Goal: Task Accomplishment & Management: Manage account settings

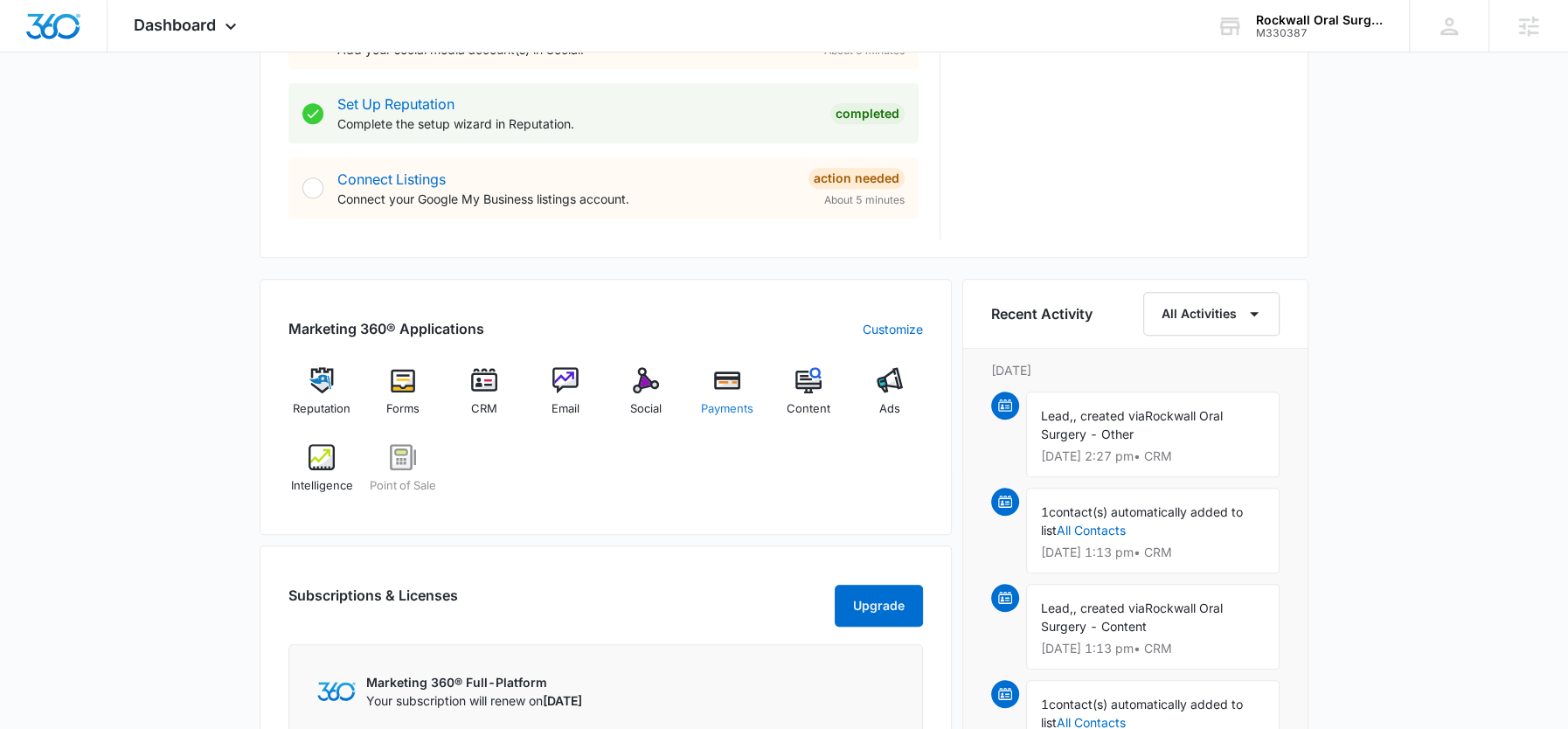
scroll to position [888, 0]
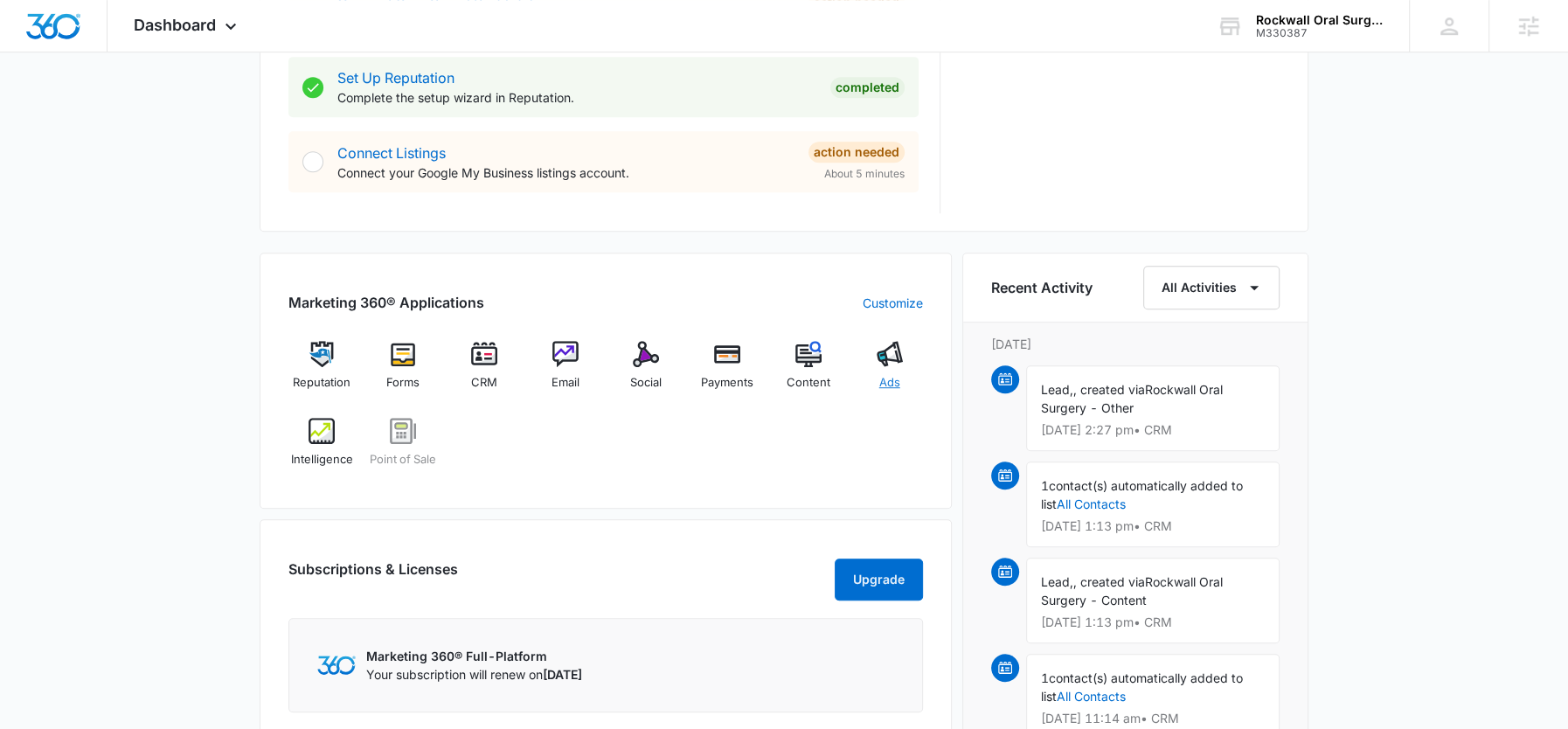
click at [874, 368] on div "Ads" at bounding box center [889, 373] width 67 height 63
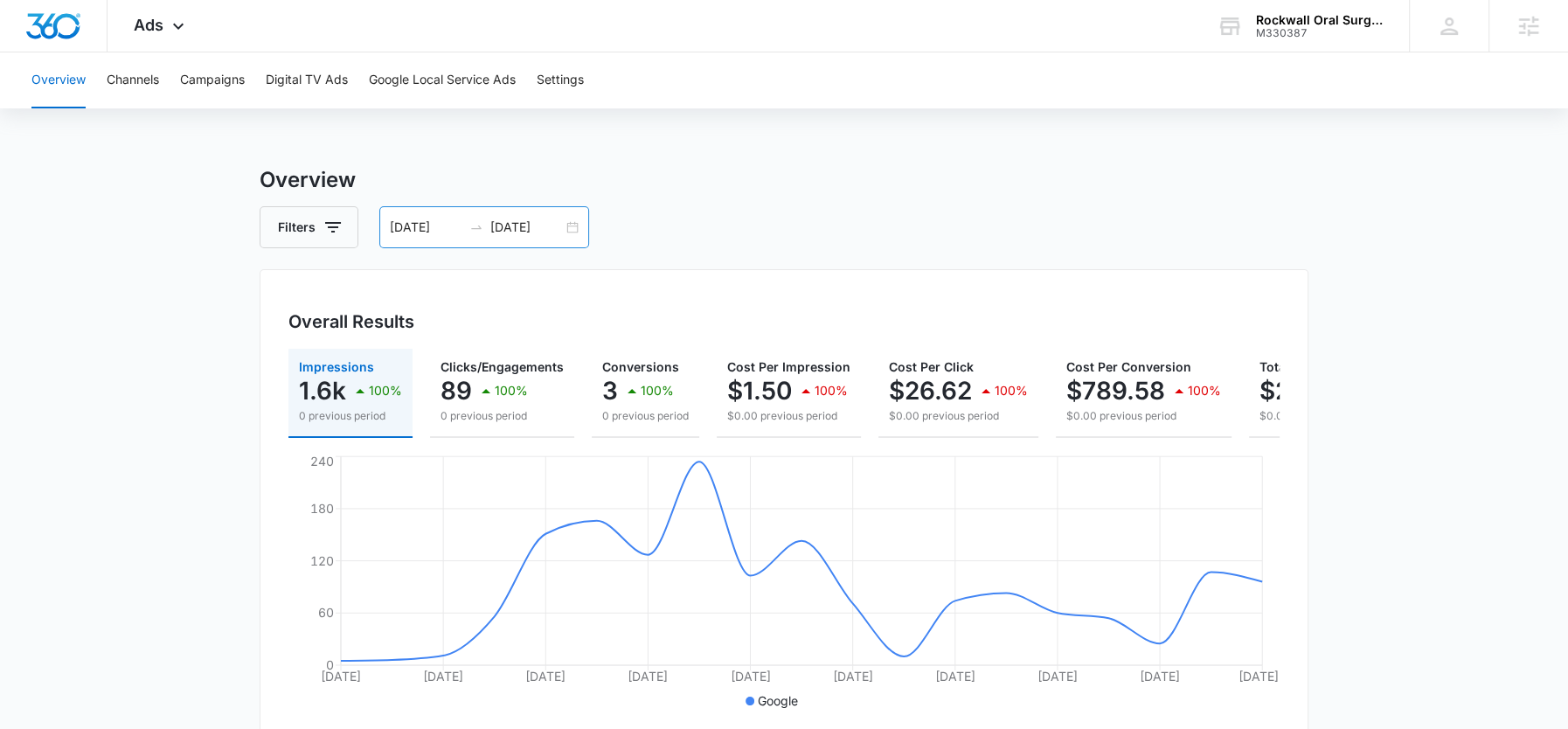
click at [520, 224] on input "08/26/2025" at bounding box center [526, 227] width 72 height 19
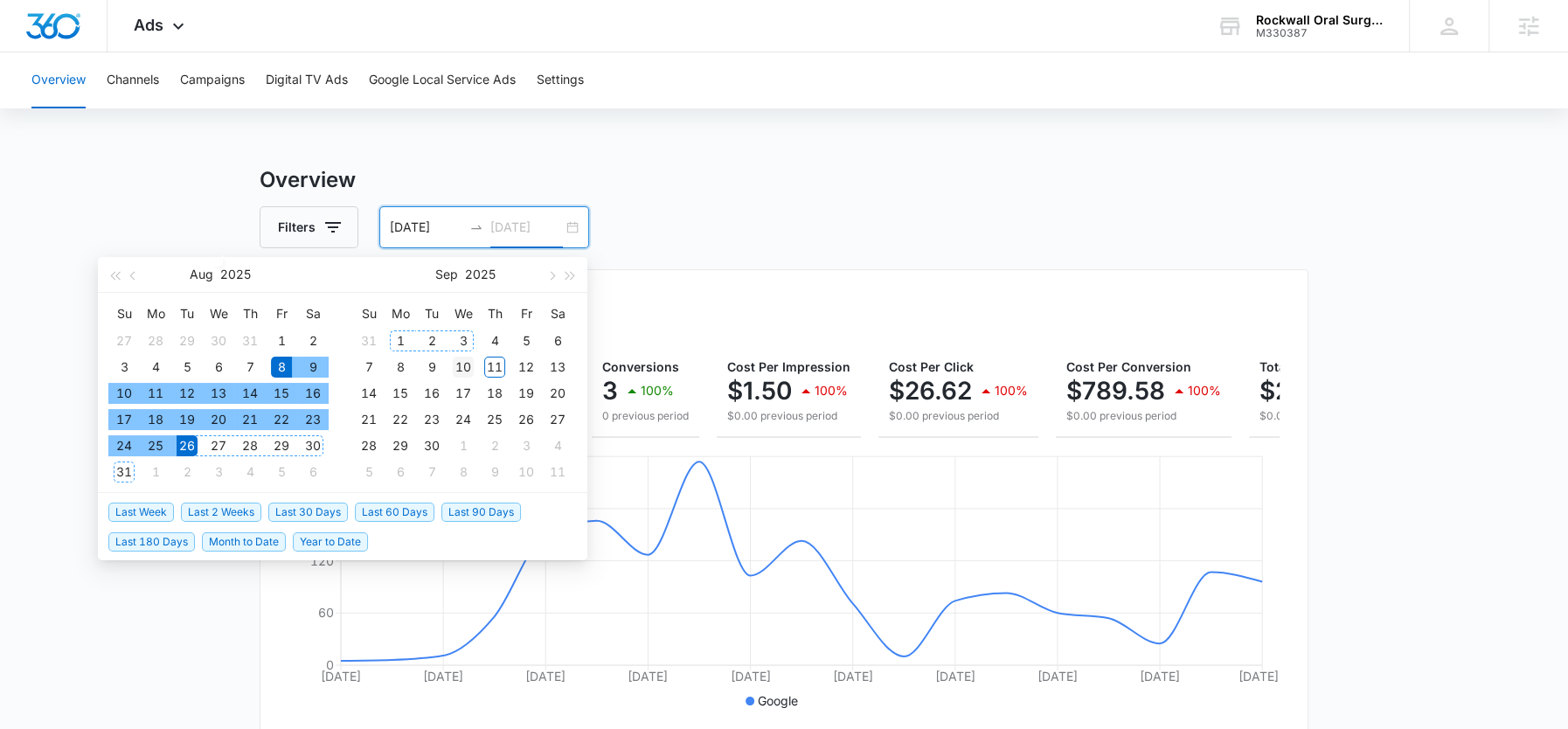
type input "09/10/2025"
click at [453, 368] on div "10" at bounding box center [463, 366] width 21 height 21
type input "[DATE]"
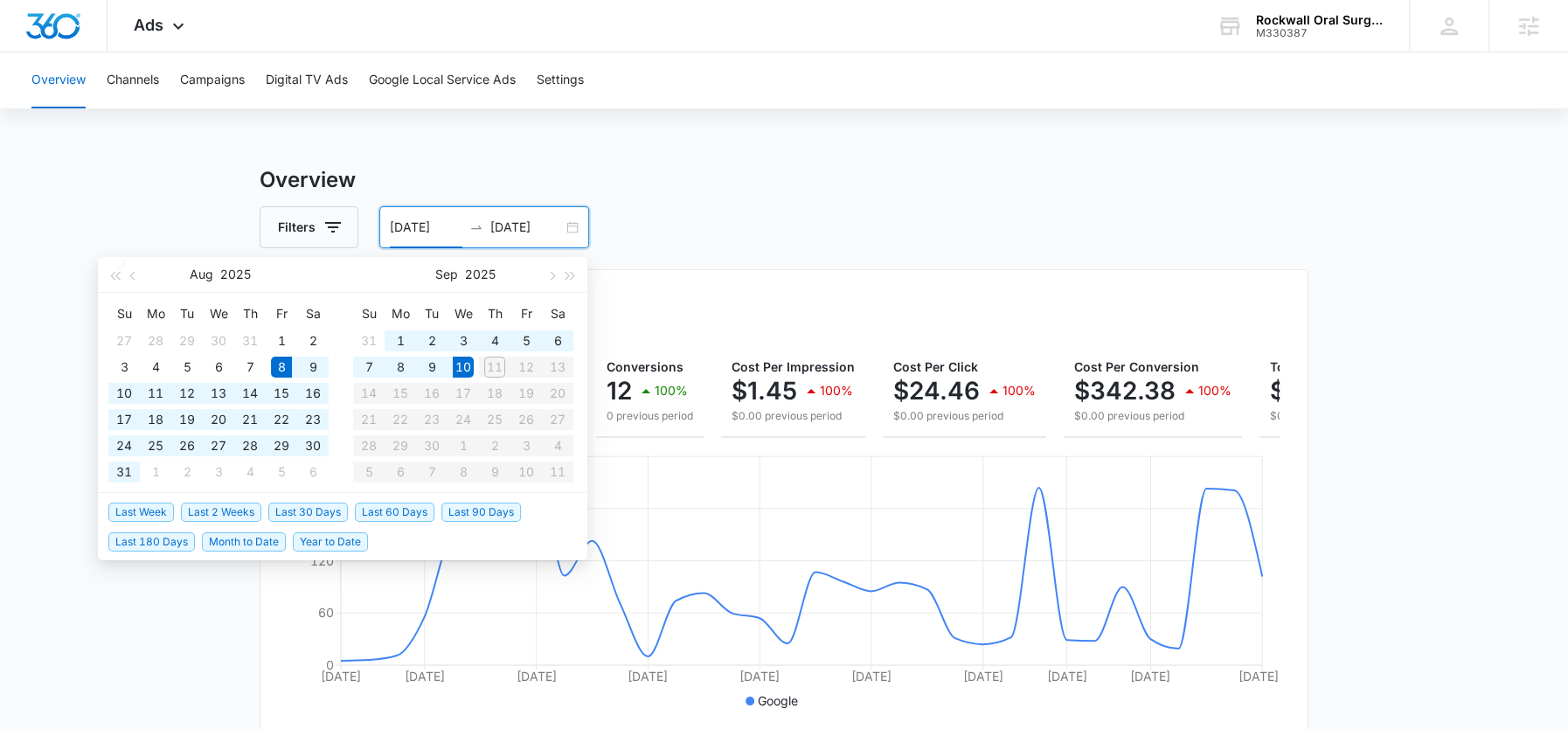
click at [519, 220] on input "[DATE]" at bounding box center [526, 227] width 72 height 19
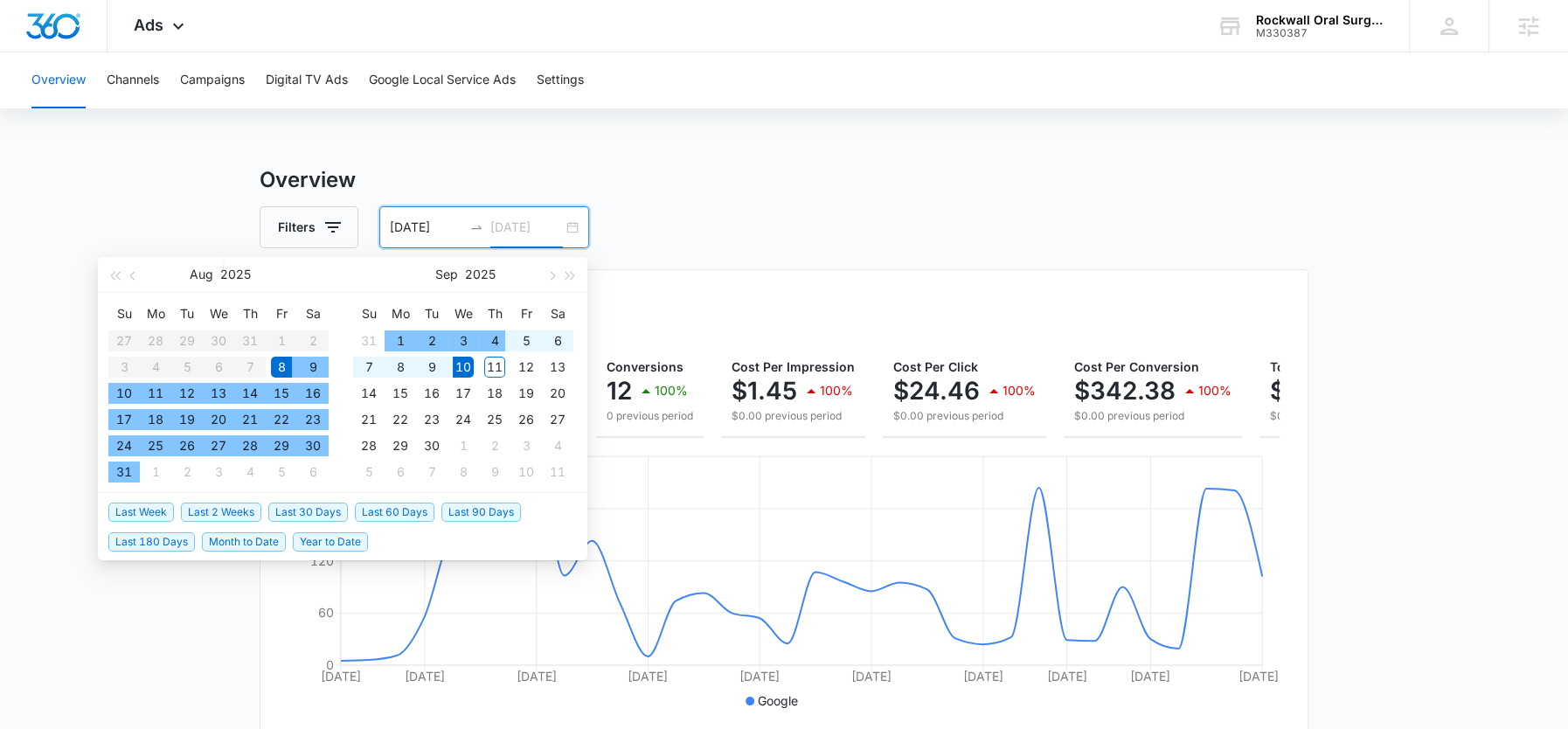
type input "[DATE]"
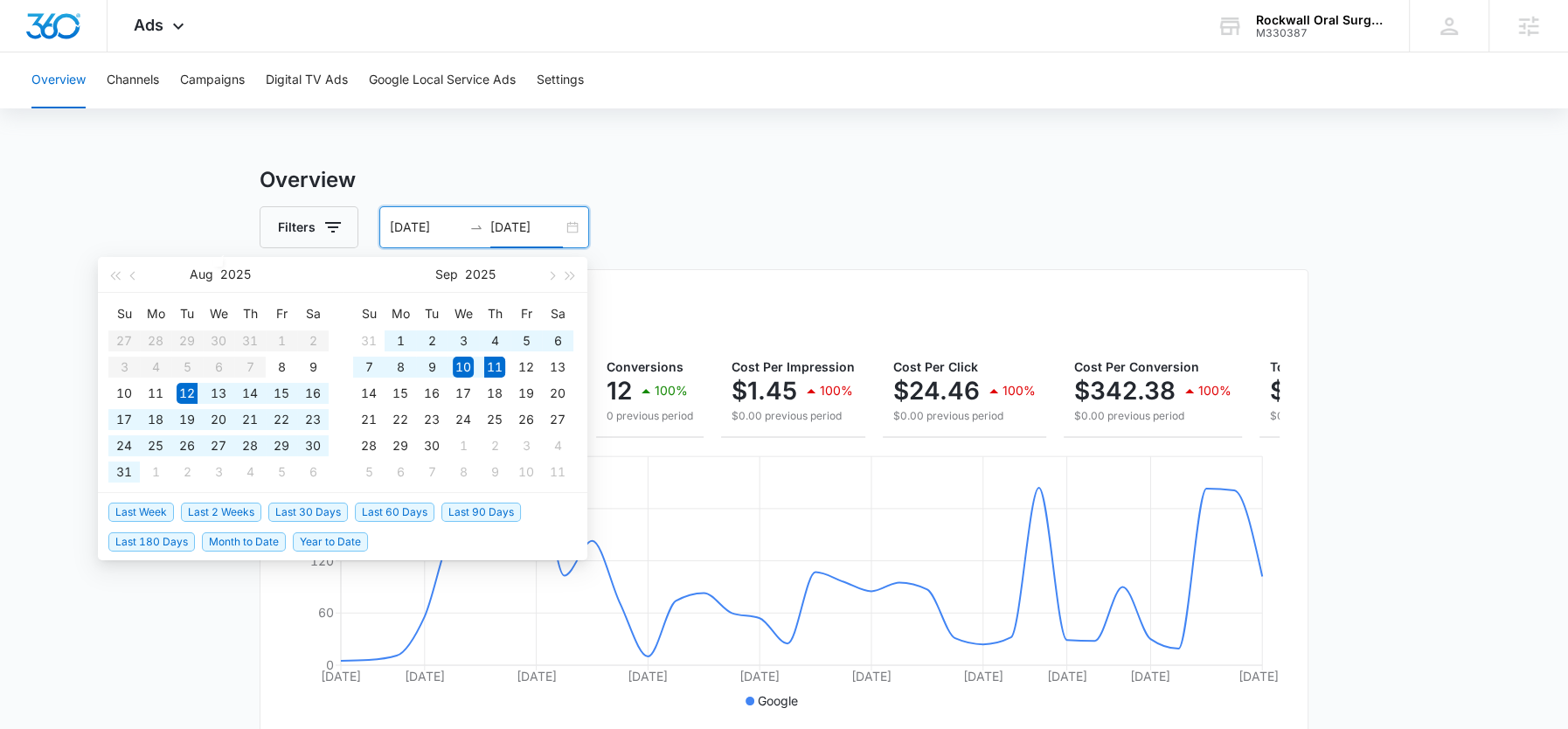
click at [290, 510] on span "Last 30 Days" at bounding box center [308, 511] width 79 height 19
type input "[DATE]"
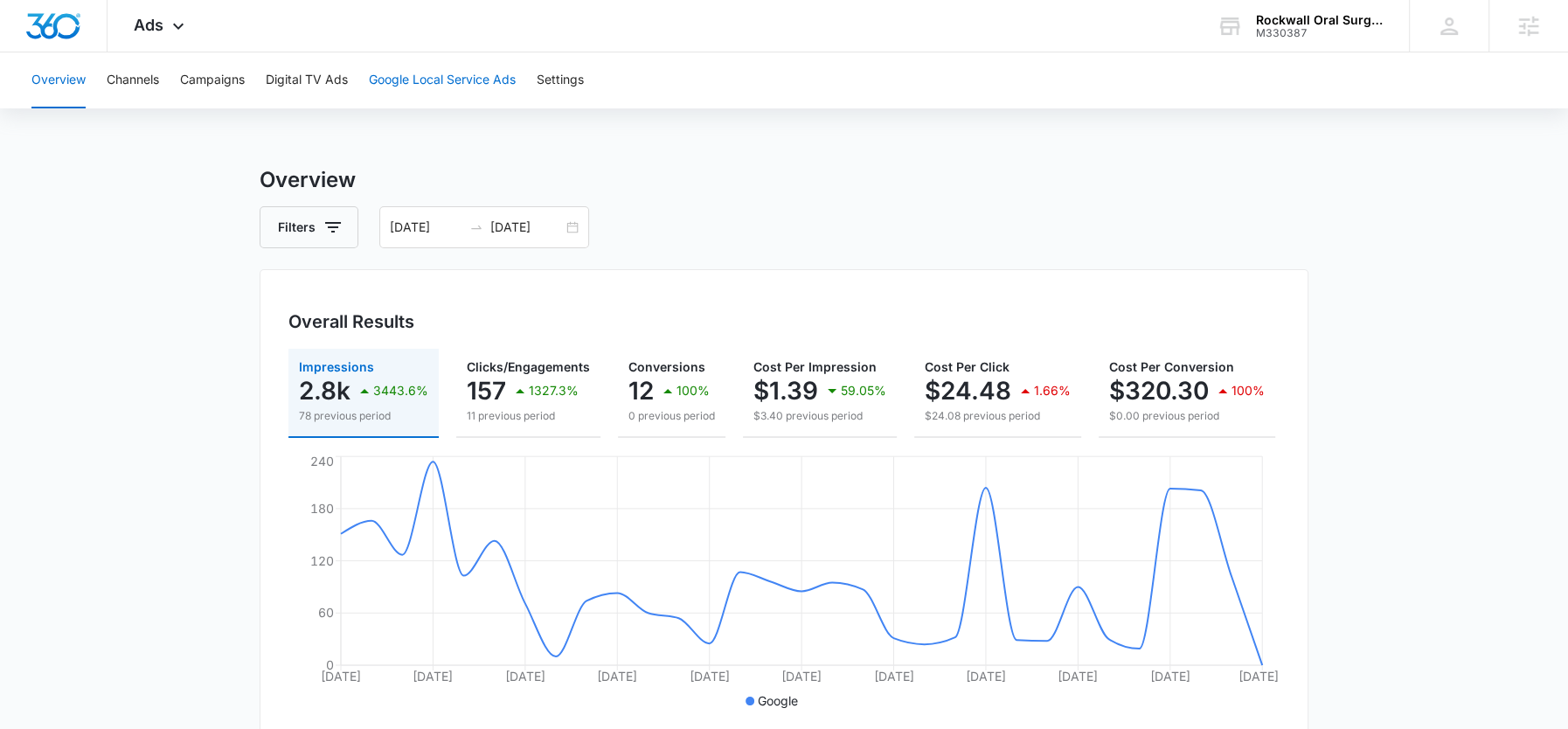
click at [485, 87] on button "Google Local Service Ads" at bounding box center [442, 80] width 146 height 56
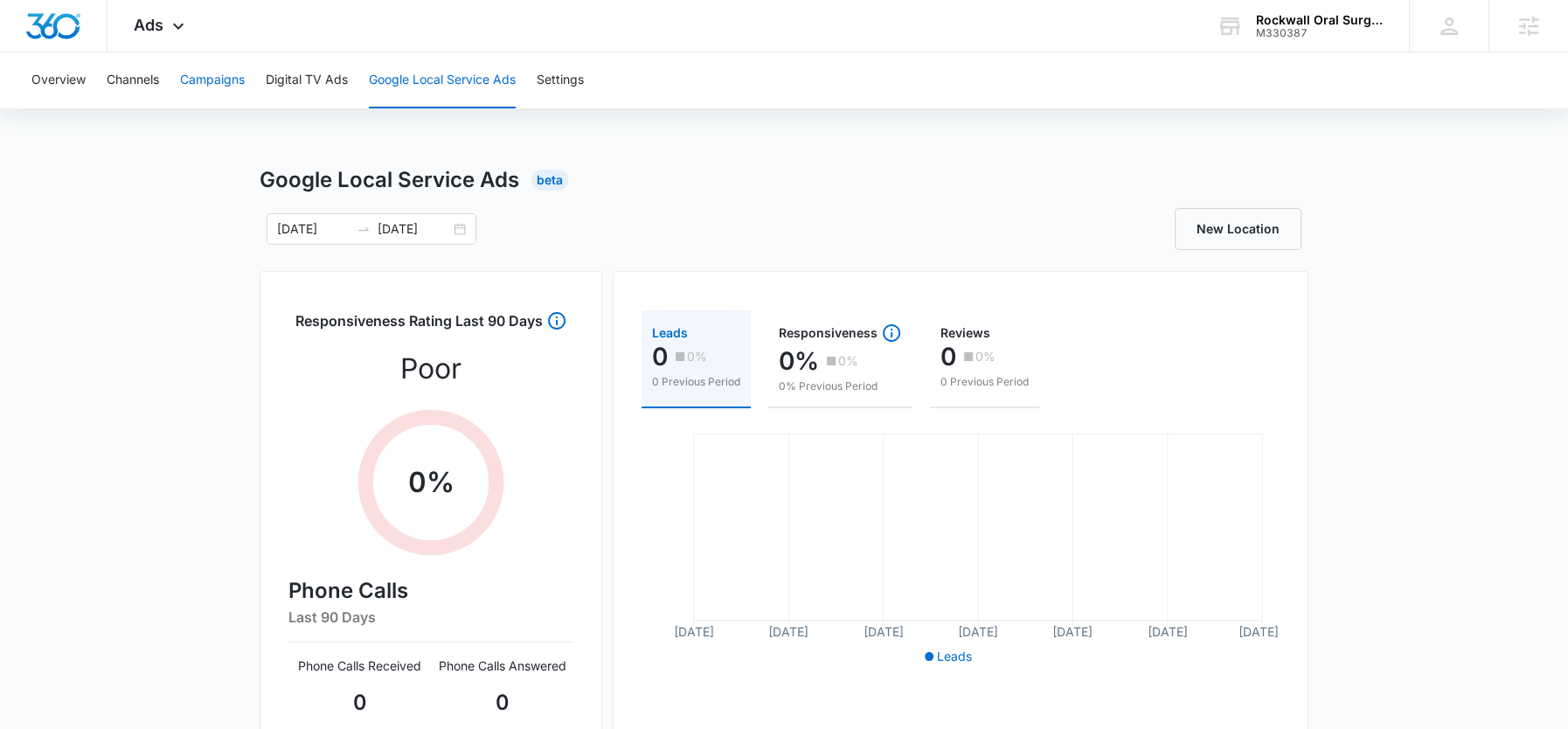
click at [230, 67] on button "Campaigns" at bounding box center [212, 80] width 64 height 56
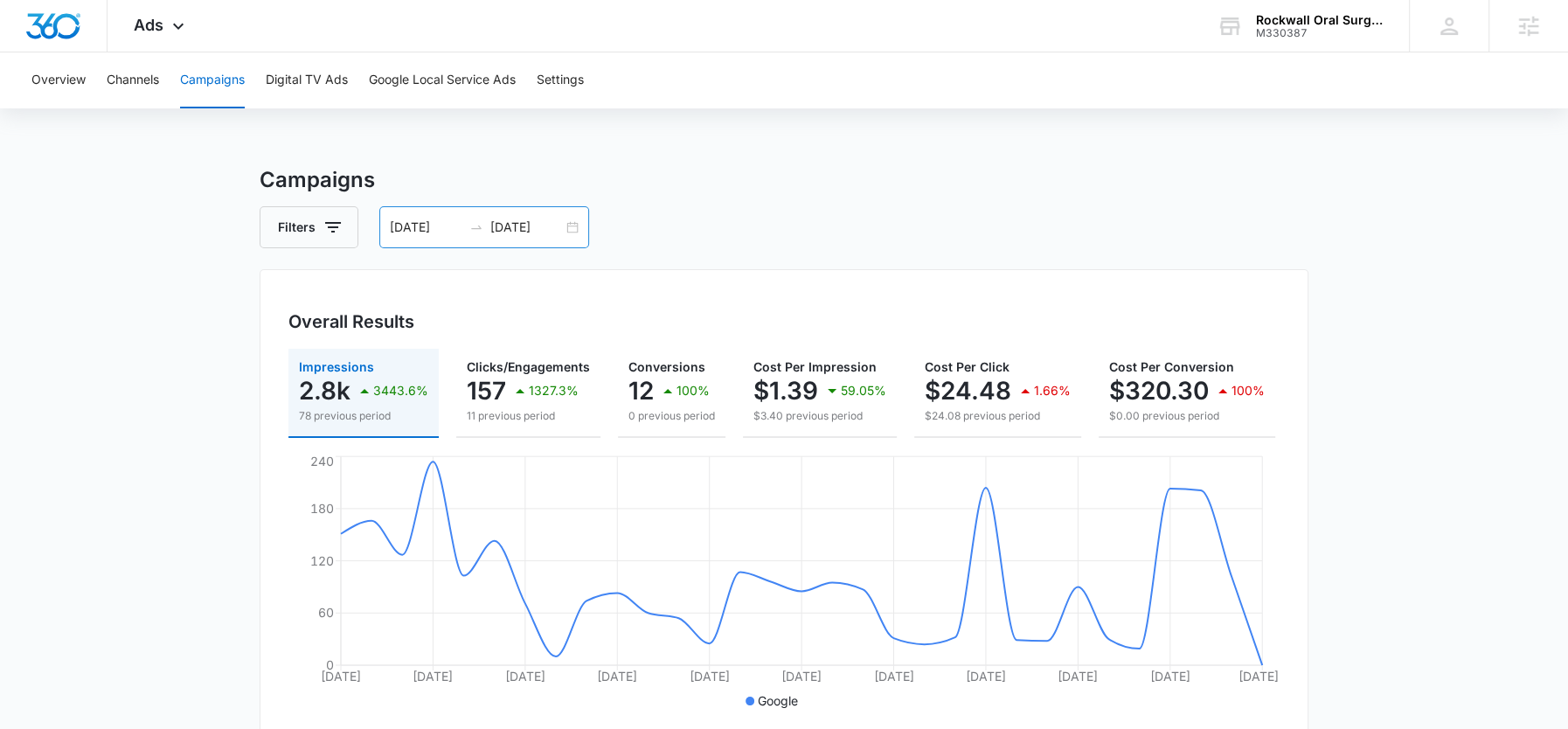
click at [430, 241] on div "08/12/2025 09/11/2025" at bounding box center [484, 227] width 210 height 42
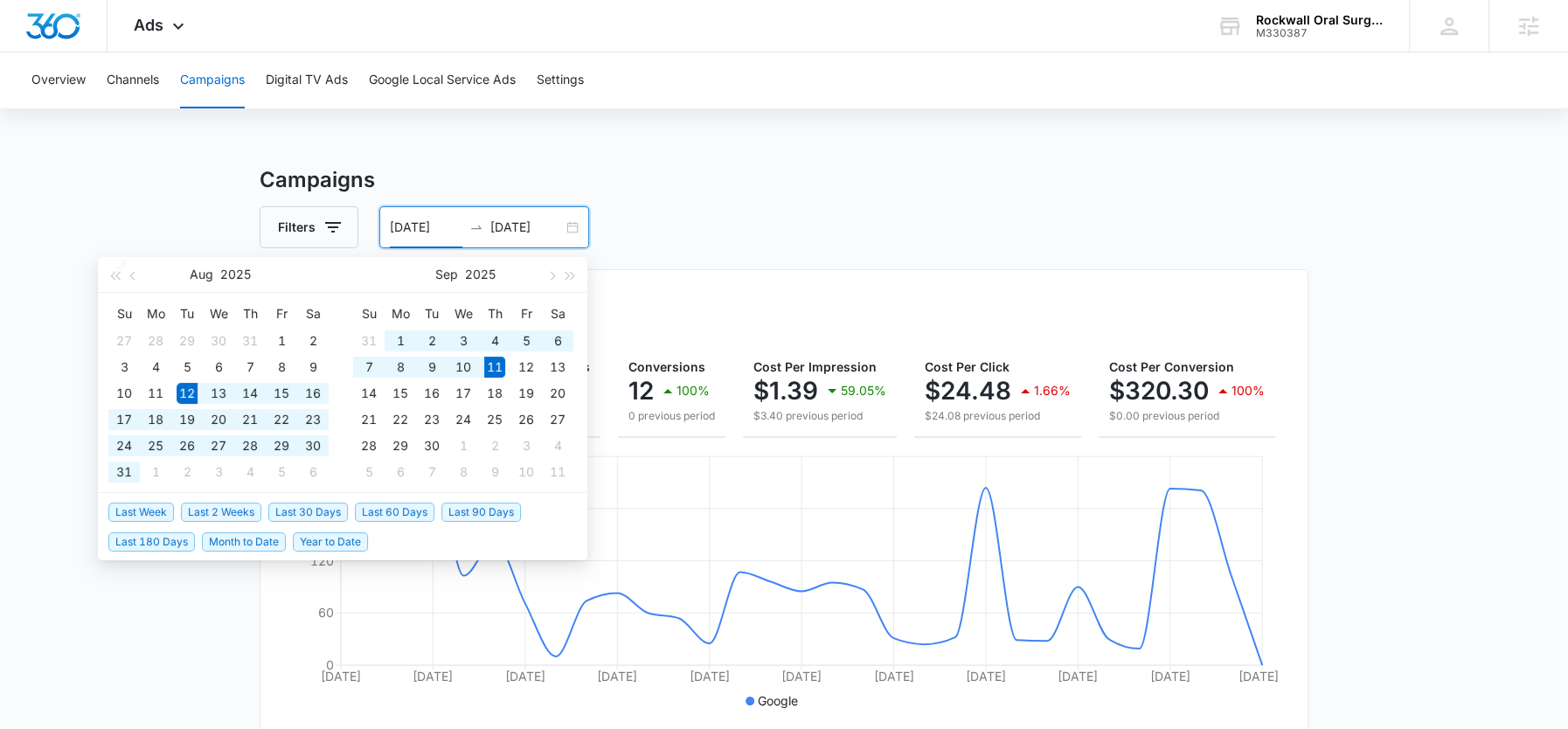
click at [429, 225] on input "[DATE]" at bounding box center [425, 227] width 72 height 19
type input "08/08/2025"
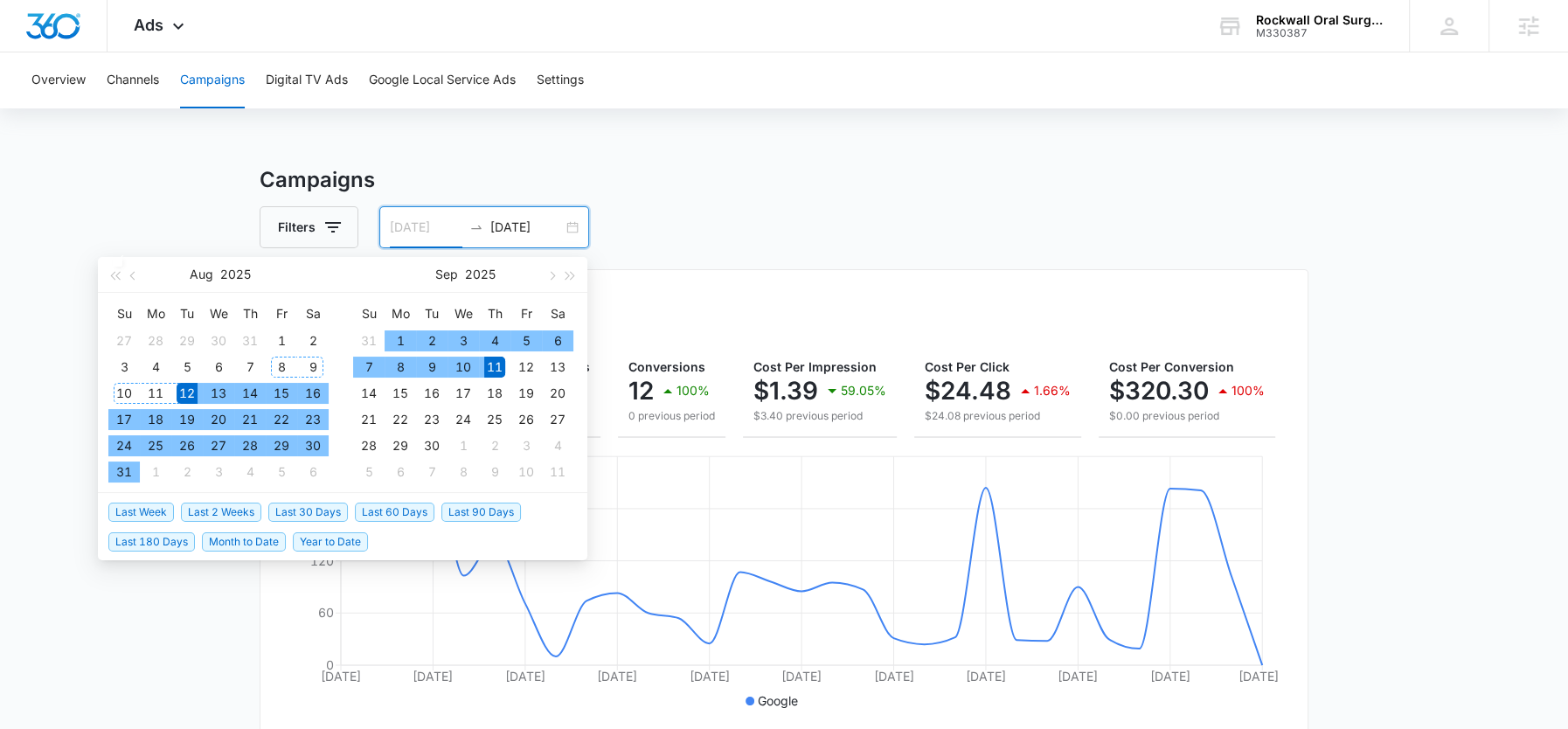
click at [289, 362] on div "8" at bounding box center [281, 366] width 21 height 21
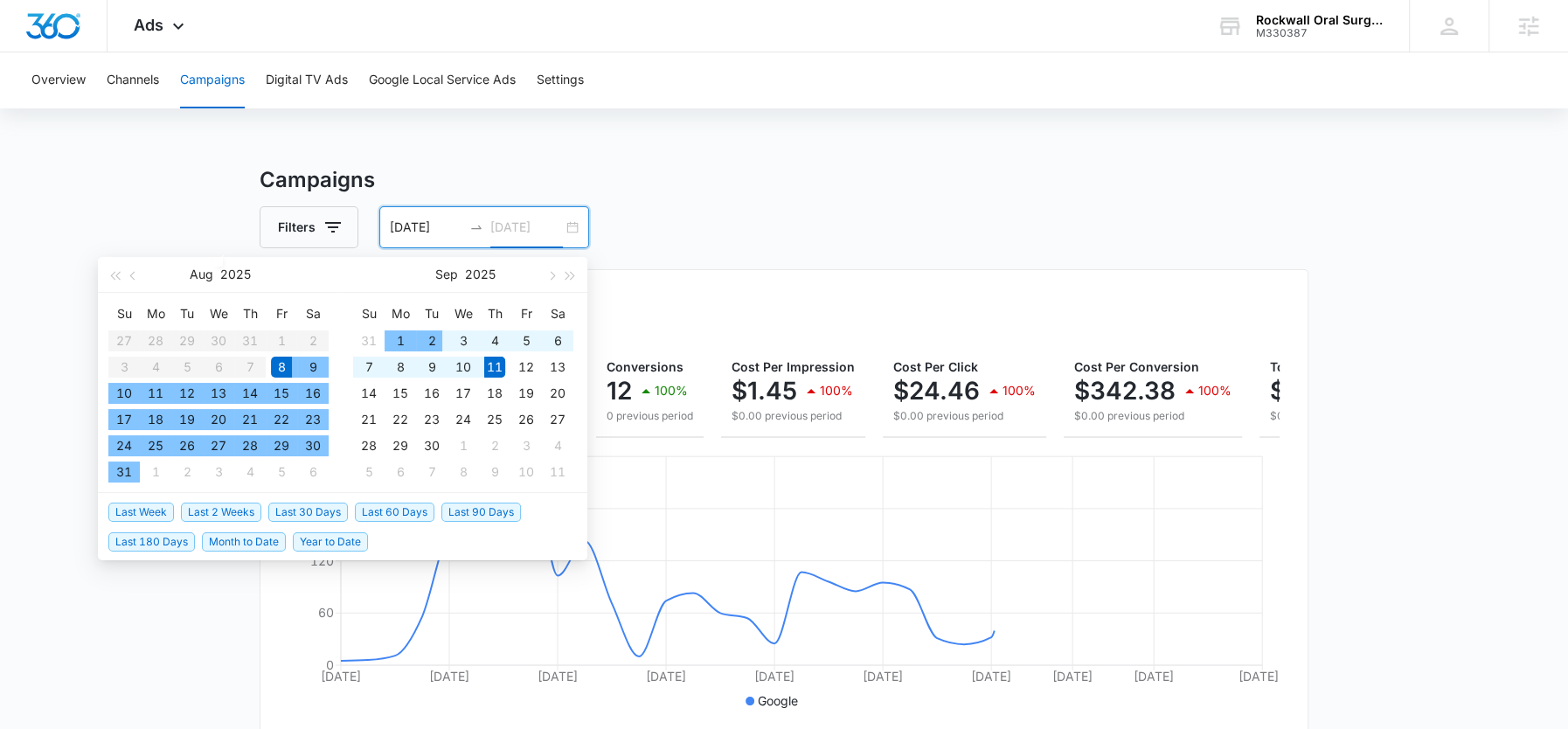
type input "[DATE]"
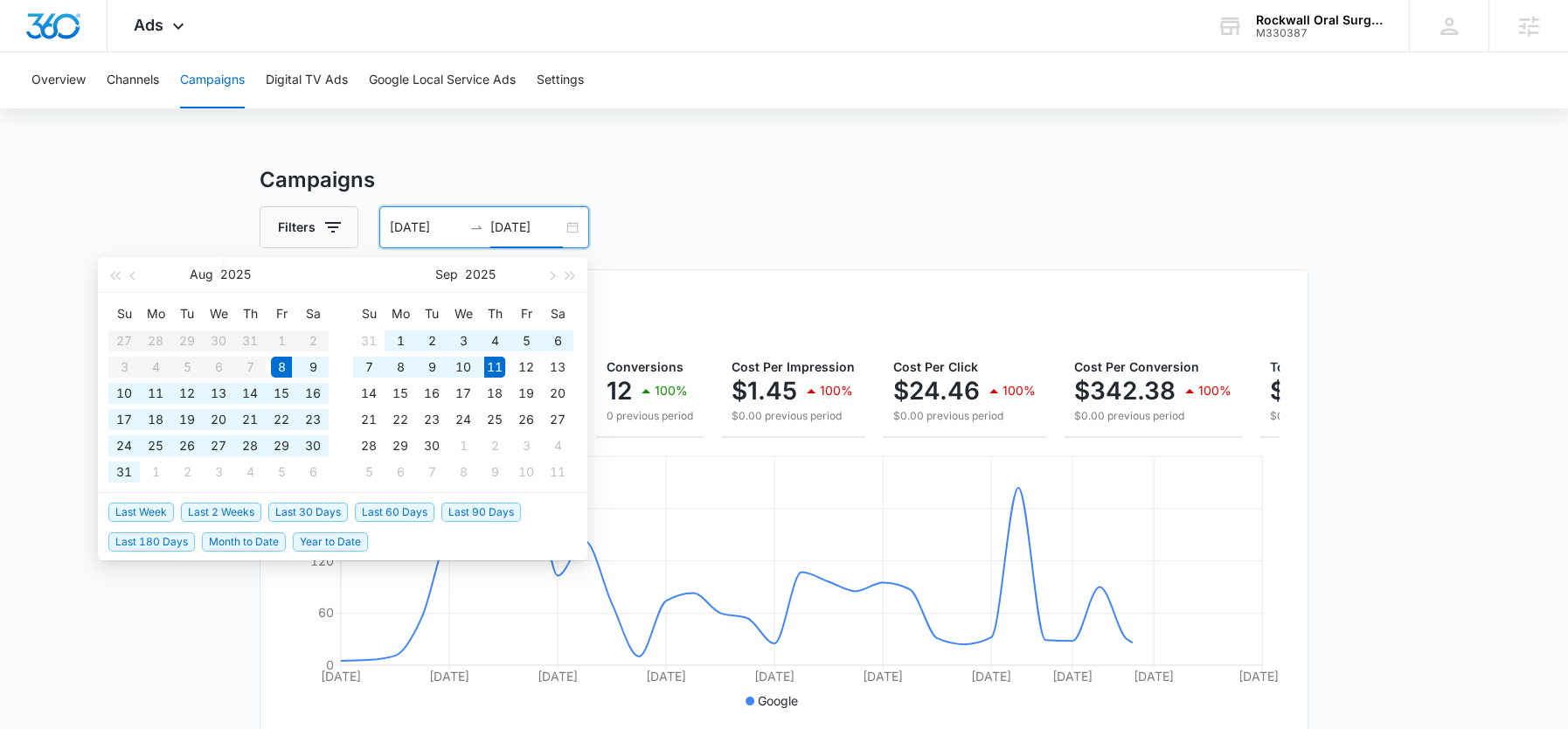
click at [690, 247] on div "Filters 08/08/2025 09/11/2025" at bounding box center [784, 227] width 1049 height 42
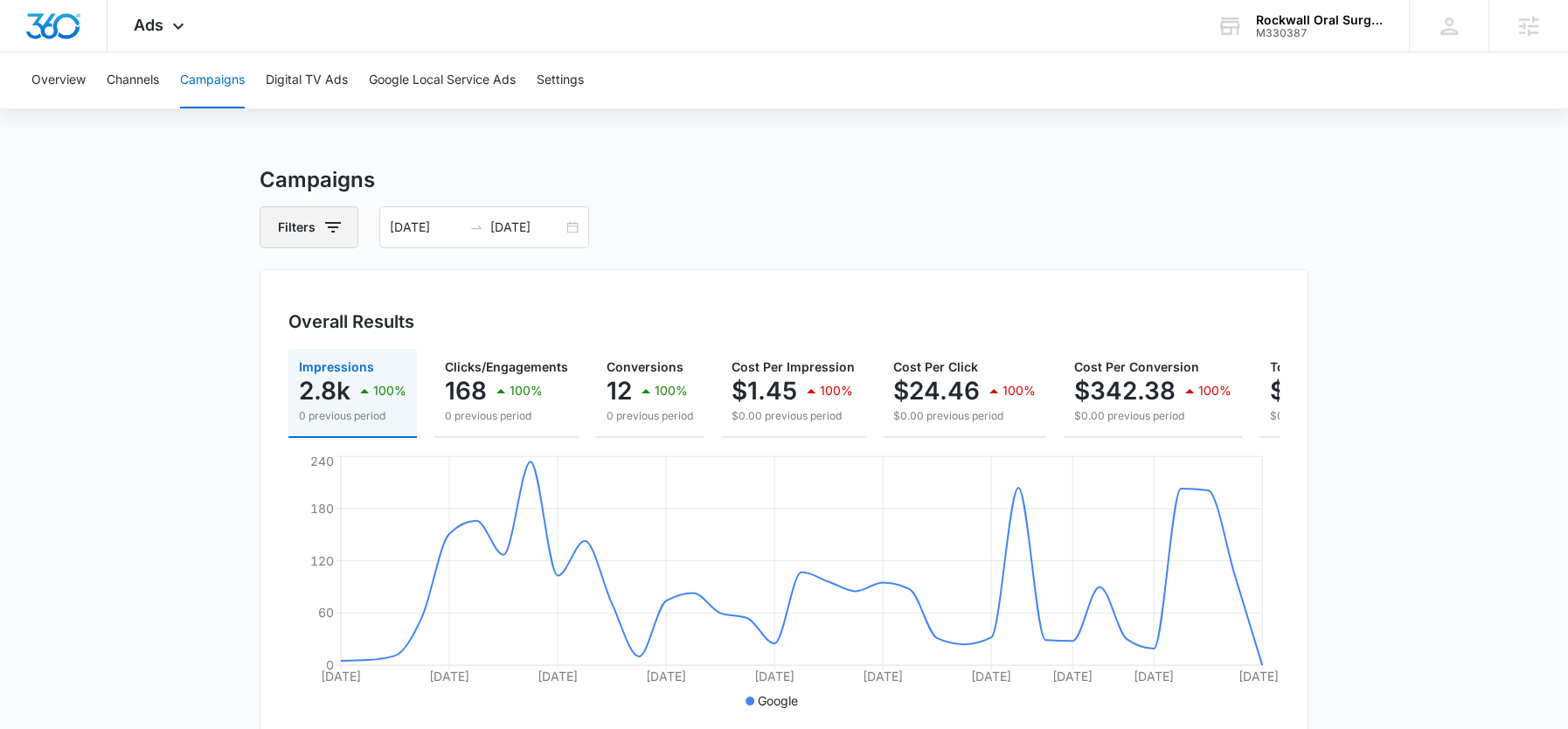
click at [319, 233] on button "Filters" at bounding box center [309, 227] width 99 height 42
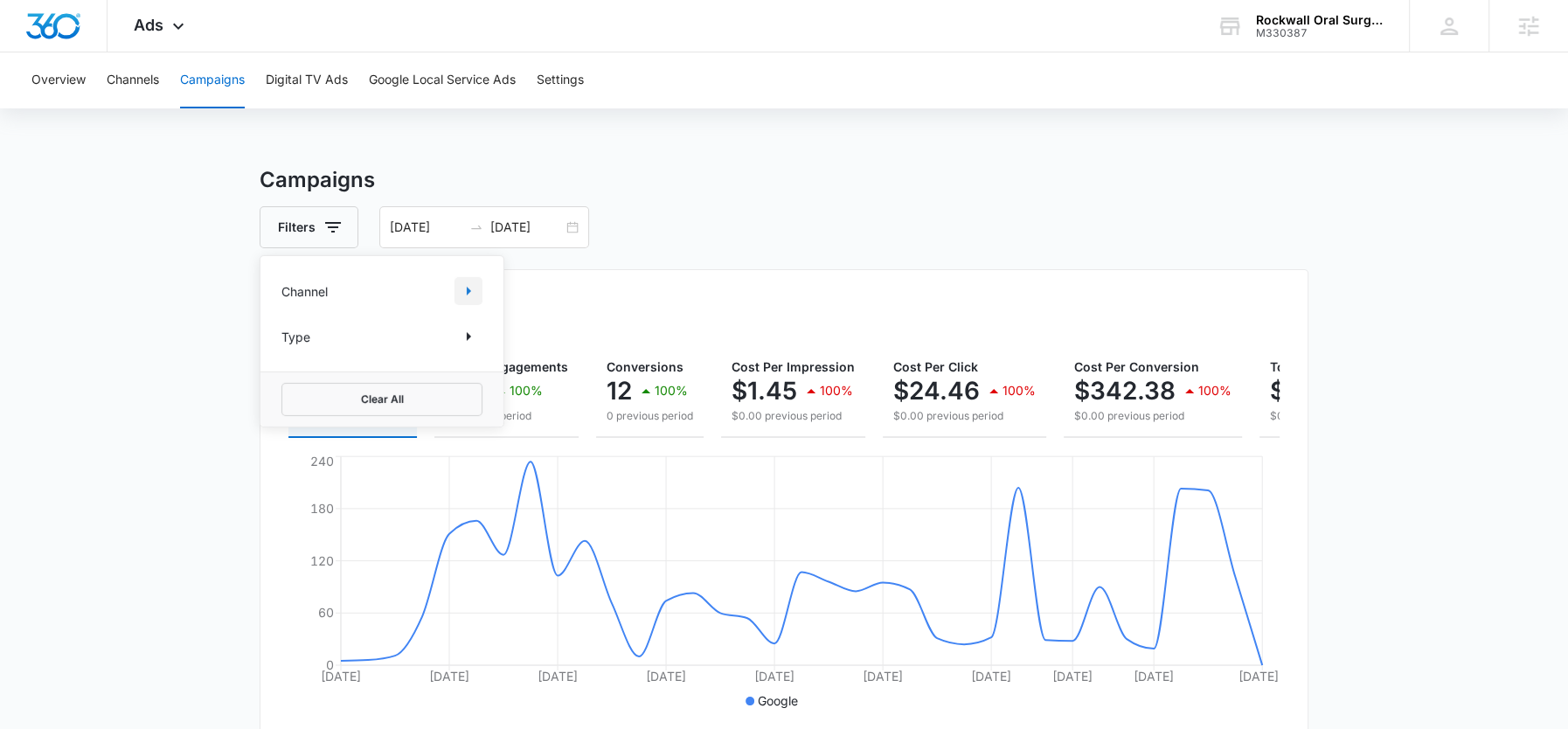
click at [469, 292] on icon "Show Channel filters" at bounding box center [468, 291] width 21 height 21
click at [358, 344] on label "Google" at bounding box center [381, 349] width 201 height 19
click at [282, 348] on input "Google" at bounding box center [281, 348] width 1 height 1
checkbox input "true"
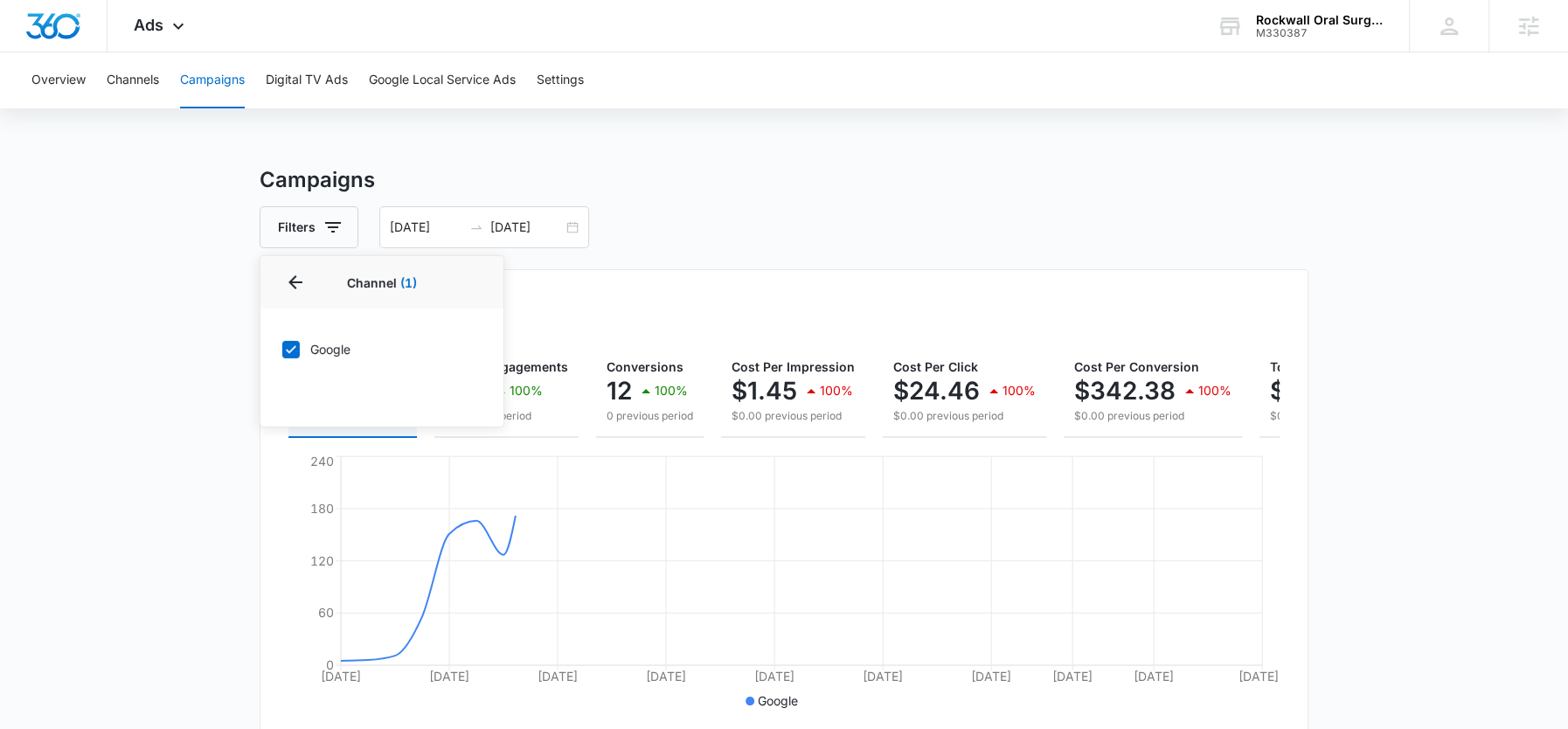
click at [697, 206] on div "Filters Channel 1 Channel (1) Google Type Clear All 08/08/2025 09/11/2025" at bounding box center [784, 227] width 1049 height 42
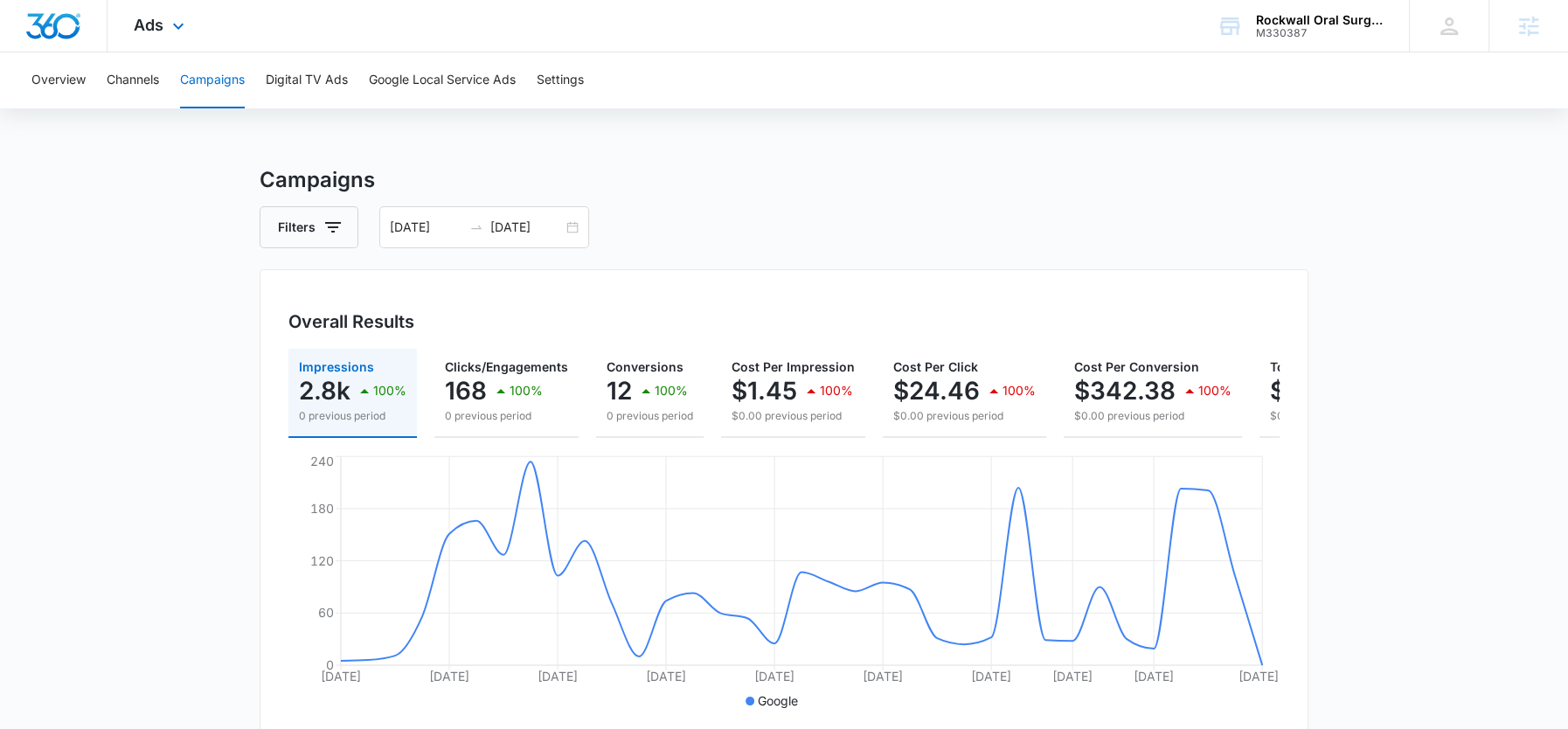
click at [171, 38] on div "Ads Apps Reputation Forms CRM Email Social Payments POS Content Ads Intelligenc…" at bounding box center [161, 26] width 108 height 51
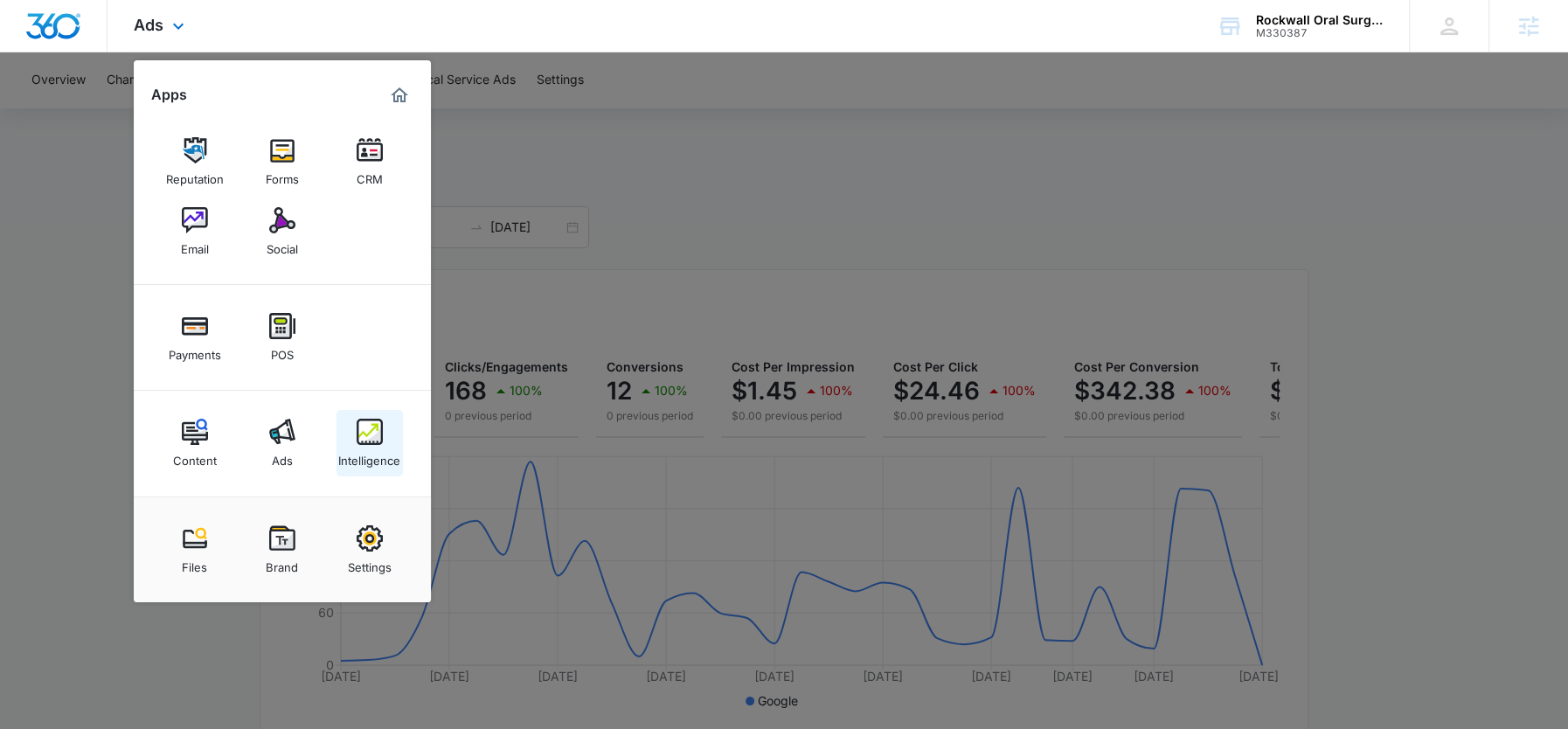
click at [345, 462] on div "Intelligence" at bounding box center [369, 456] width 62 height 23
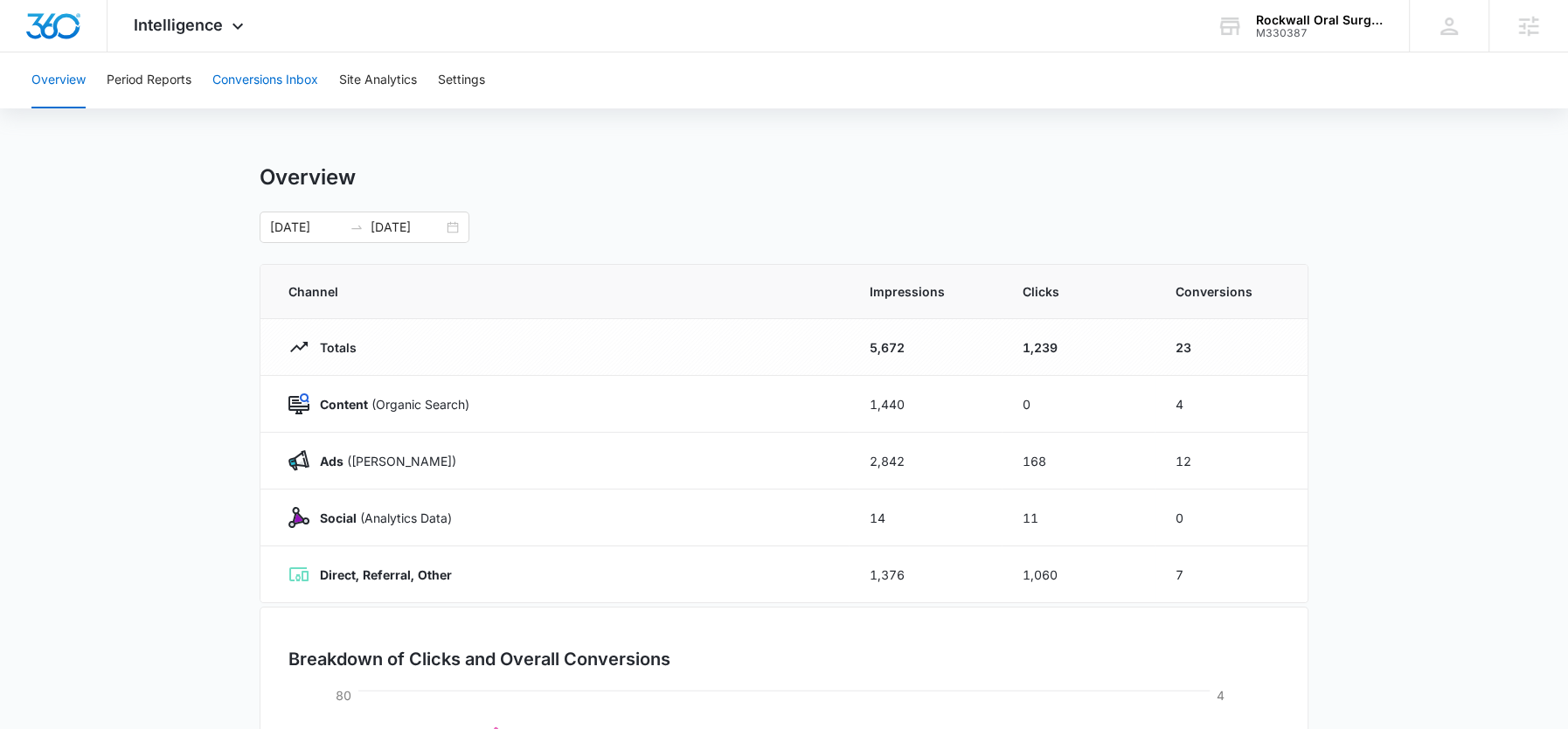
click at [266, 78] on button "Conversions Inbox" at bounding box center [265, 80] width 106 height 56
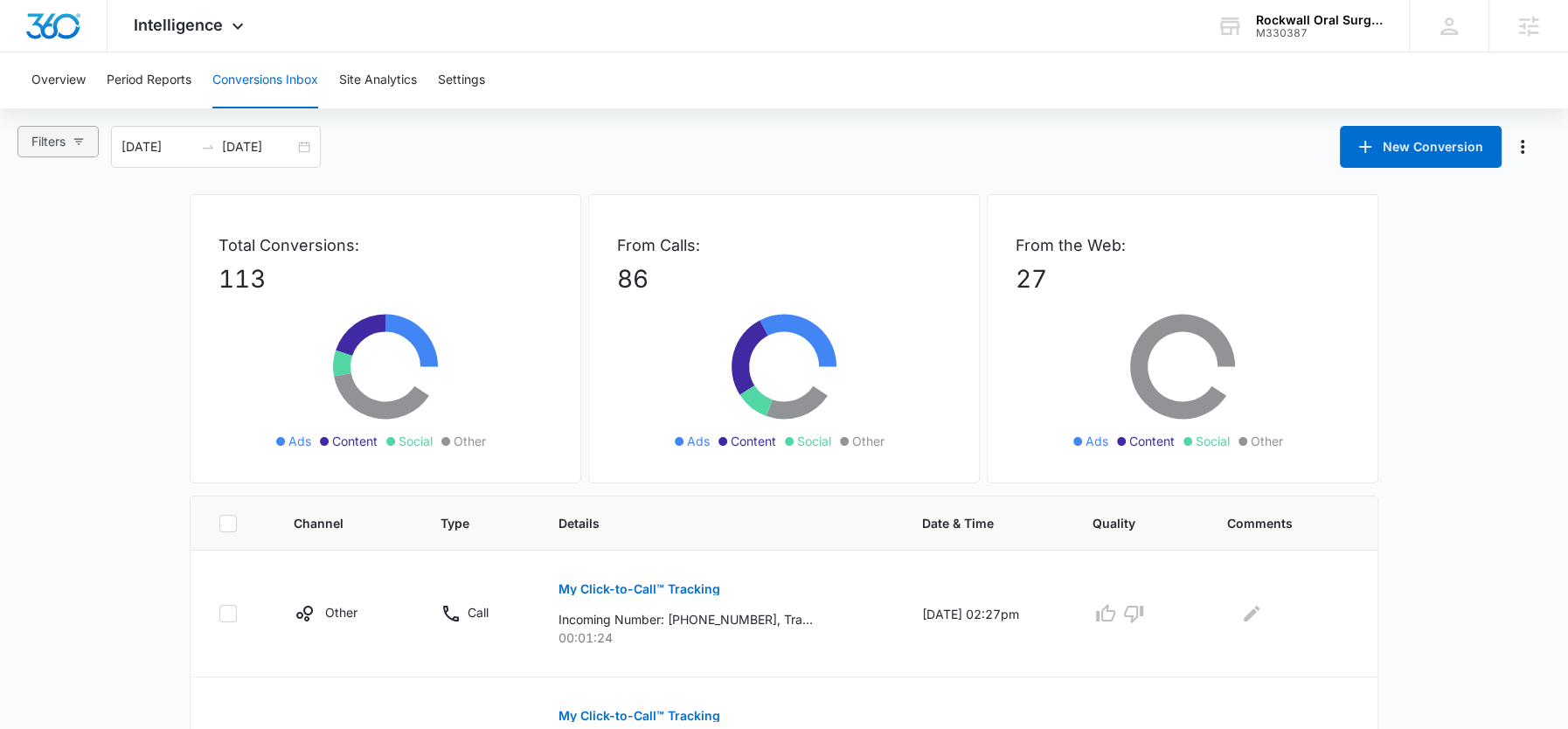
click at [73, 147] on button "Filters" at bounding box center [58, 141] width 81 height 32
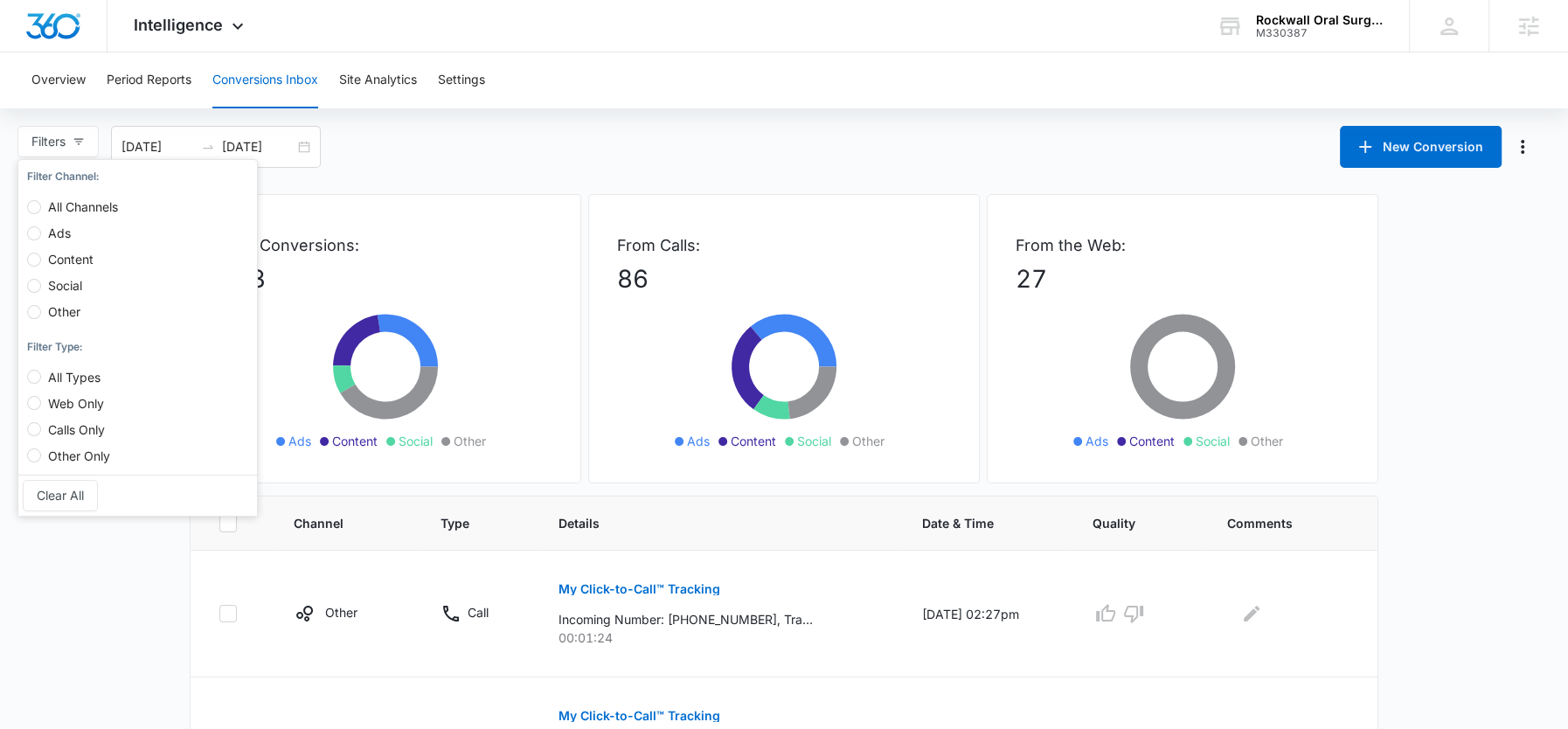
click at [55, 229] on span "Ads" at bounding box center [59, 232] width 37 height 15
click at [42, 229] on input "Ads" at bounding box center [34, 233] width 14 height 14
radio input "true"
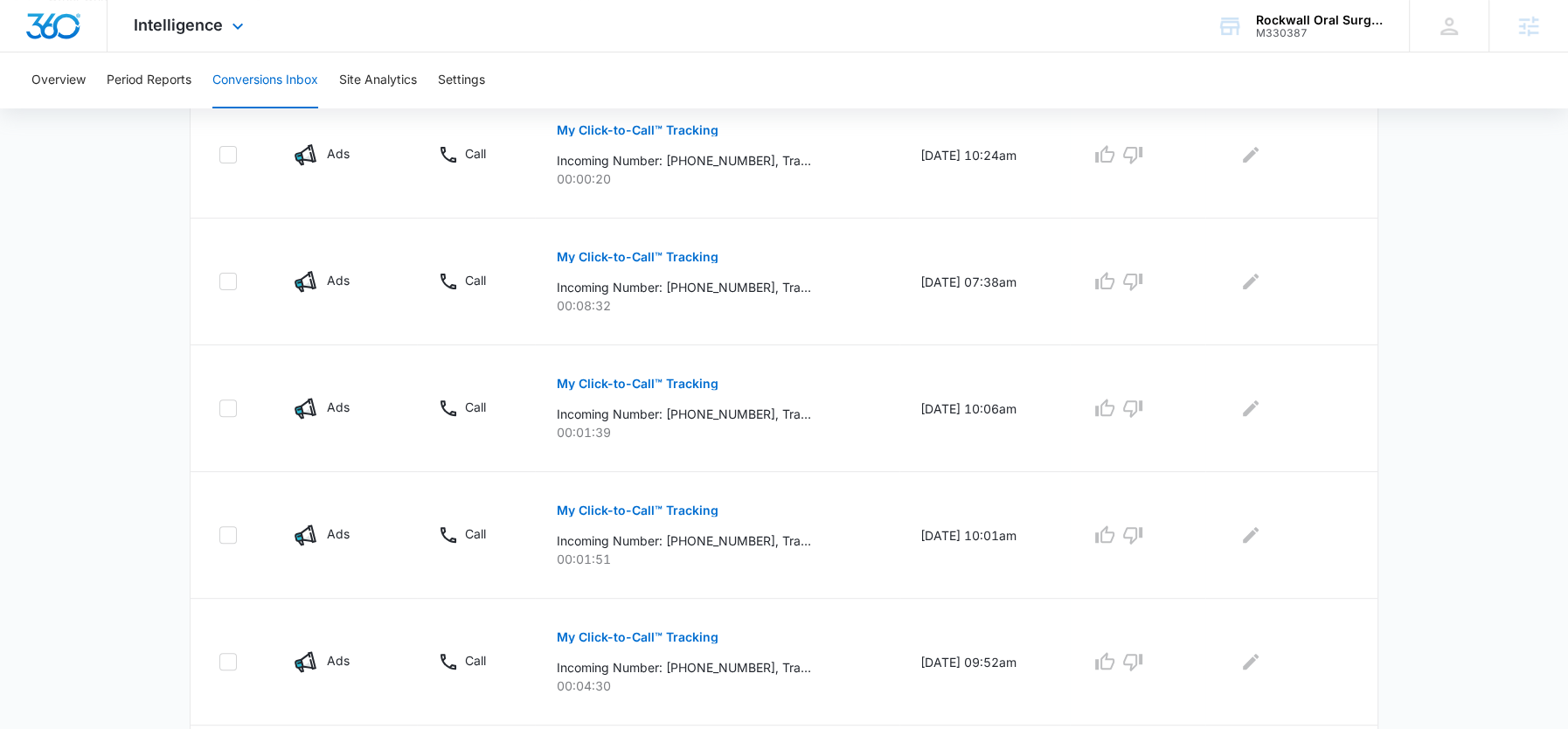
scroll to position [364, 0]
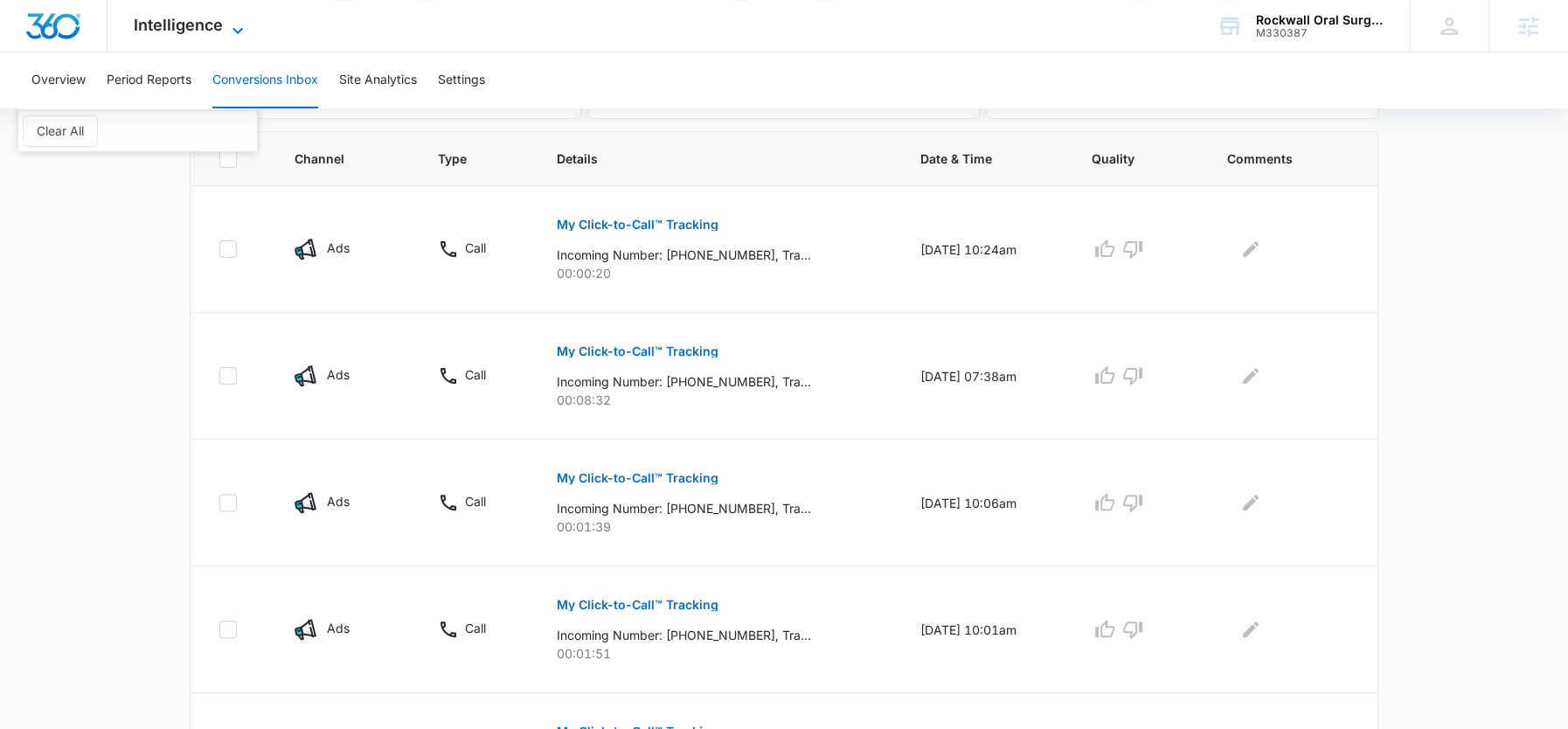
click at [209, 24] on span "Intelligence" at bounding box center [178, 25] width 89 height 19
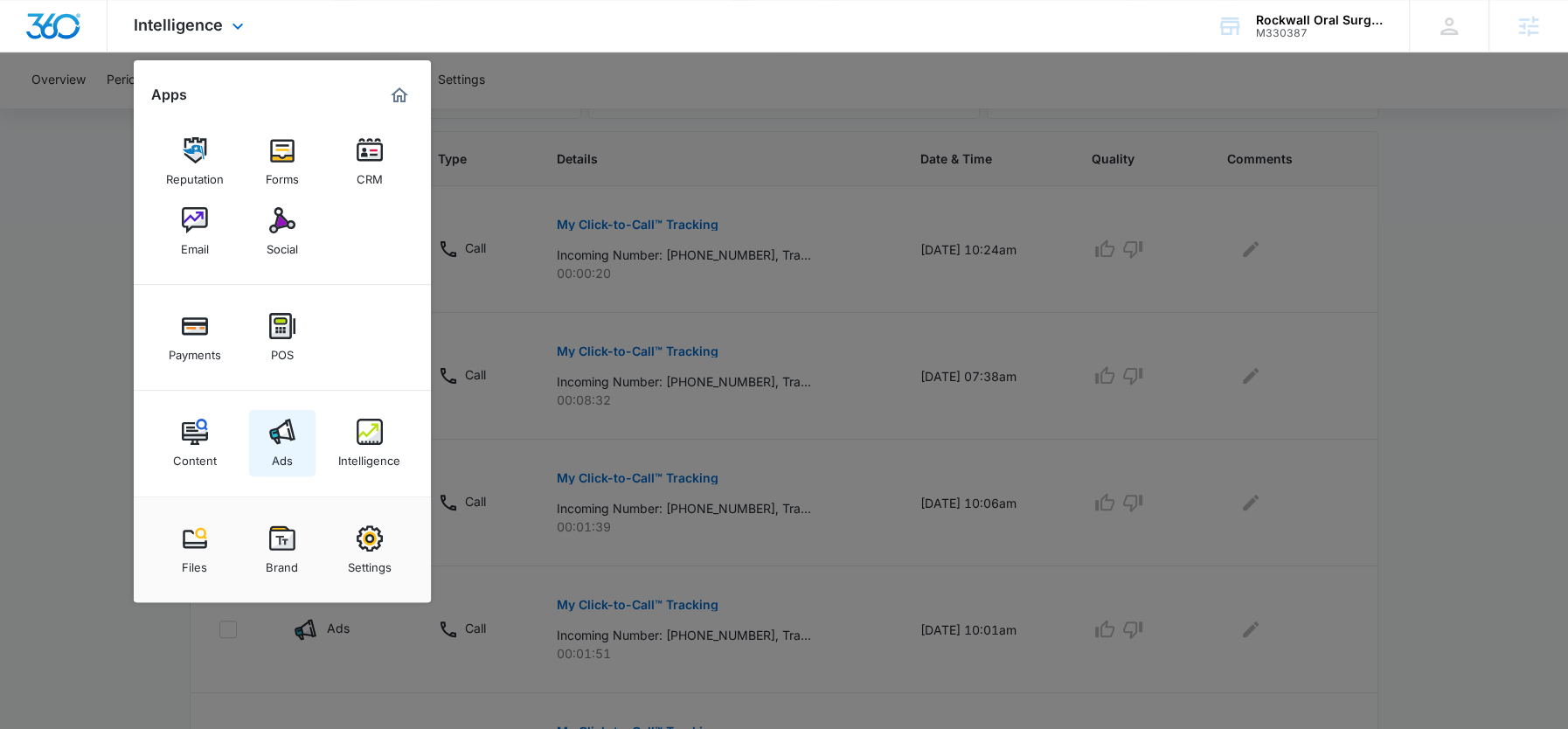
click at [289, 424] on img at bounding box center [282, 431] width 27 height 27
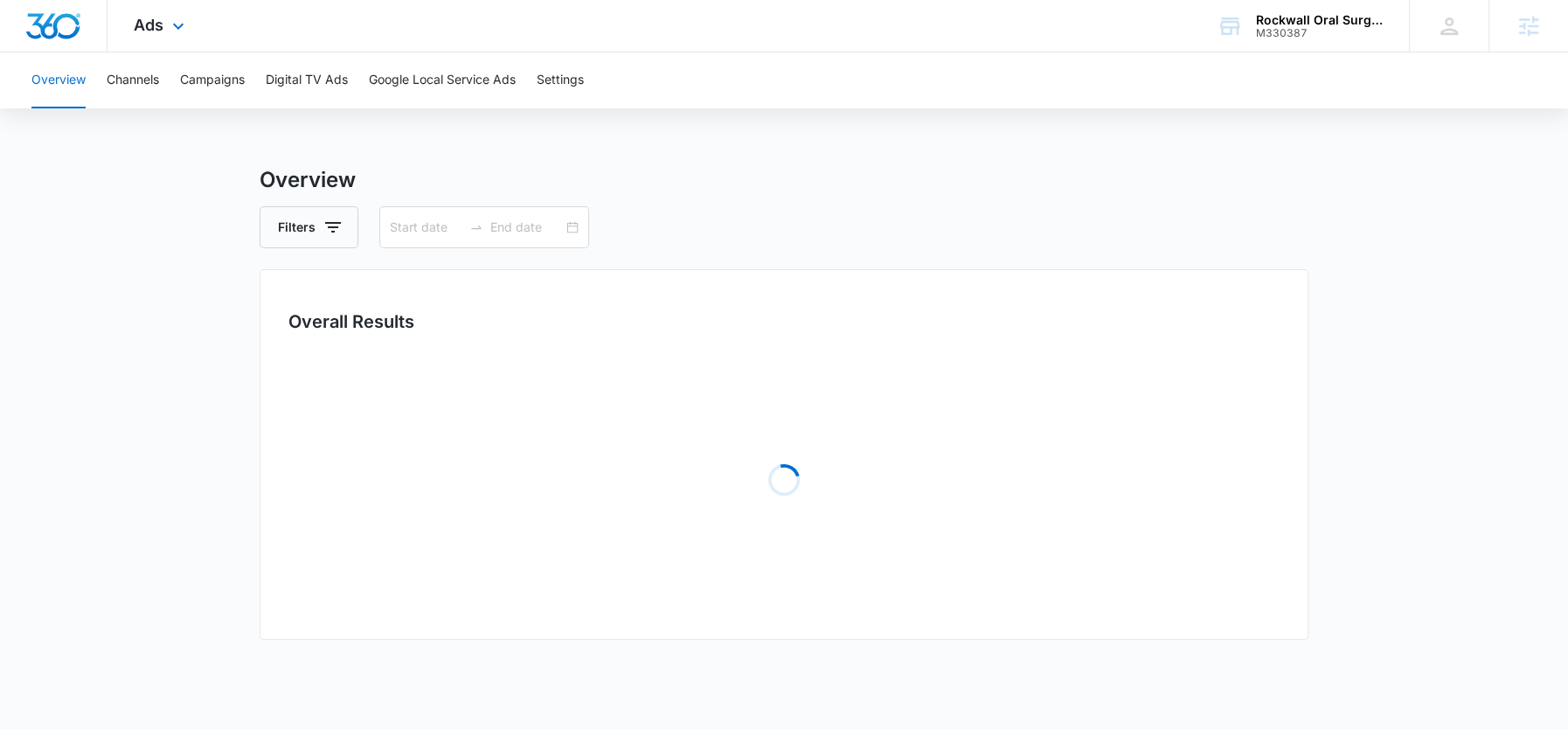
type input "08/08/2025"
type input "09/11/2025"
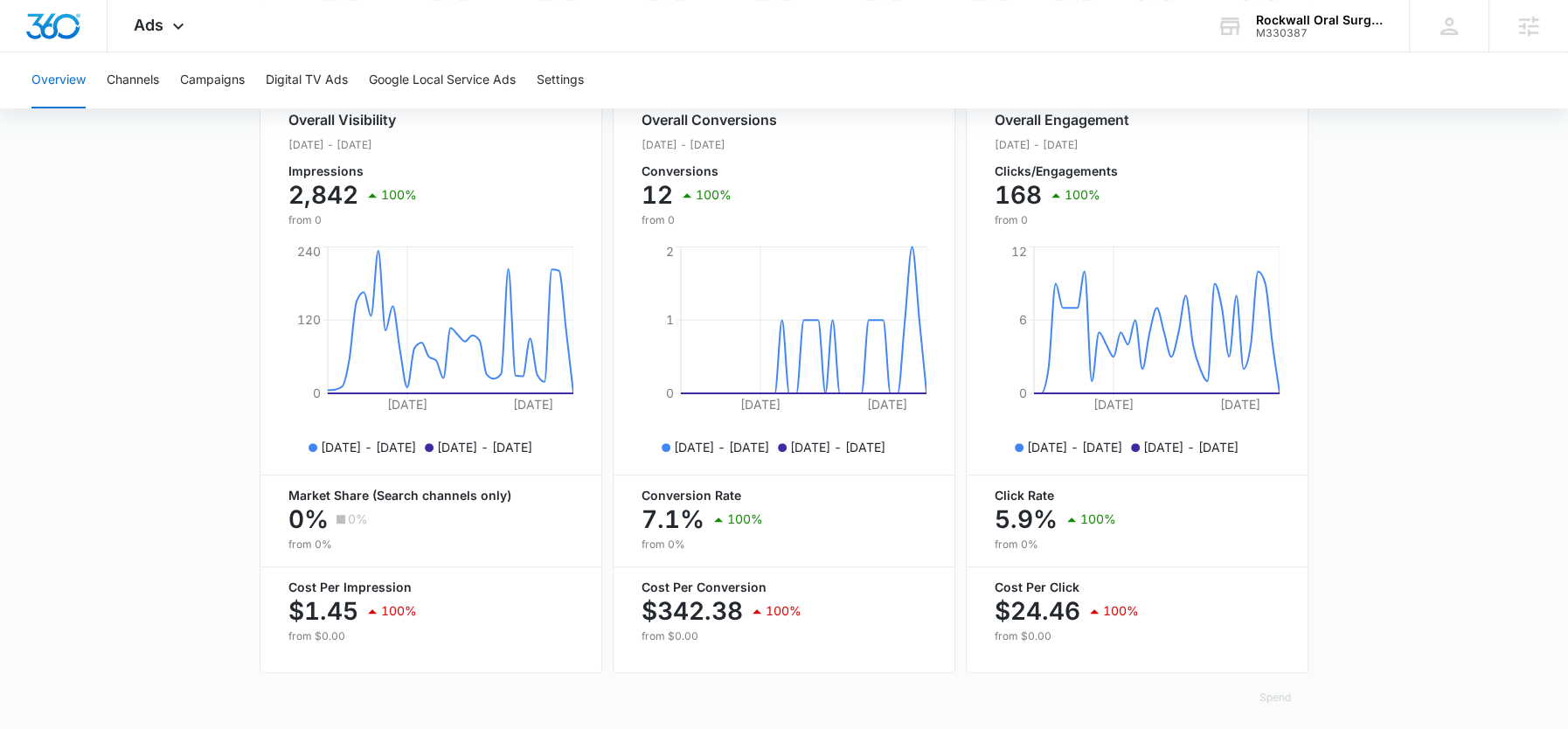
scroll to position [704, 0]
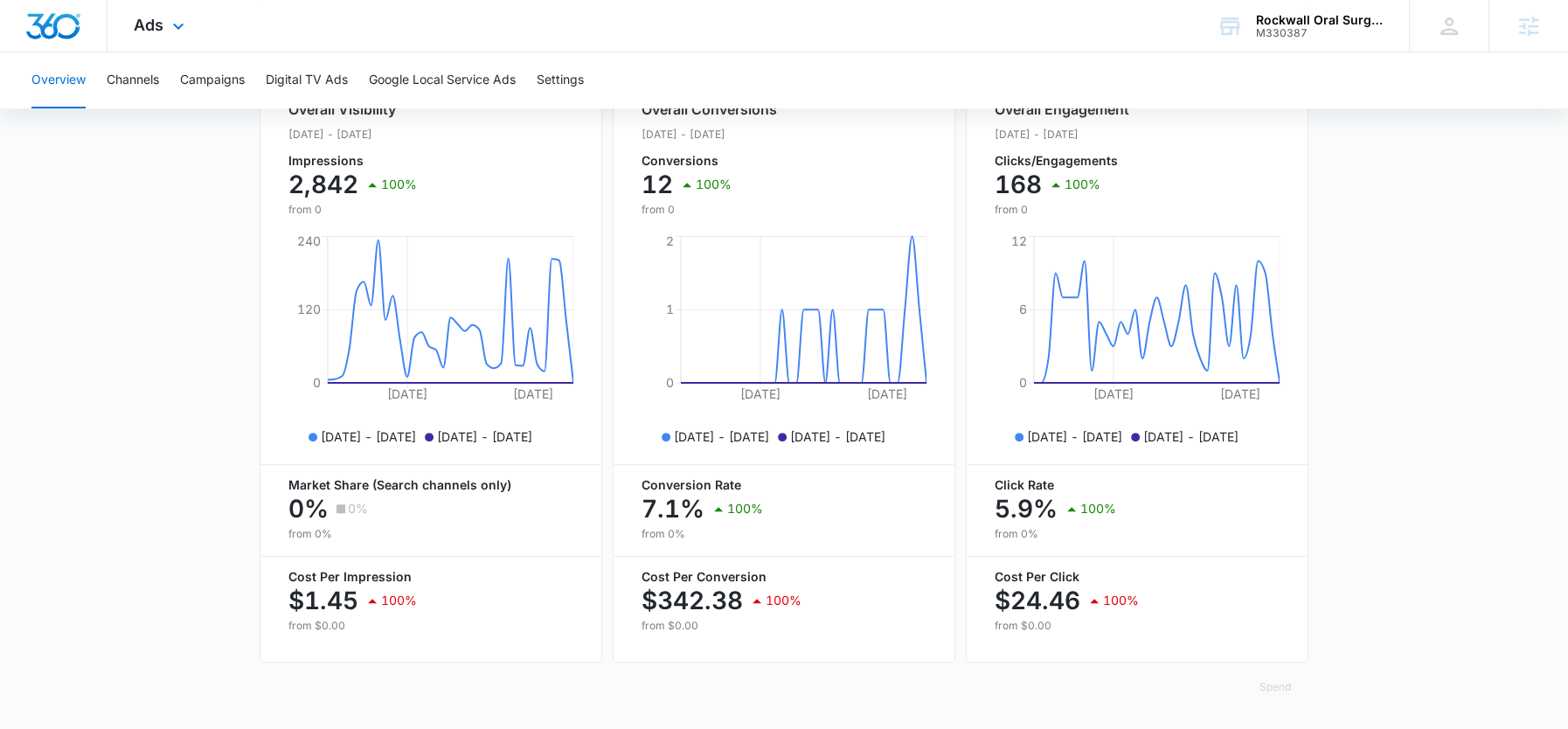
click at [164, 27] on div "Ads Apps Reputation Forms CRM Email Social Payments POS Content Ads Intelligenc…" at bounding box center [161, 26] width 108 height 51
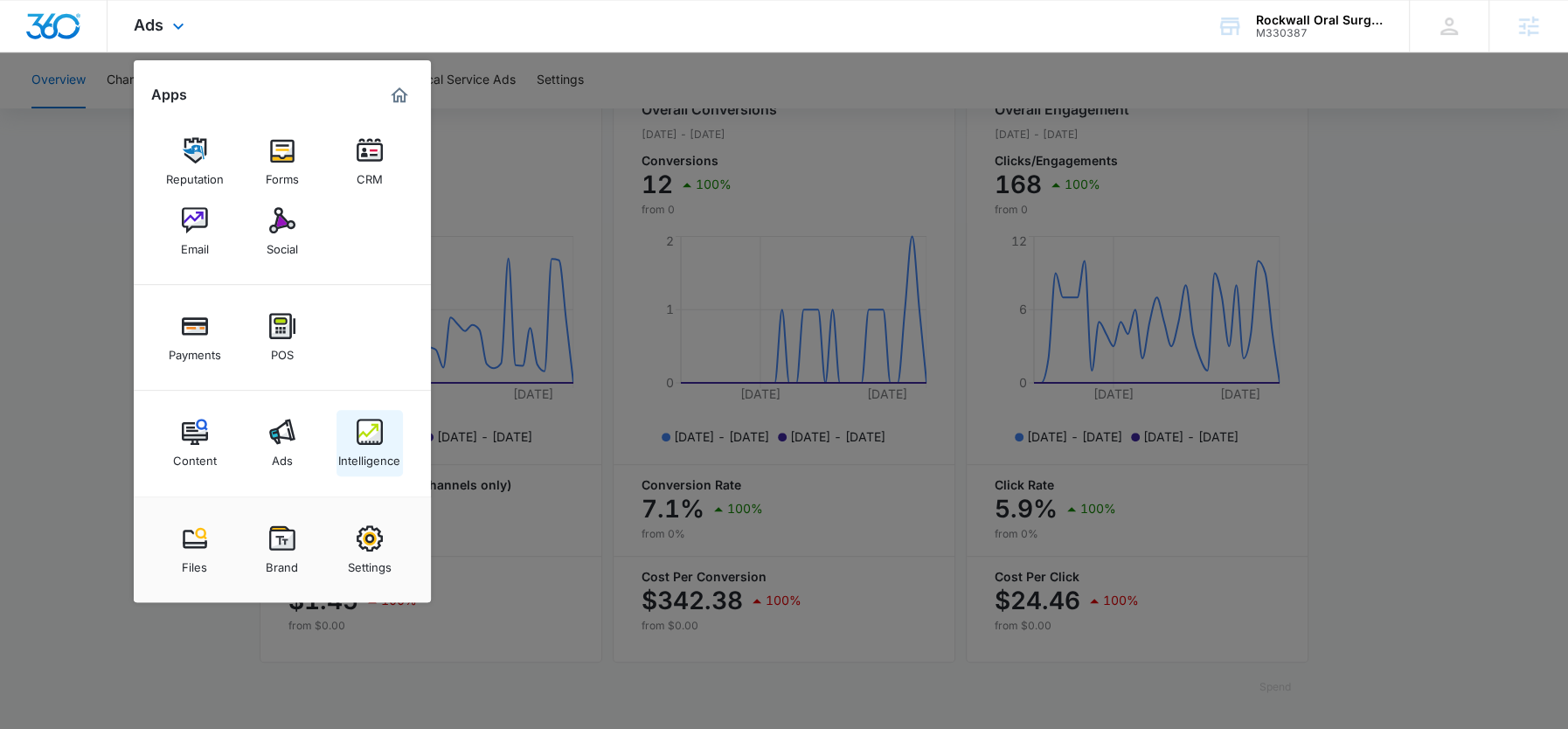
click at [369, 461] on div "Intelligence" at bounding box center [369, 456] width 62 height 23
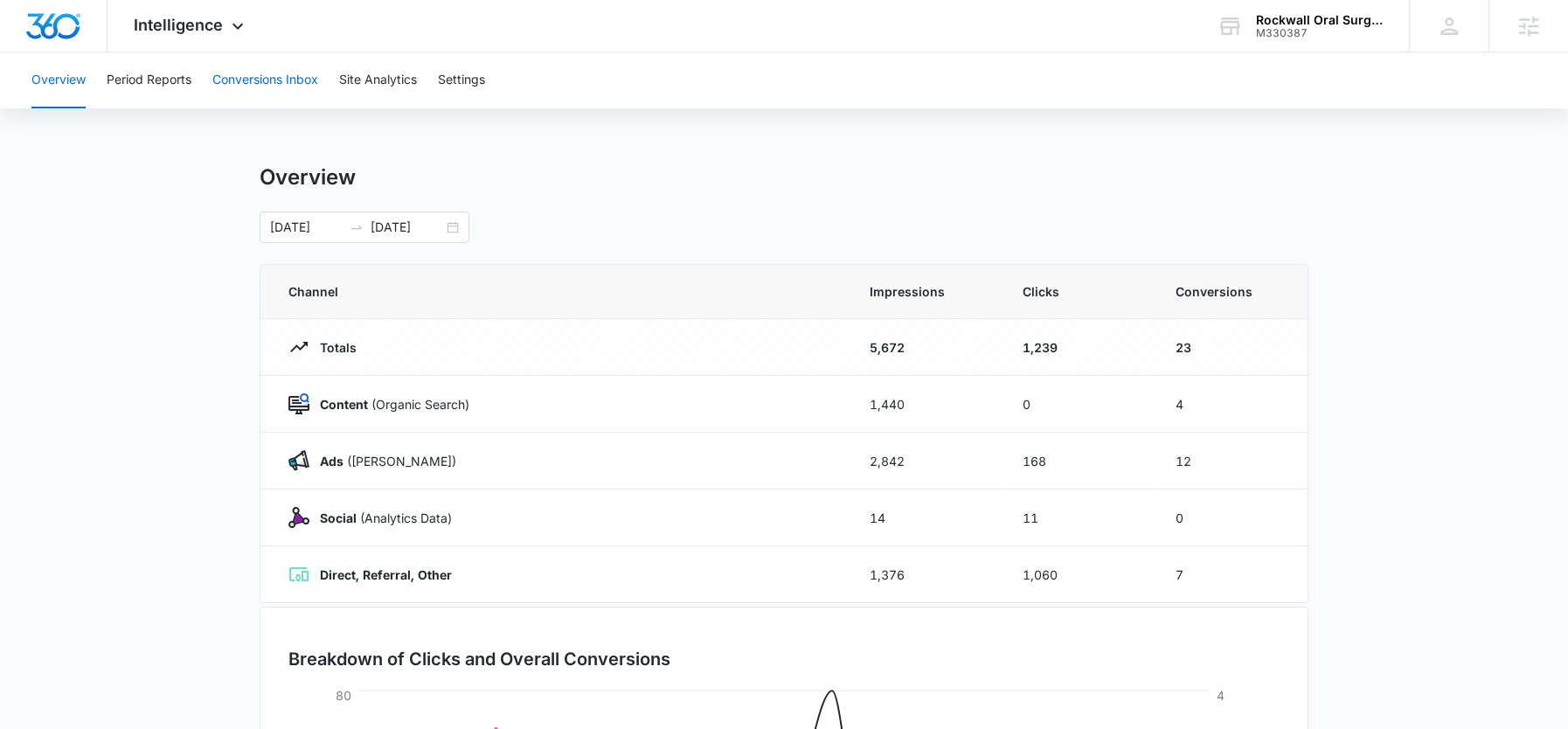
click at [266, 76] on button "Conversions Inbox" at bounding box center [265, 80] width 106 height 56
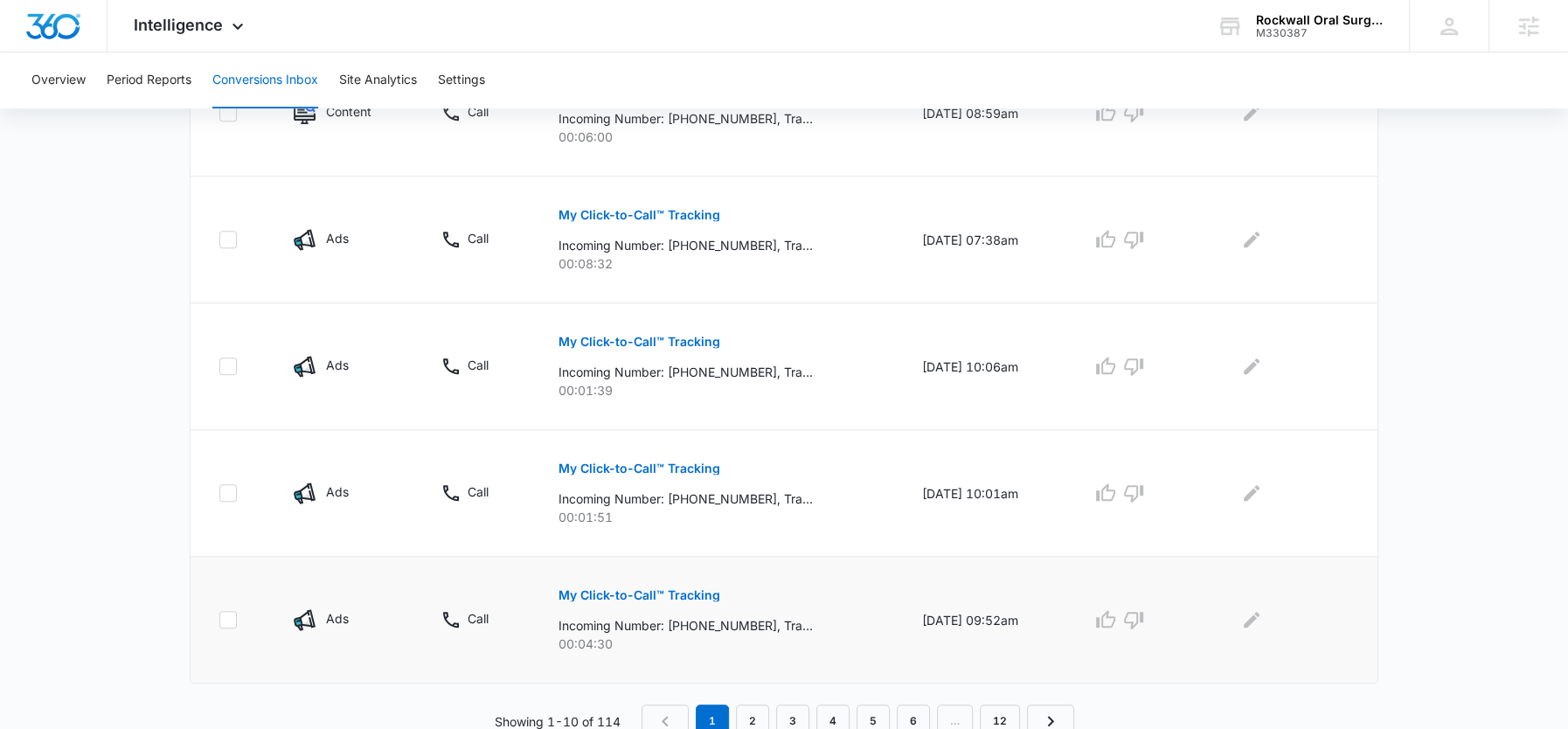
scroll to position [1139, 0]
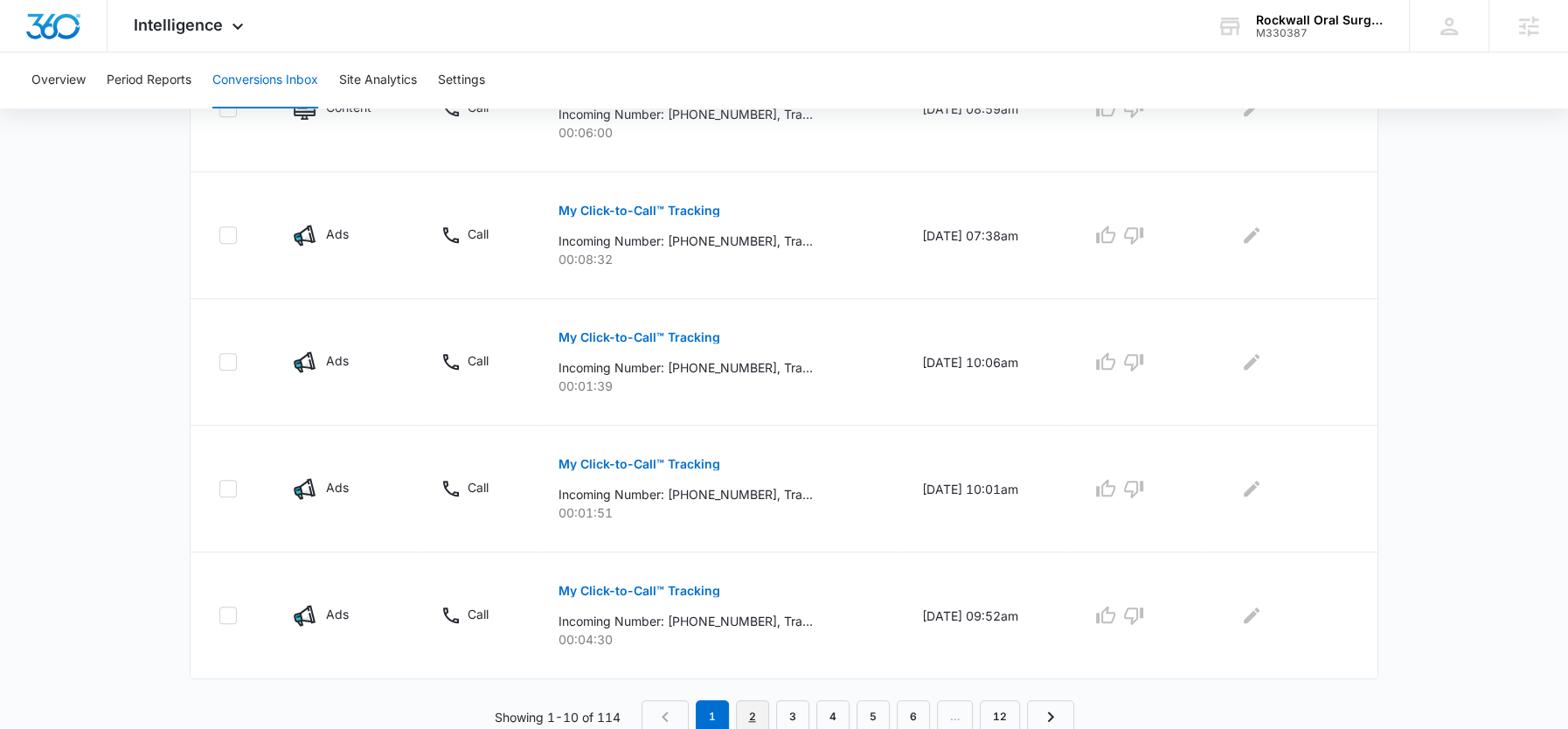
click at [748, 701] on link "2" at bounding box center [753, 717] width 34 height 34
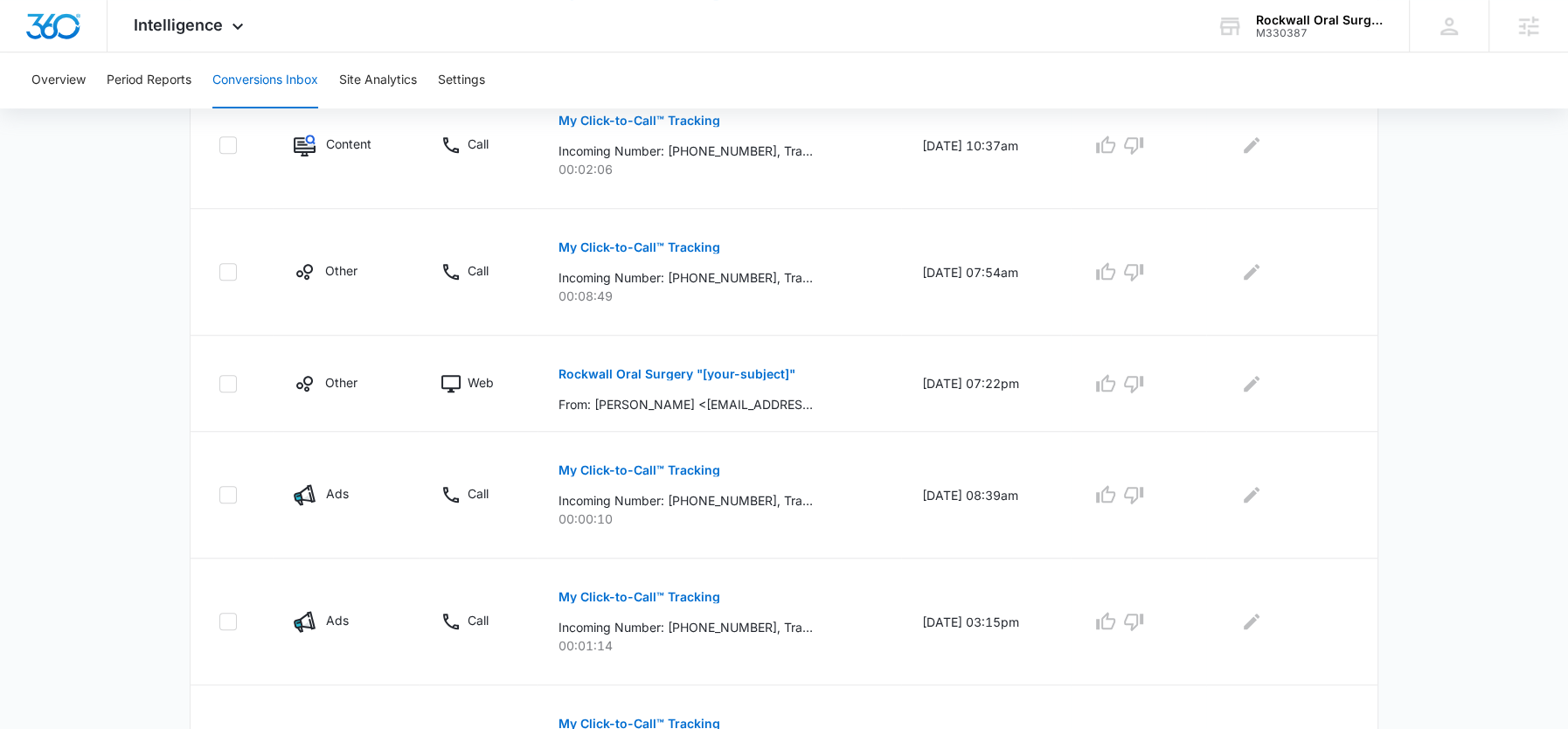
scroll to position [1108, 0]
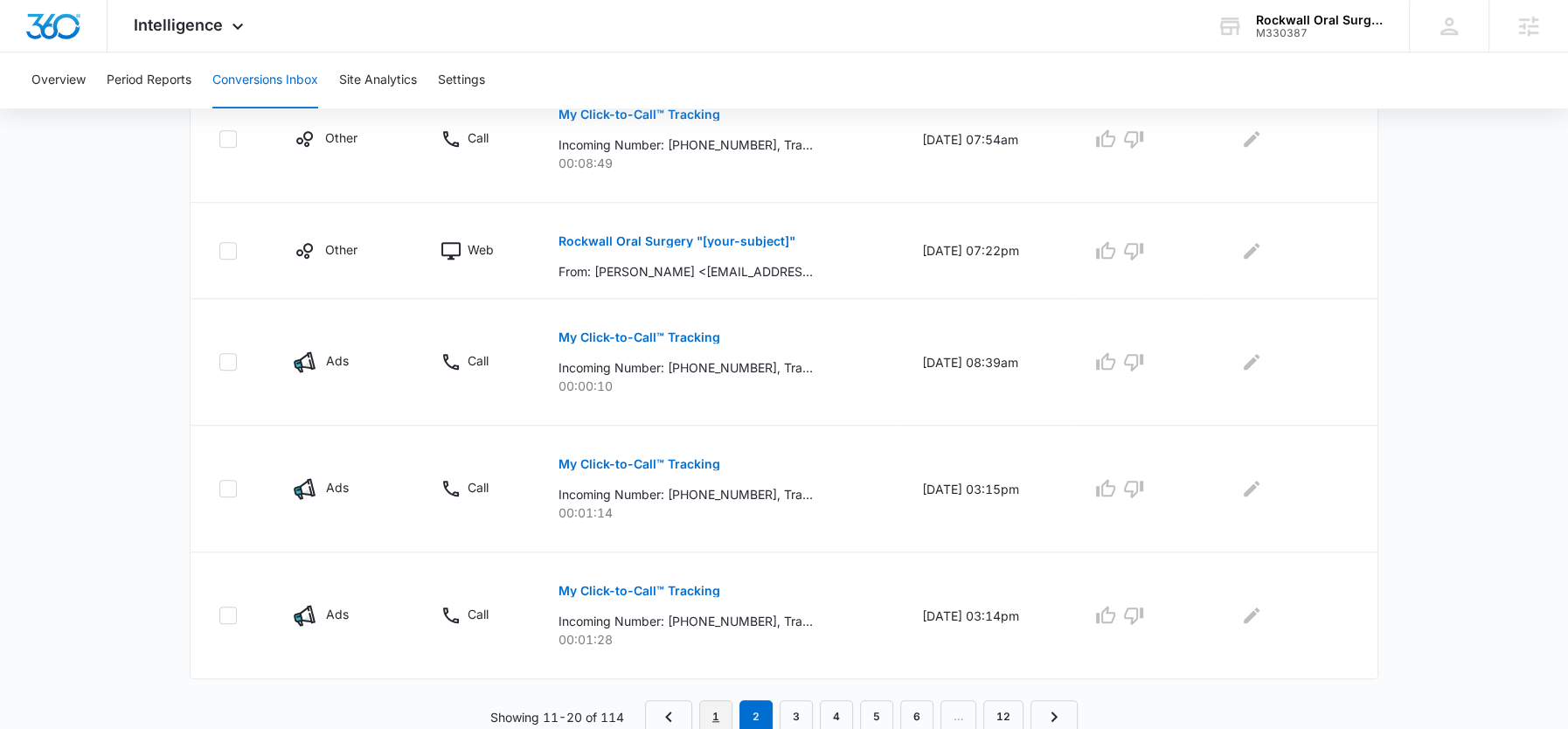
click at [713, 700] on link "1" at bounding box center [716, 717] width 34 height 34
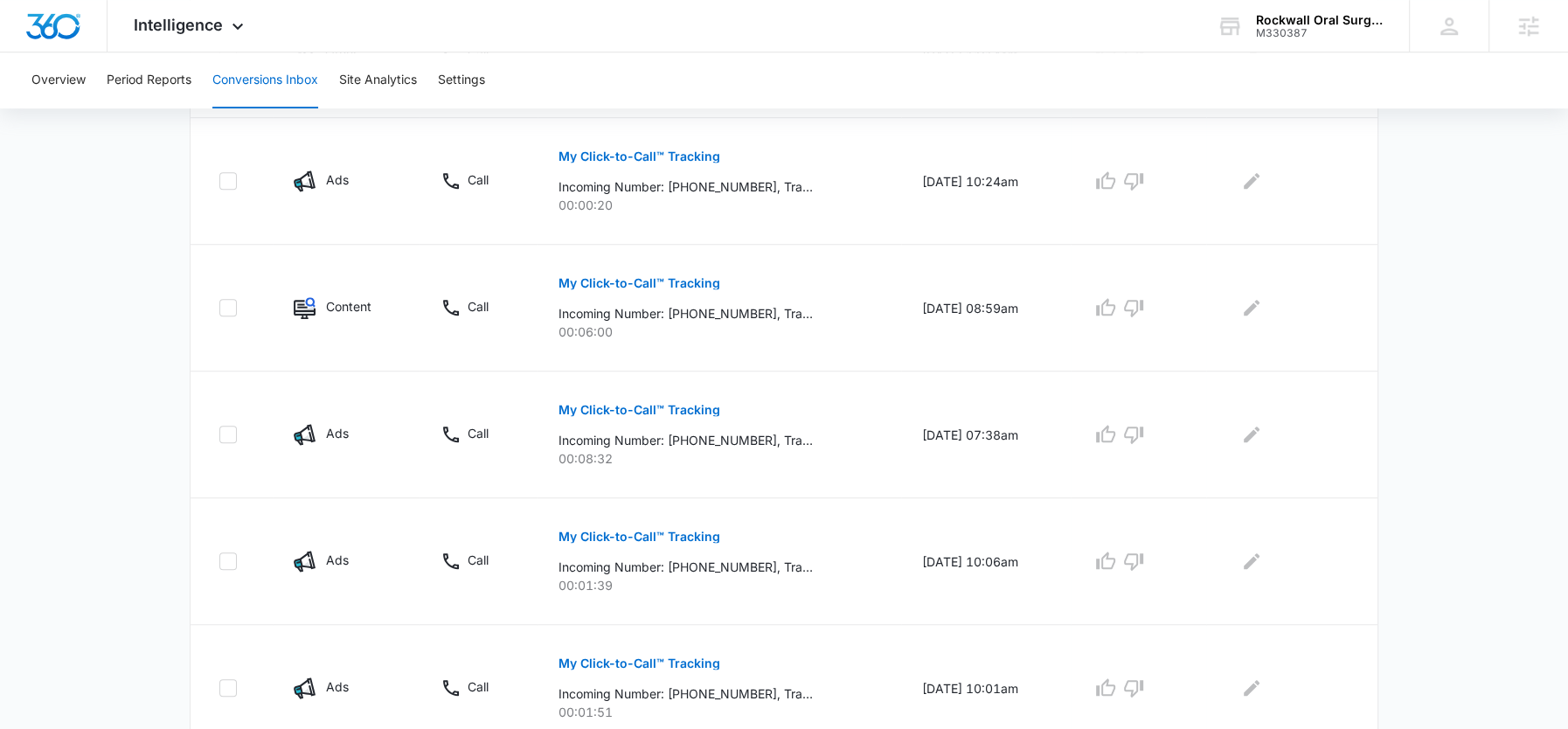
scroll to position [308, 0]
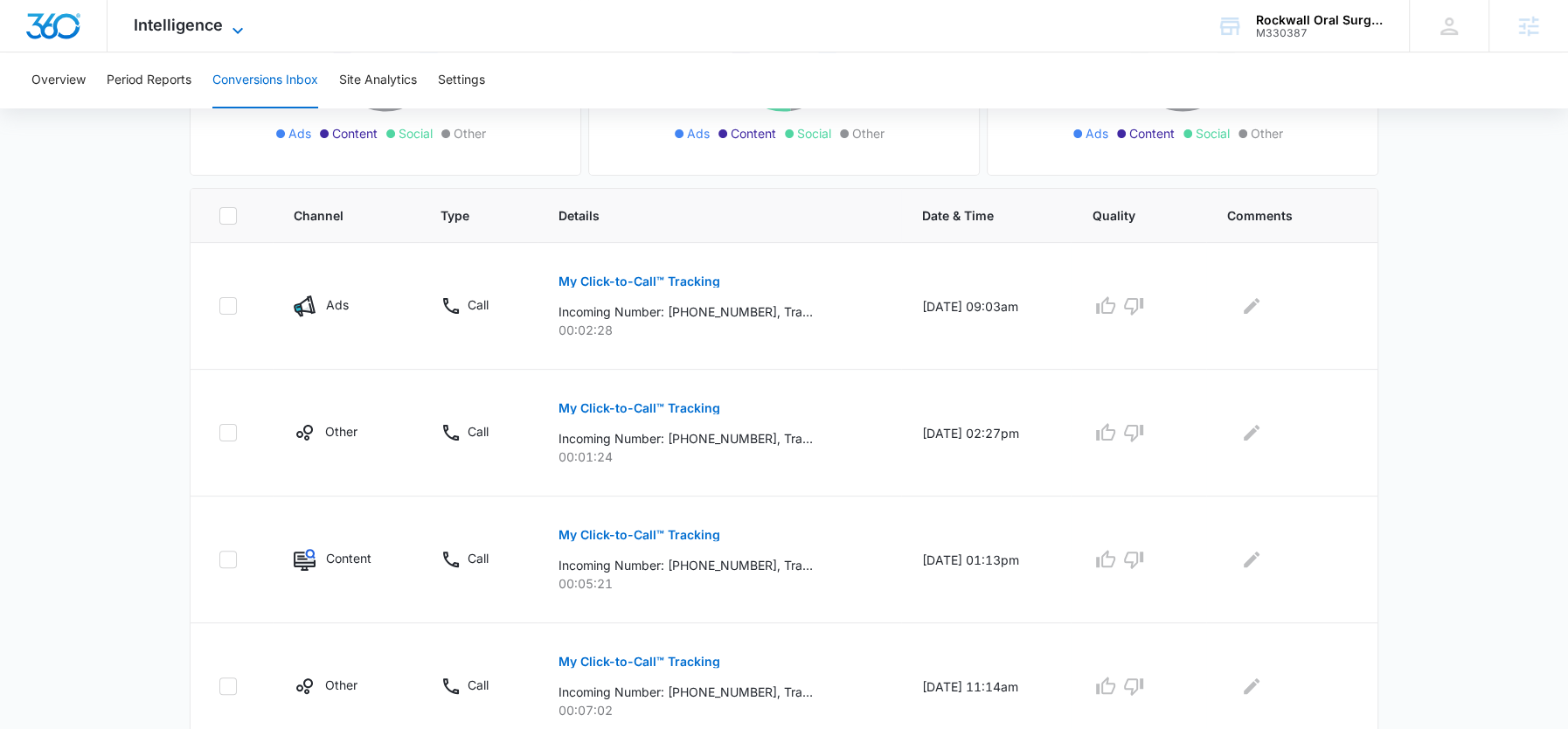
click at [228, 32] on icon at bounding box center [237, 30] width 21 height 21
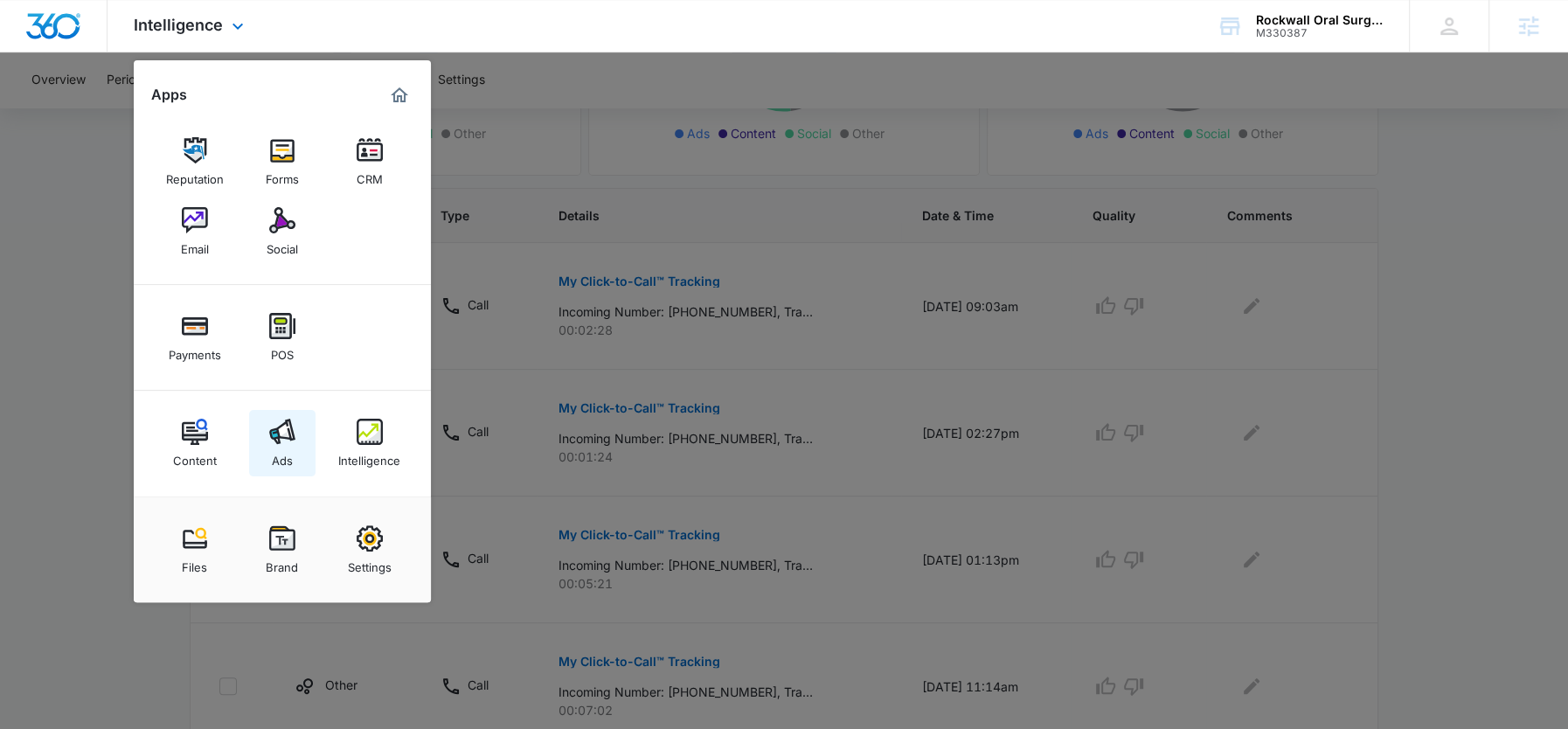
click at [279, 436] on img at bounding box center [282, 431] width 27 height 27
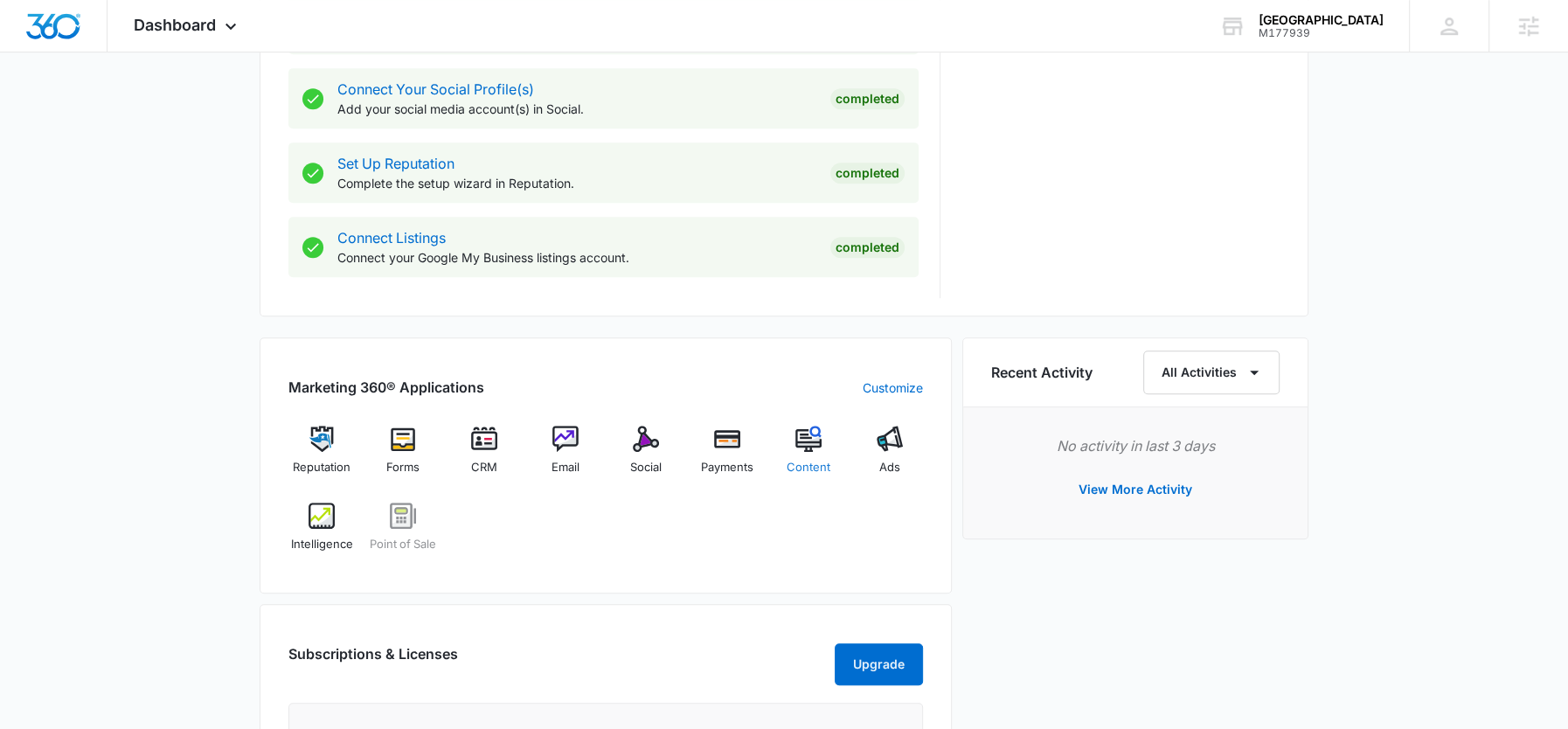
scroll to position [866, 0]
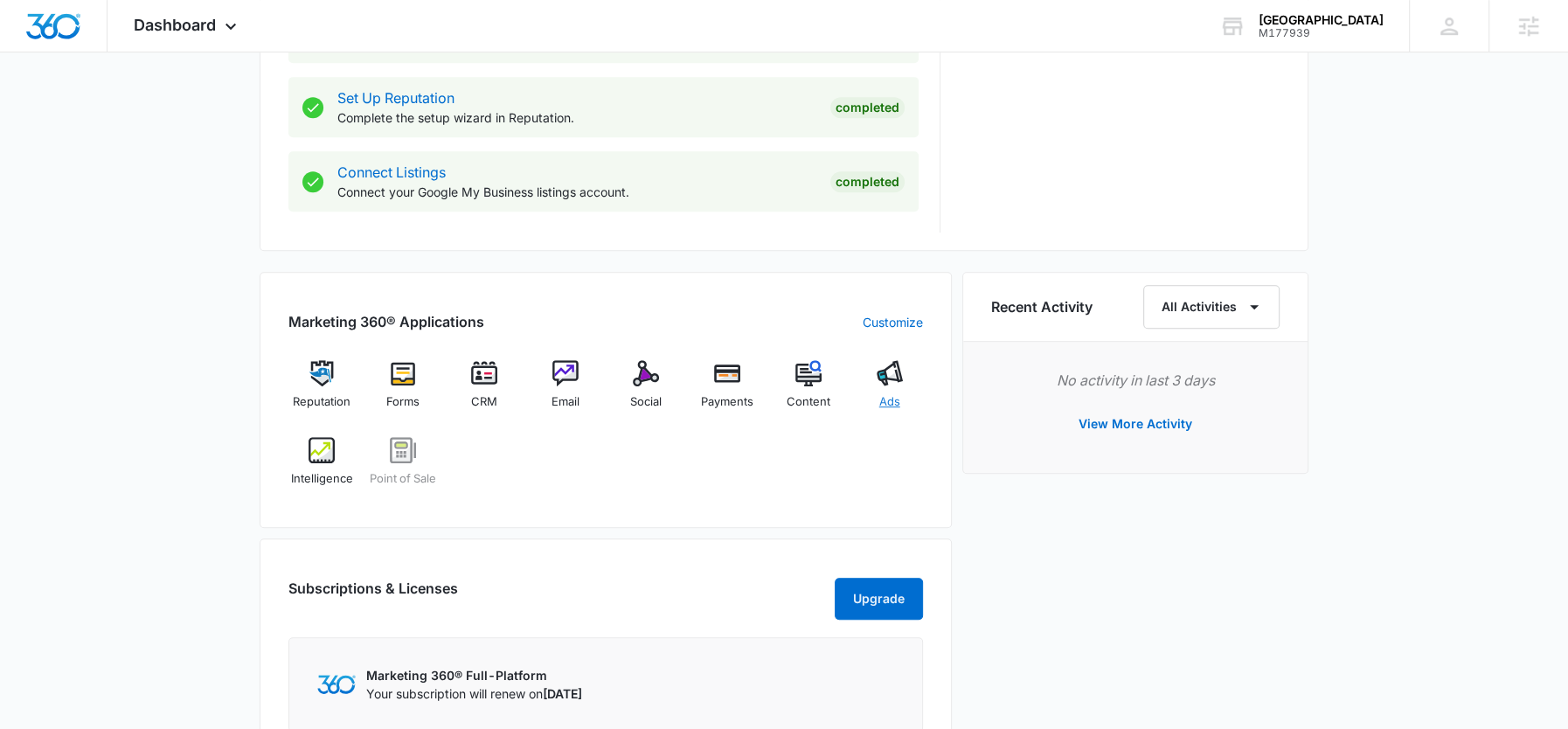
click at [879, 376] on img at bounding box center [889, 373] width 27 height 27
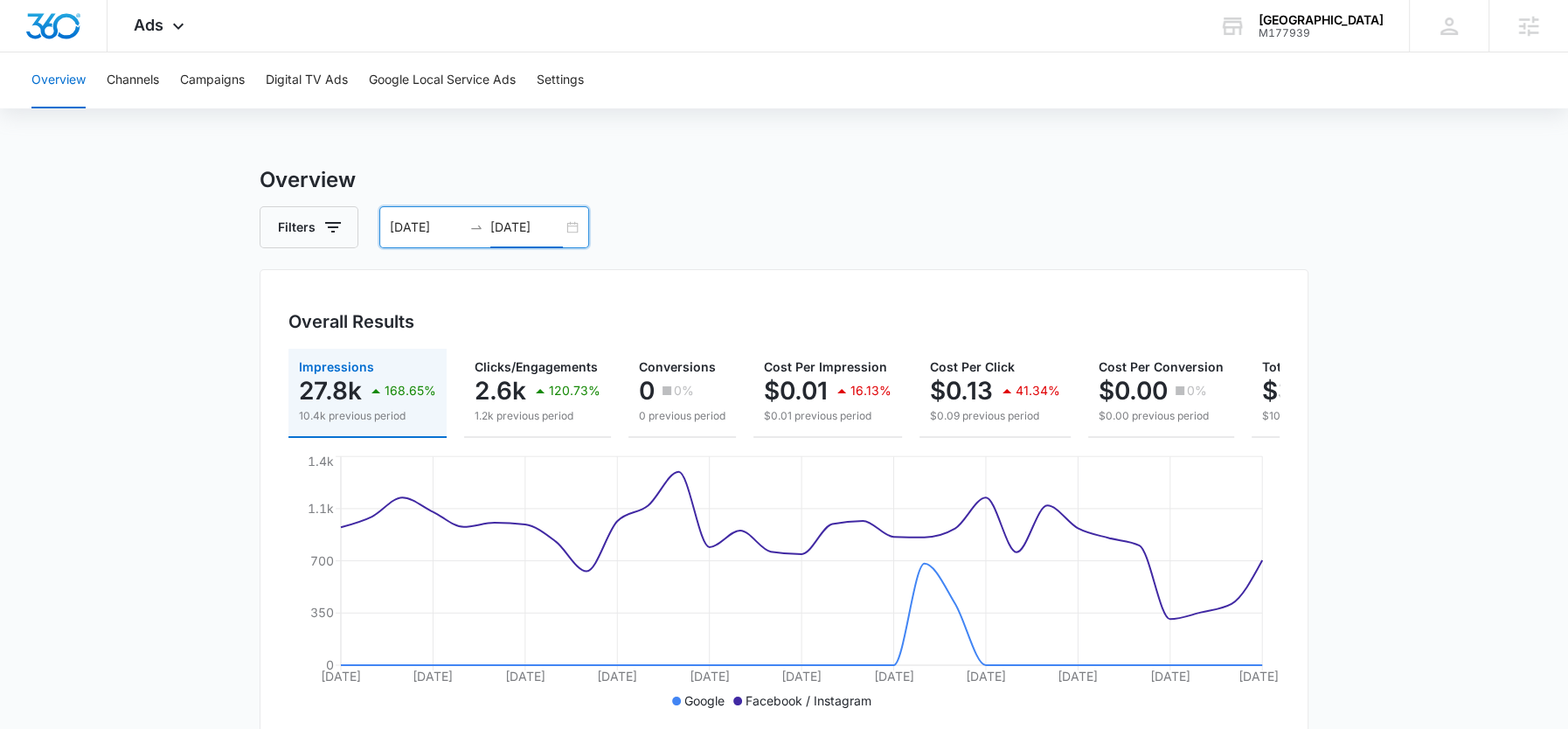
click at [519, 223] on input "[DATE]" at bounding box center [526, 227] width 72 height 19
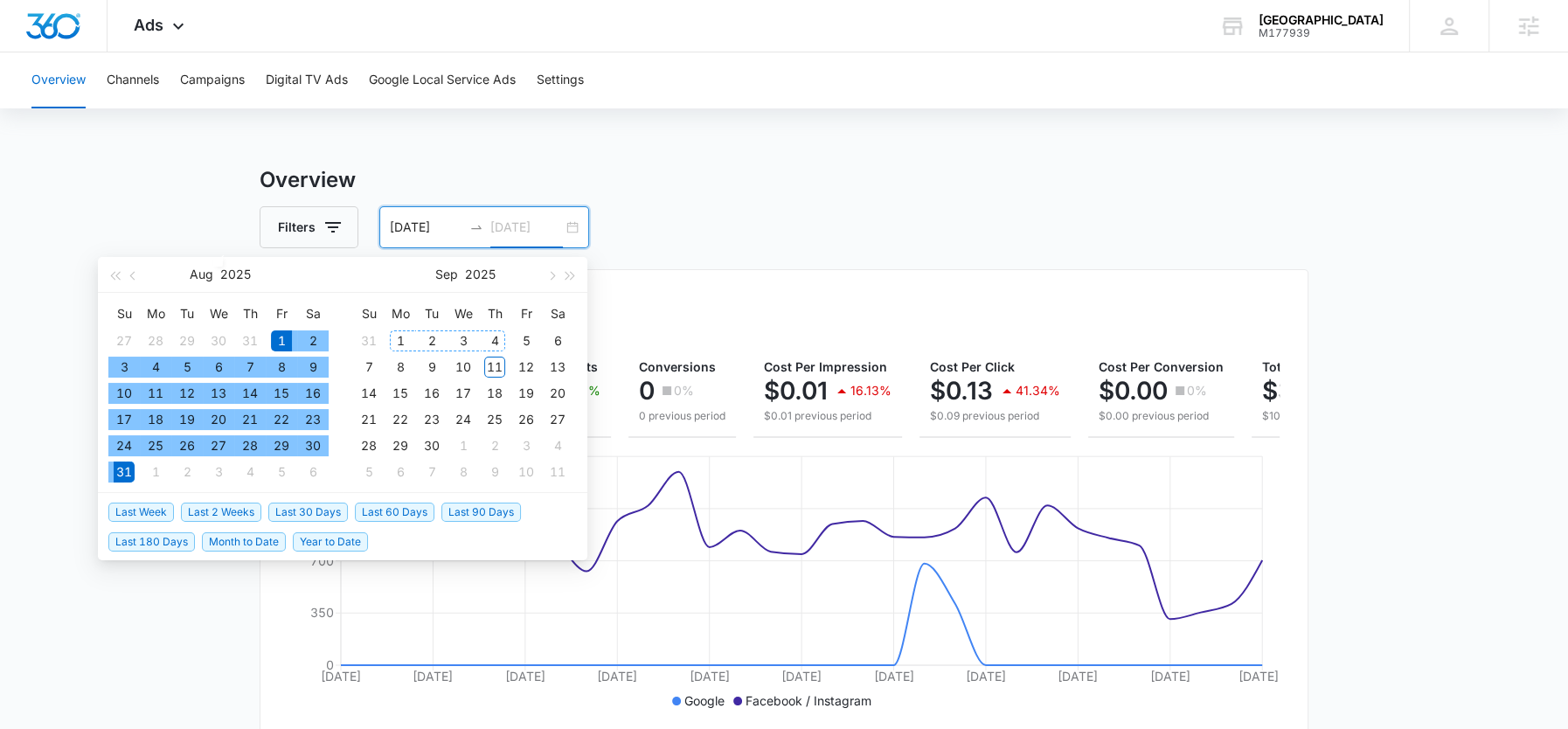
type input "[DATE]"
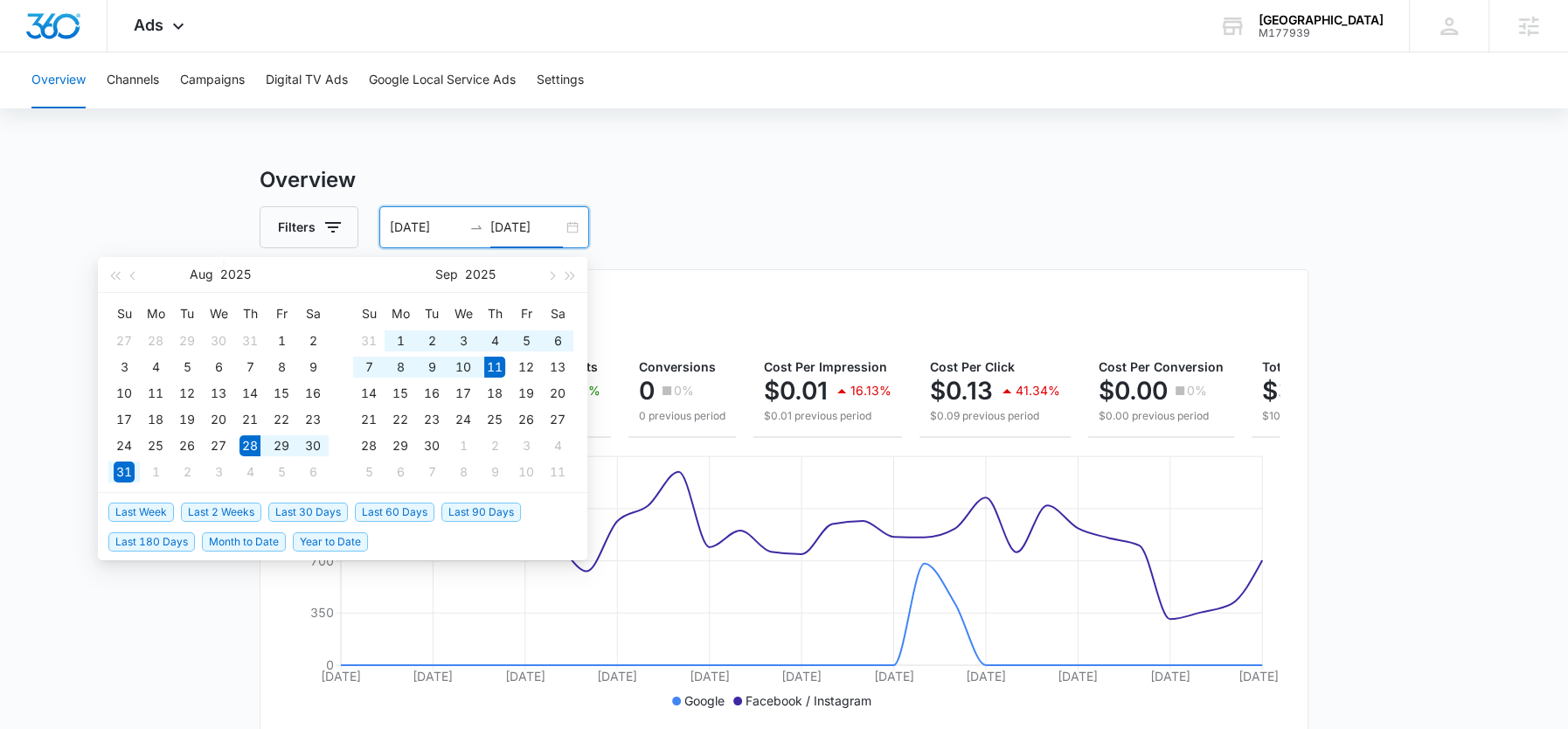
click at [229, 508] on span "Last 2 Weeks" at bounding box center [221, 511] width 80 height 19
type input "08/28/2025"
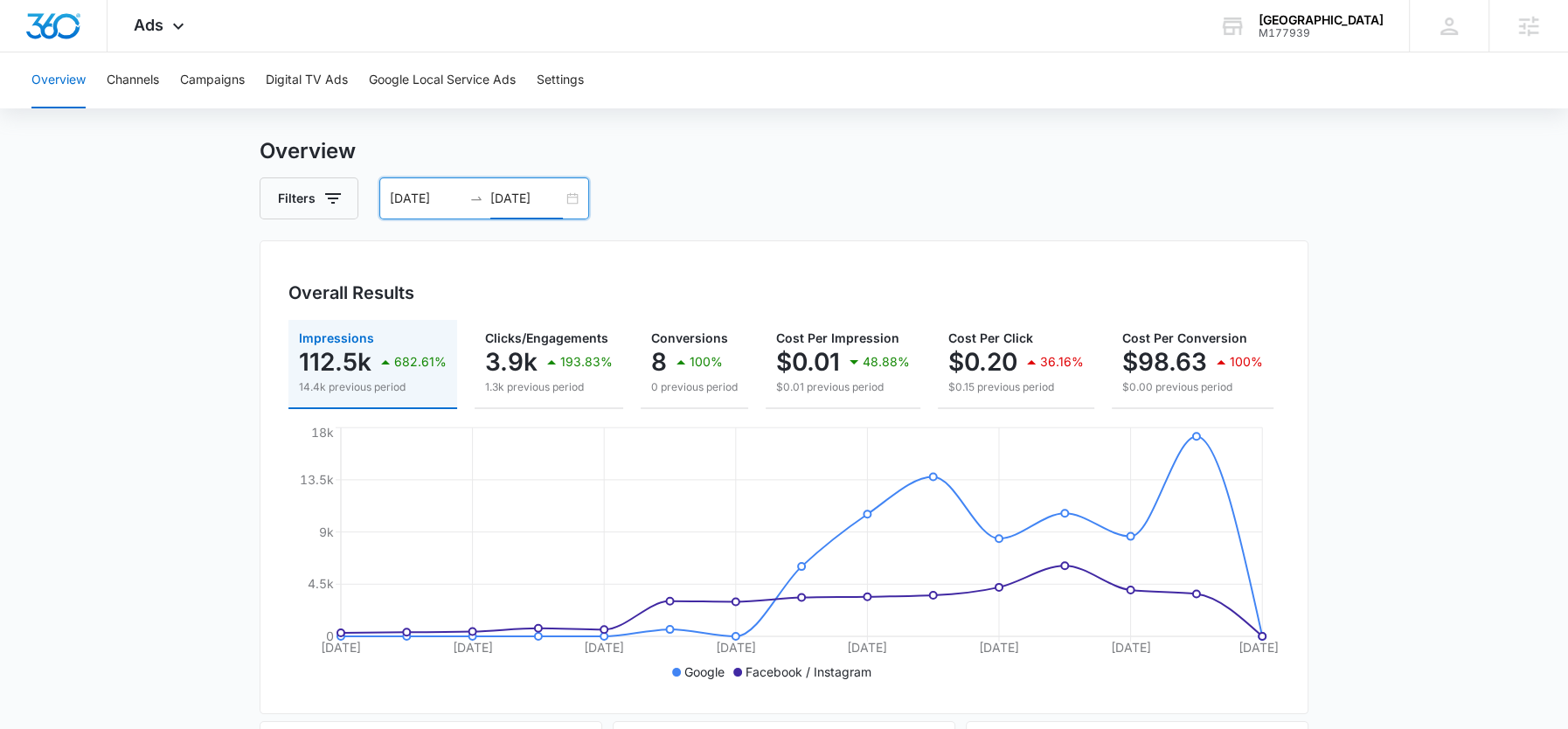
scroll to position [37, 0]
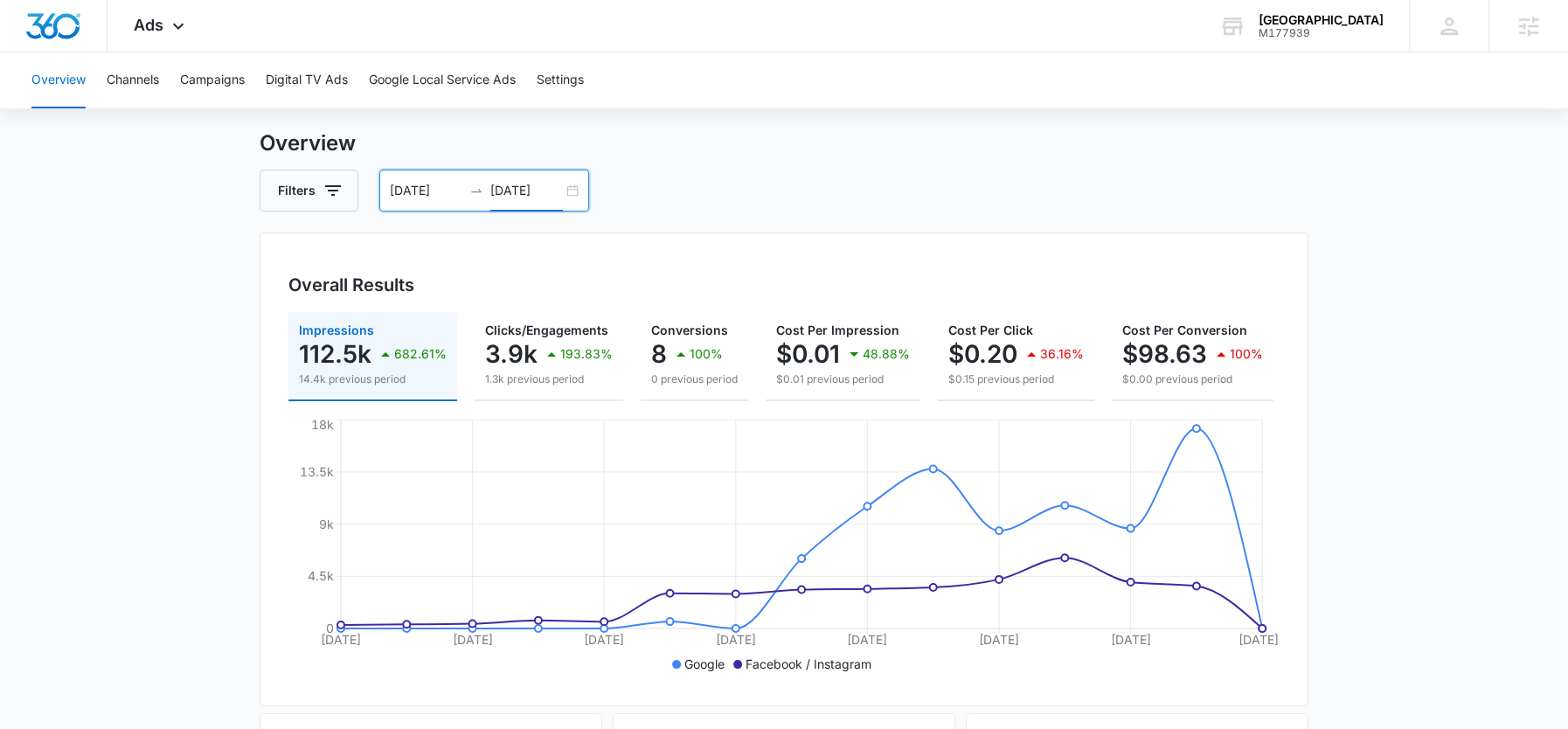
click at [515, 193] on input "[DATE]" at bounding box center [526, 190] width 72 height 19
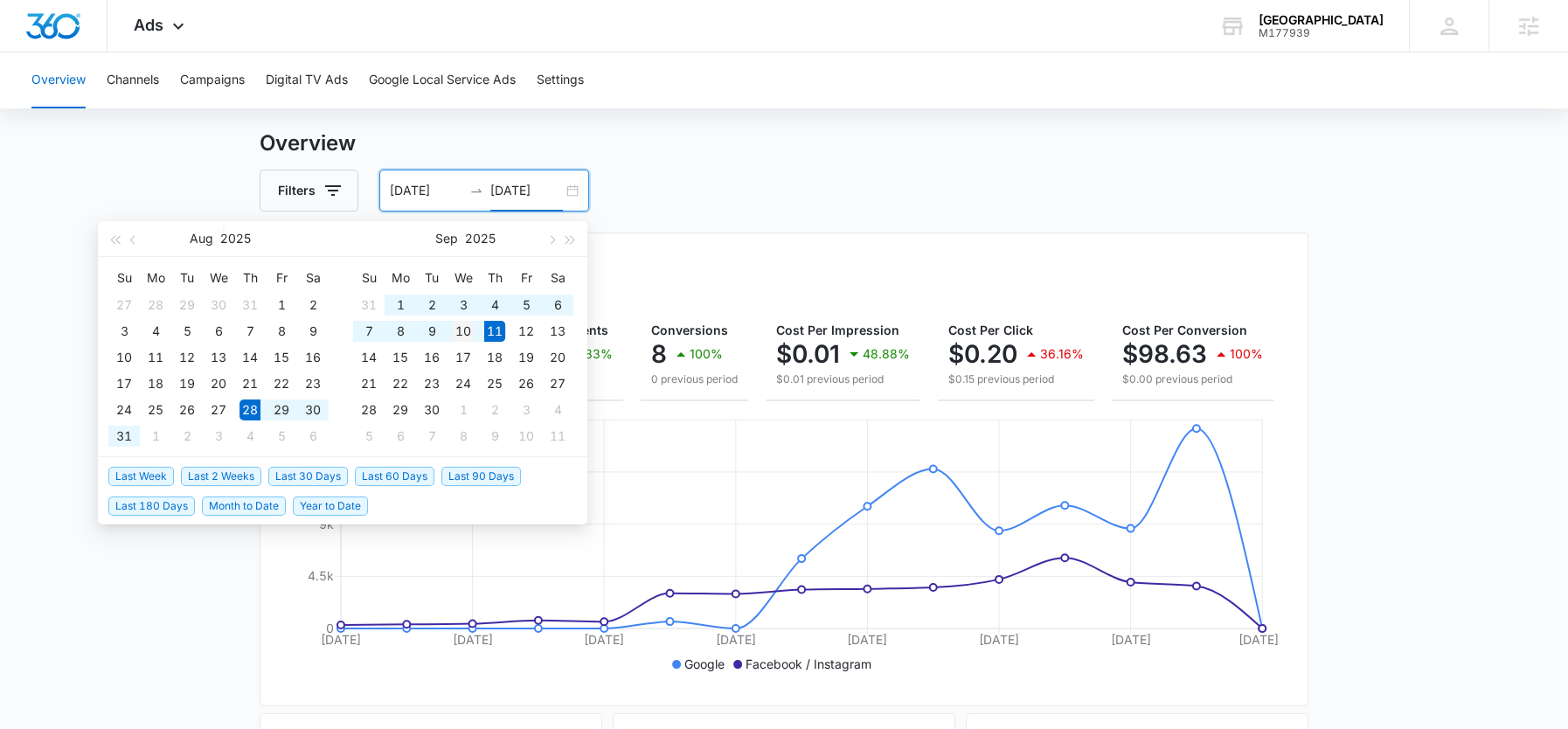
type input "[DATE]"
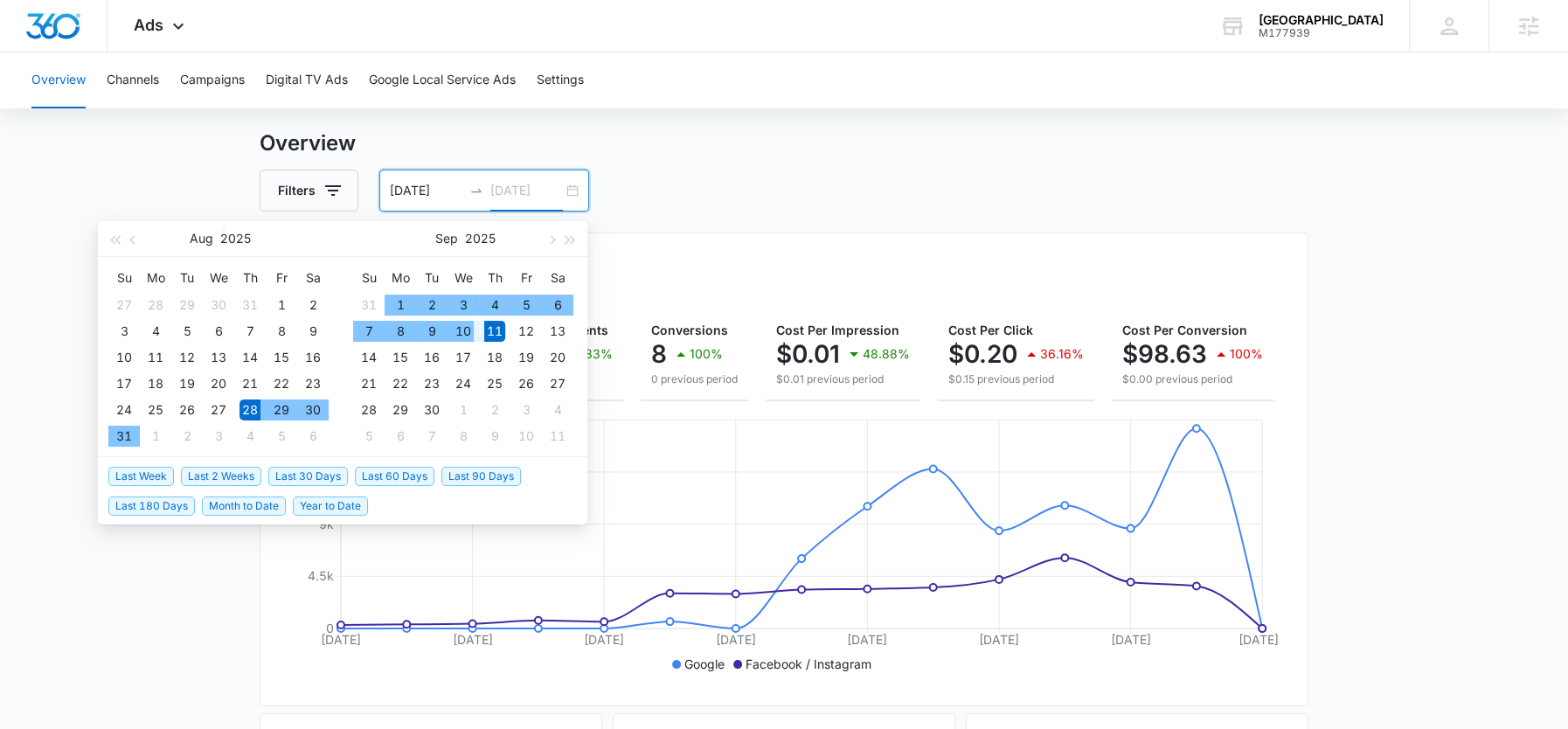
click at [468, 320] on div "10" at bounding box center [463, 330] width 21 height 21
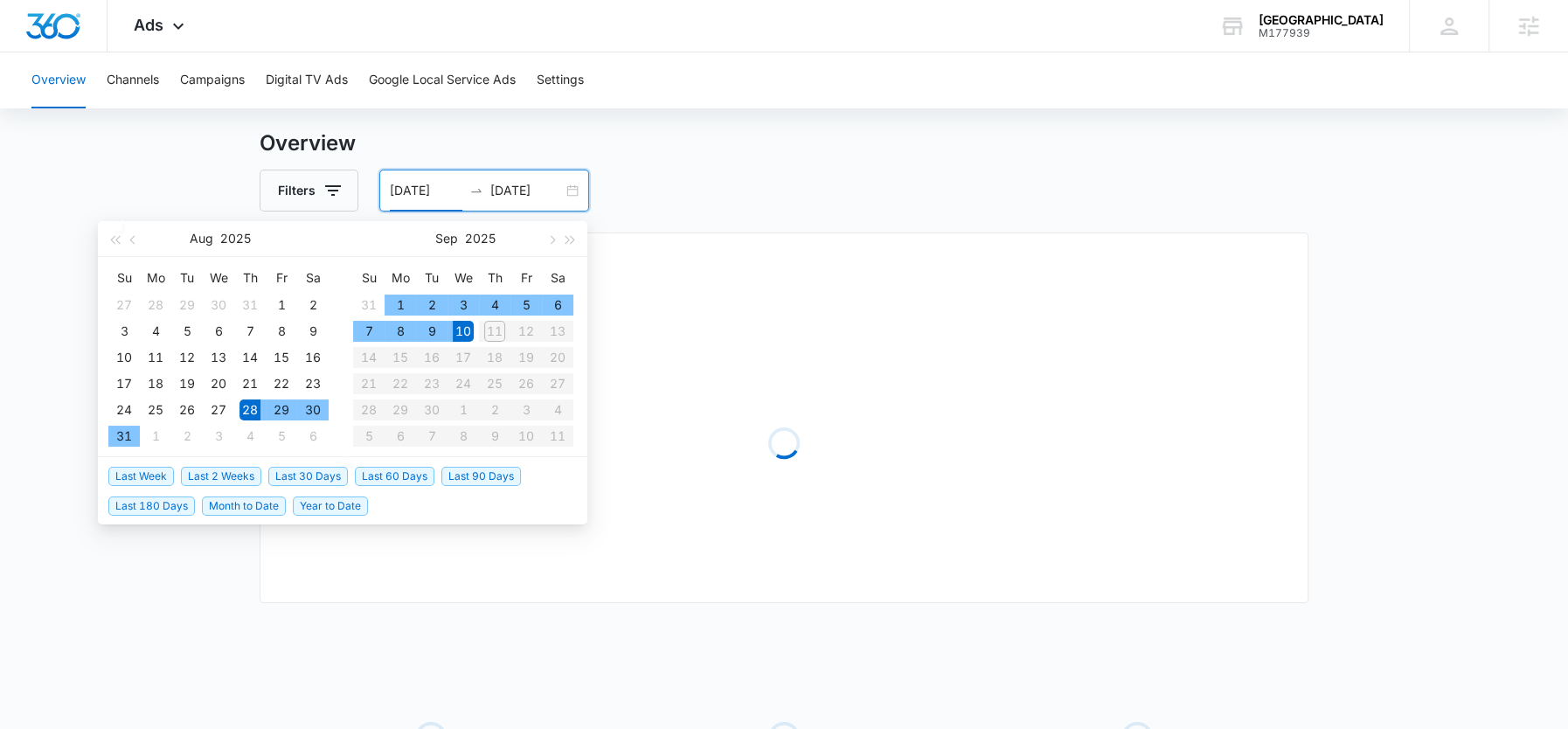
type input "08/28/2025"
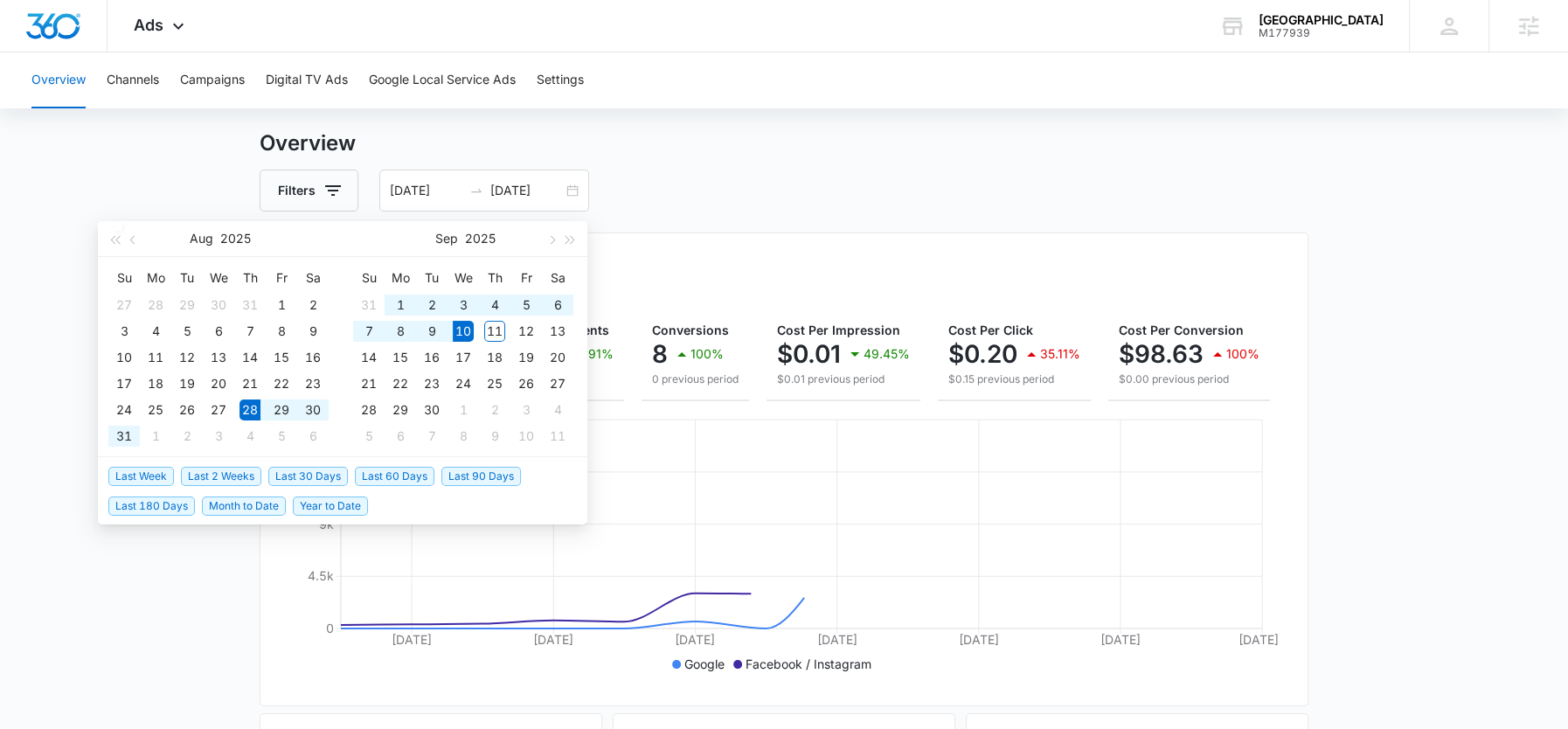
click at [773, 157] on h3 "Overview" at bounding box center [784, 143] width 1049 height 32
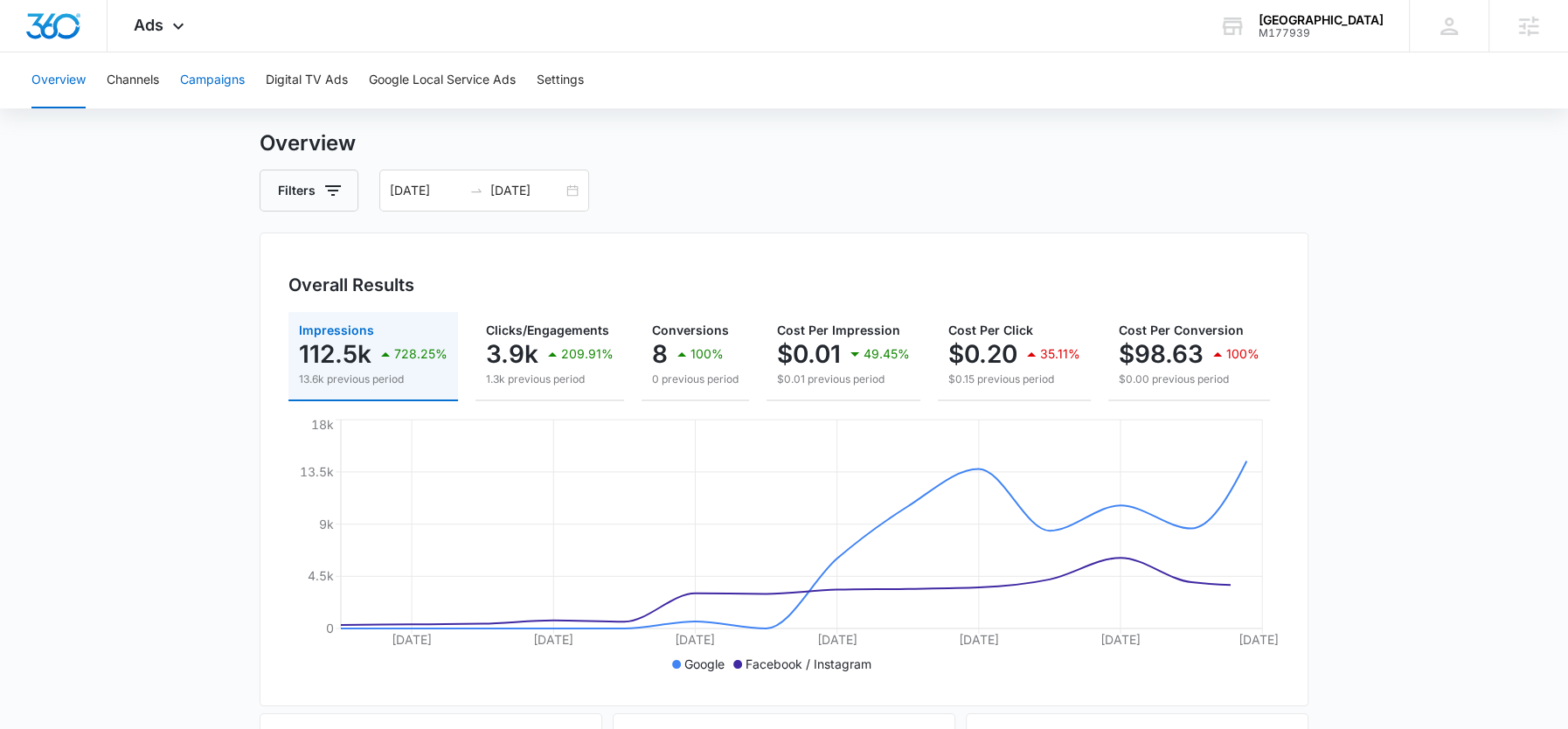
click at [202, 86] on button "Campaigns" at bounding box center [212, 80] width 64 height 56
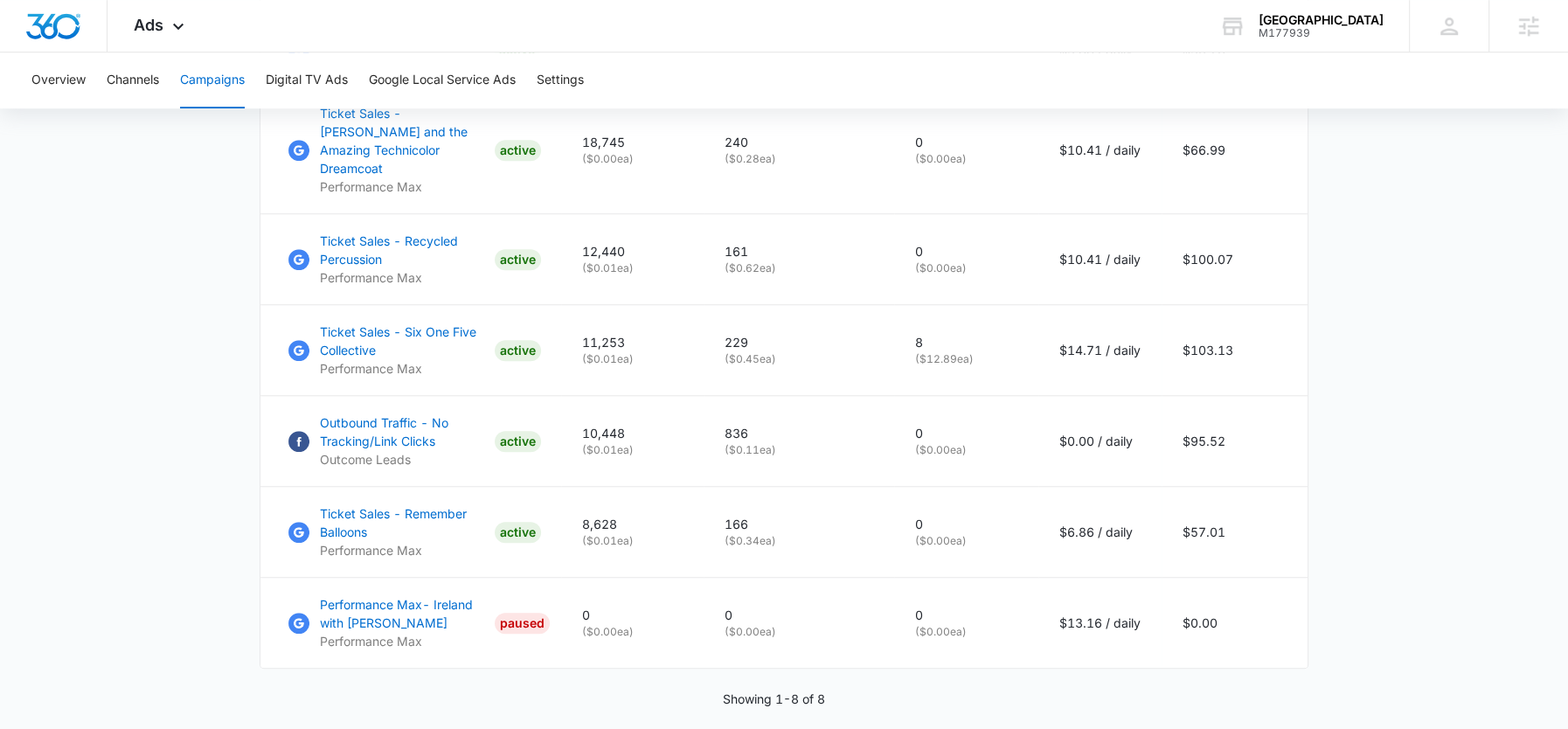
scroll to position [1067, 0]
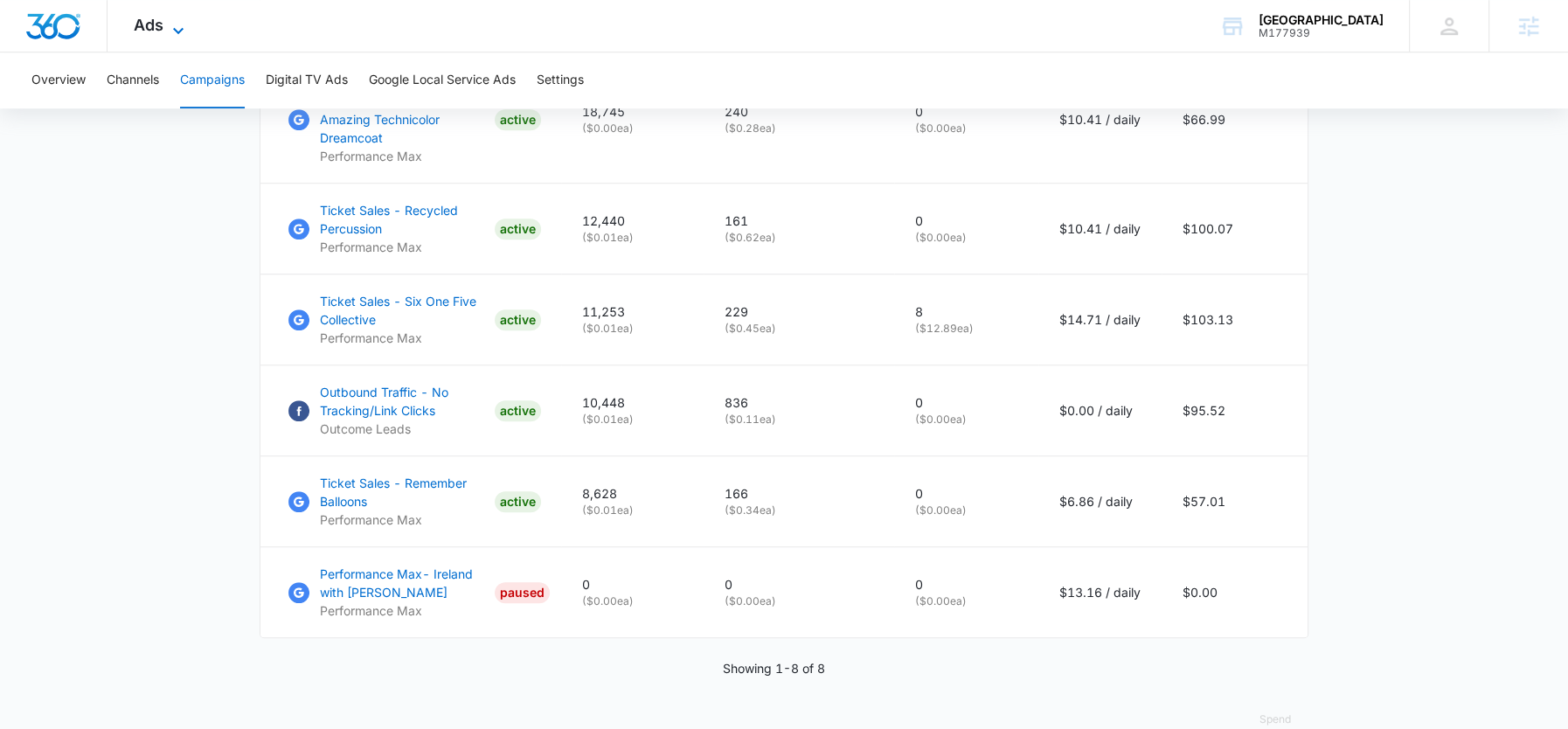
click at [159, 29] on span "Ads" at bounding box center [148, 25] width 30 height 19
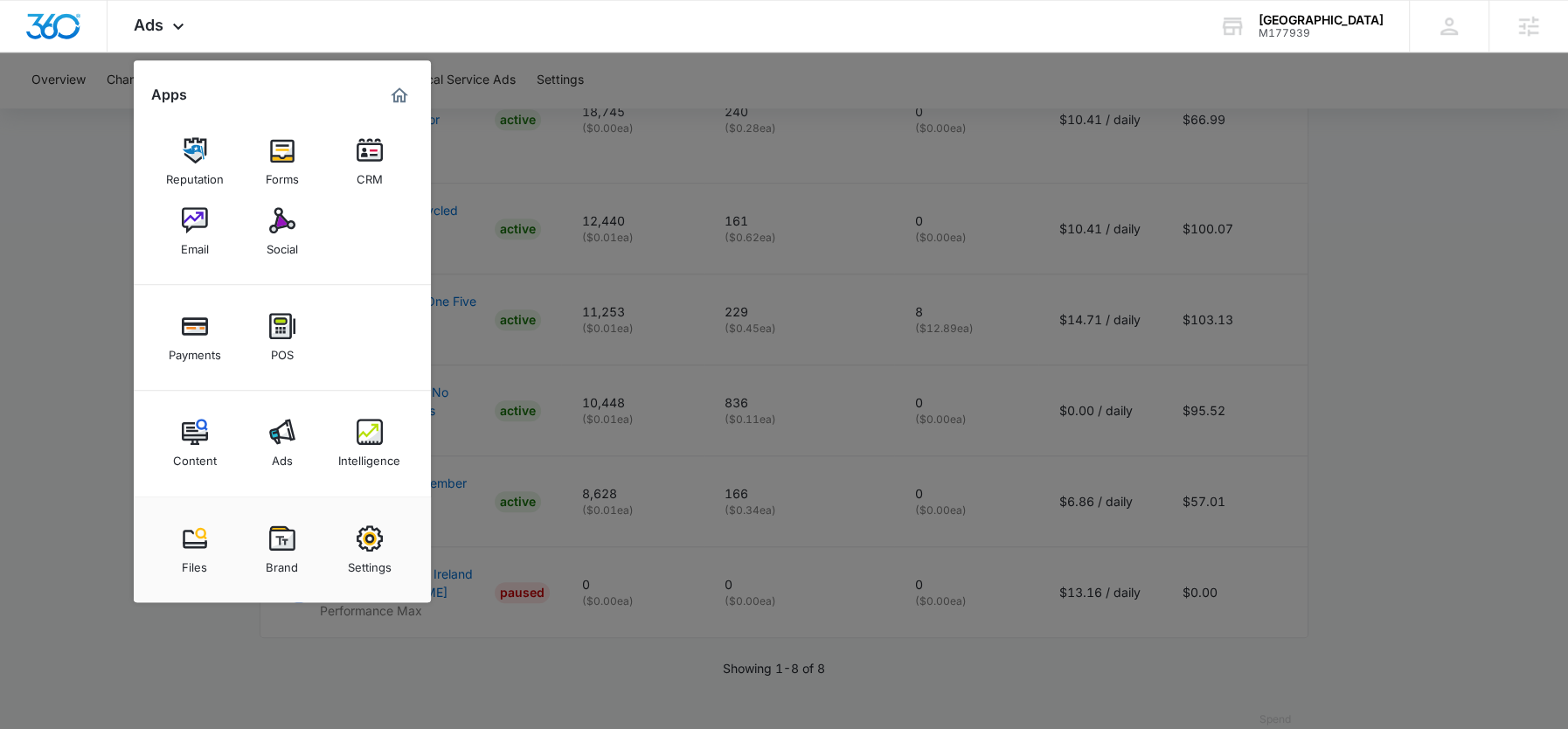
click at [197, 216] on img at bounding box center [195, 220] width 27 height 27
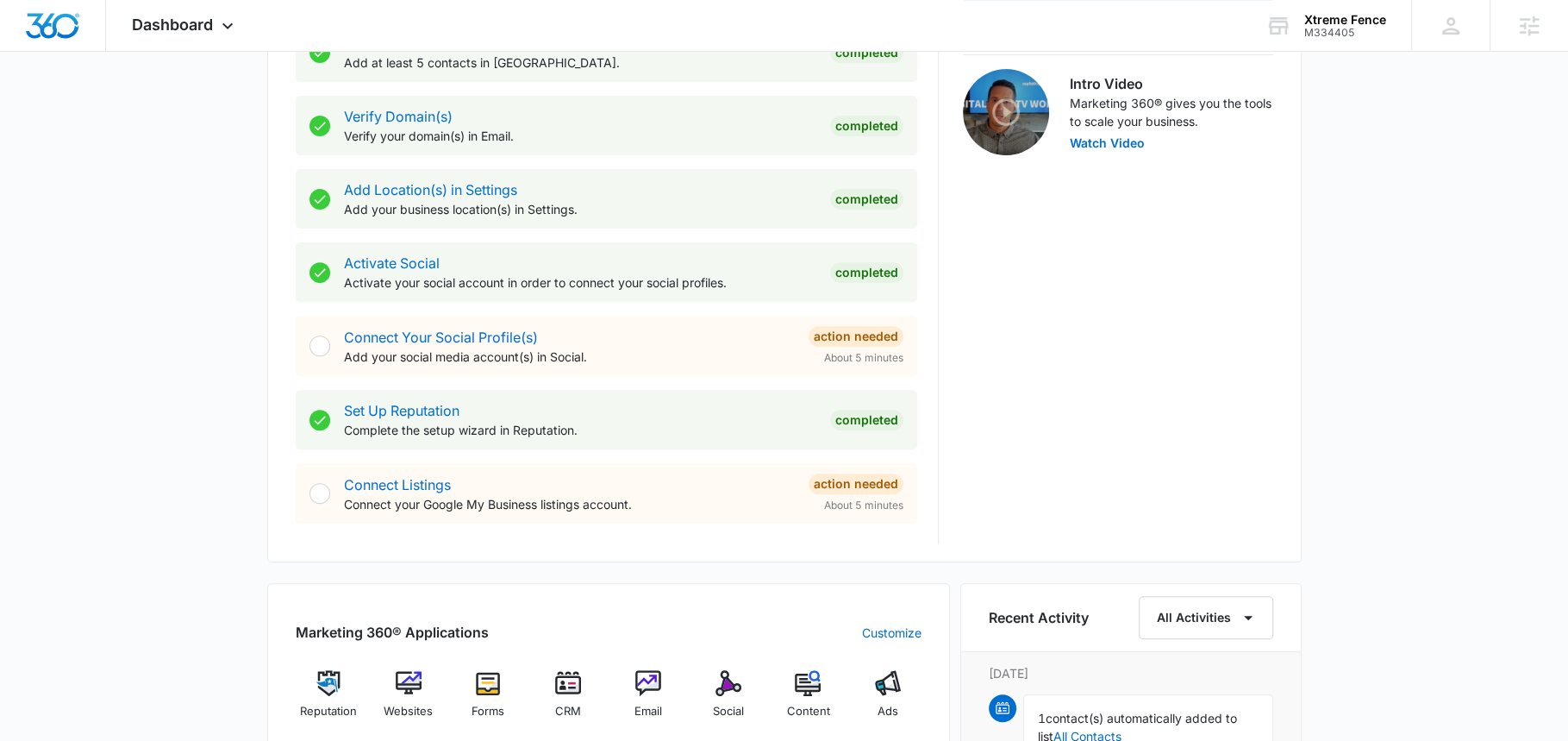
scroll to position [736, 0]
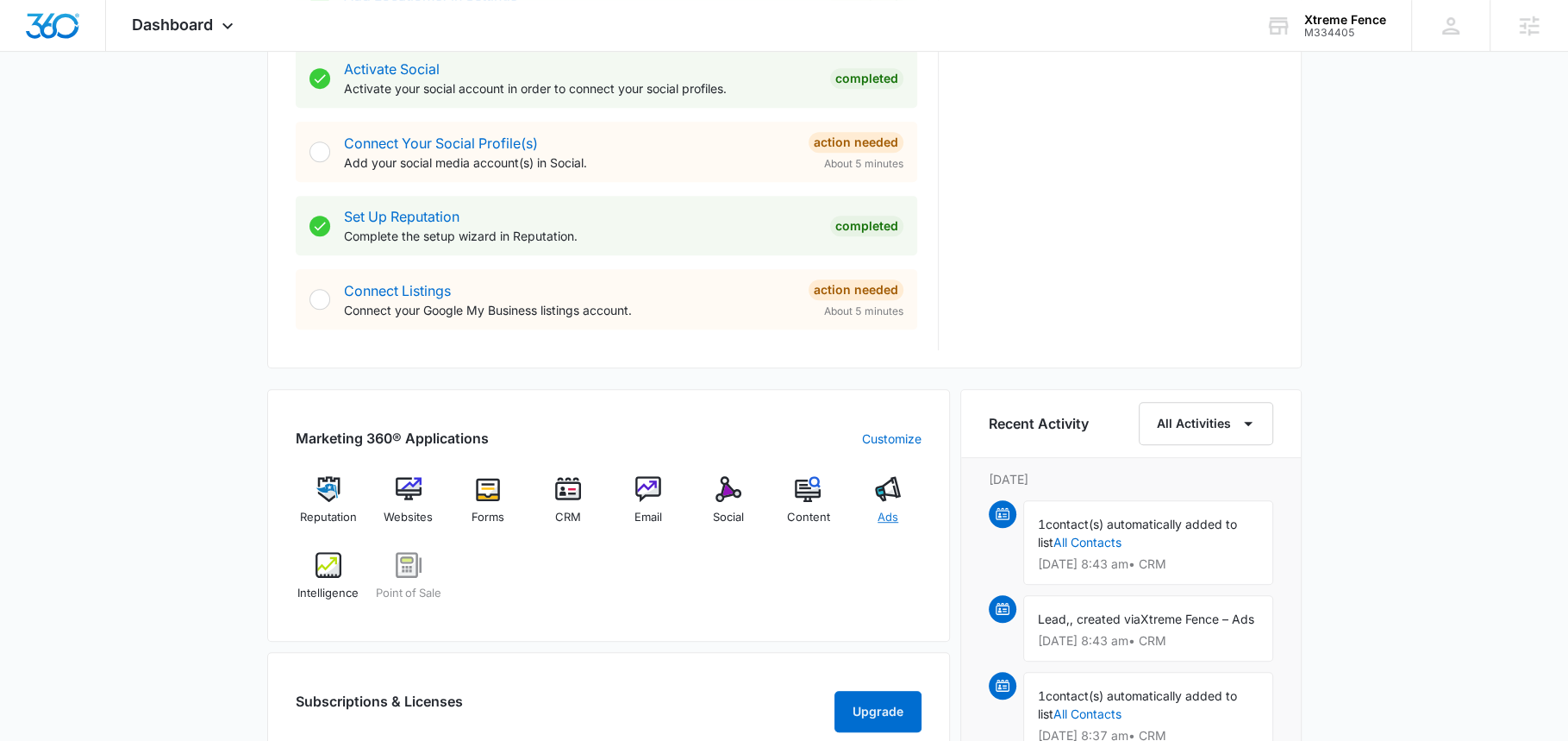
click at [890, 489] on img at bounding box center [888, 489] width 26 height 26
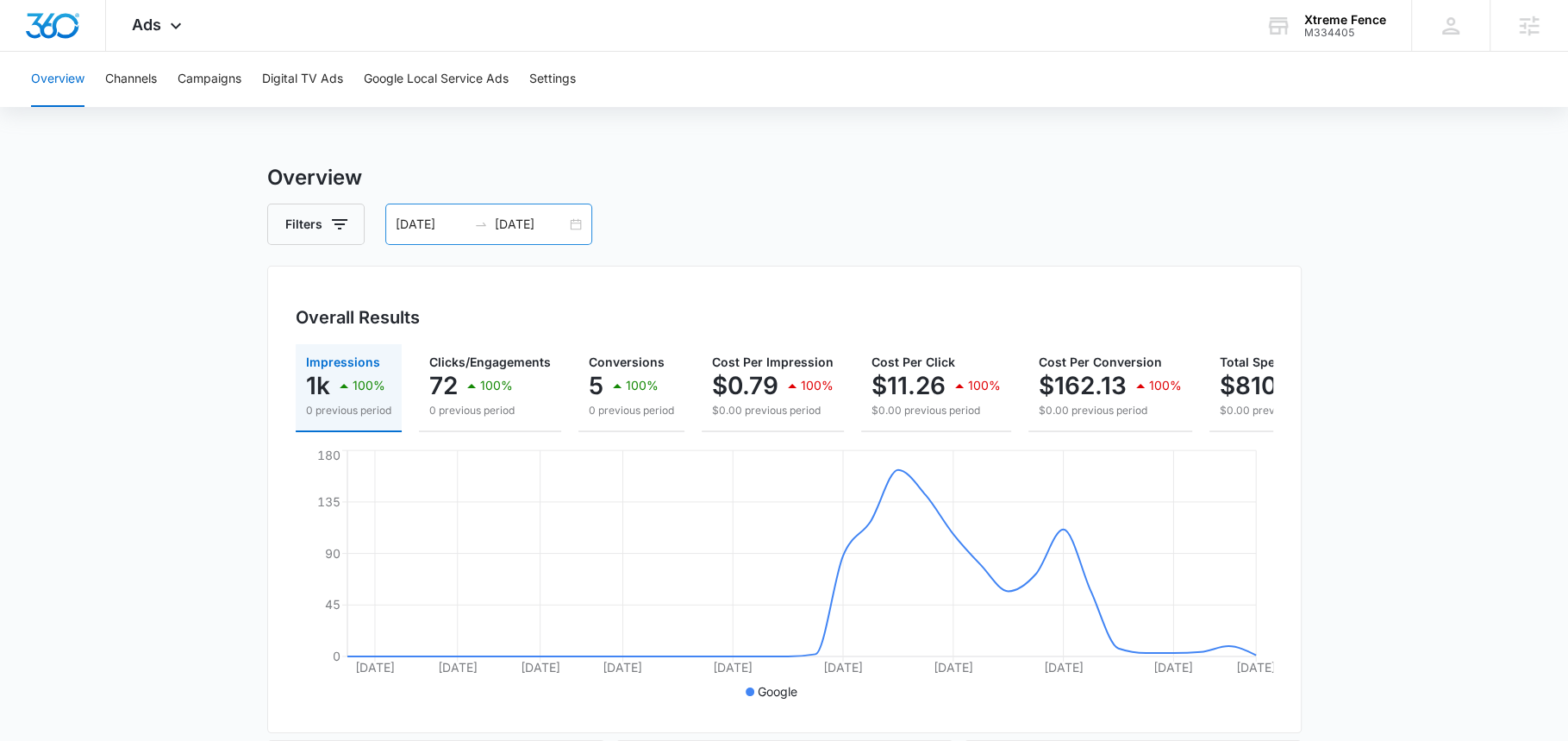
click at [523, 219] on input "[DATE]" at bounding box center [530, 224] width 71 height 19
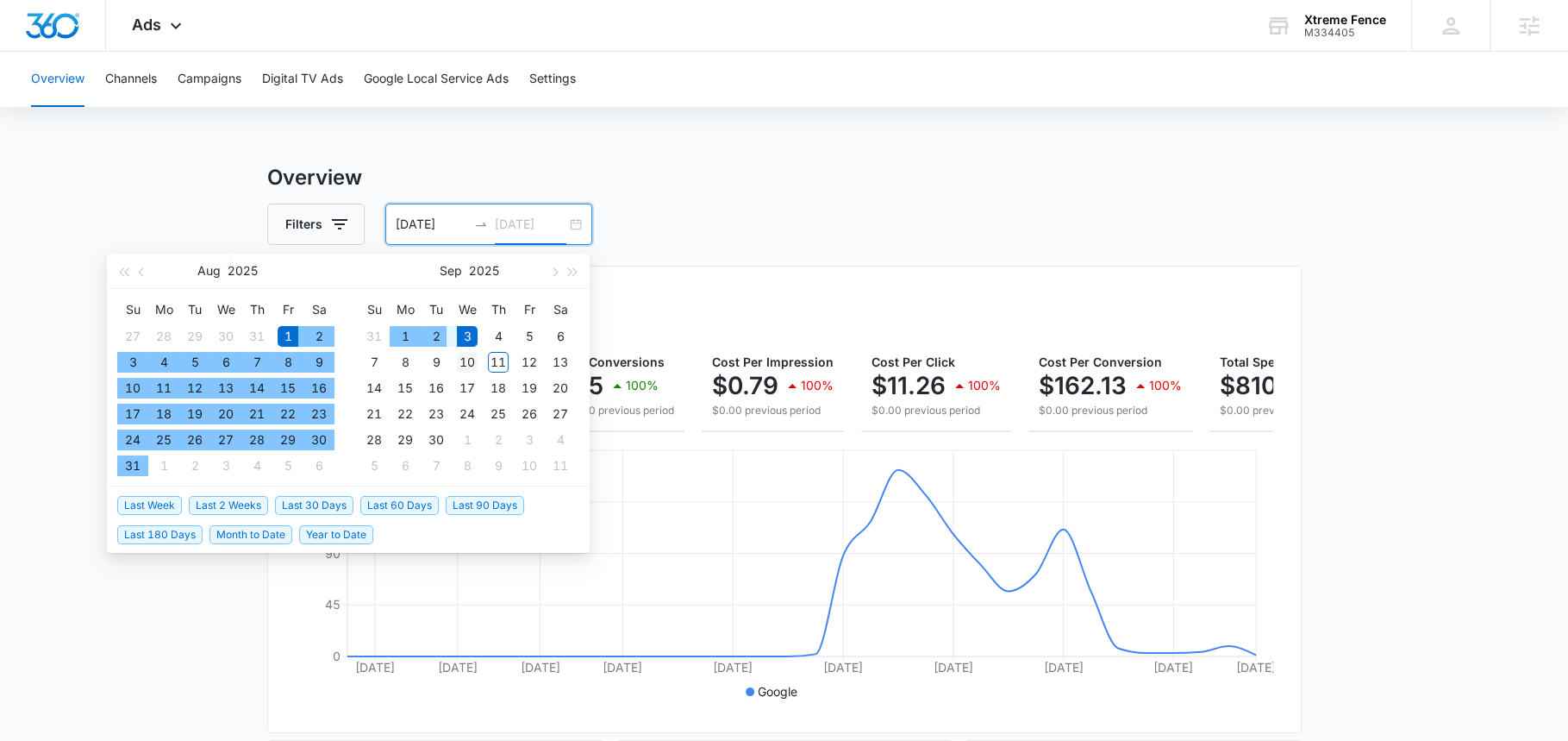
type input "[DATE]"
click at [458, 359] on div "10" at bounding box center [466, 361] width 20 height 21
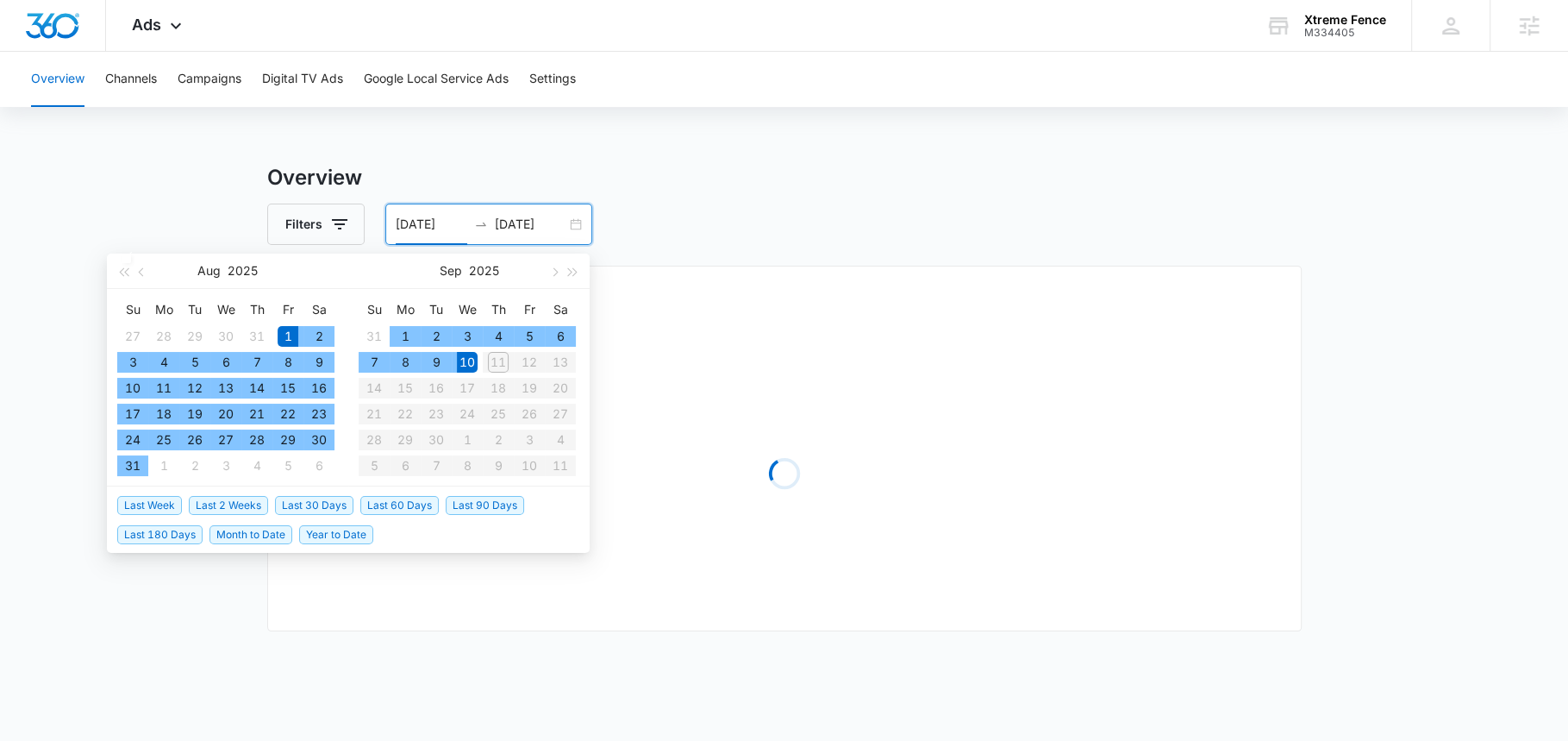
type input "[DATE]"
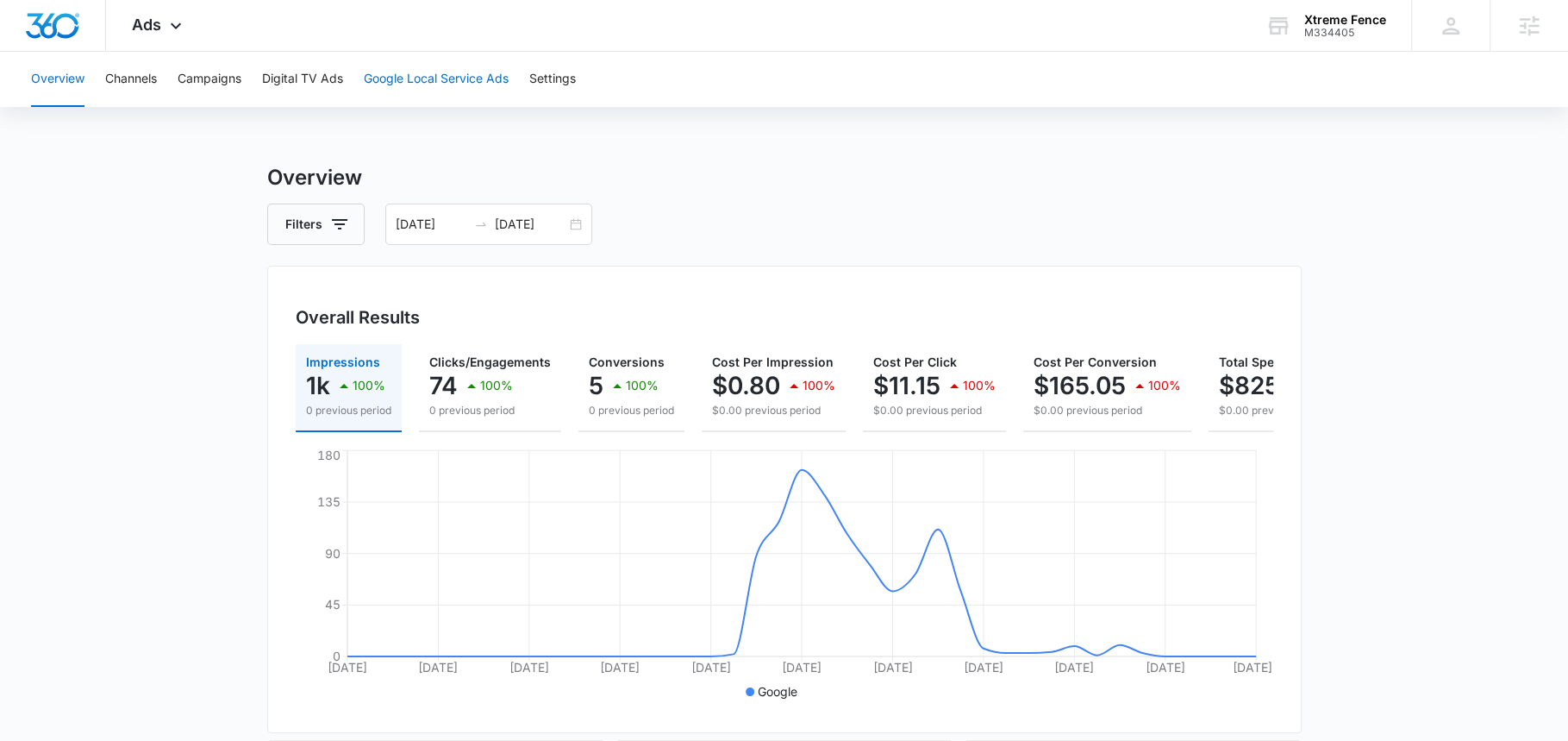
click at [447, 89] on button "Google Local Service Ads" at bounding box center [436, 79] width 144 height 56
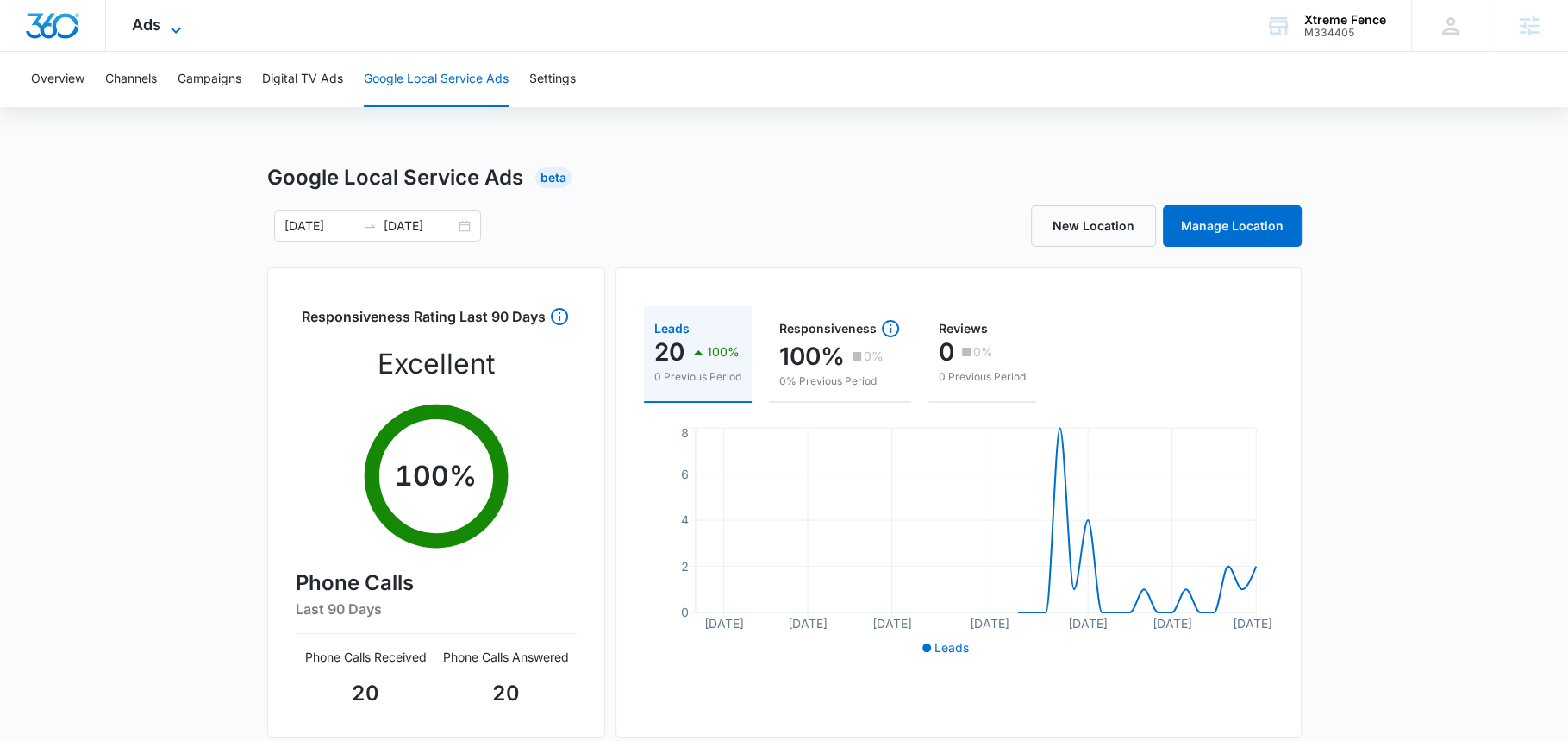
click at [167, 20] on icon at bounding box center [176, 29] width 20 height 21
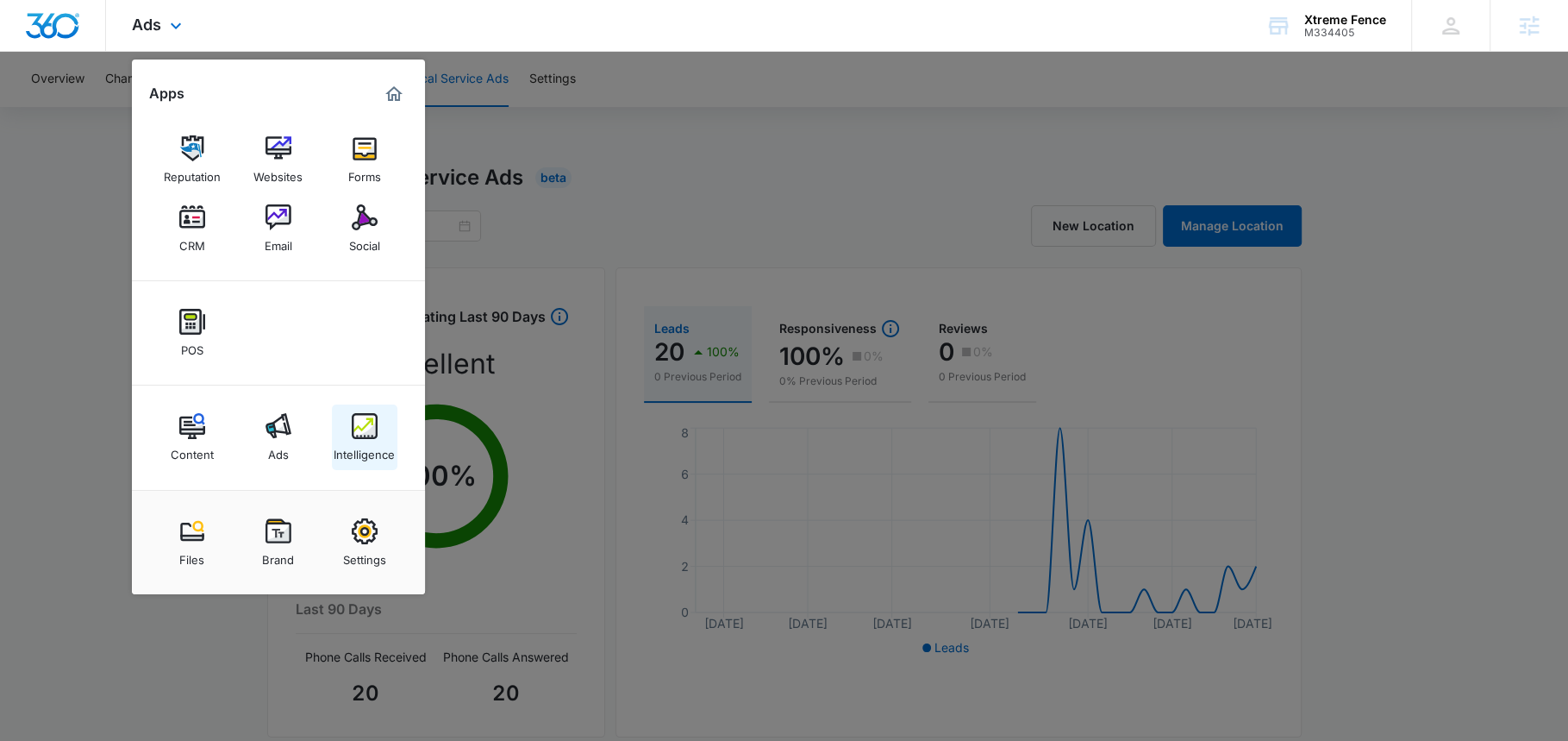
click at [374, 444] on div "Intelligence" at bounding box center [364, 450] width 61 height 22
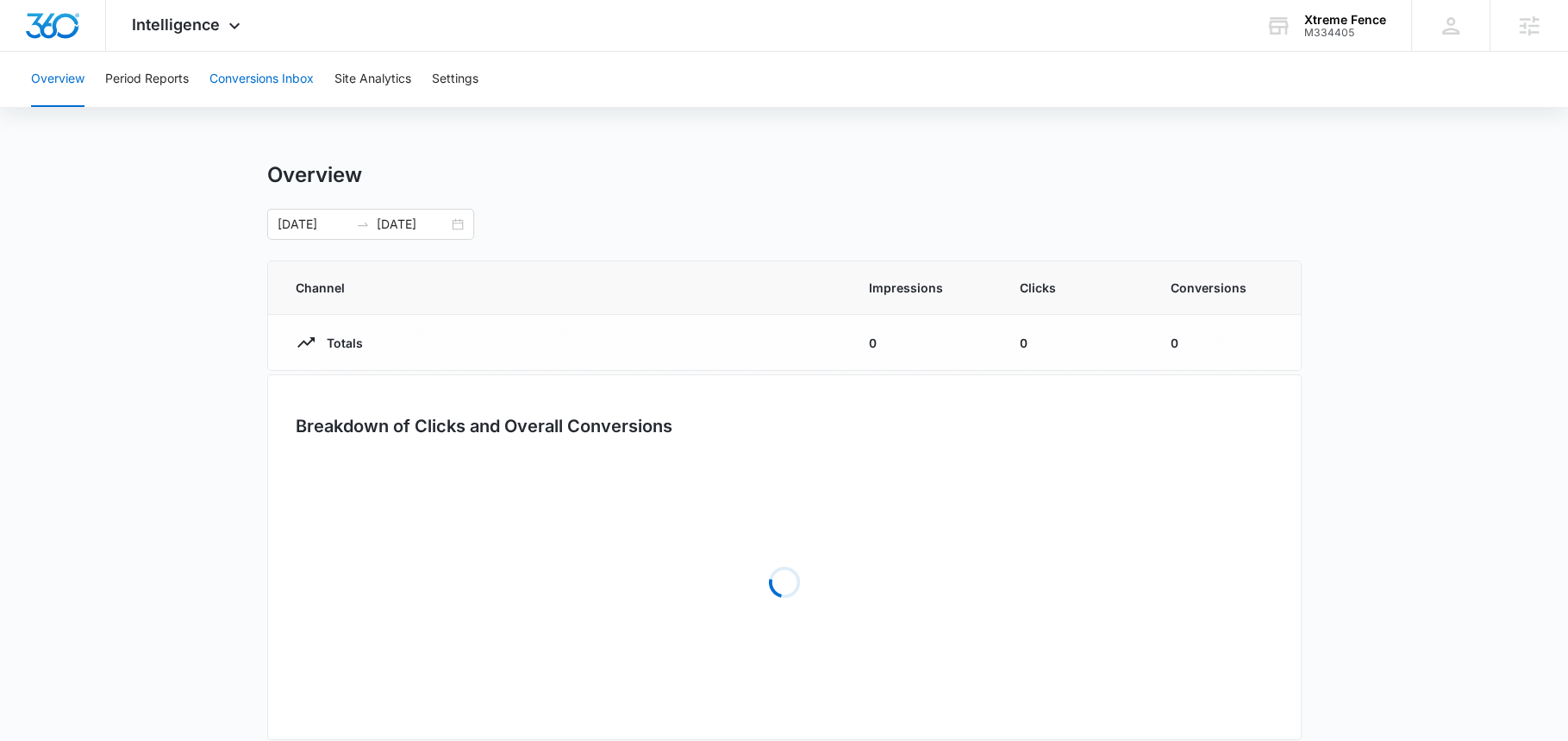
click at [290, 78] on button "Conversions Inbox" at bounding box center [261, 79] width 104 height 56
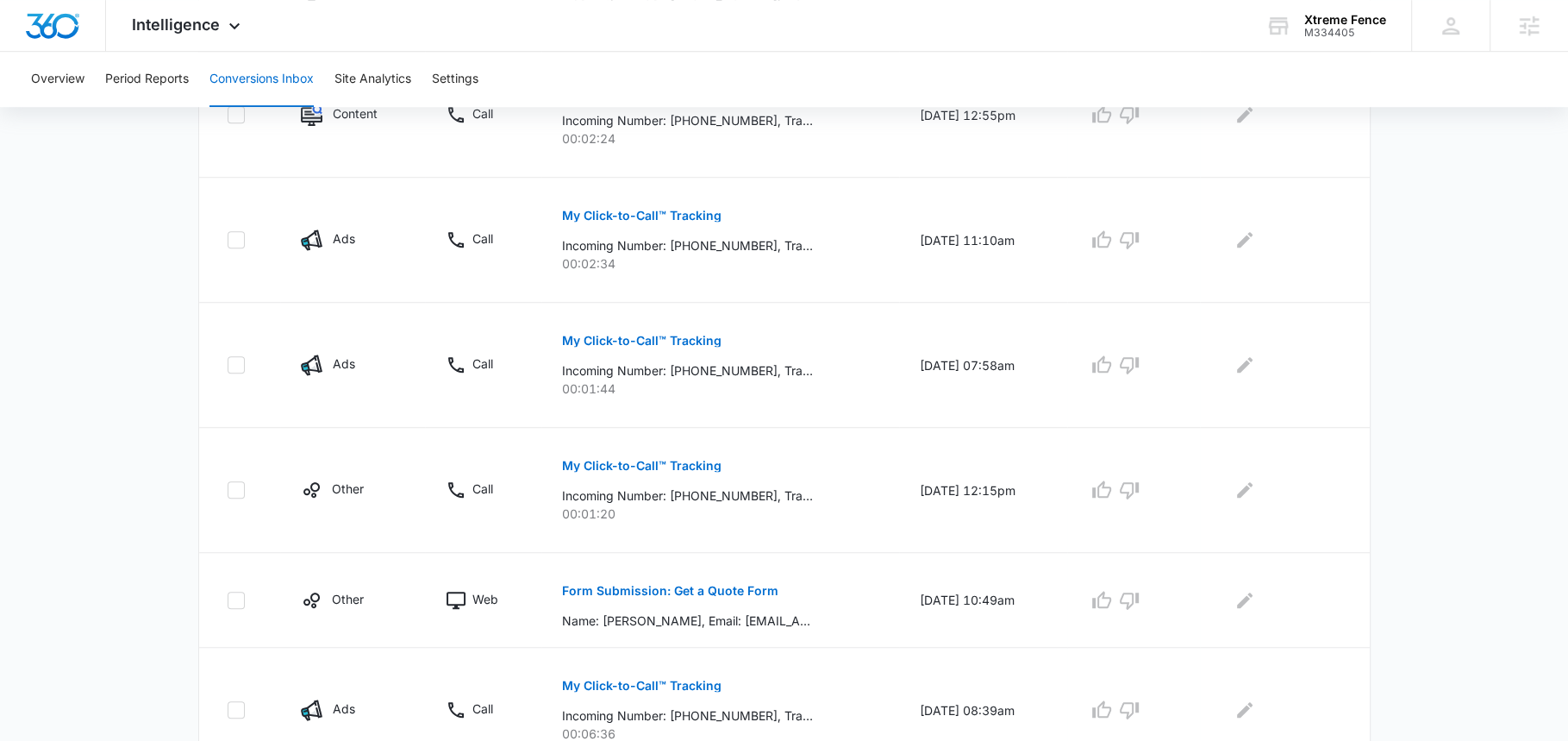
scroll to position [1072, 0]
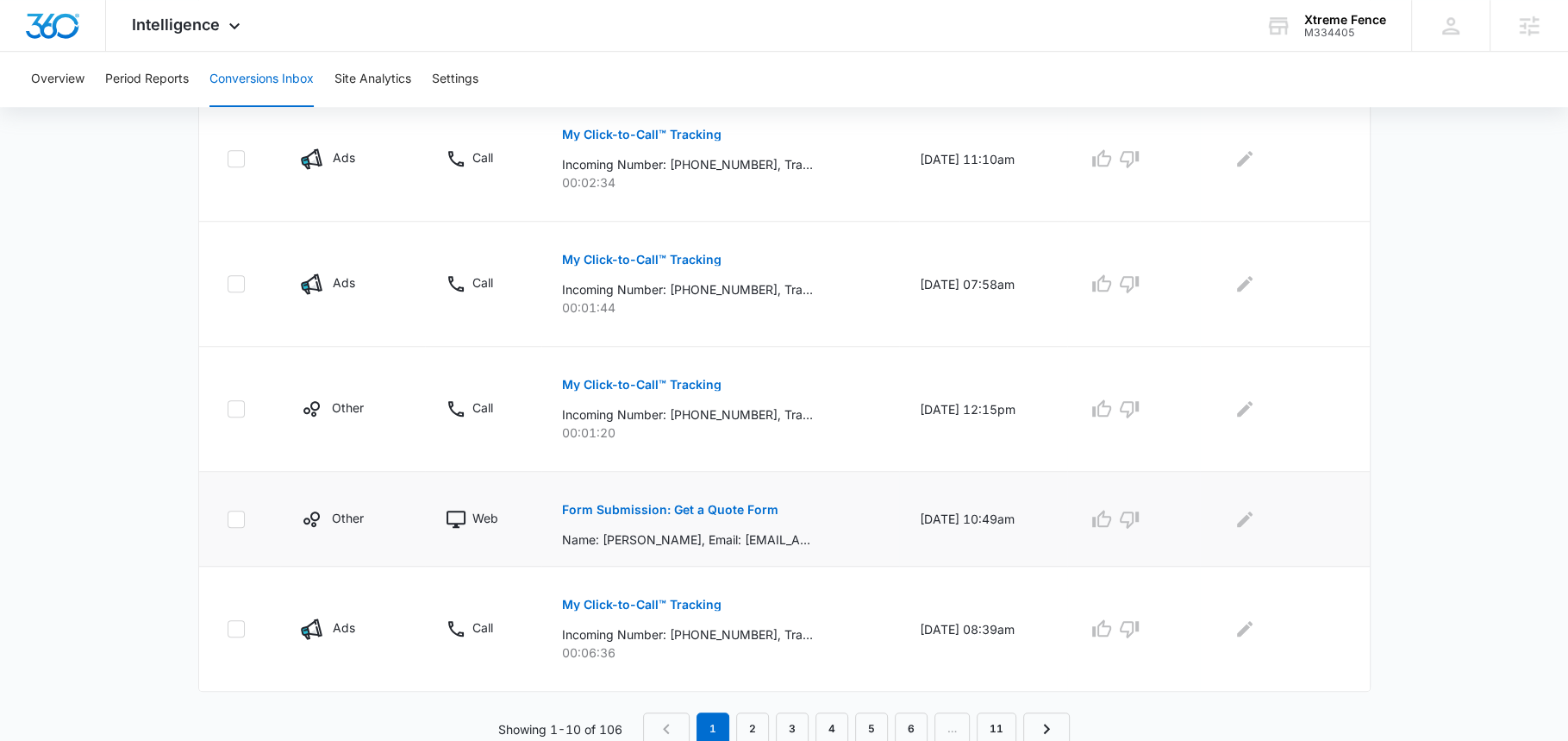
click at [694, 510] on p "Form Submission: Get a Quote Form" at bounding box center [670, 510] width 217 height 12
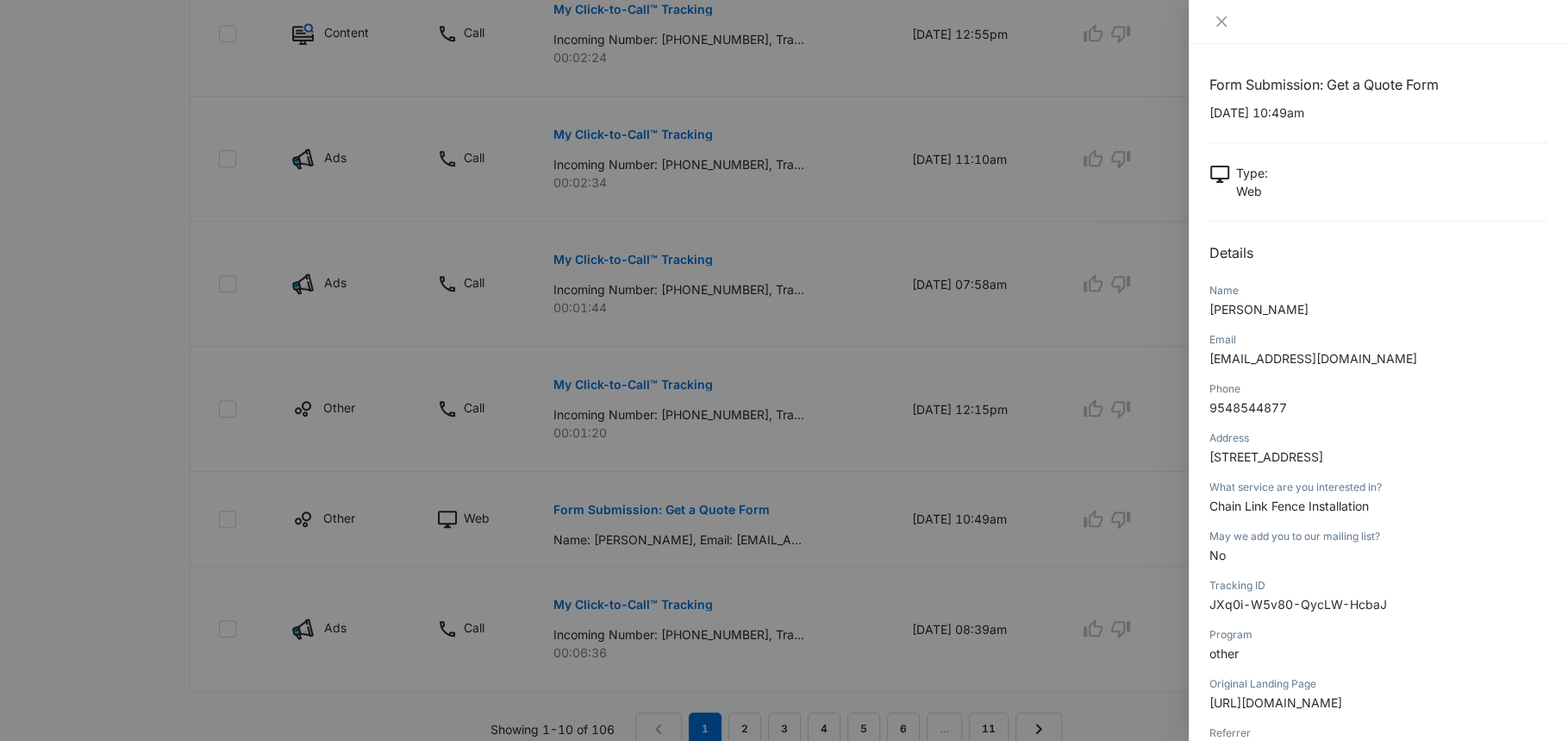
click at [1026, 551] on div at bounding box center [784, 370] width 1568 height 741
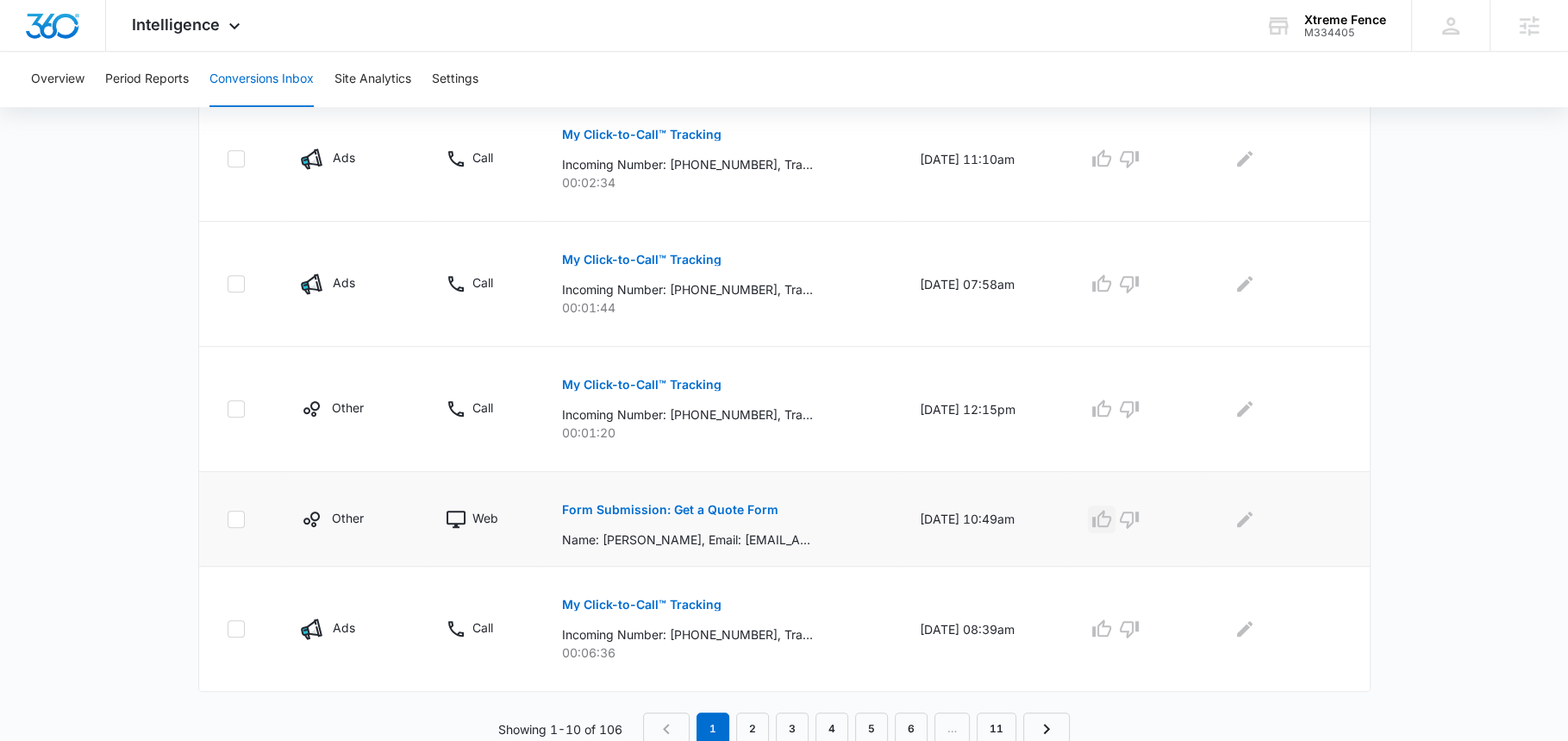
click at [1109, 514] on icon "button" at bounding box center [1101, 518] width 19 height 18
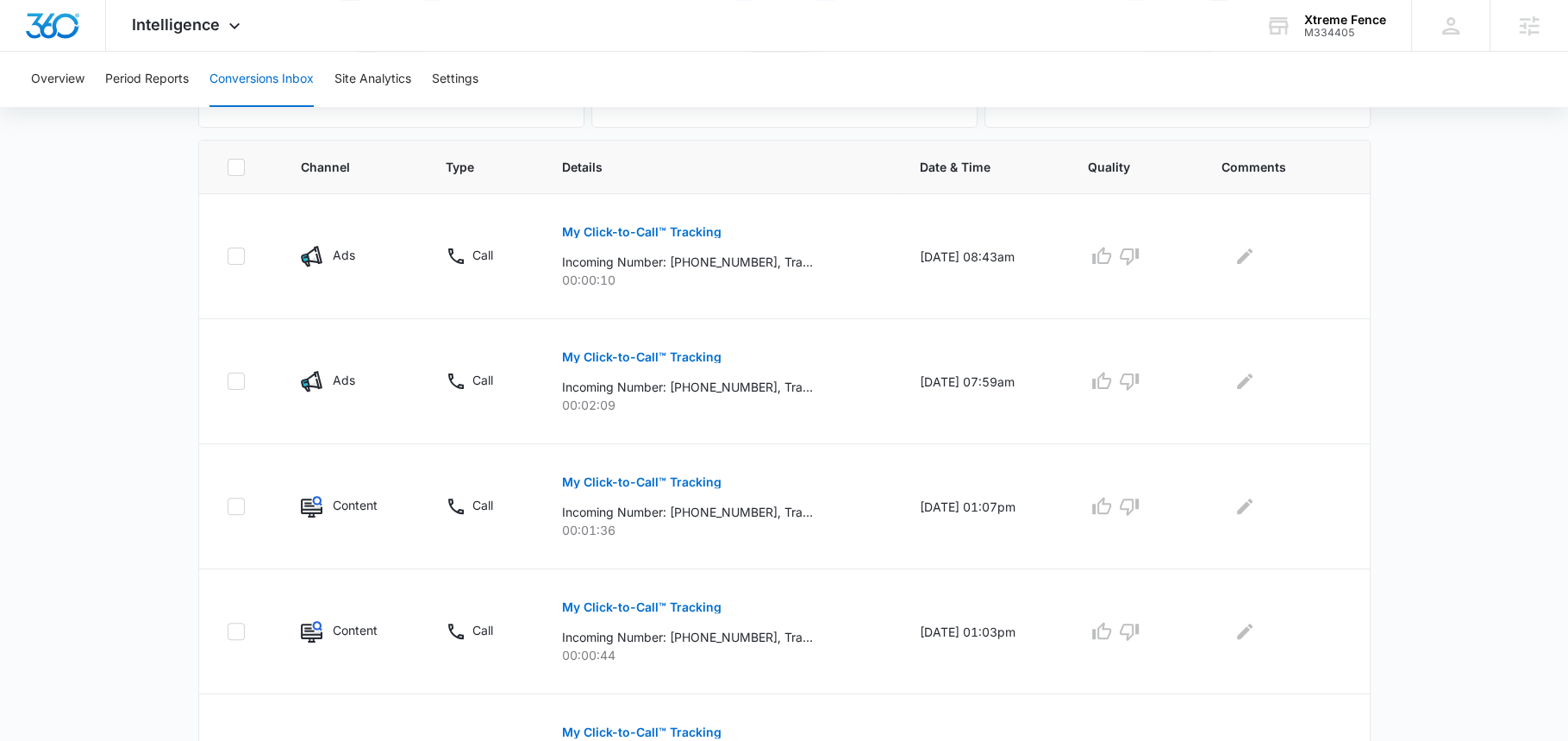
scroll to position [344, 0]
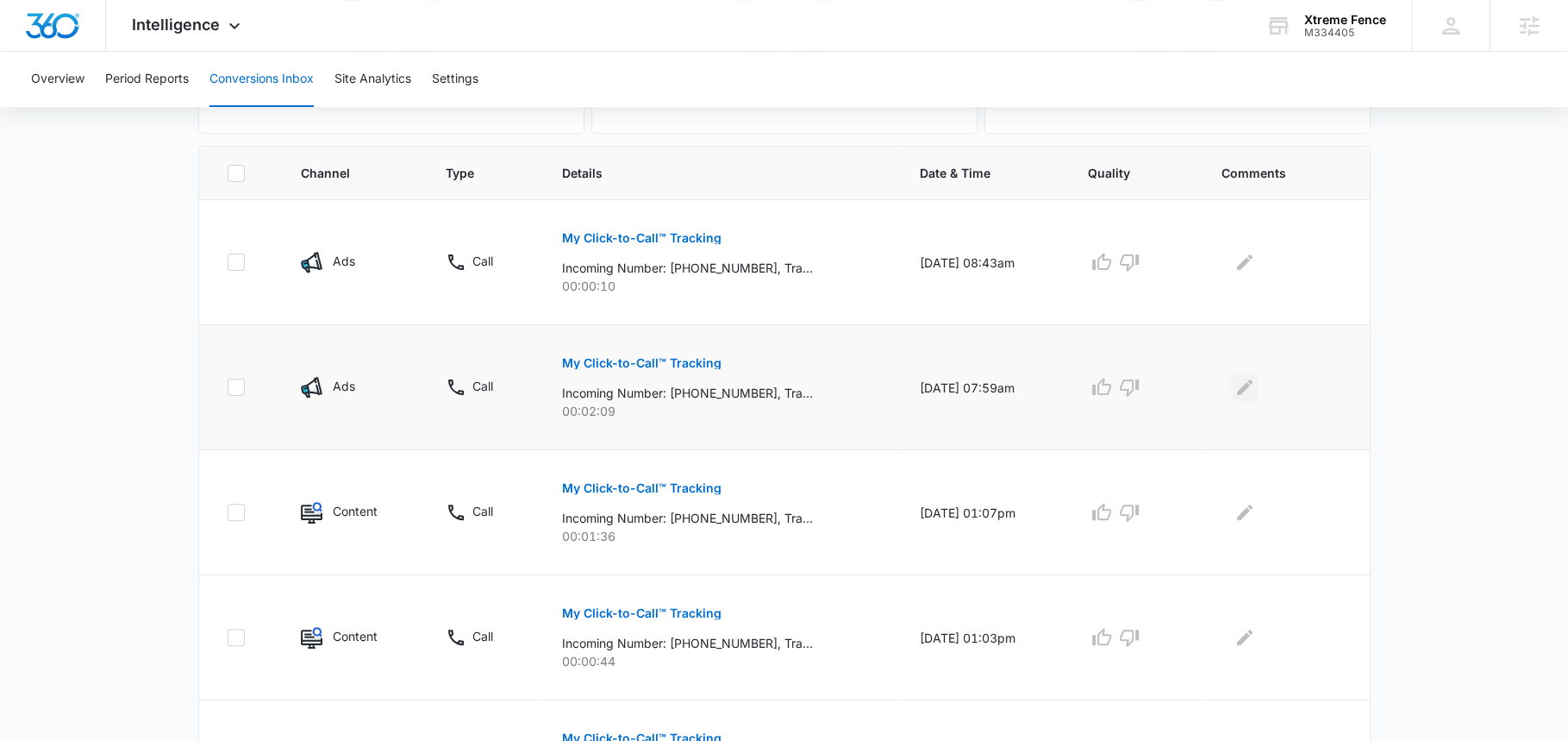
click at [1255, 386] on icon "Edit Comments" at bounding box center [1244, 387] width 20 height 21
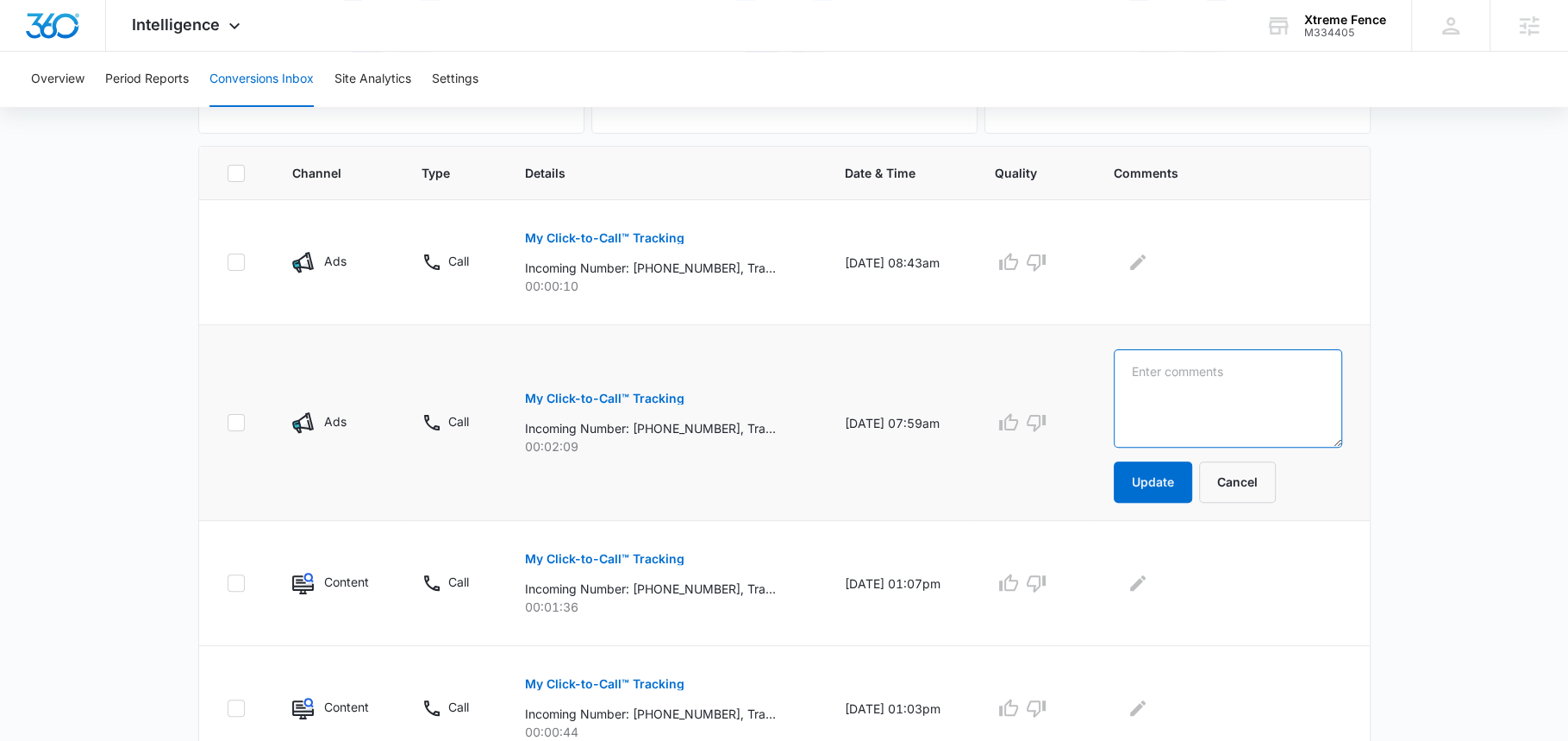
click at [1257, 386] on textarea at bounding box center [1227, 398] width 228 height 99
type textarea "LSA Lead"
click at [1167, 474] on button "Update" at bounding box center [1152, 482] width 78 height 41
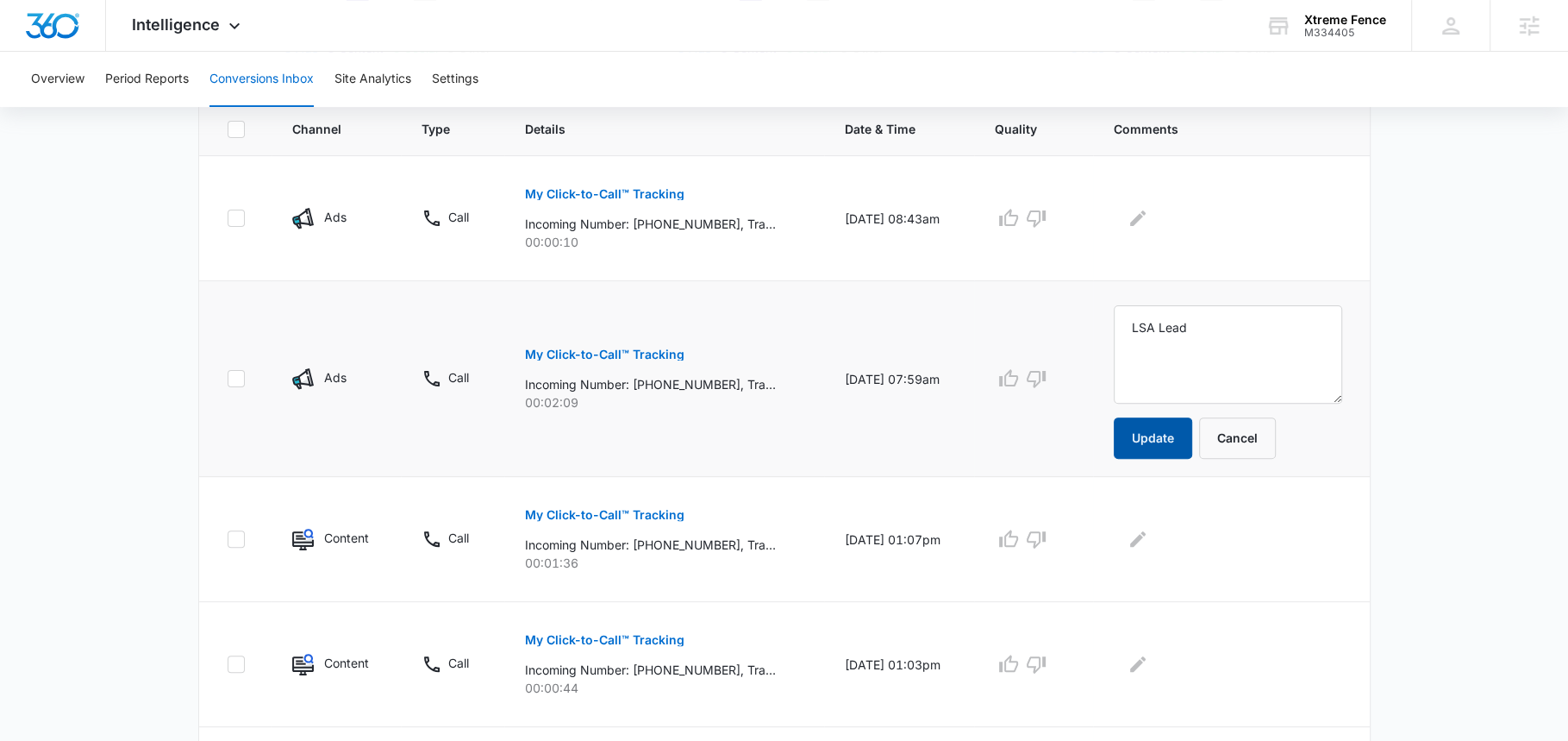
scroll to position [400, 0]
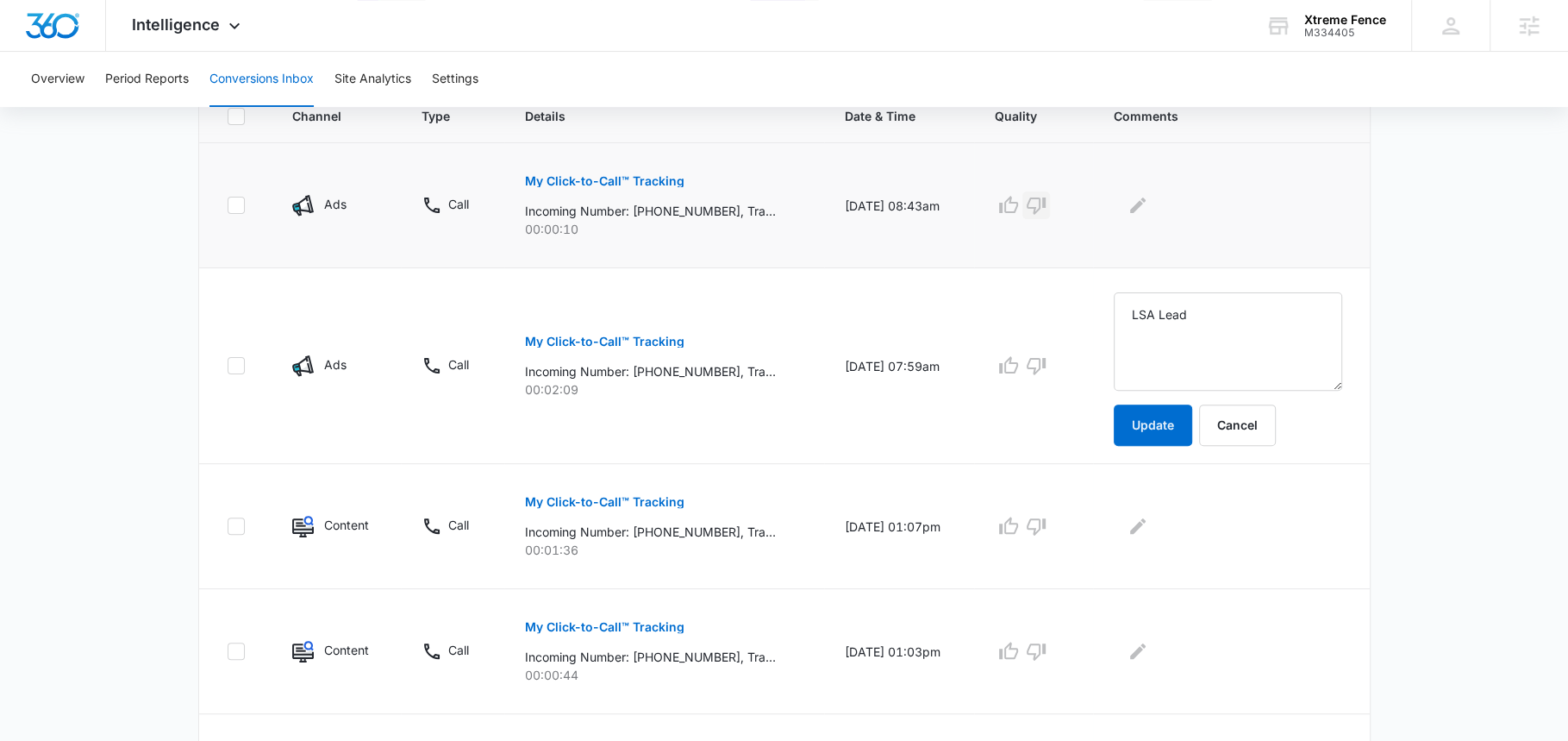
click at [1046, 204] on icon "button" at bounding box center [1035, 205] width 20 height 21
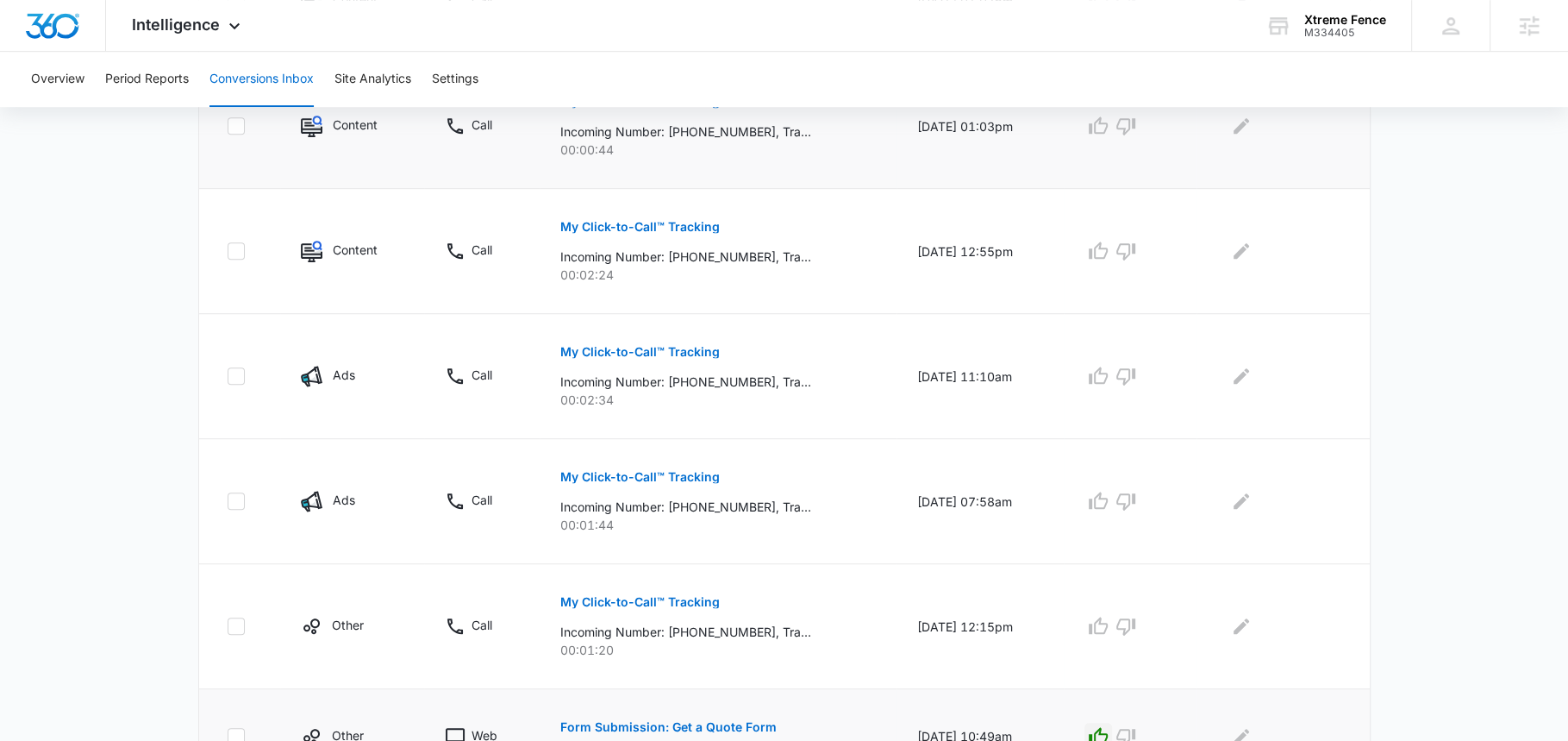
scroll to position [895, 0]
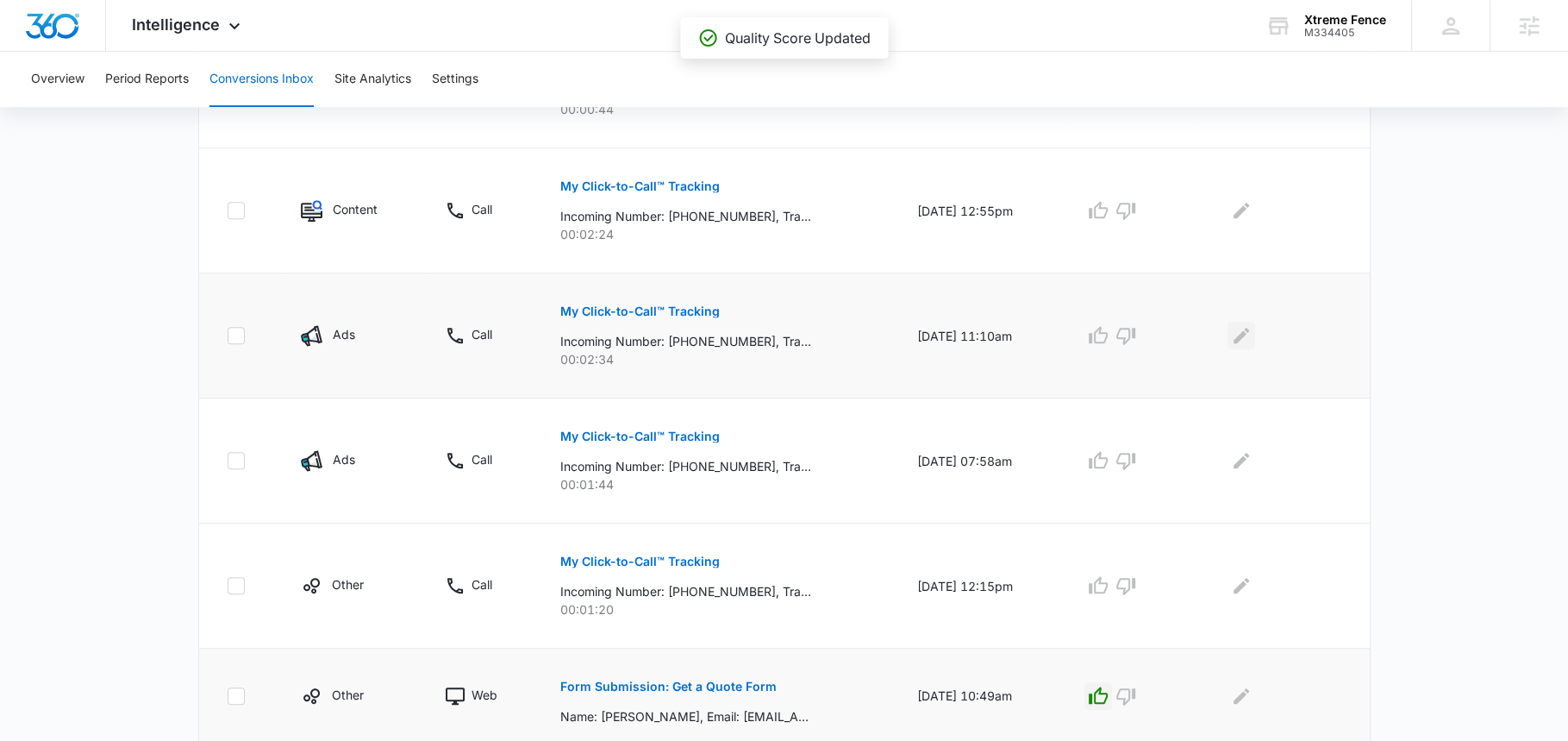
click at [1249, 326] on icon "Edit Comments" at bounding box center [1240, 335] width 20 height 21
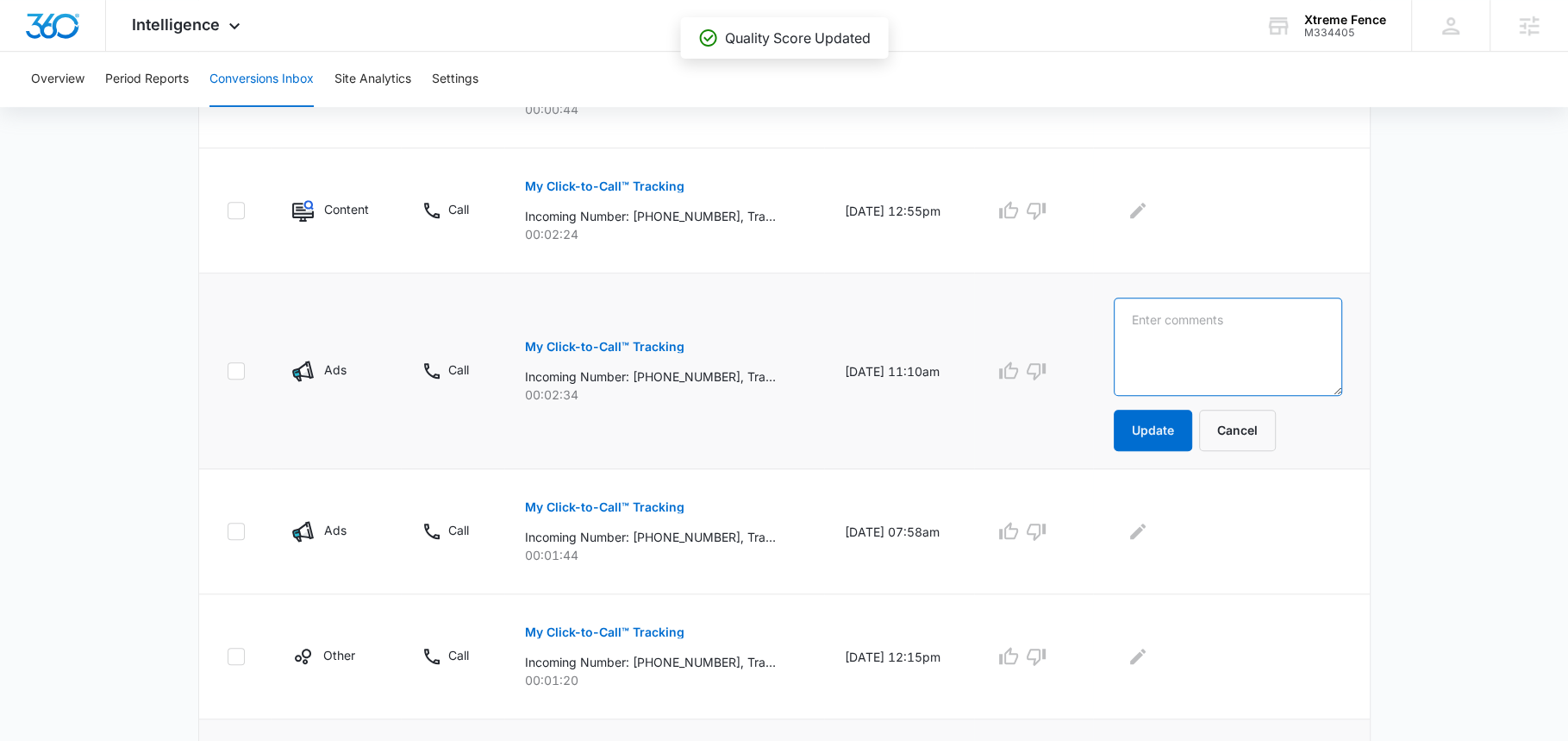
click at [1249, 326] on textarea at bounding box center [1227, 347] width 228 height 99
type textarea "LSA Lead"
click at [1179, 423] on button "Update" at bounding box center [1152, 431] width 78 height 41
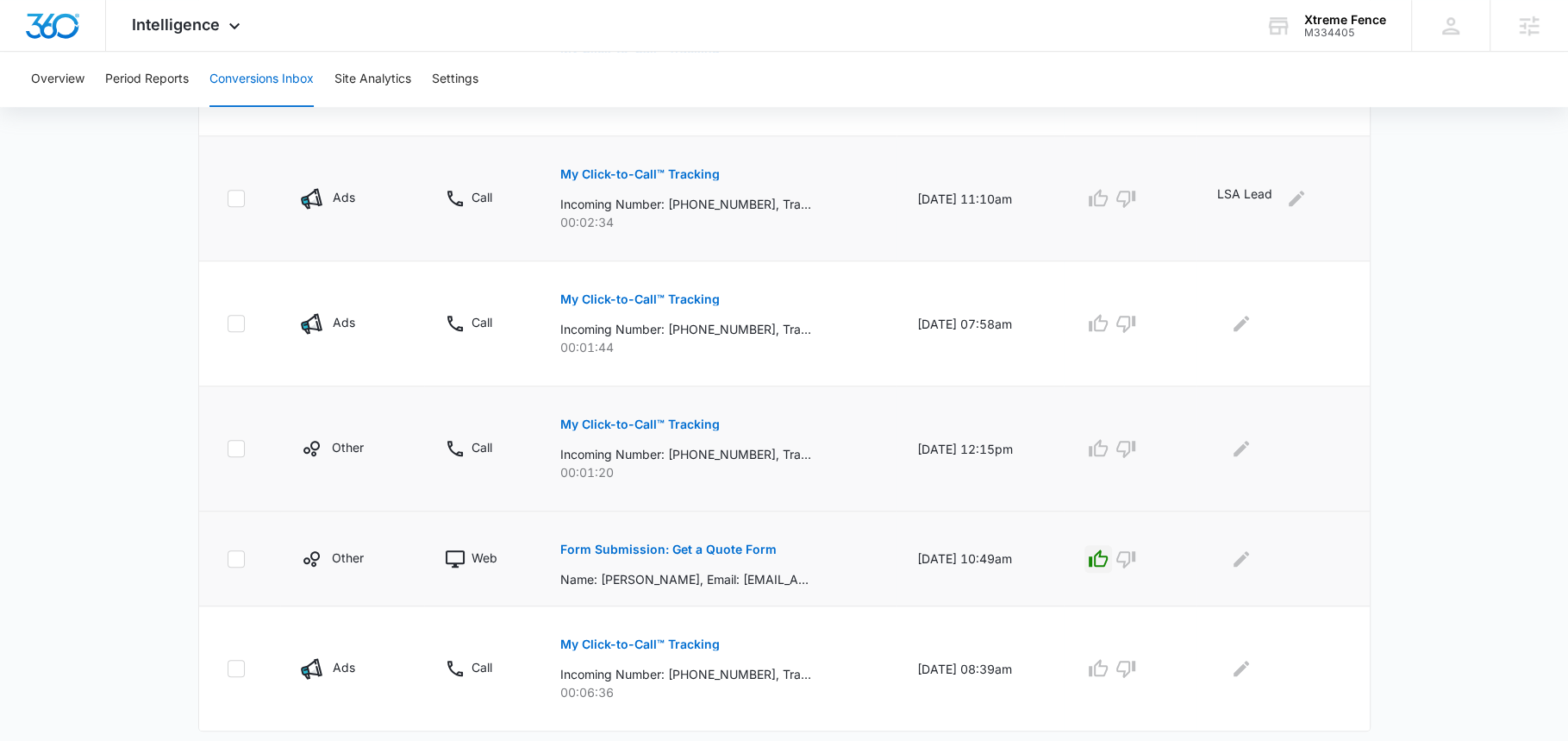
scroll to position [1005, 0]
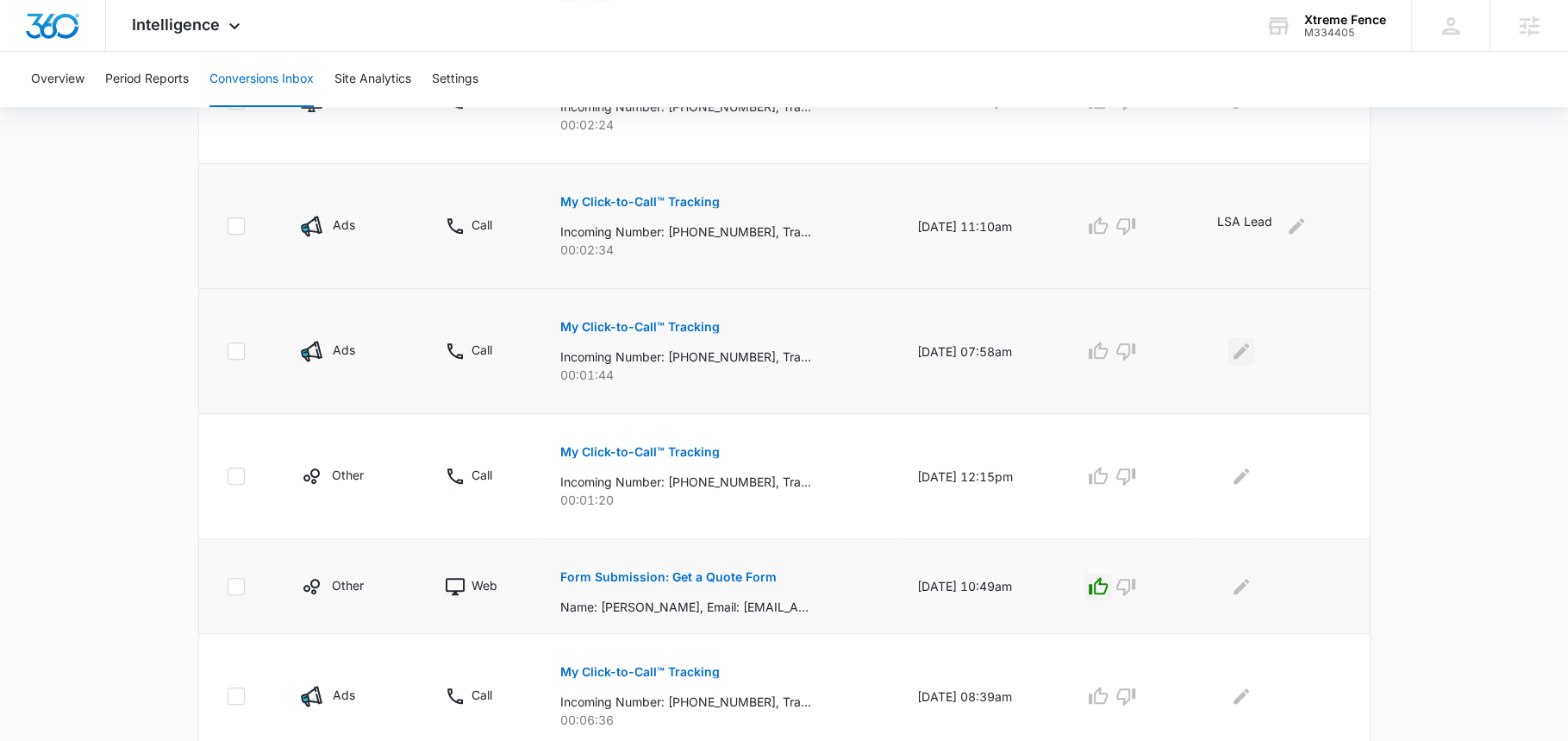
click at [1246, 355] on icon "Edit Comments" at bounding box center [1240, 350] width 20 height 21
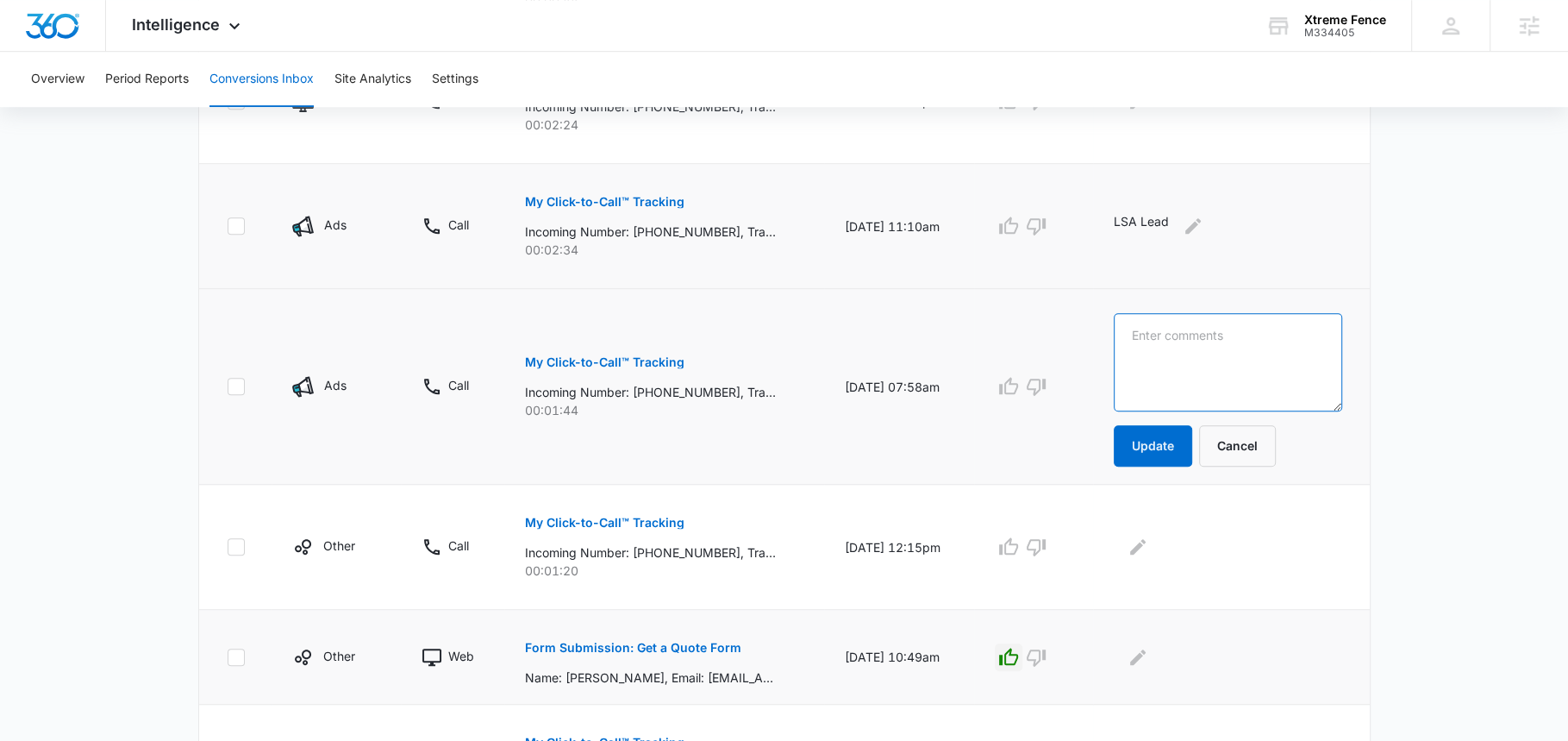
click at [1249, 371] on textarea at bounding box center [1227, 362] width 228 height 99
paste textarea "LSA Lead"
type textarea "LSA Lead"
click at [1186, 440] on button "Update" at bounding box center [1152, 446] width 78 height 41
click at [1019, 378] on icon "button" at bounding box center [1008, 386] width 20 height 21
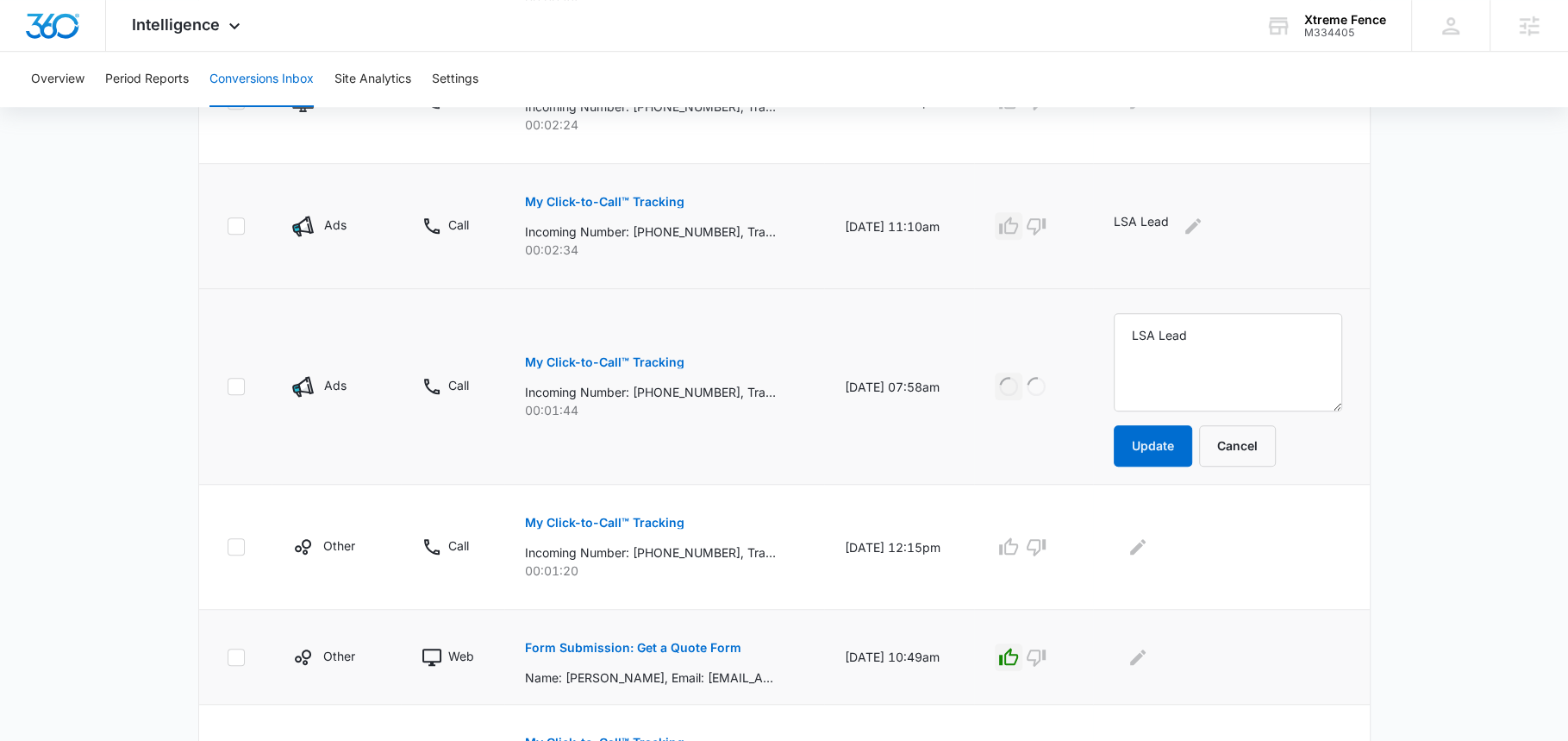
click at [1019, 226] on icon "button" at bounding box center [1008, 226] width 20 height 21
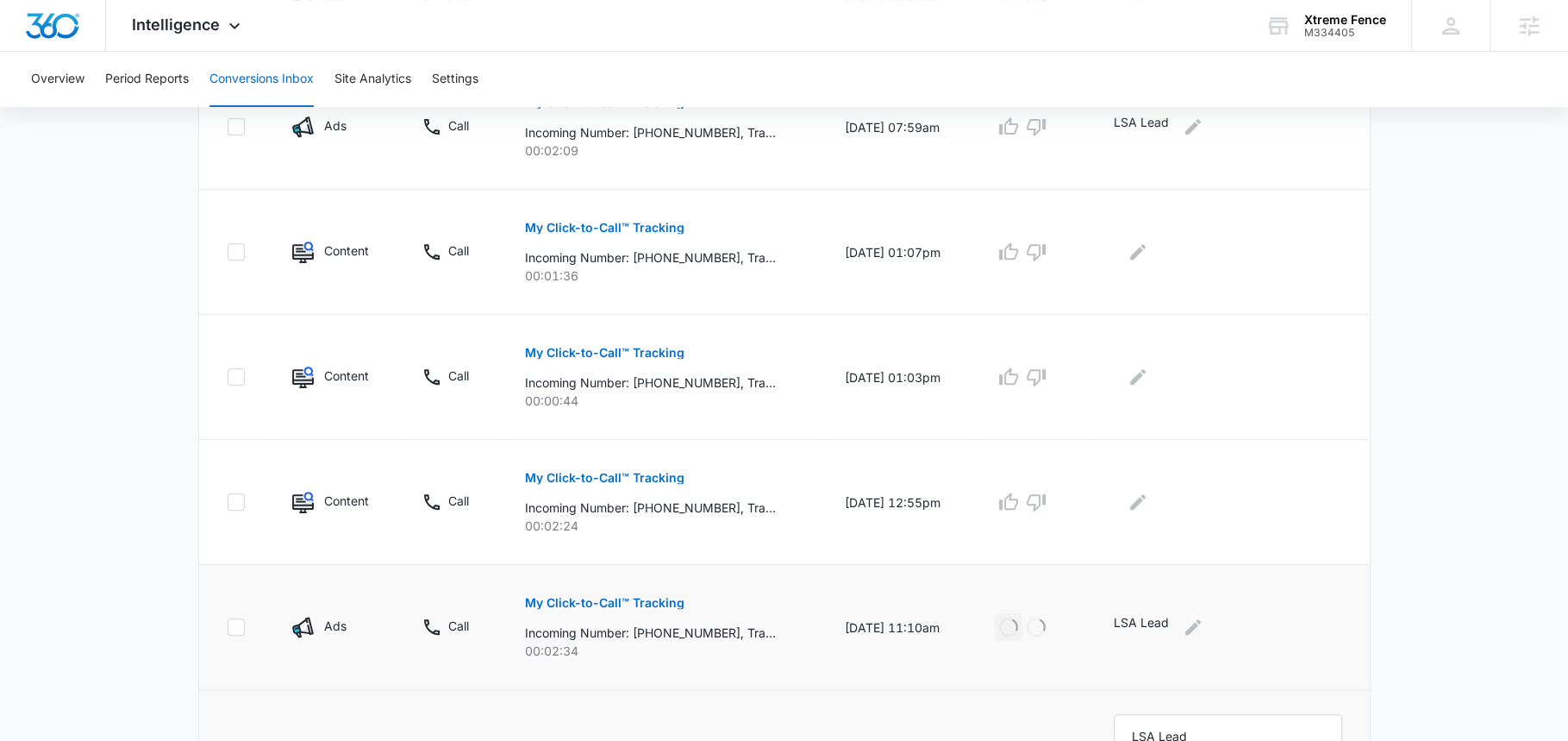
scroll to position [541, 0]
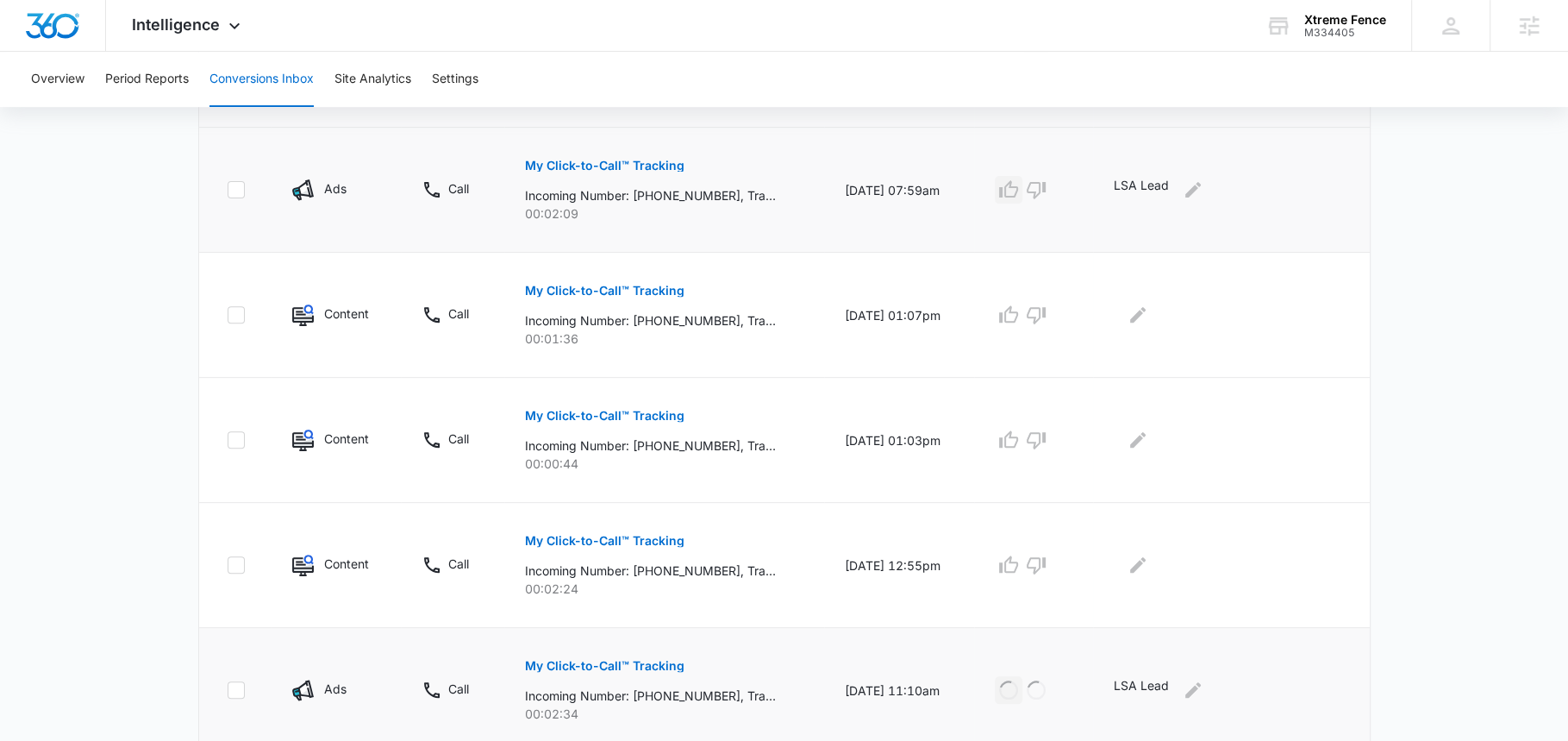
click at [1019, 182] on icon "button" at bounding box center [1008, 189] width 20 height 21
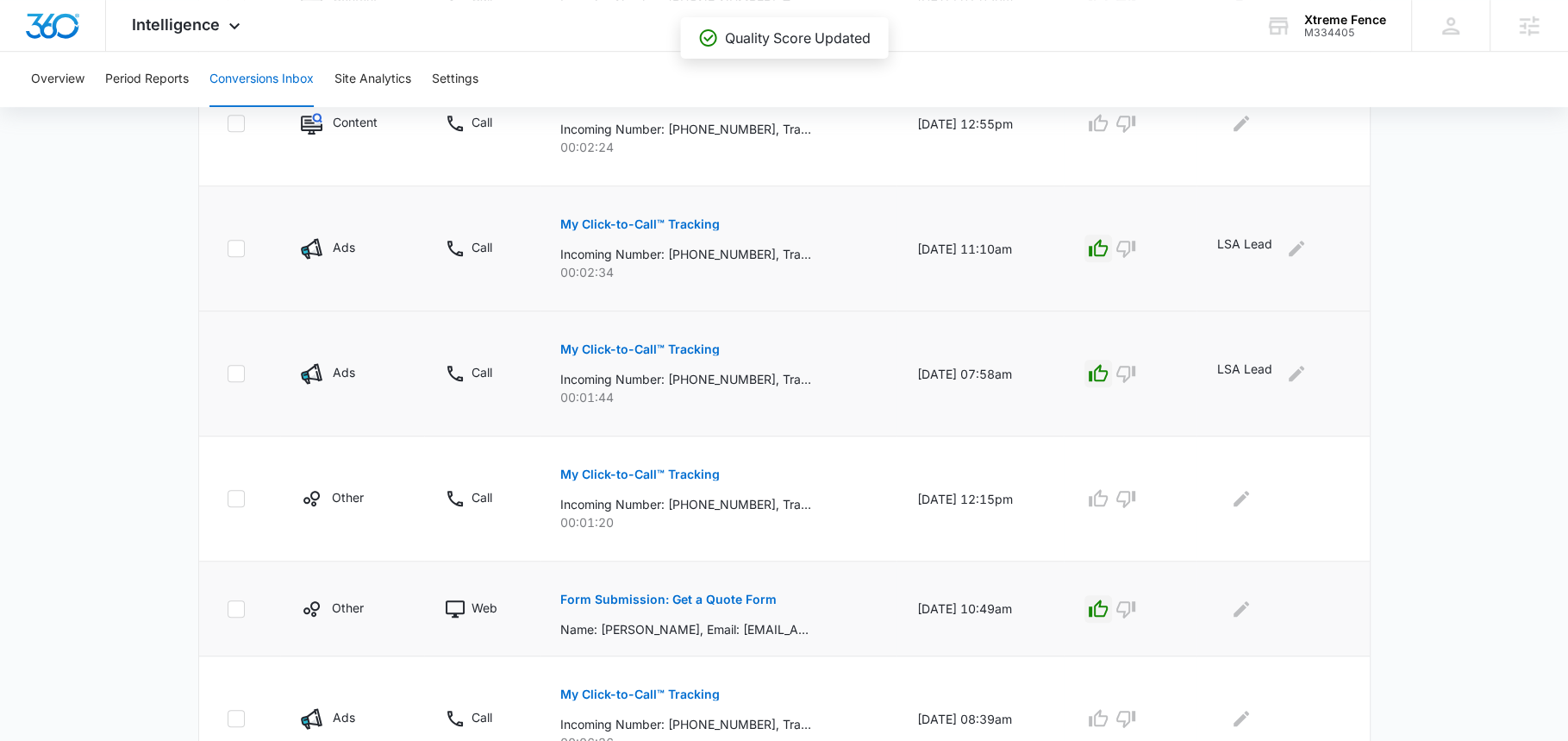
scroll to position [1072, 0]
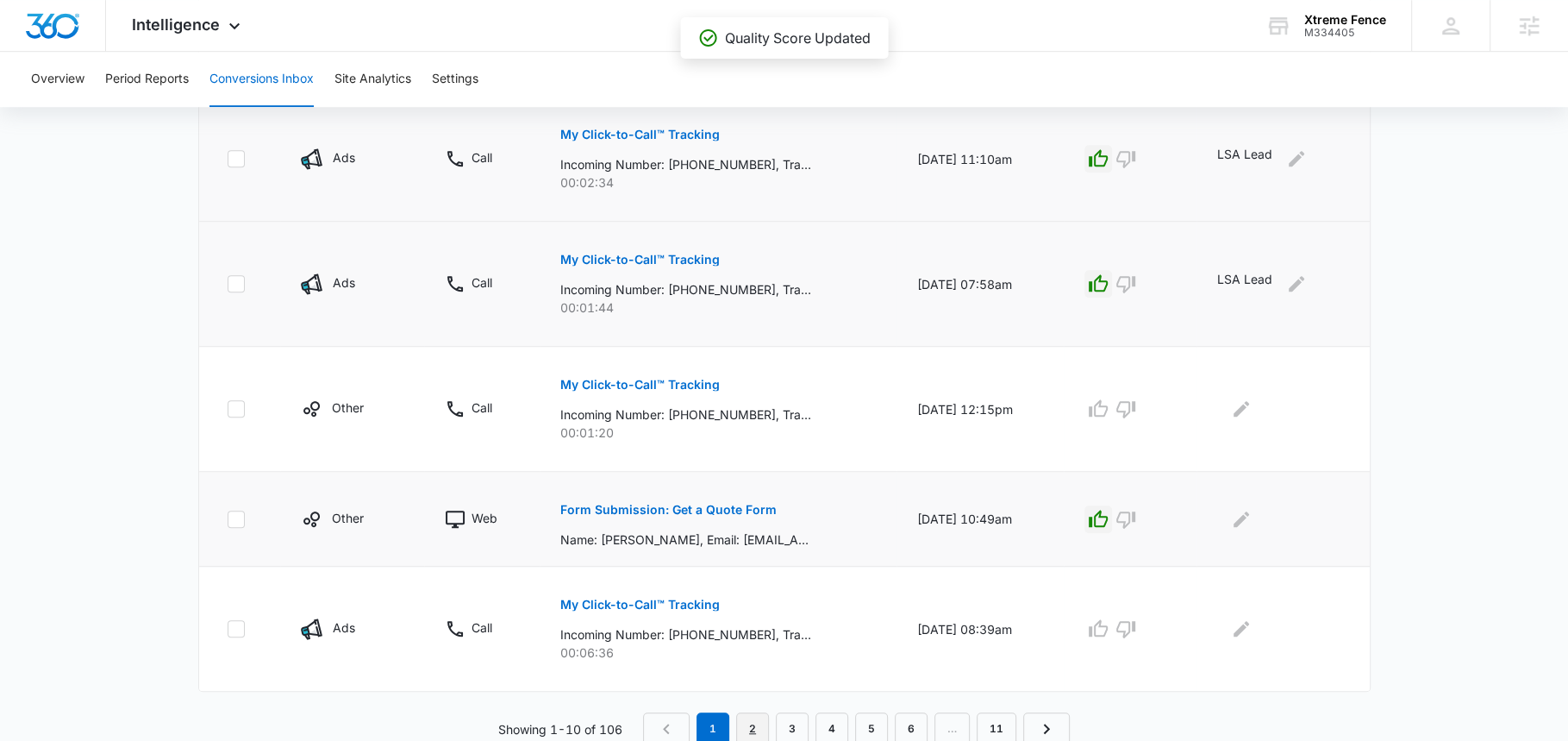
click at [751, 718] on link "2" at bounding box center [752, 729] width 33 height 33
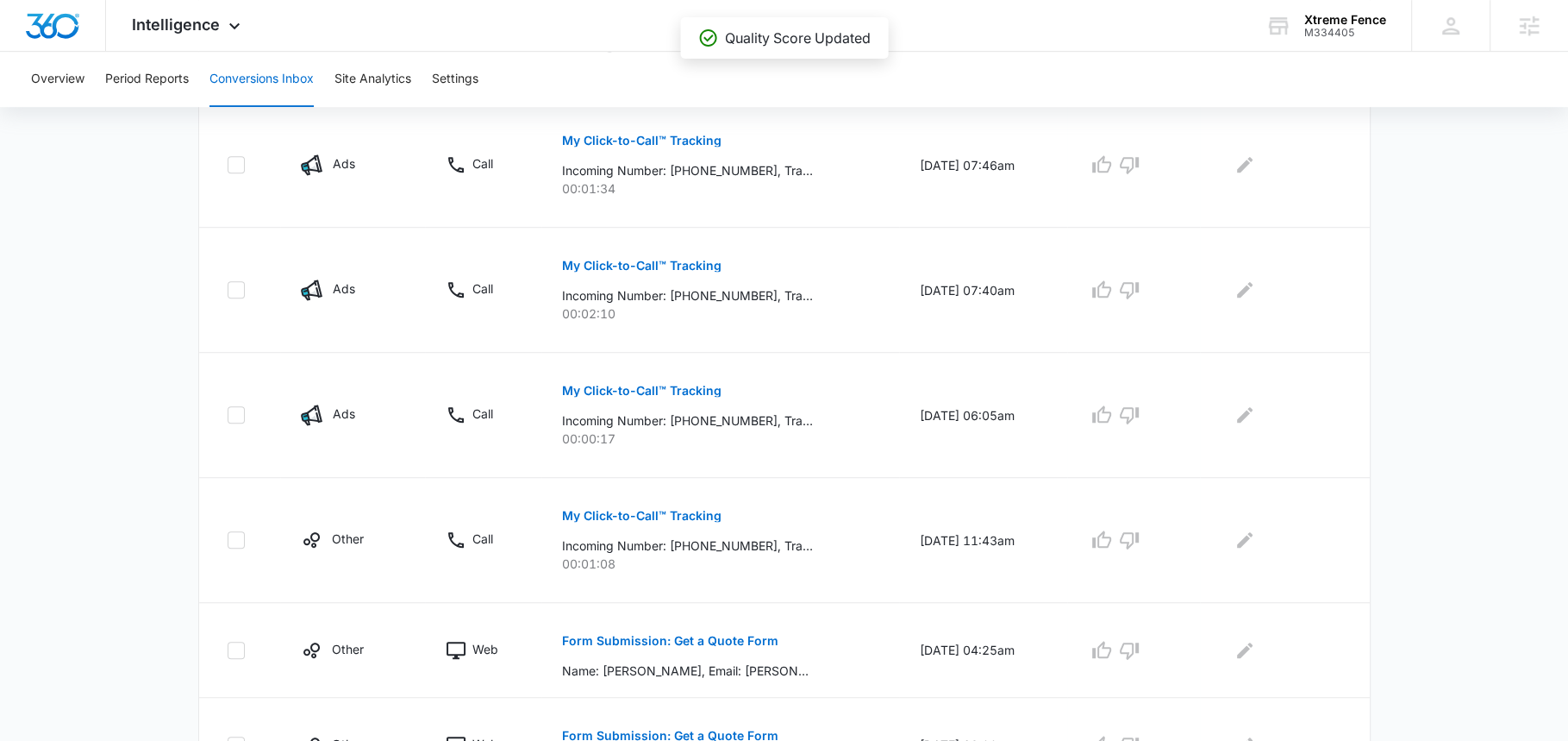
scroll to position [981, 0]
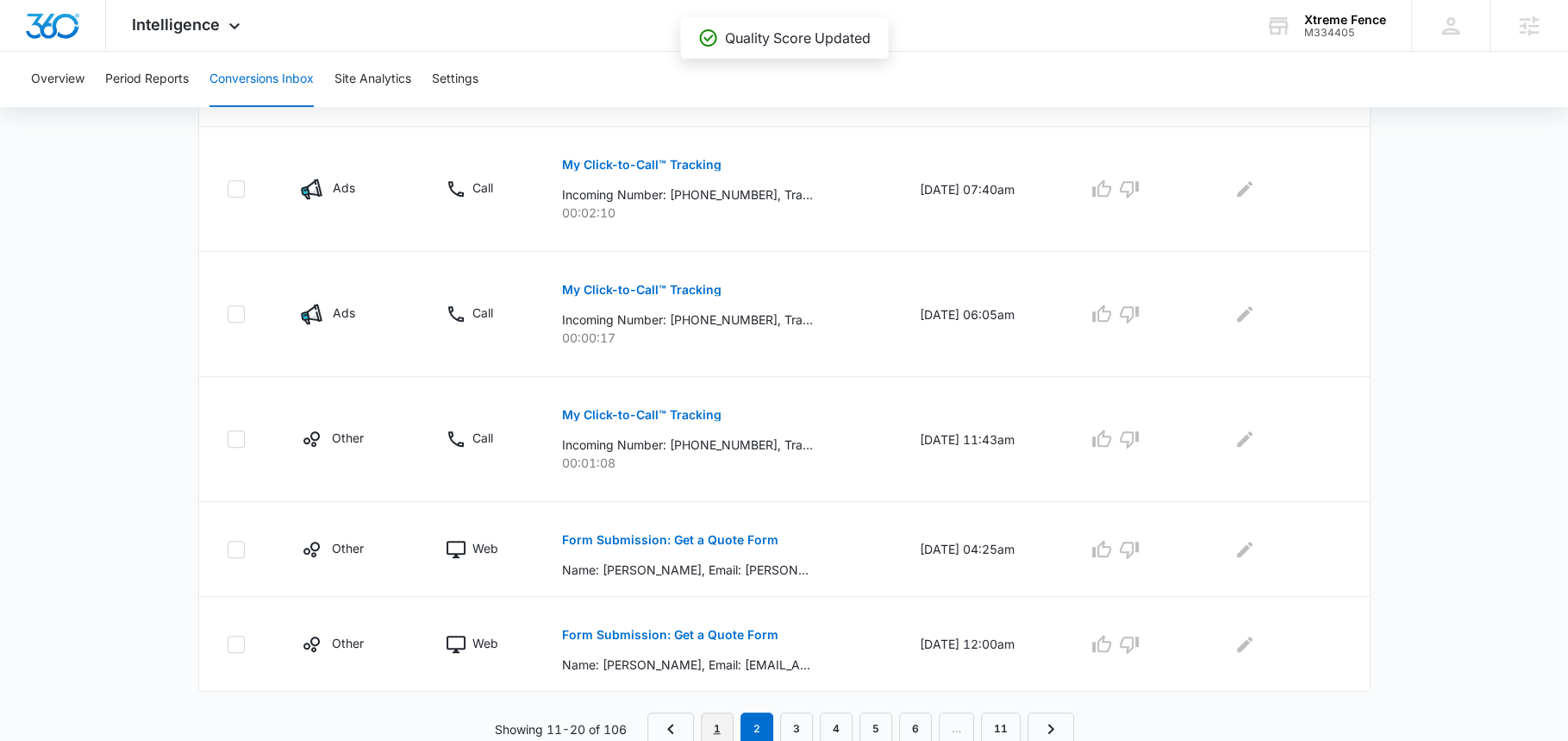
click at [728, 720] on link "1" at bounding box center [717, 729] width 33 height 33
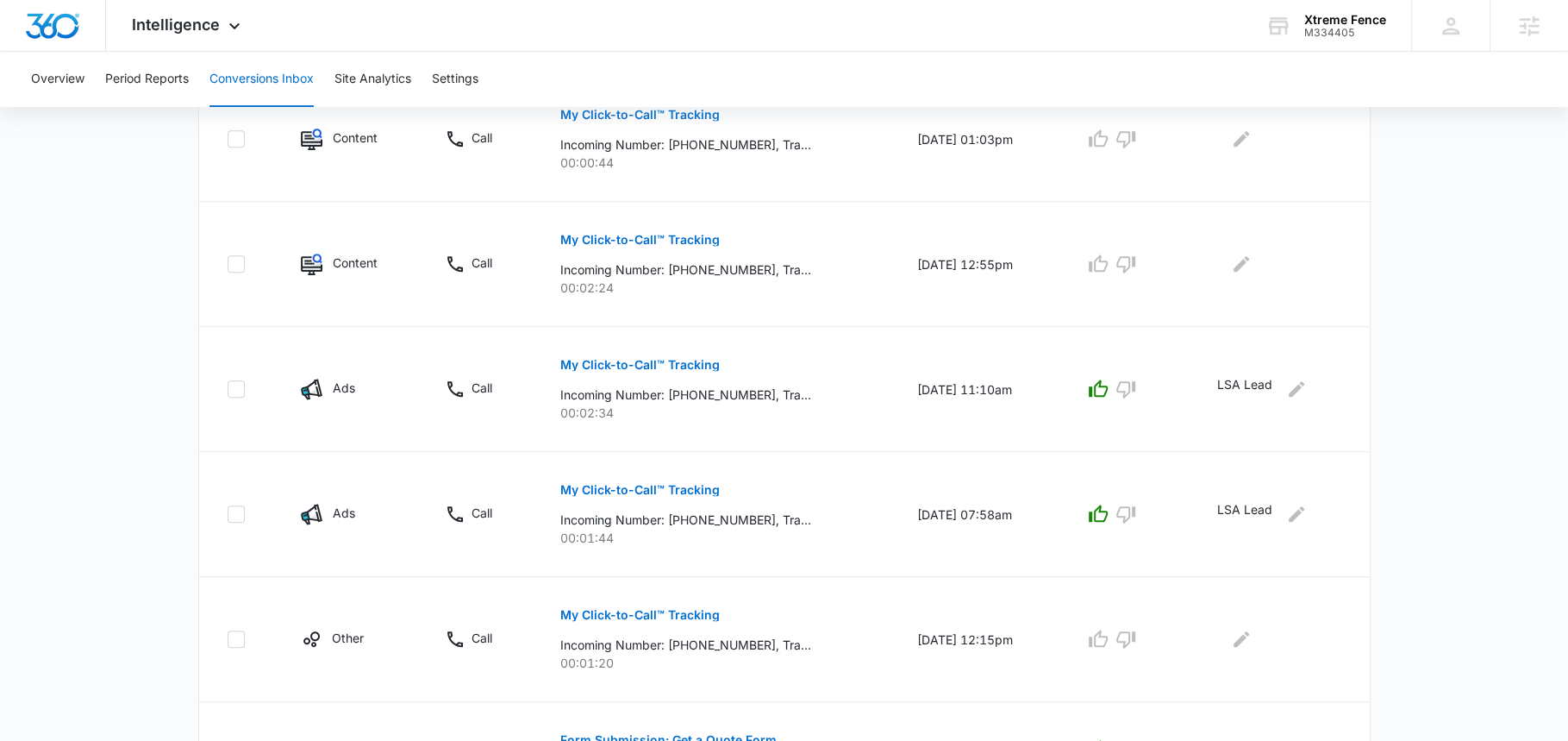
scroll to position [1072, 0]
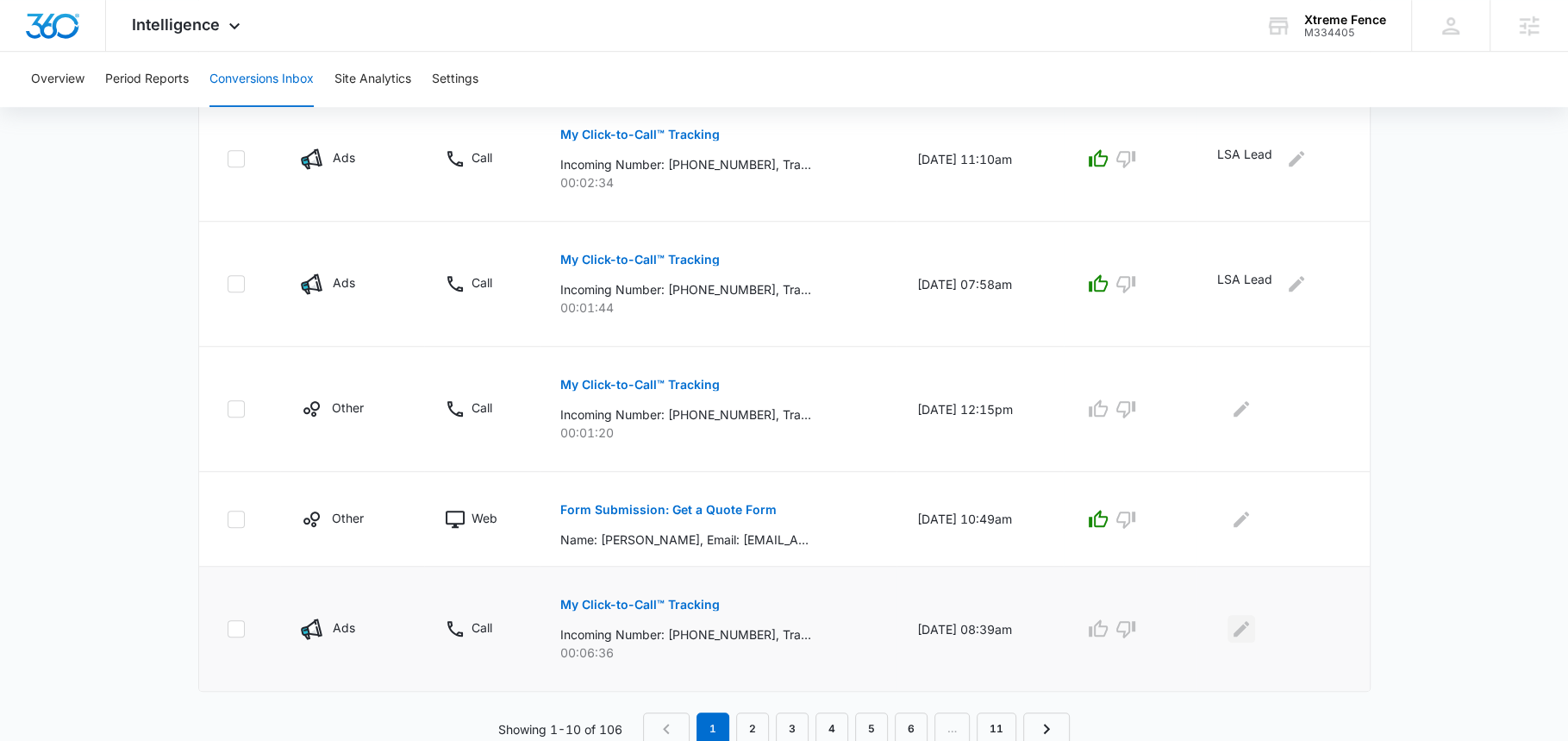
click at [1249, 622] on icon "Edit Comments" at bounding box center [1241, 629] width 16 height 16
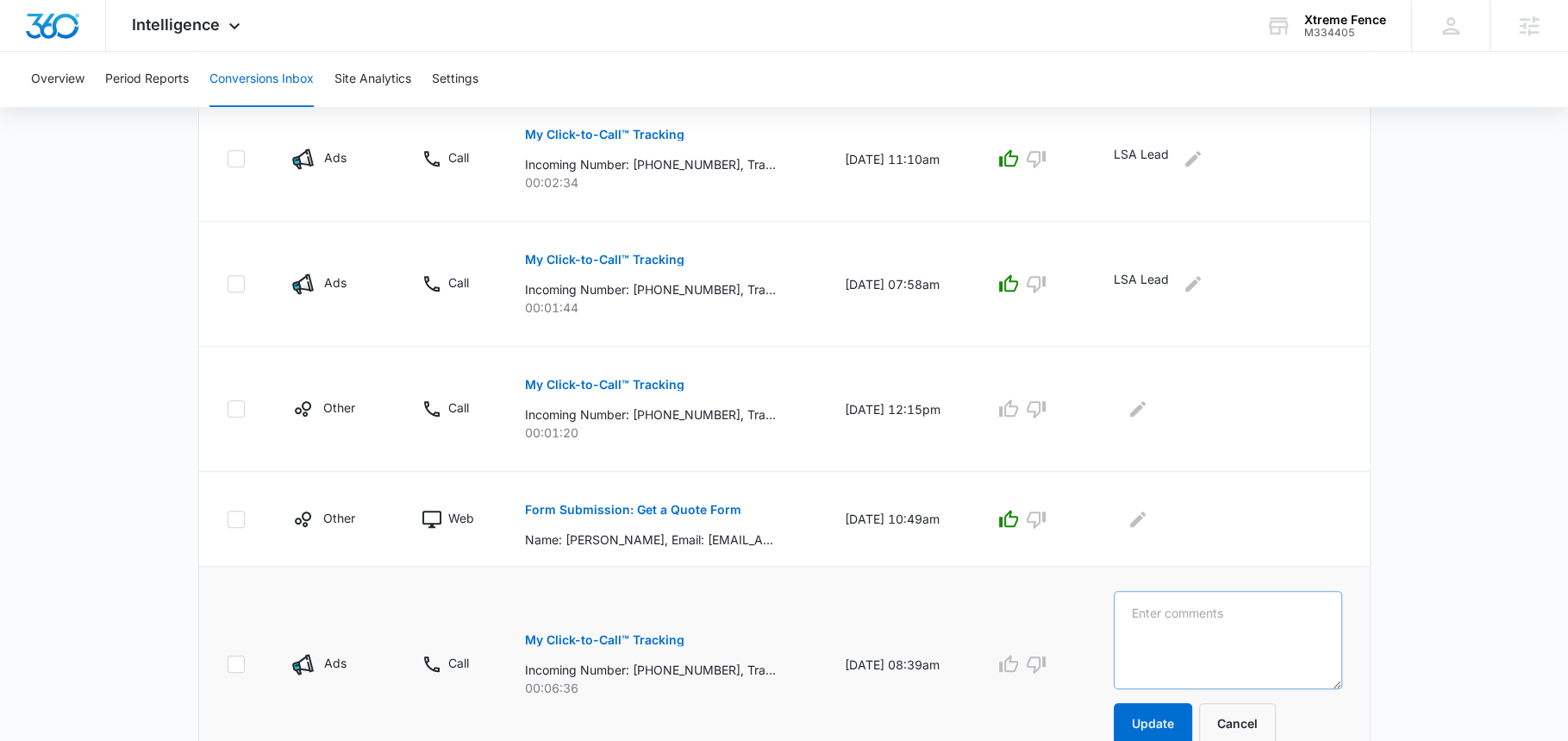
click at [1254, 622] on textarea at bounding box center [1227, 639] width 228 height 99
type textarea "LSA Lead"
click at [1019, 660] on icon "button" at bounding box center [1008, 664] width 20 height 21
click at [1146, 693] on form "LSA Lead Update Cancel" at bounding box center [1227, 667] width 228 height 153
click at [1153, 715] on button "Update" at bounding box center [1152, 723] width 78 height 41
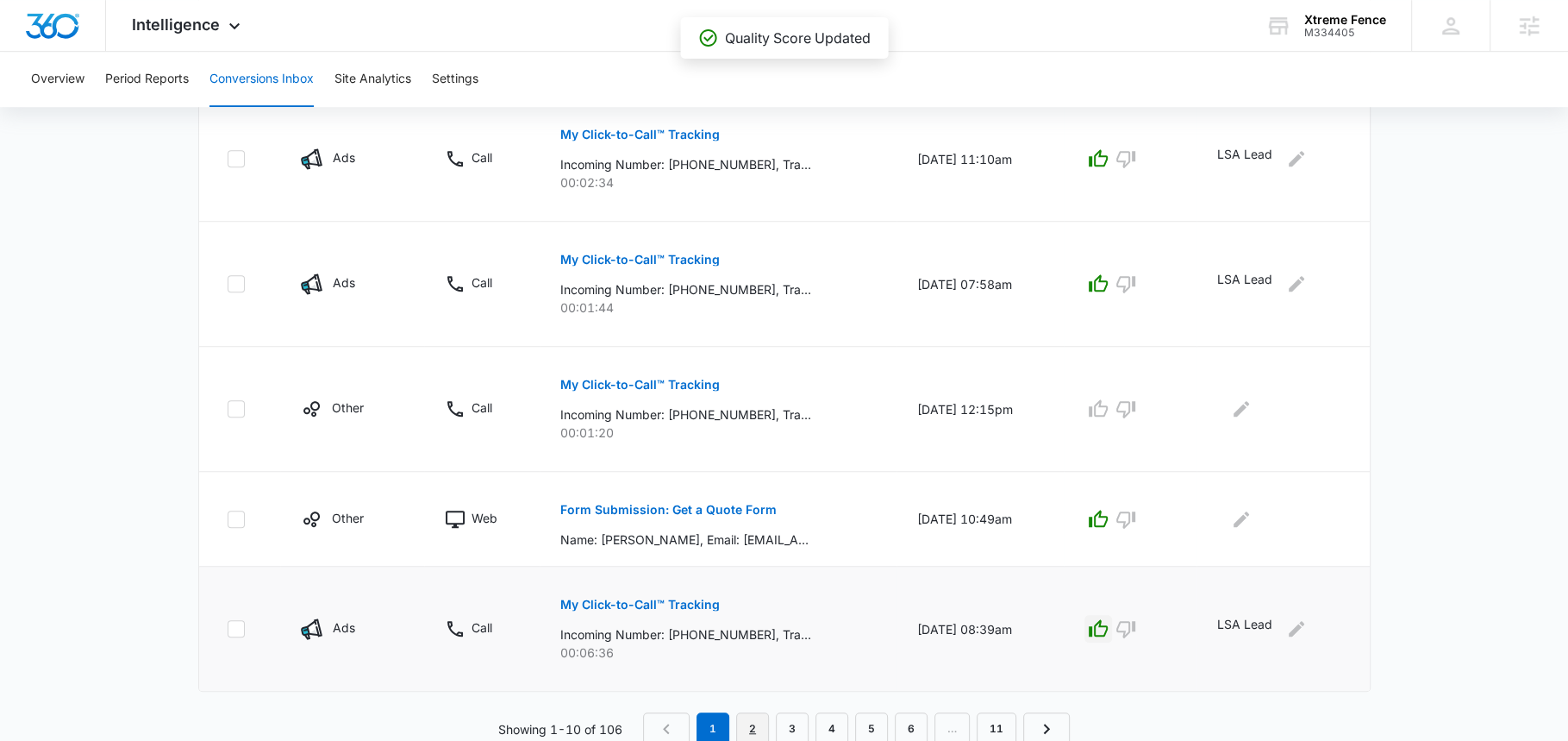
click at [760, 721] on link "2" at bounding box center [752, 729] width 33 height 33
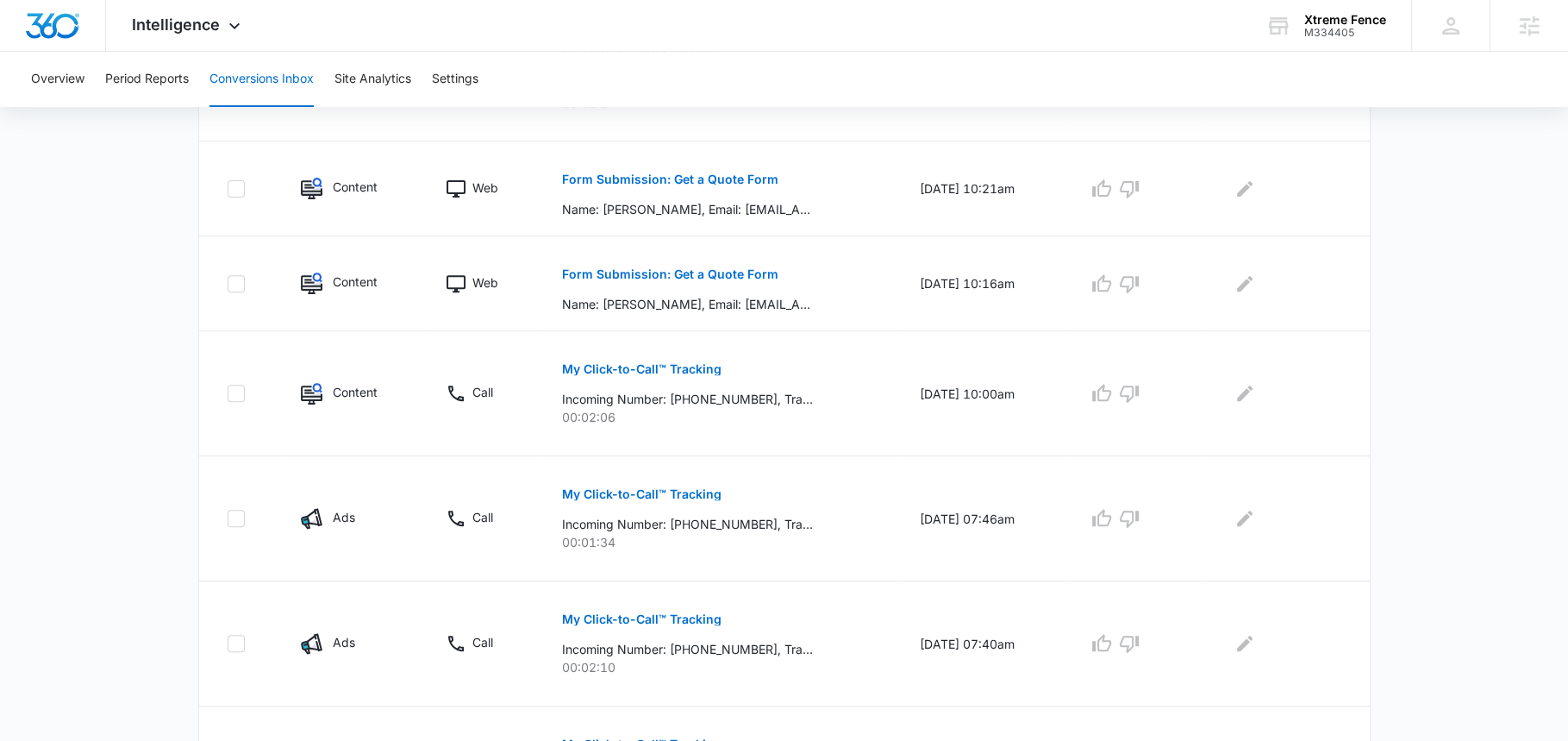
scroll to position [542, 0]
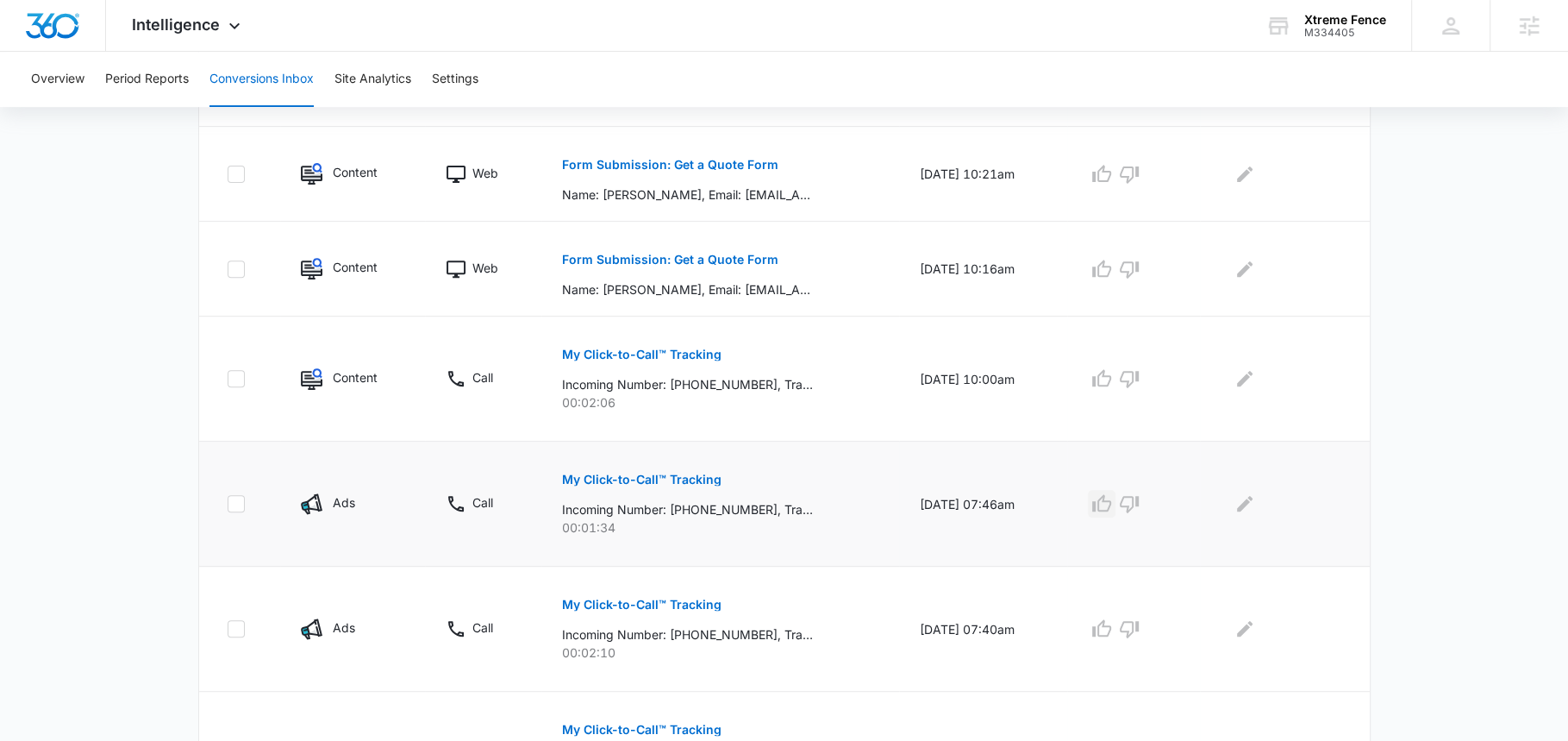
click at [1112, 499] on icon "button" at bounding box center [1101, 503] width 20 height 21
click at [1255, 499] on icon "Edit Comments" at bounding box center [1244, 503] width 20 height 21
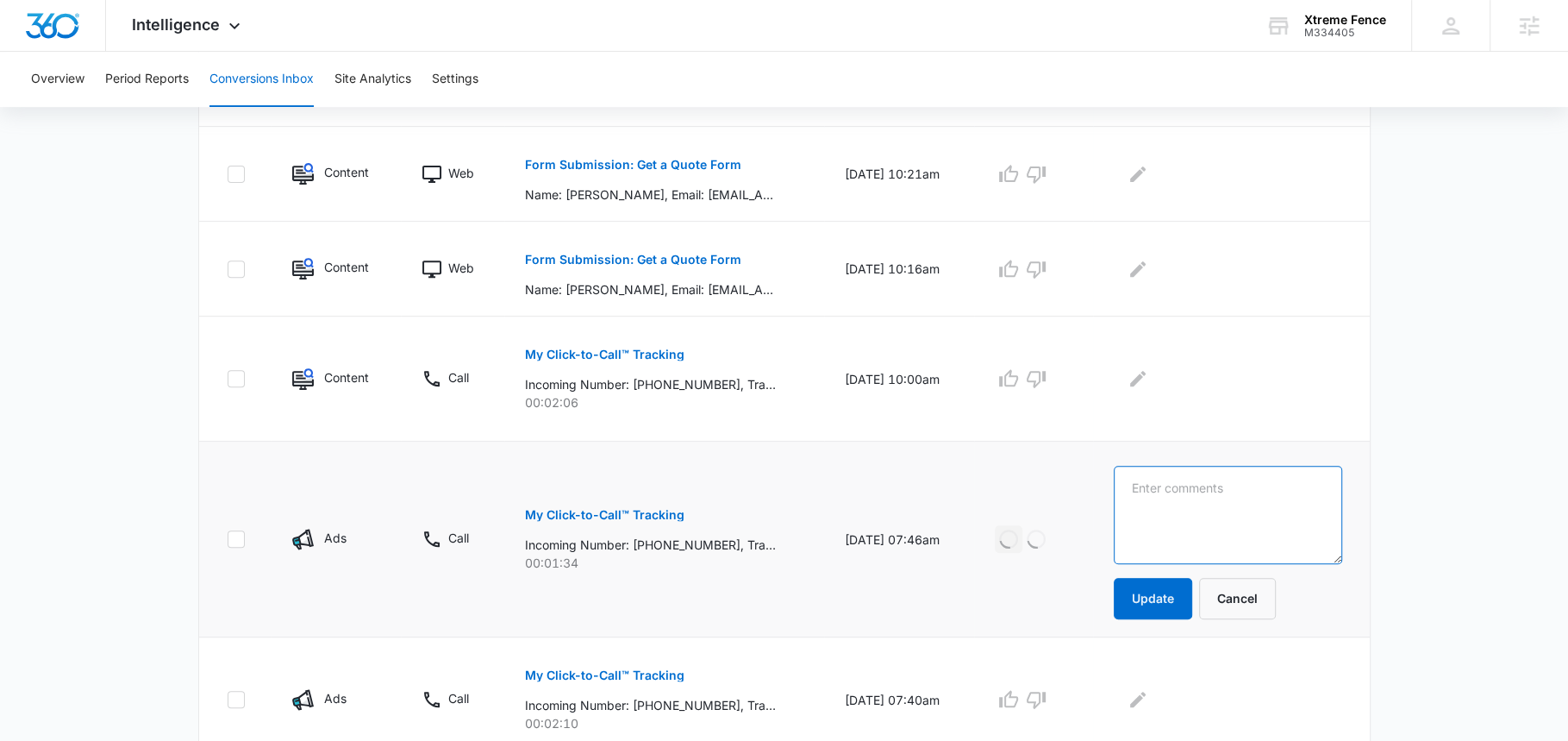
click at [1264, 517] on textarea at bounding box center [1227, 515] width 228 height 99
paste textarea "LSA Lead"
type textarea "LSA Lead"
click at [1163, 584] on button "Update" at bounding box center [1152, 598] width 78 height 41
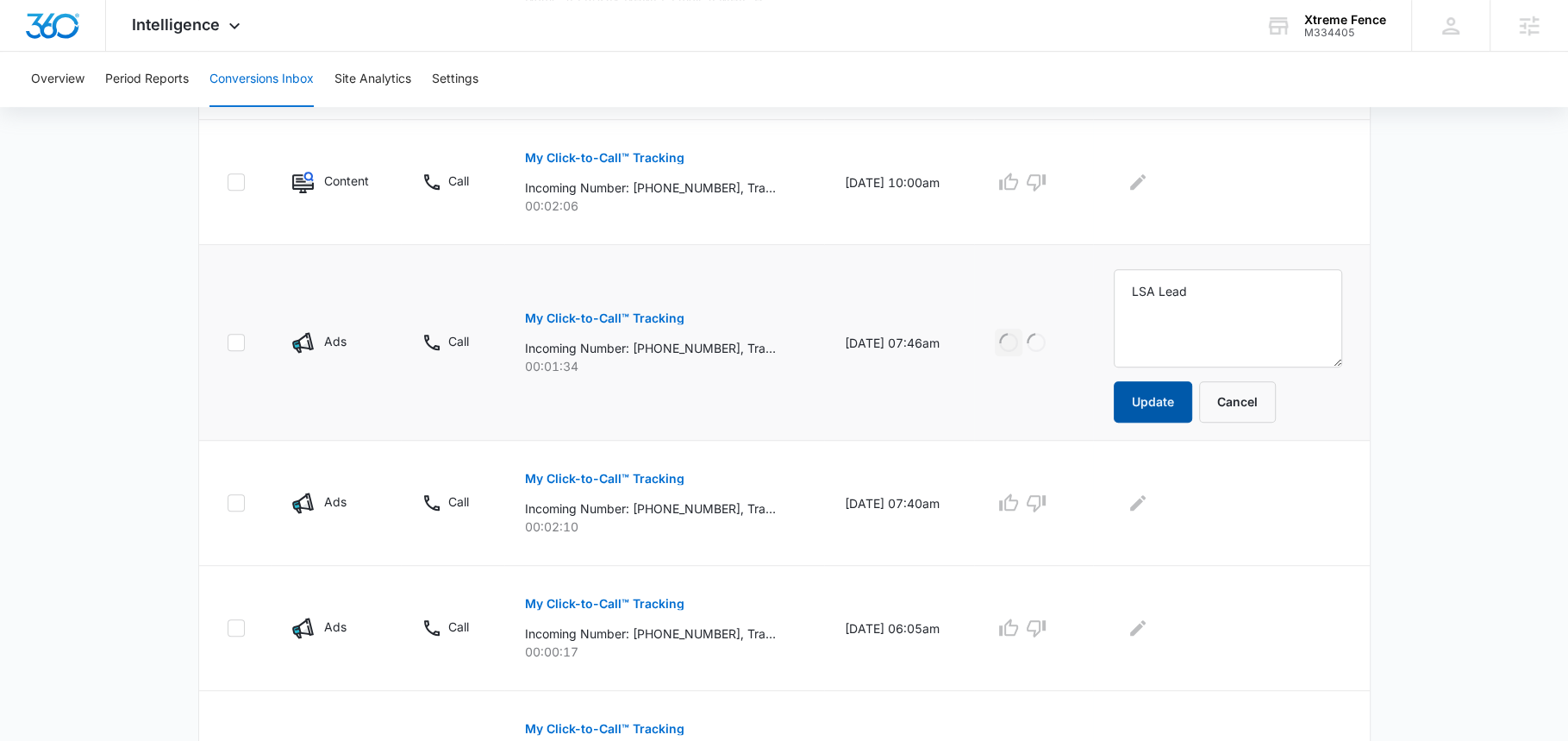
scroll to position [773, 0]
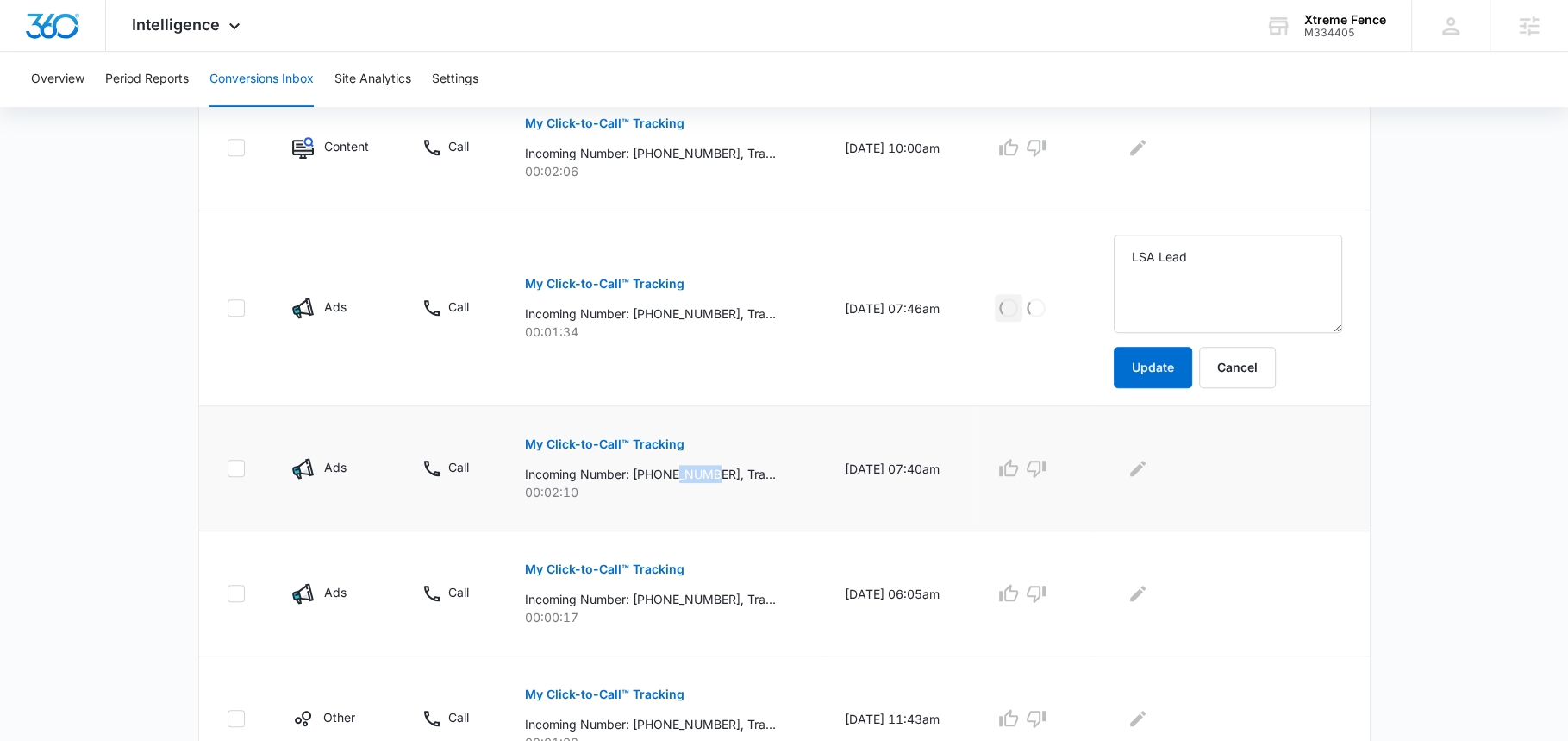
drag, startPoint x: 674, startPoint y: 473, endPoint x: 716, endPoint y: 472, distance: 42.0
click at [716, 472] on p "Incoming Number: +17865973996, Tracking Number: +19543722073, Ring To: +1954851…" at bounding box center [650, 473] width 251 height 19
click at [1148, 464] on icon "Edit Comments" at bounding box center [1137, 468] width 20 height 21
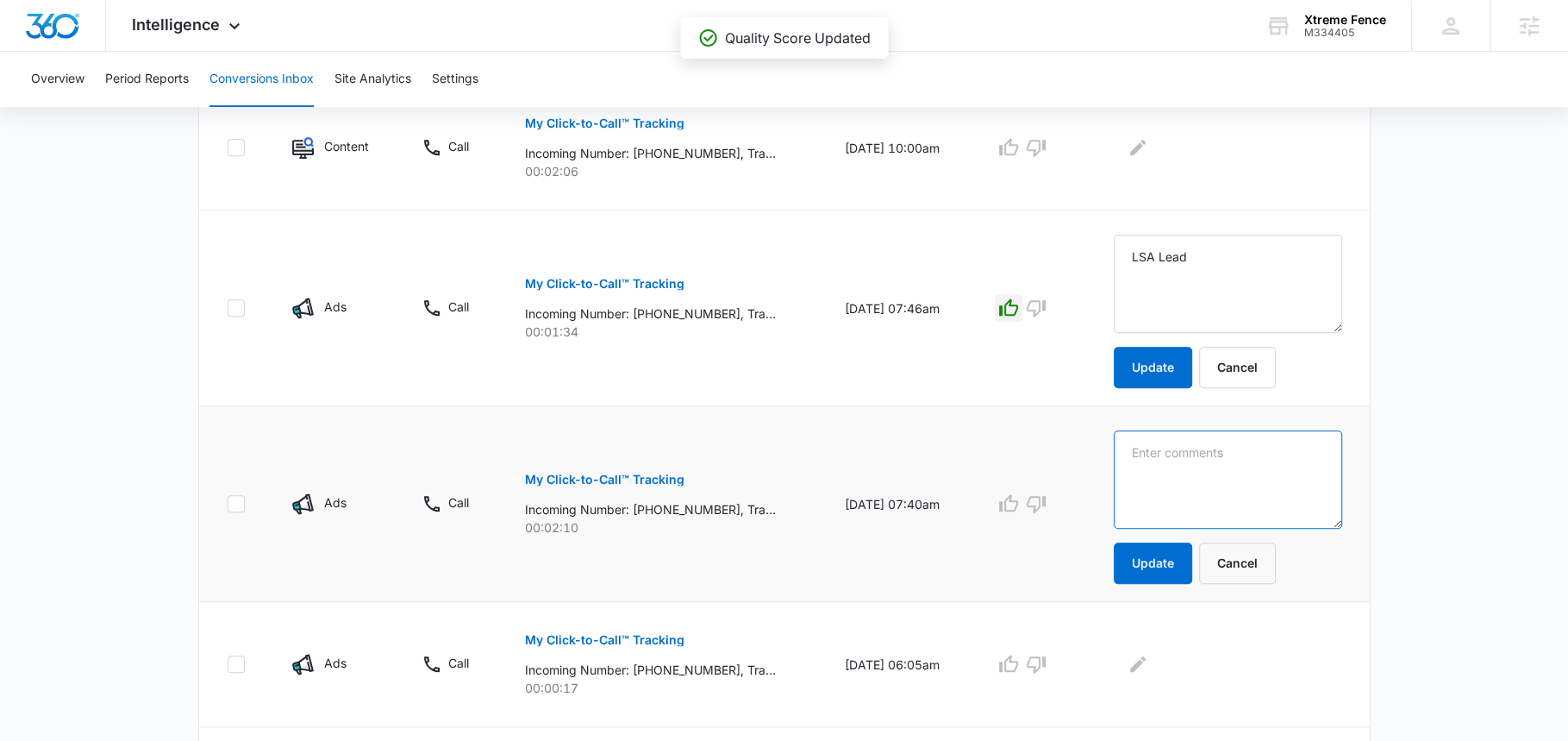
click at [1157, 464] on textarea at bounding box center [1227, 479] width 228 height 99
paste textarea "LSA Lead"
type textarea "LSA Lead"
click at [1172, 548] on button "Update" at bounding box center [1152, 563] width 78 height 41
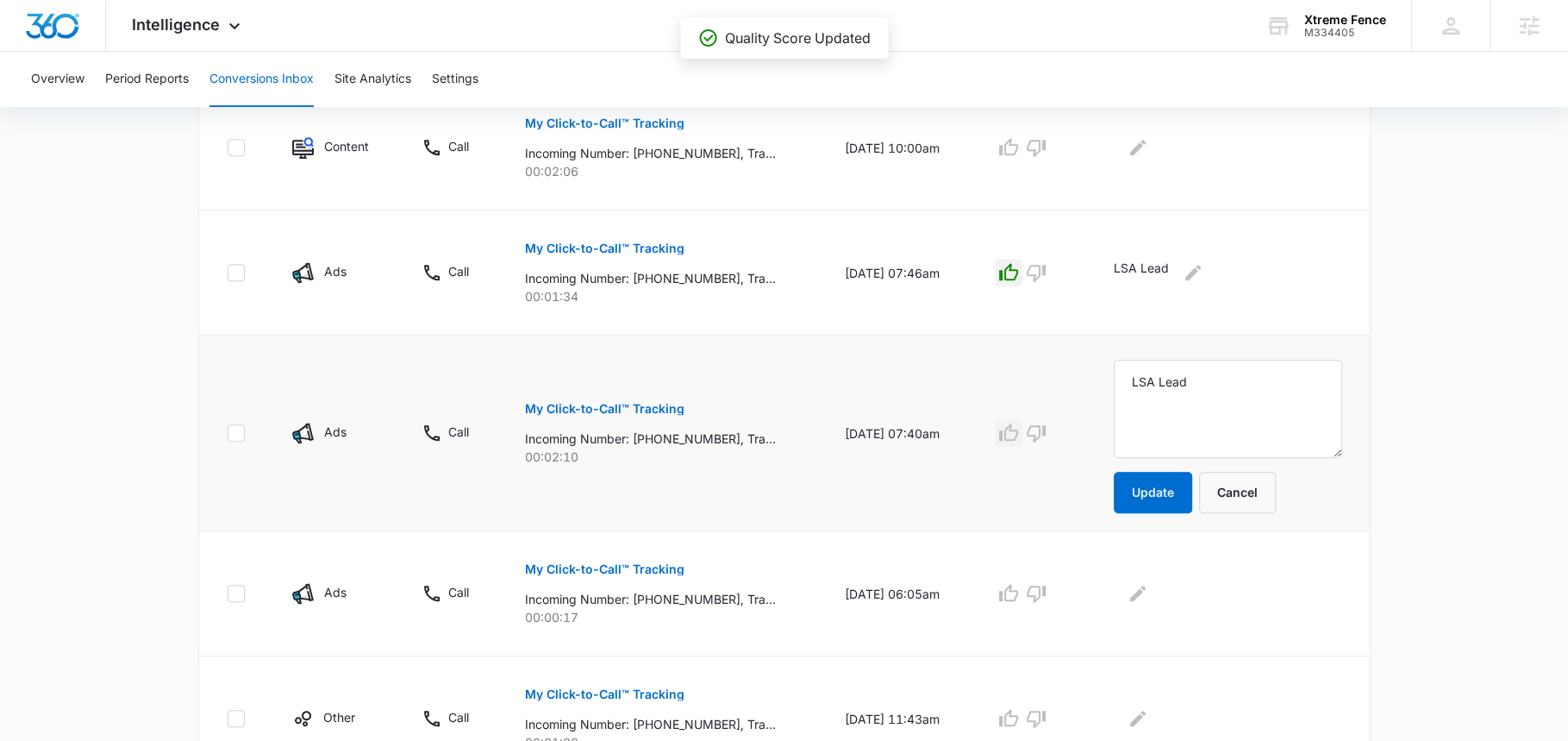
click at [1018, 432] on icon "button" at bounding box center [1008, 432] width 19 height 18
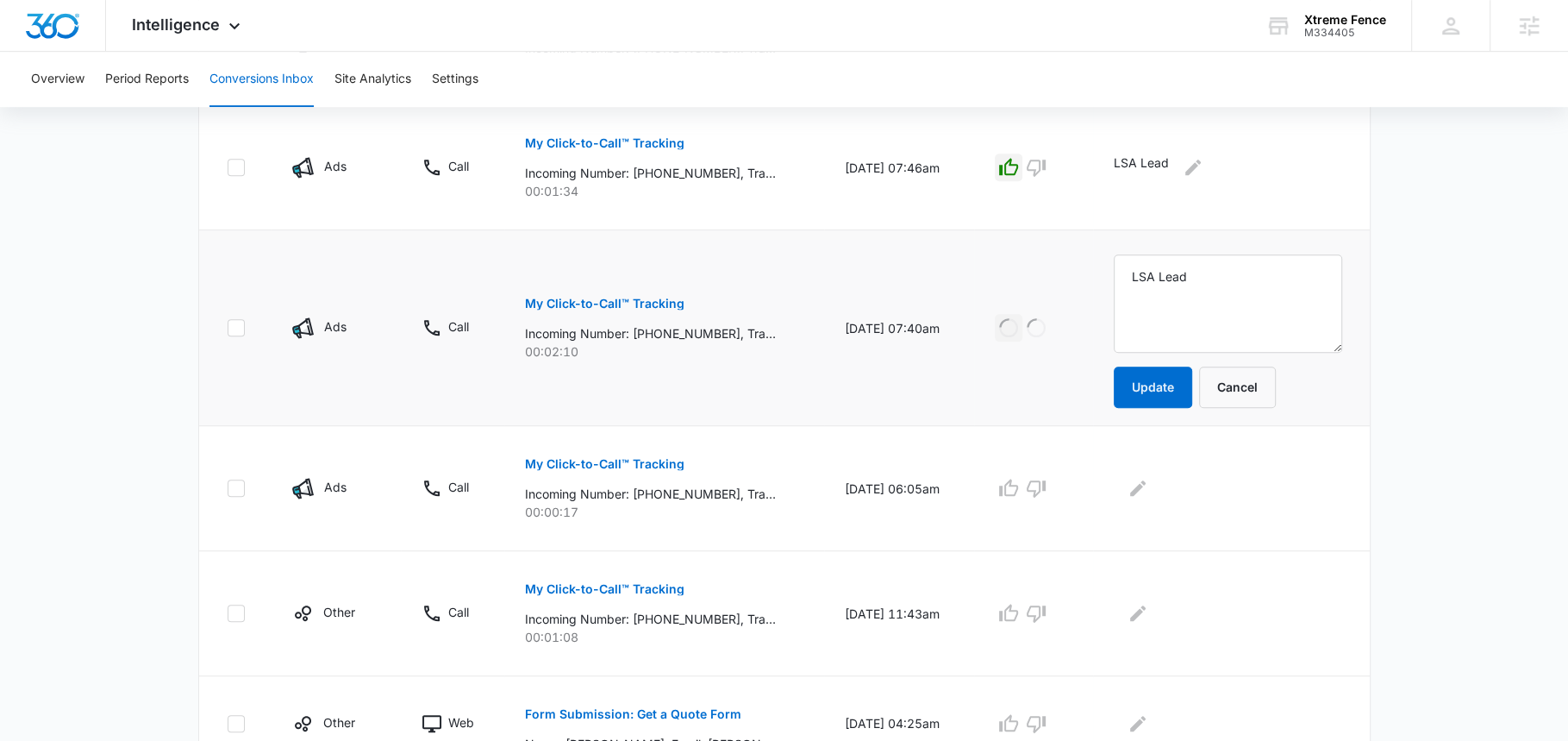
scroll to position [884, 0]
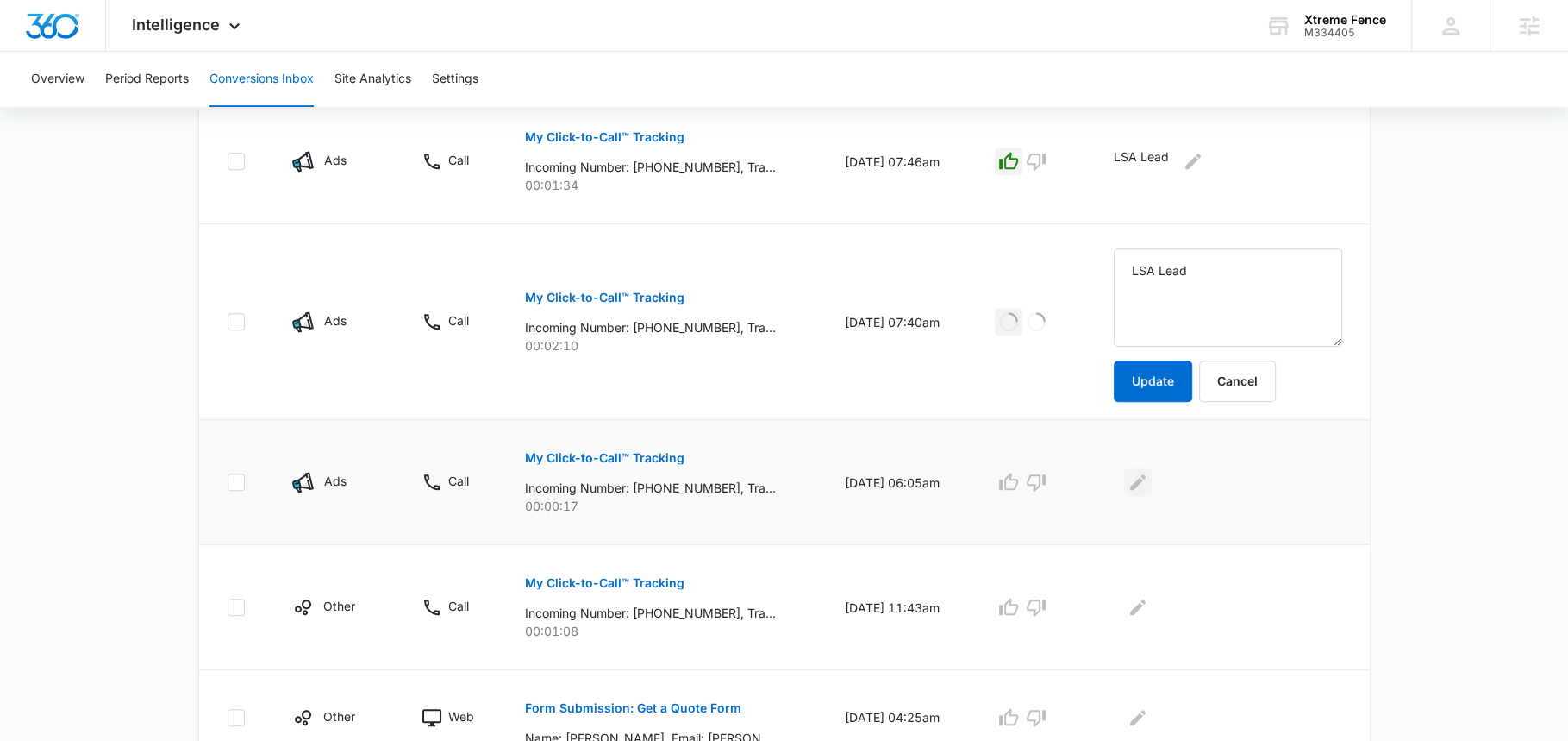
click at [1148, 480] on icon "Edit Comments" at bounding box center [1137, 481] width 20 height 21
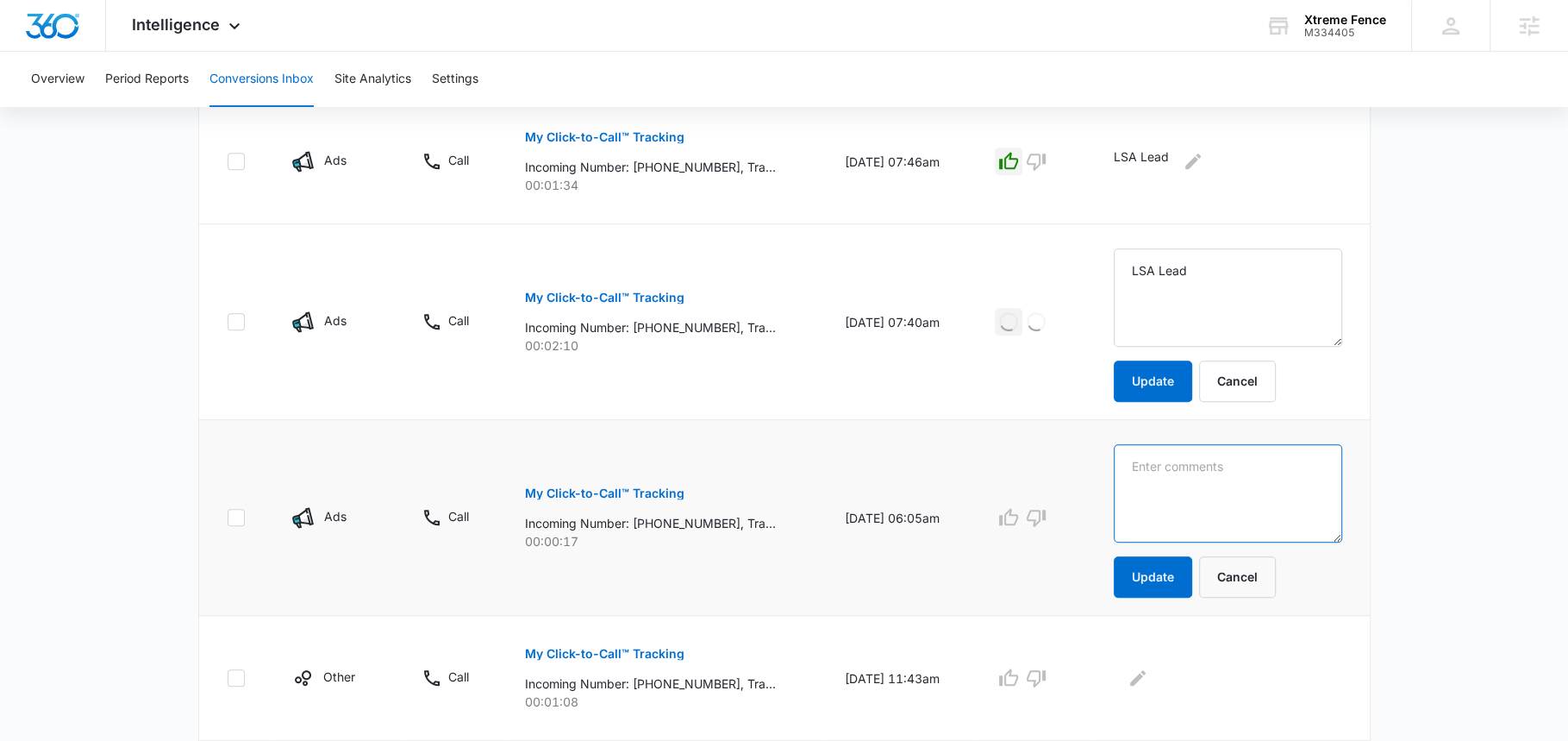
click at [1175, 480] on textarea at bounding box center [1227, 493] width 228 height 99
paste textarea "LSA Lead"
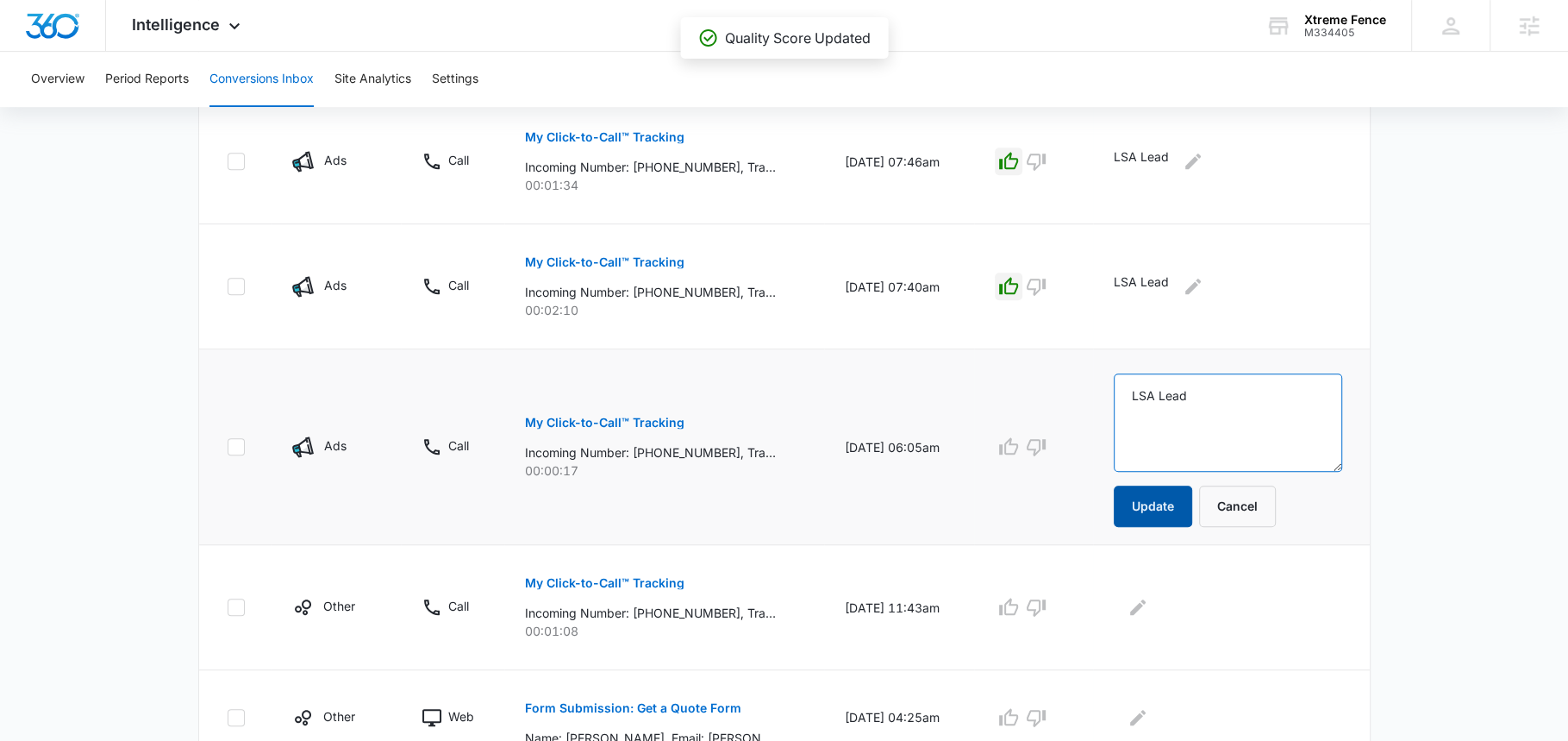
type textarea "LSA Lead"
click at [1168, 504] on button "Update" at bounding box center [1152, 506] width 78 height 41
click at [1019, 445] on icon "button" at bounding box center [1008, 446] width 20 height 21
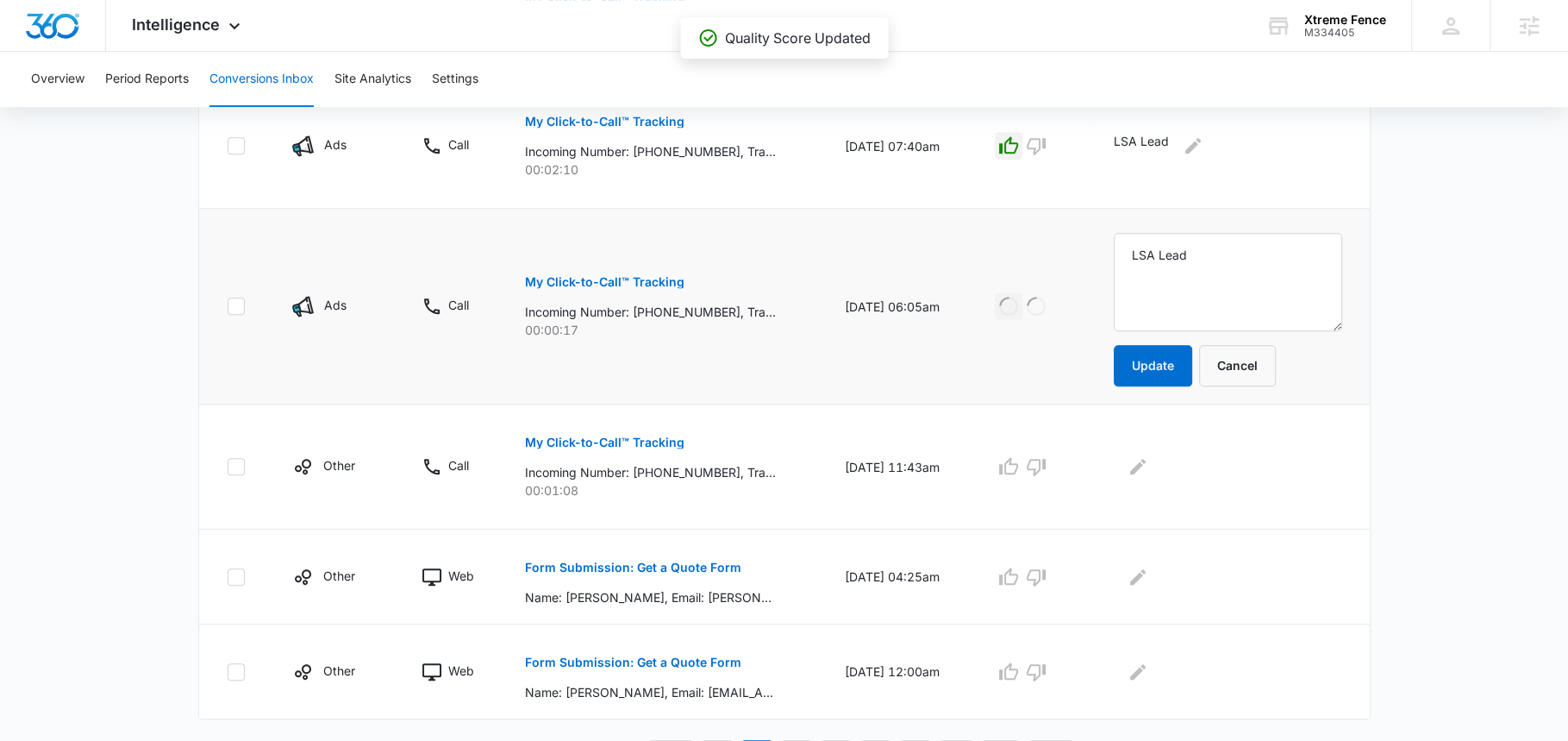
scroll to position [1051, 0]
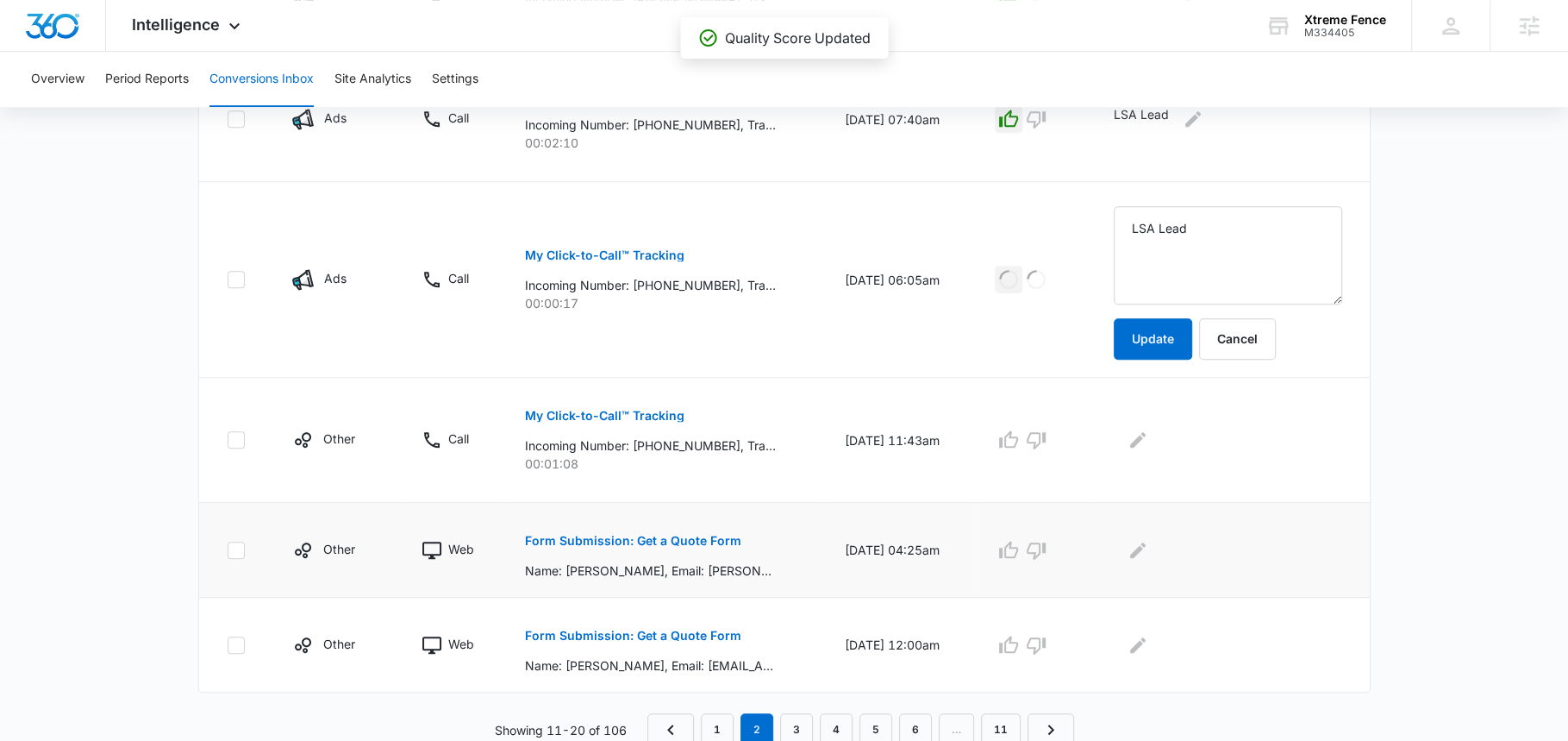
click at [684, 537] on p "Form Submission: Get a Quote Form" at bounding box center [633, 541] width 217 height 12
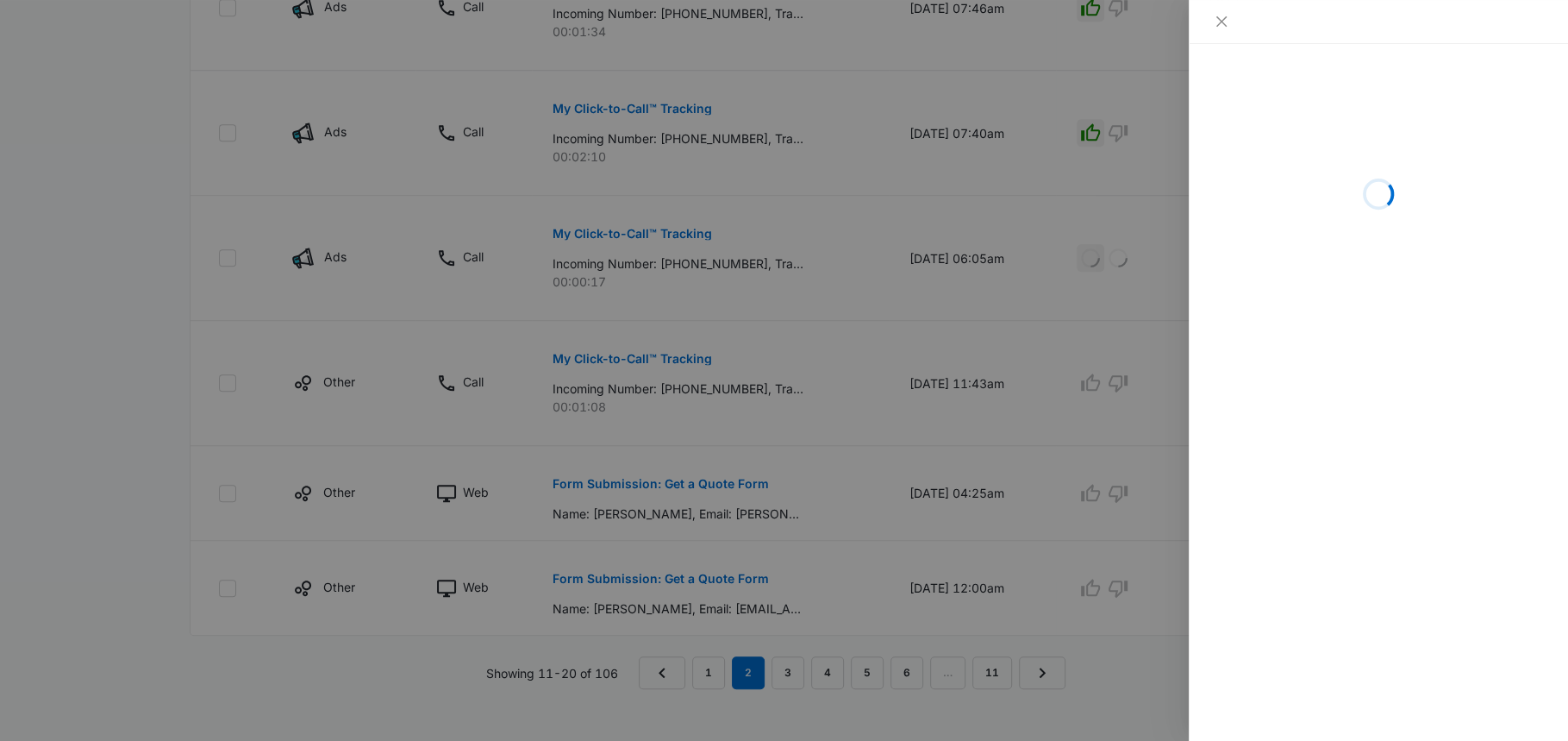
scroll to position [1049, 0]
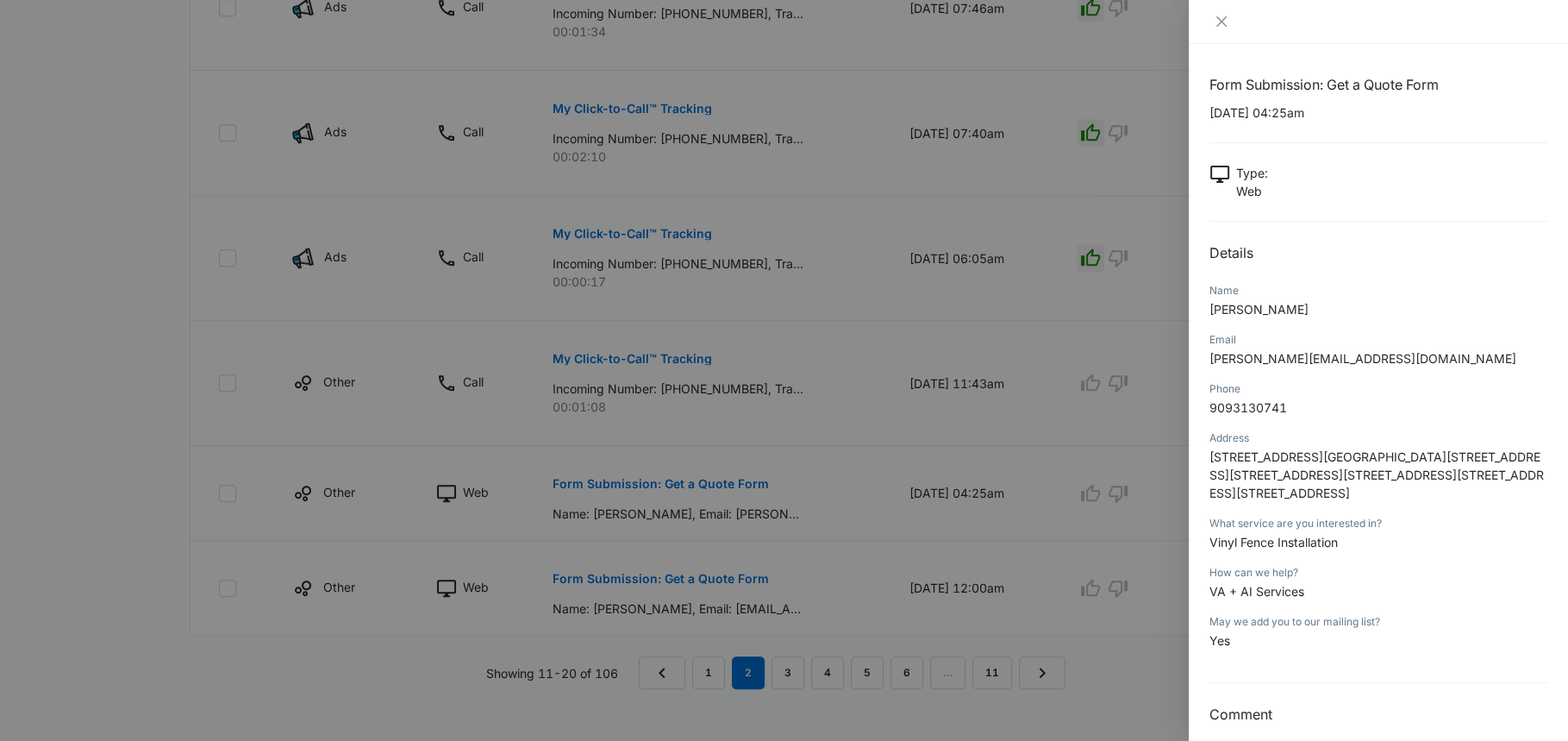
click at [1139, 510] on div at bounding box center [784, 370] width 1568 height 741
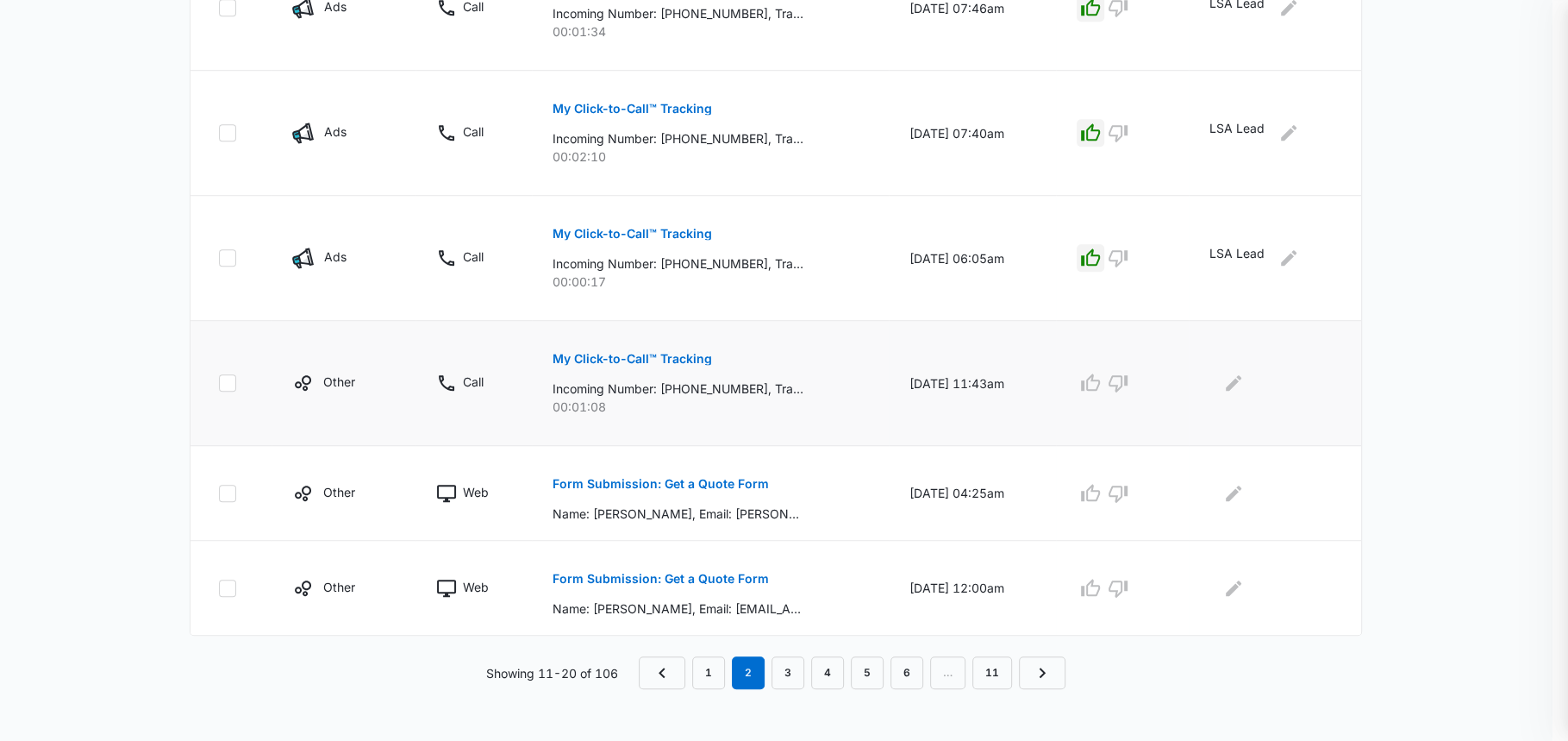
scroll to position [981, 0]
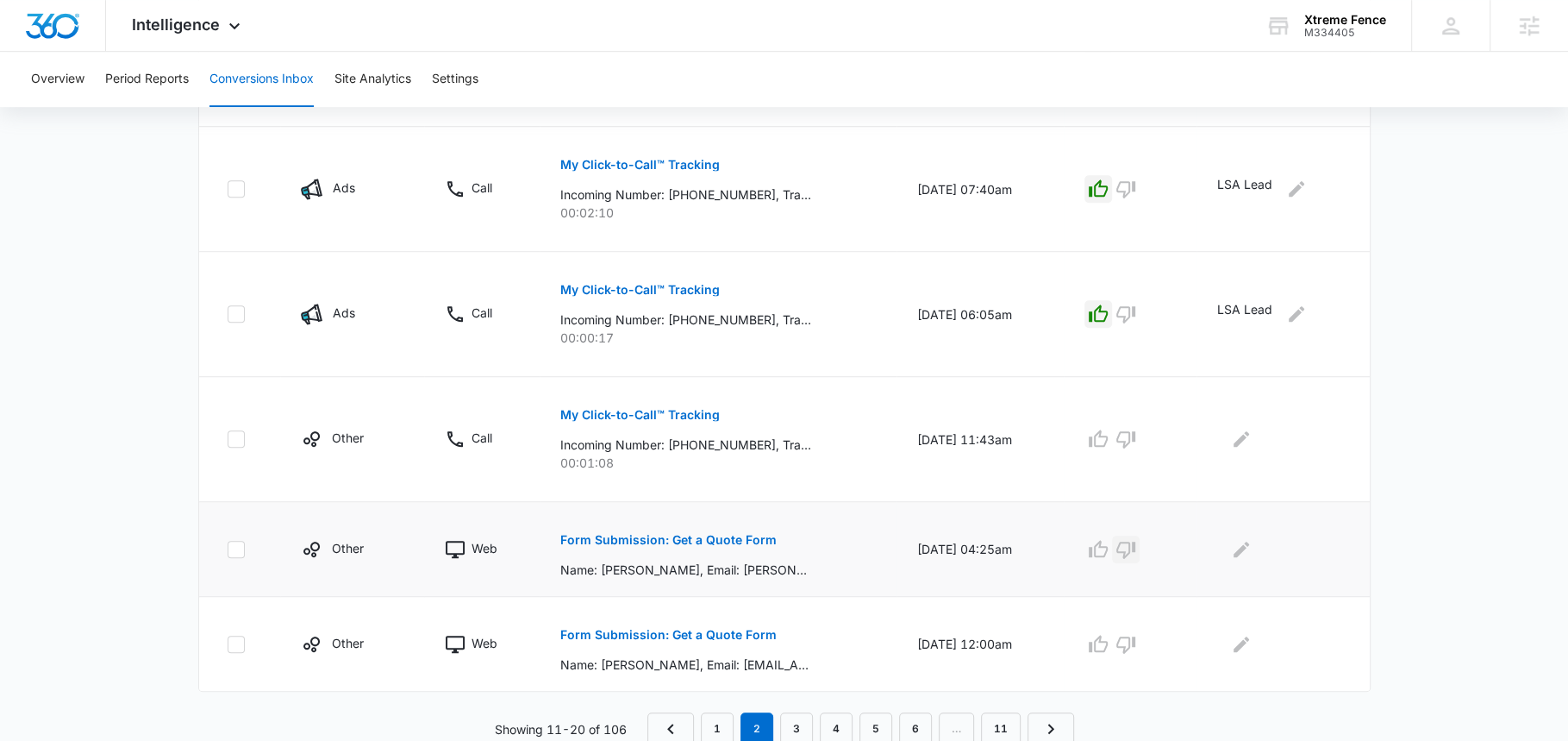
click at [1136, 549] on icon "button" at bounding box center [1125, 549] width 20 height 21
click at [726, 638] on button "Form Submission: Get a Quote Form" at bounding box center [668, 635] width 217 height 41
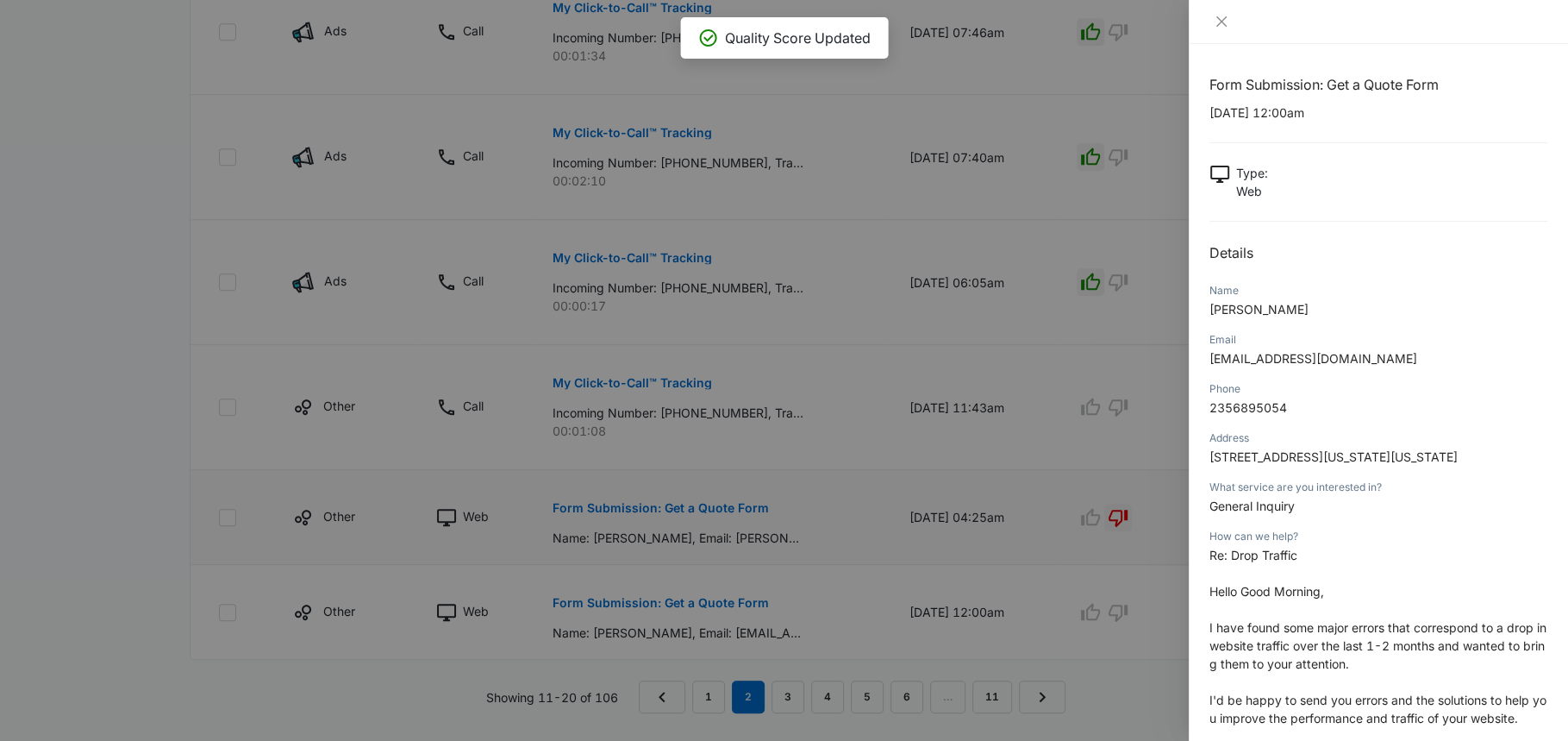
click at [908, 573] on div at bounding box center [784, 370] width 1568 height 741
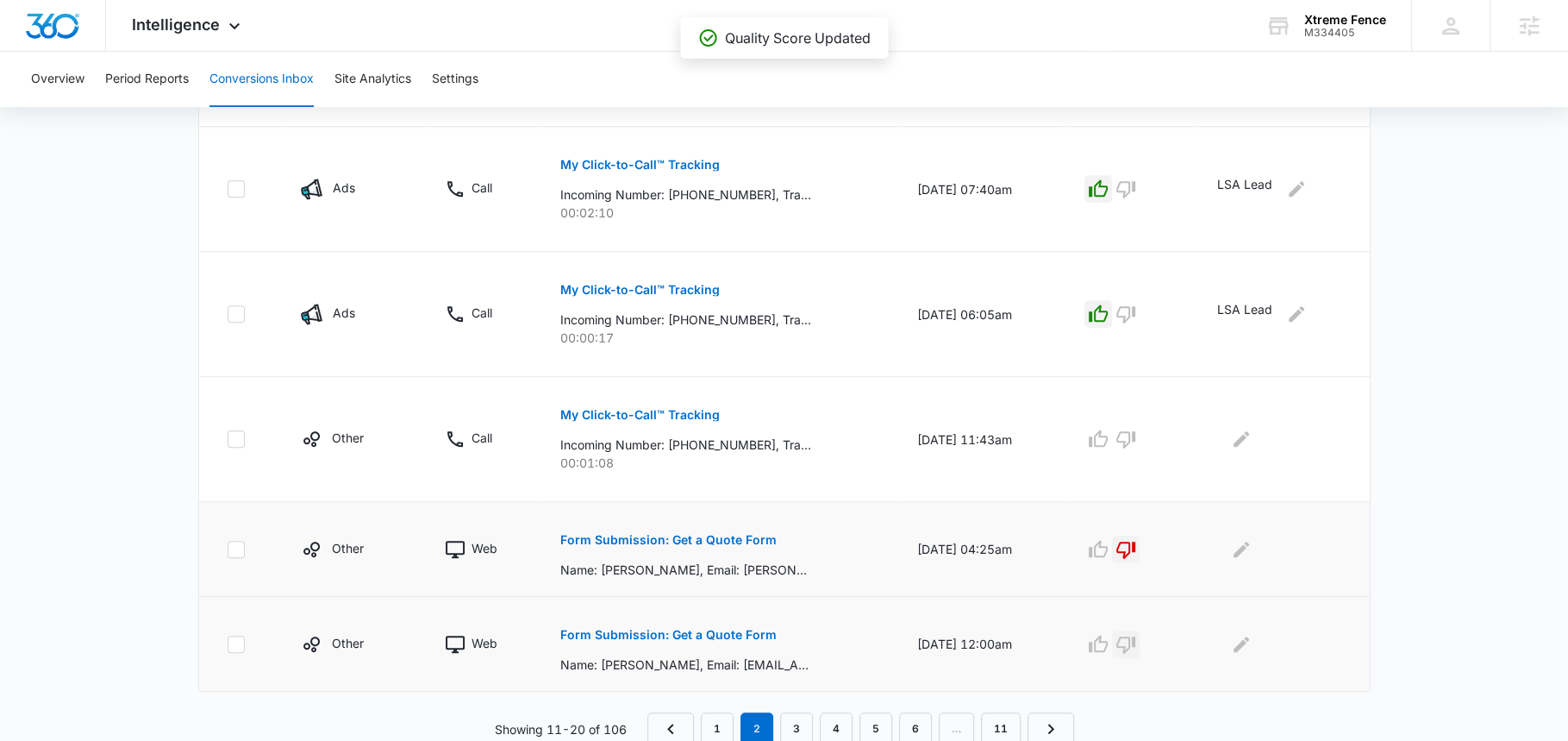
click at [1136, 642] on icon "button" at bounding box center [1125, 643] width 20 height 21
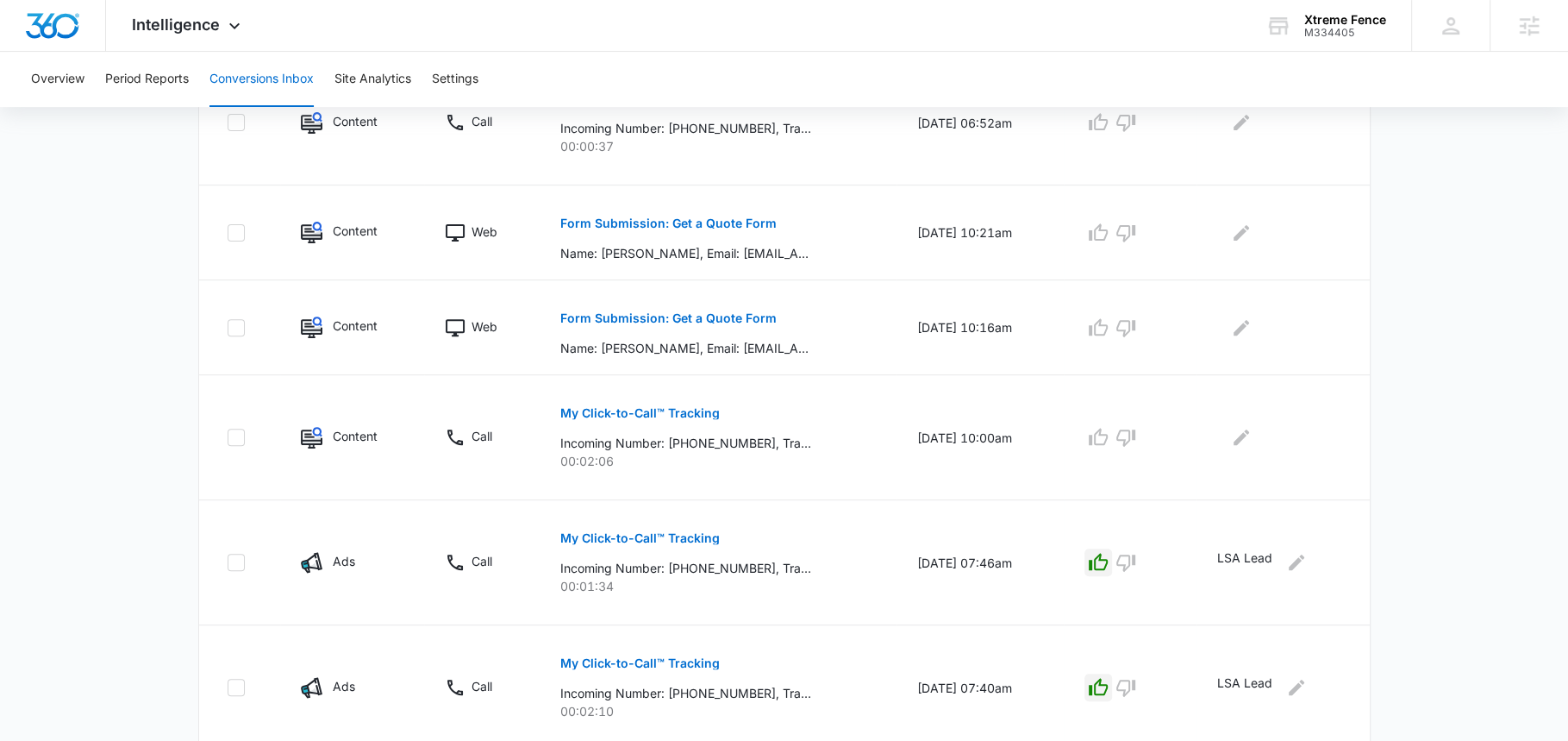
scroll to position [471, 0]
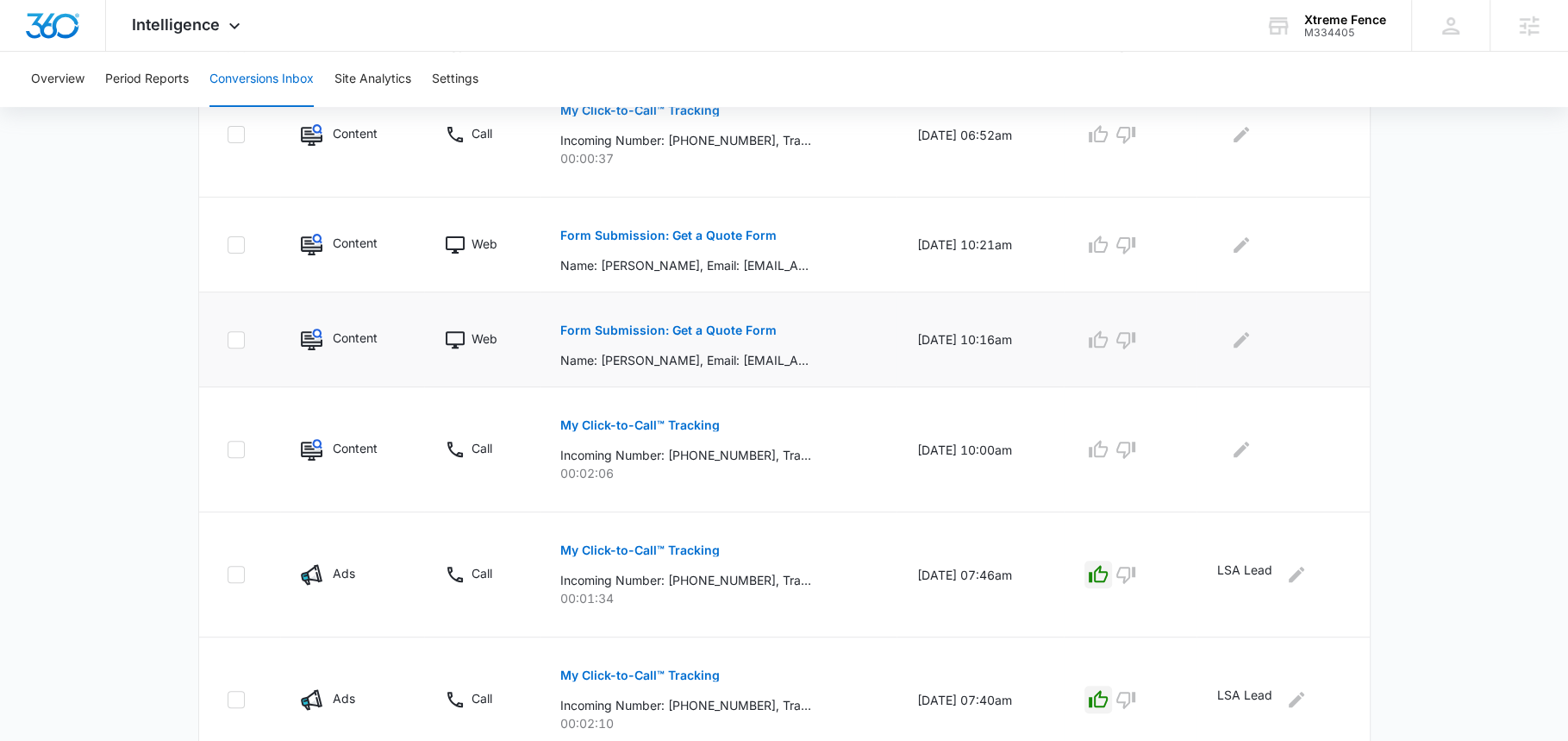
click at [713, 324] on p "Form Submission: Get a Quote Form" at bounding box center [668, 330] width 217 height 12
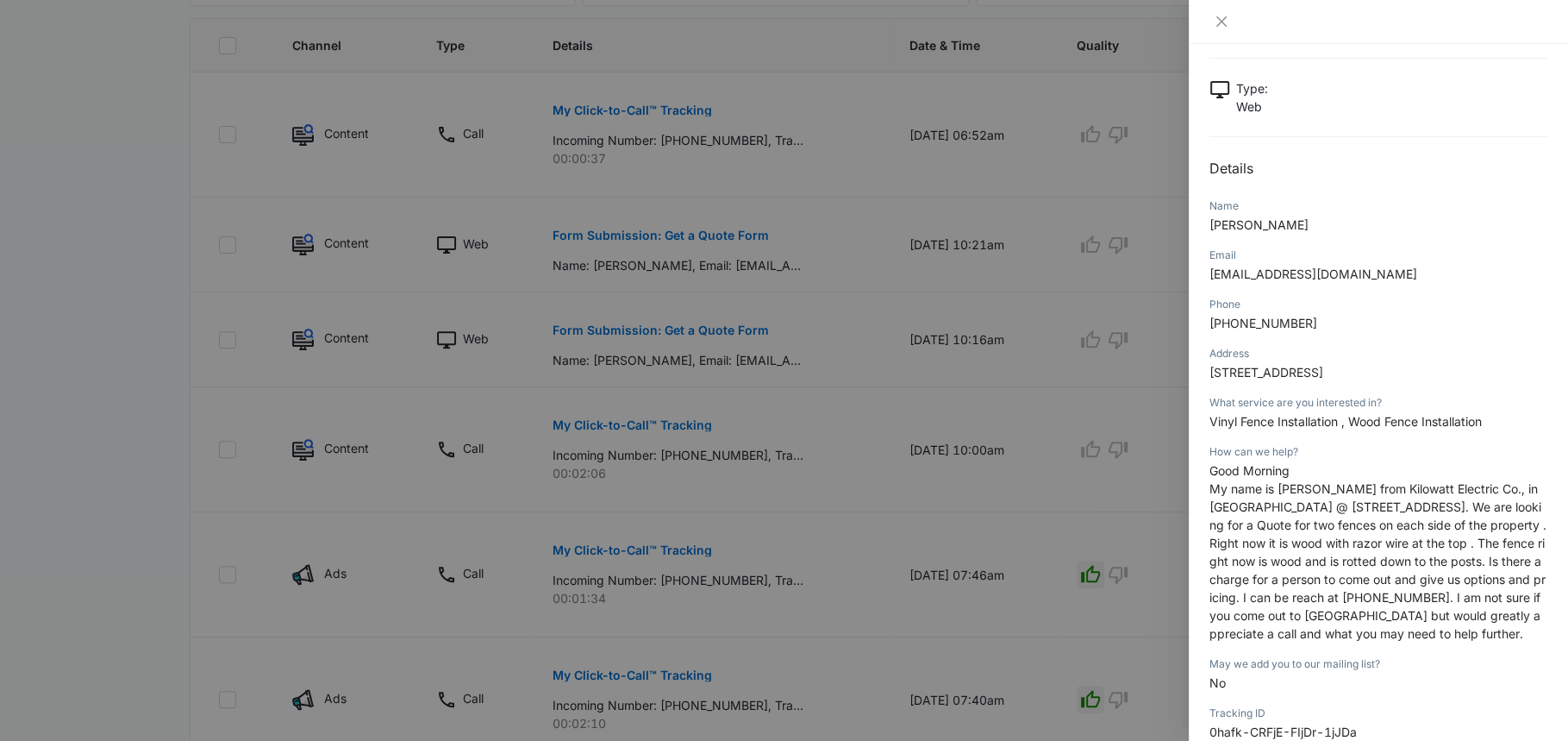
scroll to position [93, 0]
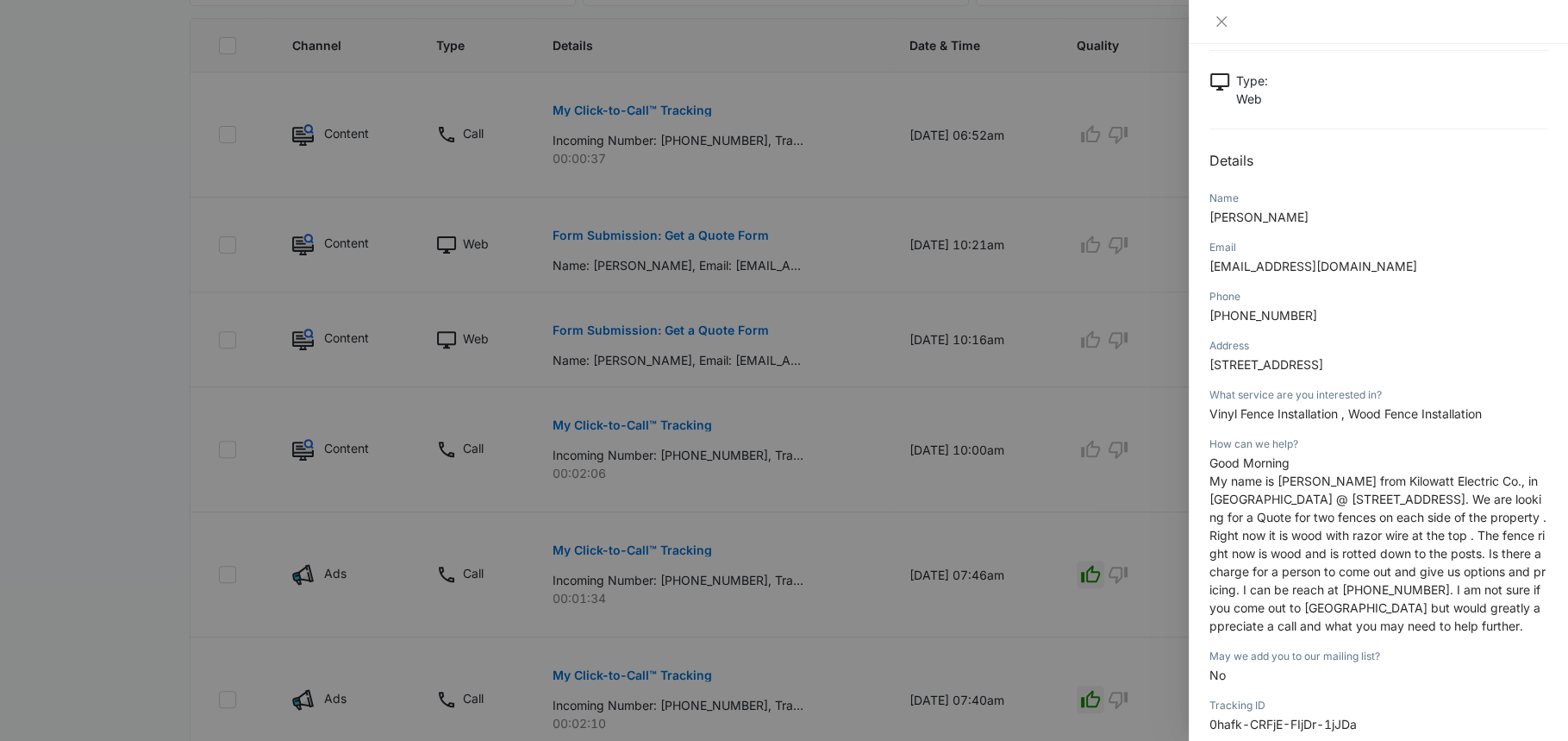
click at [1075, 416] on div at bounding box center [784, 370] width 1568 height 741
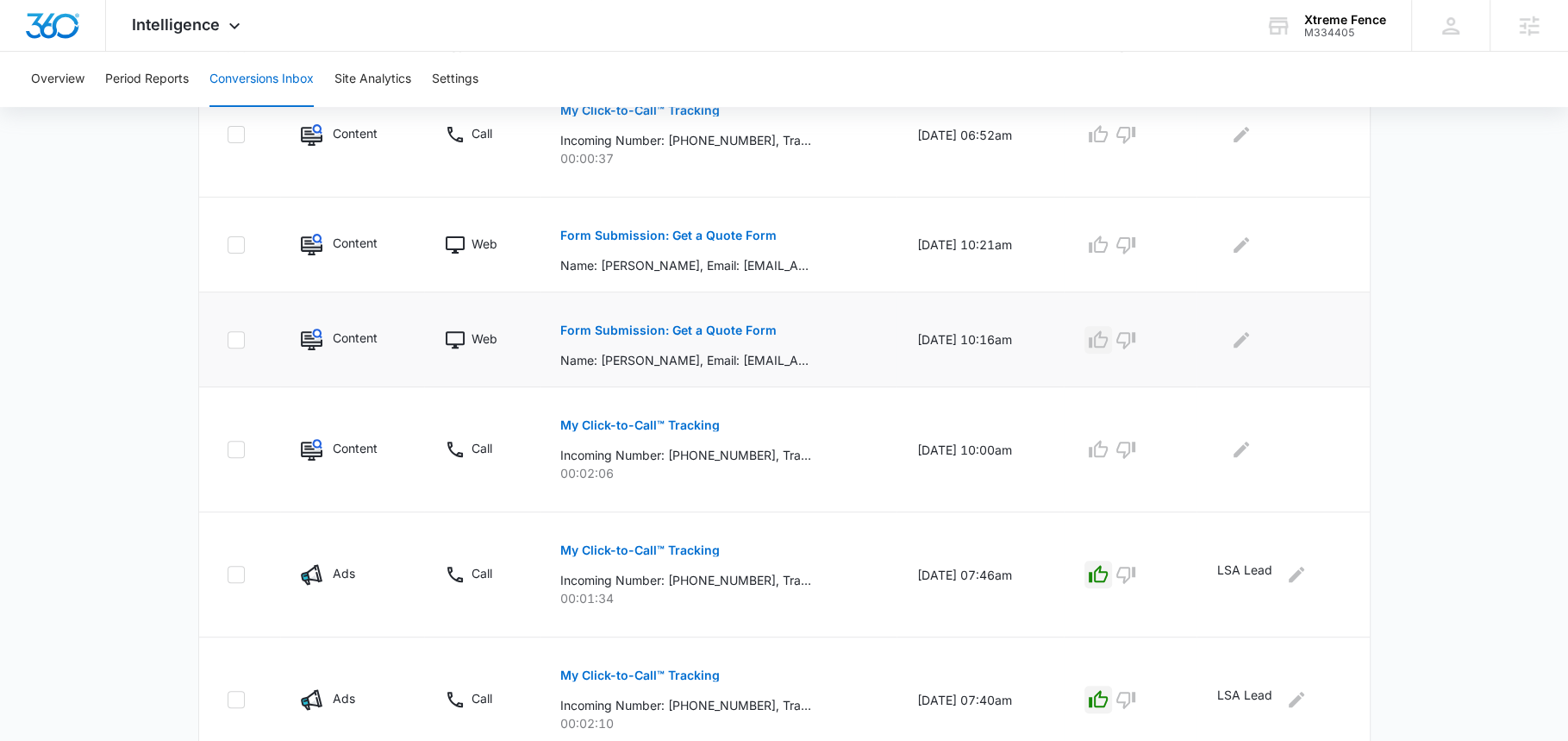
click at [1106, 340] on icon "button" at bounding box center [1098, 339] width 20 height 21
click at [740, 235] on p "Form Submission: Get a Quote Form" at bounding box center [668, 235] width 217 height 12
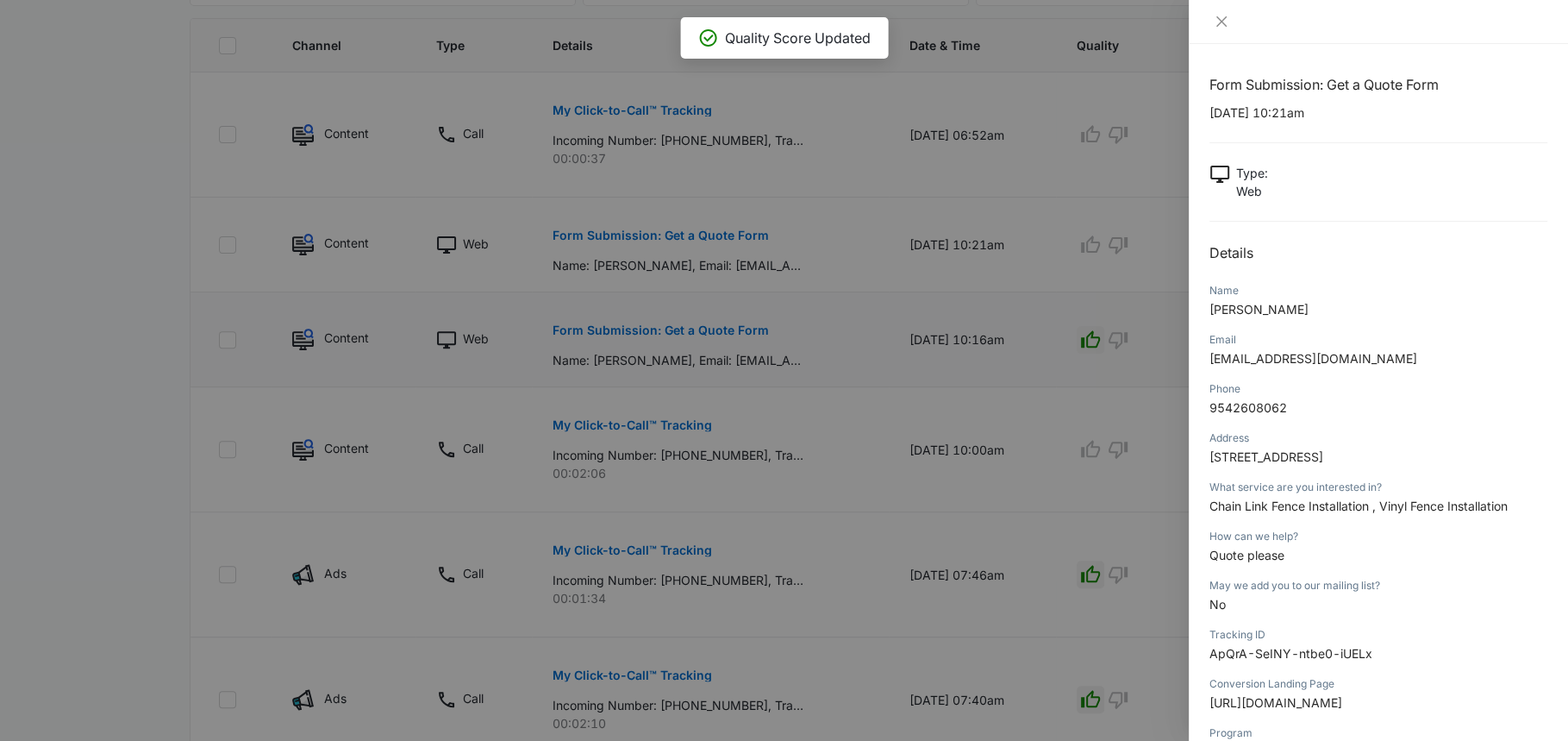
click at [1283, 514] on span "Chain Link Fence Installation , Vinyl Fence Installation" at bounding box center [1358, 506] width 299 height 15
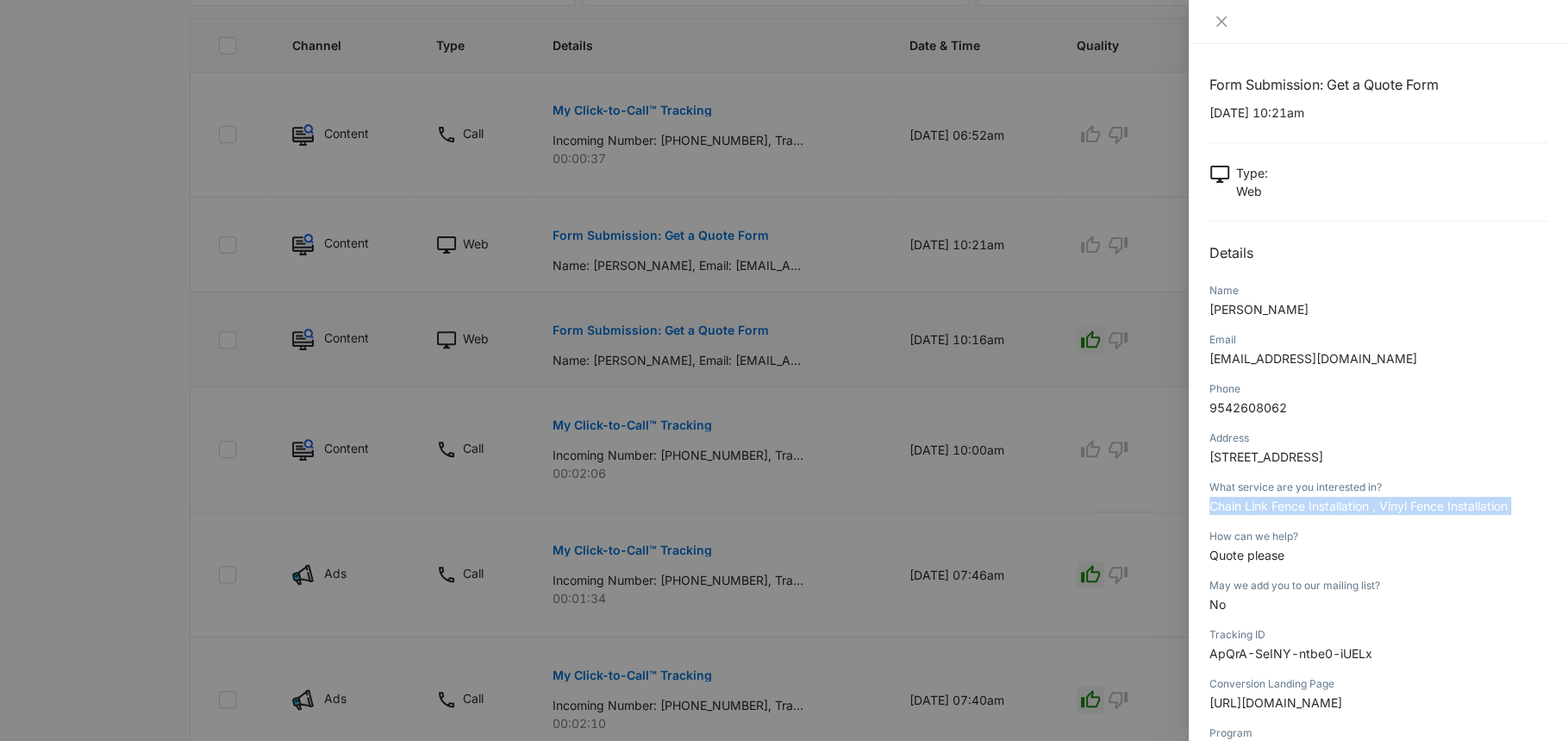
click at [1283, 514] on span "Chain Link Fence Installation , Vinyl Fence Installation" at bounding box center [1358, 506] width 299 height 15
copy span "Chain Link Fence Installation , Vinyl Fence Installation"
click at [1022, 351] on div at bounding box center [784, 370] width 1568 height 741
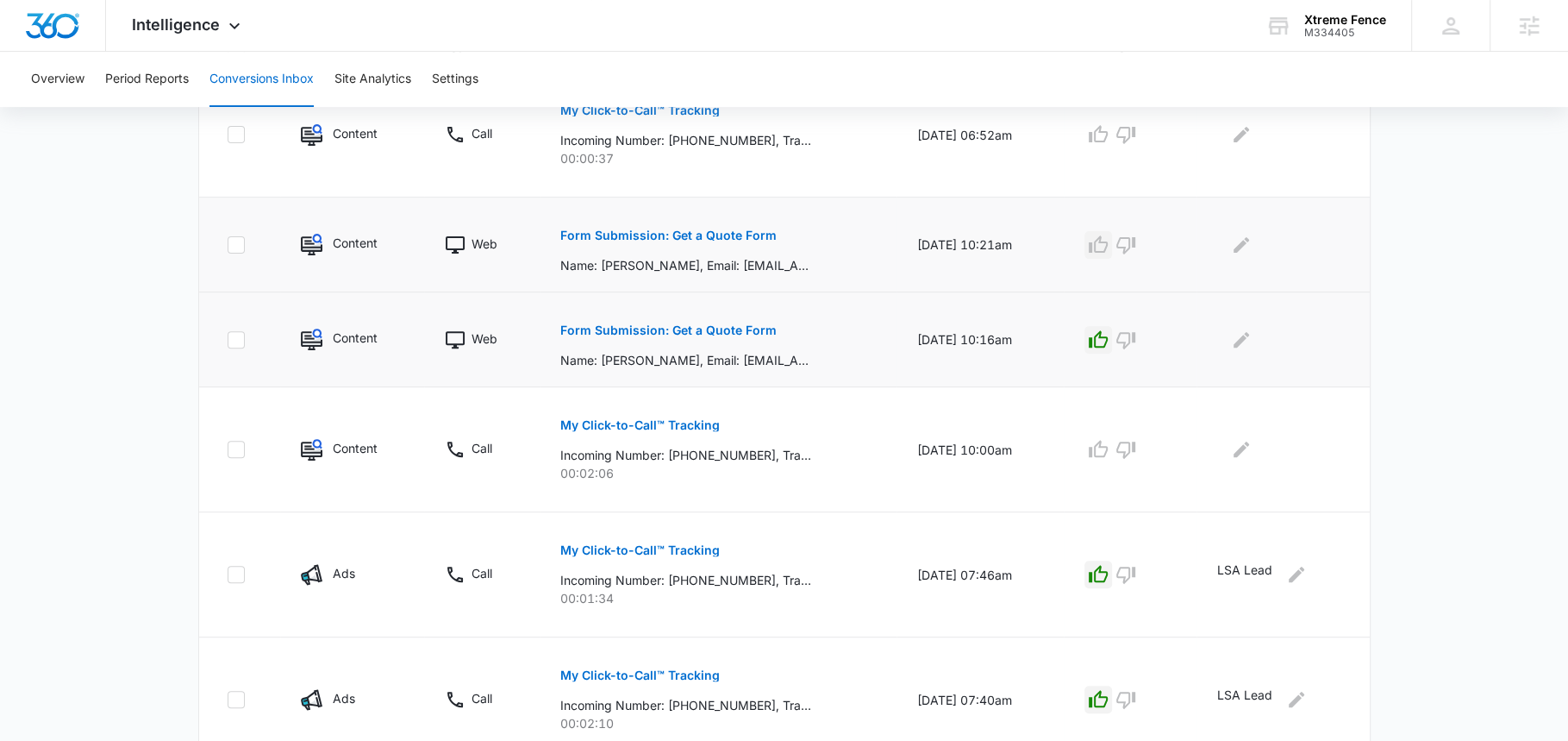
click at [1104, 239] on icon "button" at bounding box center [1098, 244] width 20 height 21
click at [1232, 242] on div at bounding box center [1278, 245] width 124 height 27
click at [1238, 242] on icon "Edit Comments" at bounding box center [1240, 244] width 20 height 21
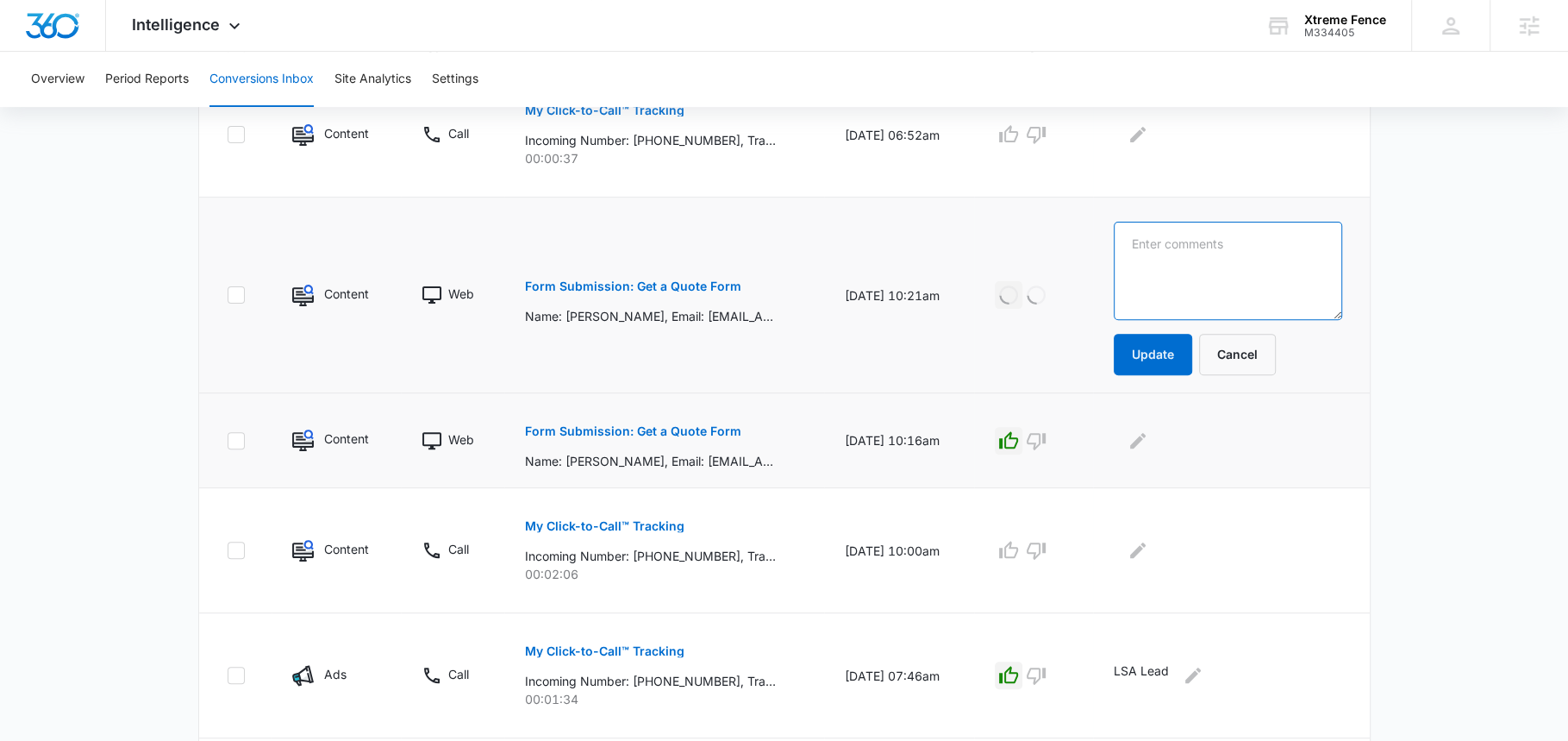
click at [1238, 244] on textarea at bounding box center [1227, 270] width 228 height 99
paste textarea "Chain Link Fence Installation , Vinyl Fence Installation"
type textarea "Chain Link Fence Installation , Vinyl Fence Installation"
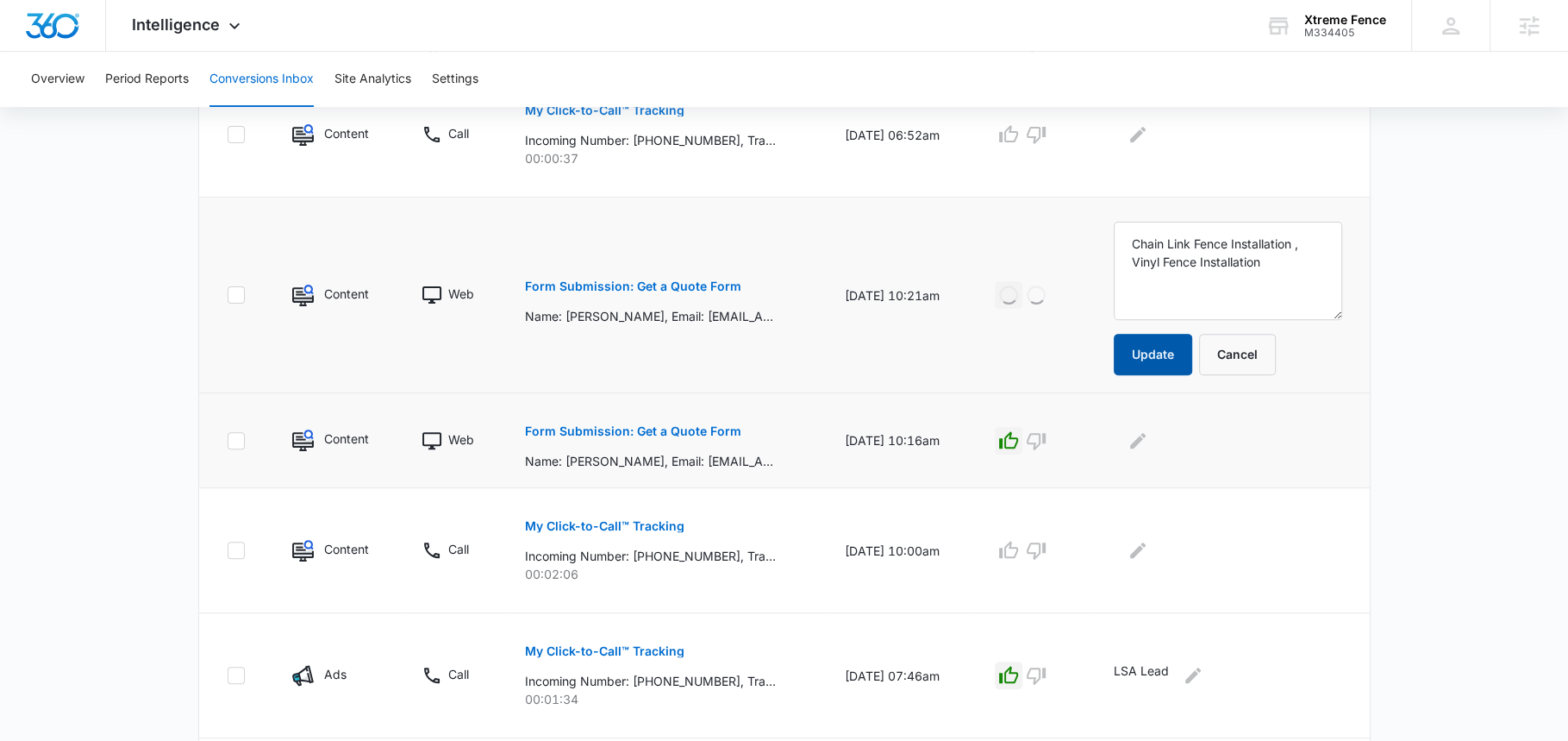
click at [1192, 334] on button "Update" at bounding box center [1152, 354] width 78 height 41
click at [699, 426] on p "Form Submission: Get a Quote Form" at bounding box center [633, 432] width 217 height 12
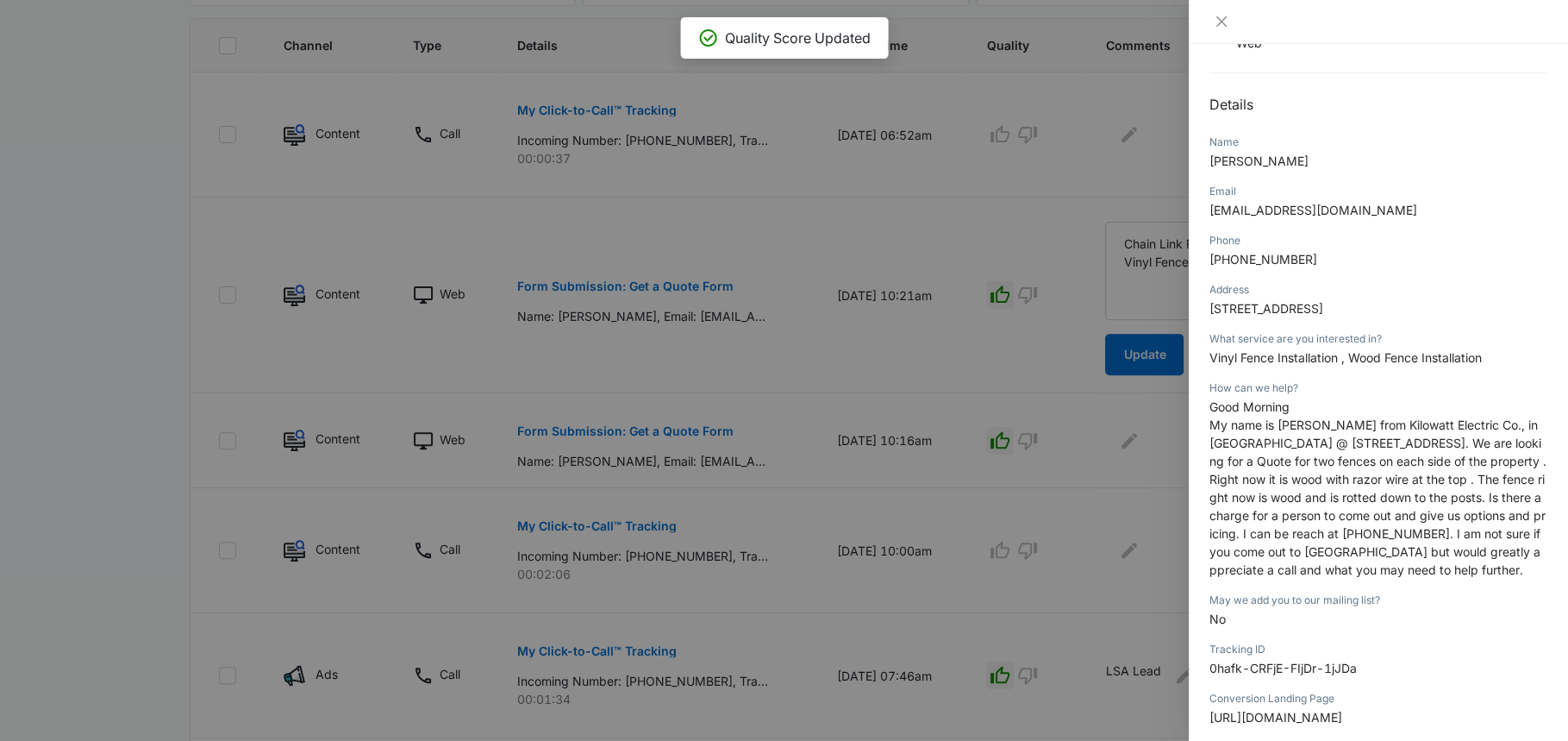
scroll to position [174, 0]
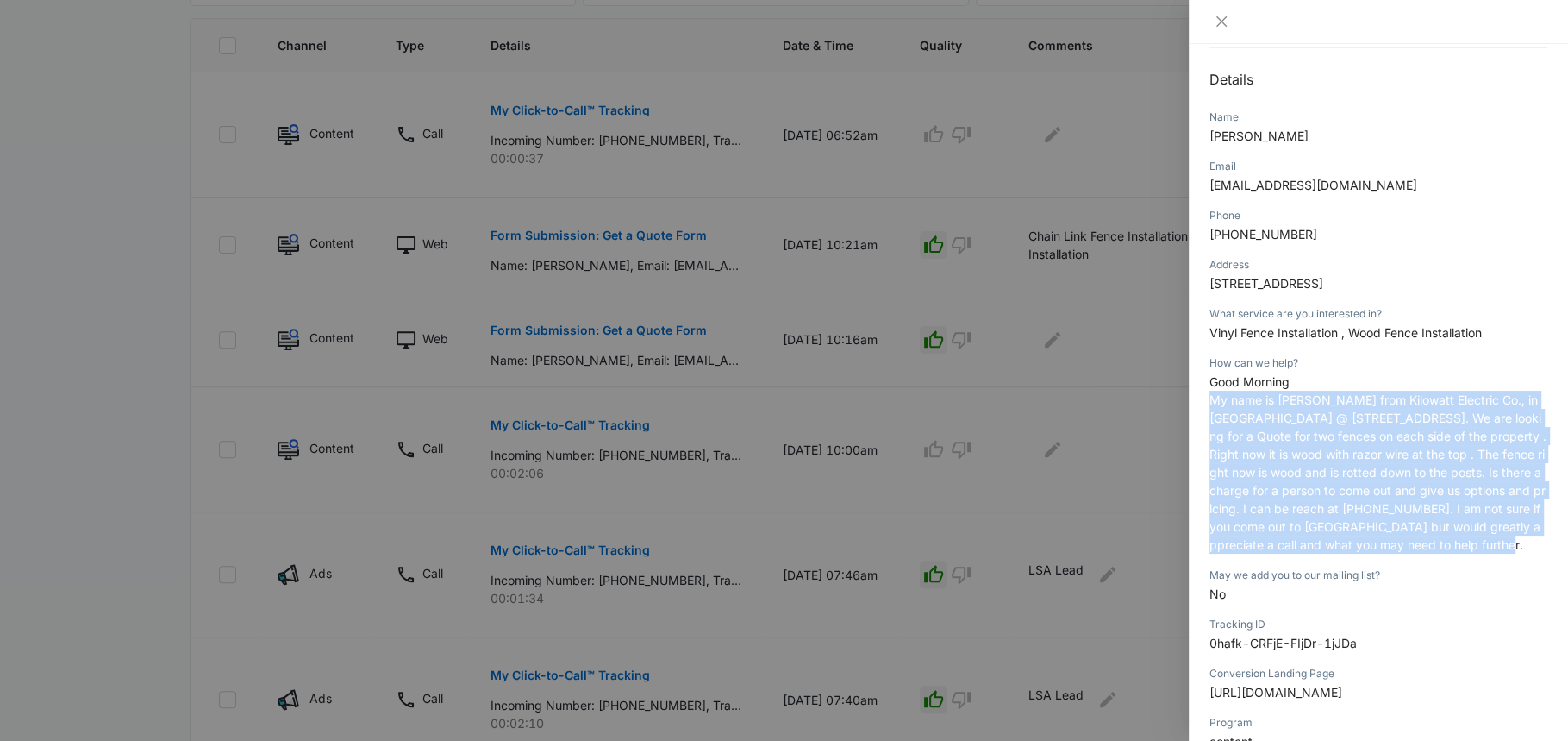
drag, startPoint x: 1211, startPoint y: 416, endPoint x: 1302, endPoint y: 582, distance: 189.3
click at [1302, 554] on p "Good Morning My name is Carrie from Kilowatt Electric Co., in Pompano Beach @ 1…" at bounding box center [1378, 464] width 338 height 182
copy span "My name is Carrie from Kilowatt Electric Co., in Pompano Beach @ 1700 NW 22nd A…"
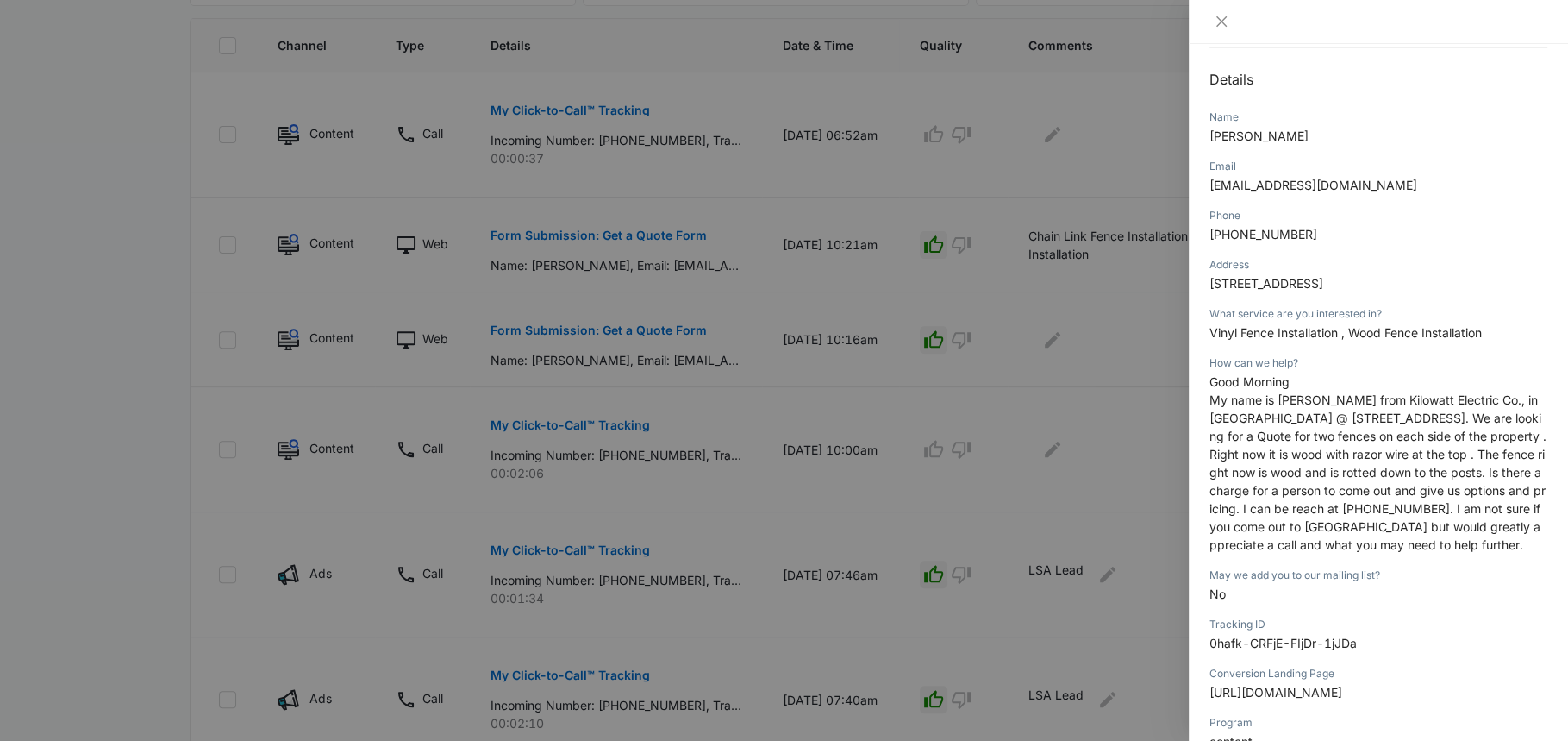
click at [1092, 408] on div at bounding box center [784, 370] width 1568 height 741
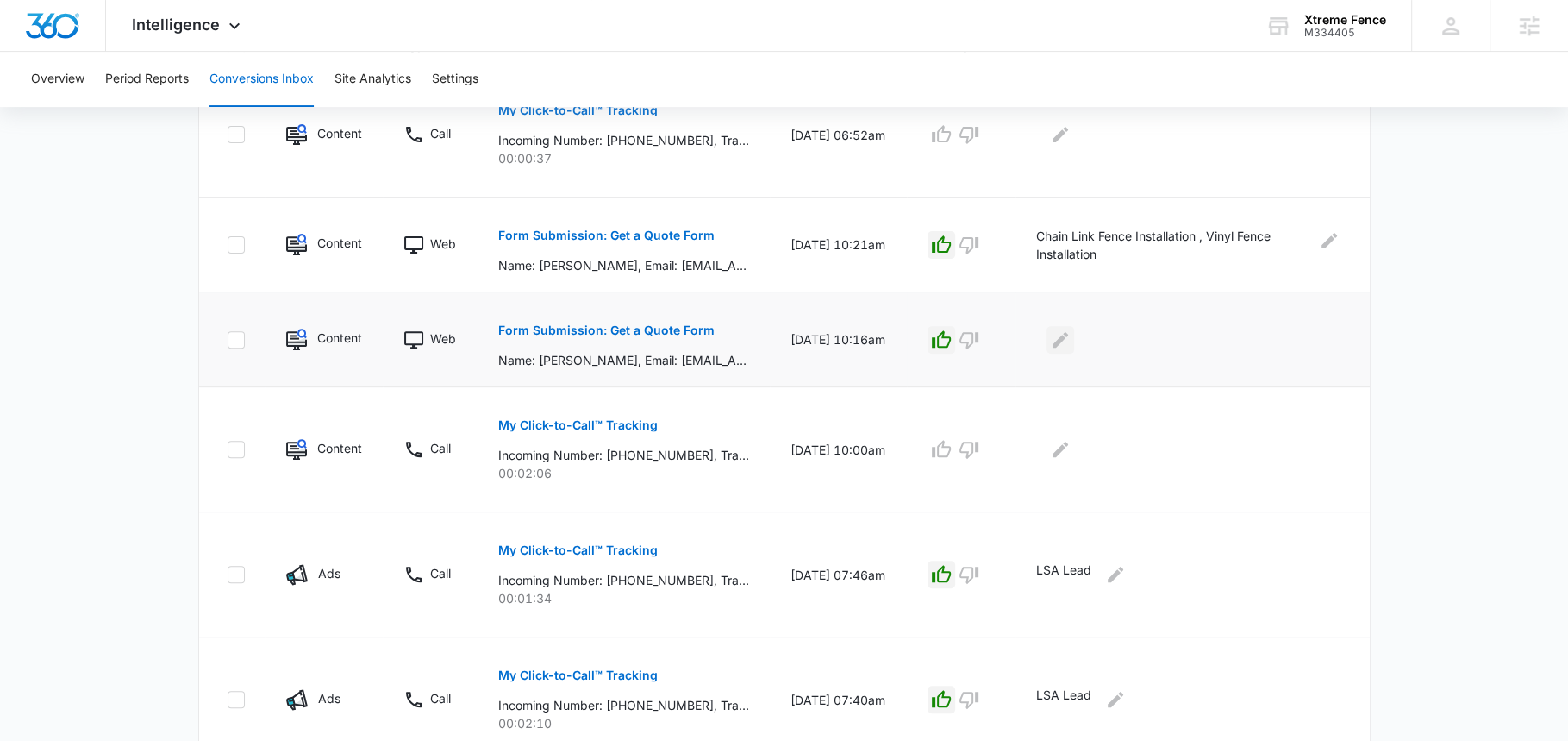
click at [1070, 344] on icon "Edit Comments" at bounding box center [1060, 339] width 20 height 21
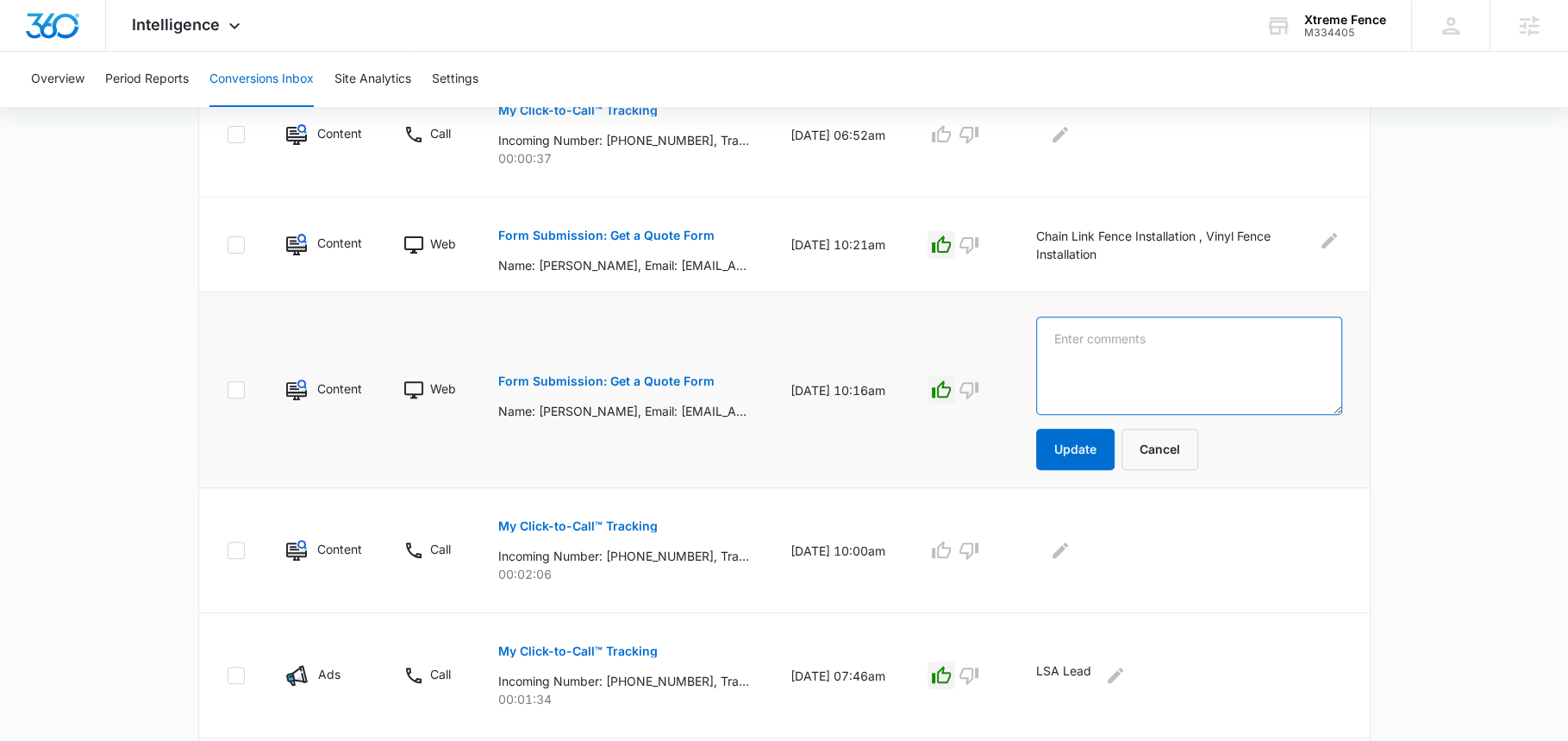
click at [1079, 344] on textarea at bounding box center [1188, 365] width 305 height 99
paste textarea "My name is Carrie from Kilowatt Electric Co., in Pompano Beach @ 1700 NW 22nd A…"
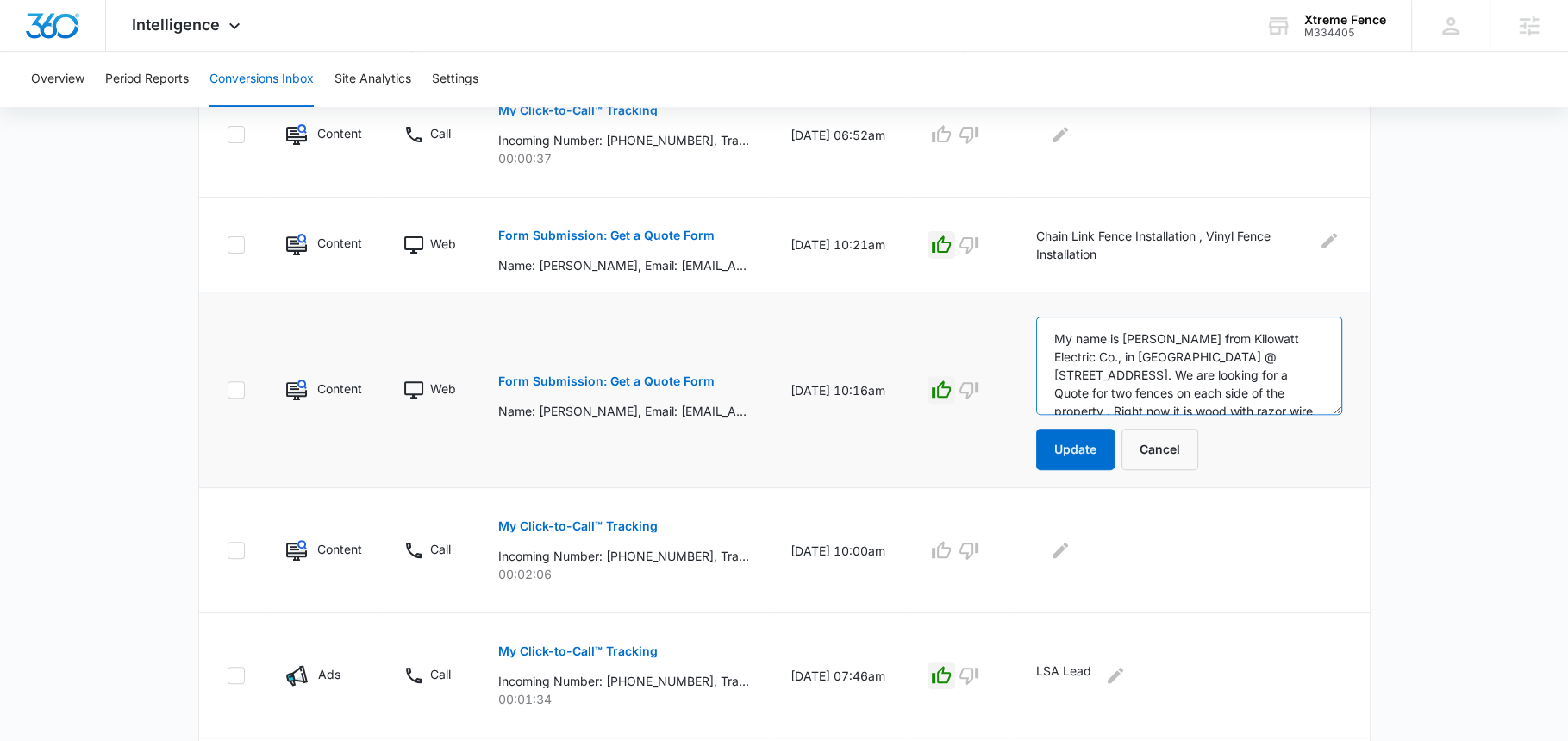
scroll to position [167, 0]
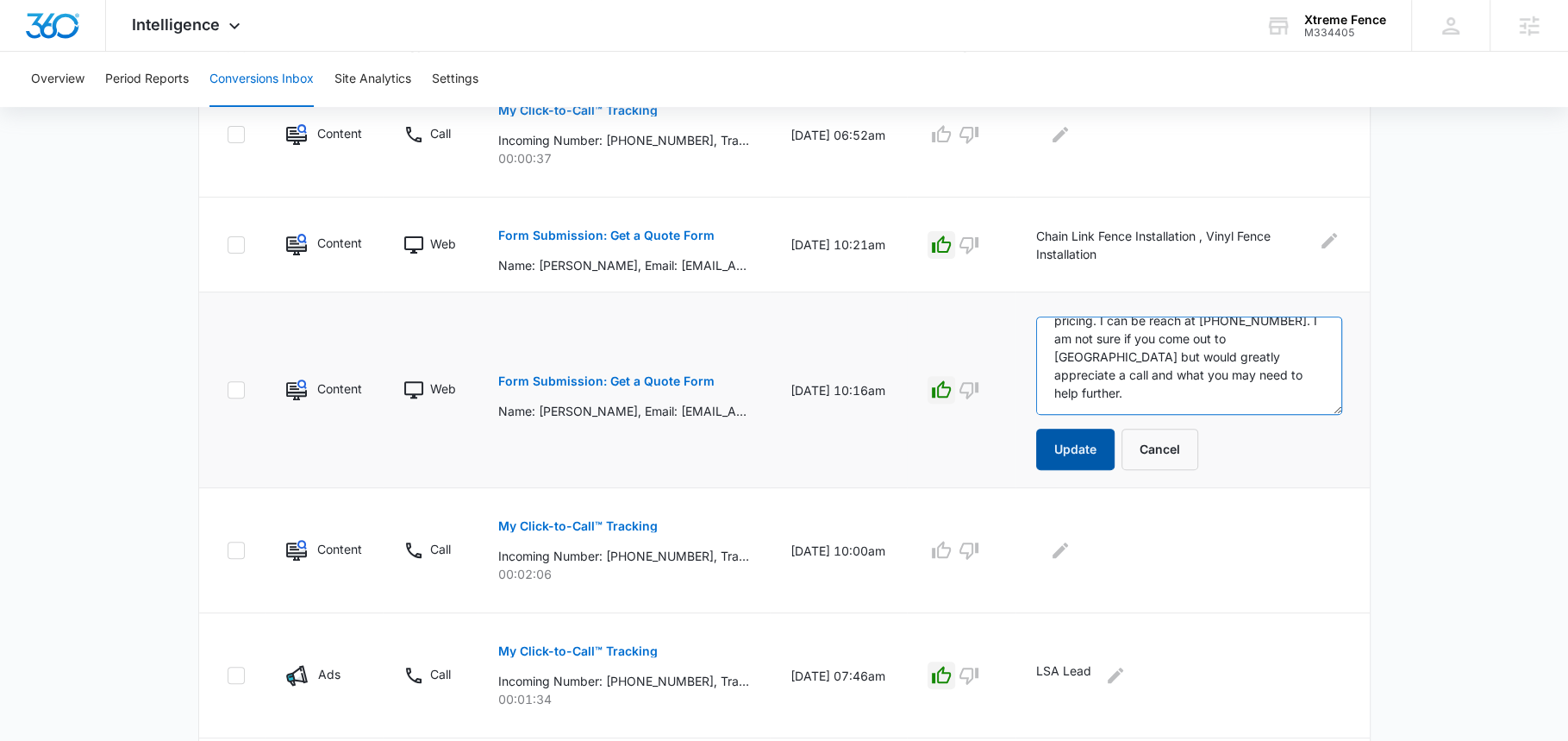
type textarea "My name is Carrie from Kilowatt Electric Co., in Pompano Beach @ 1700 NW 22nd A…"
click at [1090, 444] on button "Update" at bounding box center [1075, 449] width 78 height 41
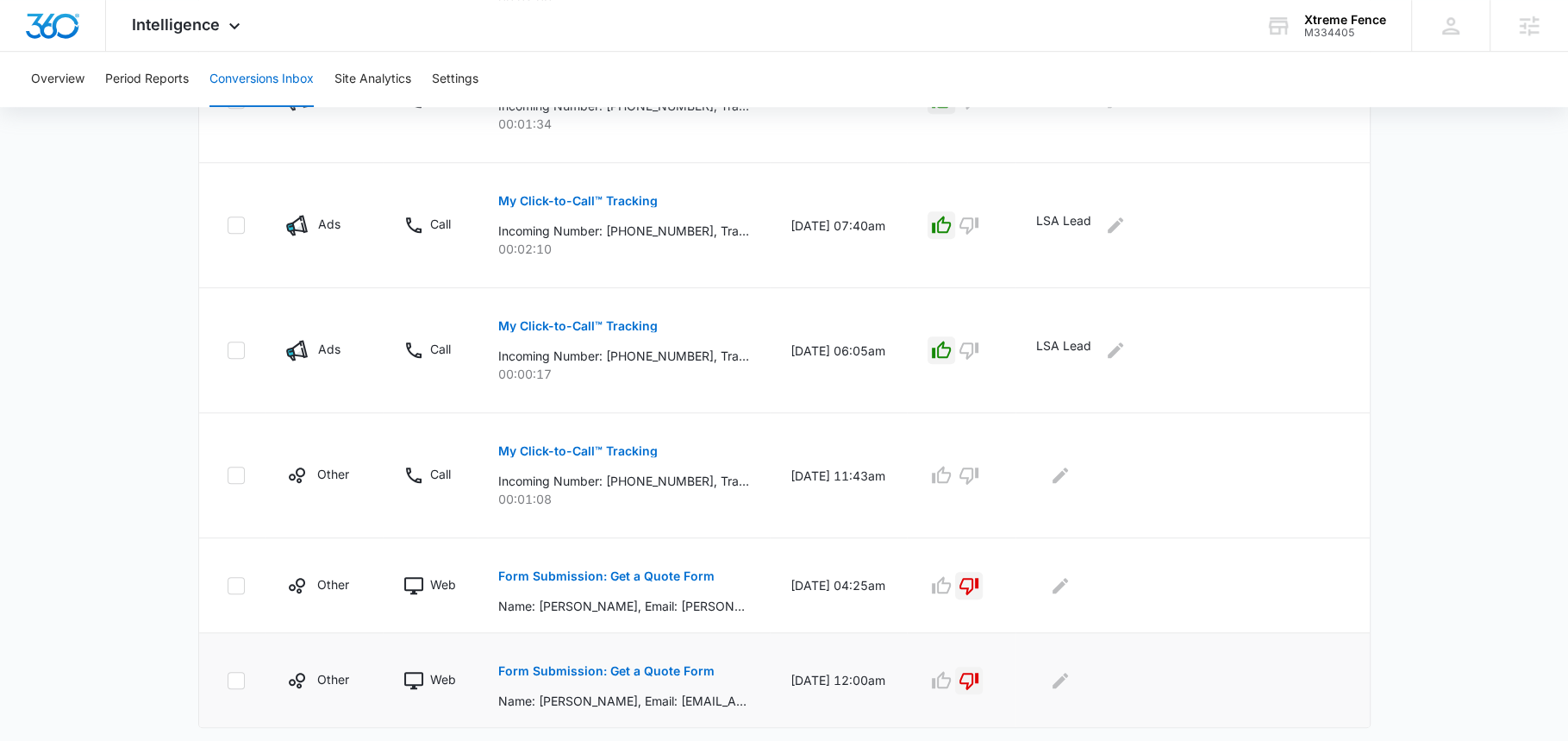
scroll to position [1082, 0]
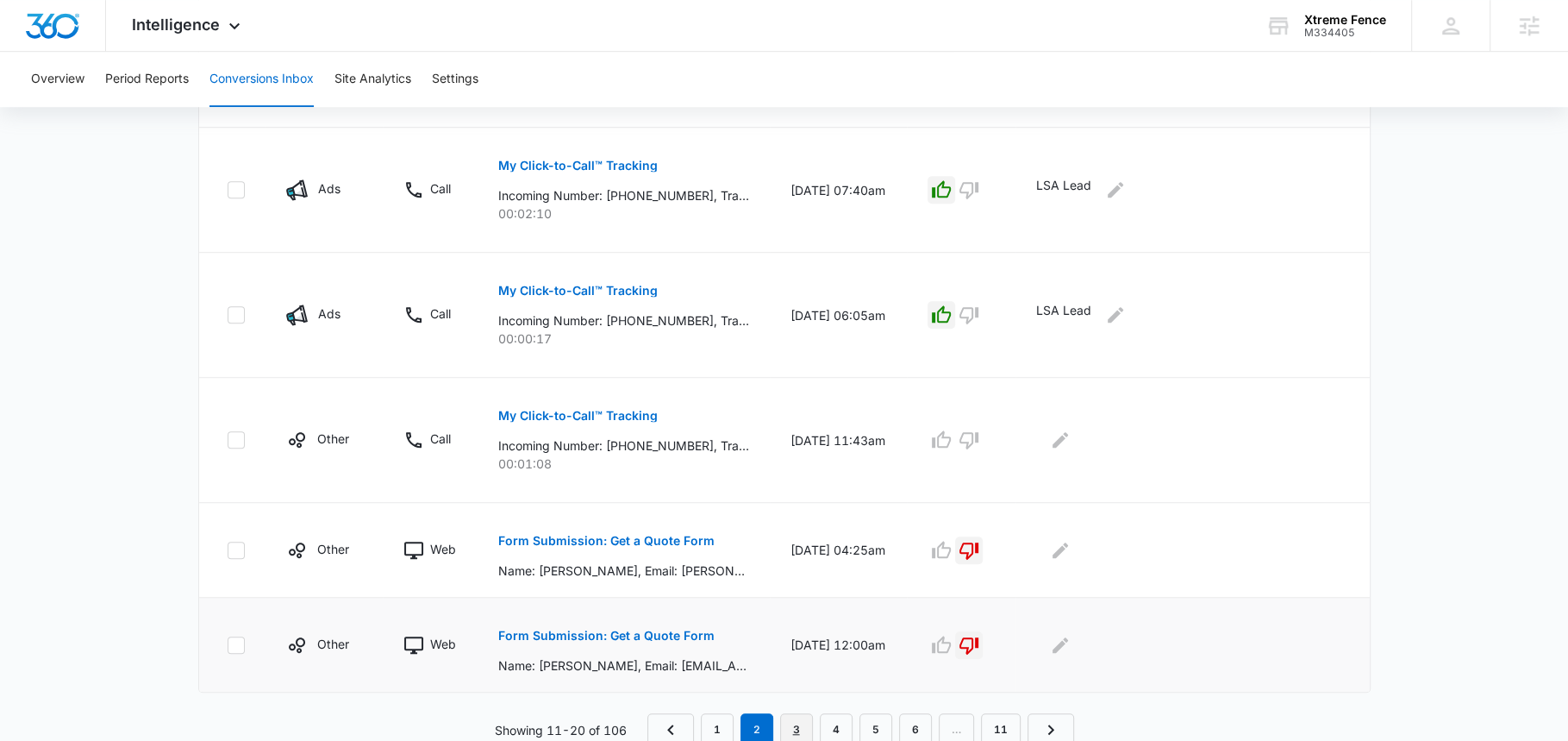
click at [795, 717] on link "3" at bounding box center [796, 730] width 33 height 33
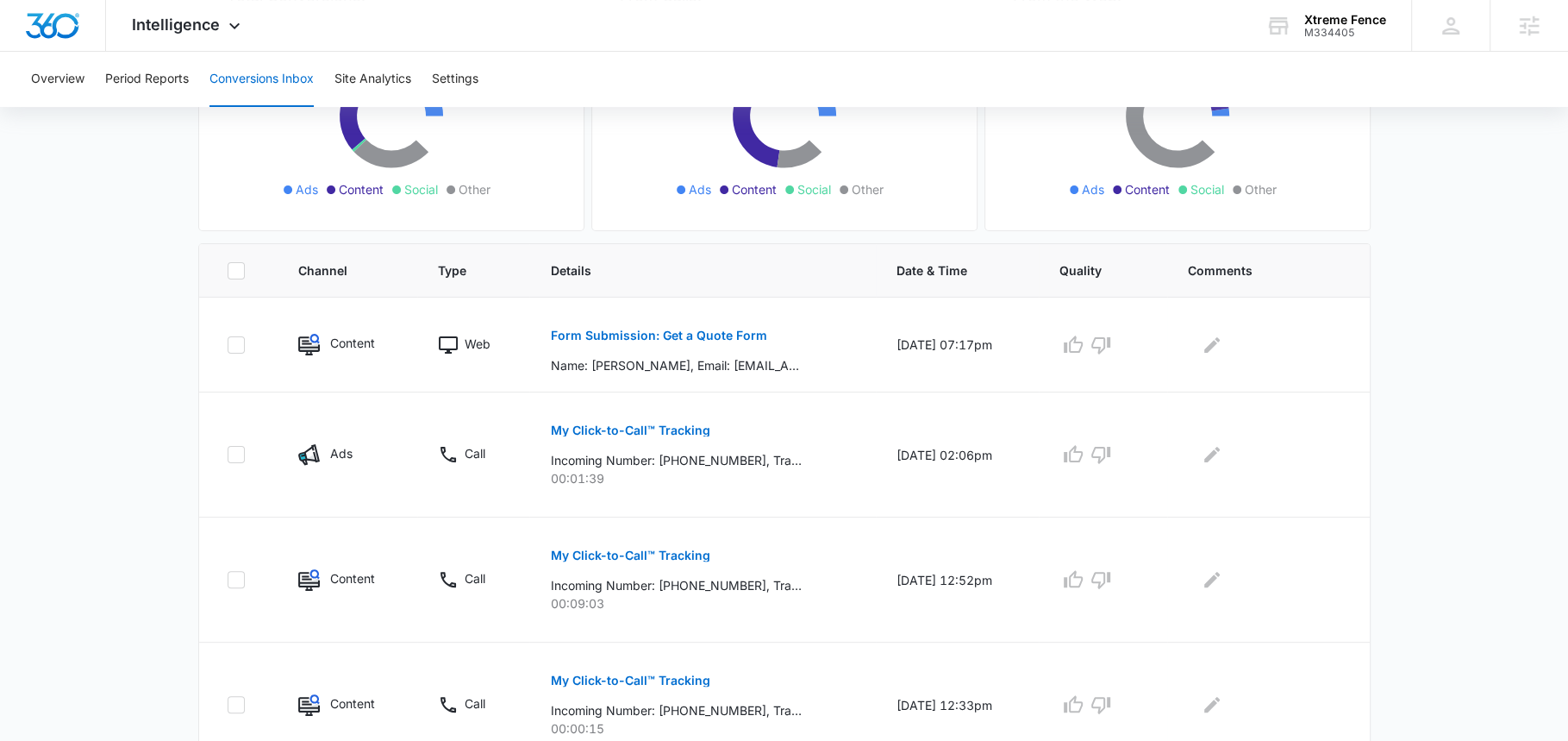
scroll to position [260, 0]
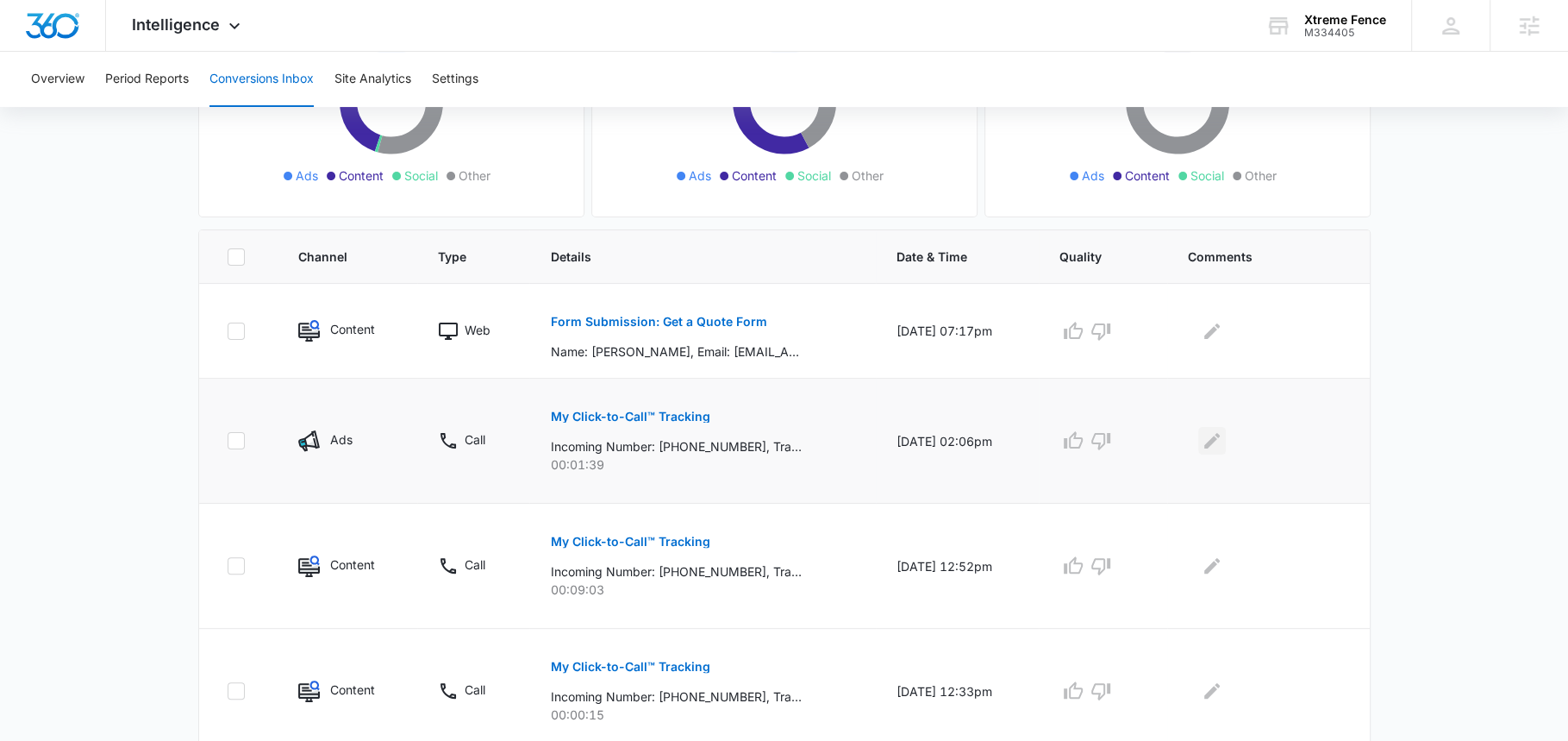
click at [1216, 432] on icon "Edit Comments" at bounding box center [1211, 440] width 20 height 21
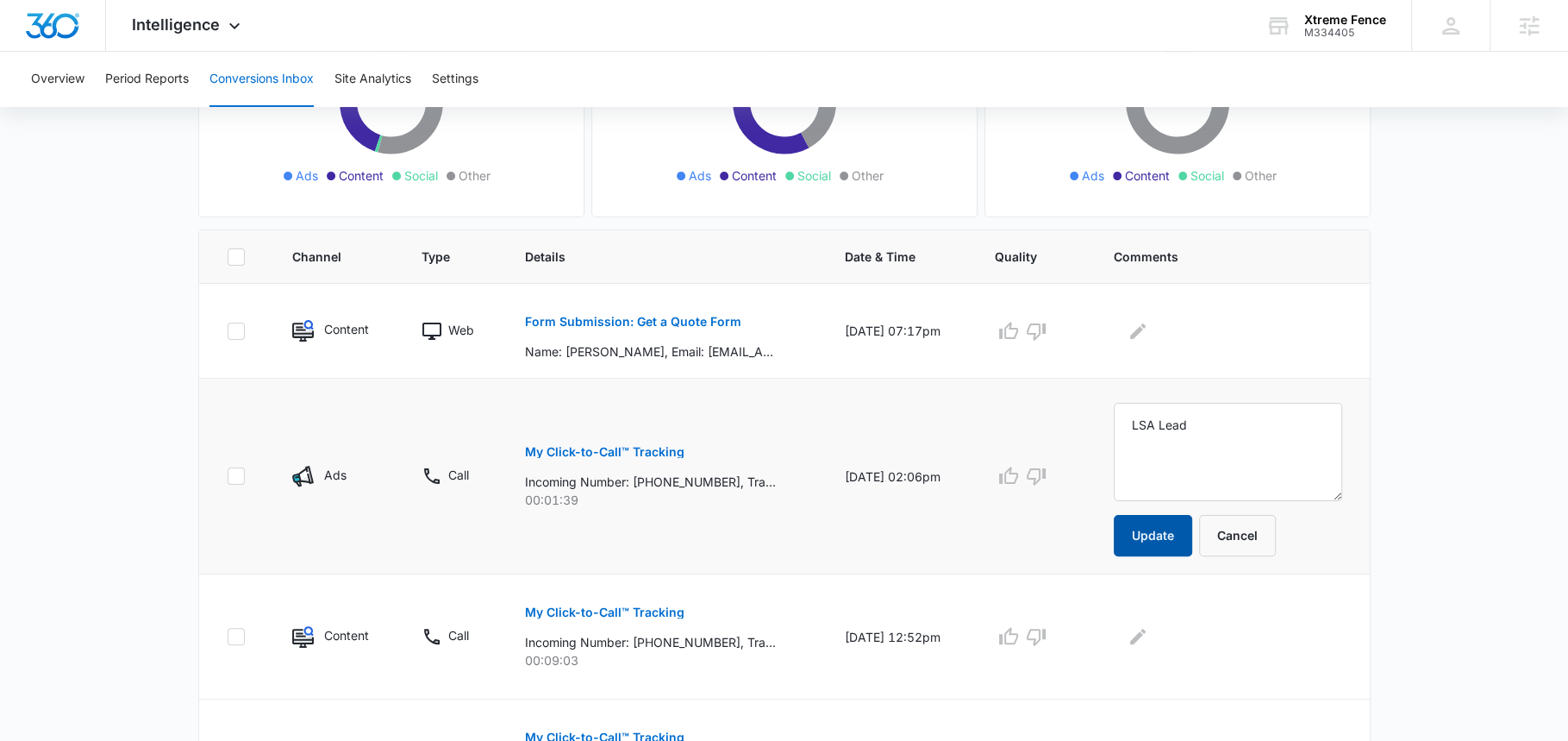
type textarea "LSA Lead"
click at [1178, 528] on button "Update" at bounding box center [1152, 535] width 78 height 41
click at [1019, 474] on icon "button" at bounding box center [1008, 475] width 20 height 21
click at [648, 315] on p "Form Submission: Get a Quote Form" at bounding box center [633, 321] width 217 height 12
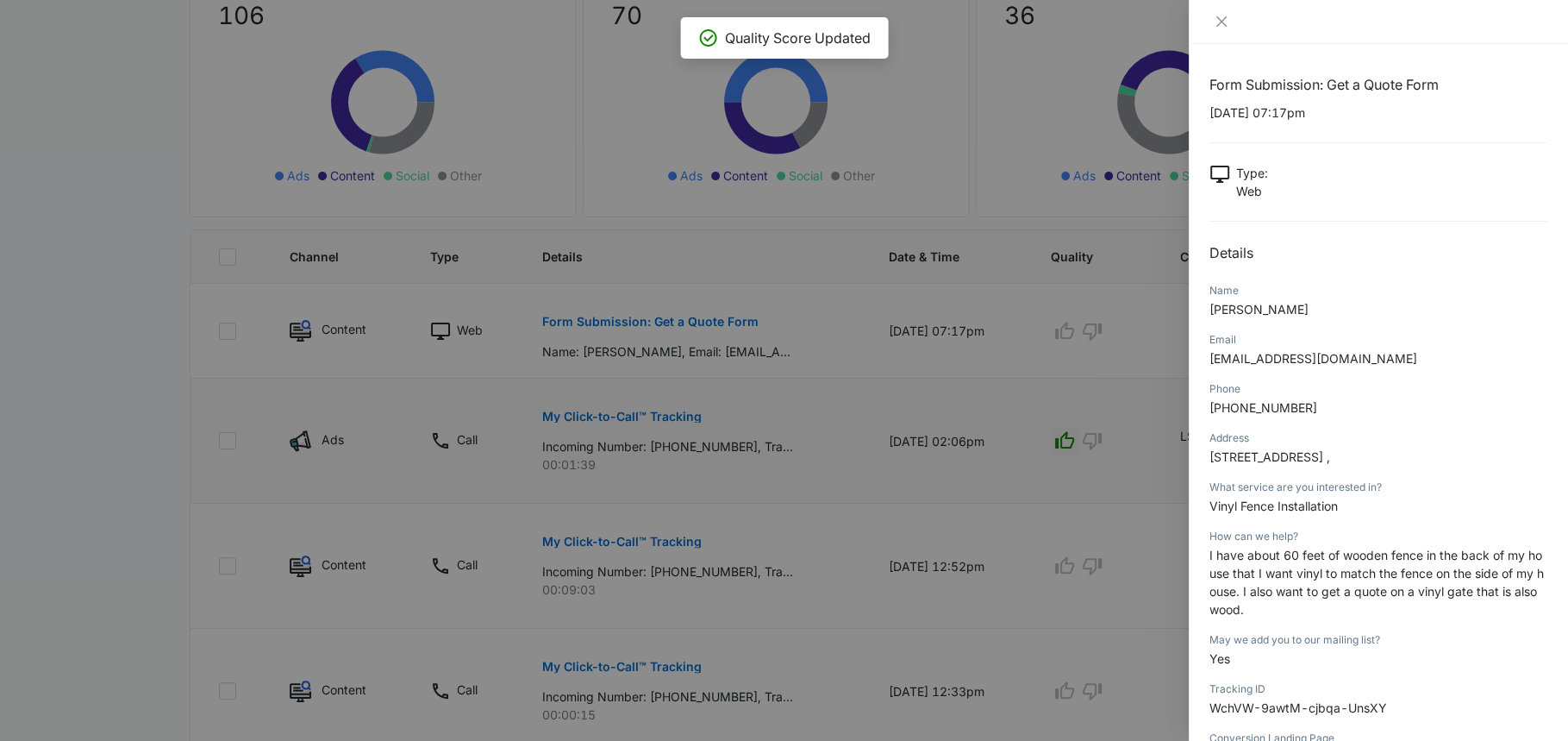
click at [1227, 572] on span "I have about 60 feet of wooden fence in the back of my house that I want vinyl …" at bounding box center [1376, 582] width 335 height 69
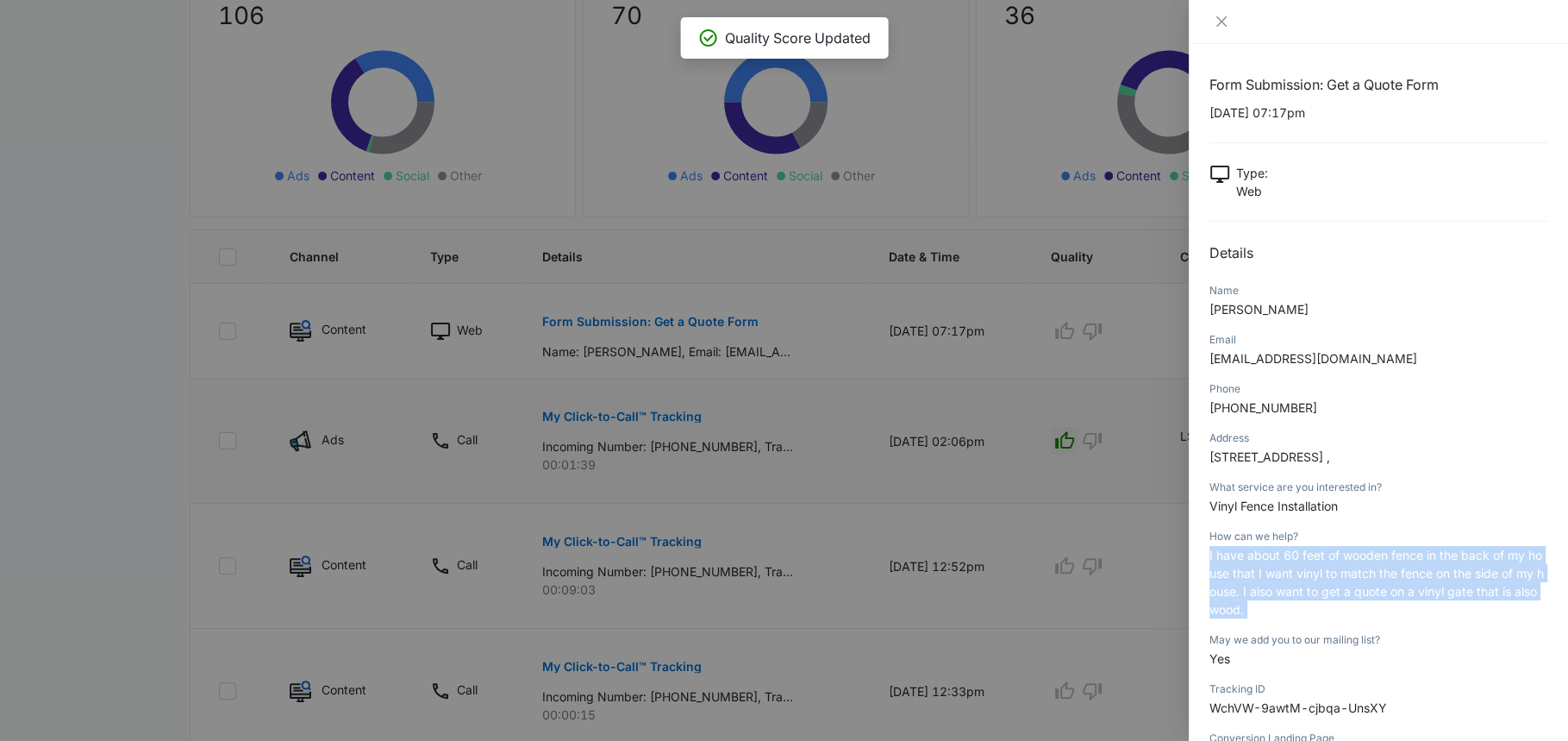
click at [1227, 572] on span "I have about 60 feet of wooden fence in the back of my house that I want vinyl …" at bounding box center [1376, 582] width 335 height 69
copy span "I have about 60 feet of wooden fence in the back of my house that I want vinyl …"
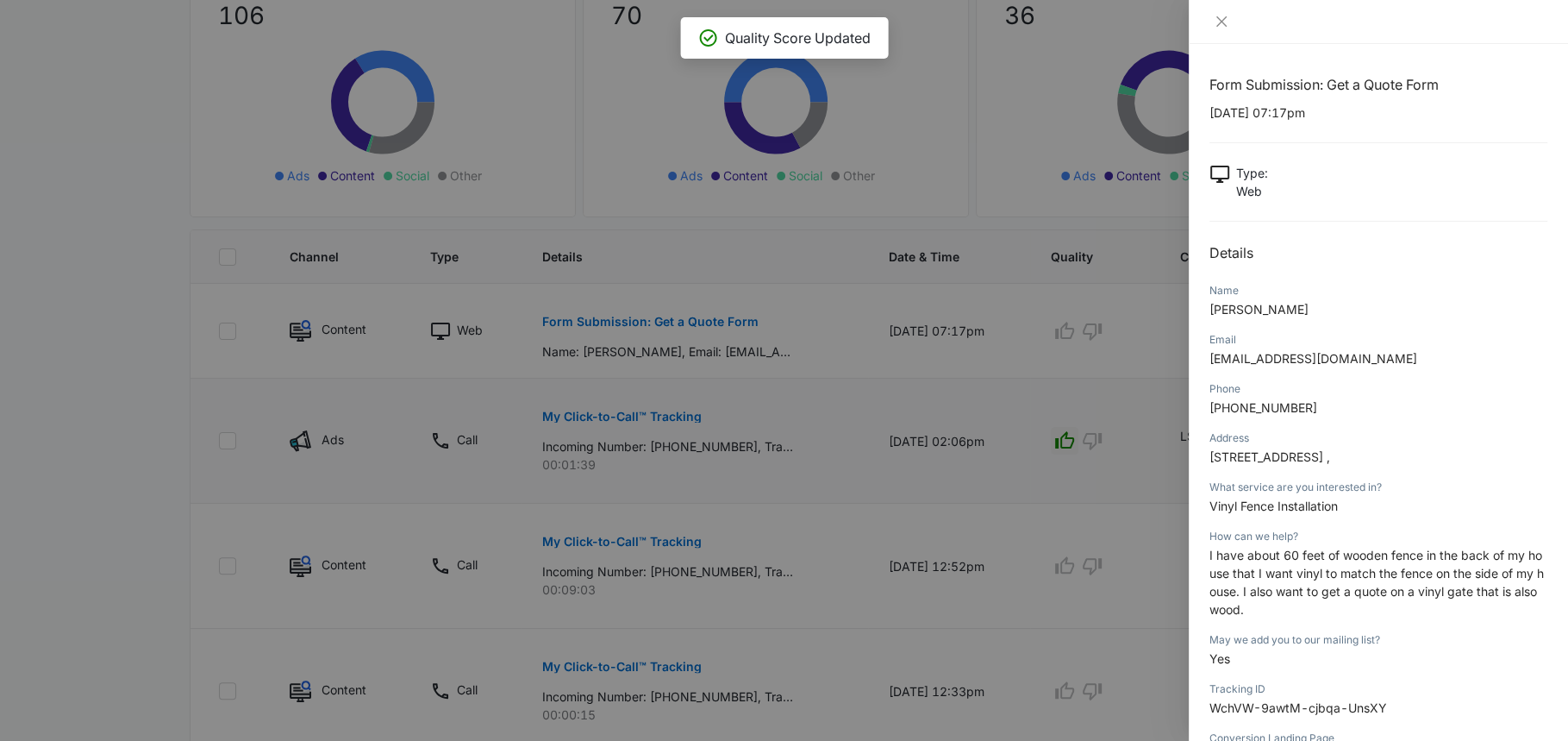
click at [1027, 287] on div at bounding box center [784, 370] width 1568 height 741
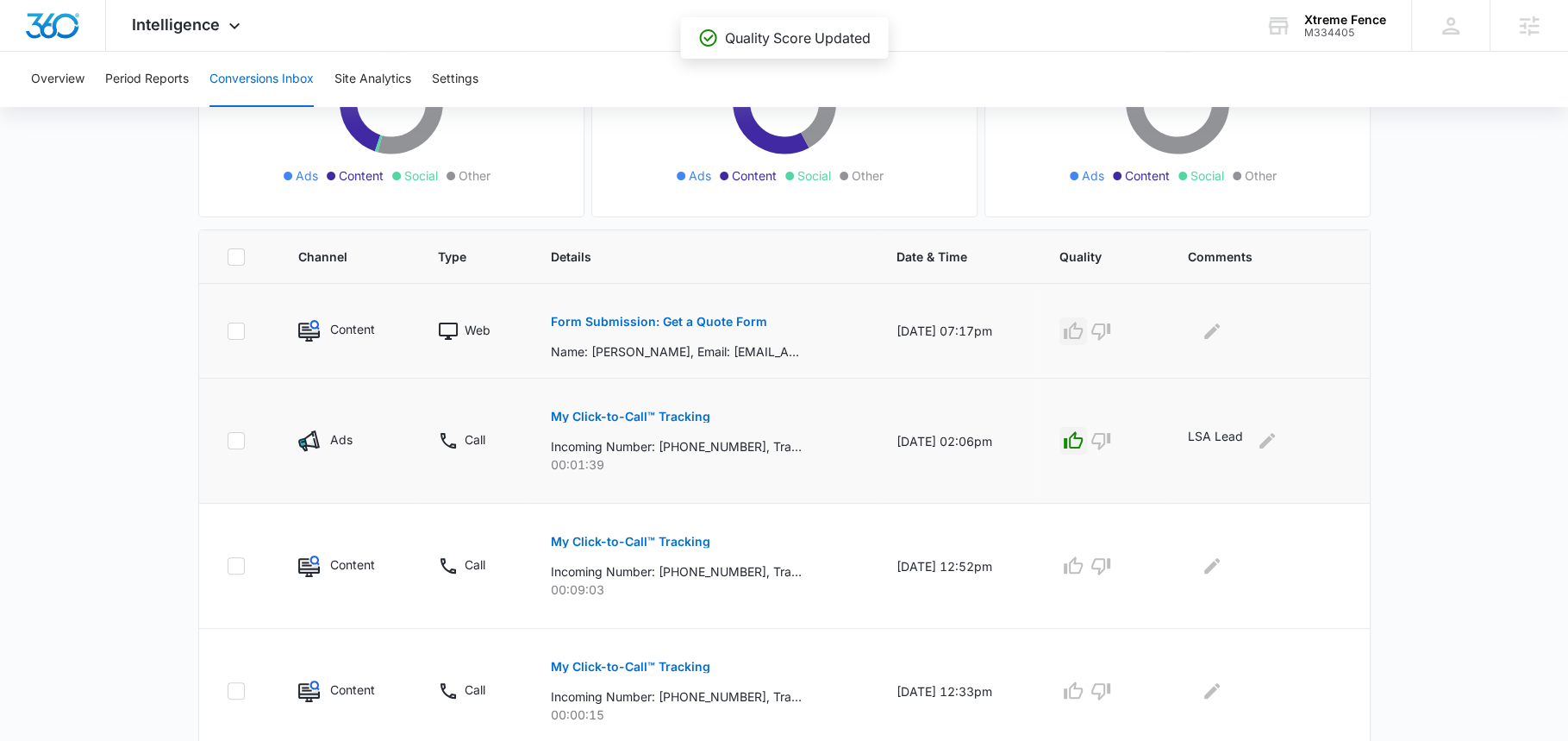
click at [1082, 328] on icon "button" at bounding box center [1072, 331] width 20 height 21
click at [1248, 328] on div at bounding box center [1265, 331] width 154 height 27
click at [1220, 323] on icon "Edit Comments" at bounding box center [1212, 330] width 16 height 16
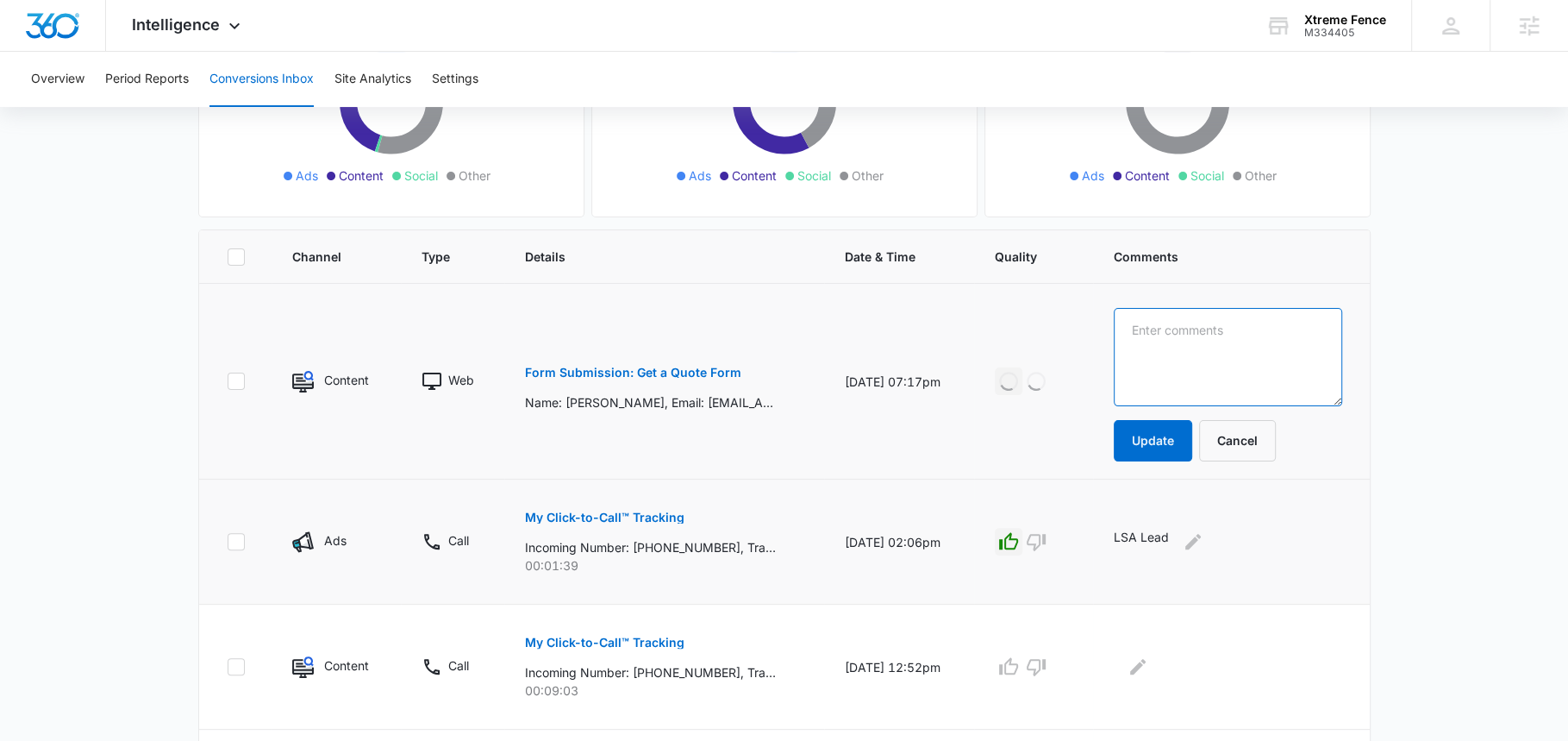
click at [1223, 323] on textarea at bounding box center [1227, 356] width 228 height 99
paste textarea "I have about 60 feet of wooden fence in the back of my house that I want vinyl …"
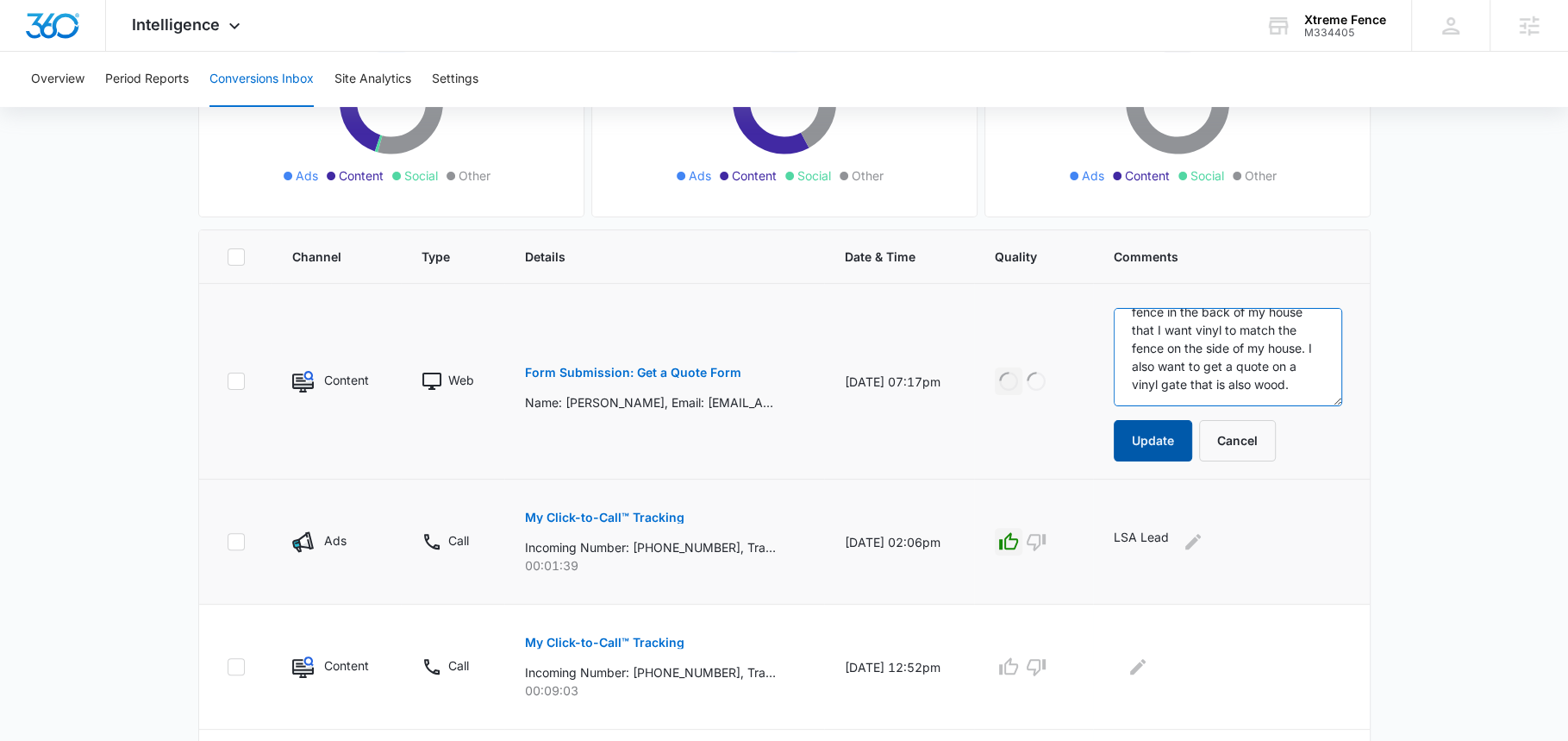
scroll to position [72, 0]
type textarea "I have about 60 feet of wooden fence in the back of my house that I want vinyl …"
click at [1159, 423] on button "Update" at bounding box center [1152, 440] width 78 height 41
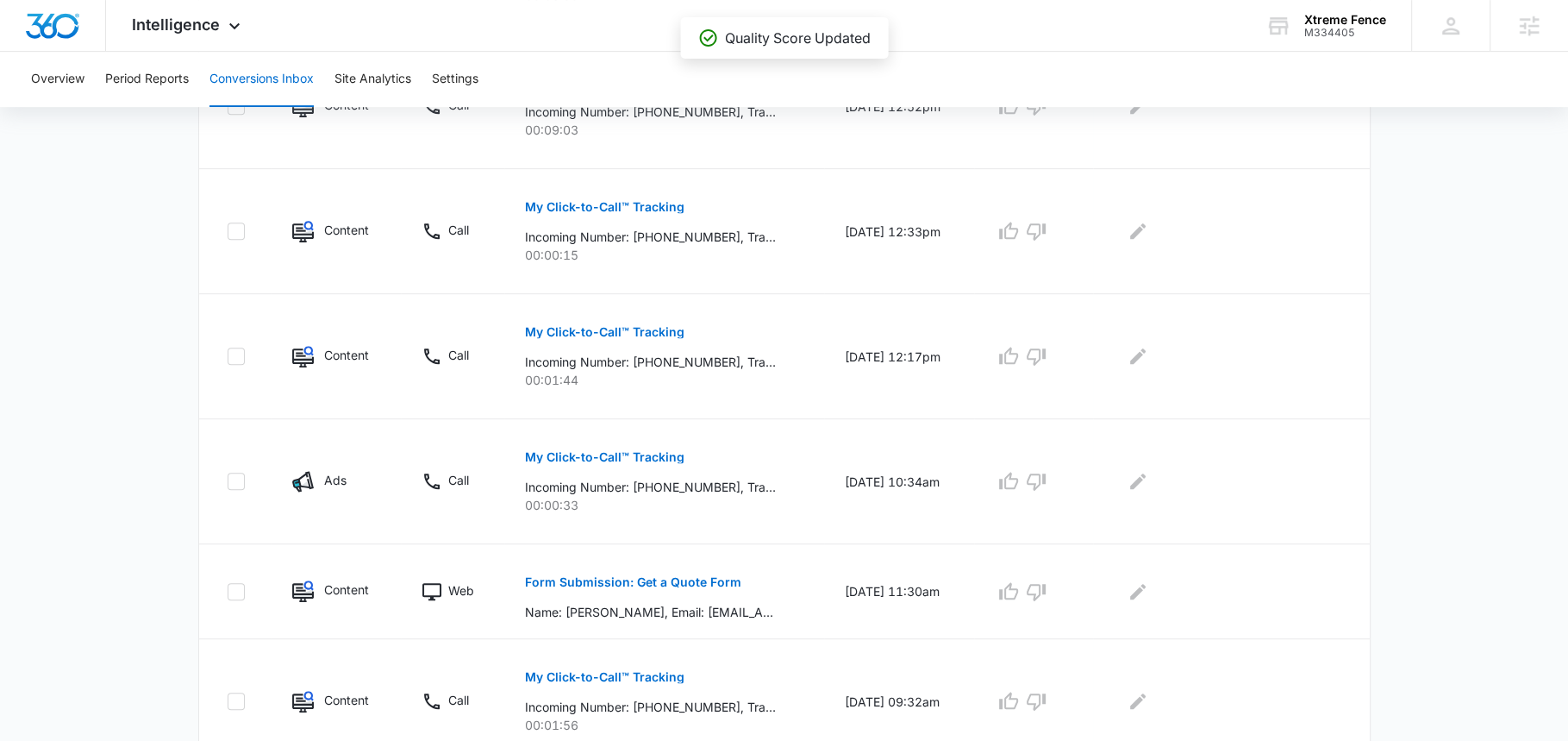
scroll to position [720, 0]
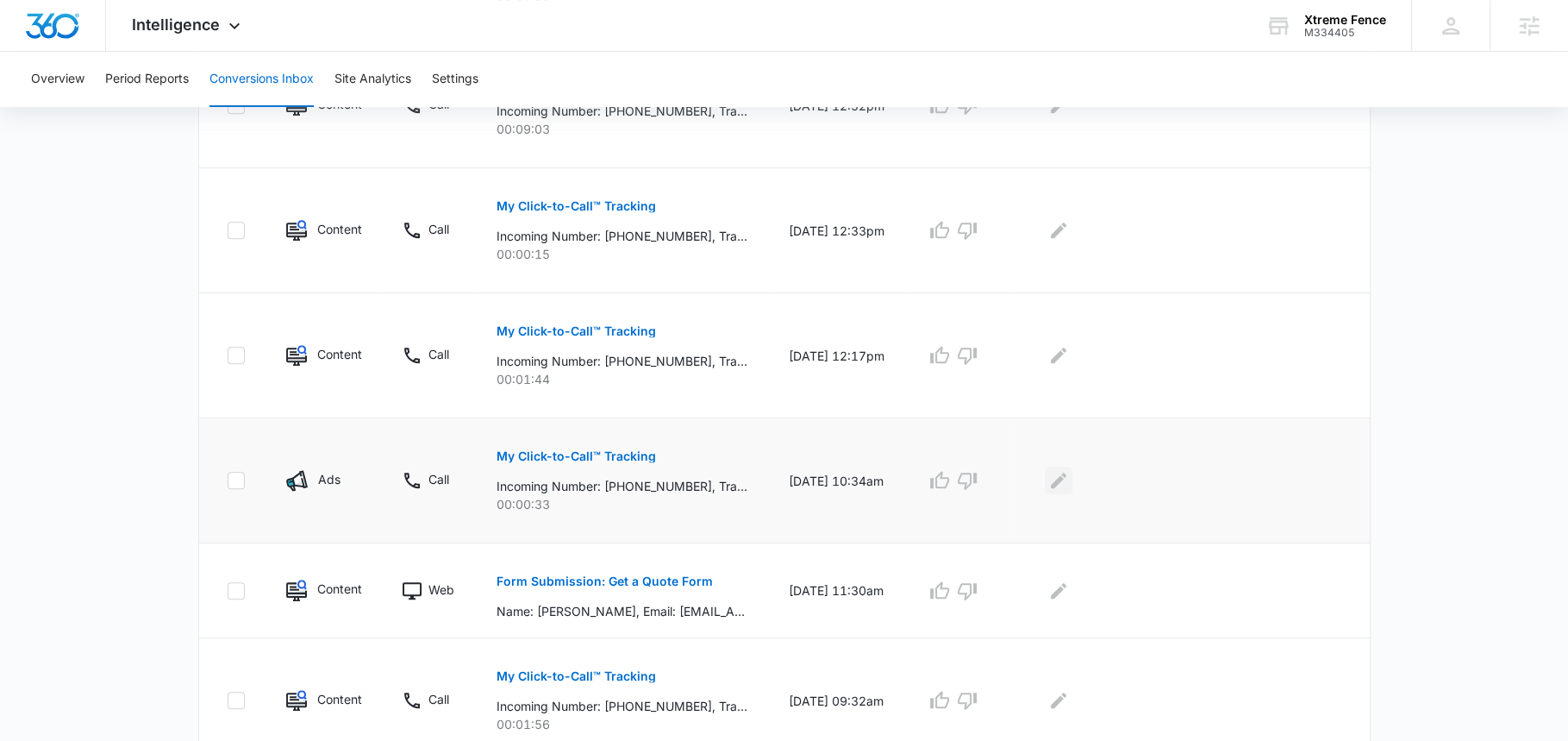
click at [1053, 472] on icon "Edit Comments" at bounding box center [1058, 479] width 20 height 21
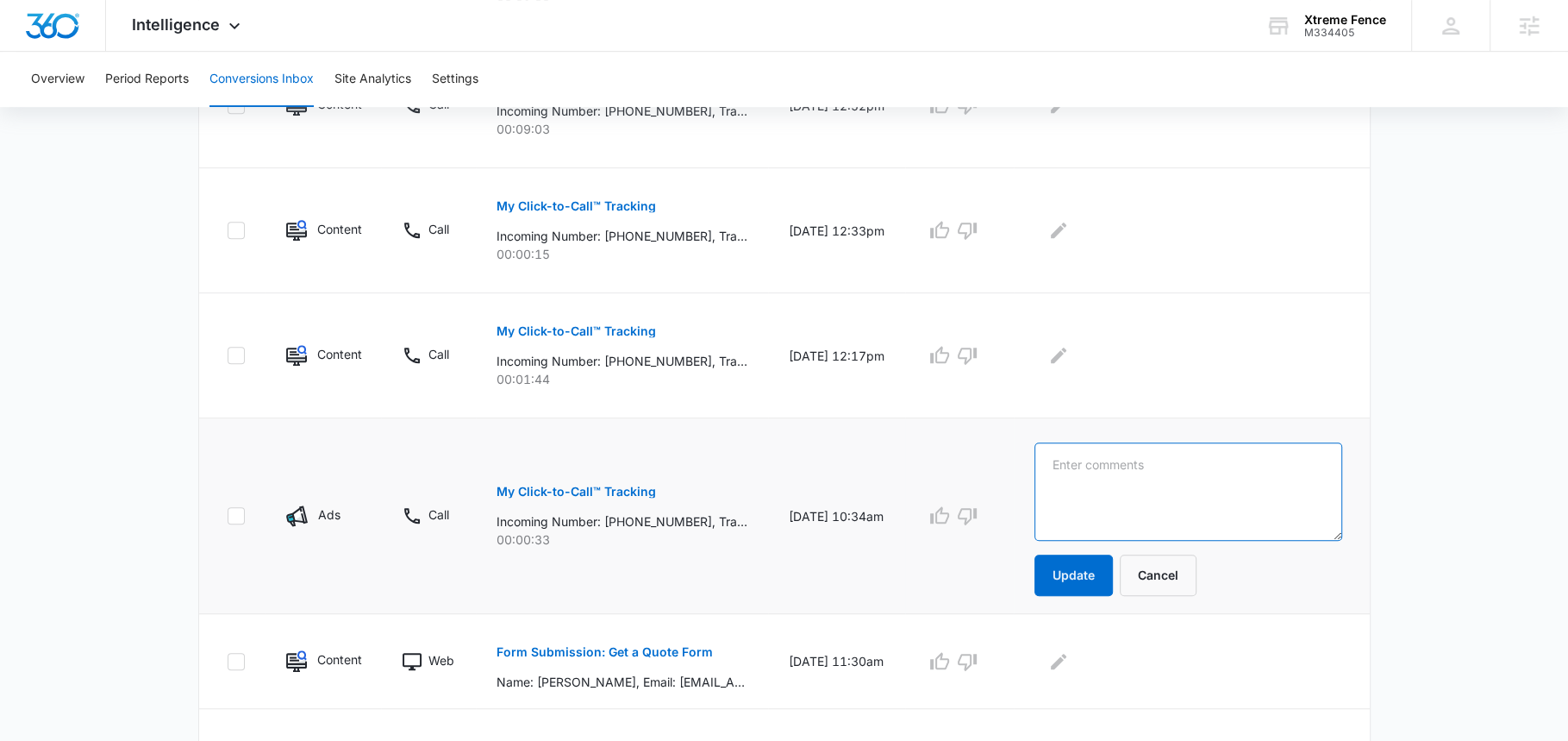
click at [1065, 472] on textarea at bounding box center [1187, 491] width 306 height 99
type textarea "LSA Lead"
click at [1067, 573] on button "Update" at bounding box center [1073, 575] width 78 height 41
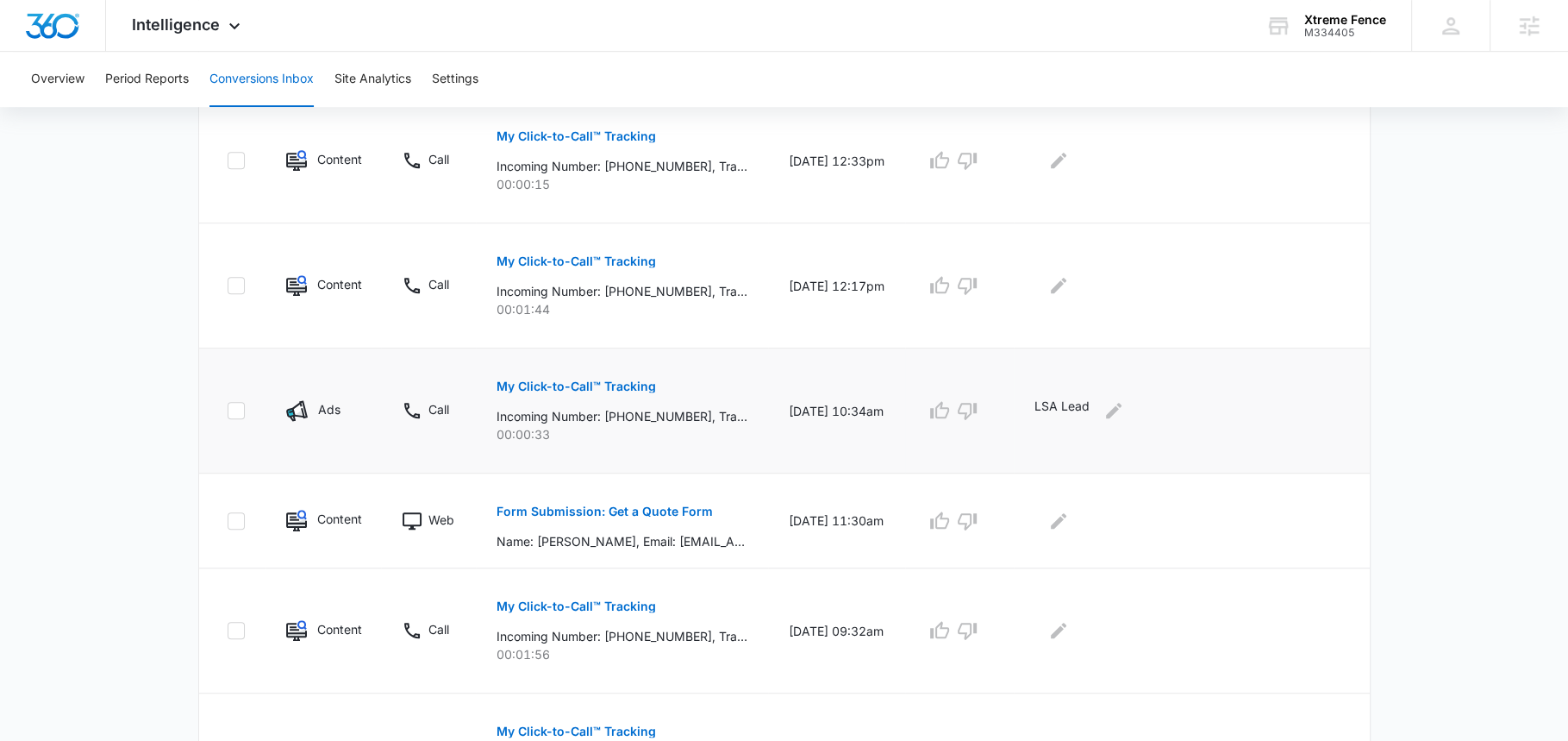
scroll to position [798, 0]
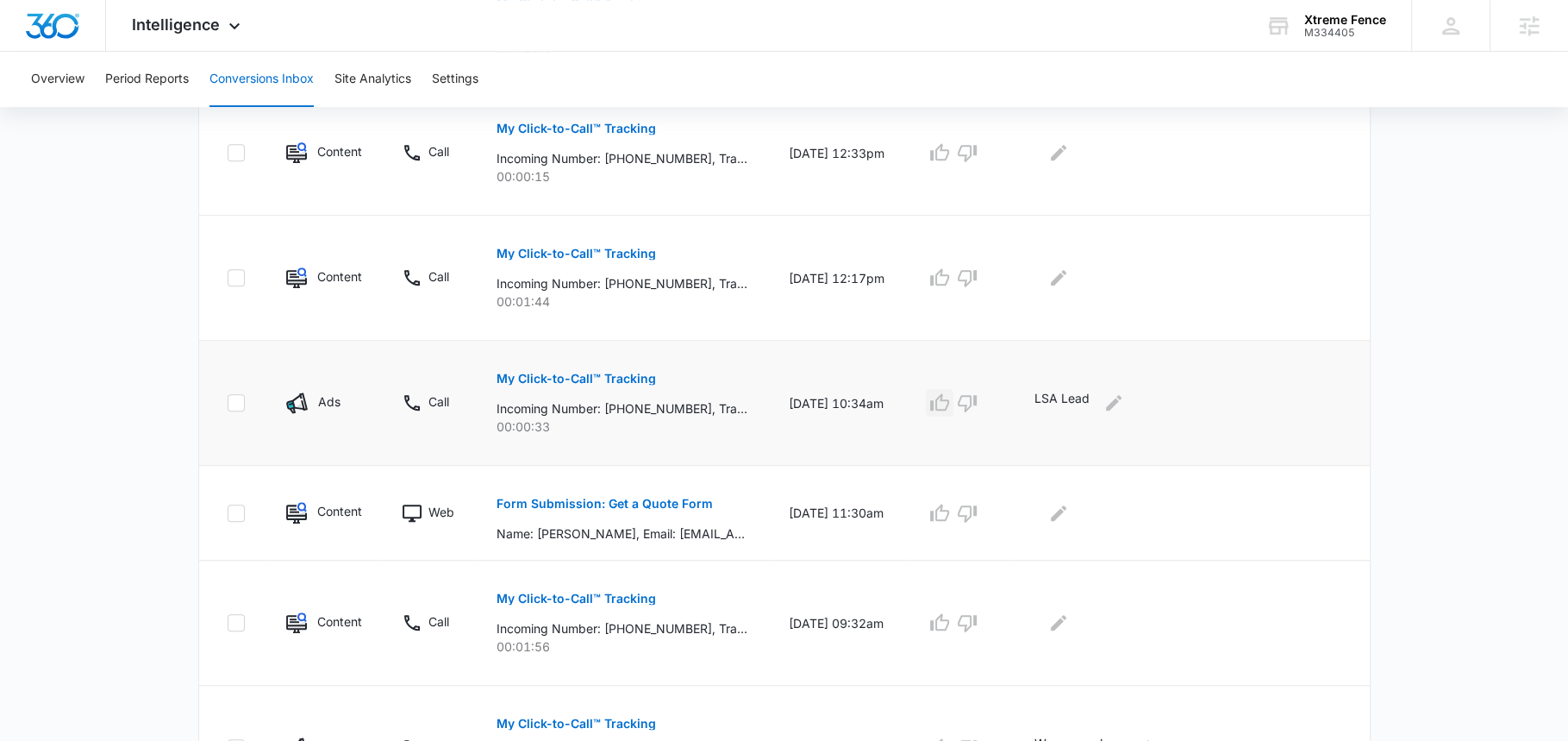
click at [946, 397] on icon "button" at bounding box center [939, 402] width 19 height 18
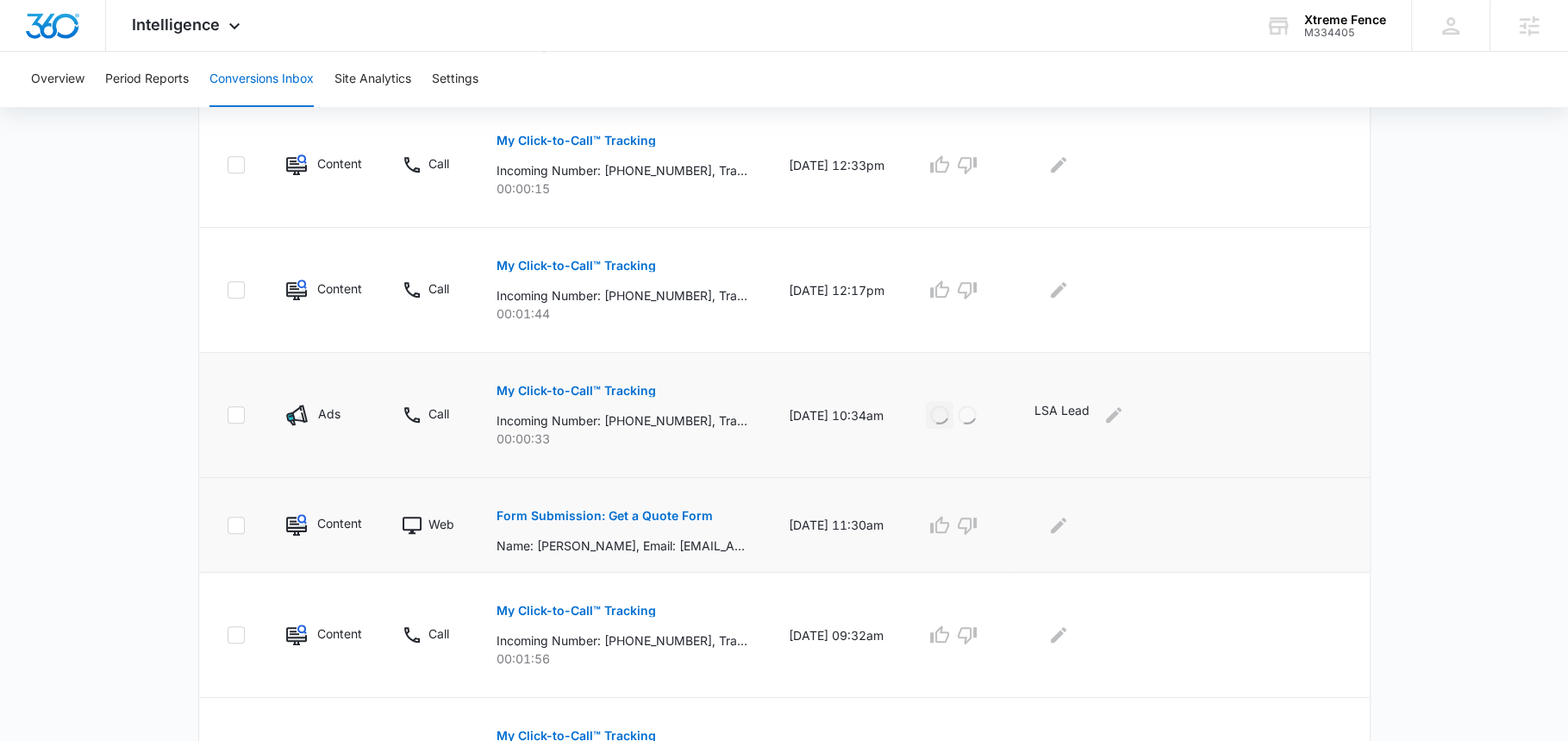
scroll to position [794, 0]
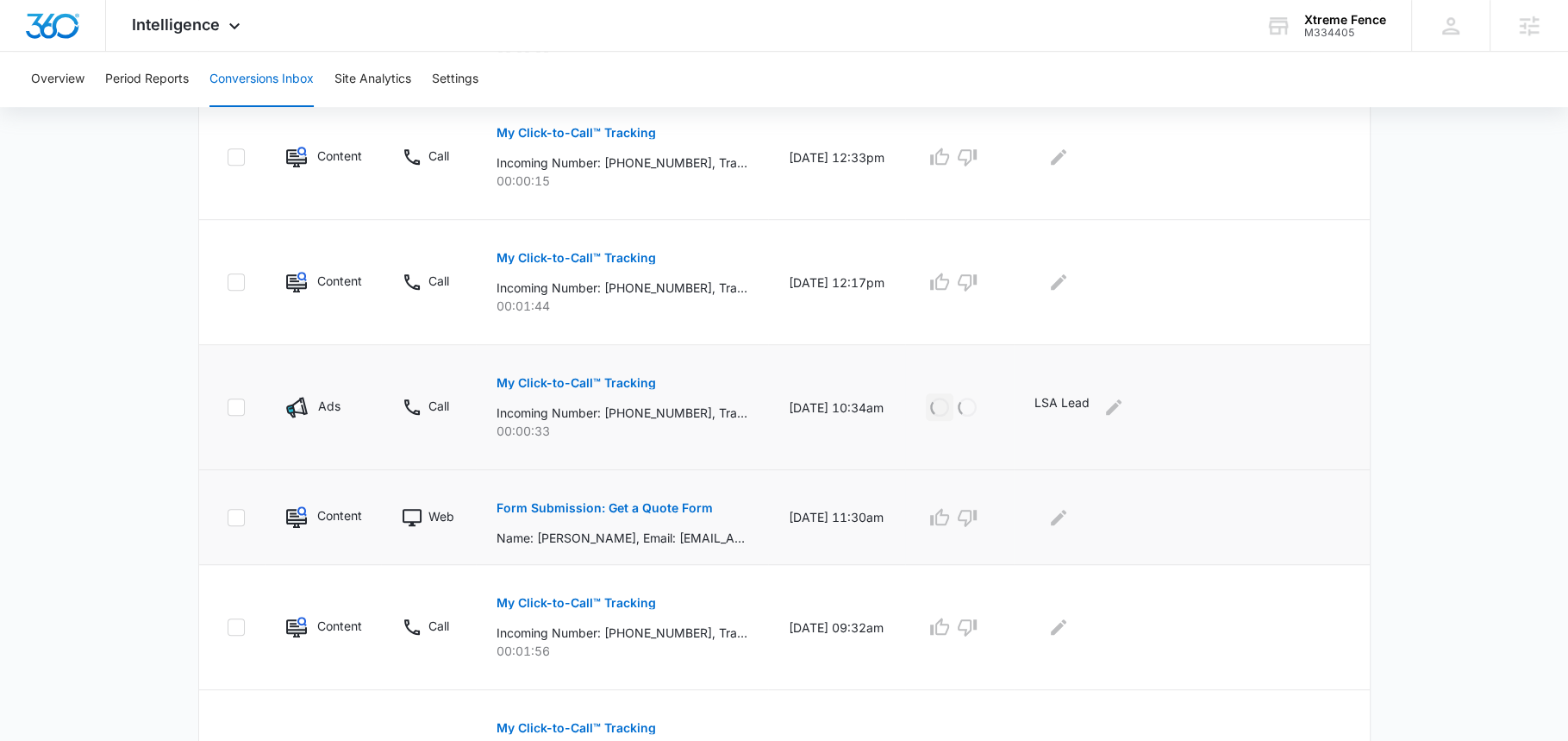
click at [605, 502] on p "Form Submission: Get a Quote Form" at bounding box center [605, 508] width 217 height 12
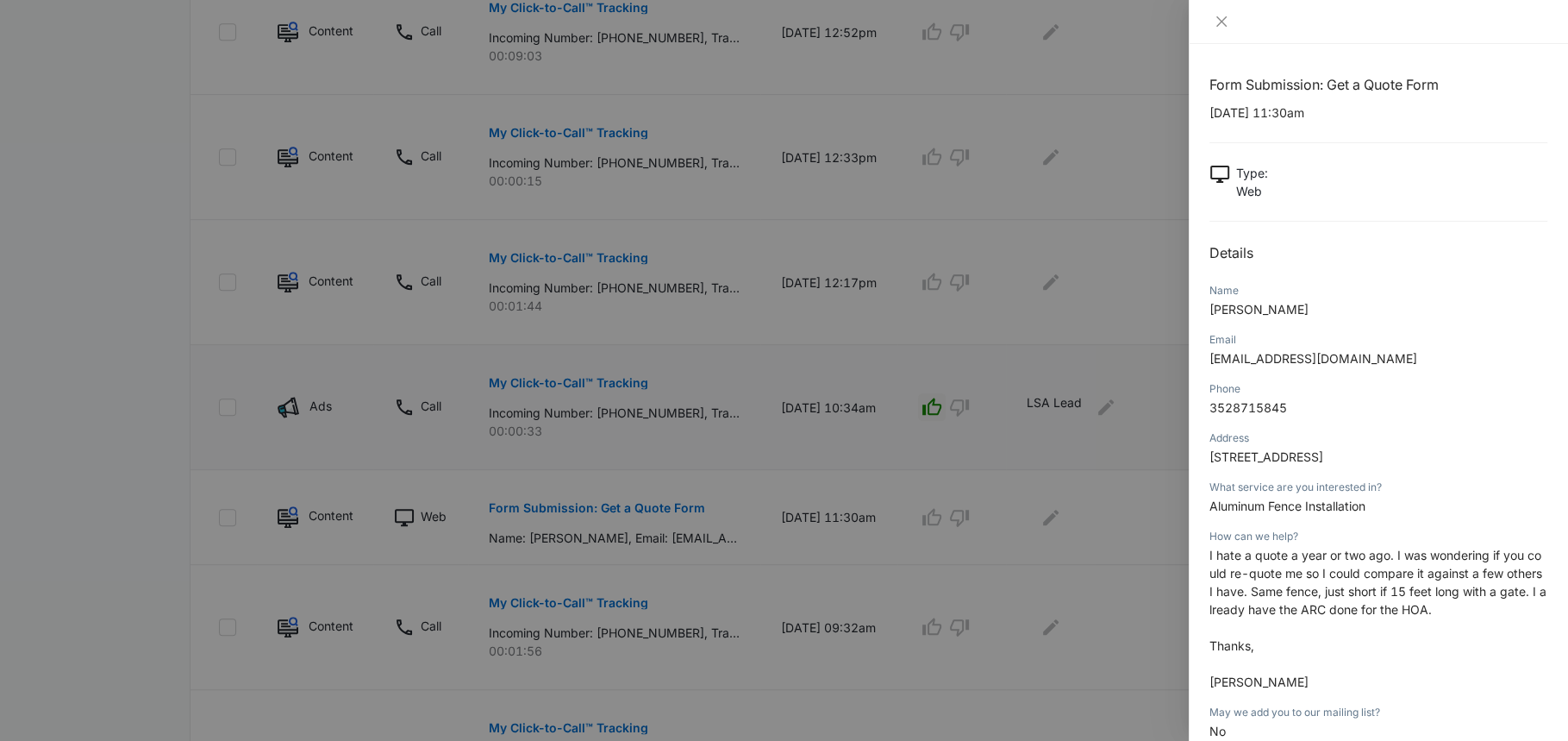
click at [1314, 599] on p "I hate a quote a year or two ago. I was wondering if you could re-quote me so I…" at bounding box center [1378, 618] width 338 height 144
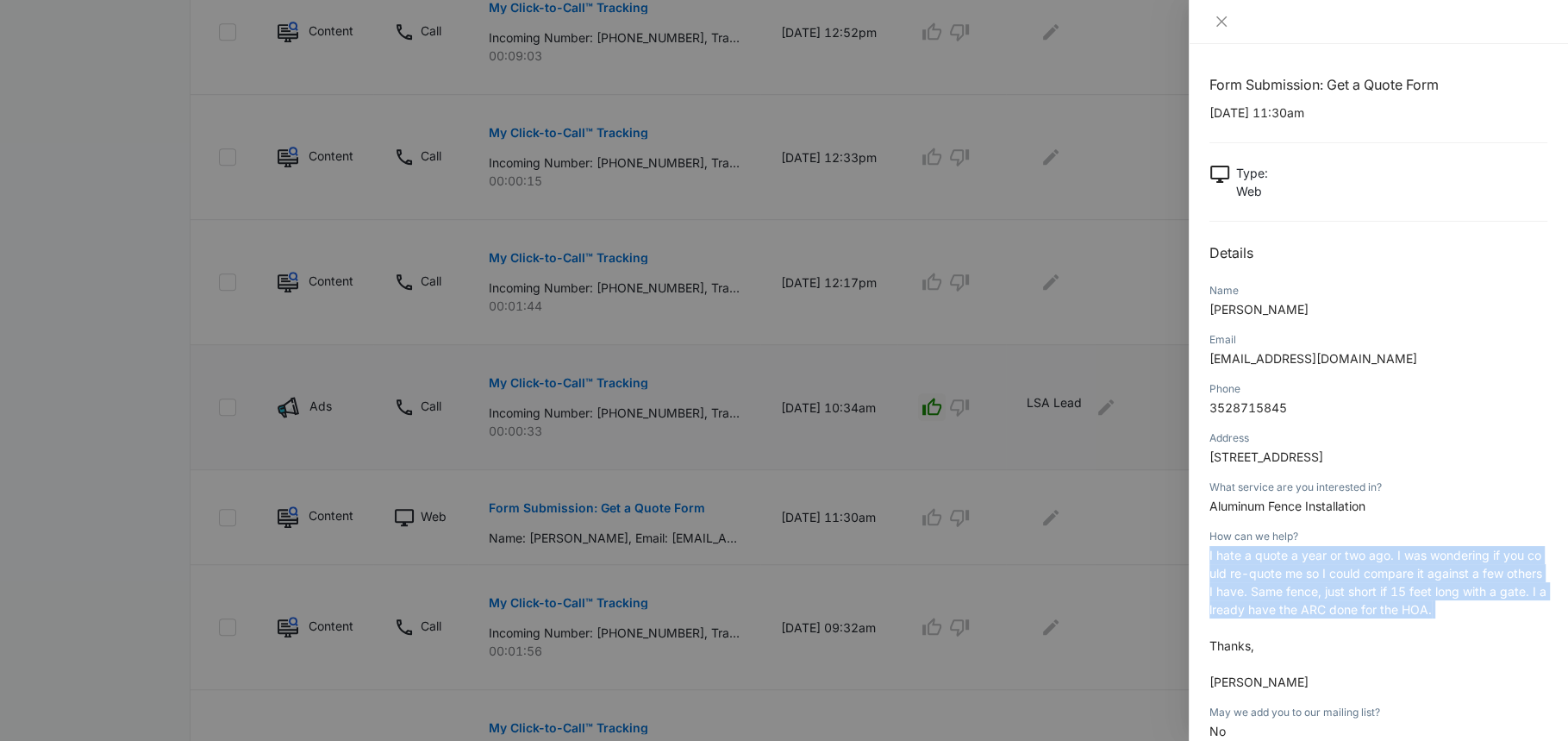
click at [1314, 599] on p "I hate a quote a year or two ago. I was wondering if you could re-quote me so I…" at bounding box center [1378, 618] width 338 height 144
copy span "I hate a quote a year or two ago. I was wondering if you could re-quote me so I…"
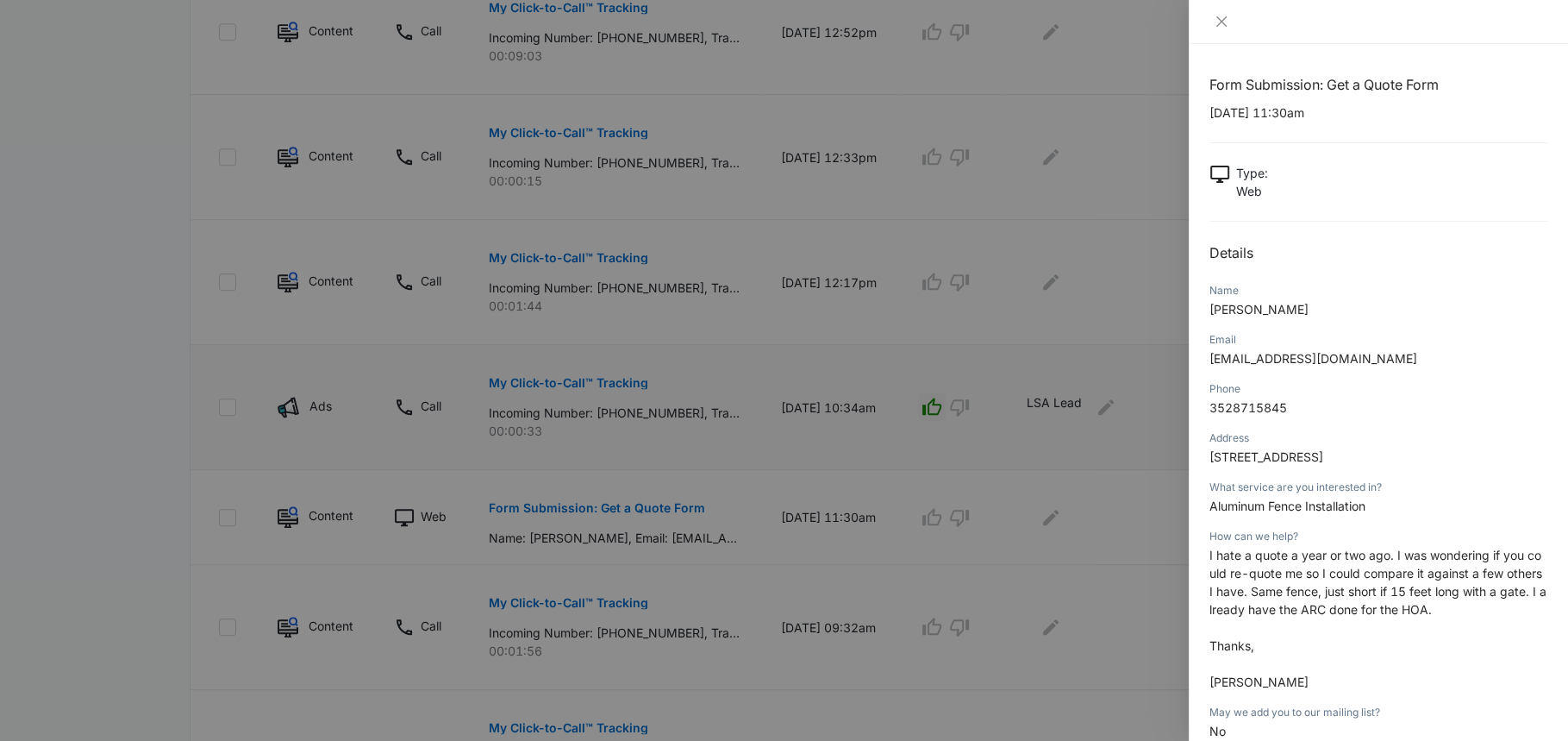
click at [1029, 551] on div at bounding box center [784, 370] width 1568 height 741
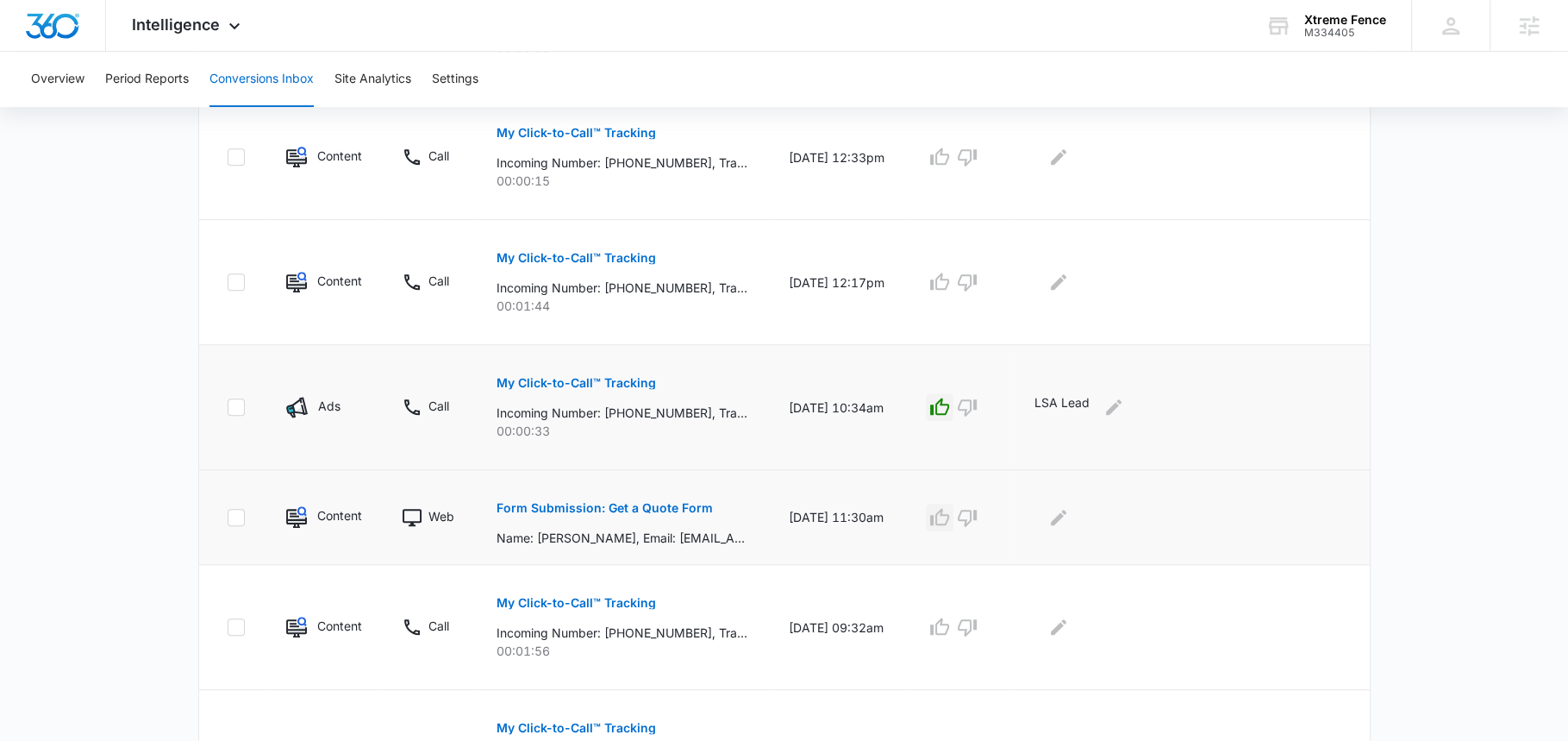
click at [943, 512] on icon "button" at bounding box center [939, 516] width 20 height 21
click at [1079, 509] on div at bounding box center [1187, 517] width 306 height 27
click at [1068, 509] on icon "Edit Comments" at bounding box center [1058, 516] width 20 height 21
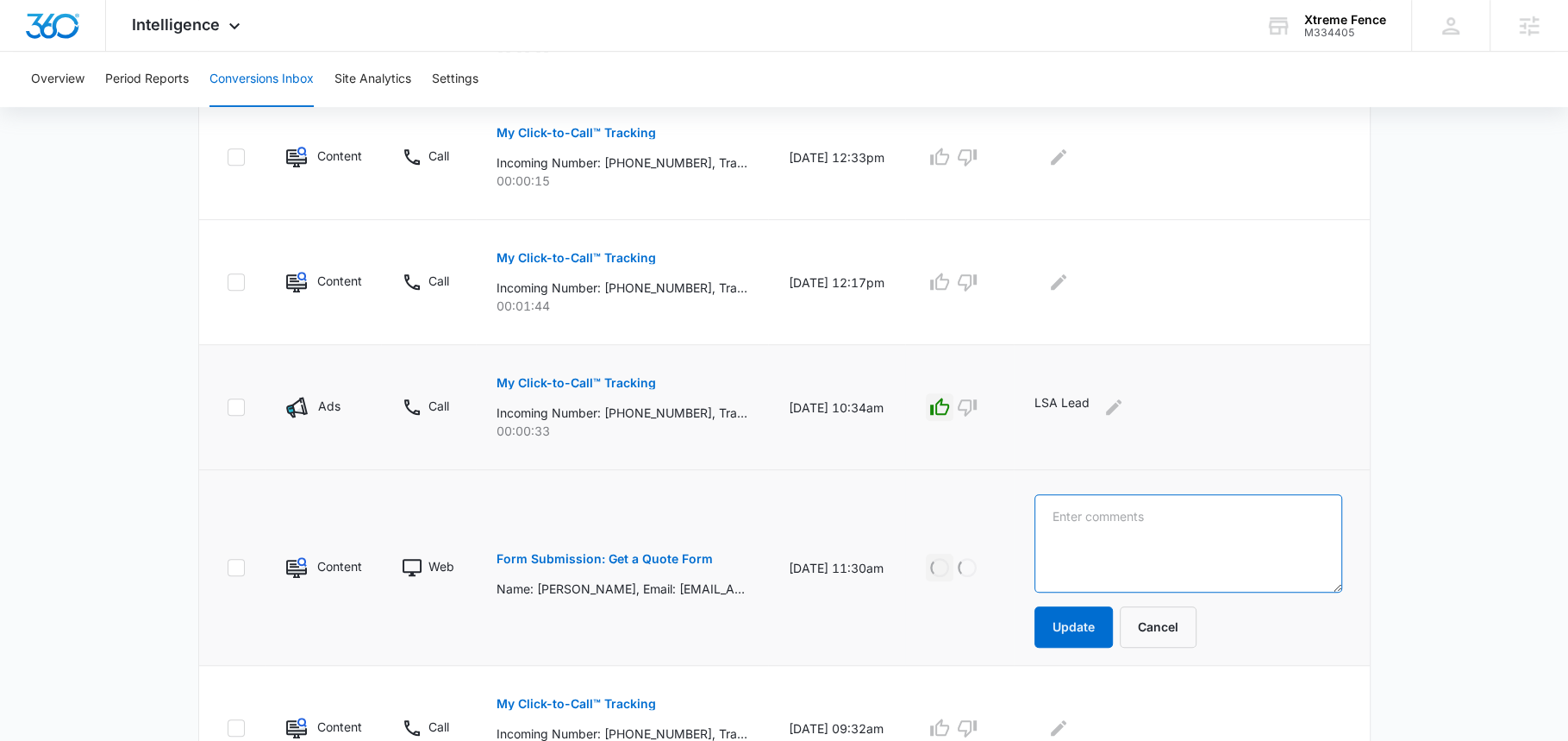
click at [1071, 509] on textarea at bounding box center [1187, 543] width 306 height 99
paste textarea "I hate a quote a year or two ago. I was wondering if you could re-quote me so I…"
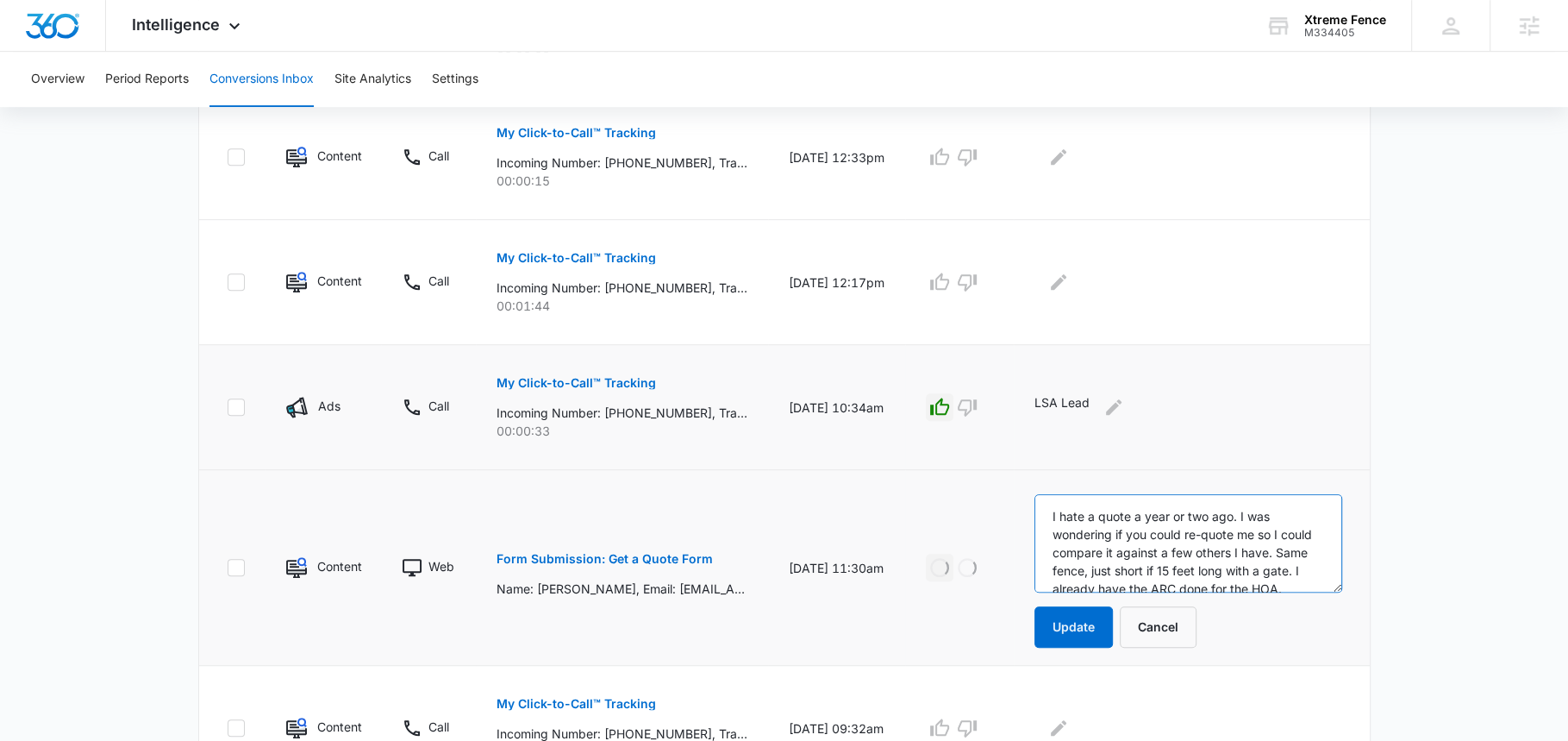
scroll to position [40, 0]
type textarea "I hate a quote a year or two ago. I was wondering if you could re-quote me so I…"
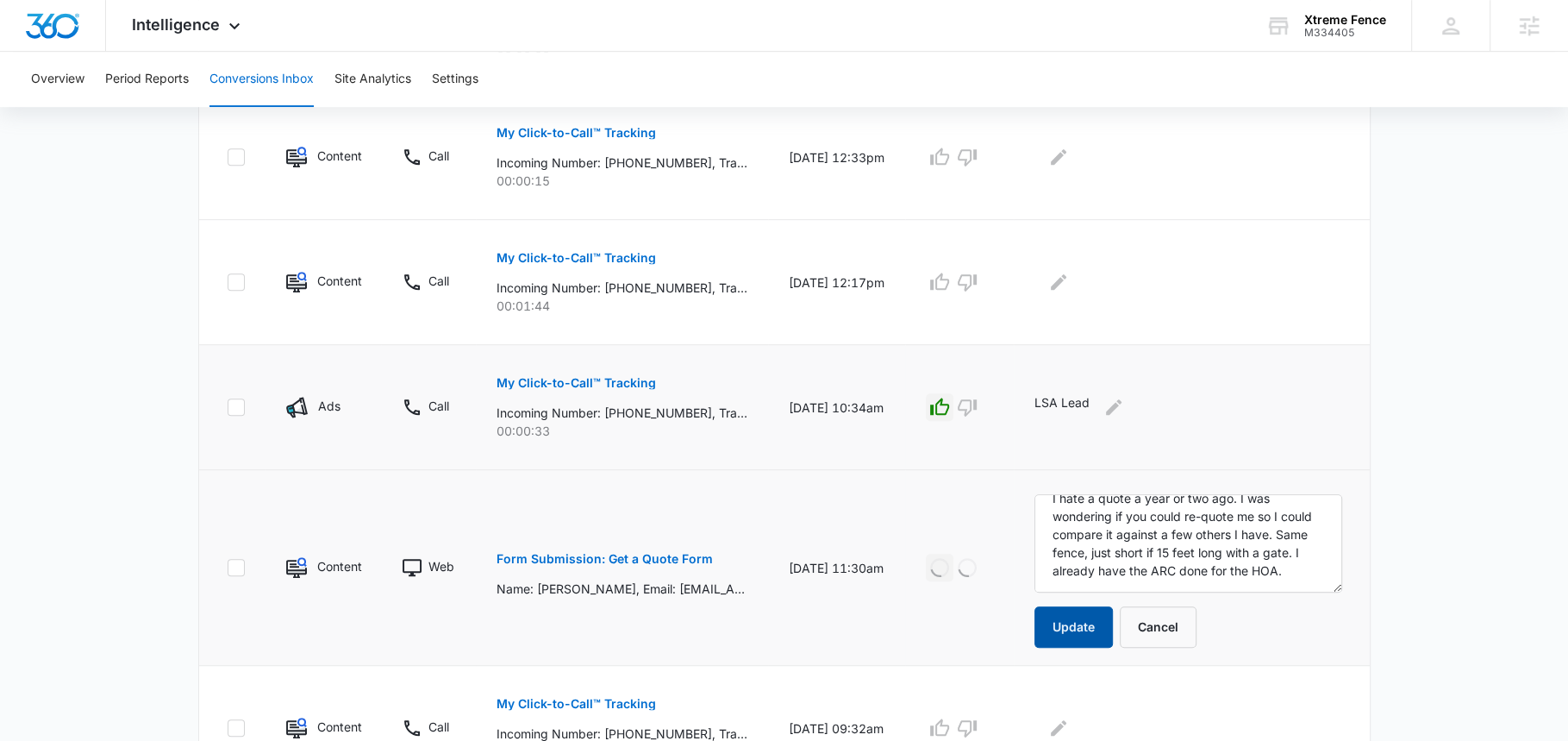
click at [1057, 618] on button "Update" at bounding box center [1073, 627] width 78 height 41
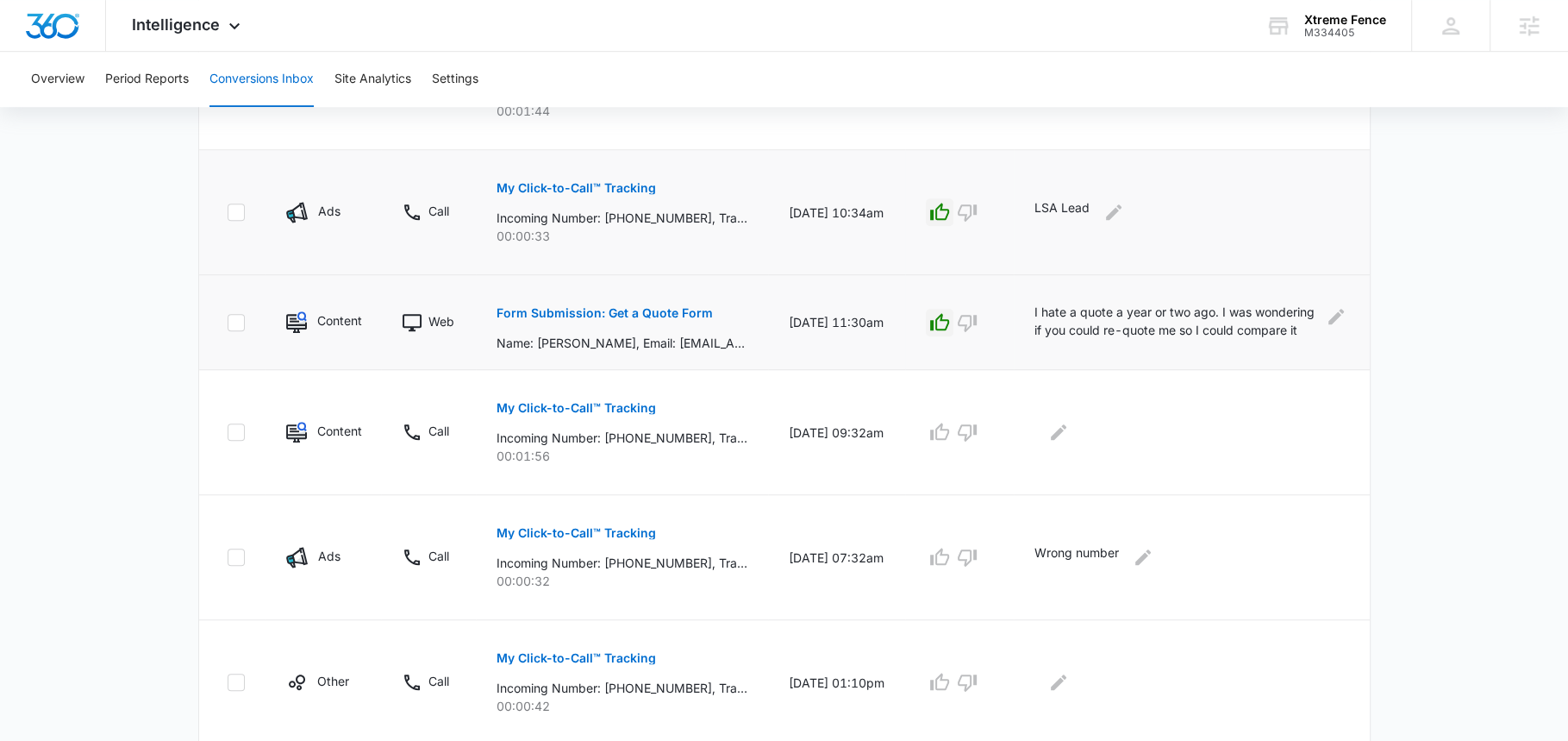
scroll to position [889, 0]
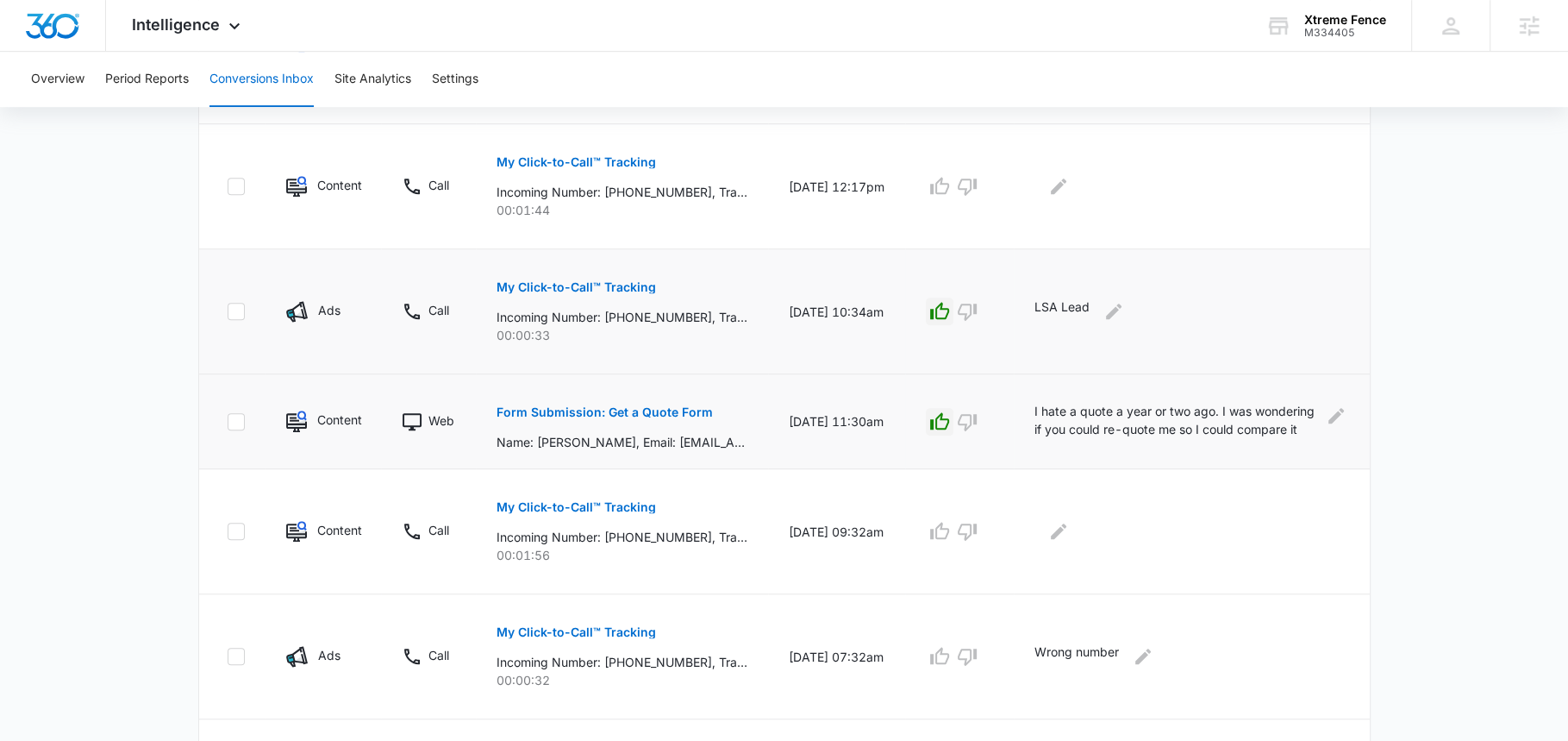
click at [940, 307] on icon "button" at bounding box center [939, 310] width 19 height 18
click at [1135, 308] on div "LSA Lead" at bounding box center [1187, 311] width 306 height 27
click at [1127, 308] on button "Edit Comments" at bounding box center [1113, 311] width 27 height 27
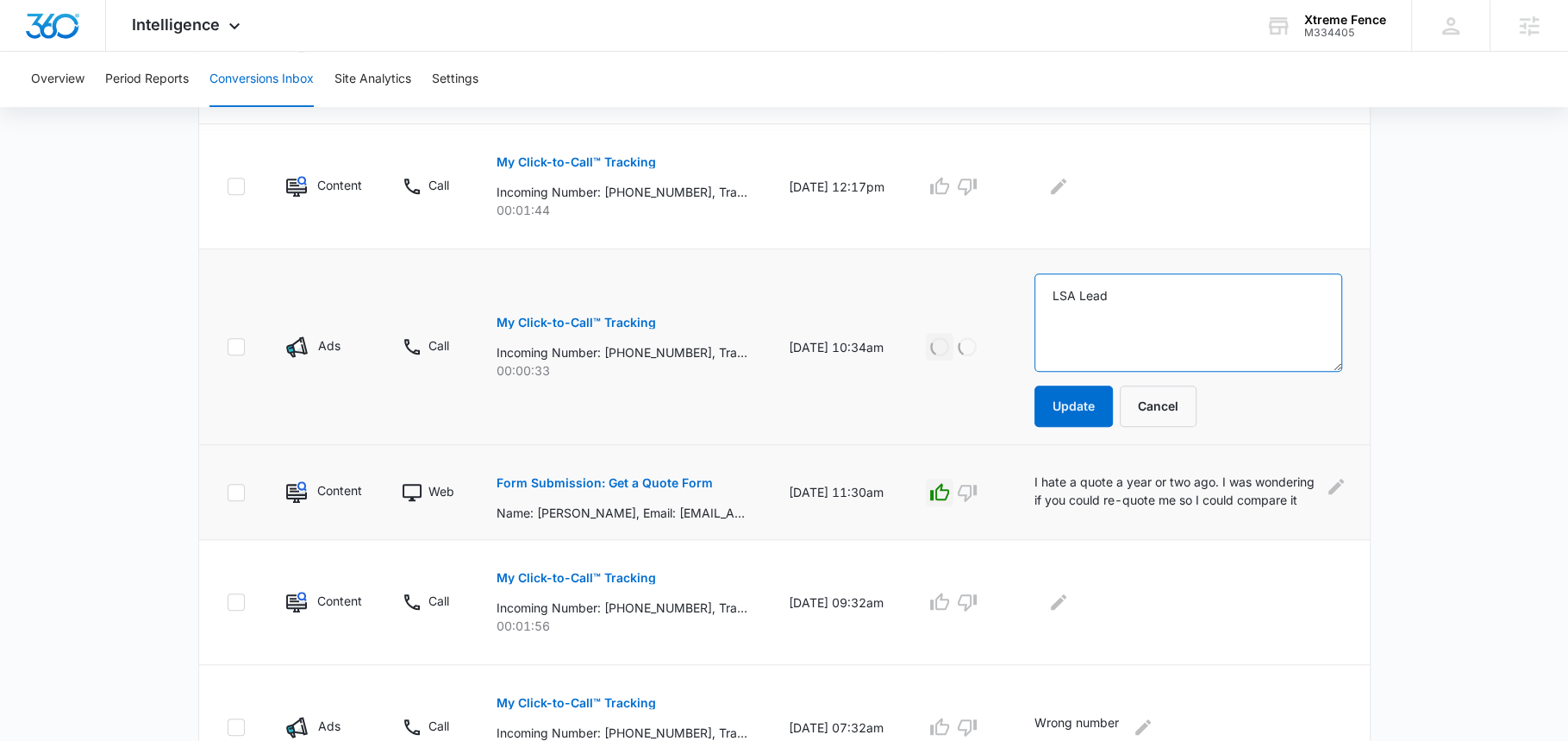
click at [1127, 308] on textarea "LSA Lead" at bounding box center [1187, 322] width 306 height 99
click at [1149, 294] on textarea "LSA Lead" at bounding box center [1187, 322] width 306 height 99
click at [1175, 290] on textarea "LSA Lead - CREDITED" at bounding box center [1187, 322] width 306 height 99
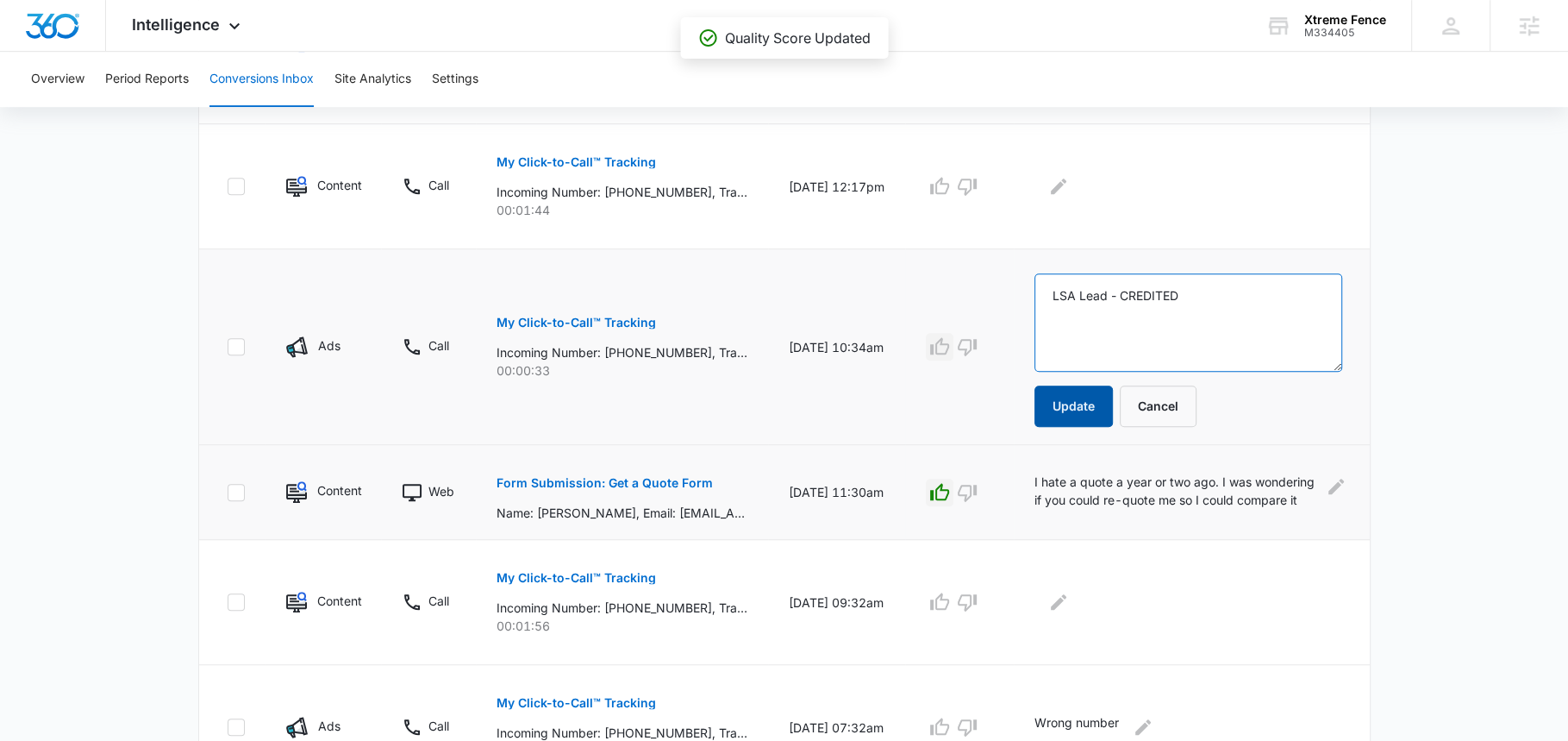
type textarea "LSA Lead - CREDITED"
click at [1089, 398] on button "Update" at bounding box center [1073, 406] width 78 height 41
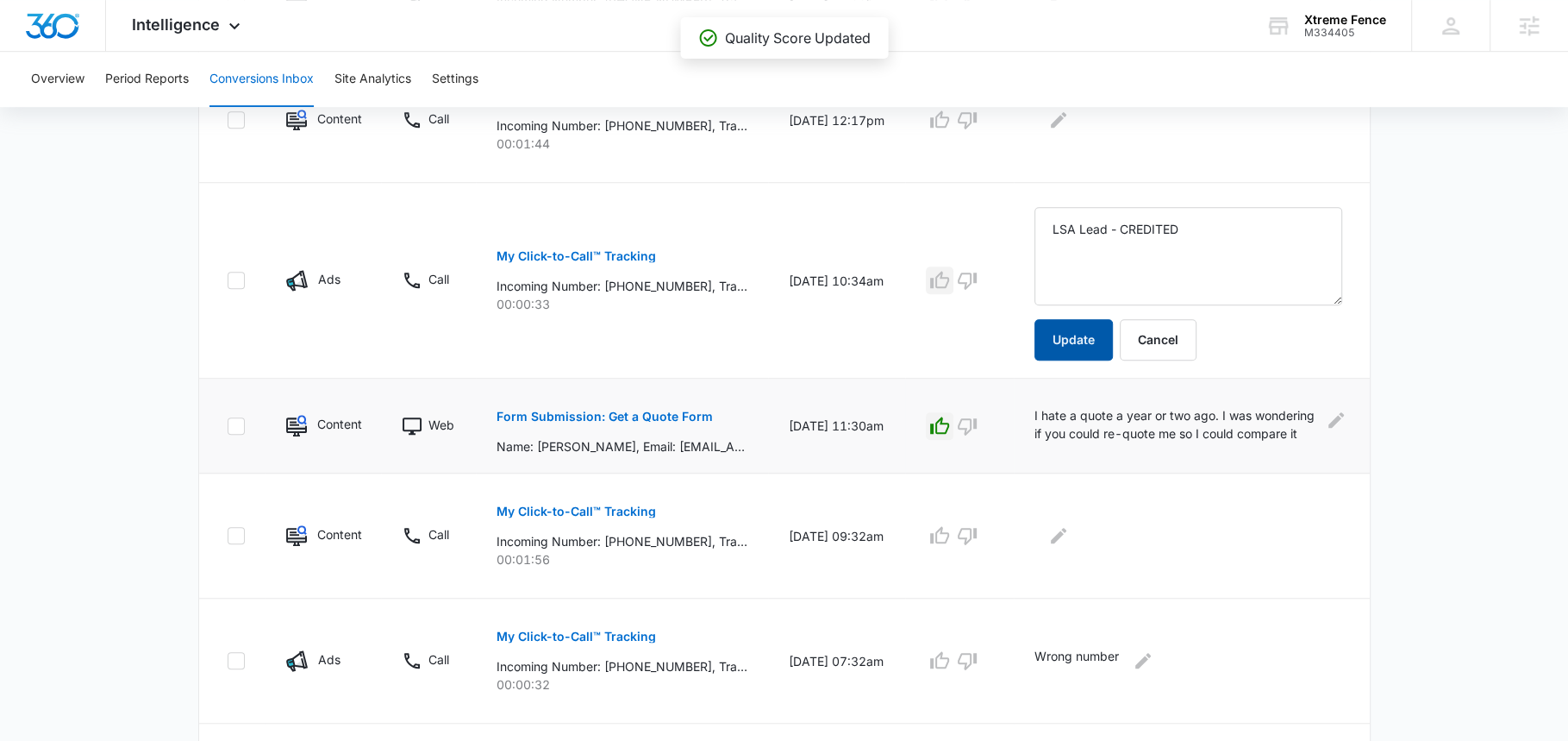
scroll to position [1112, 0]
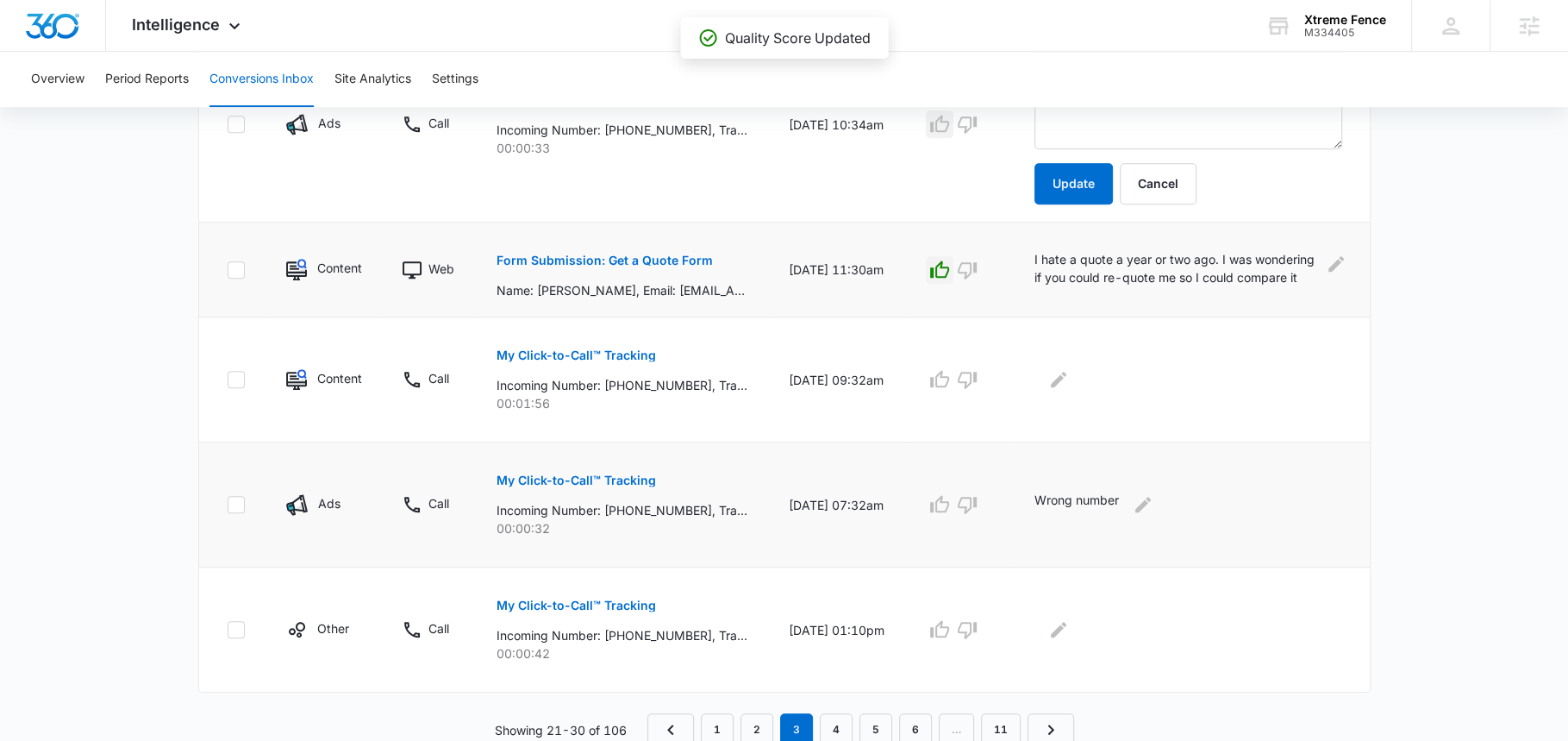
click at [1128, 506] on div "Wrong number" at bounding box center [1187, 505] width 306 height 27
click at [1142, 506] on icon "Edit Comments" at bounding box center [1143, 505] width 16 height 16
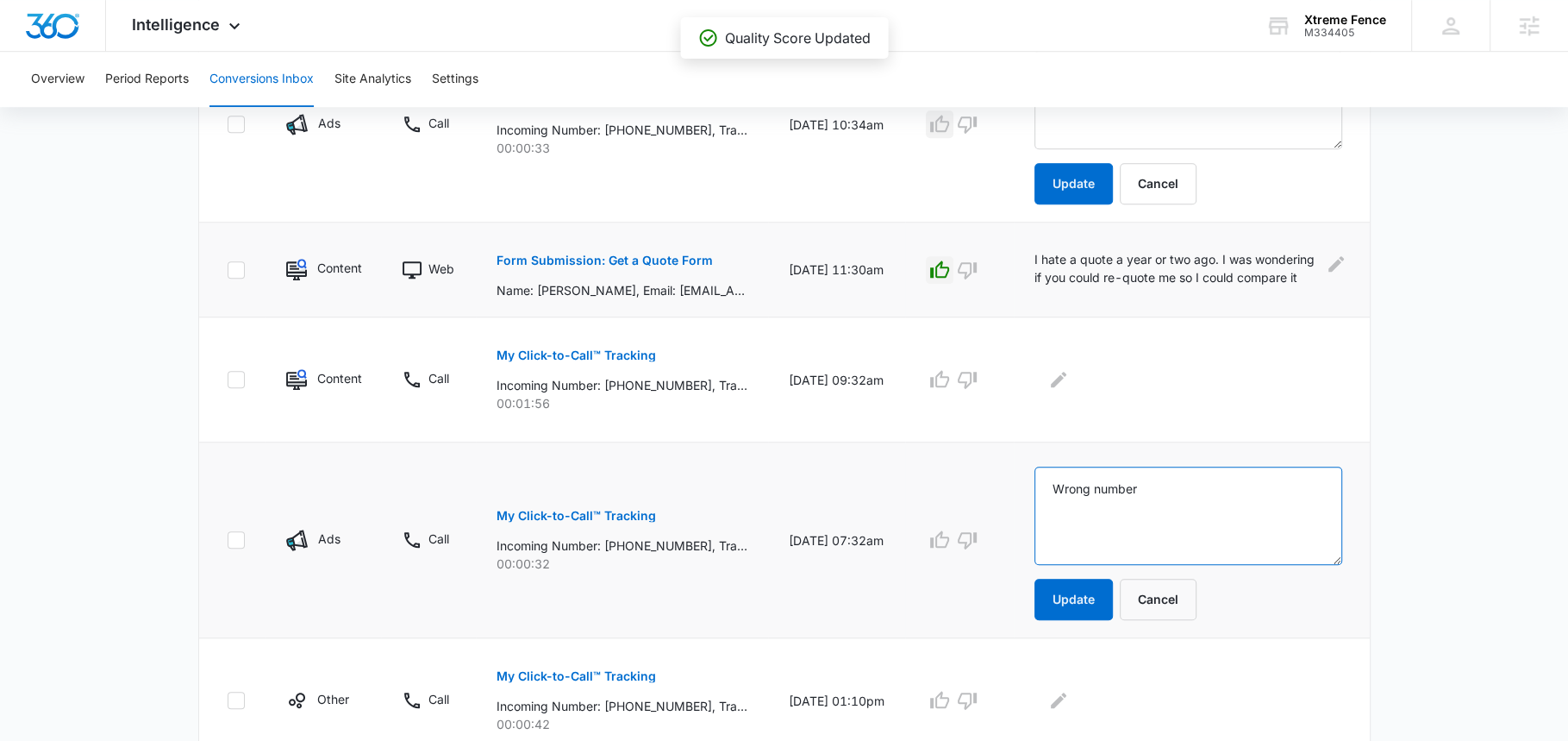
click at [1152, 506] on textarea "Wrong number" at bounding box center [1187, 515] width 306 height 99
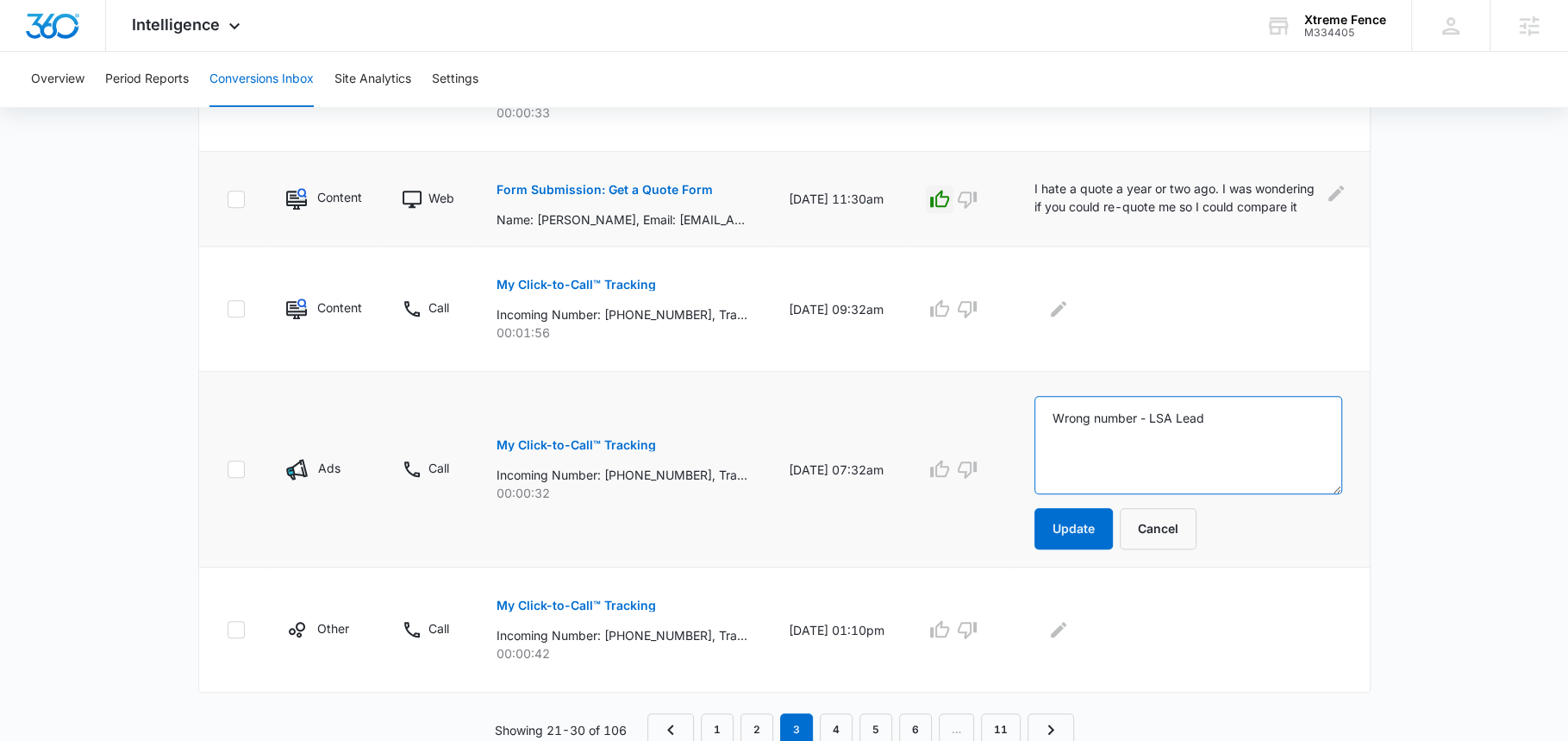
paste textarea "CREDITED"
type textarea "Wrong number - LSA Lead CREDITED"
click at [1068, 511] on button "Update" at bounding box center [1073, 528] width 78 height 41
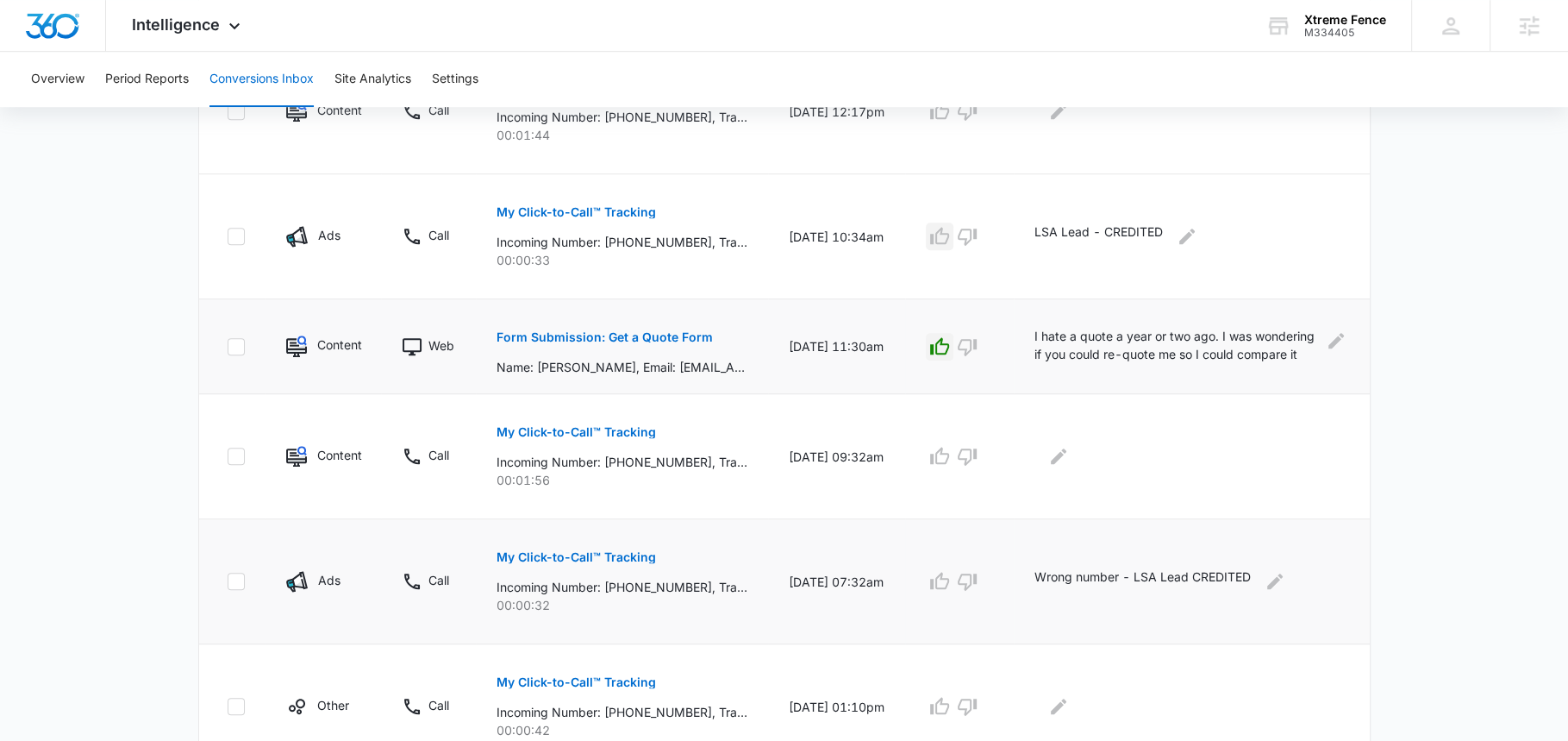
scroll to position [1042, 0]
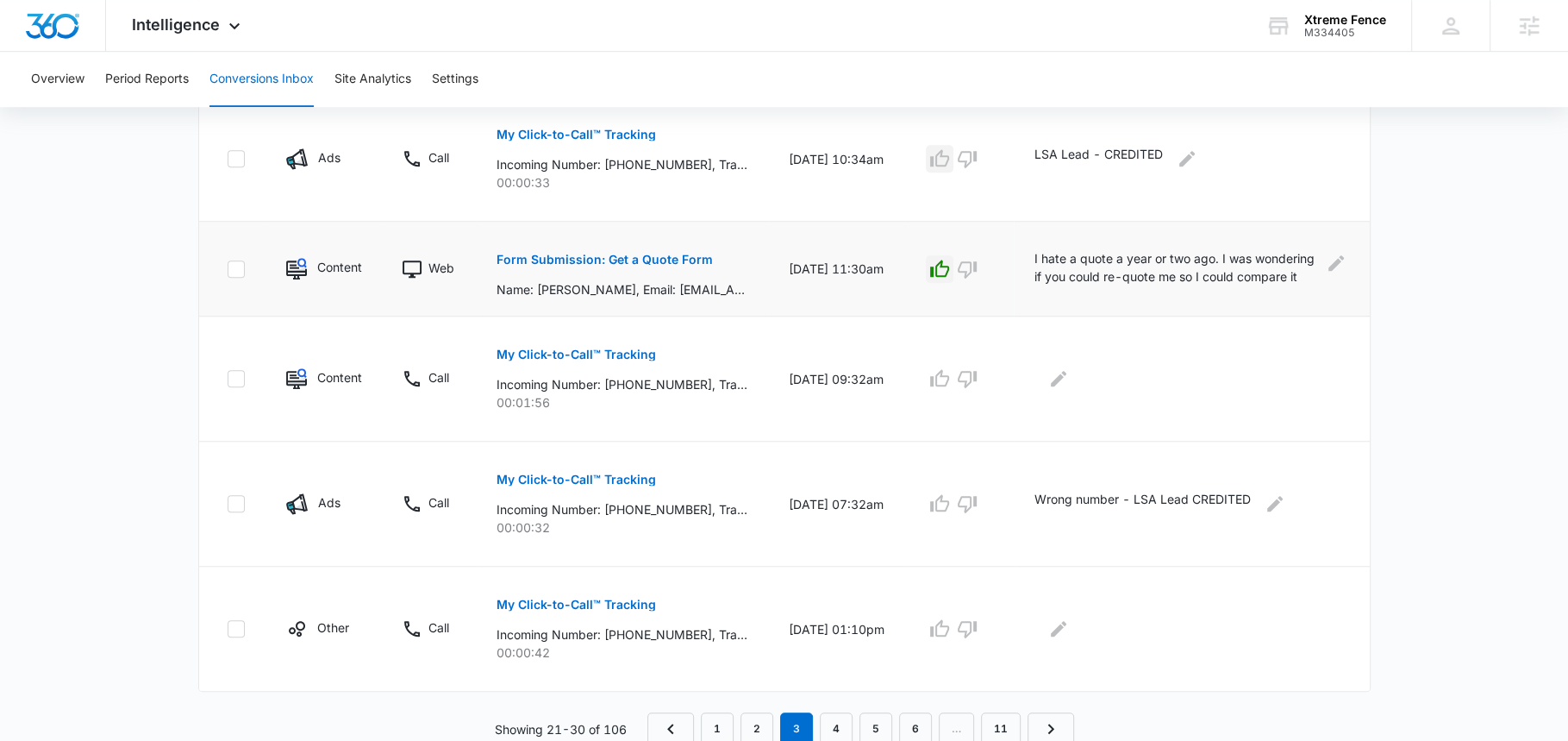
click at [1201, 495] on p "Wrong number - LSA Lead CREDITED" at bounding box center [1143, 504] width 217 height 27
click at [846, 724] on link "4" at bounding box center [836, 729] width 33 height 33
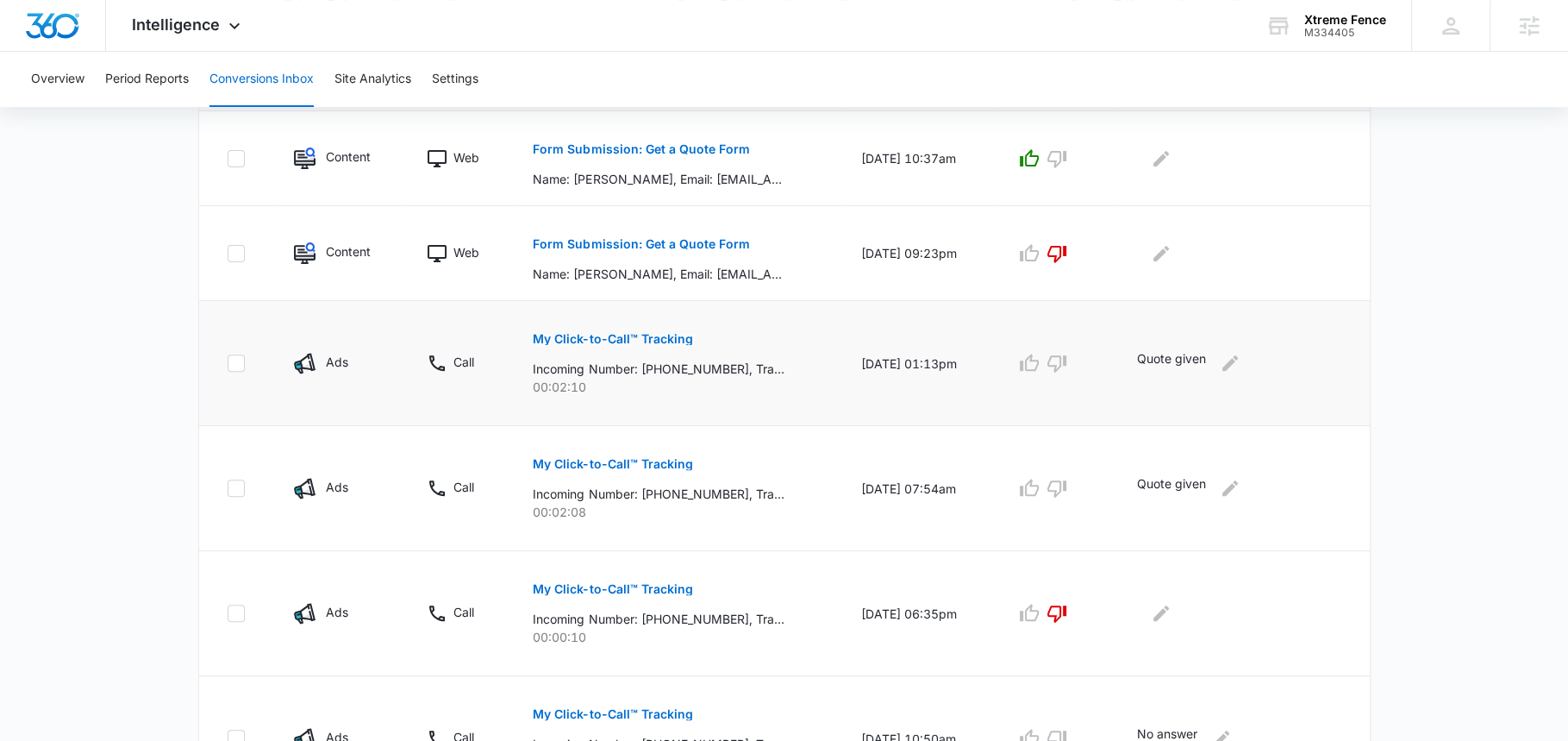
scroll to position [433, 0]
click at [605, 135] on button "Form Submission: Get a Quote Form" at bounding box center [641, 147] width 217 height 41
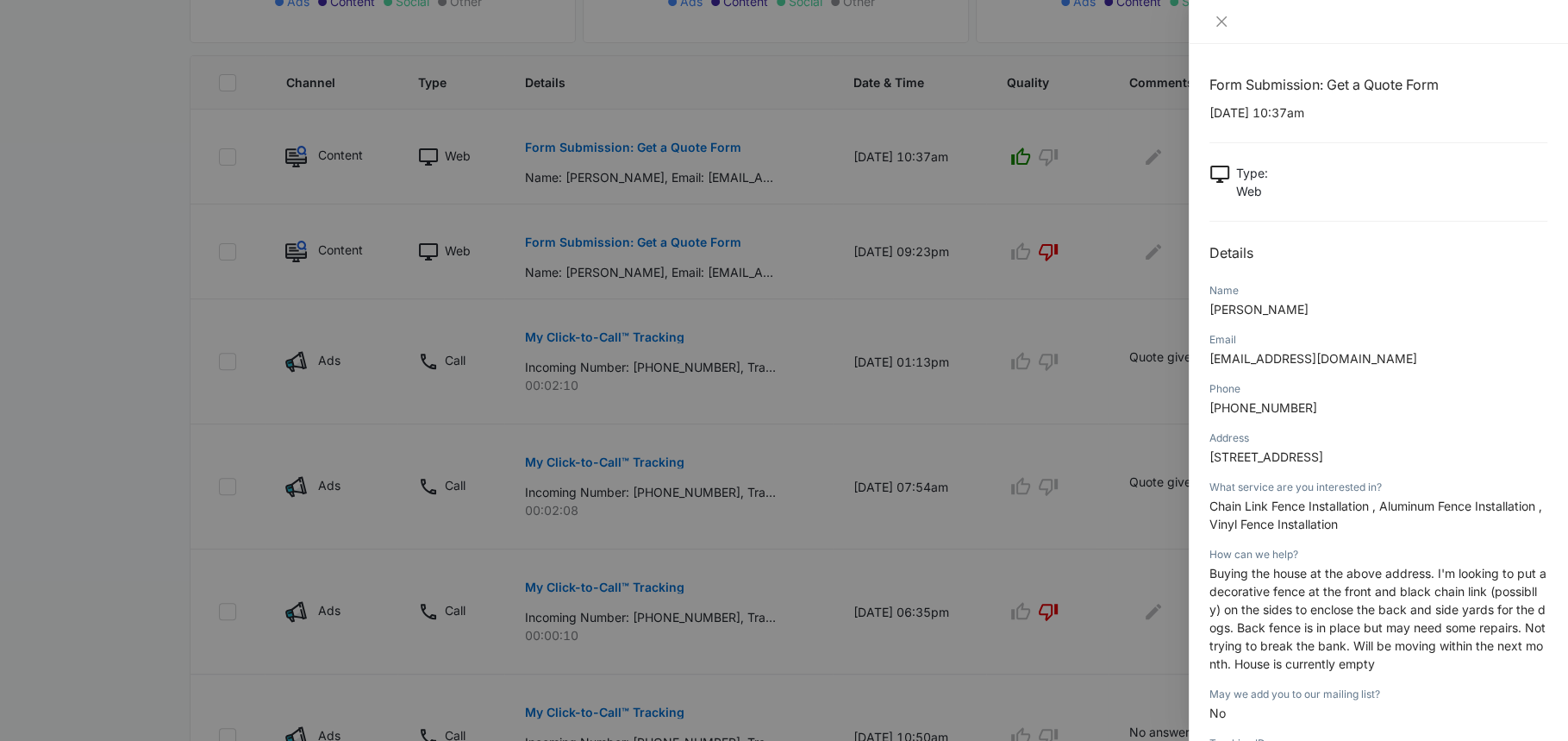
click at [1291, 638] on span "Buying the house at the above address. I'm looking to put a decorative fence at…" at bounding box center [1377, 618] width 337 height 105
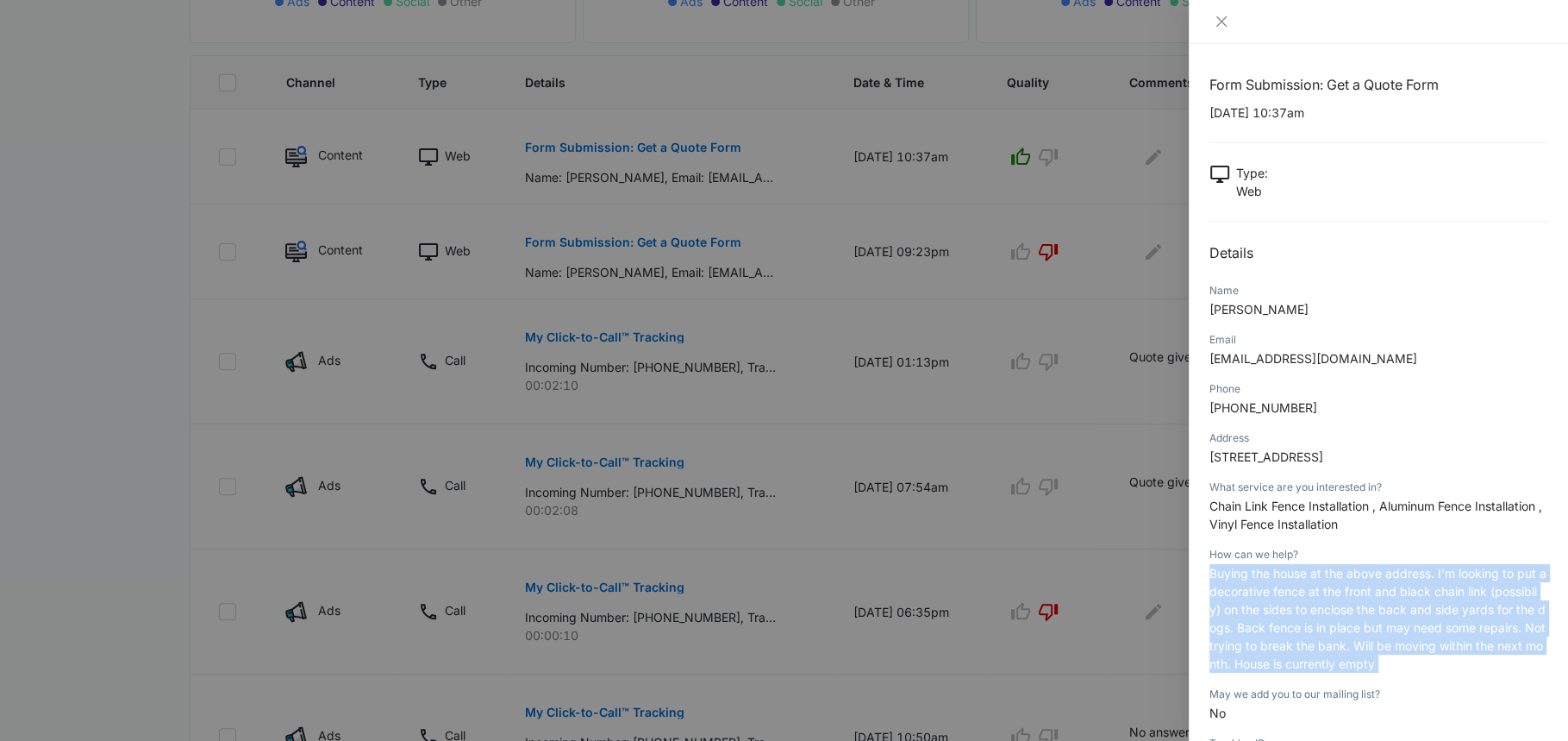
click at [1291, 638] on span "Buying the house at the above address. I'm looking to put a decorative fence at…" at bounding box center [1377, 618] width 337 height 105
copy span "Buying the house at the above address. I'm looking to put a decorative fence at…"
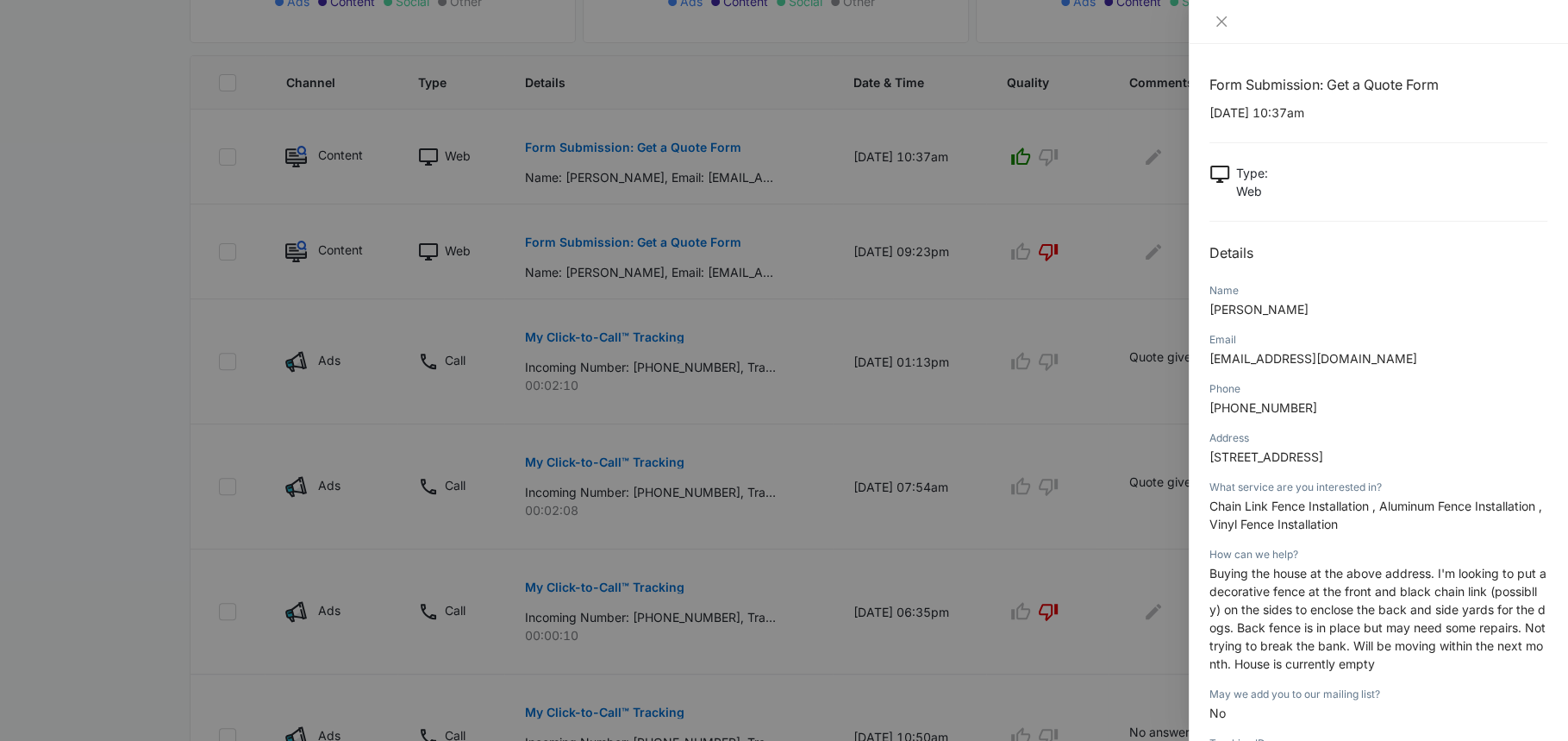
click at [1083, 194] on div at bounding box center [784, 370] width 1568 height 741
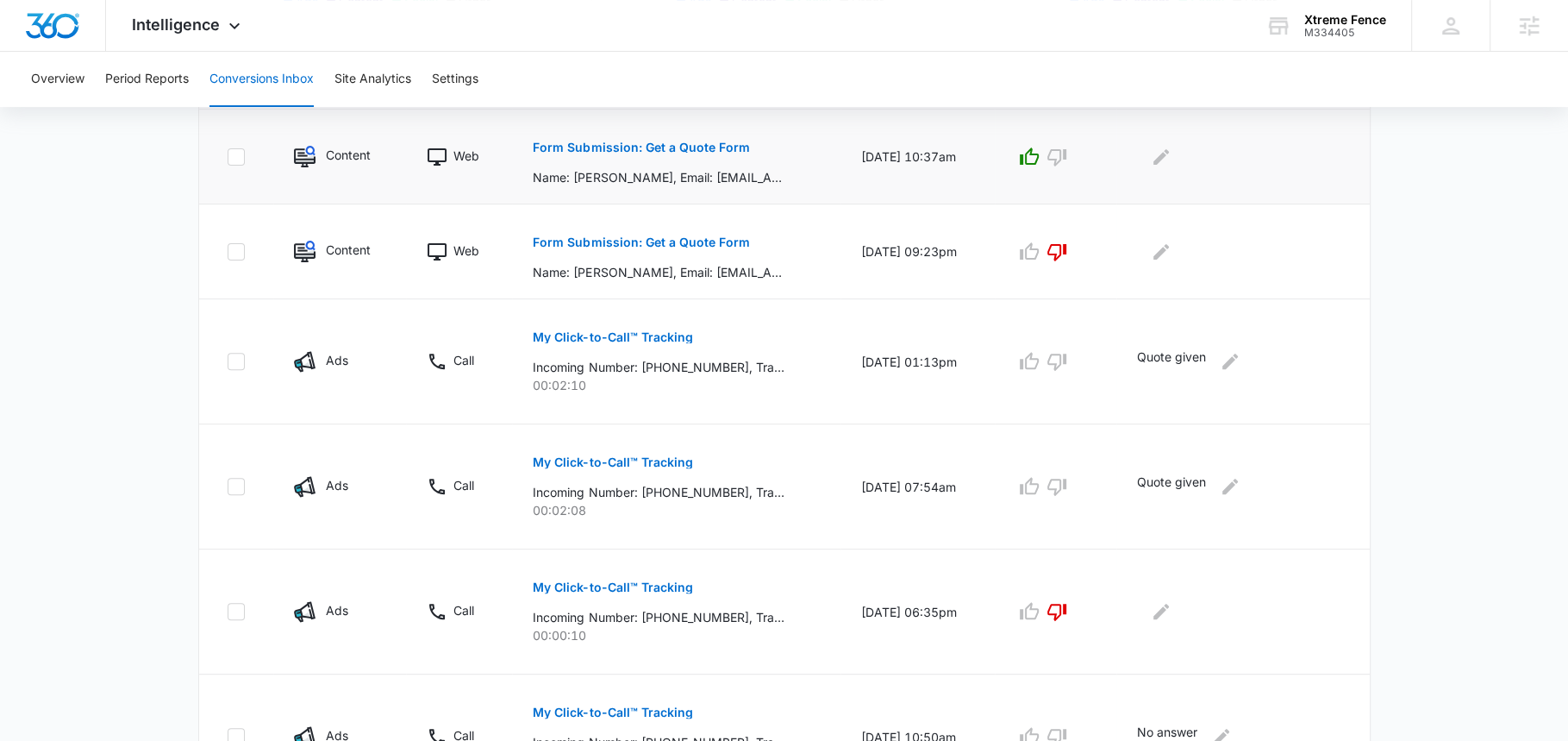
click at [1150, 175] on td at bounding box center [1242, 156] width 253 height 95
click at [1150, 166] on div at bounding box center [1238, 157] width 204 height 27
click at [1157, 166] on button "Edit Comments" at bounding box center [1161, 157] width 27 height 27
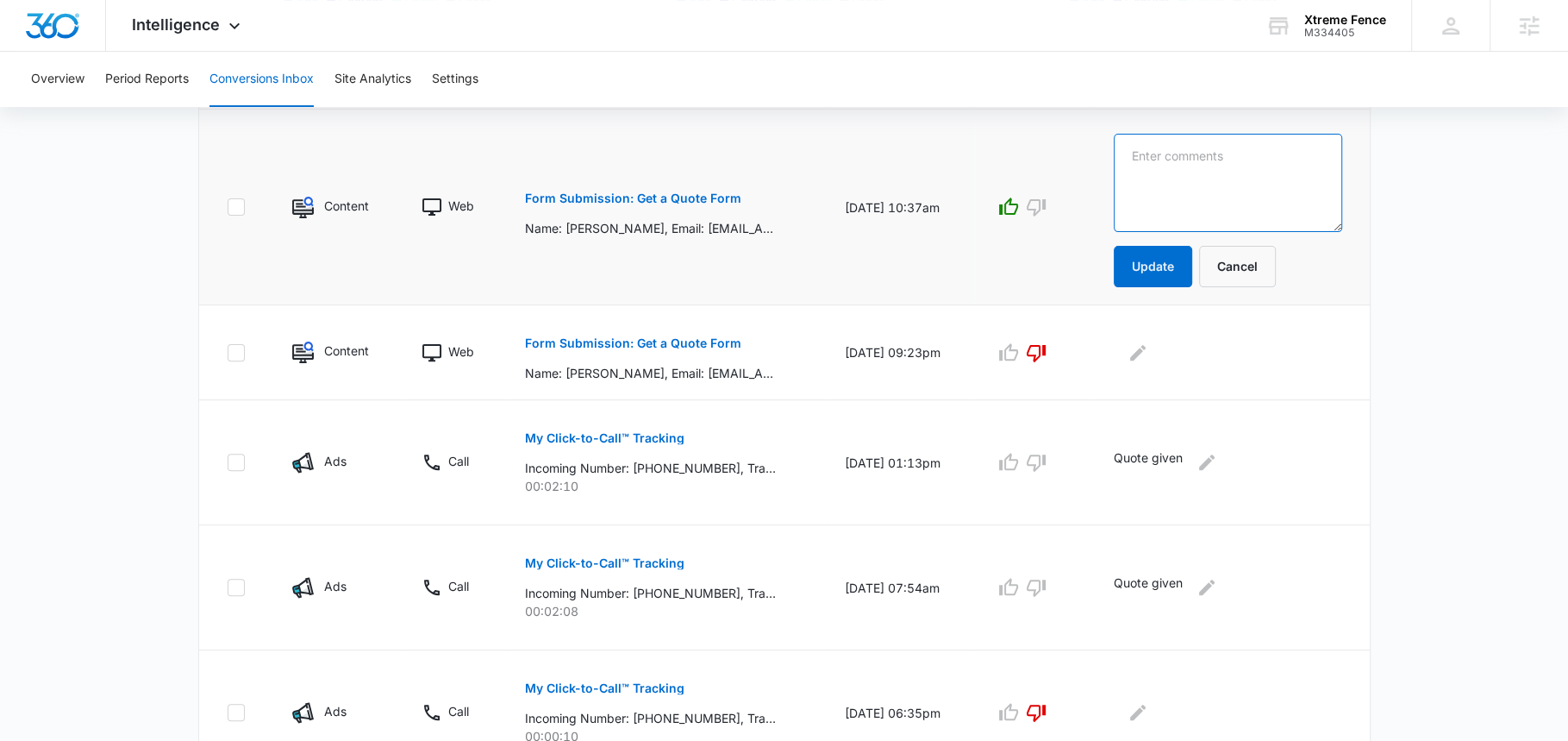
click at [1159, 166] on textarea at bounding box center [1227, 183] width 228 height 99
paste textarea "Buying the house at the above address. I'm looking to put a decorative fence at…"
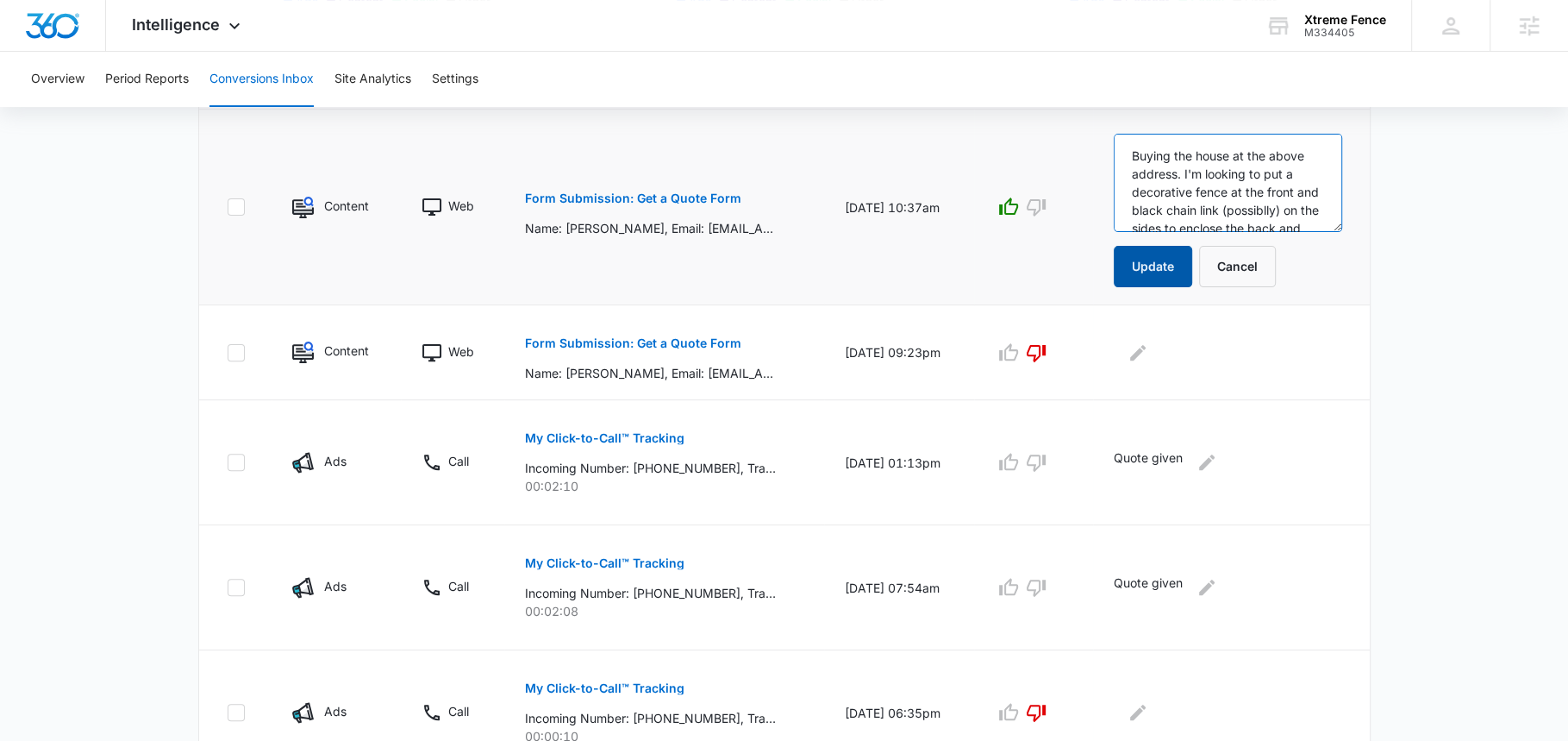
scroll to position [203, 0]
type textarea "Buying the house at the above address. I'm looking to put a decorative fence at…"
click at [1178, 265] on button "Update" at bounding box center [1152, 267] width 78 height 41
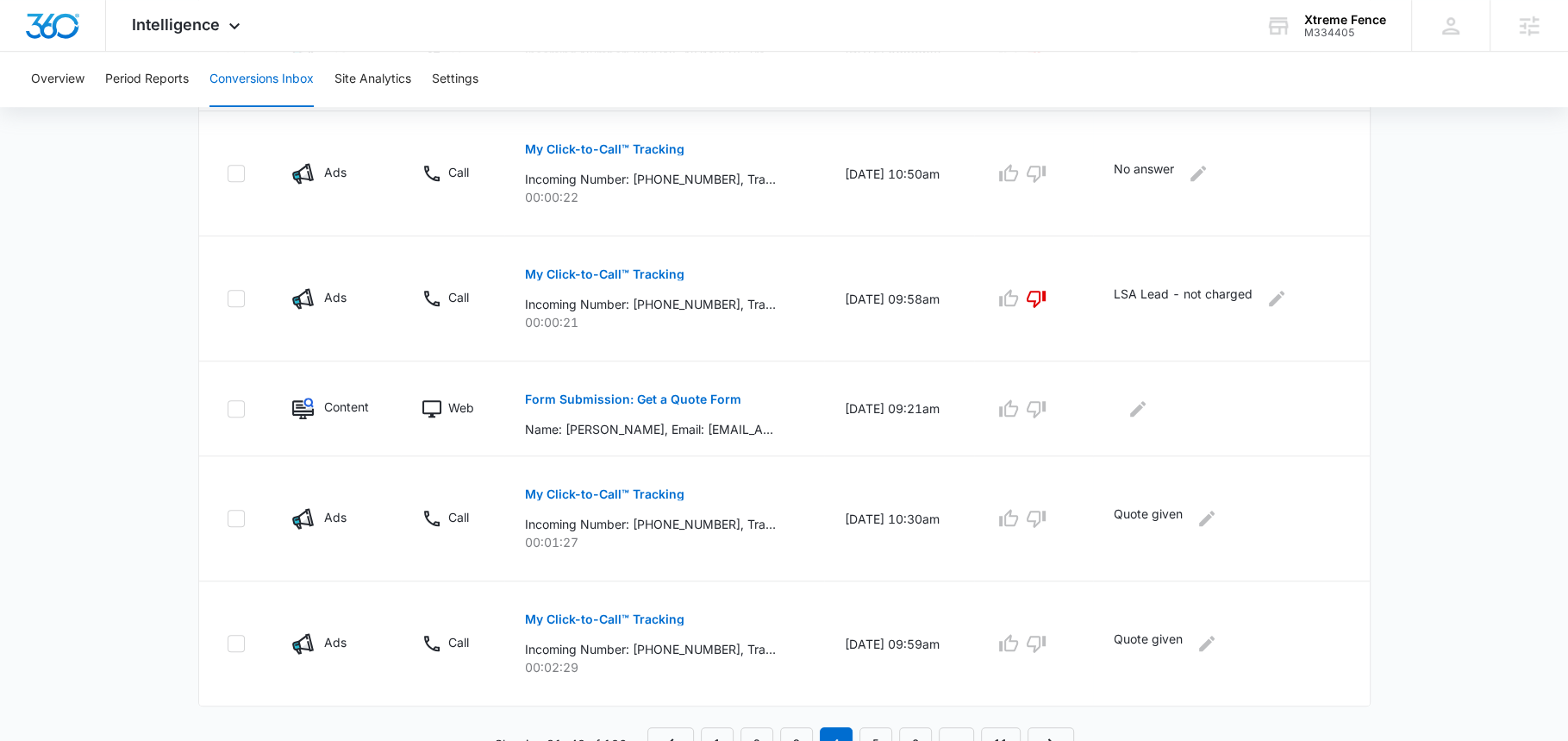
scroll to position [1112, 0]
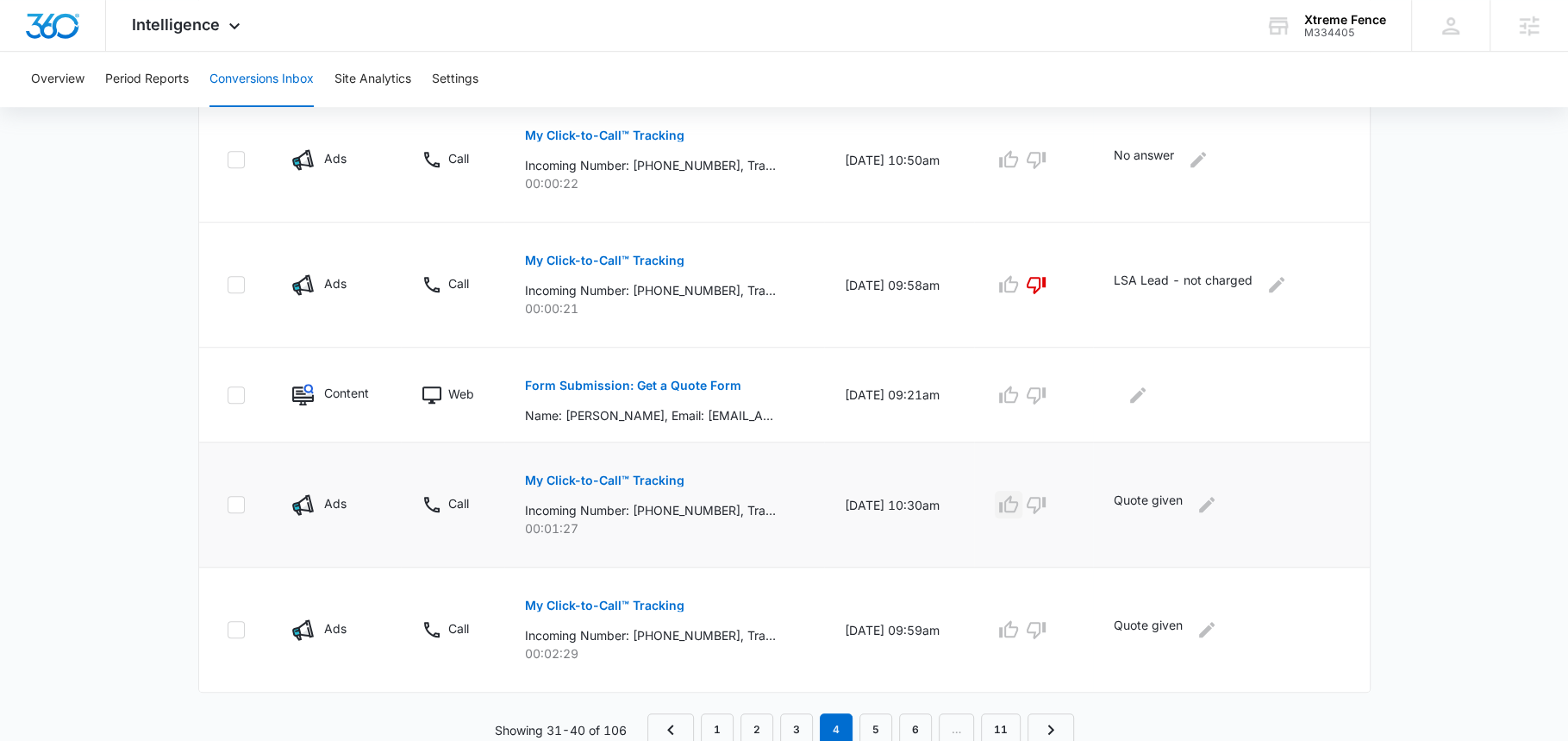
click at [1019, 505] on icon "button" at bounding box center [1008, 504] width 20 height 21
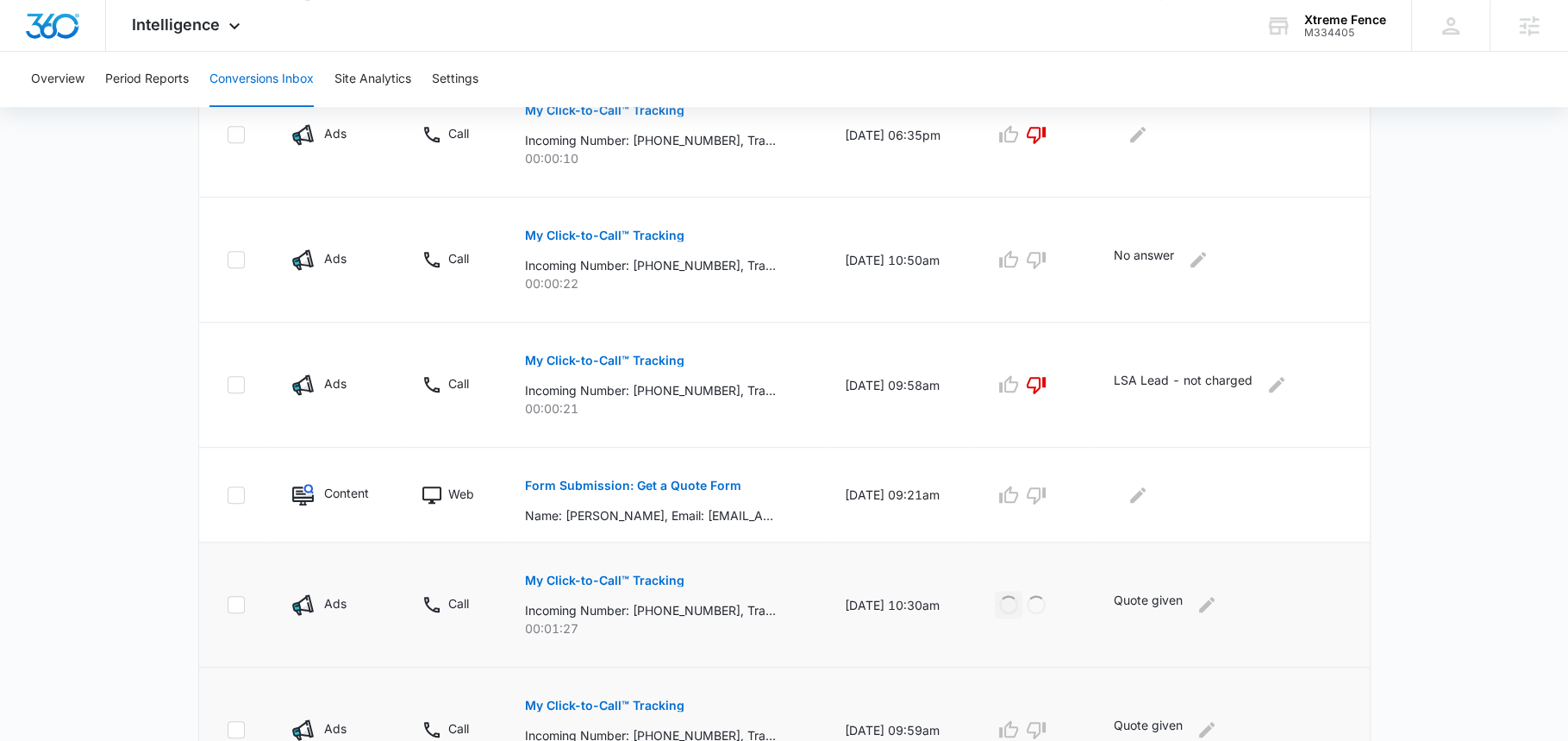
click at [1093, 668] on td "Quote given" at bounding box center [1231, 730] width 277 height 125
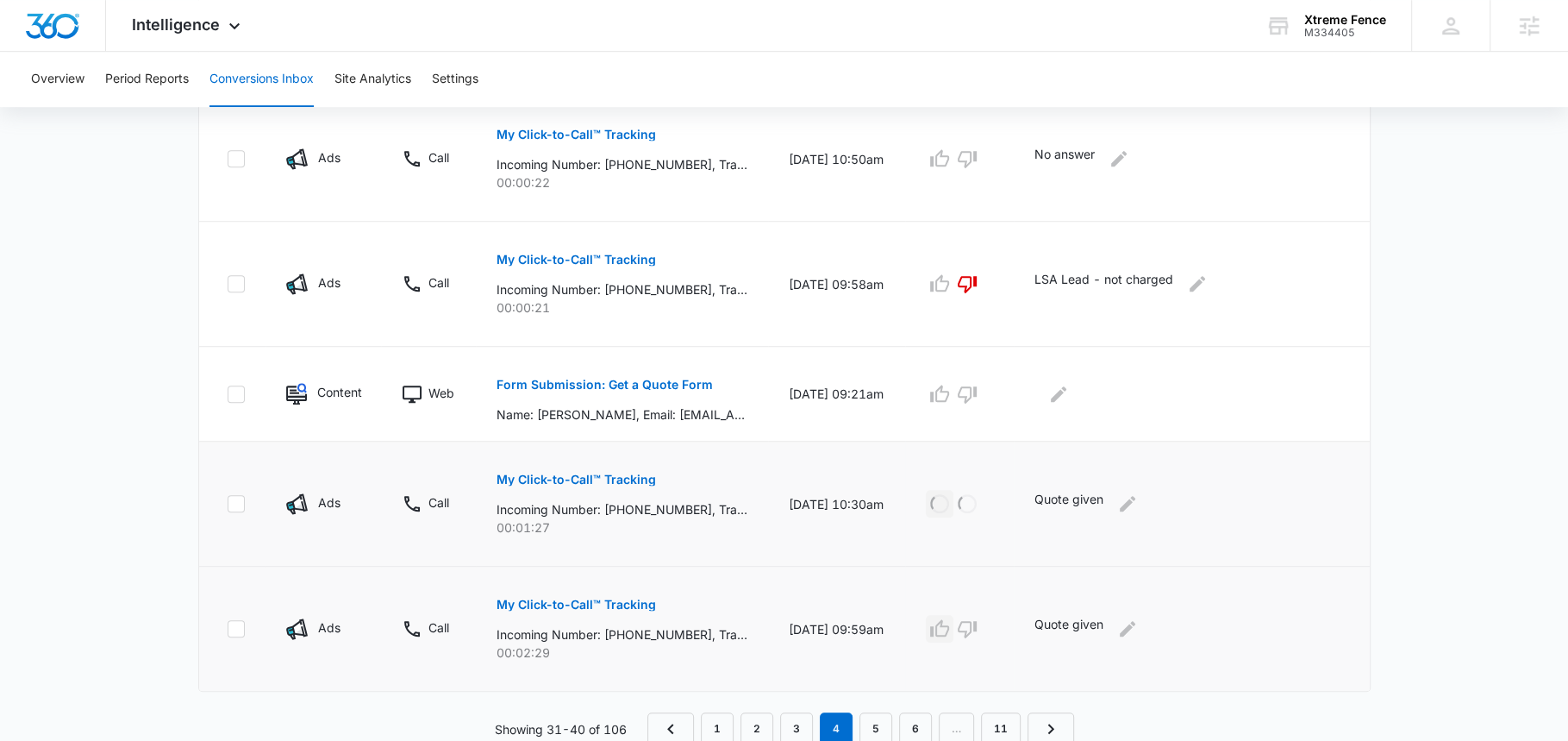
click at [937, 618] on icon "button" at bounding box center [939, 628] width 20 height 21
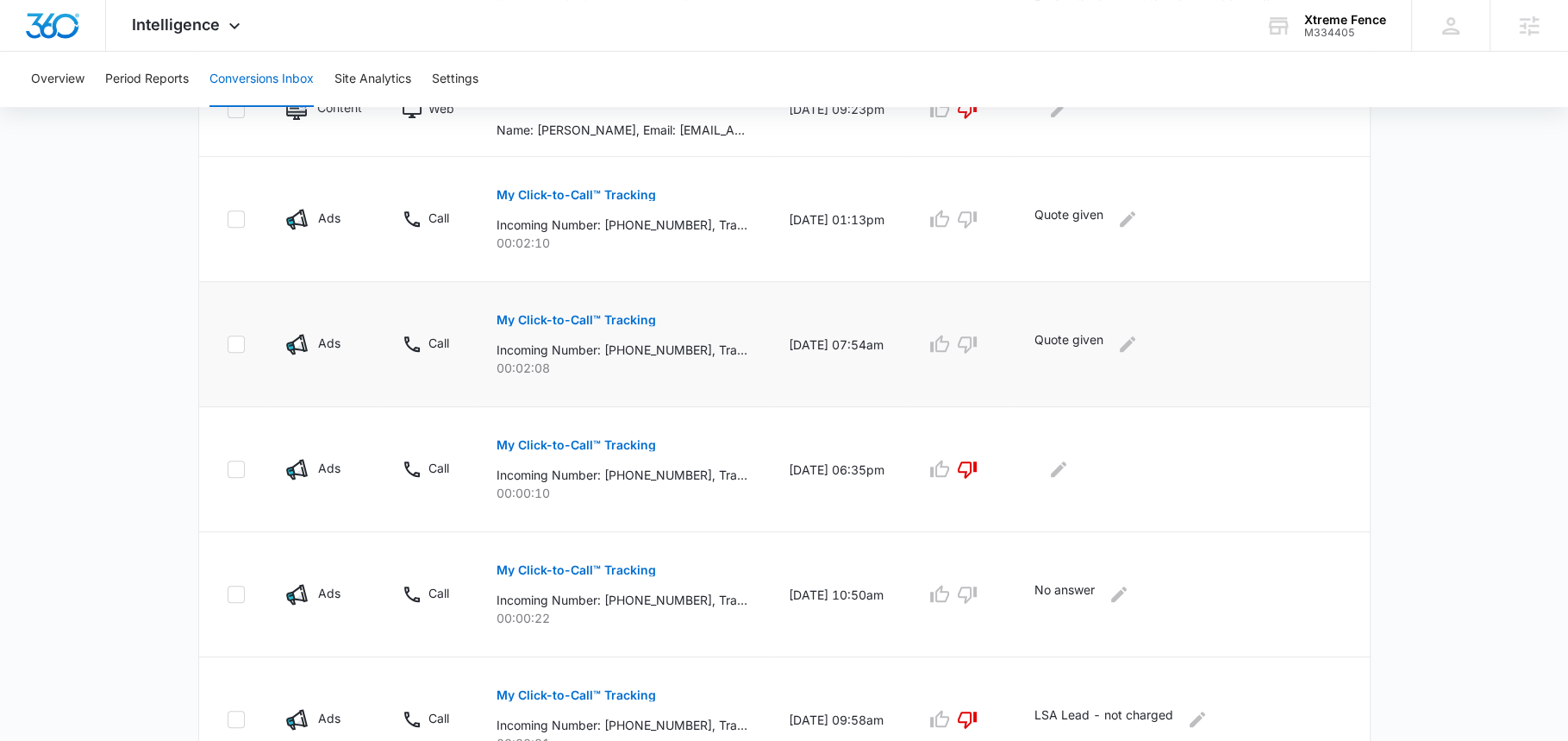
scroll to position [412, 0]
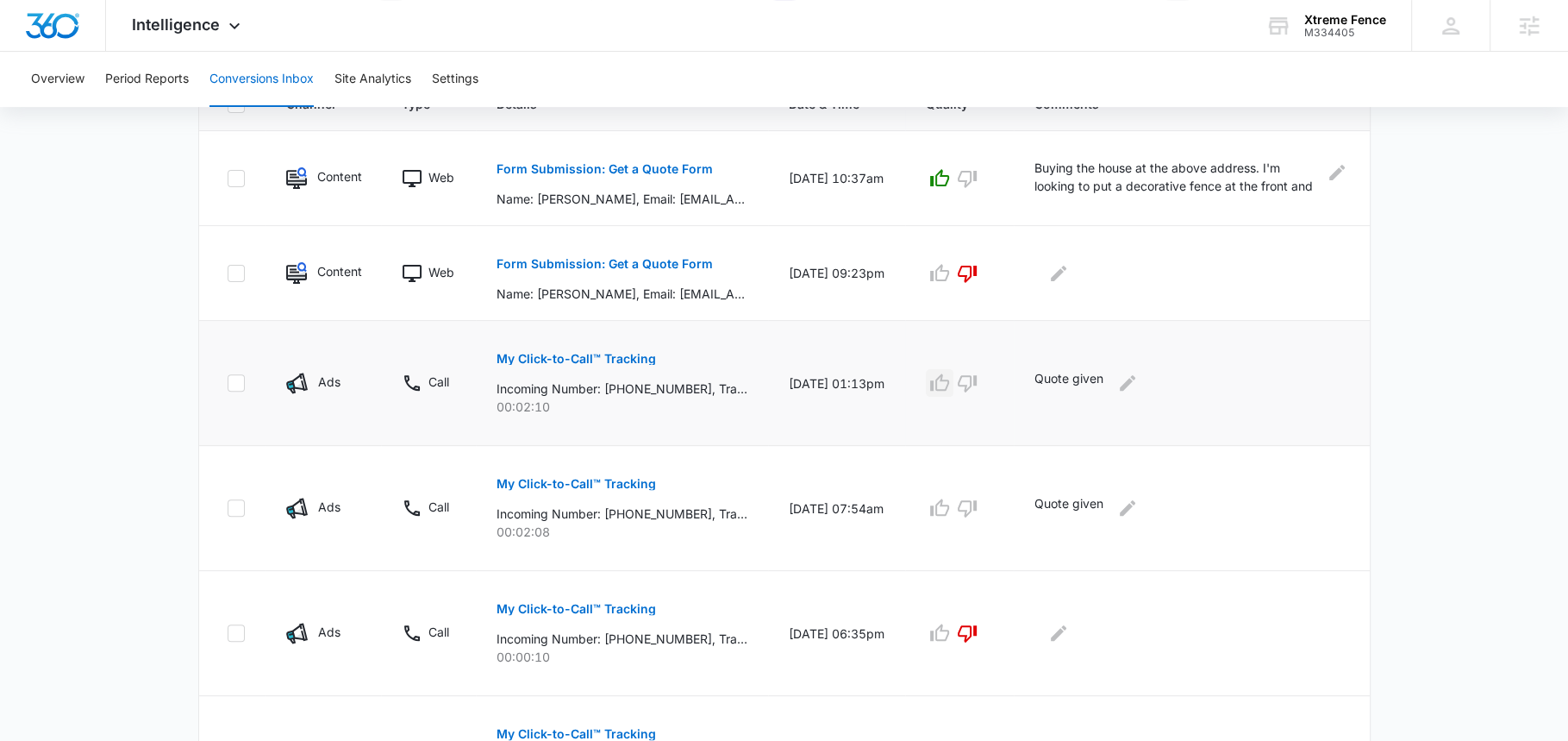
click at [936, 387] on icon "button" at bounding box center [939, 383] width 20 height 21
click at [936, 501] on icon "button" at bounding box center [939, 508] width 20 height 21
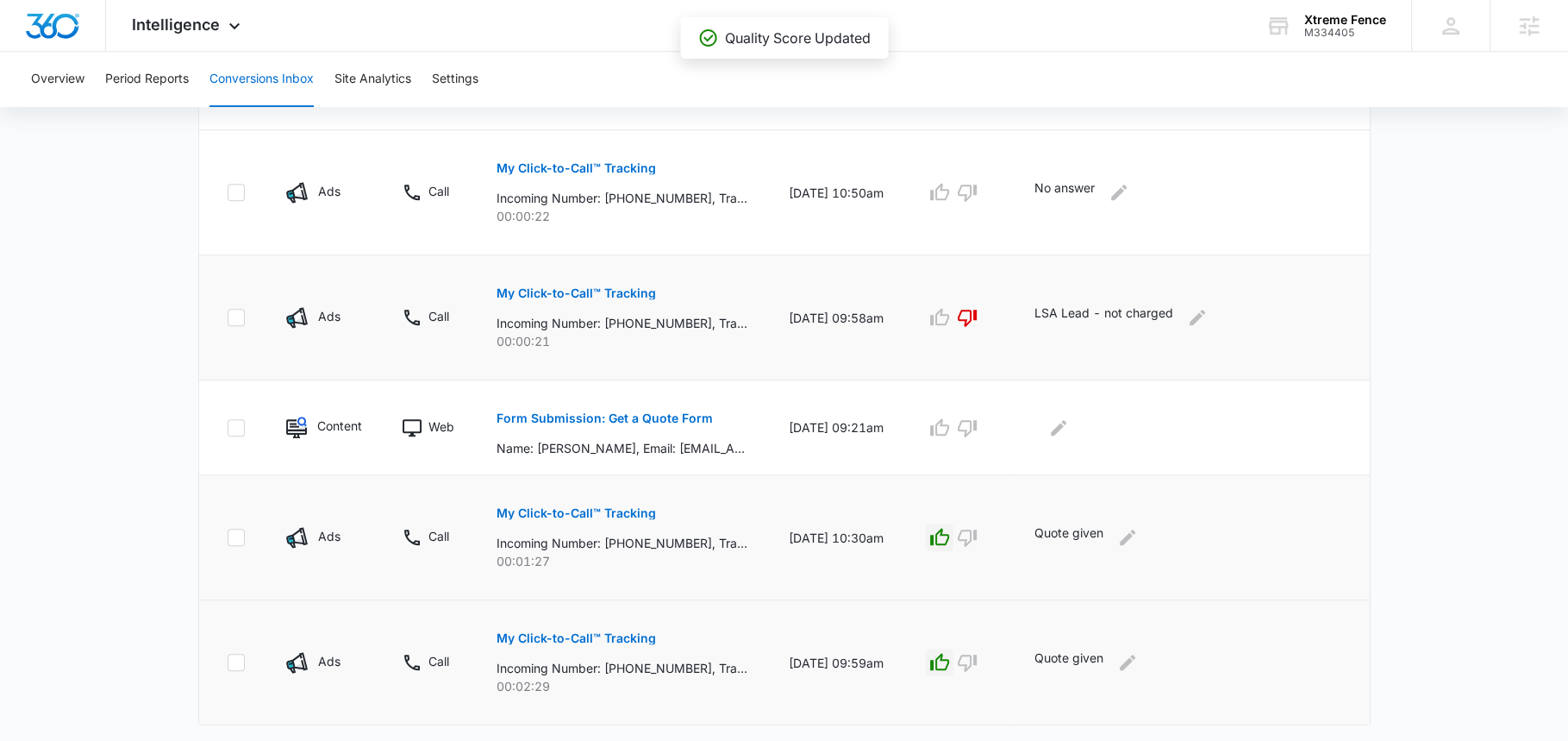
scroll to position [1011, 0]
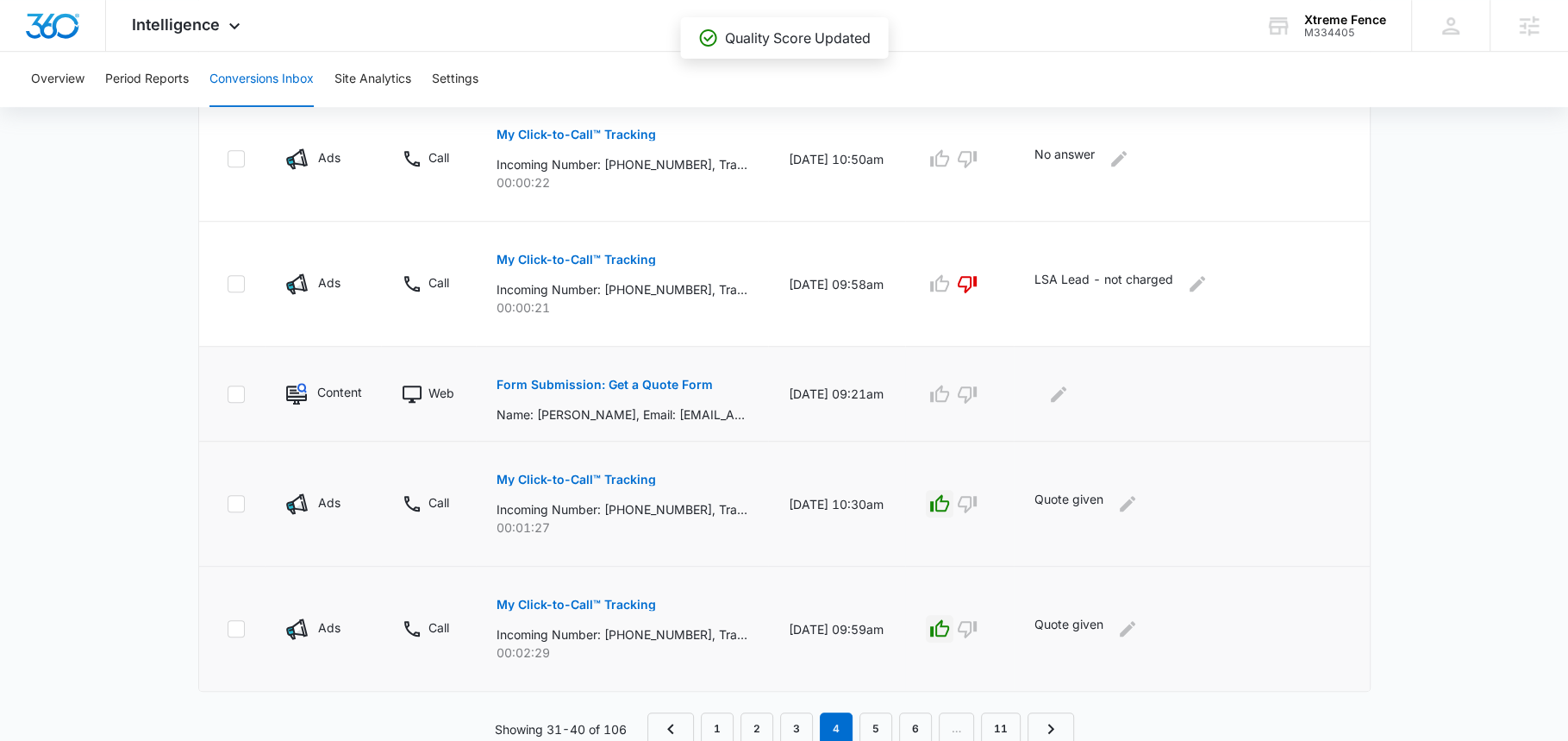
click at [672, 387] on p "Form Submission: Get a Quote Form" at bounding box center [605, 385] width 217 height 12
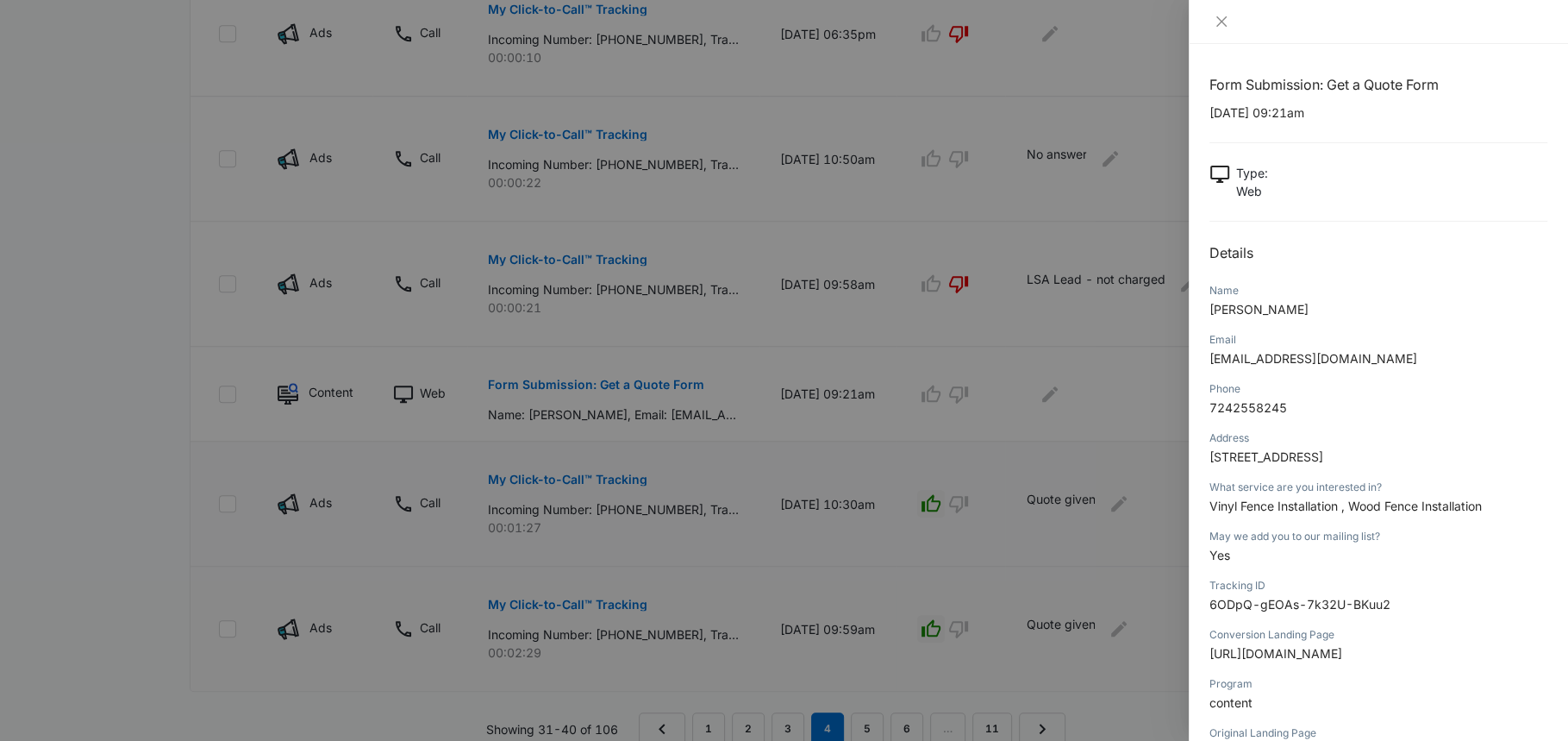
click at [1308, 505] on span "Vinyl Fence Installation , Wood Fence Installation" at bounding box center [1345, 506] width 272 height 15
copy span "Vinyl Fence Installation , Wood Fence Installation"
click at [1021, 379] on div at bounding box center [784, 370] width 1568 height 741
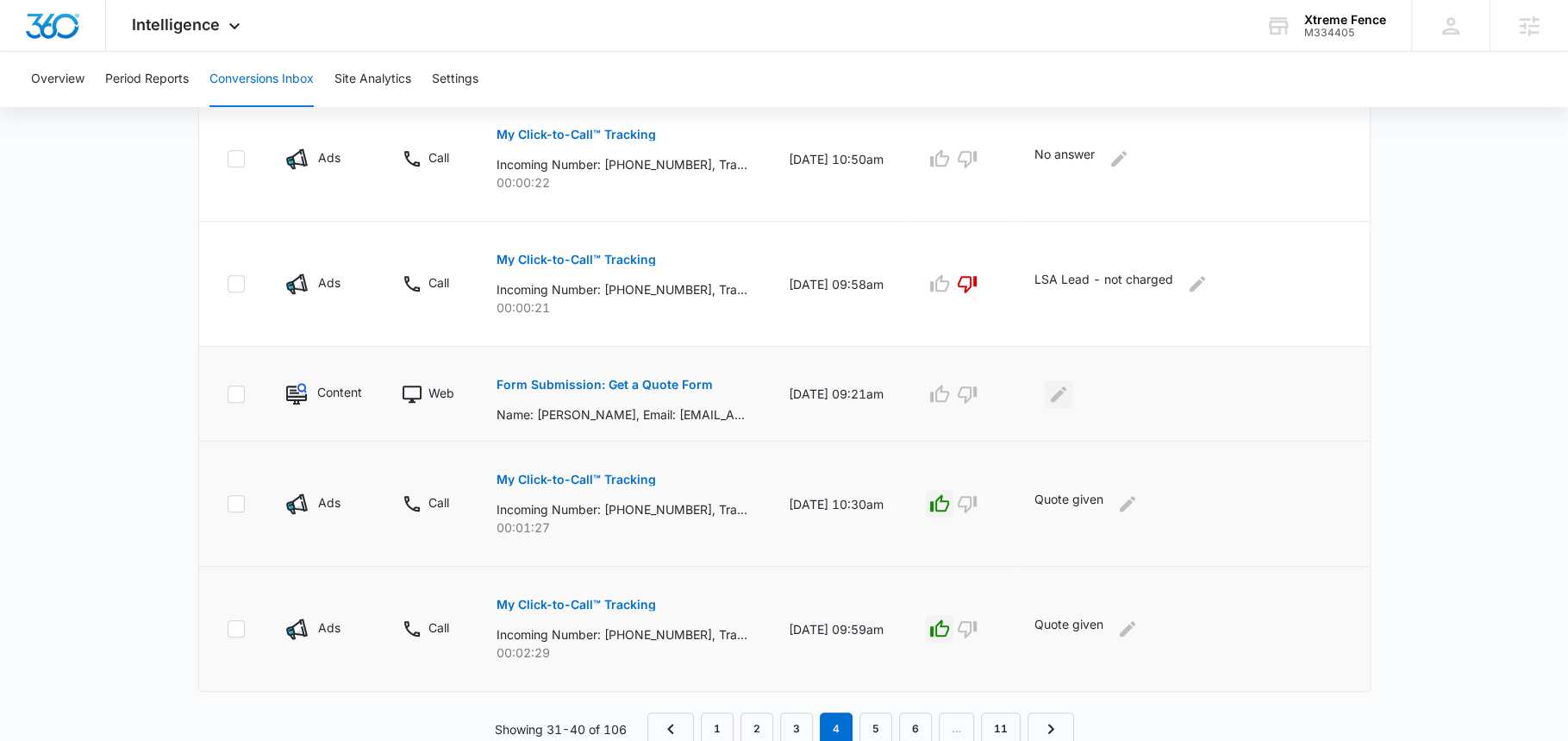
click at [1050, 391] on icon "Edit Comments" at bounding box center [1058, 393] width 20 height 21
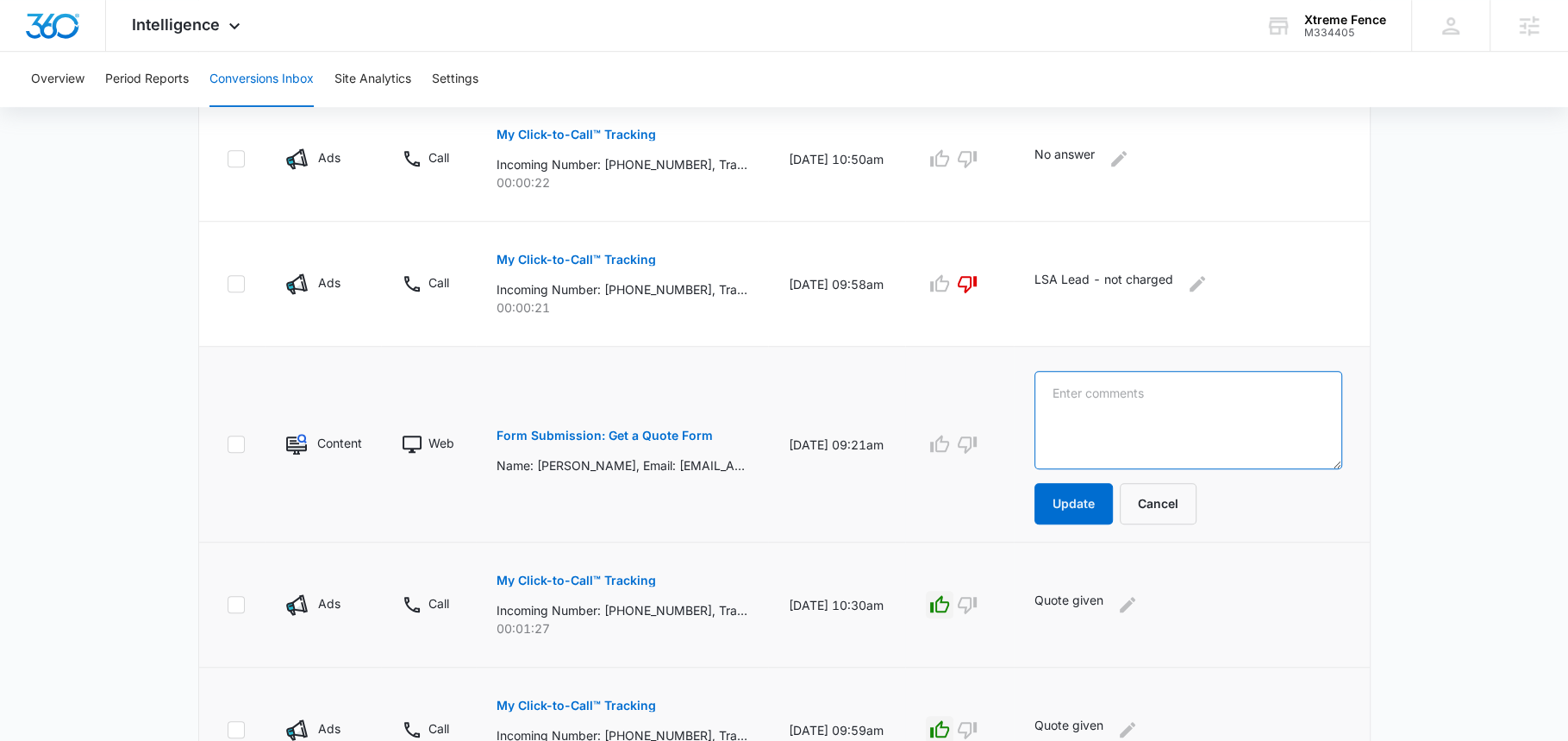
click at [1052, 391] on textarea at bounding box center [1187, 420] width 307 height 99
paste textarea "Vinyl Fence Installation , Wood Fence Installation"
type textarea "Vinyl Fence Installation , Wood Fence Installation"
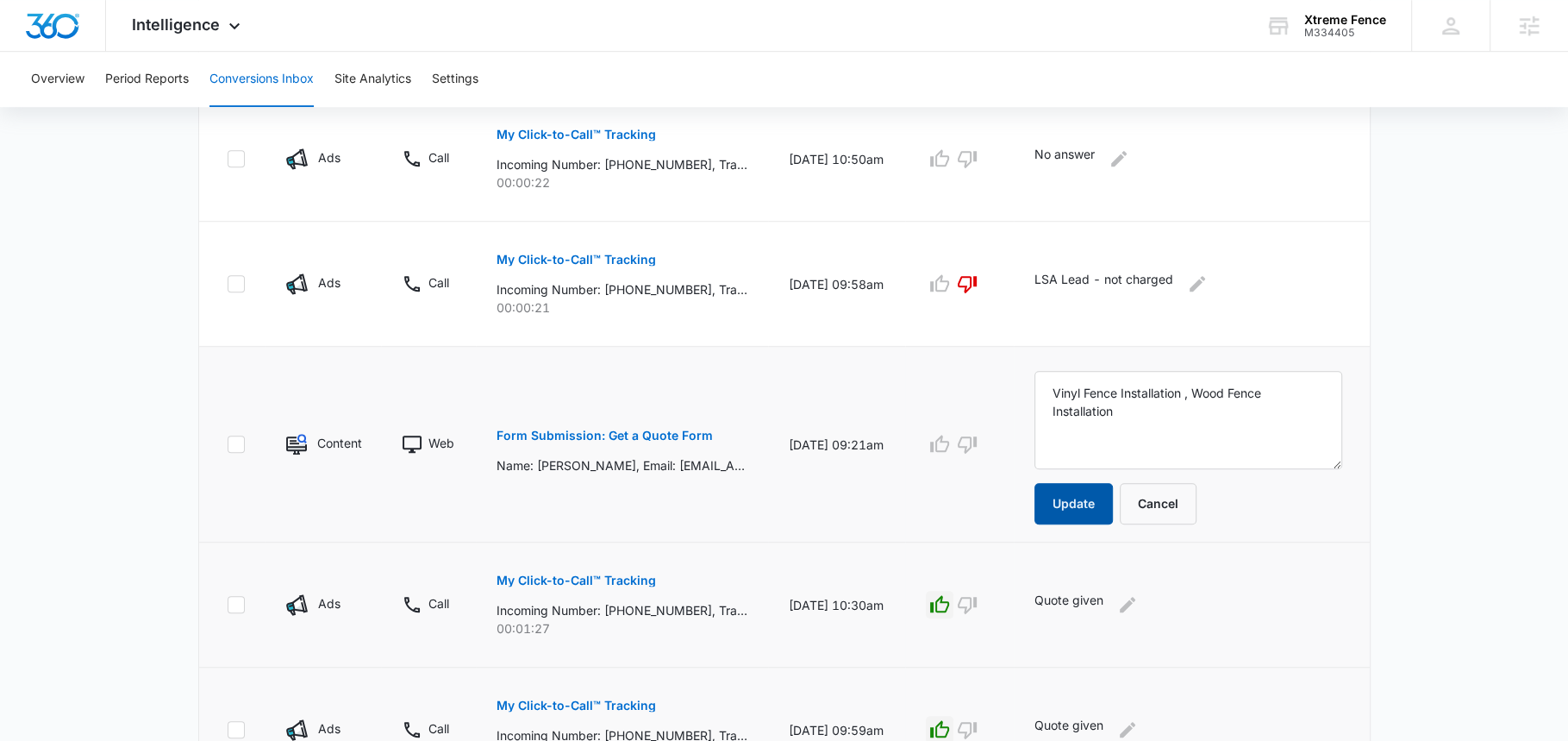
click at [1068, 495] on button "Update" at bounding box center [1073, 504] width 78 height 41
click at [935, 440] on icon "button" at bounding box center [939, 443] width 20 height 21
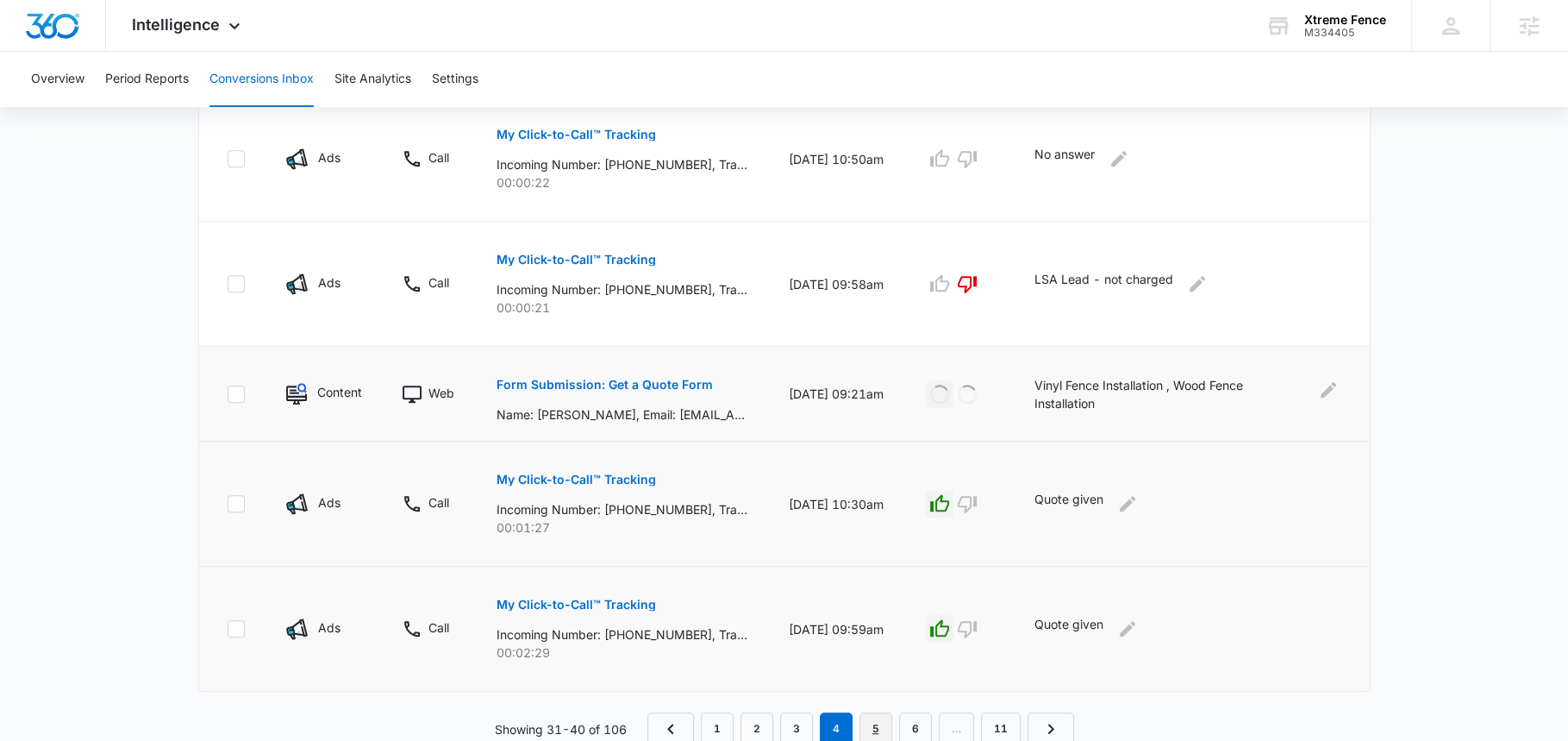
click at [871, 721] on link "5" at bounding box center [876, 729] width 33 height 33
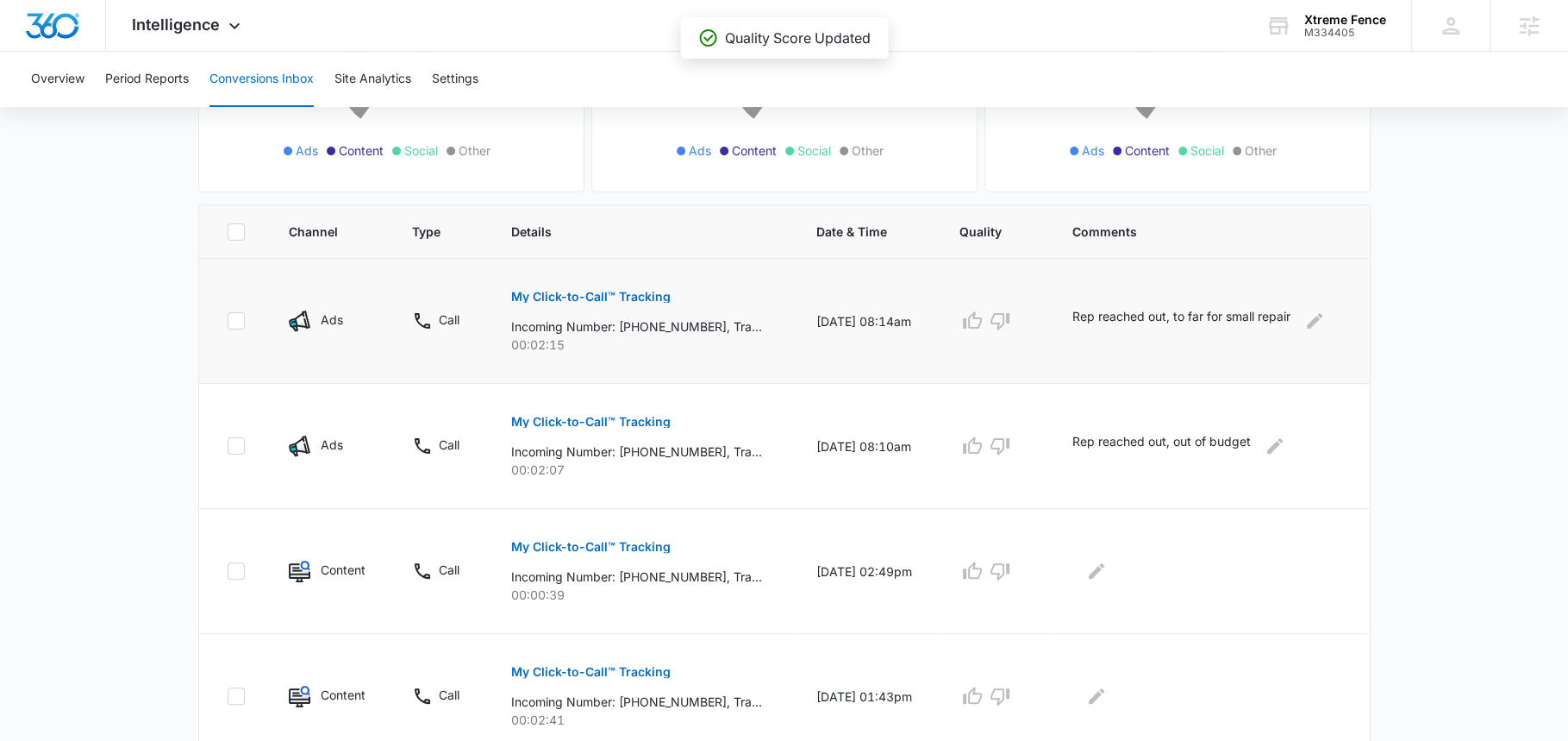
scroll to position [346, 0]
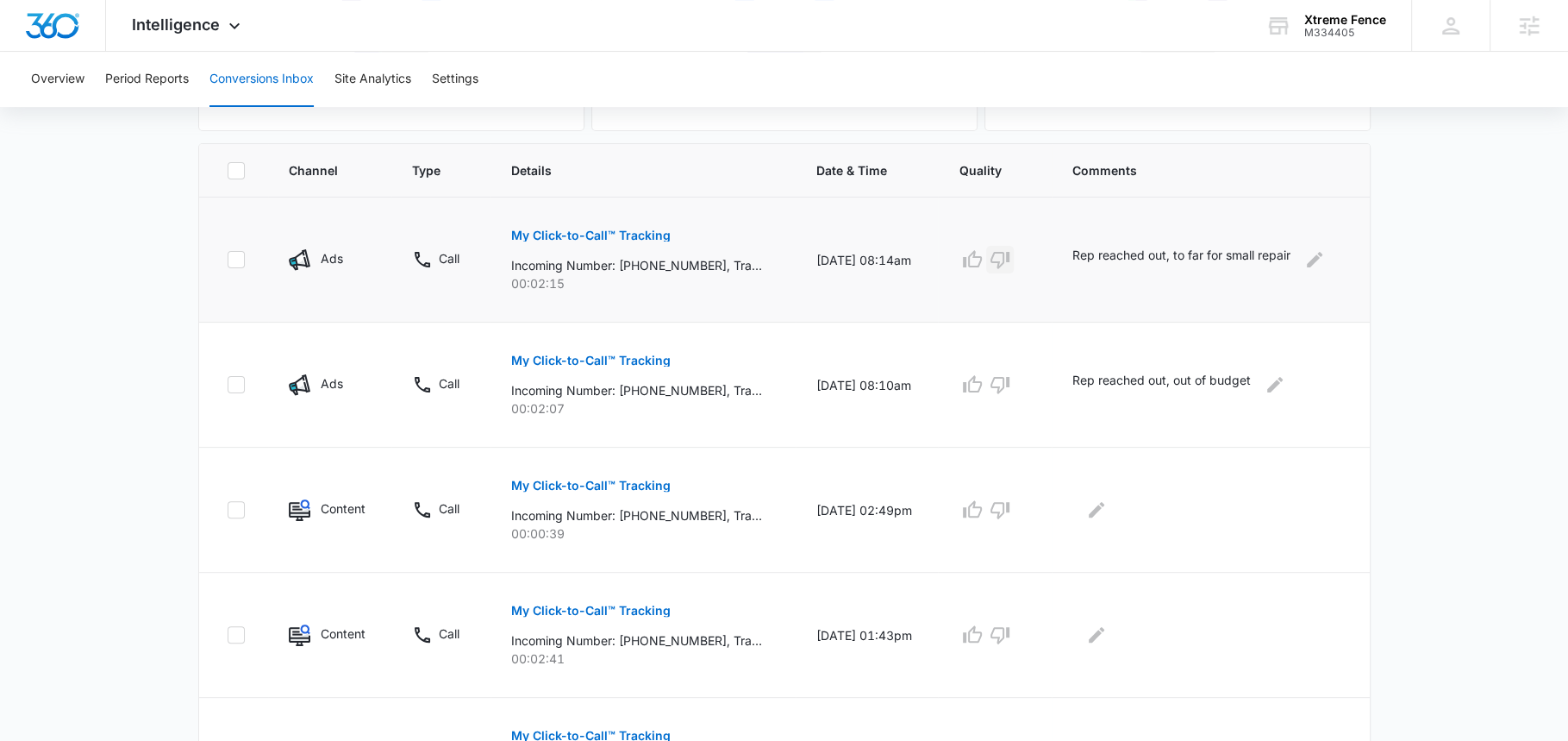
click at [1005, 265] on icon "button" at bounding box center [999, 259] width 20 height 21
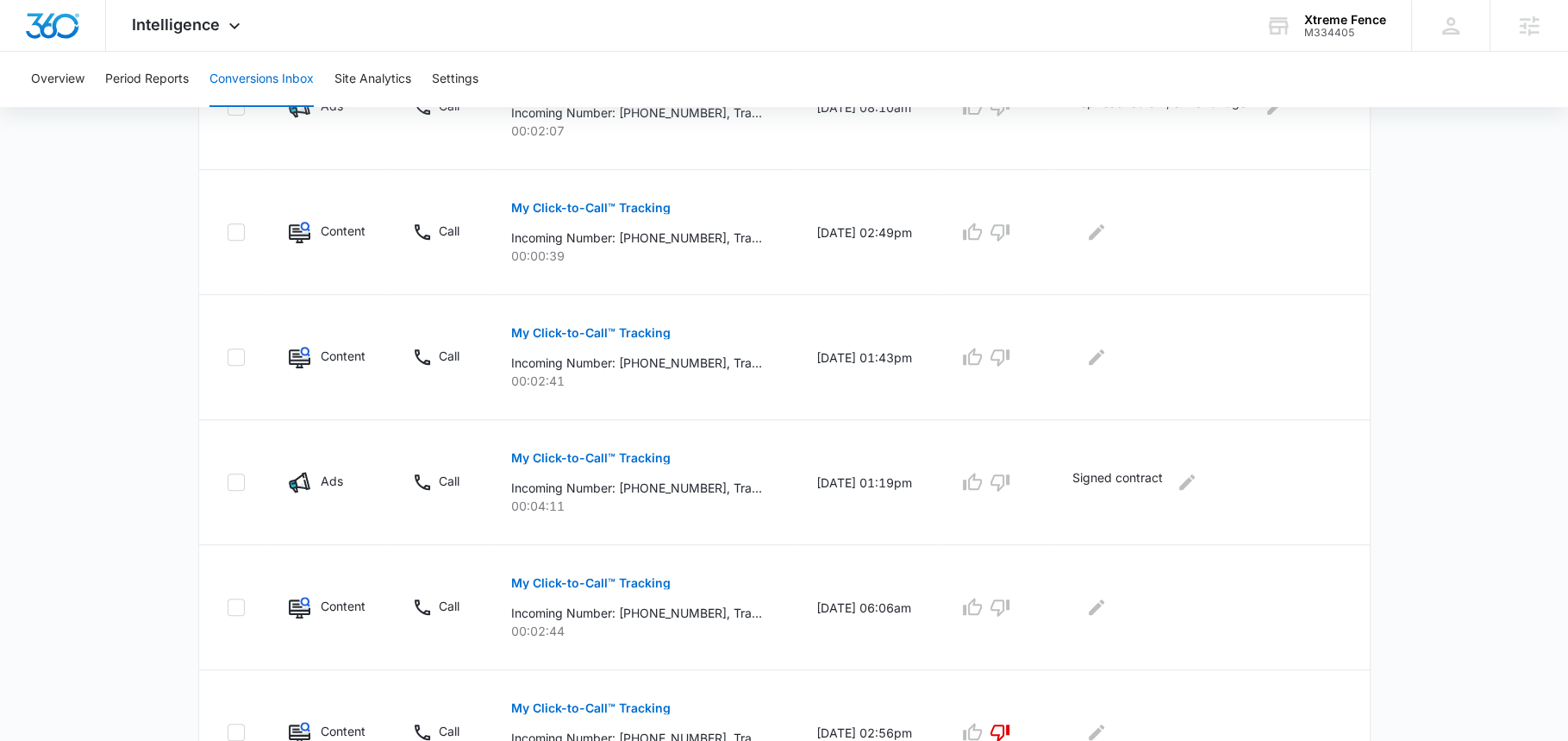
scroll to position [634, 0]
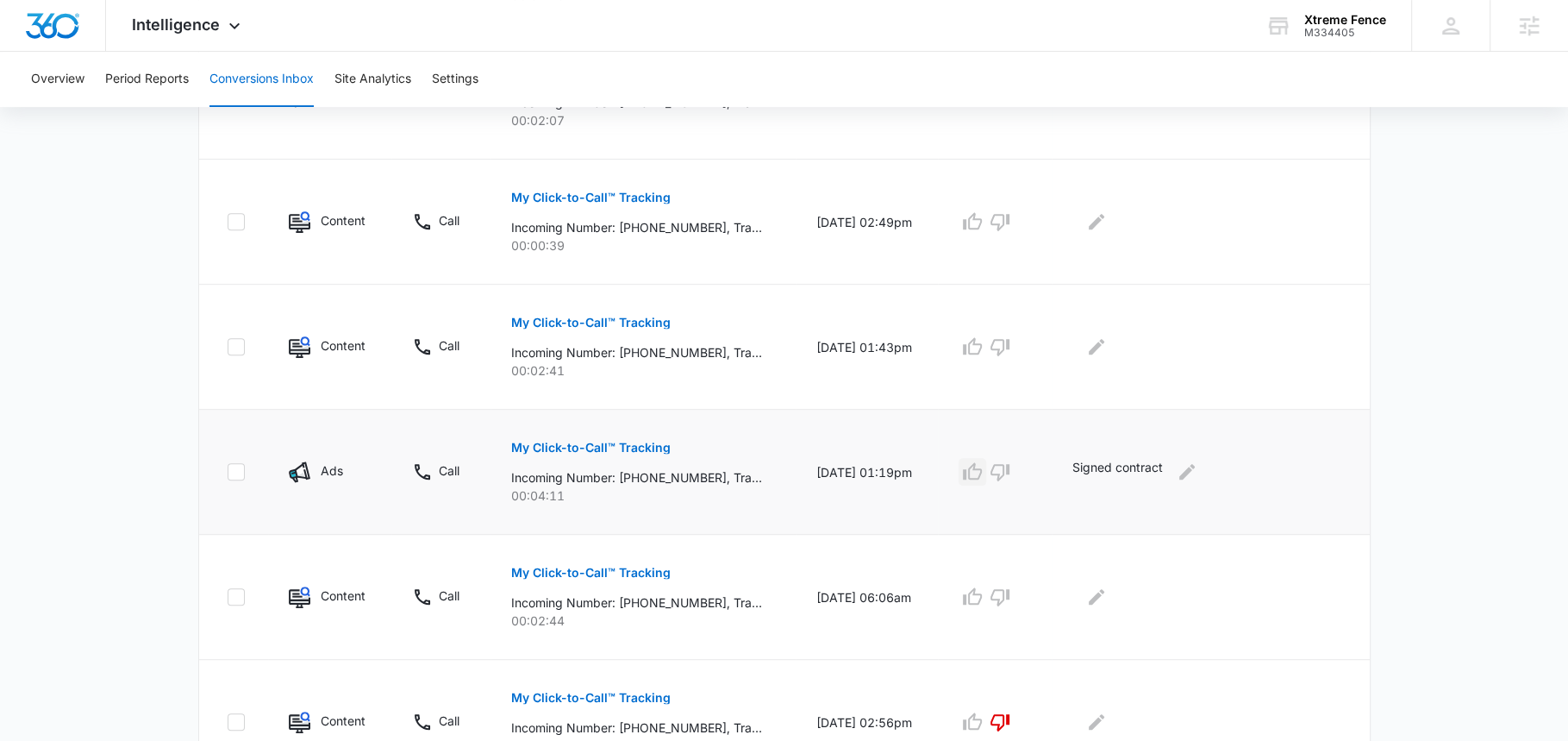
click at [983, 471] on icon "button" at bounding box center [972, 472] width 20 height 21
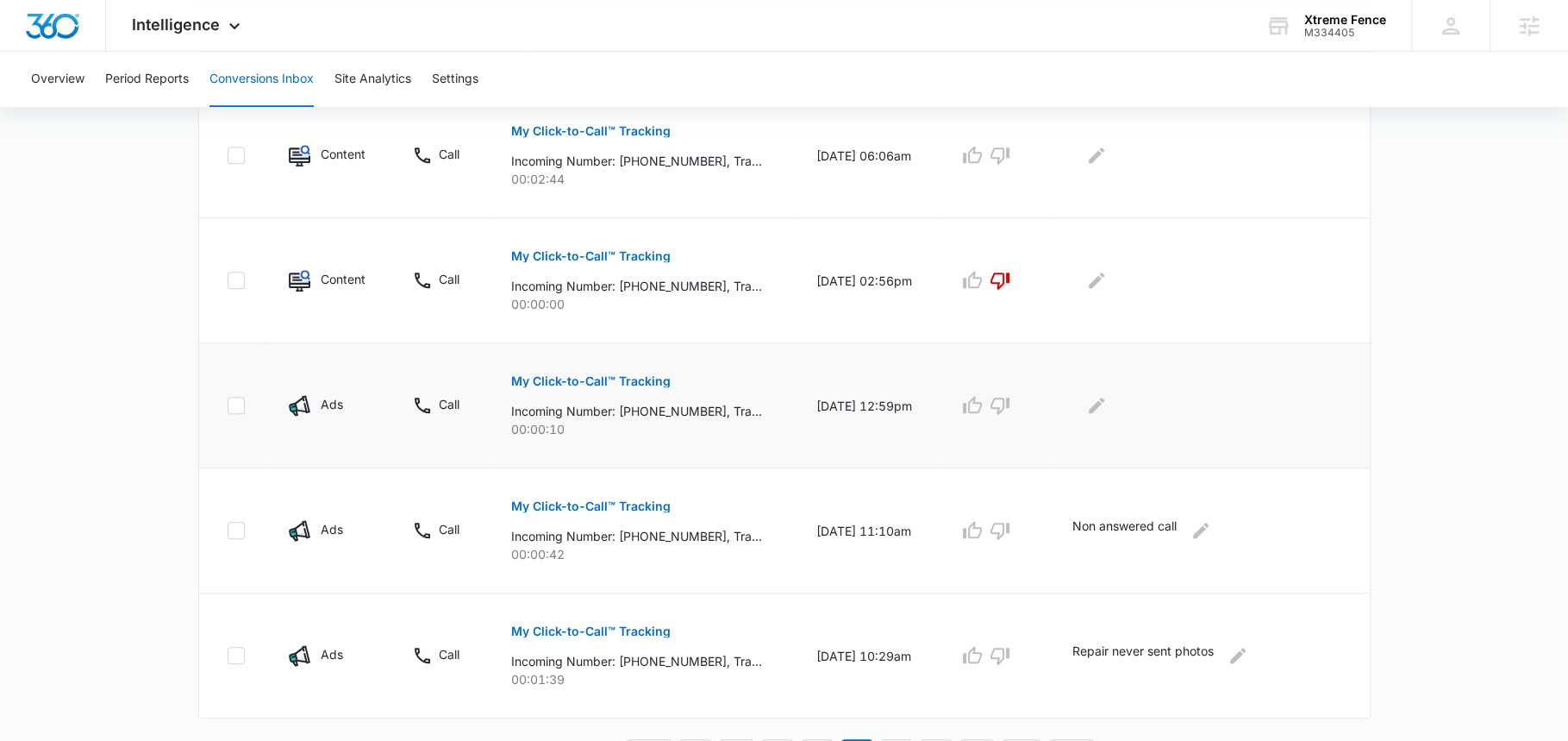
scroll to position [1102, 0]
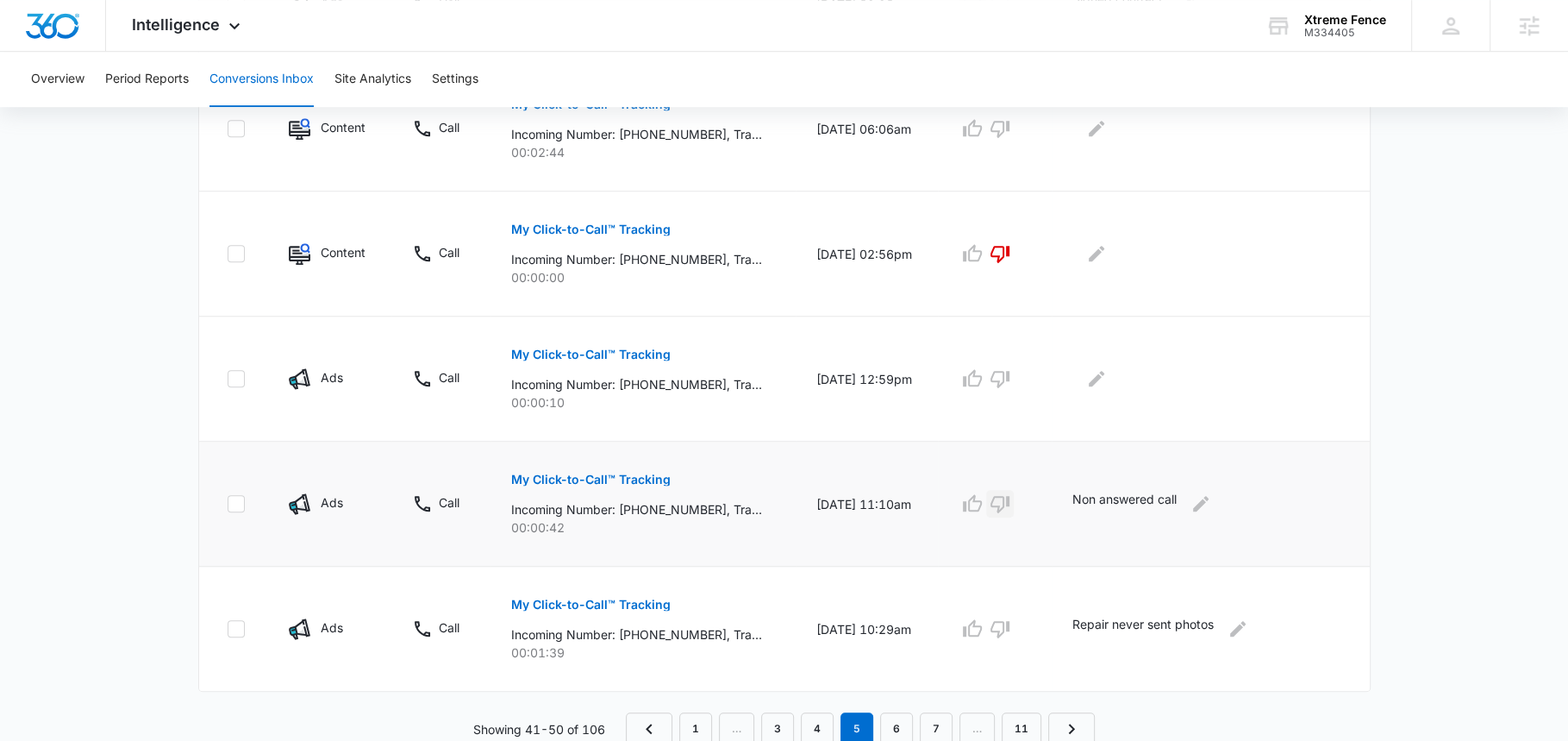
click at [1009, 505] on icon "button" at bounding box center [999, 505] width 19 height 18
click at [983, 625] on icon "button" at bounding box center [972, 628] width 20 height 21
click at [891, 721] on link "6" at bounding box center [897, 729] width 33 height 33
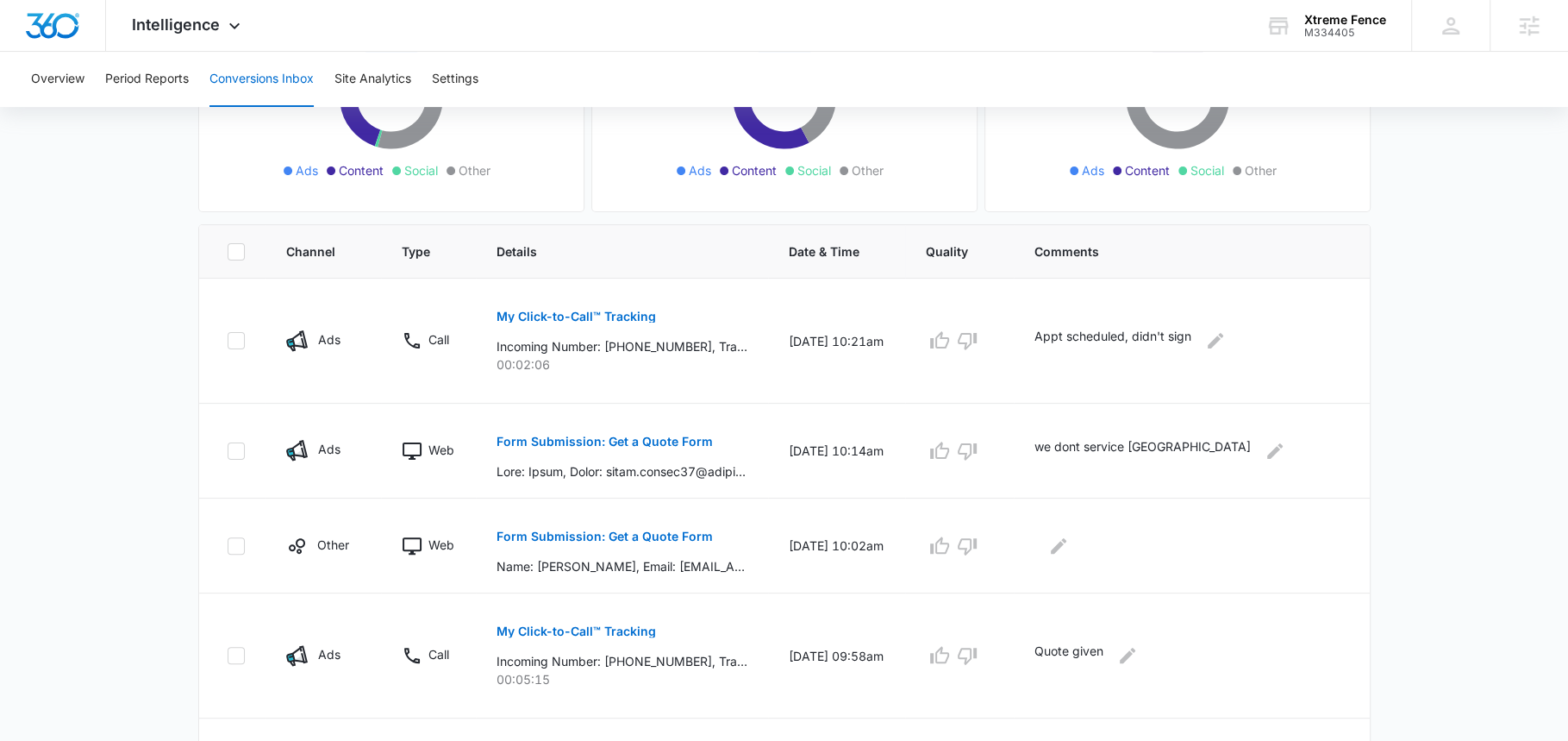
scroll to position [269, 0]
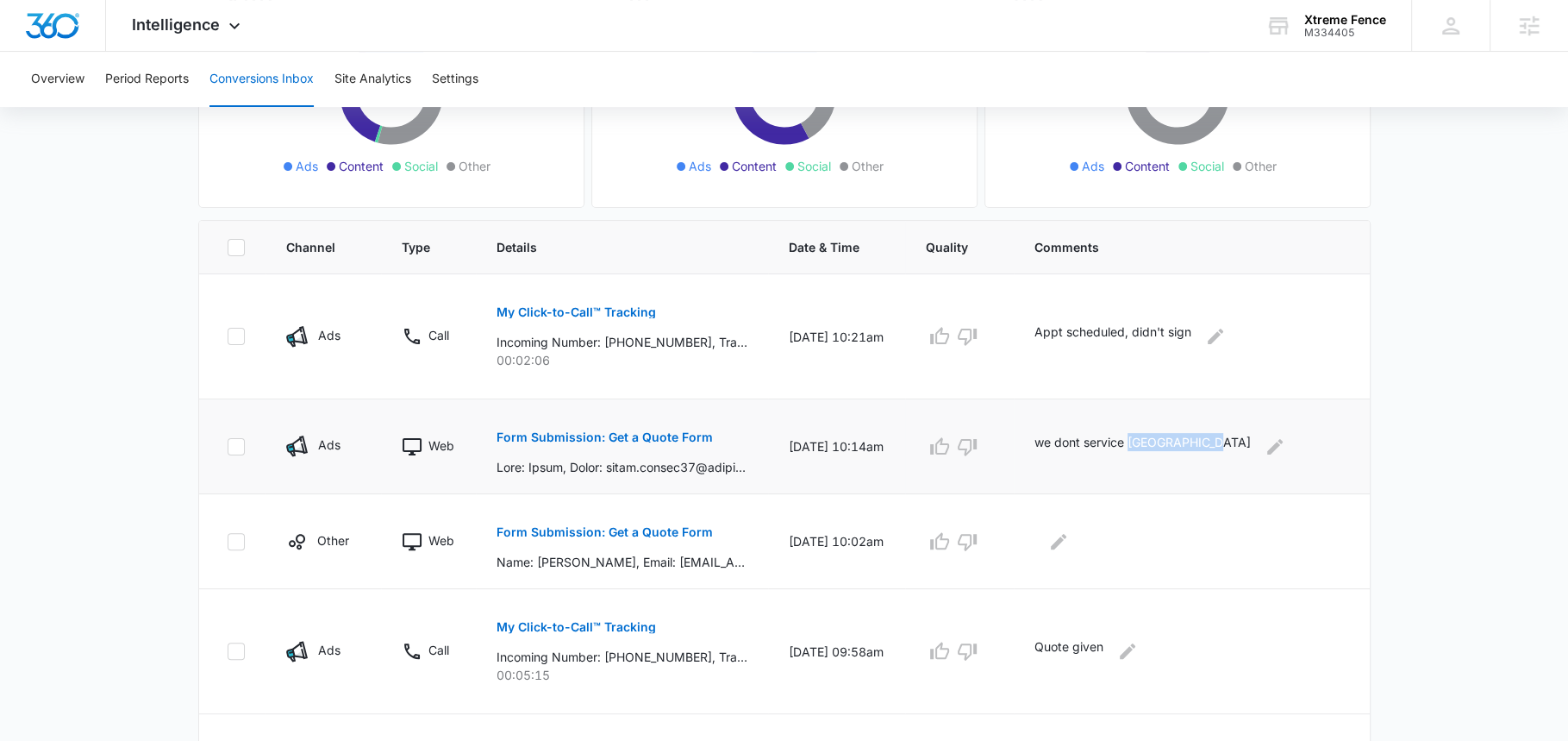
drag, startPoint x: 1214, startPoint y: 441, endPoint x: 1145, endPoint y: 443, distance: 69.0
click at [1145, 443] on p "we dont service Port St Lucie" at bounding box center [1143, 446] width 217 height 27
copy p "Port St Lucie"
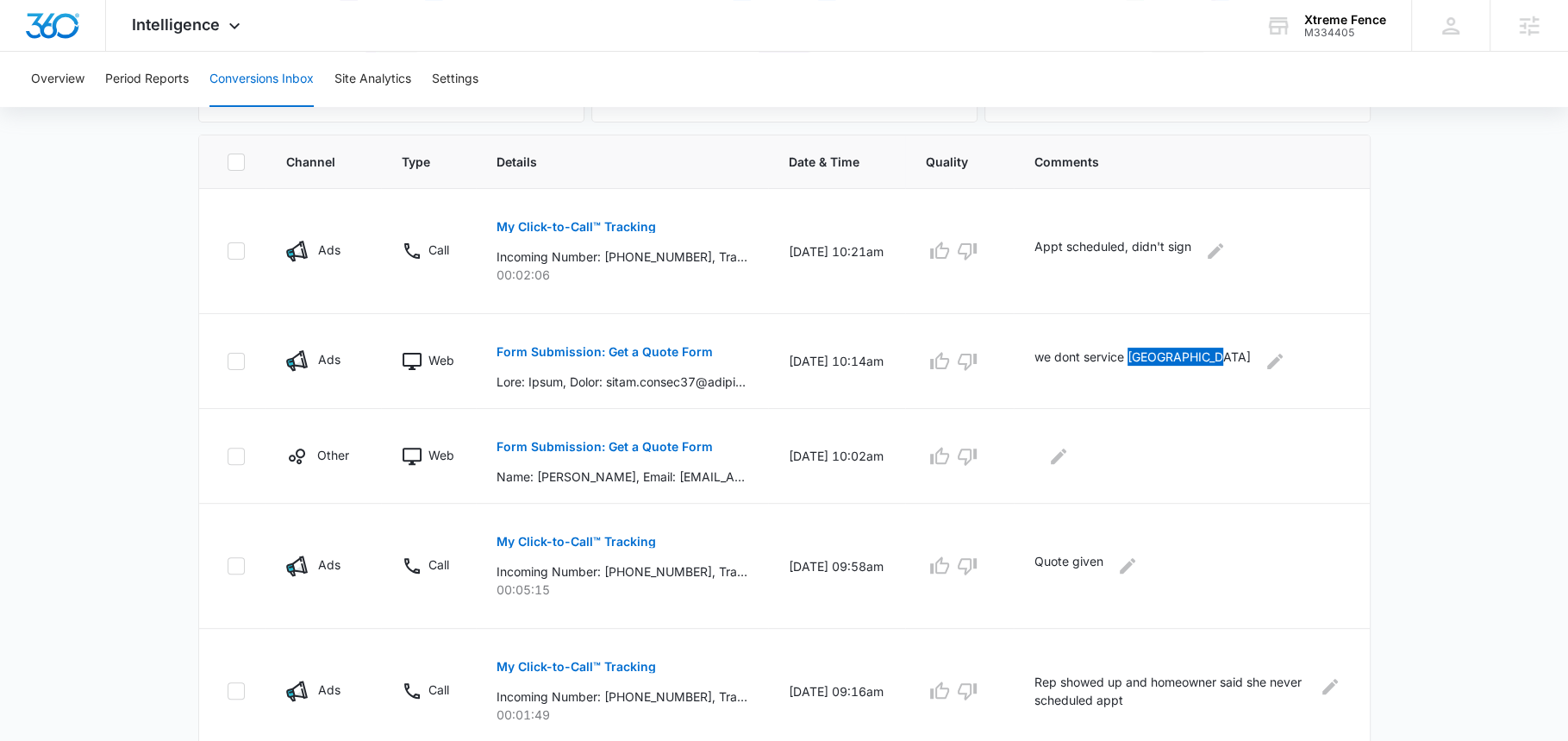
scroll to position [375, 0]
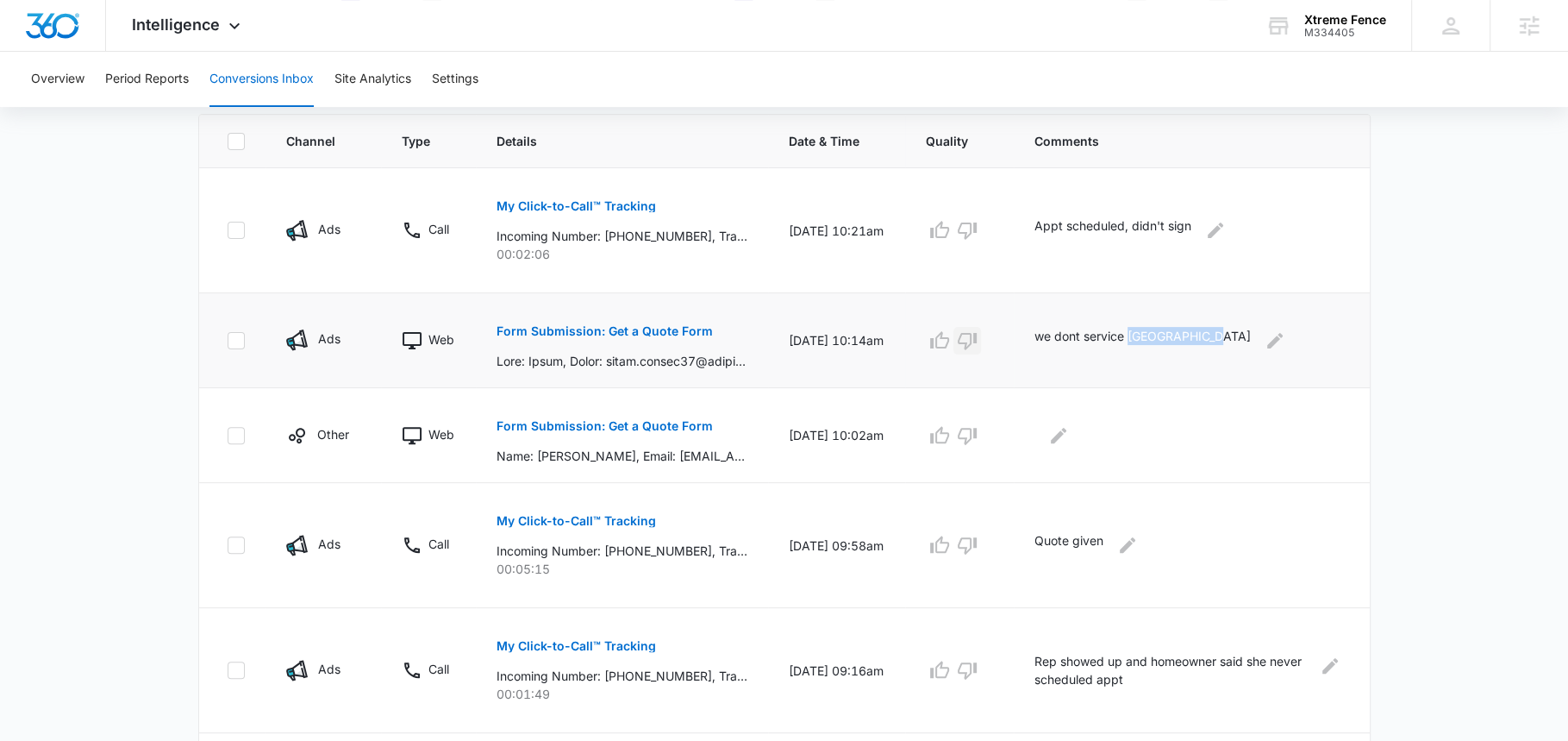
click at [977, 342] on icon "button" at bounding box center [966, 342] width 19 height 18
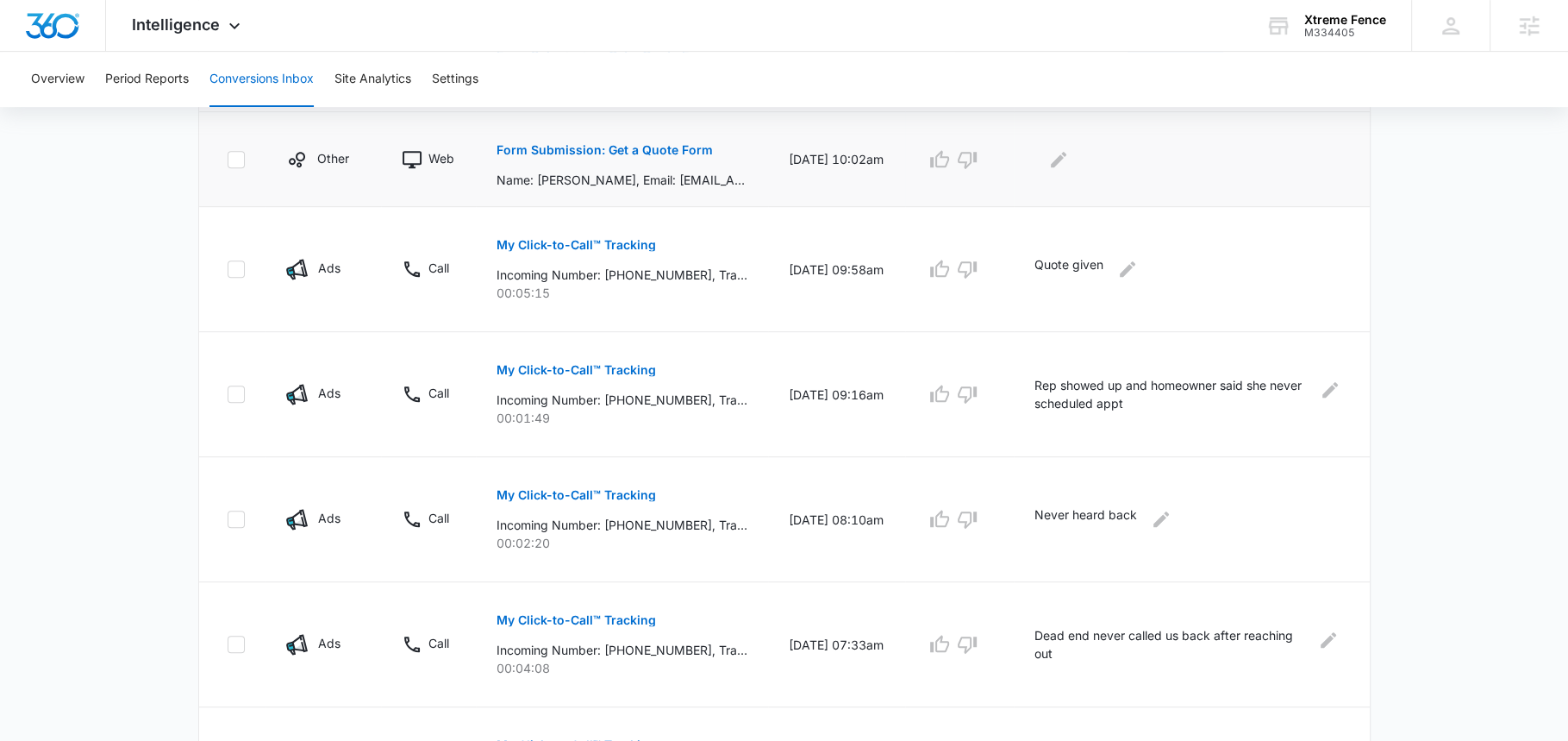
scroll to position [653, 0]
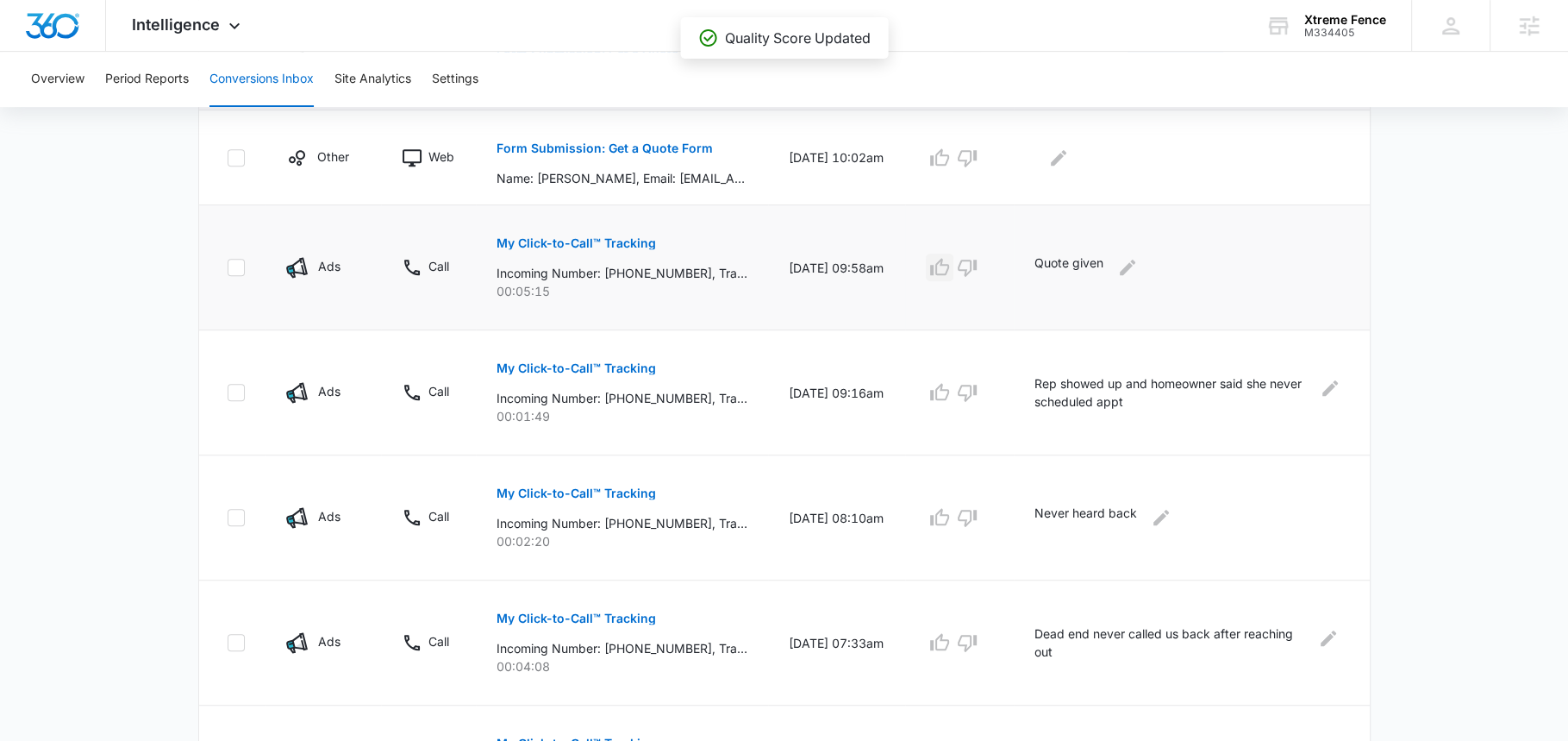
click at [949, 266] on icon "button" at bounding box center [939, 267] width 20 height 21
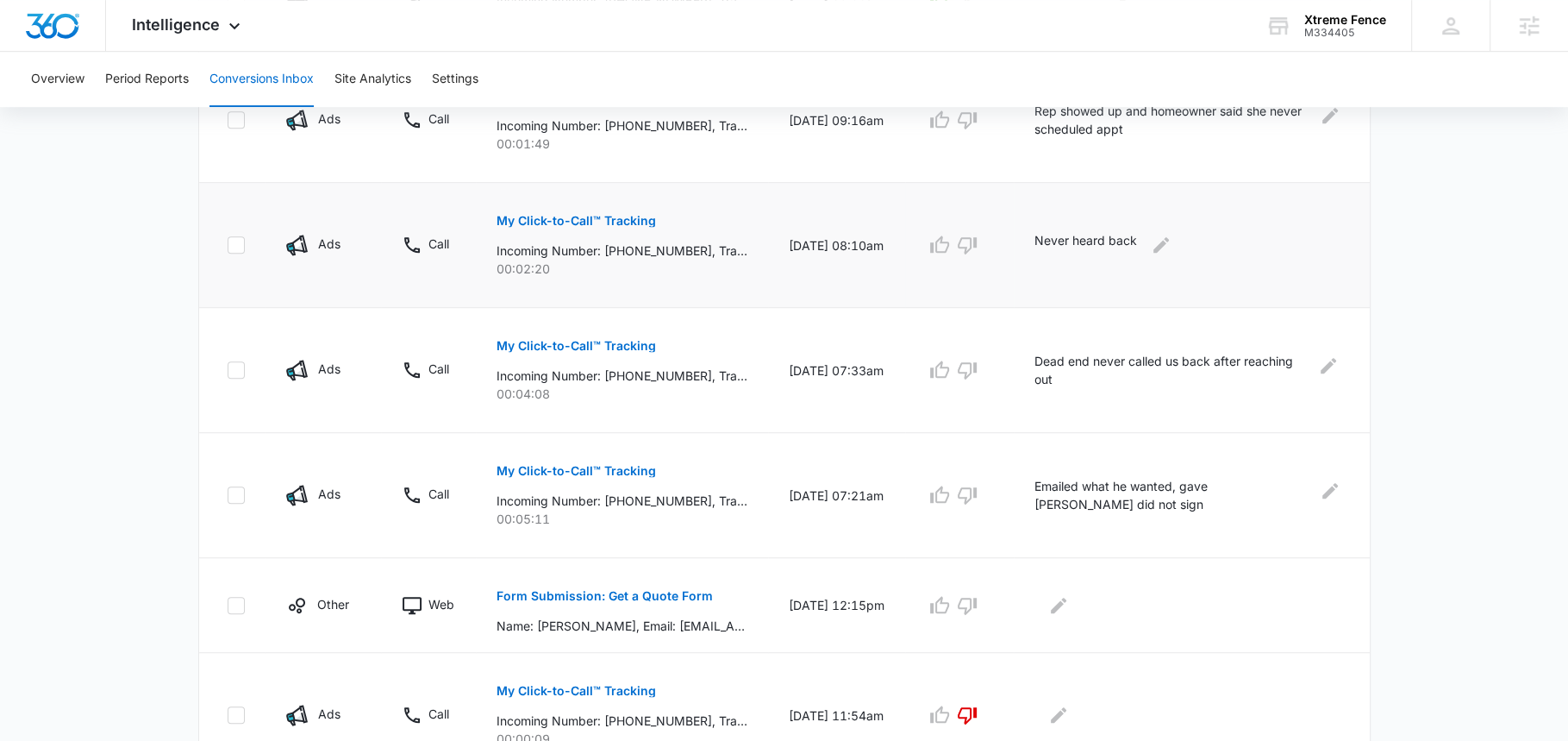
scroll to position [1011, 0]
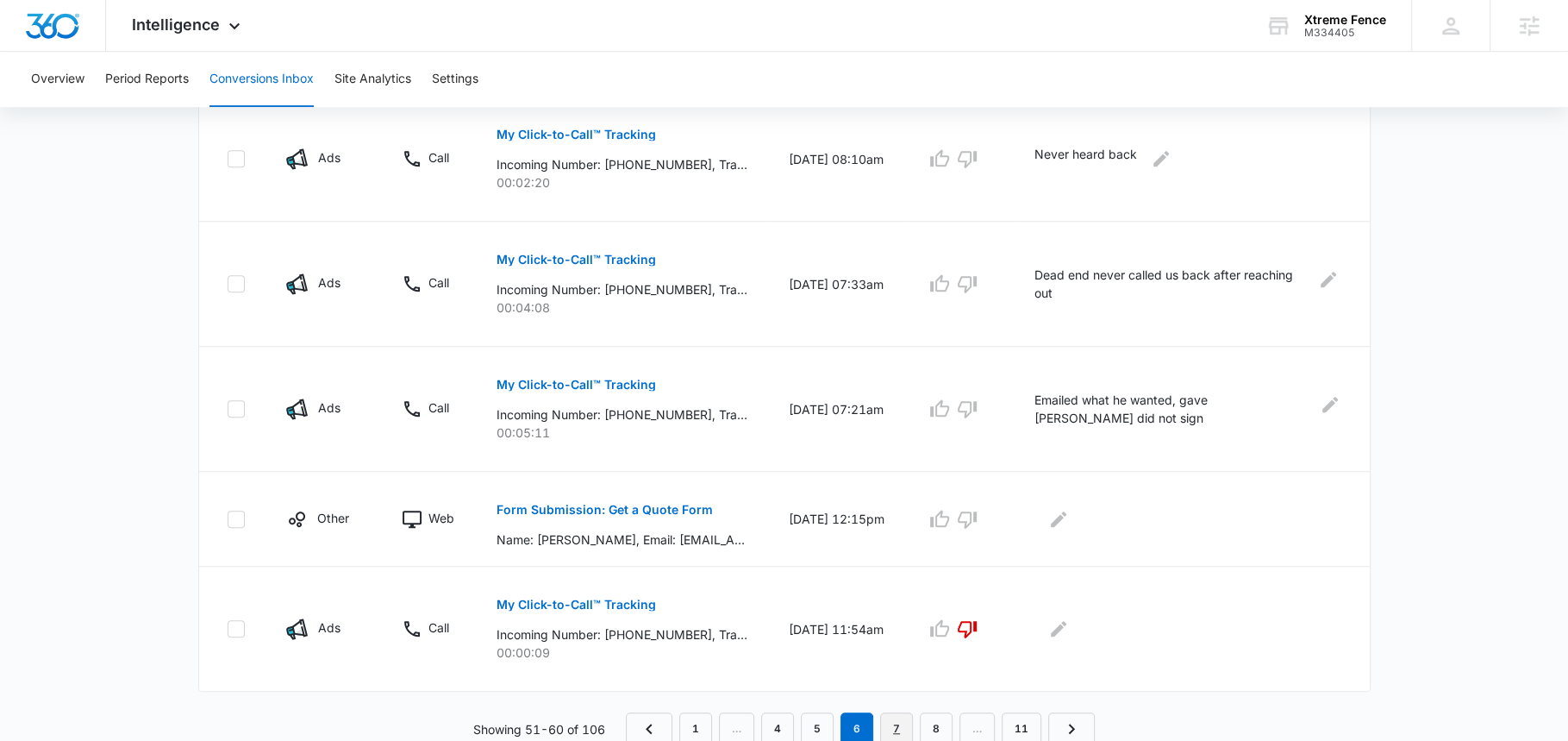
click at [893, 715] on link "7" at bounding box center [897, 729] width 33 height 33
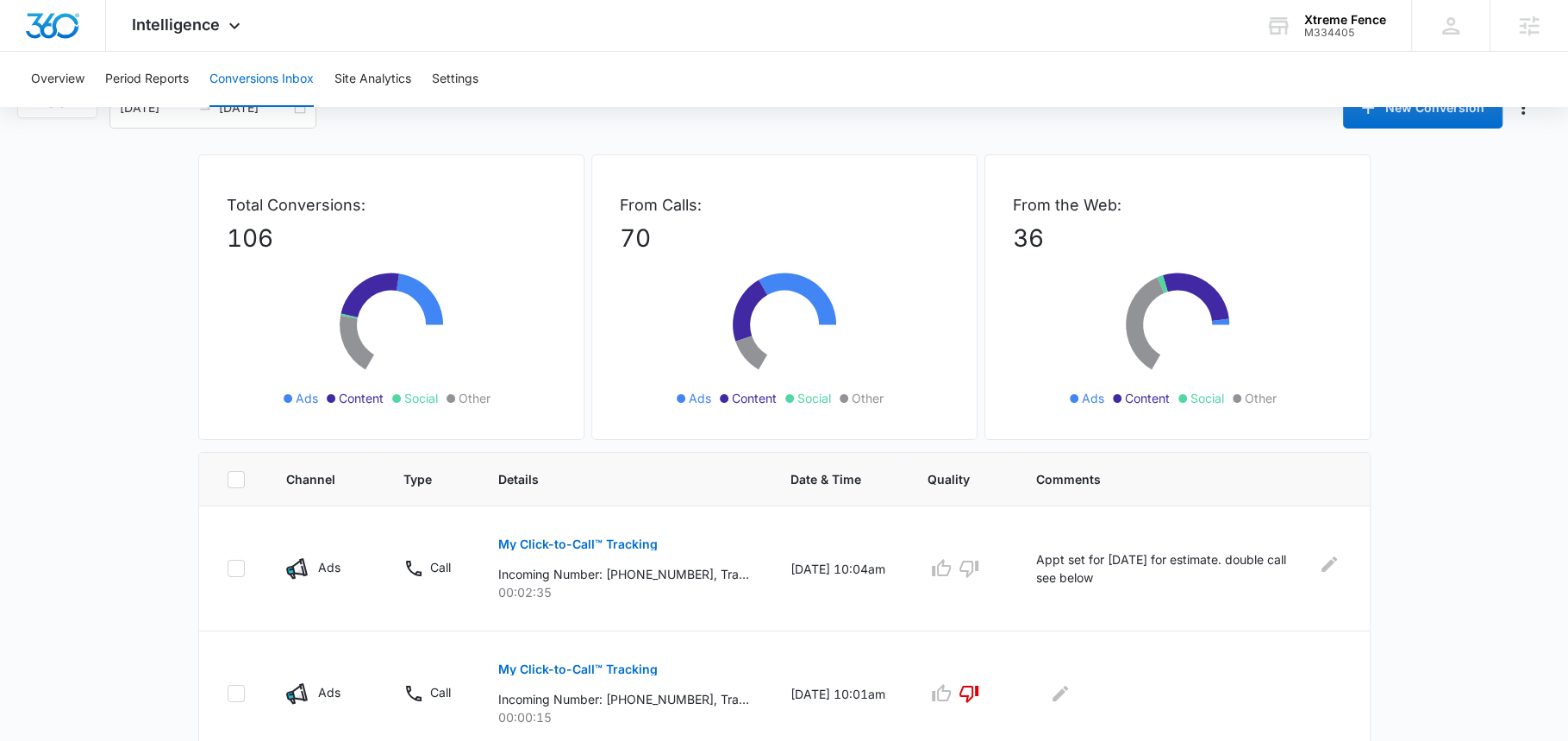
scroll to position [41, 0]
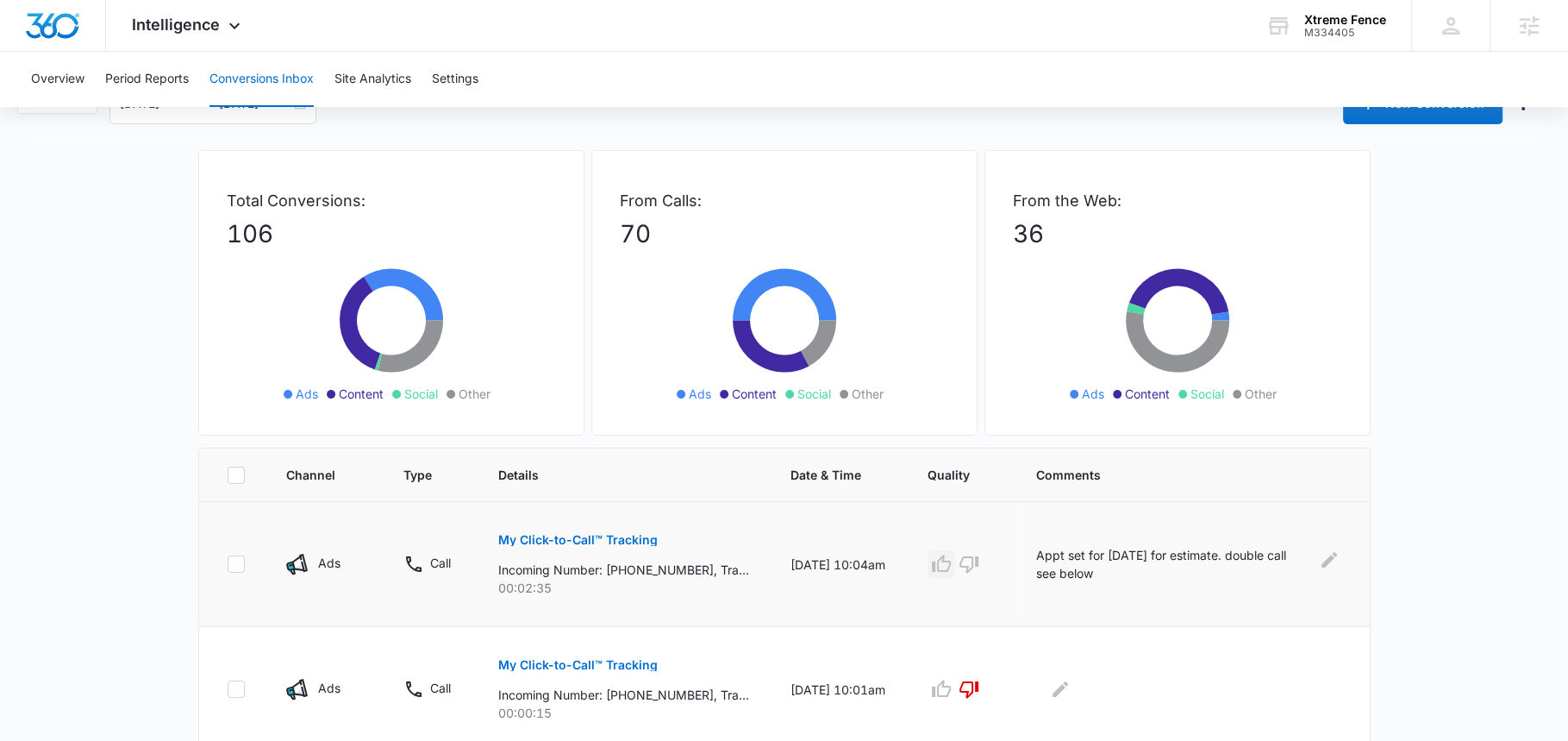
click at [950, 567] on icon "button" at bounding box center [941, 563] width 19 height 18
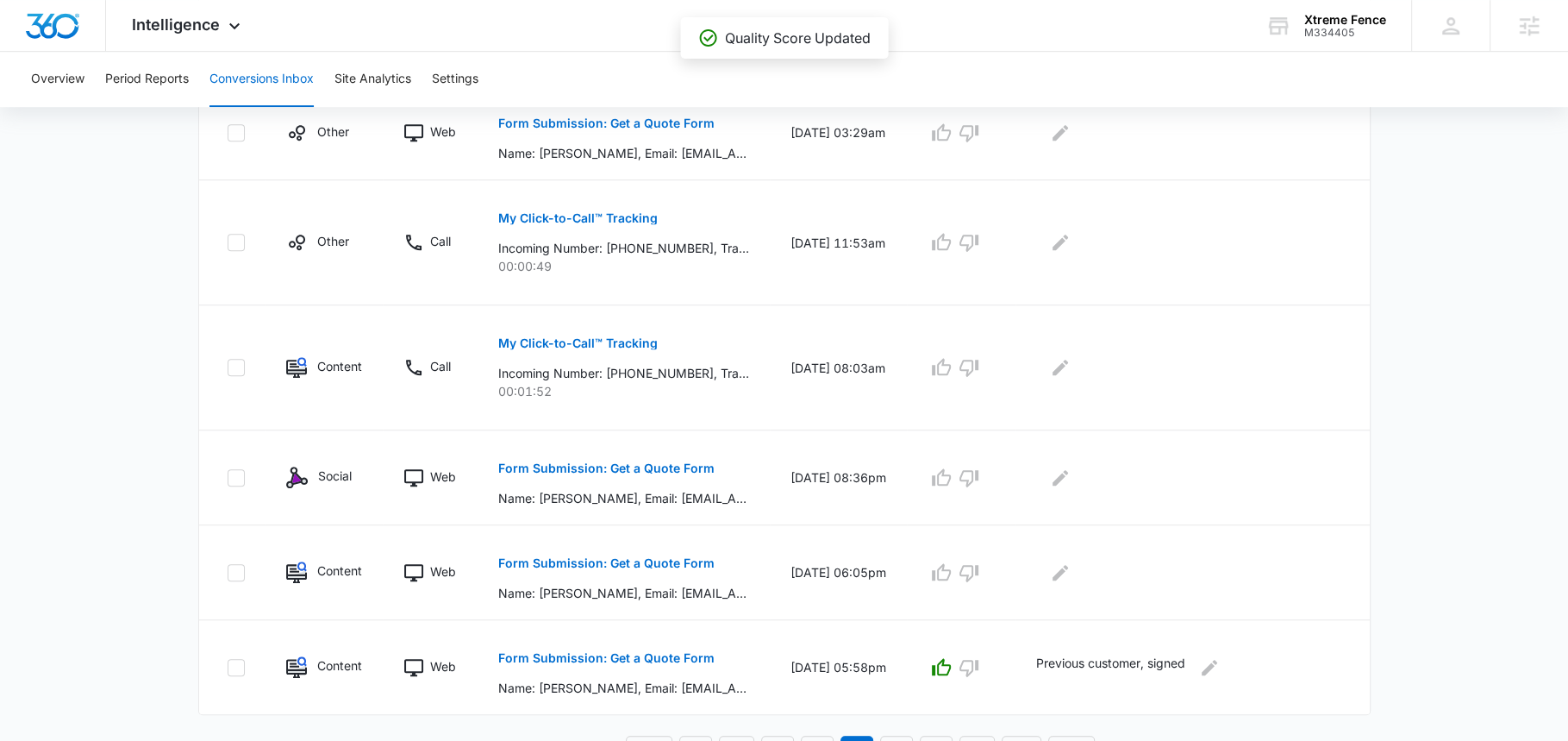
scroll to position [926, 0]
click at [689, 569] on button "Form Submission: Get a Quote Form" at bounding box center [607, 564] width 217 height 41
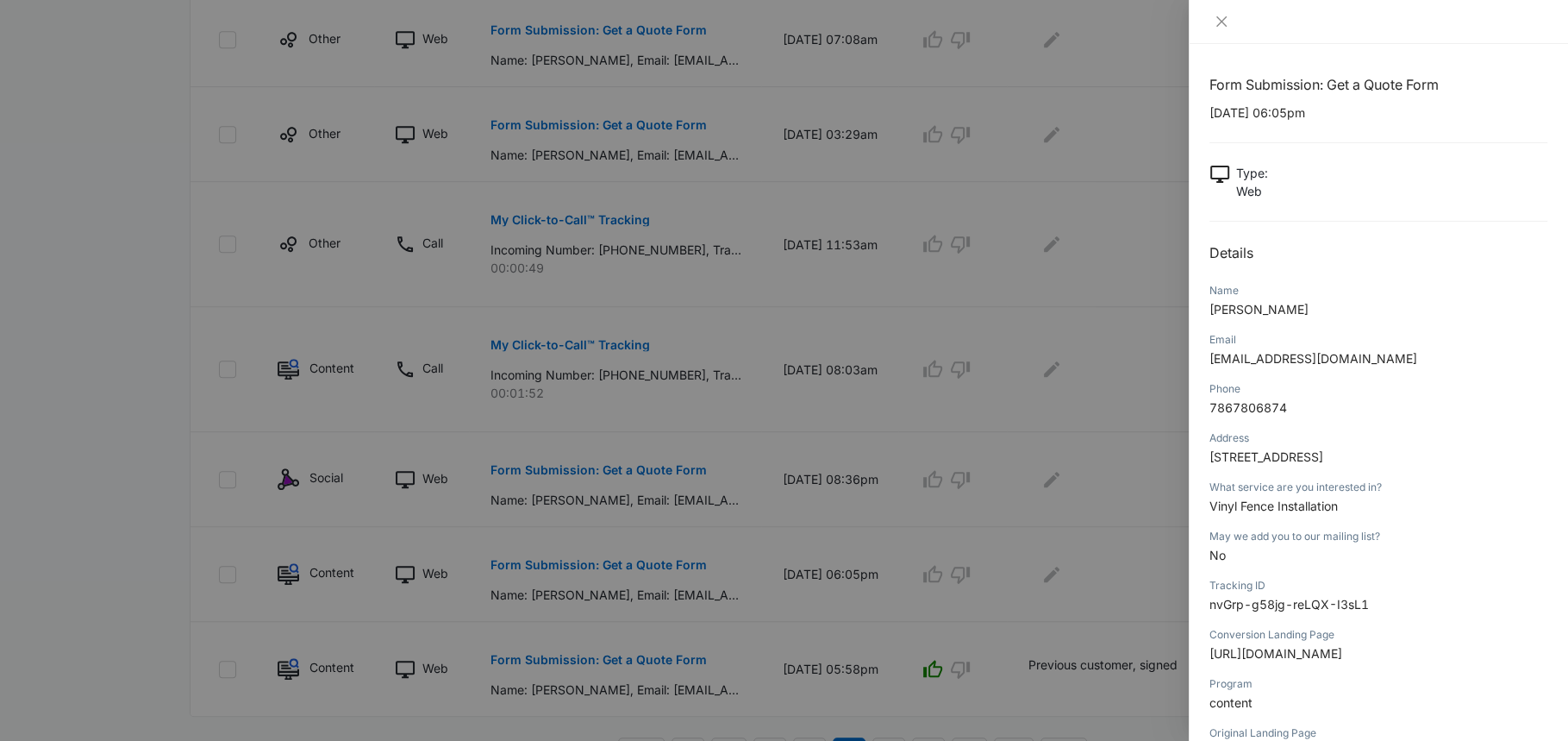
click at [1258, 514] on span "Vinyl Fence Installation" at bounding box center [1273, 506] width 129 height 15
copy span "Vinyl Fence Installation"
click at [941, 567] on div at bounding box center [784, 370] width 1568 height 741
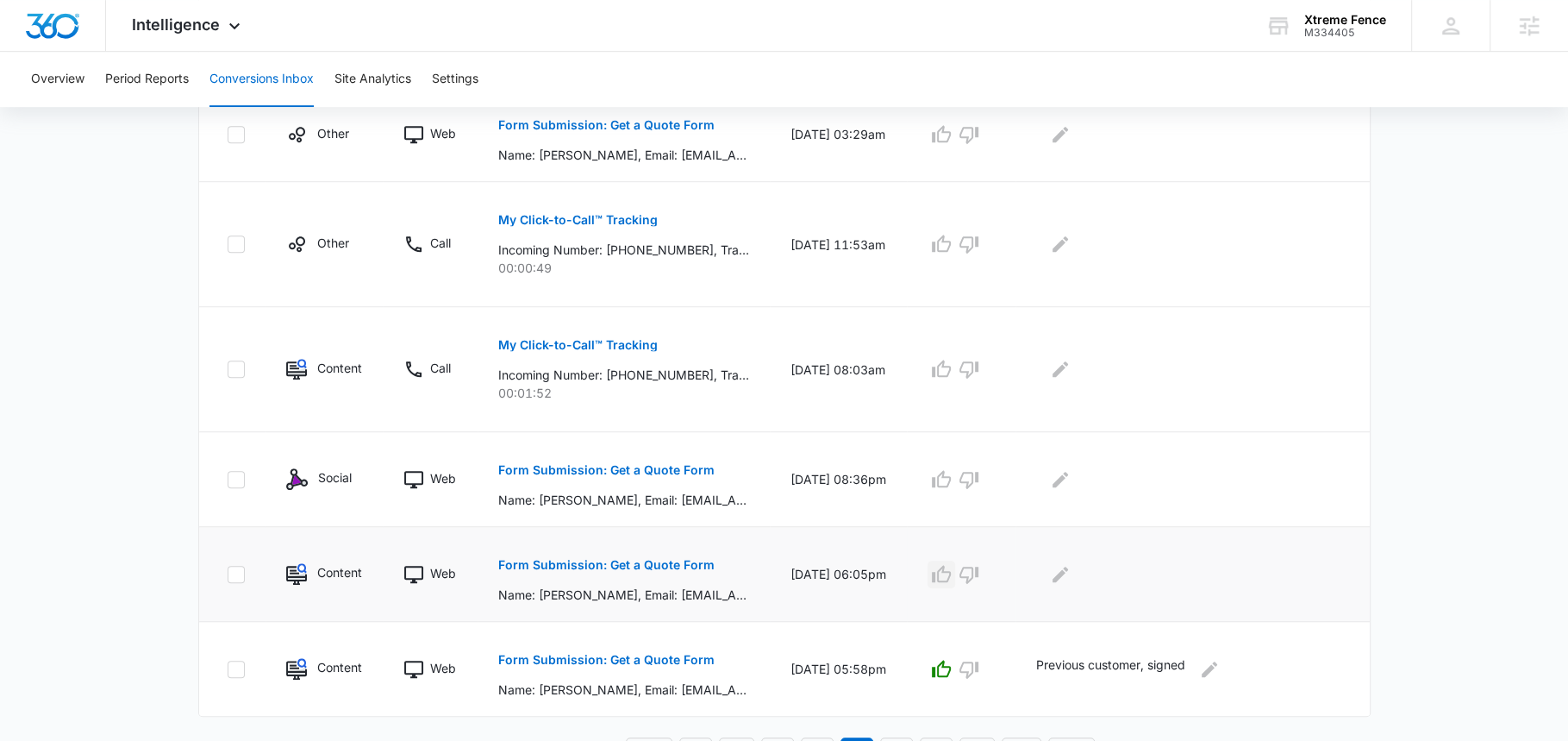
click at [951, 567] on icon "button" at bounding box center [941, 574] width 20 height 21
click at [1070, 573] on icon "Edit Comments" at bounding box center [1060, 574] width 20 height 21
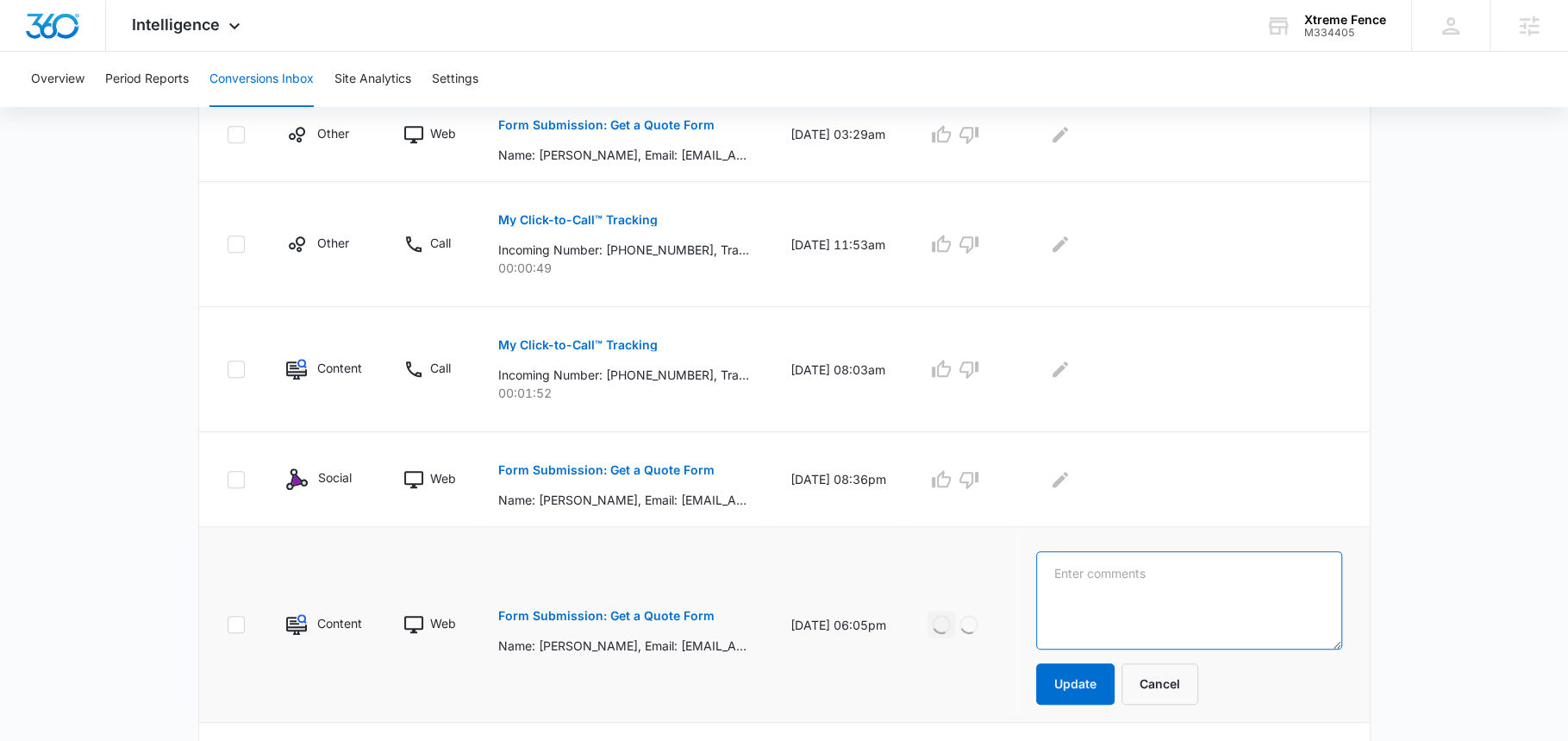
click at [1081, 573] on textarea at bounding box center [1189, 599] width 306 height 99
paste textarea "Vinyl Fence Installation"
type textarea "Vinyl Fence Installation"
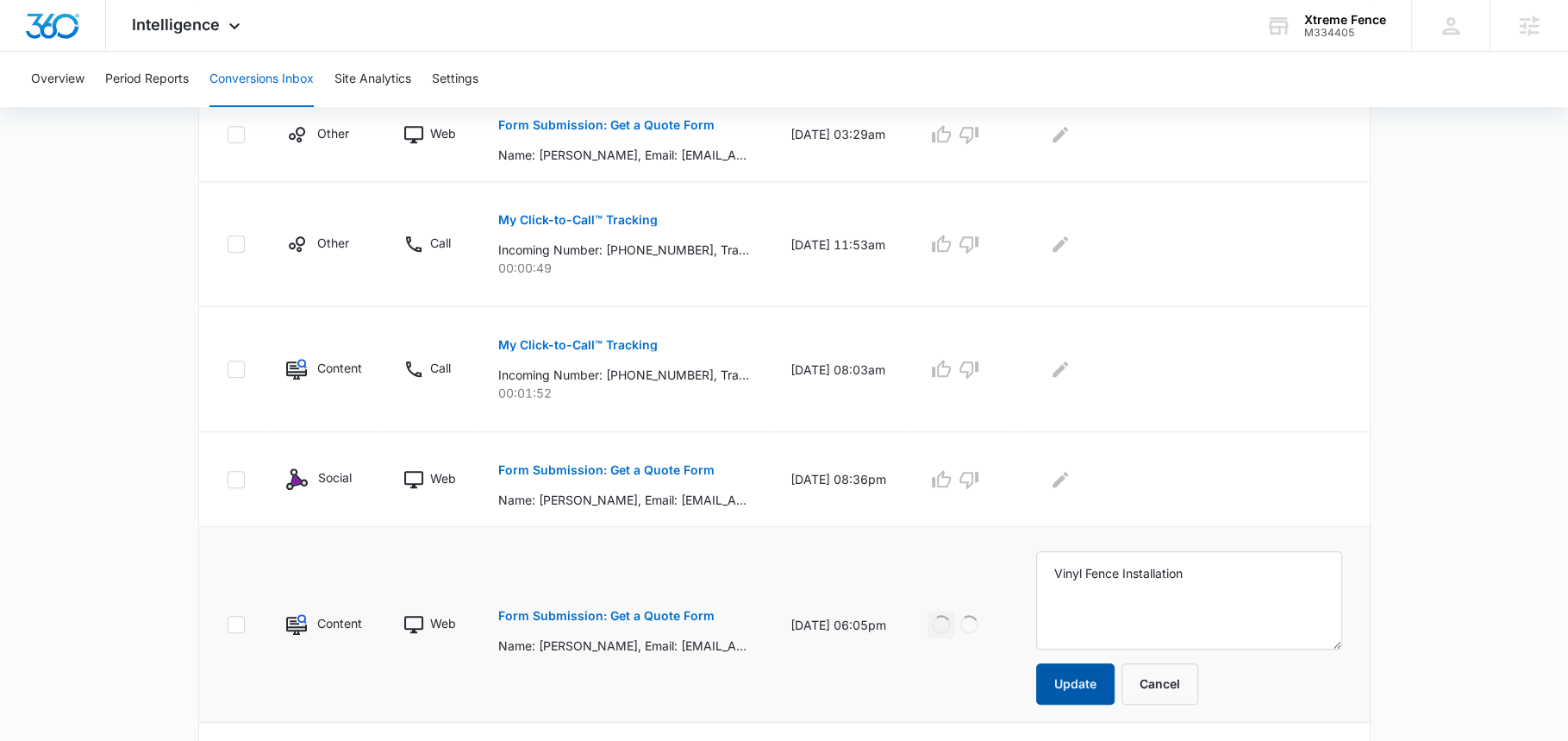
click at [1090, 679] on button "Update" at bounding box center [1075, 683] width 78 height 41
click at [677, 478] on button "Form Submission: Get a Quote Form" at bounding box center [607, 470] width 217 height 41
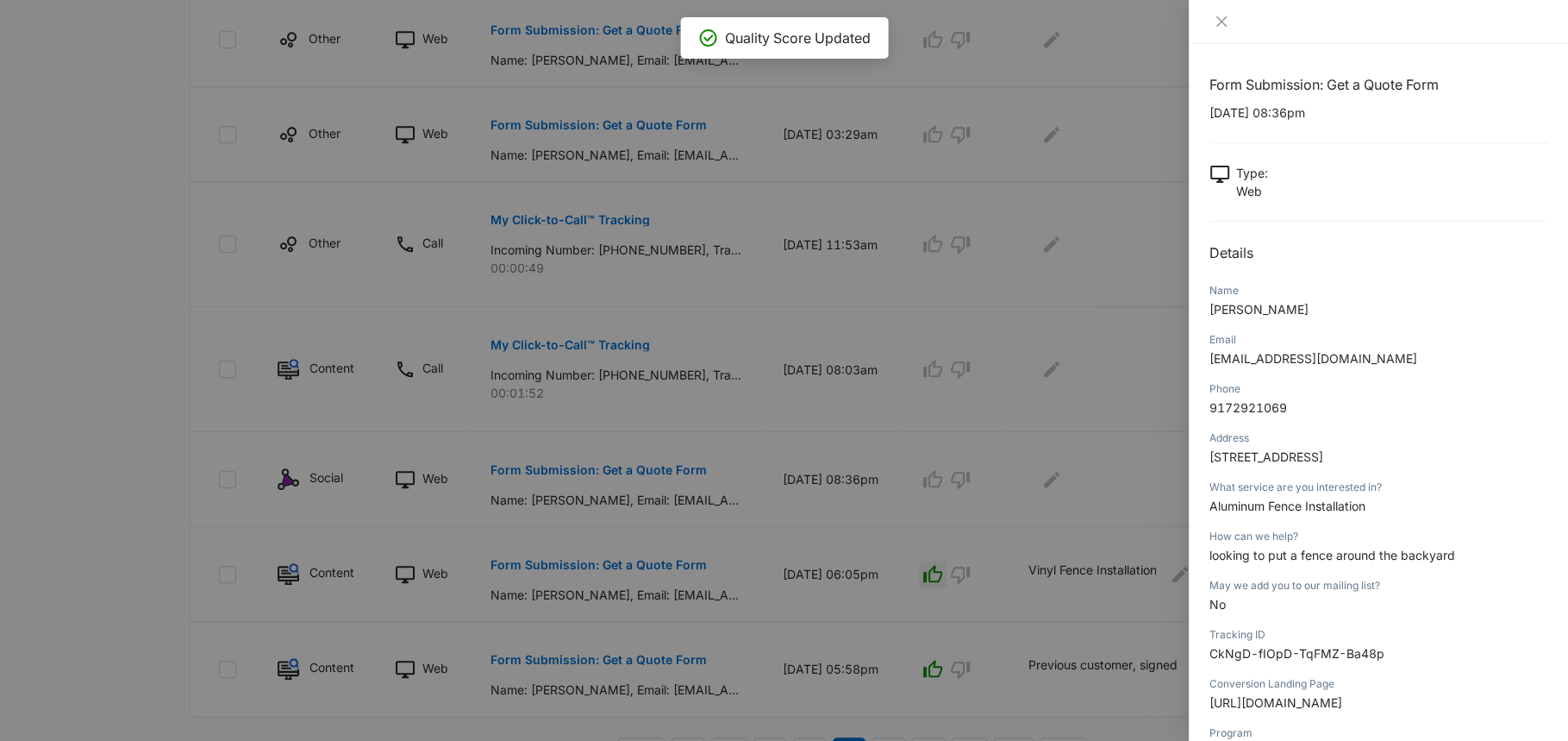
click at [1253, 556] on span "looking to put a fence around the backyard" at bounding box center [1332, 555] width 246 height 15
click at [941, 480] on div at bounding box center [784, 370] width 1568 height 741
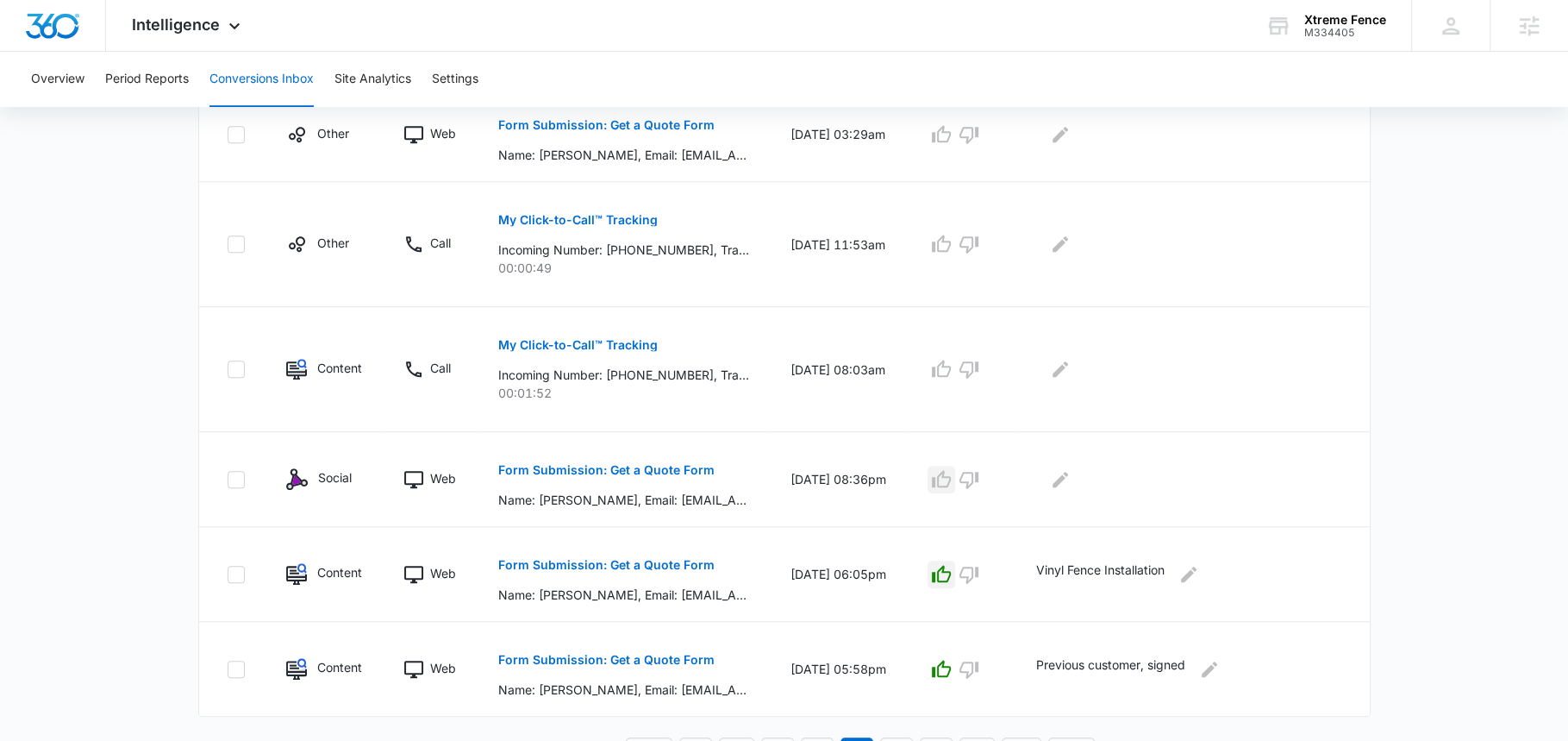
click at [950, 480] on icon "button" at bounding box center [941, 478] width 19 height 18
click at [1068, 473] on icon "Edit Comments" at bounding box center [1061, 478] width 16 height 16
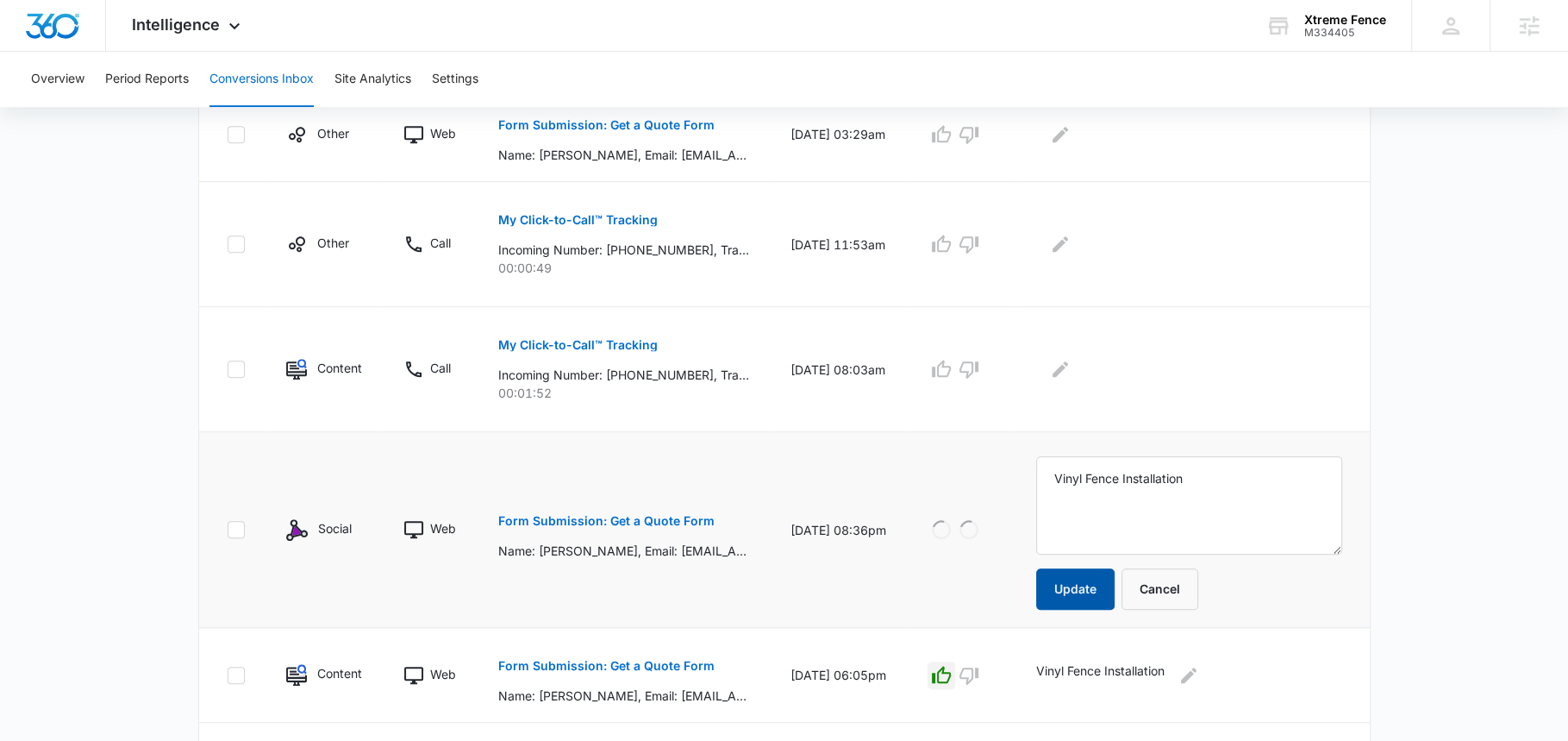
type textarea "Vinyl Fence Installation"
click at [1092, 584] on button "Update" at bounding box center [1075, 589] width 78 height 41
click at [682, 517] on p "Form Submission: Get a Quote Form" at bounding box center [607, 520] width 217 height 12
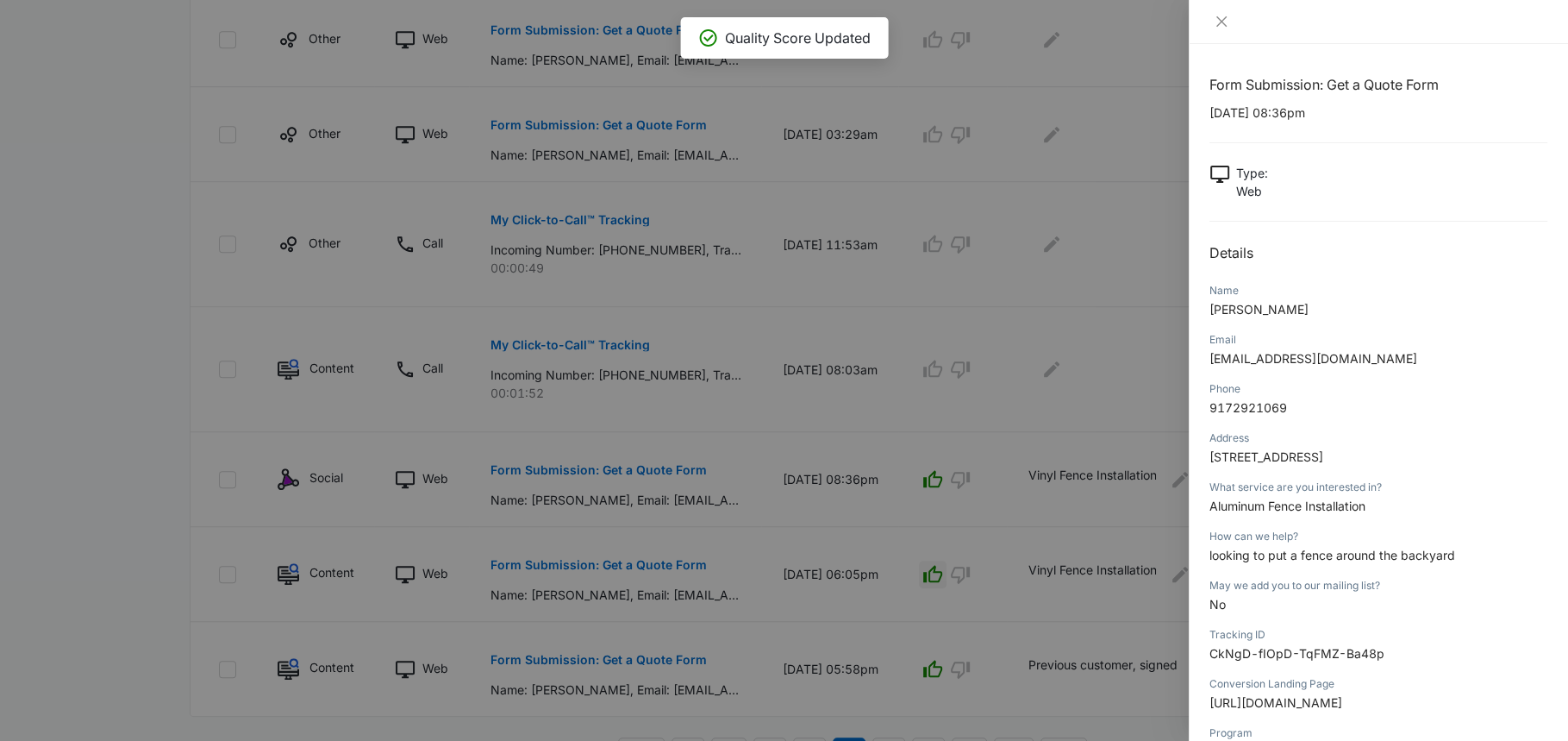
click at [1348, 505] on span "Aluminum Fence Installation" at bounding box center [1287, 506] width 156 height 15
click at [1305, 553] on span "looking to put a fence around the backyard" at bounding box center [1332, 555] width 246 height 15
copy span "looking to put a fence around the backyard"
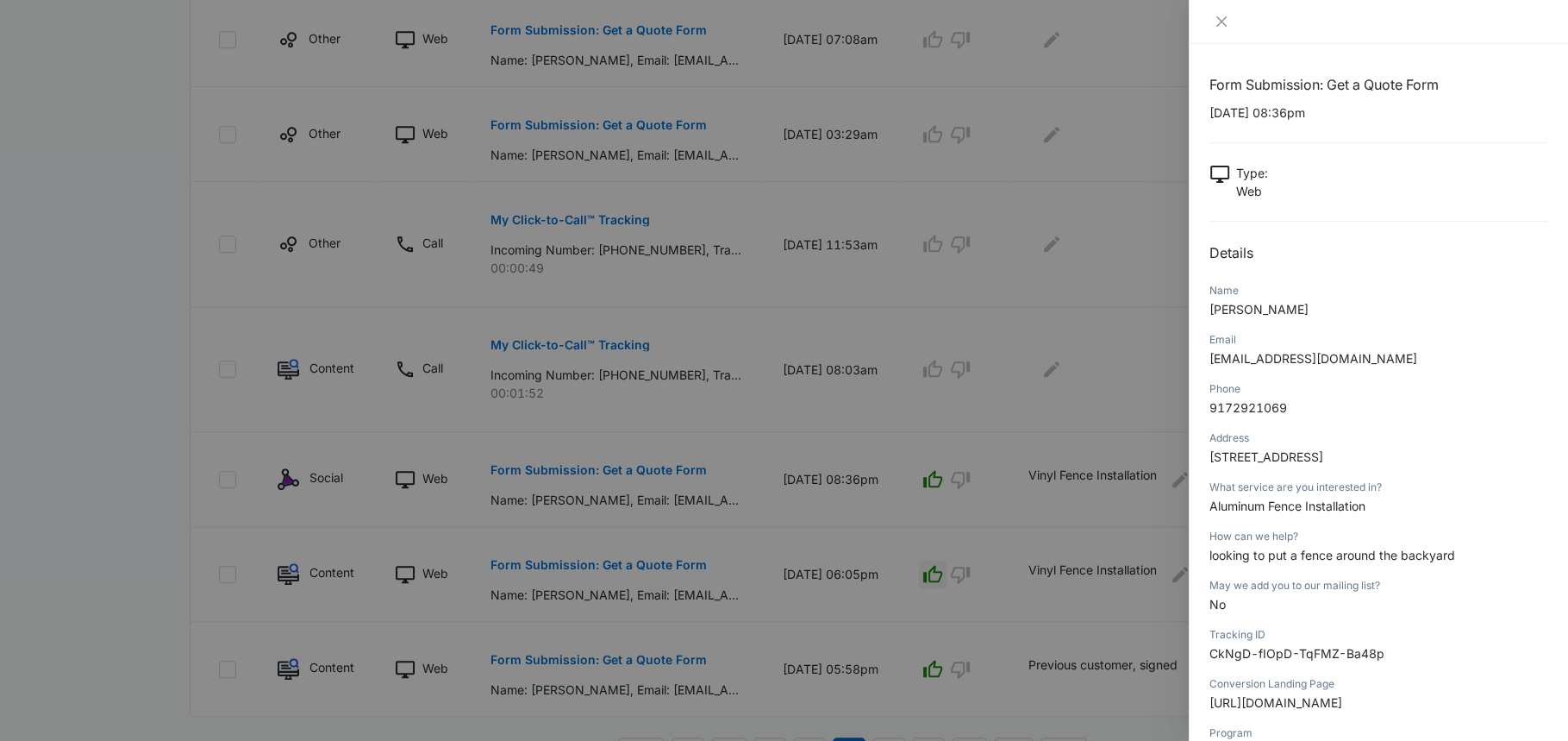
click at [1019, 508] on div at bounding box center [784, 370] width 1568 height 741
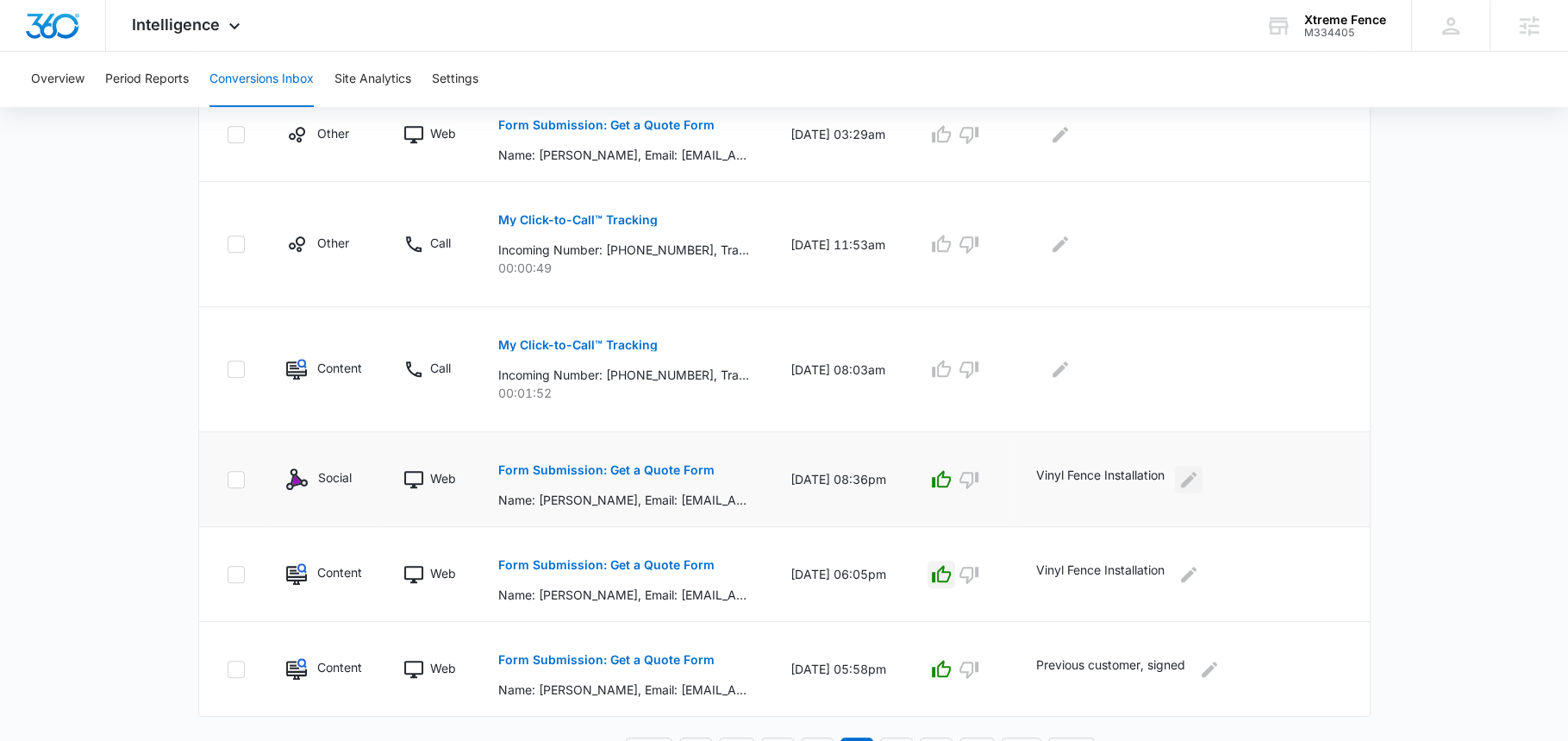
click at [1197, 473] on button "Edit Comments" at bounding box center [1188, 479] width 27 height 27
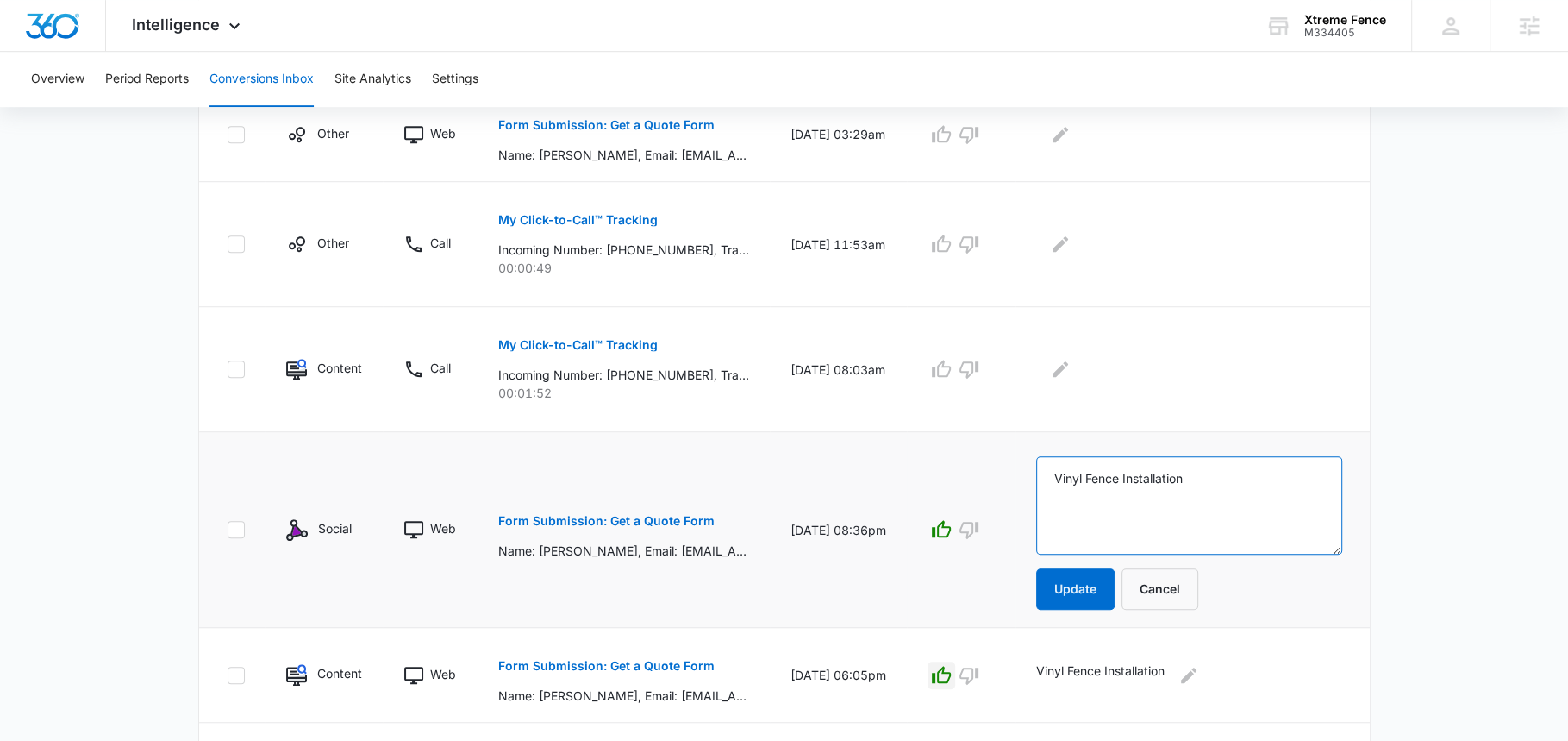
click at [1146, 477] on textarea "Vinyl Fence Installation" at bounding box center [1189, 505] width 306 height 99
paste textarea "looking to put a fence around the backyard"
type textarea "looking to put a fence around the backyard"
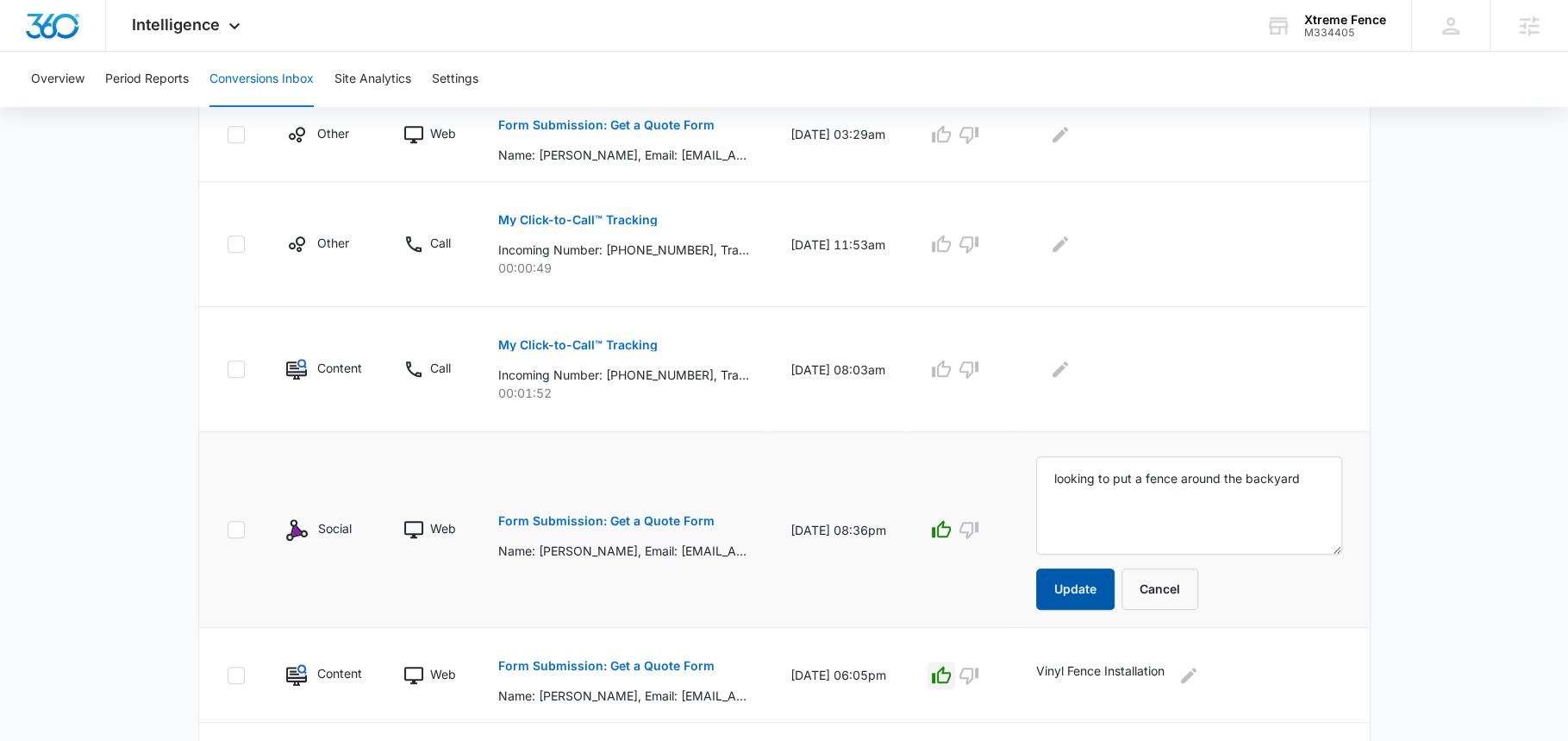
click at [1096, 579] on button "Update" at bounding box center [1075, 589] width 78 height 41
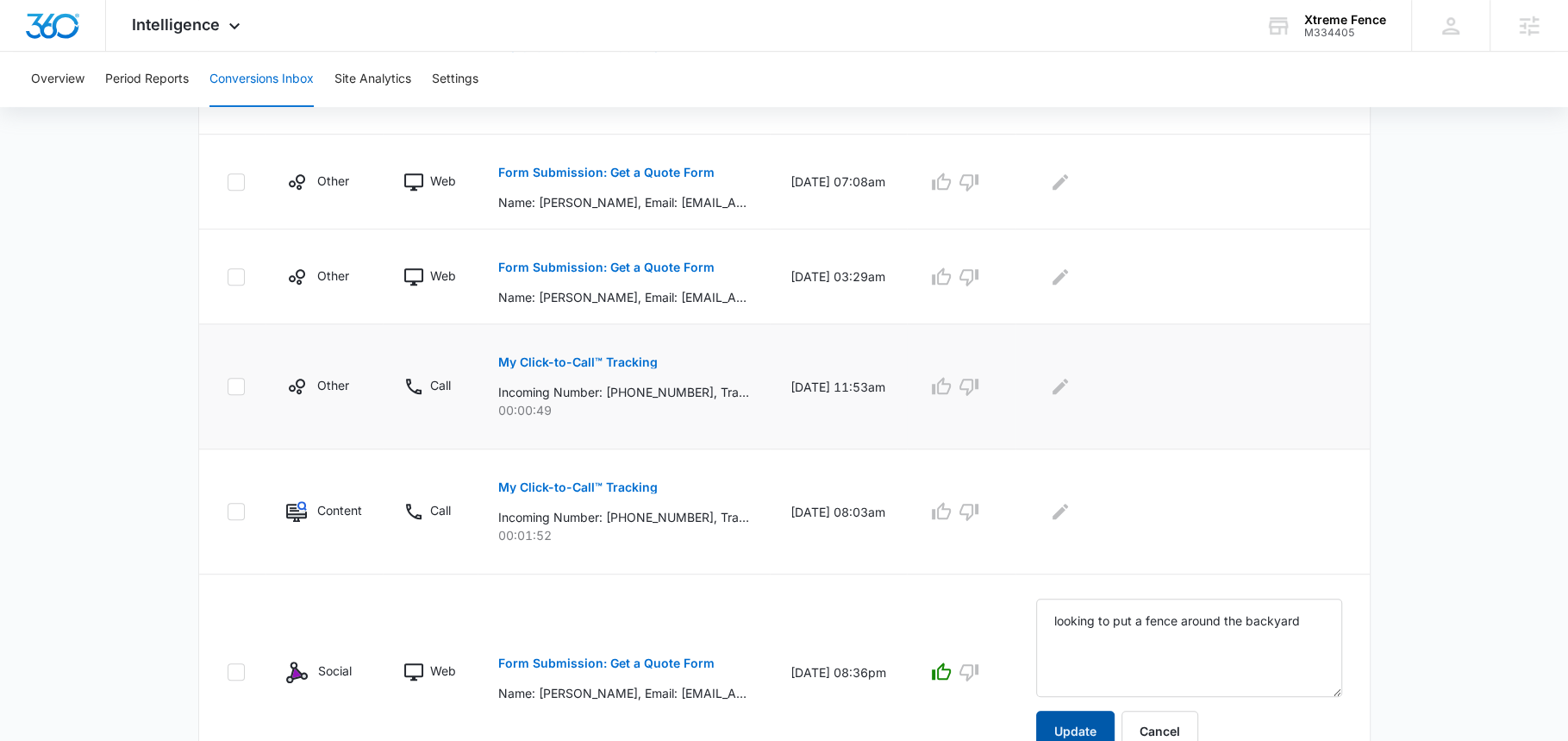
scroll to position [777, 0]
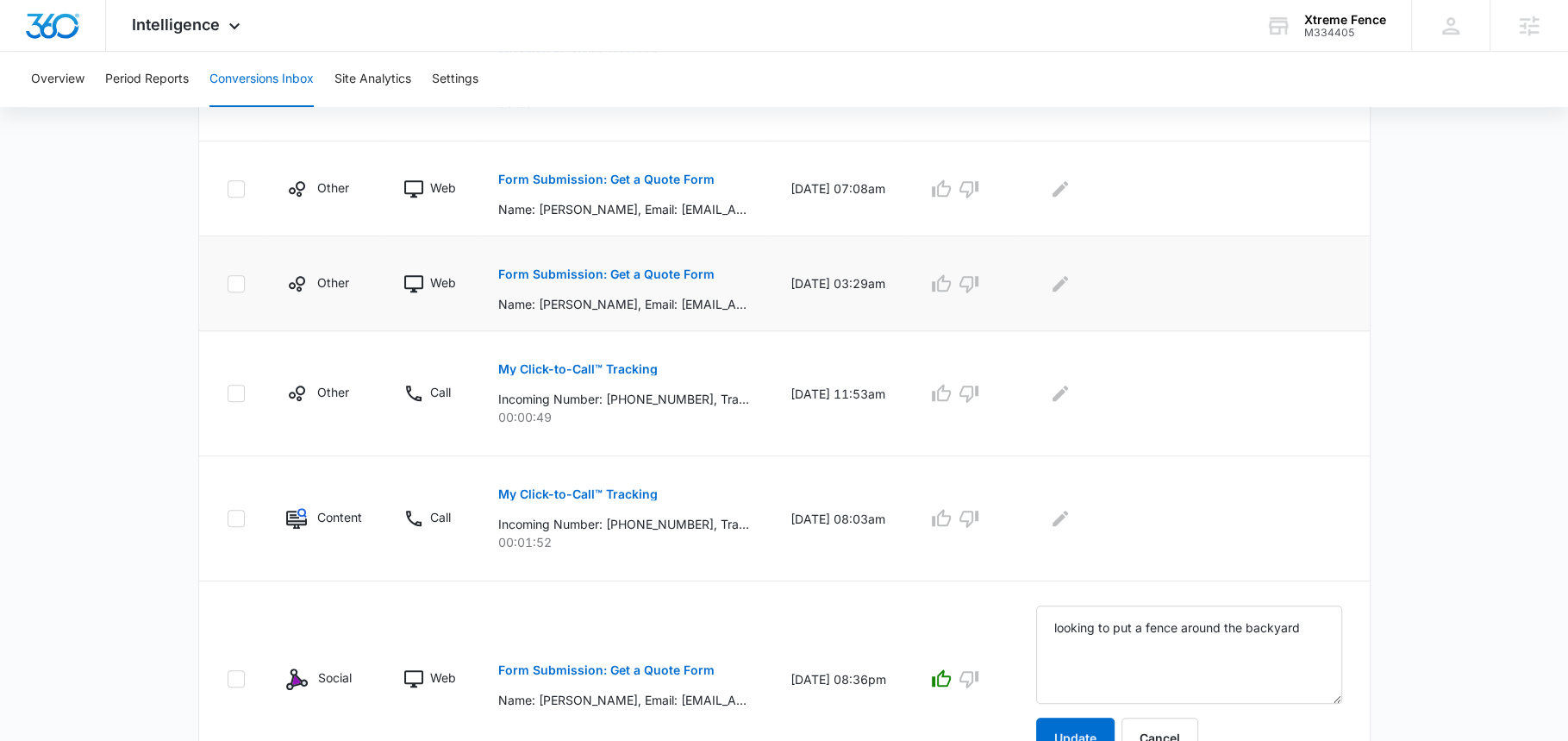
click at [654, 276] on p "Form Submission: Get a Quote Form" at bounding box center [607, 274] width 217 height 12
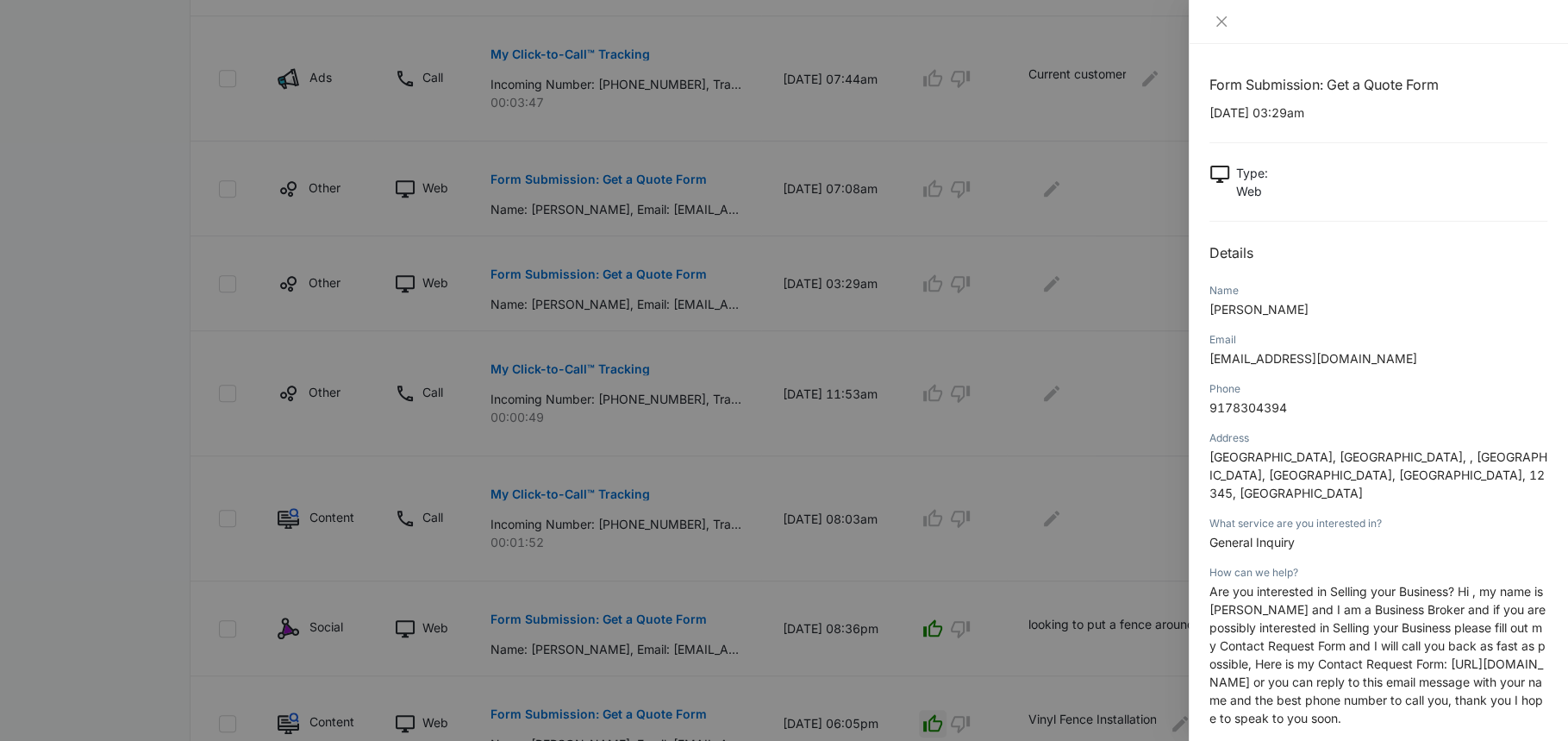
click at [1061, 475] on div at bounding box center [784, 370] width 1568 height 741
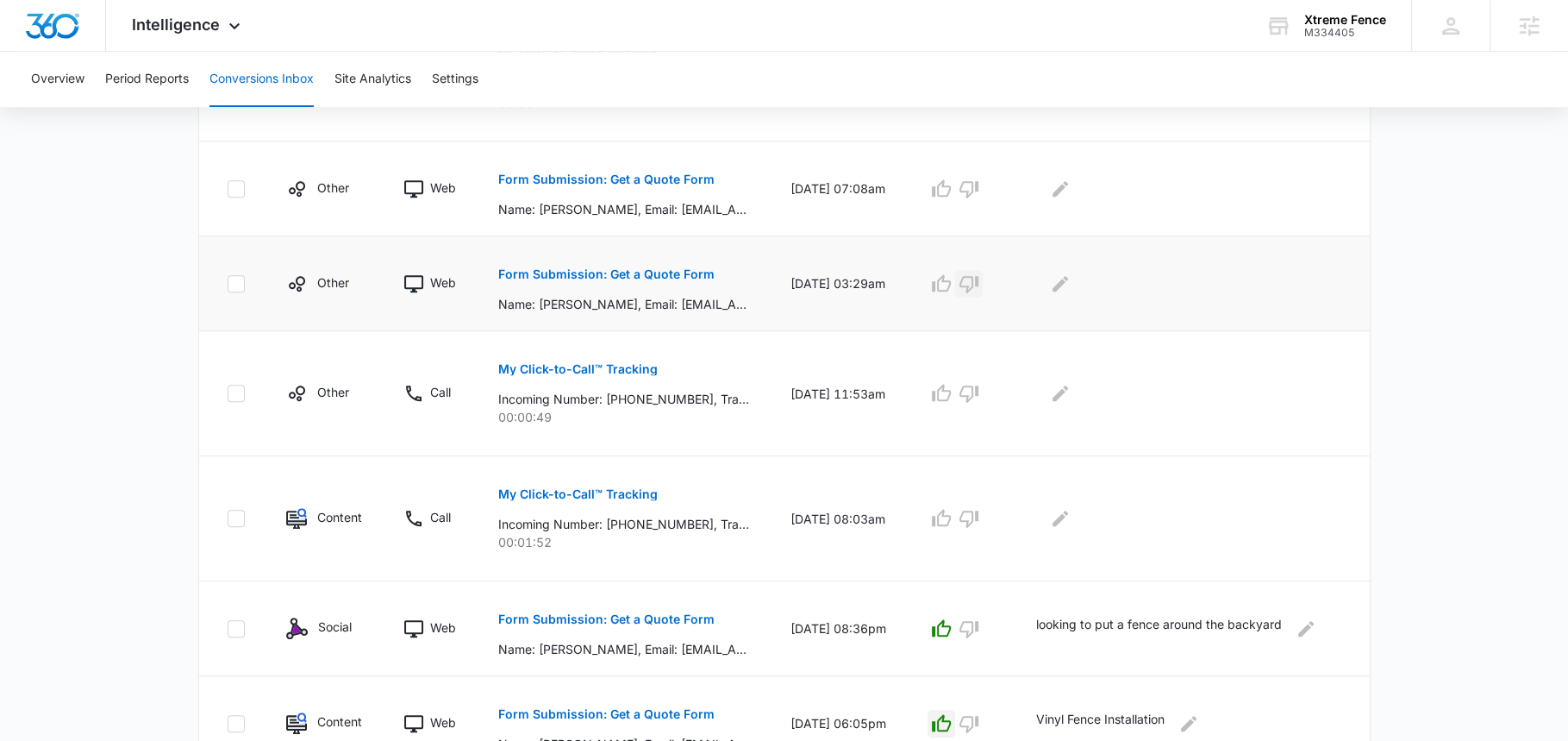
click at [979, 277] on icon "button" at bounding box center [968, 285] width 19 height 18
click at [704, 185] on button "Form Submission: Get a Quote Form" at bounding box center [607, 180] width 217 height 41
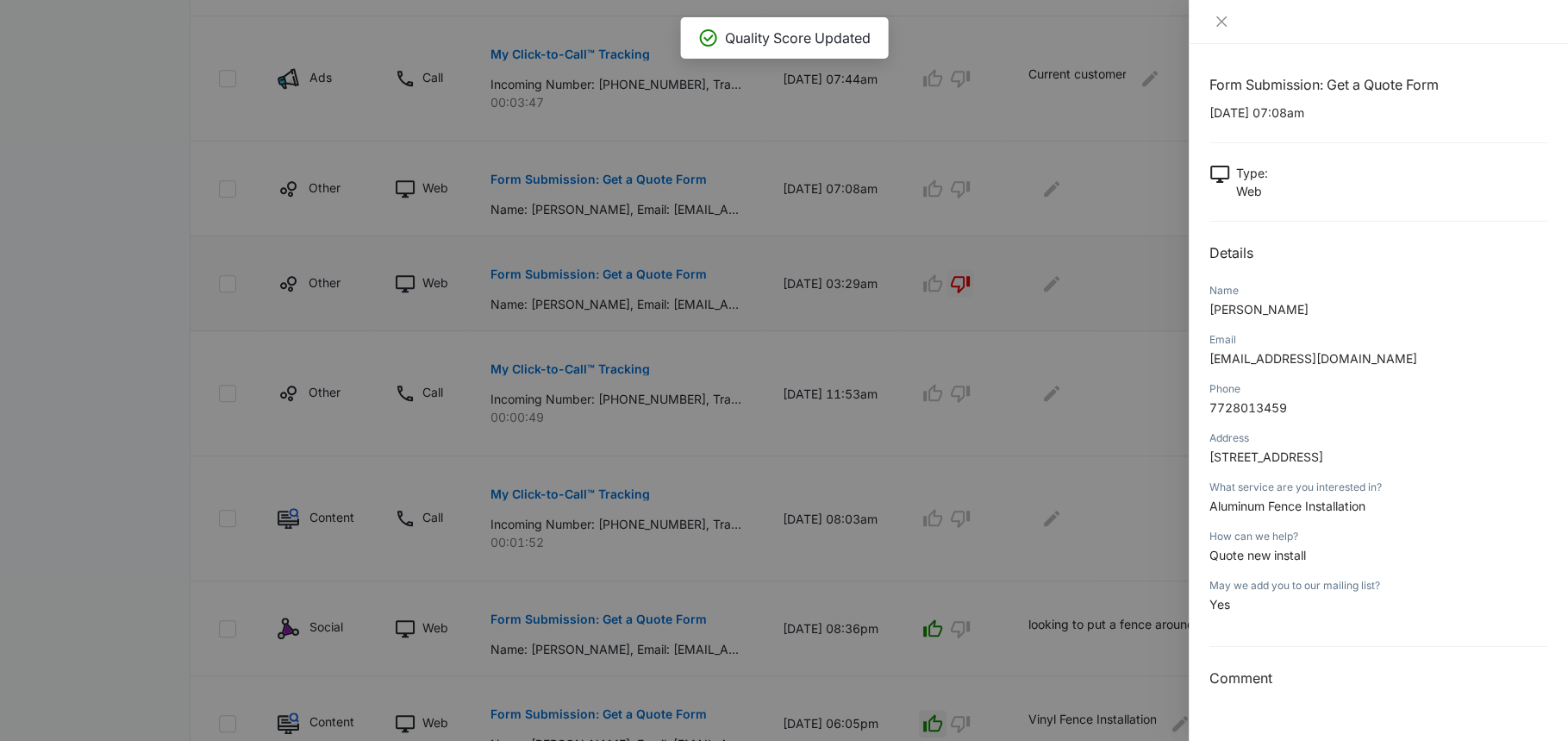
click at [1029, 328] on div at bounding box center [784, 370] width 1568 height 741
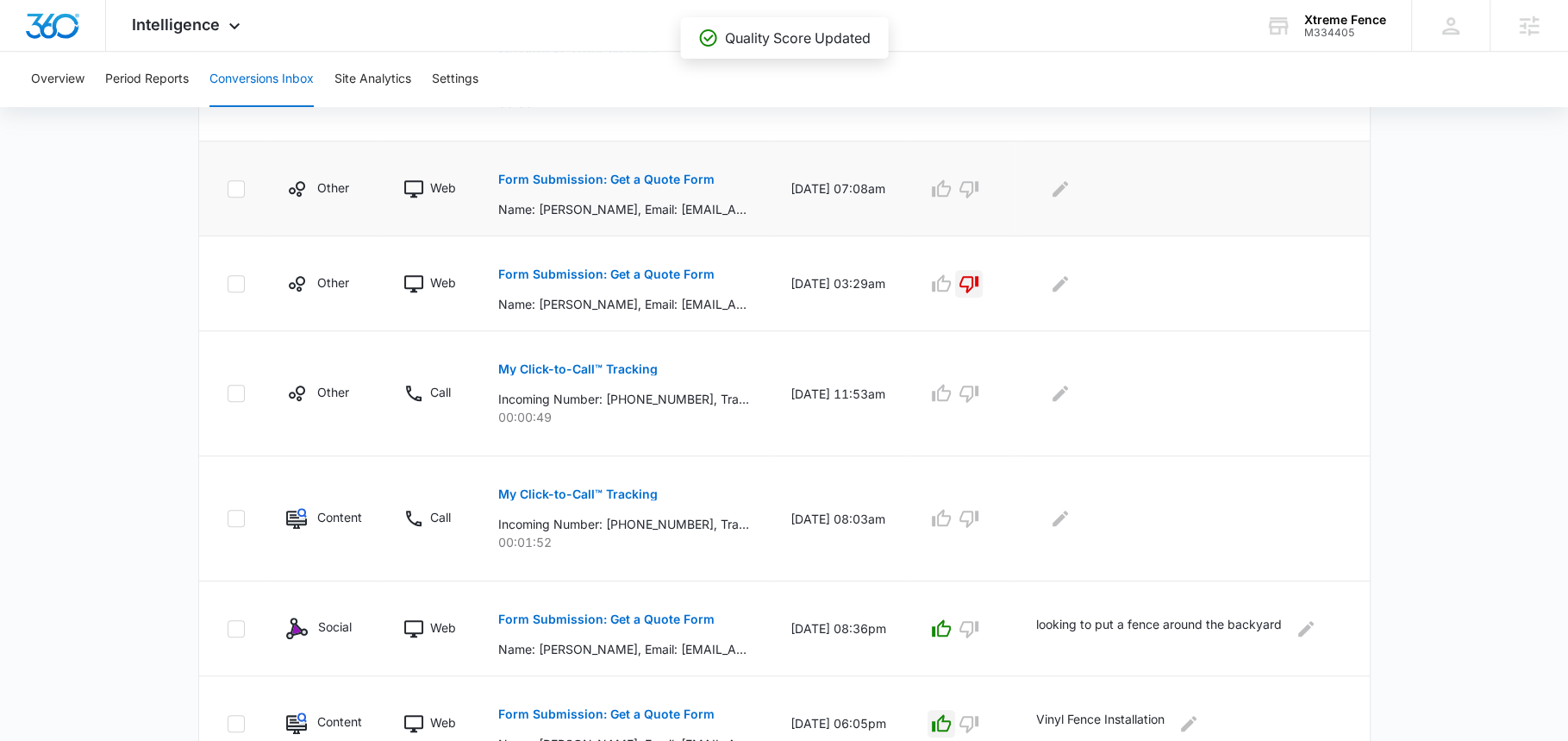
click at [673, 185] on button "Form Submission: Get a Quote Form" at bounding box center [607, 180] width 217 height 41
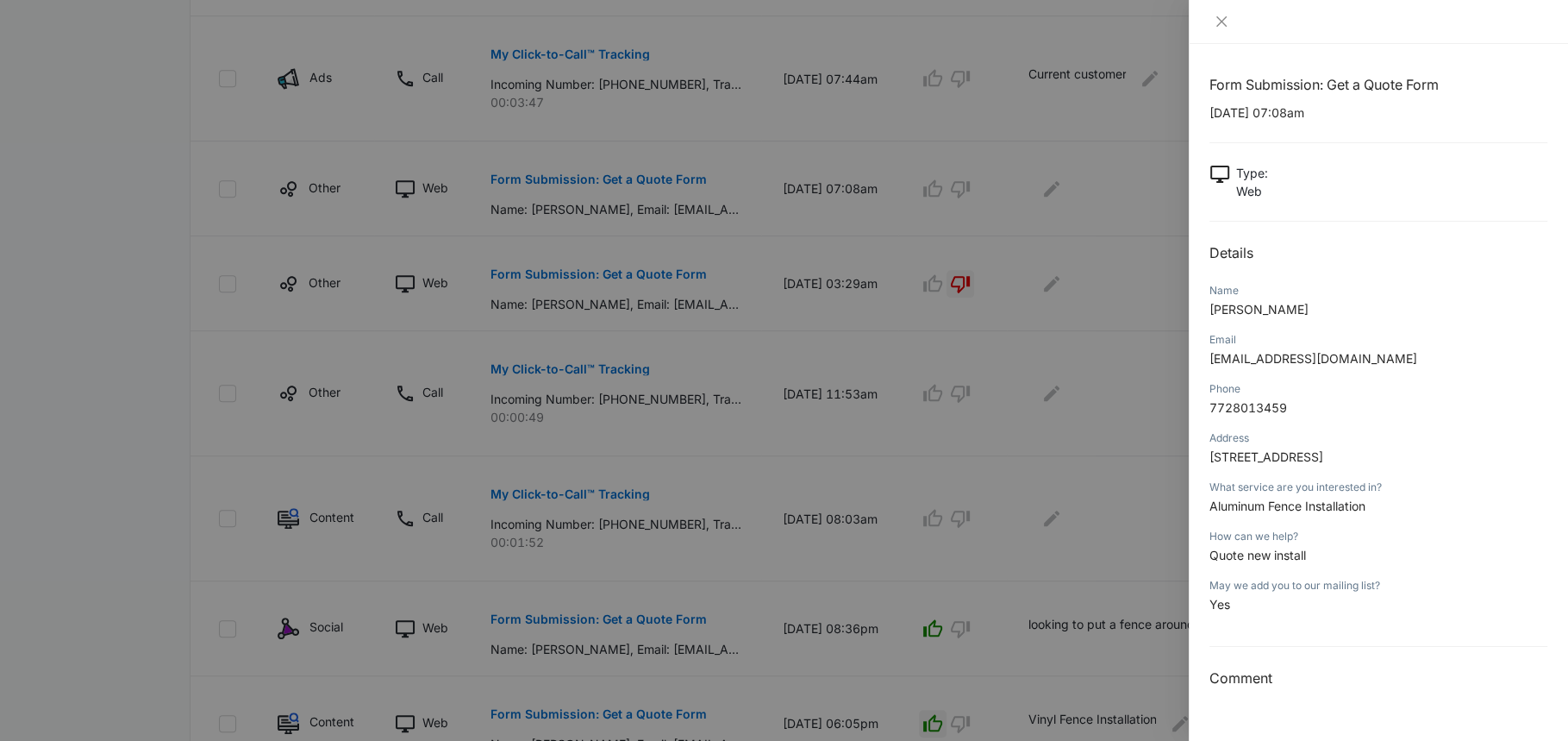
click at [1250, 562] on span "Quote new install" at bounding box center [1257, 555] width 97 height 15
copy span "Quote new install"
click at [1079, 387] on div at bounding box center [784, 370] width 1568 height 741
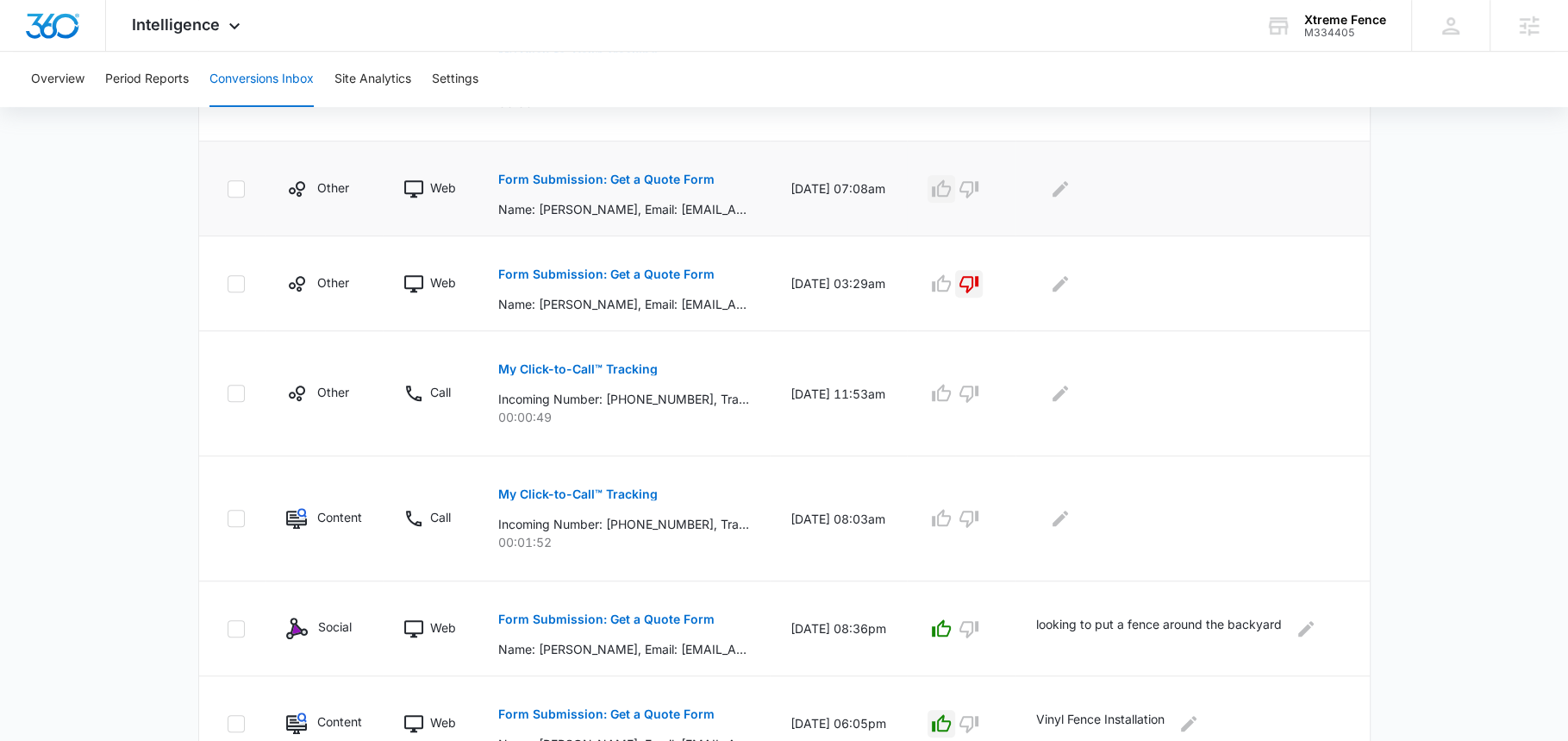
click at [951, 193] on icon "button" at bounding box center [941, 188] width 20 height 21
click at [1068, 193] on icon "Edit Comments" at bounding box center [1060, 188] width 20 height 21
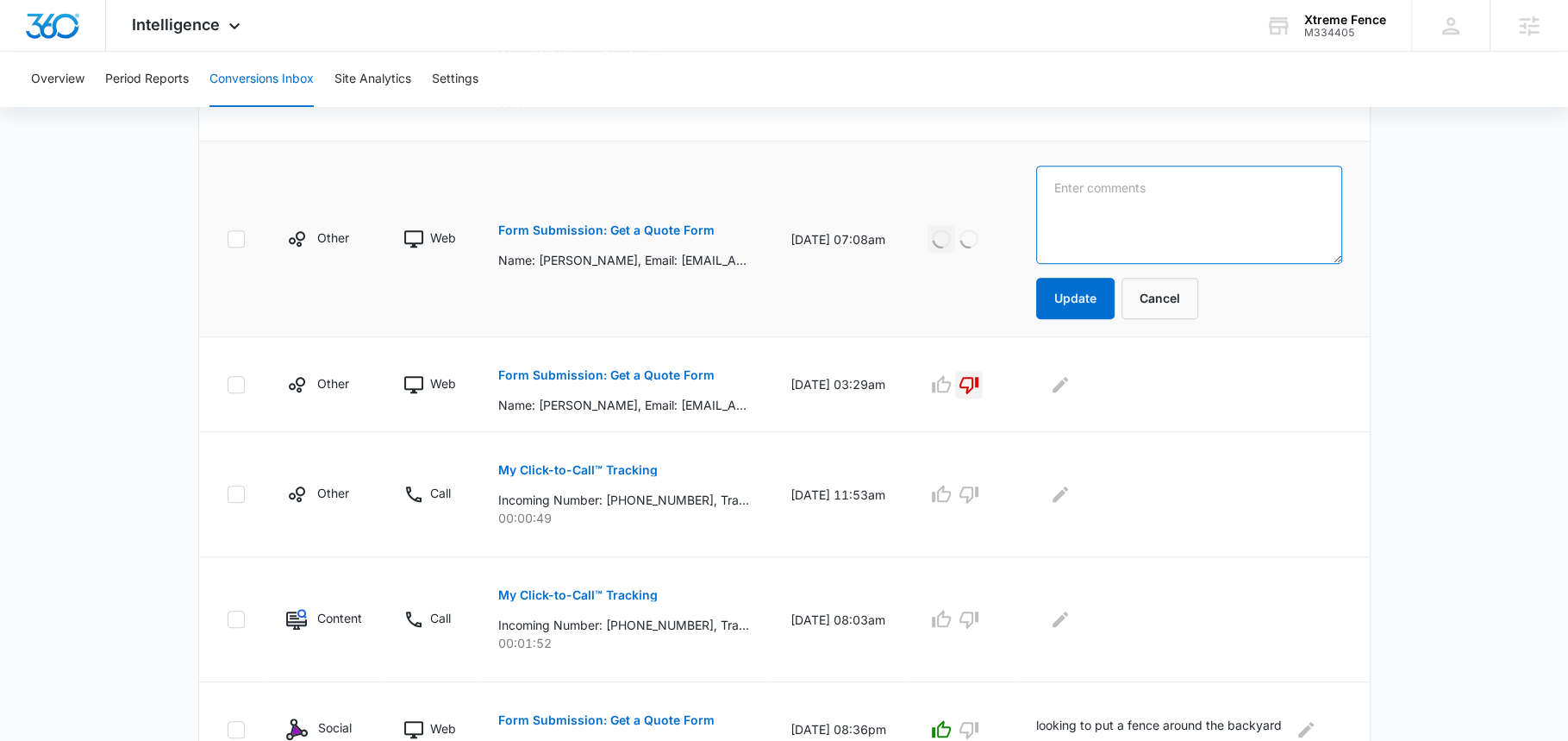
click at [1126, 196] on textarea at bounding box center [1189, 215] width 306 height 99
paste textarea "Quote new install"
type textarea "Quote new install"
click at [1112, 298] on button "Update" at bounding box center [1075, 298] width 78 height 41
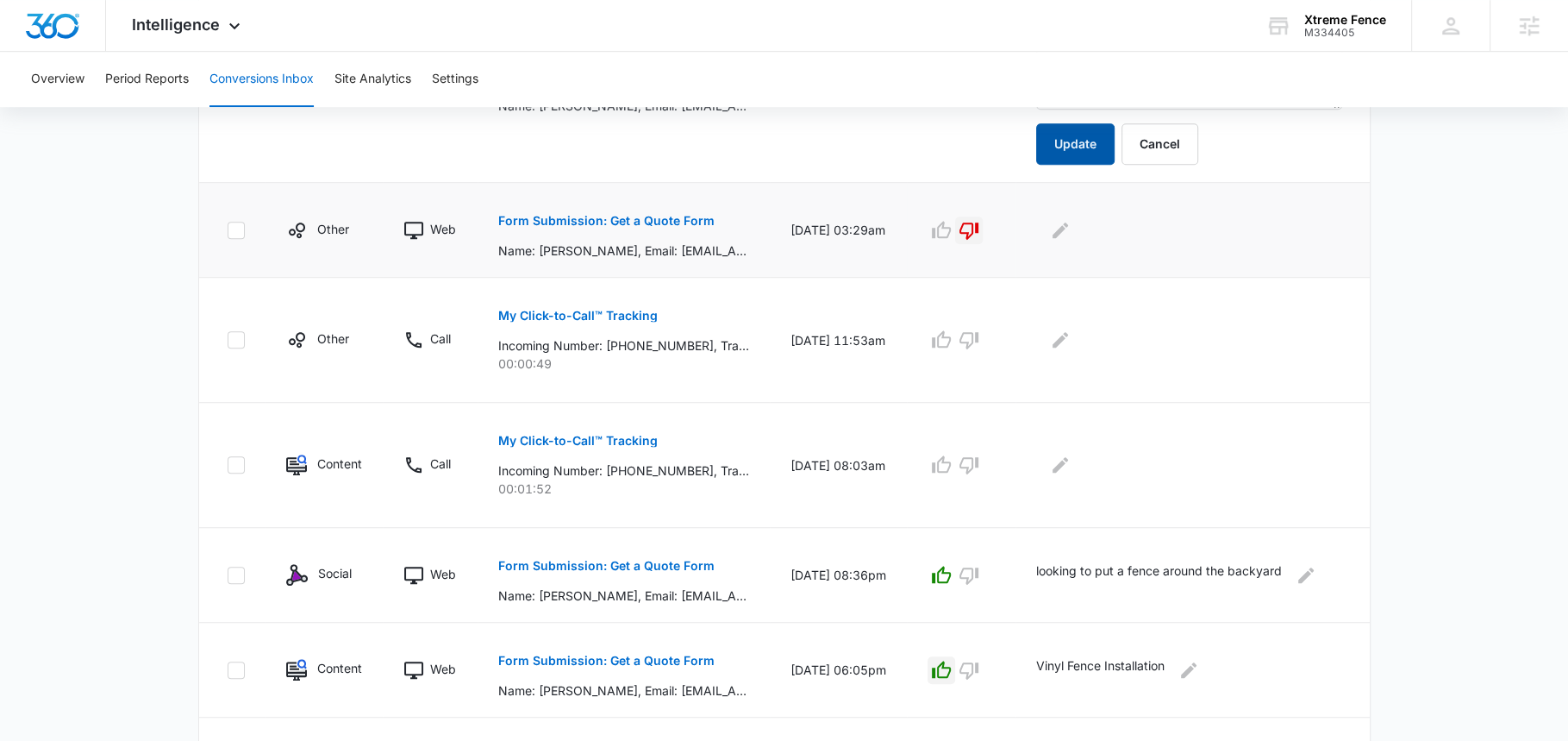
scroll to position [1051, 0]
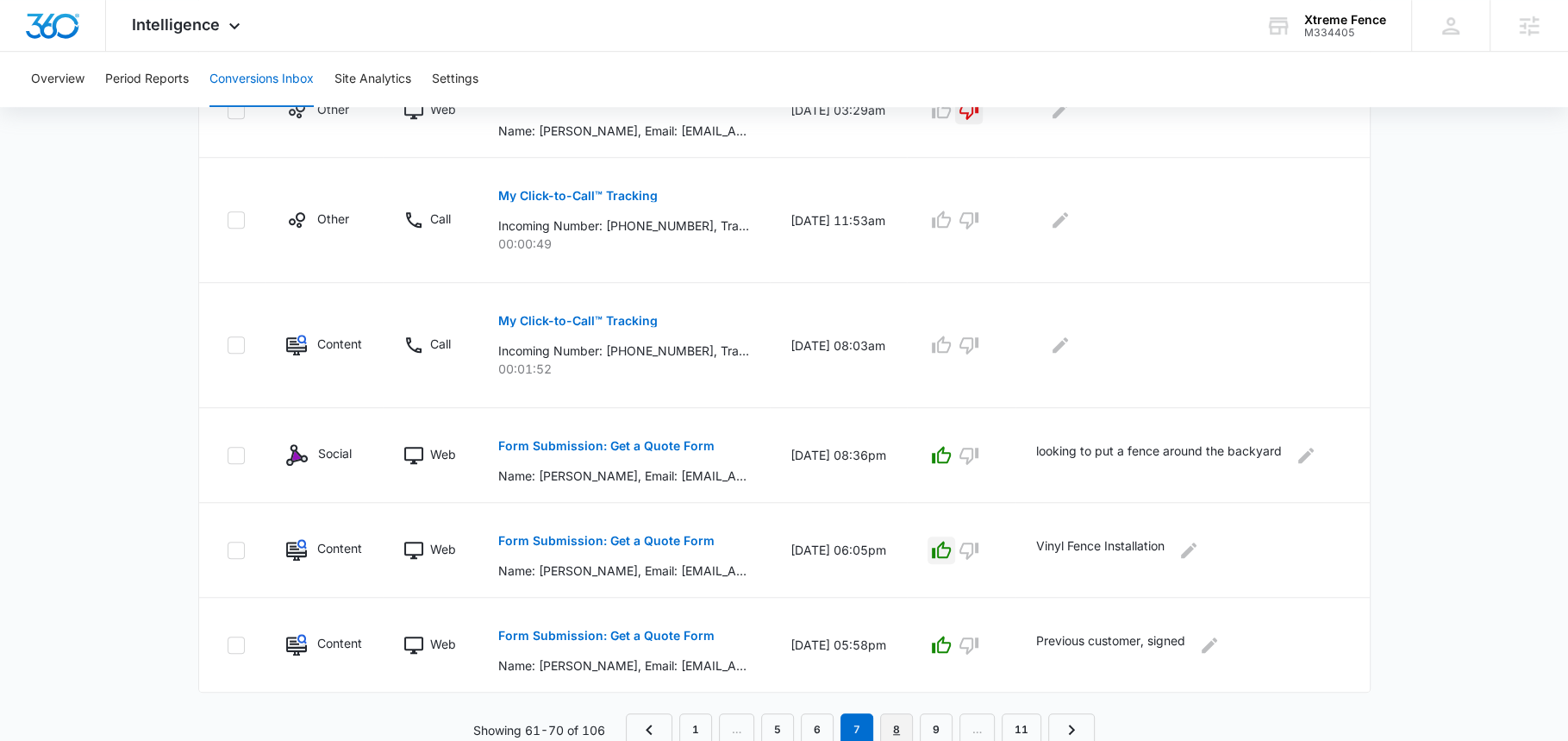
click at [894, 714] on link "8" at bounding box center [897, 730] width 33 height 33
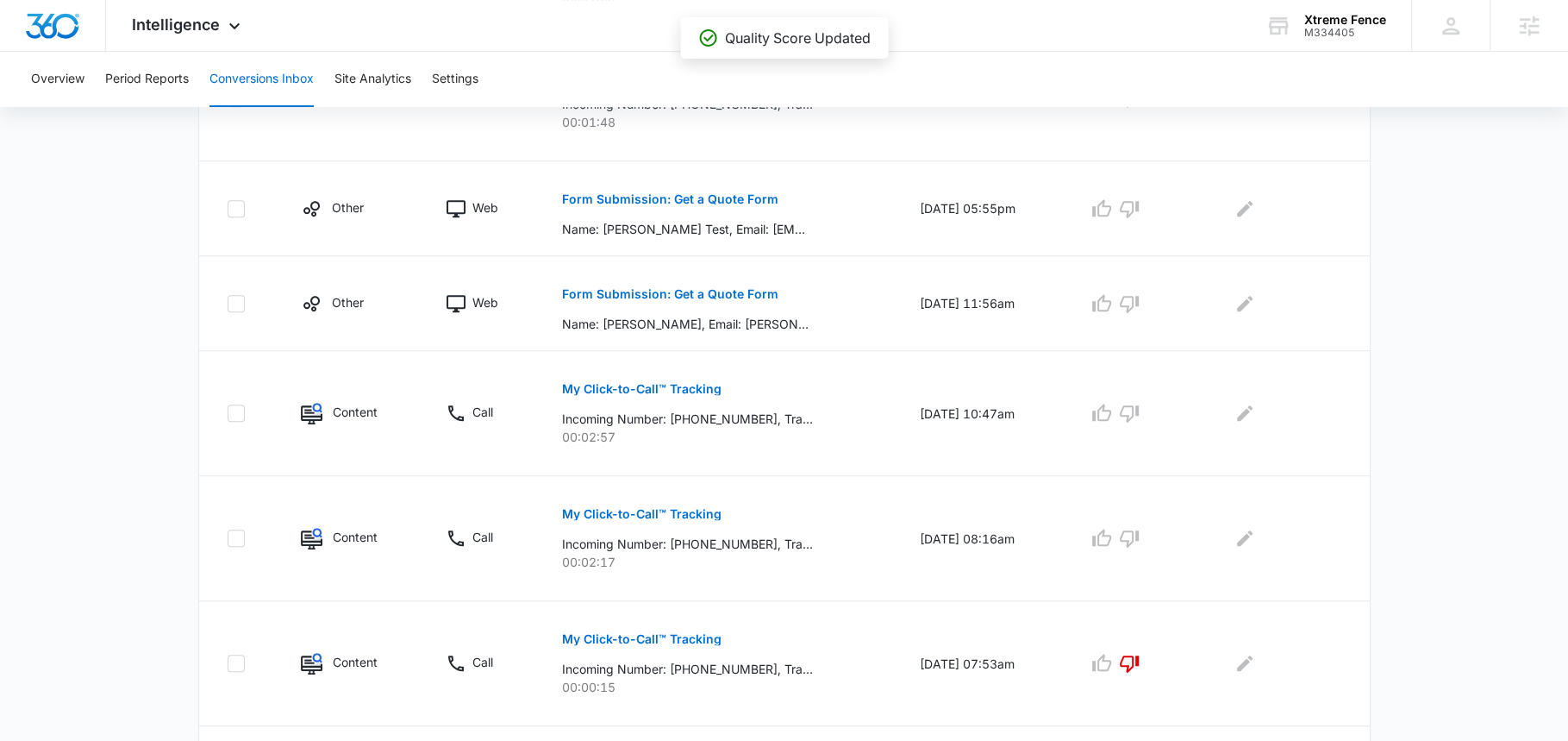
scroll to position [1011, 0]
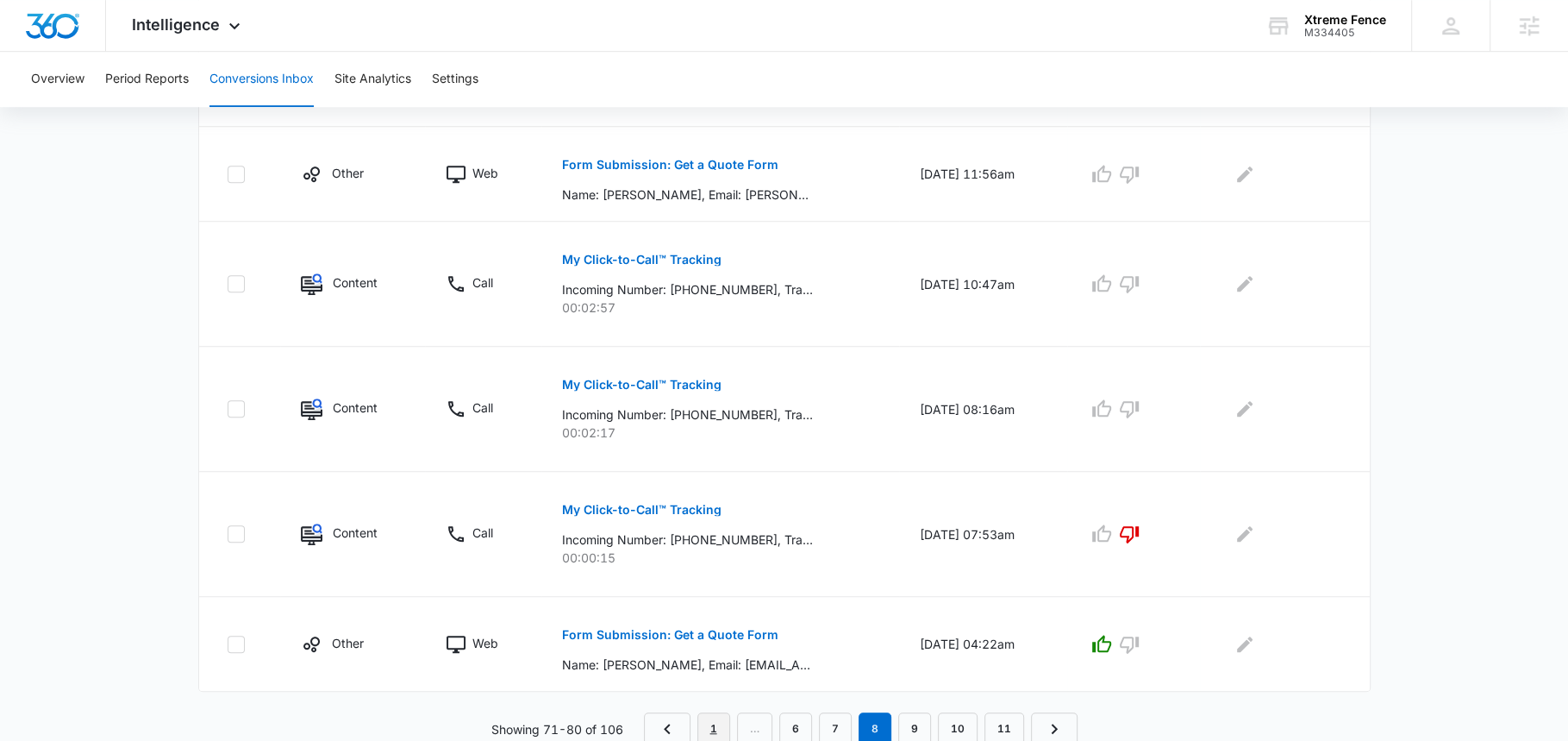
click at [713, 720] on link "1" at bounding box center [714, 729] width 33 height 33
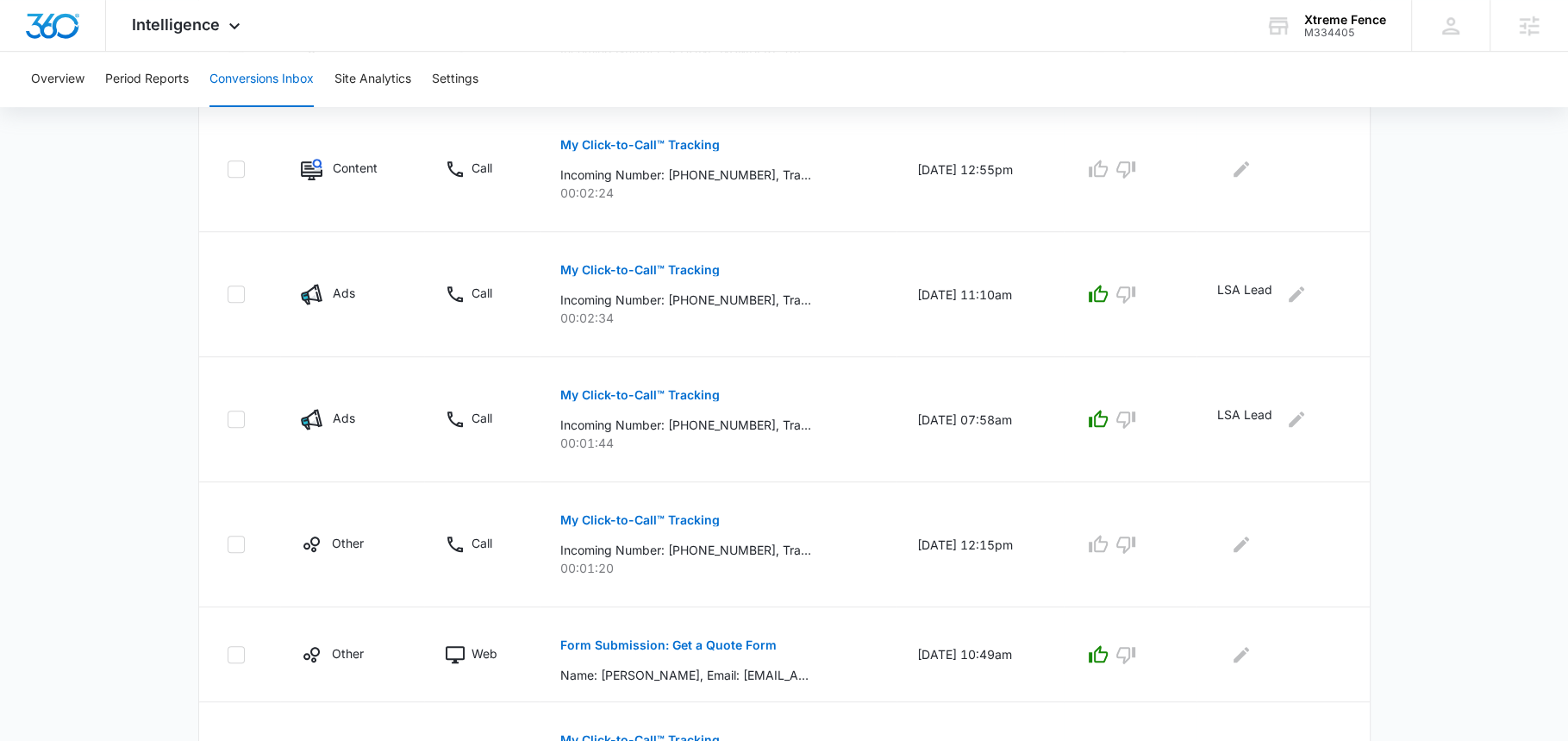
scroll to position [1072, 0]
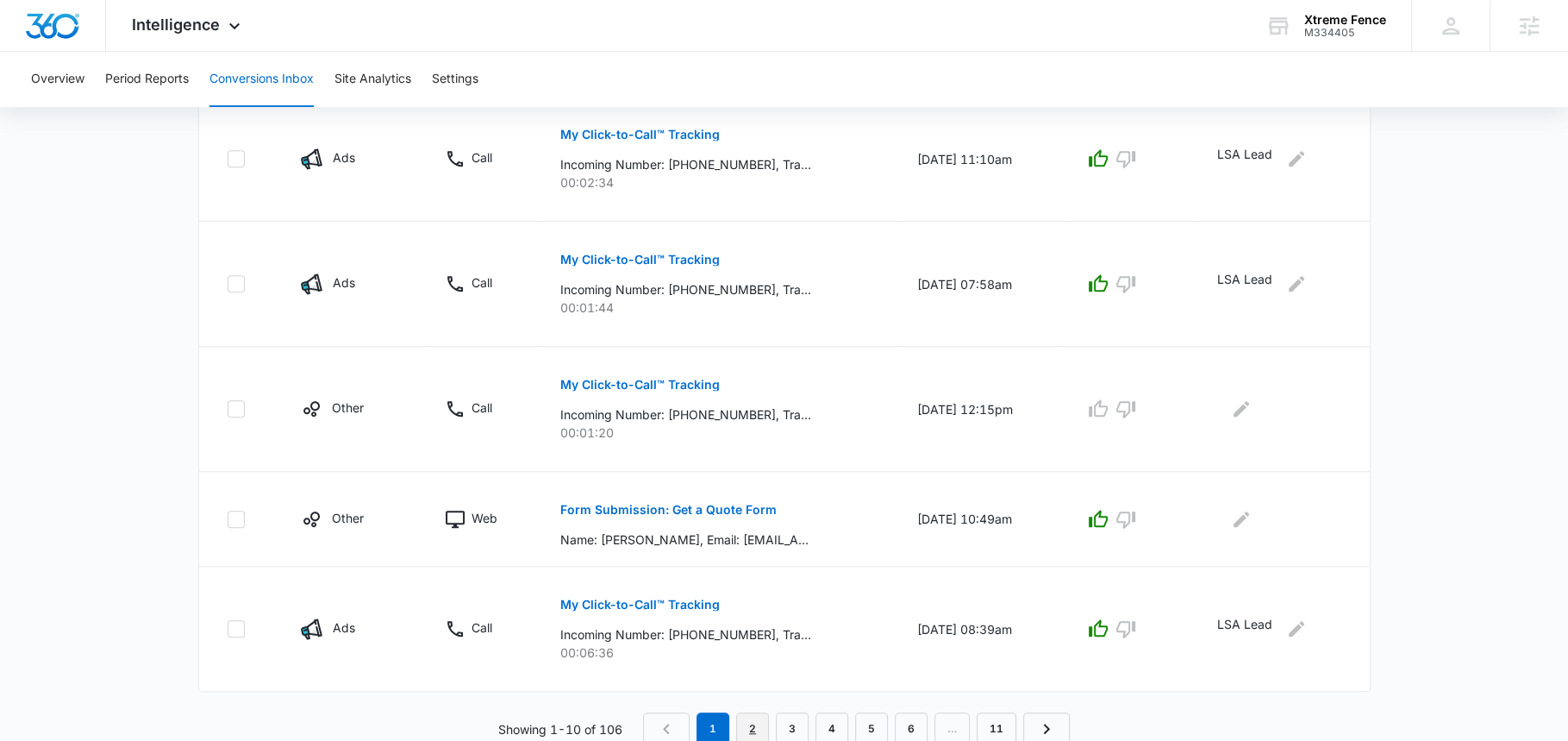
click at [754, 718] on link "2" at bounding box center [752, 729] width 33 height 33
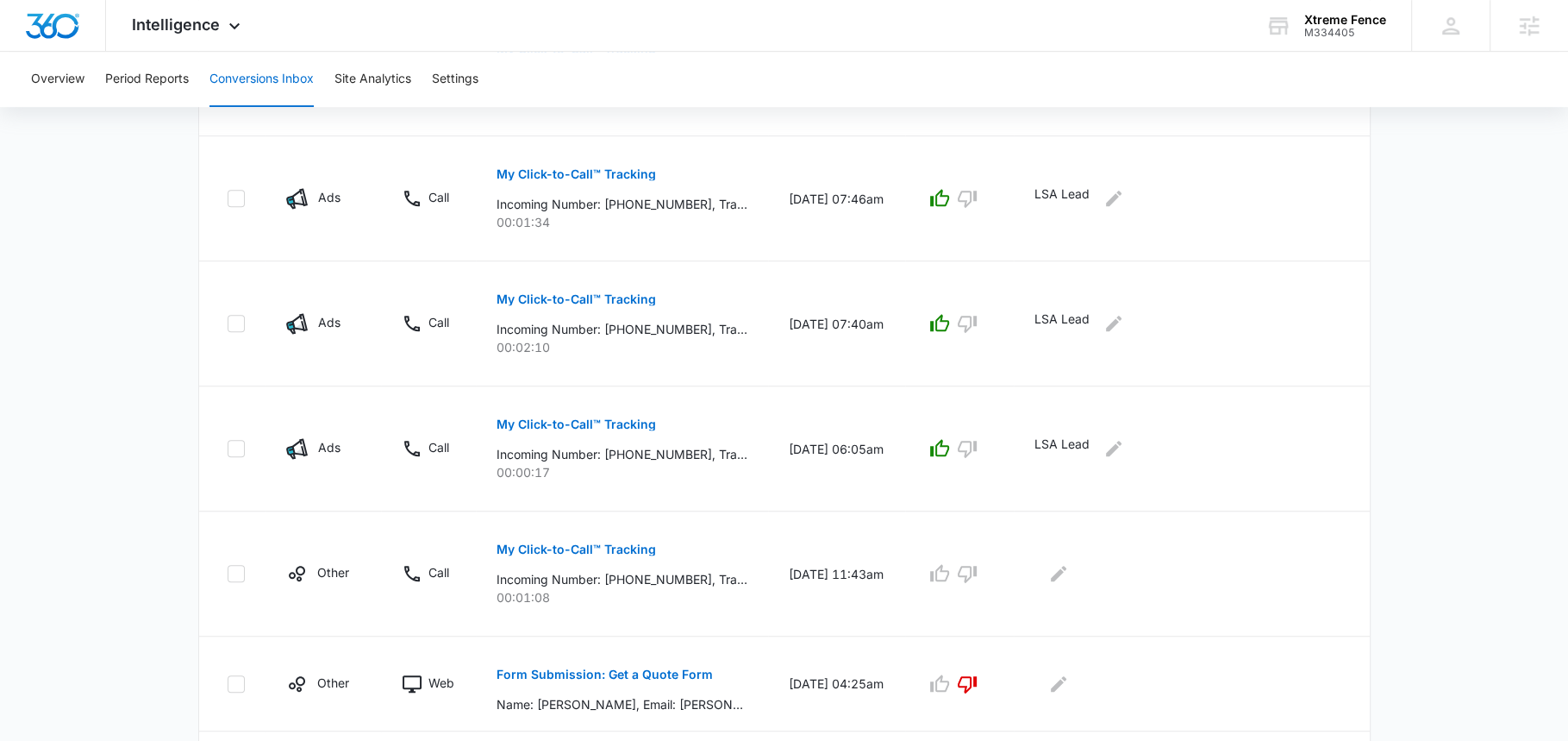
scroll to position [981, 0]
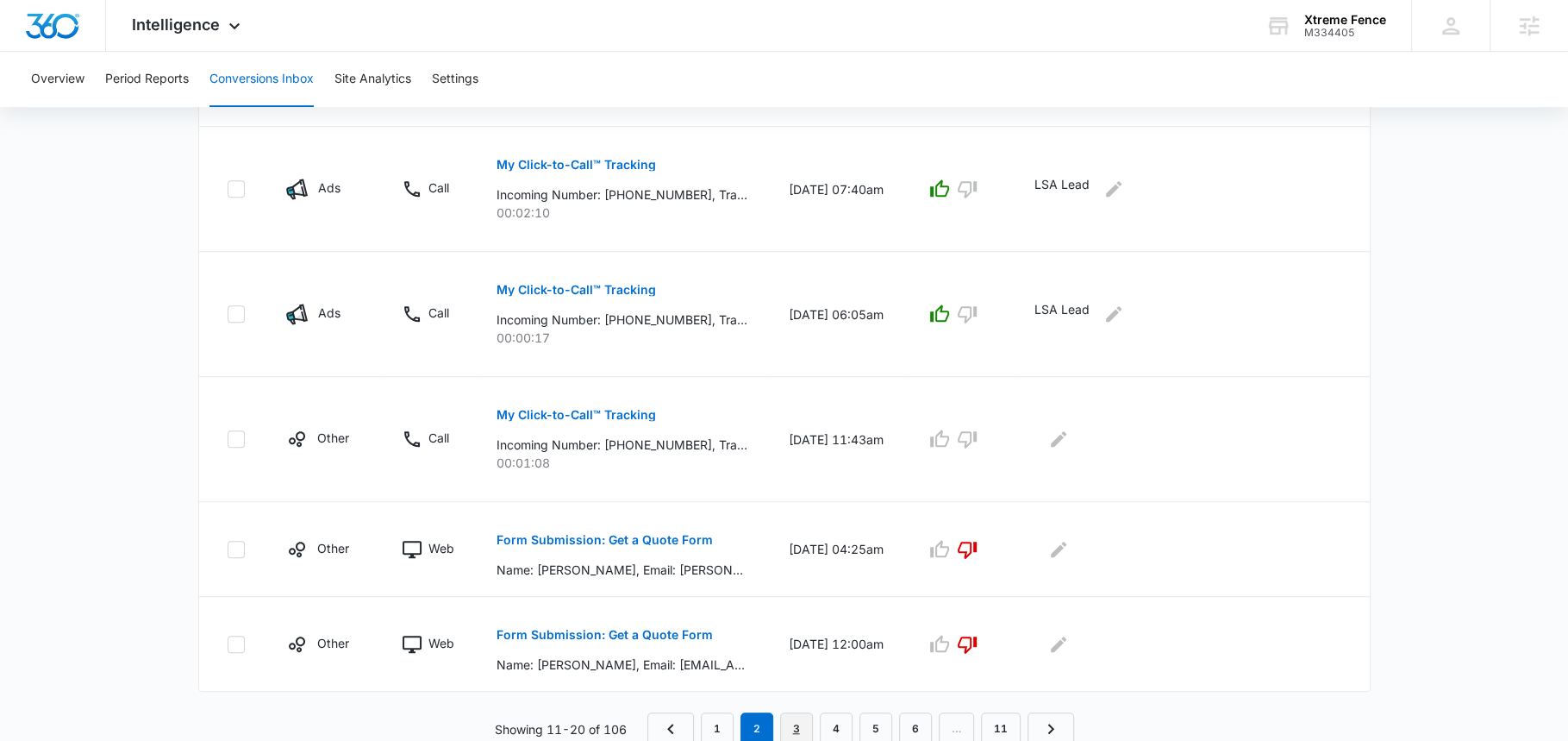
click at [802, 717] on link "3" at bounding box center [796, 729] width 33 height 33
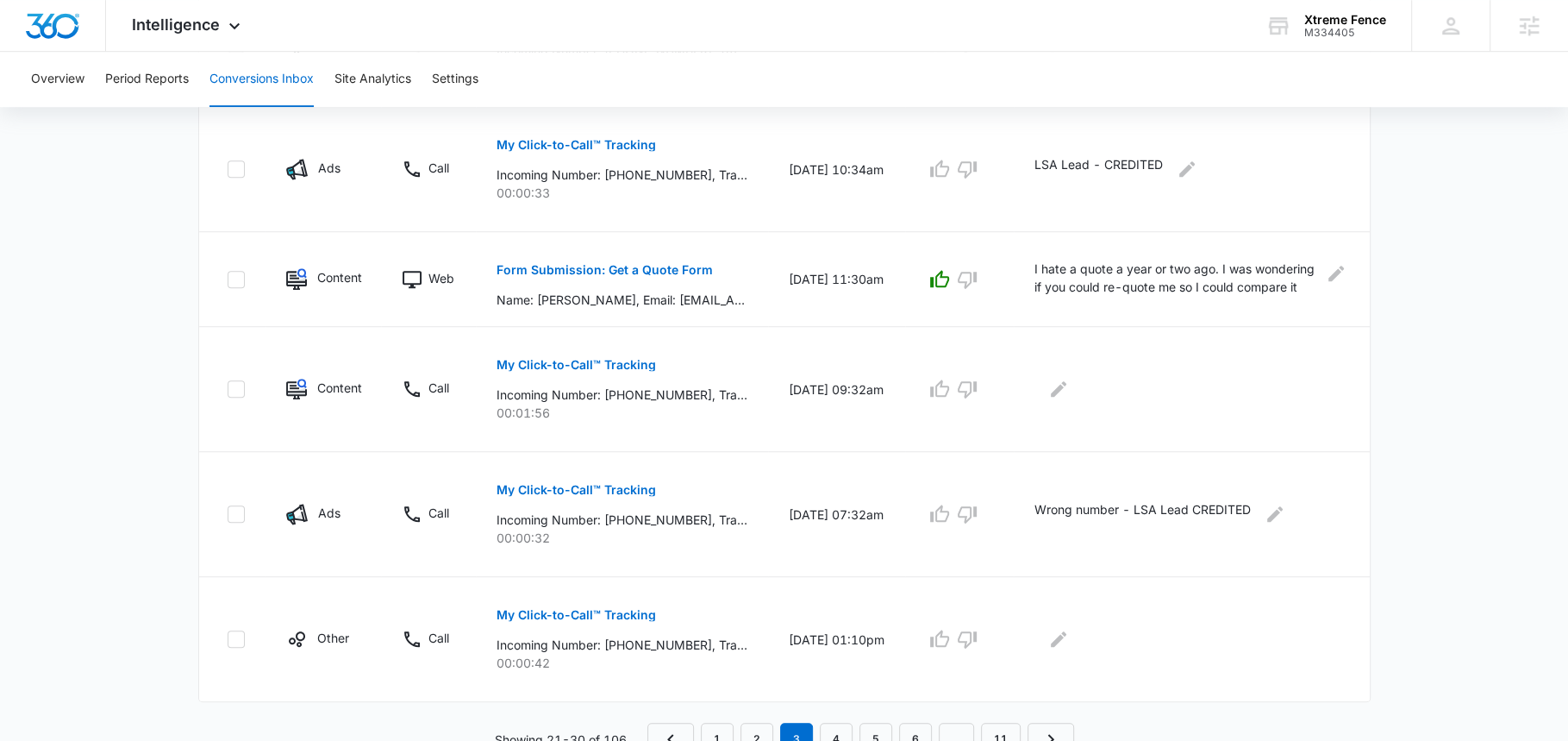
scroll to position [1042, 0]
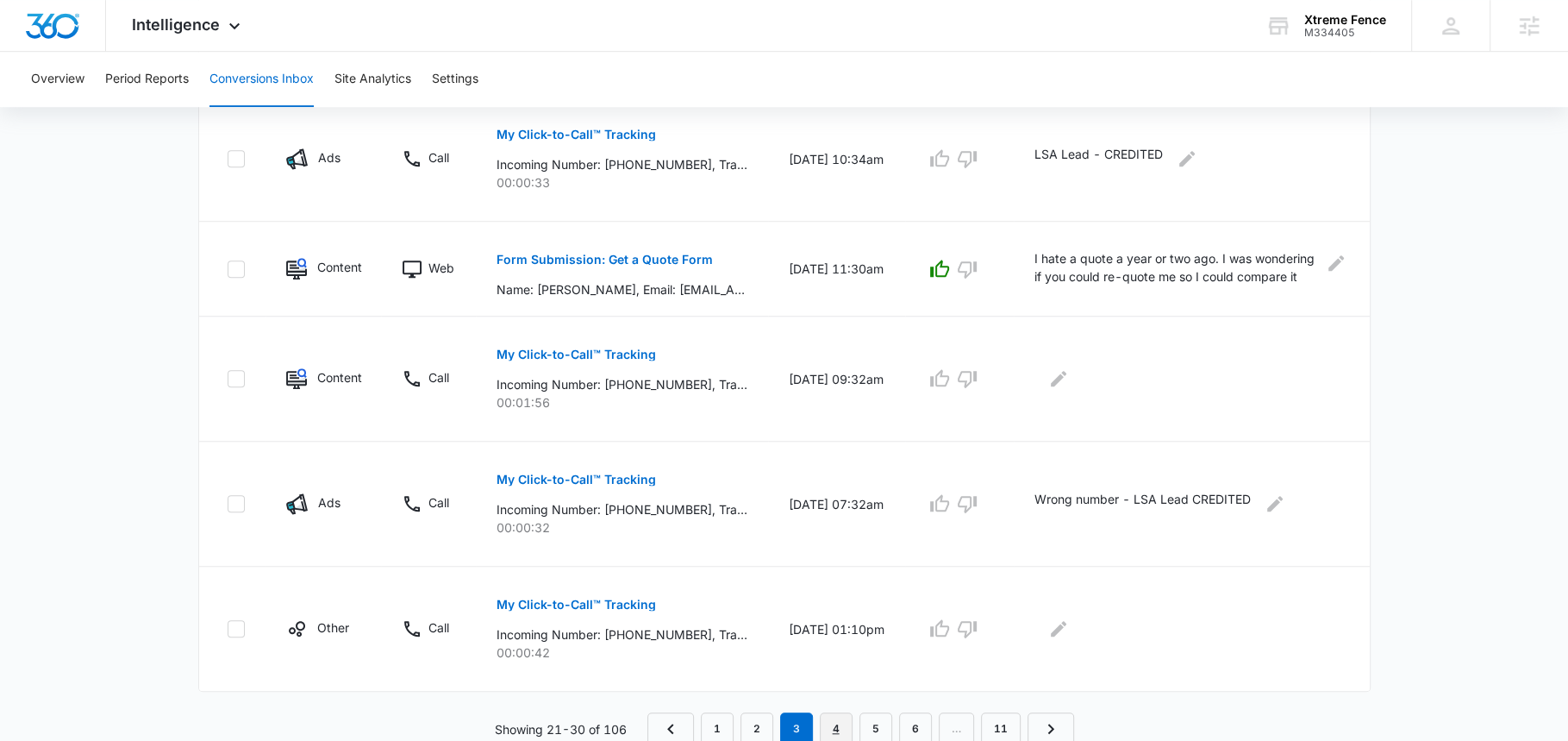
click at [834, 728] on link "4" at bounding box center [836, 729] width 33 height 33
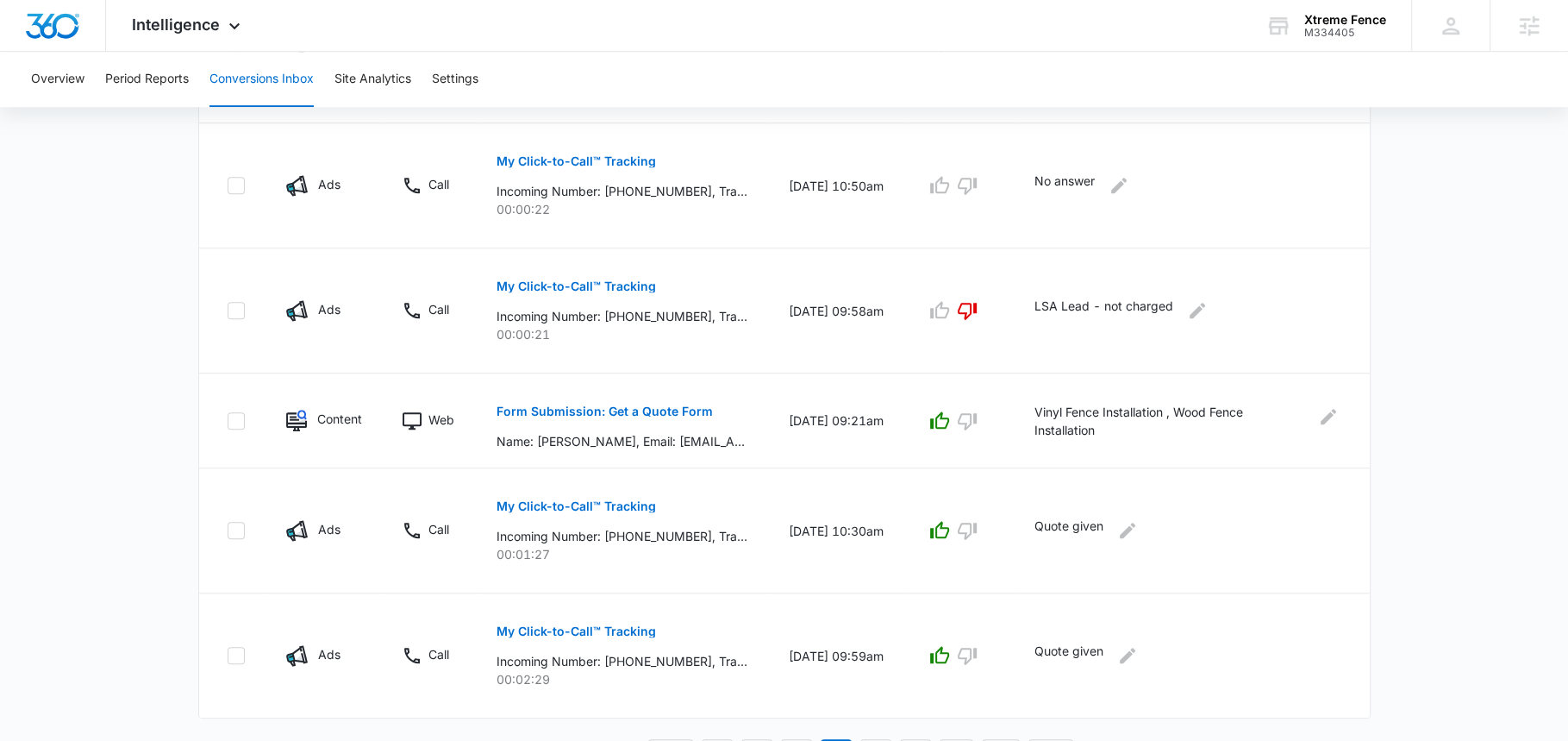
scroll to position [1011, 0]
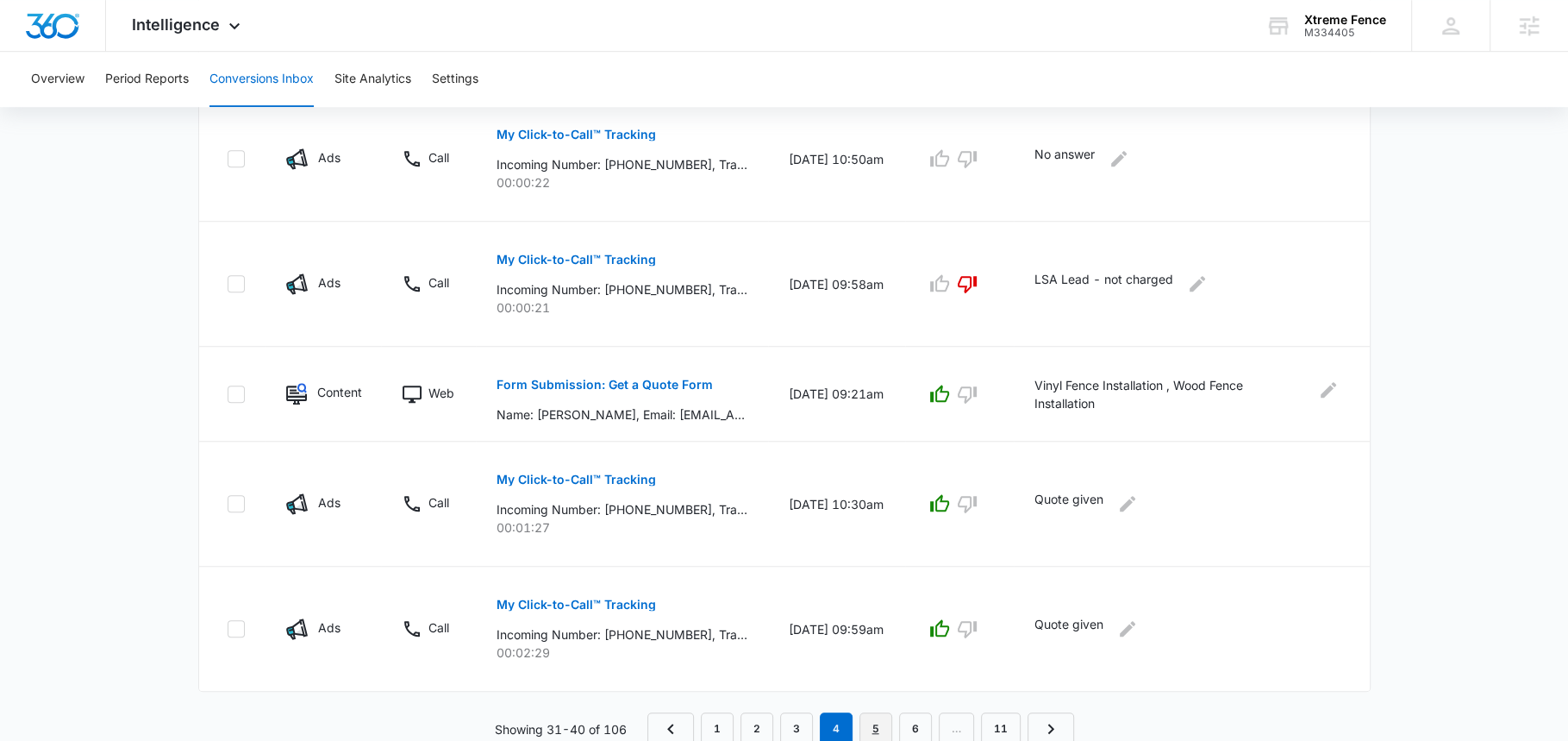
click at [876, 723] on link "5" at bounding box center [876, 729] width 33 height 33
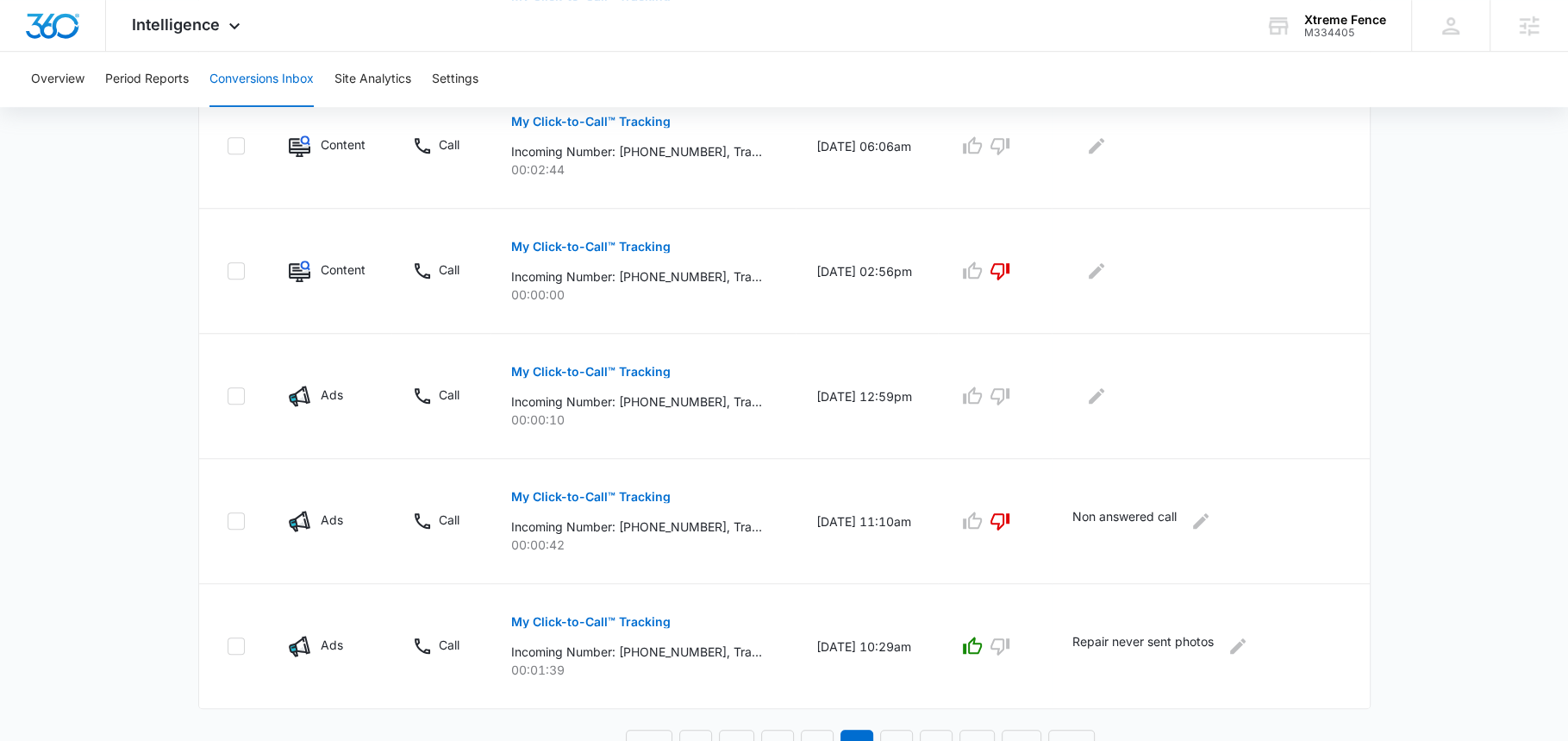
scroll to position [1102, 0]
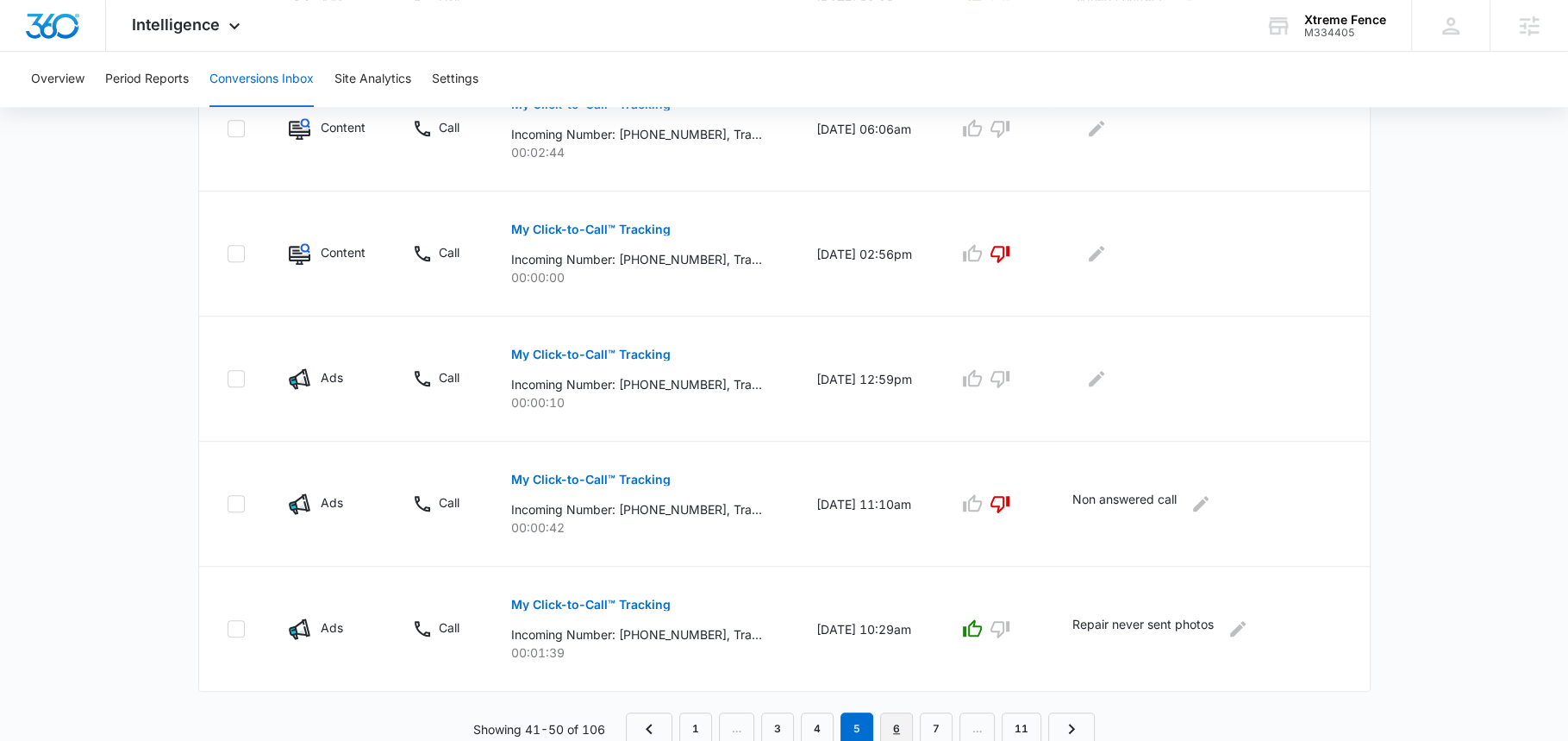
click at [901, 728] on link "6" at bounding box center [897, 729] width 33 height 33
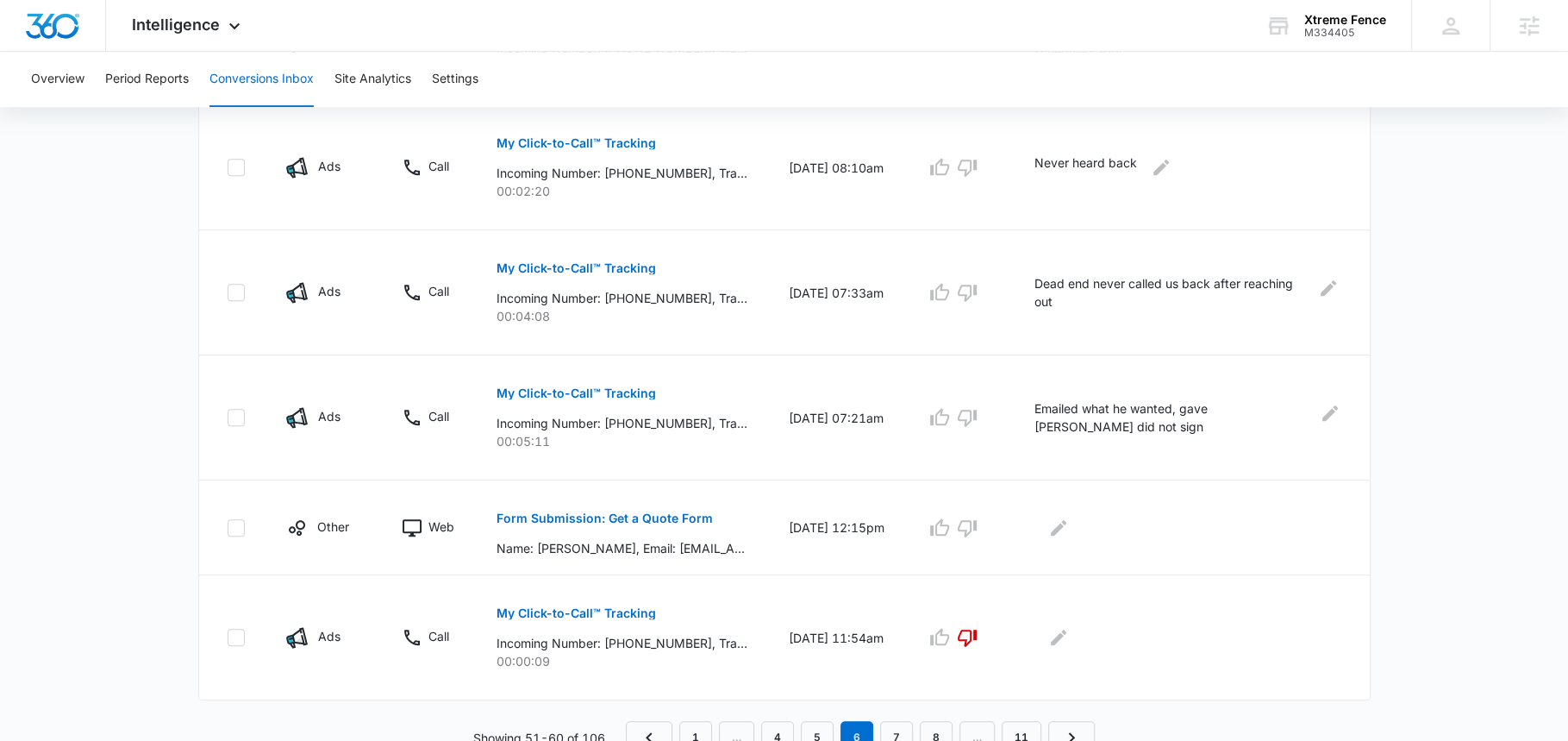
scroll to position [1011, 0]
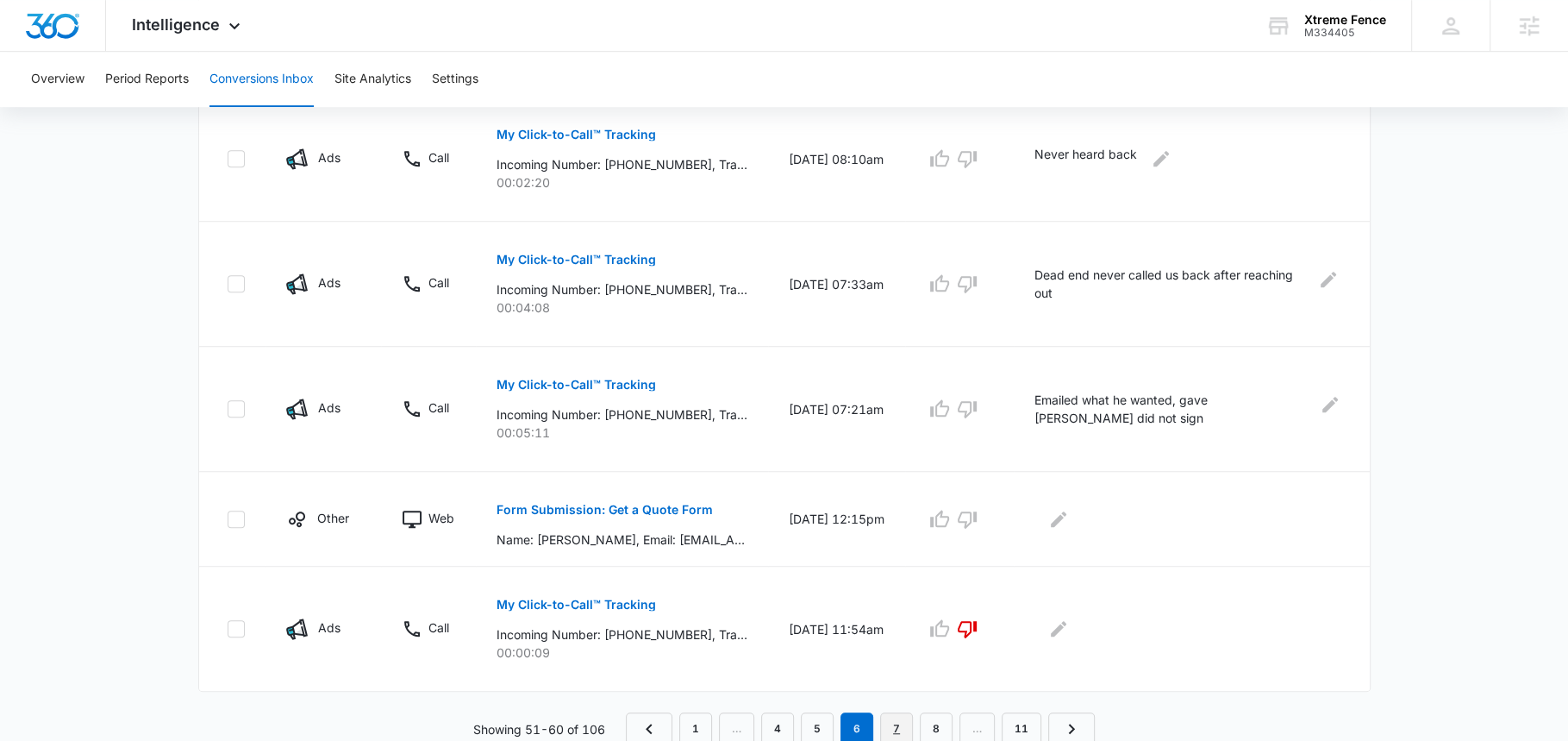
click at [889, 713] on link "7" at bounding box center [897, 729] width 33 height 33
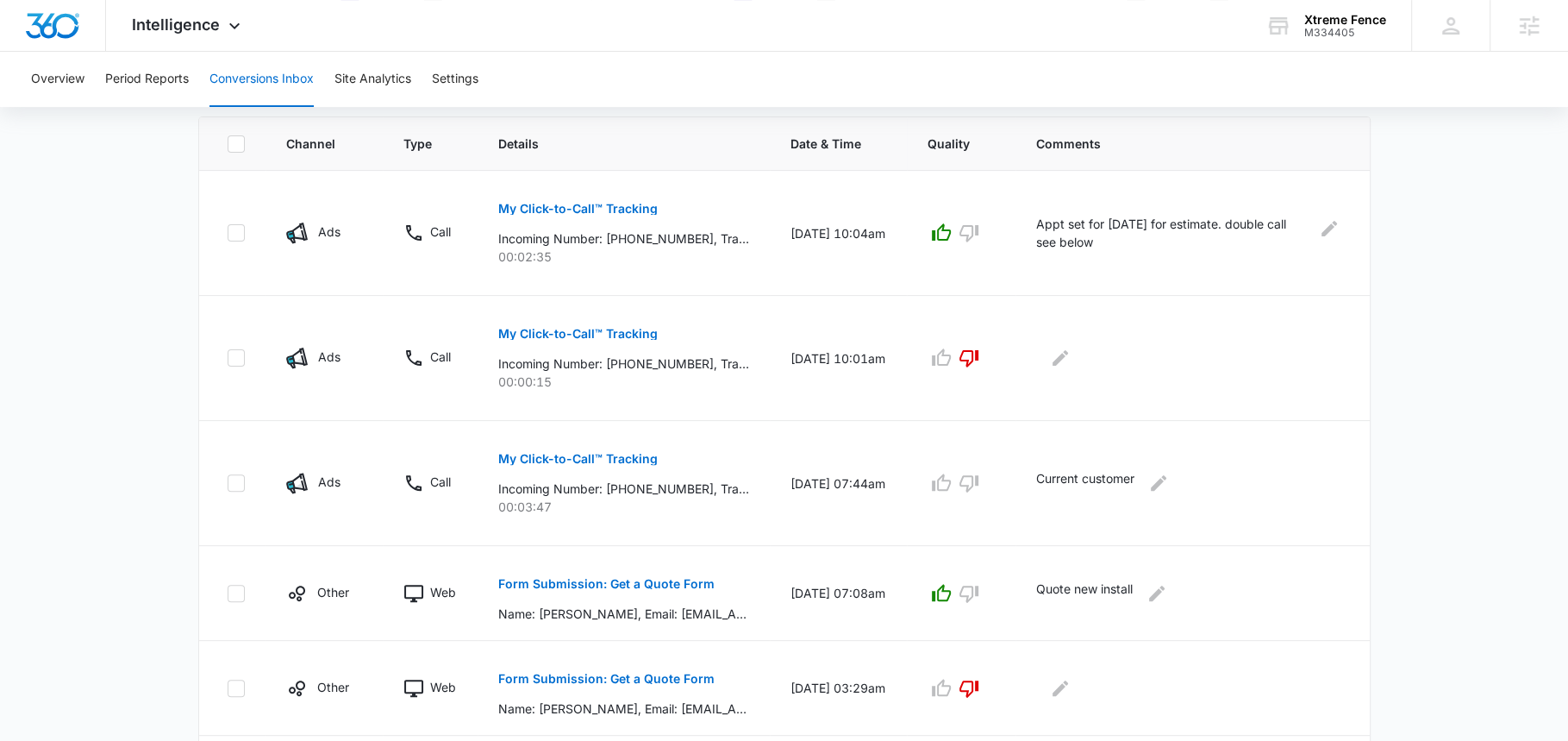
scroll to position [376, 0]
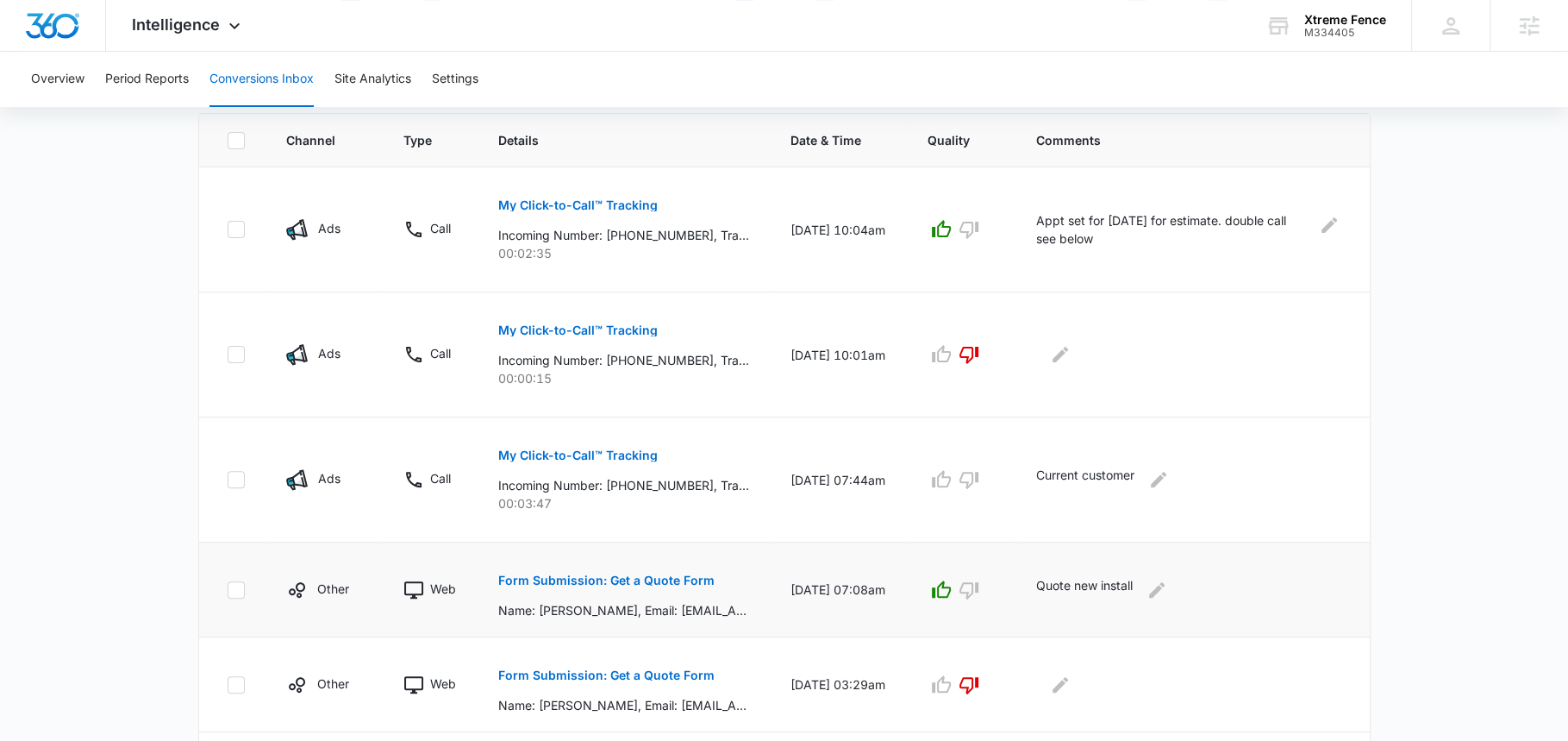
click at [670, 580] on p "Form Submission: Get a Quote Form" at bounding box center [607, 580] width 217 height 12
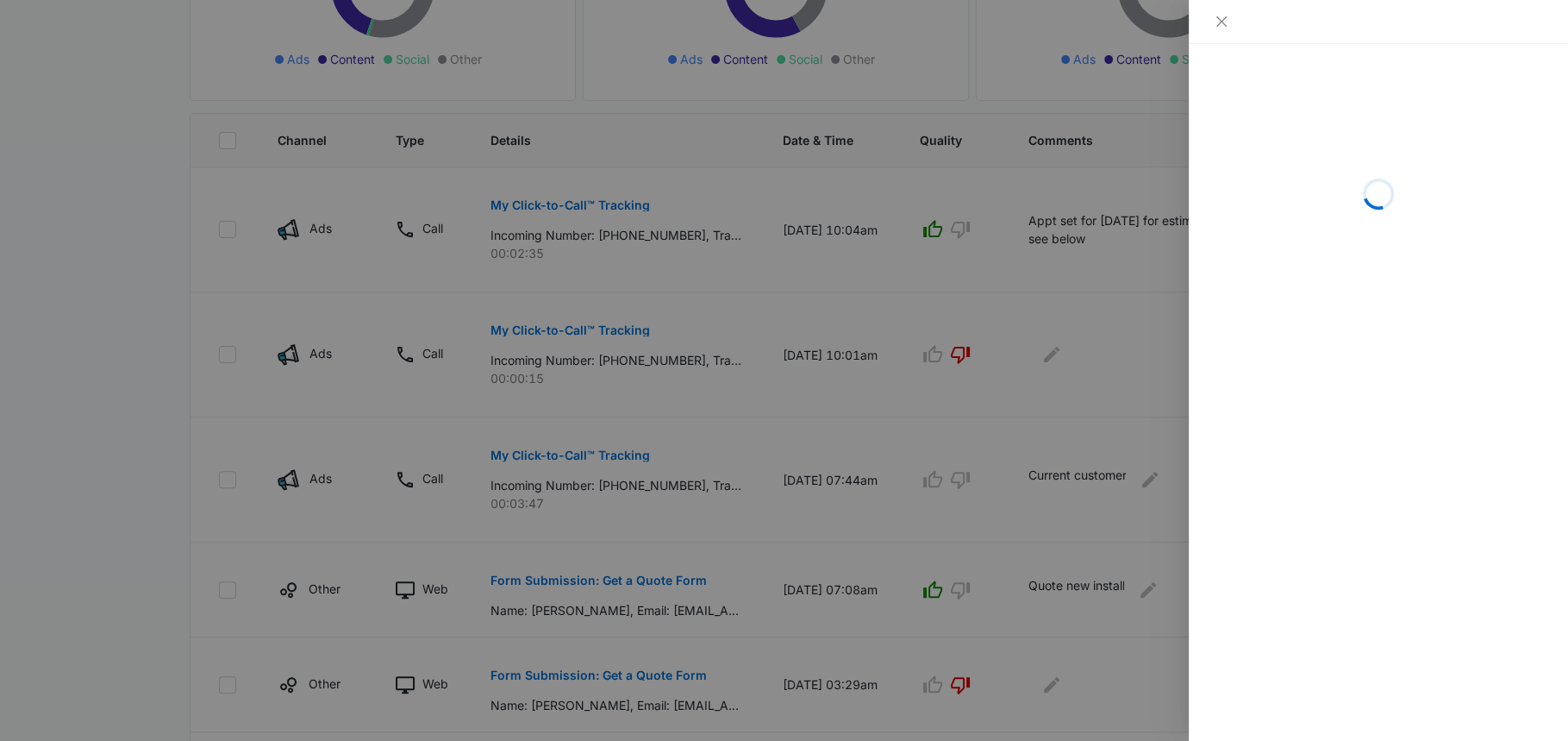
click at [979, 494] on div at bounding box center [784, 370] width 1568 height 741
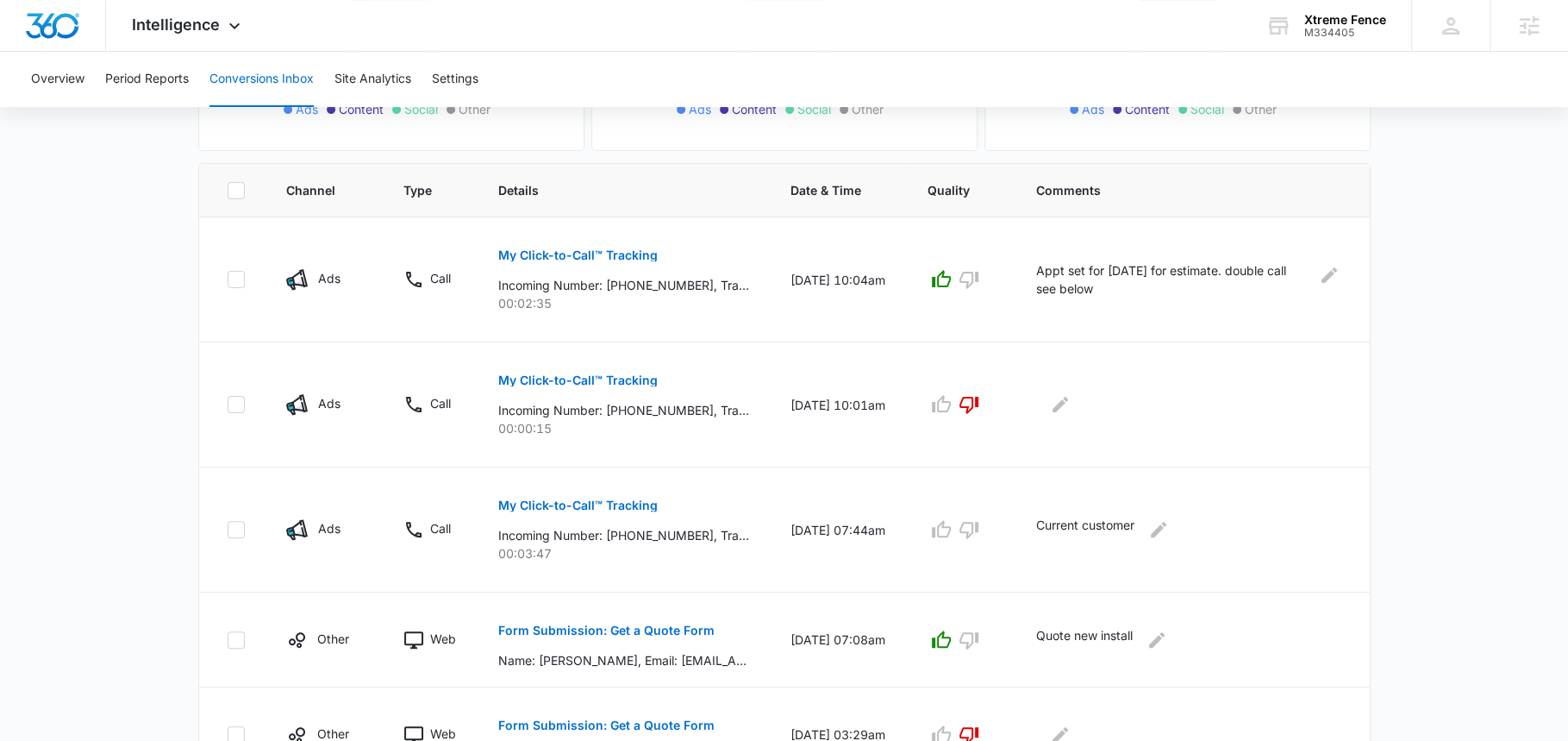
scroll to position [334, 0]
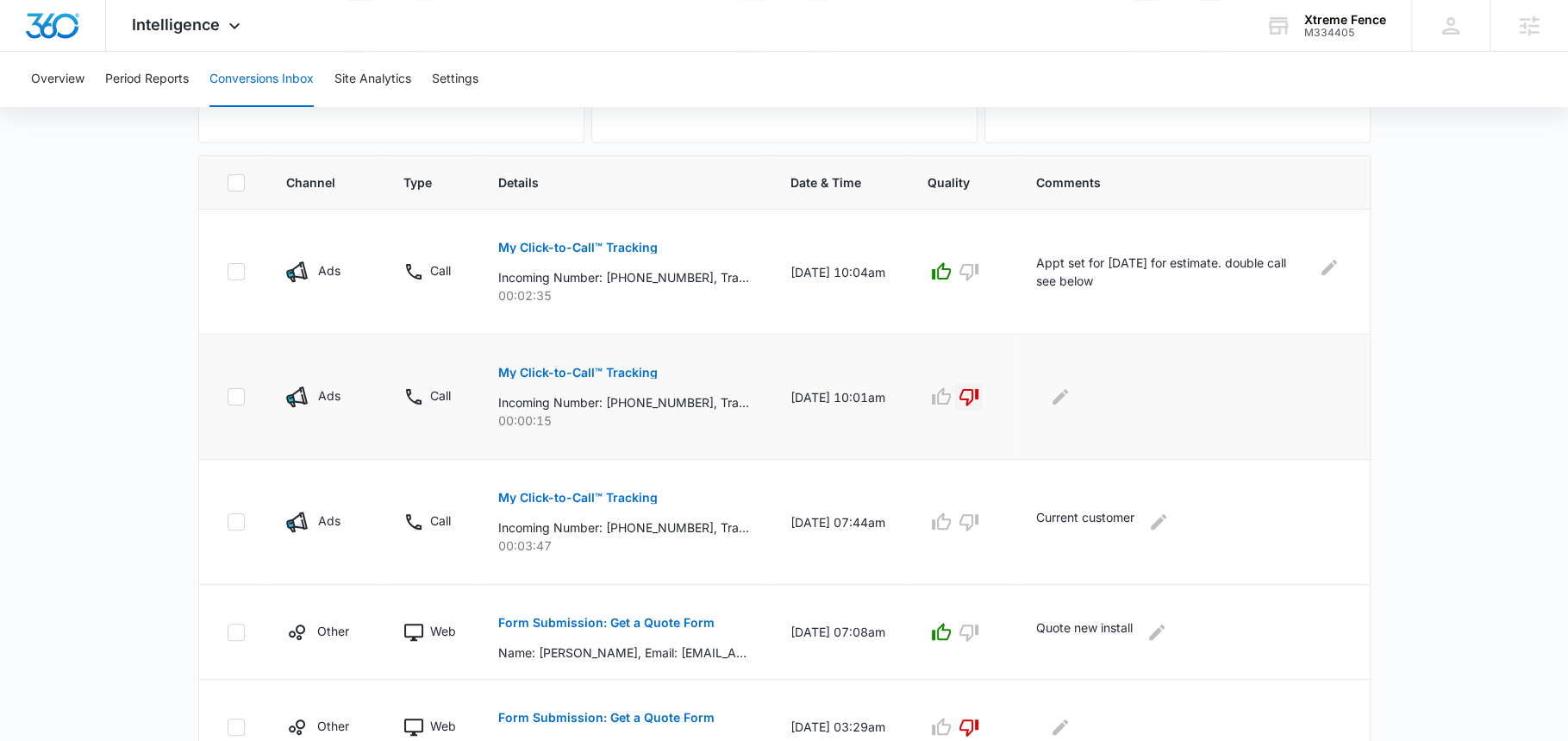
click at [980, 393] on icon "button" at bounding box center [968, 396] width 20 height 21
click at [1298, 266] on p "Appt set for 9/20/25 for estimate. double call see below" at bounding box center [1171, 271] width 270 height 36
click at [1316, 263] on div "Appt set for 9/20/25 for estimate. double call see below" at bounding box center [1189, 271] width 306 height 36
click at [1323, 257] on icon "Edit Comments" at bounding box center [1329, 267] width 20 height 21
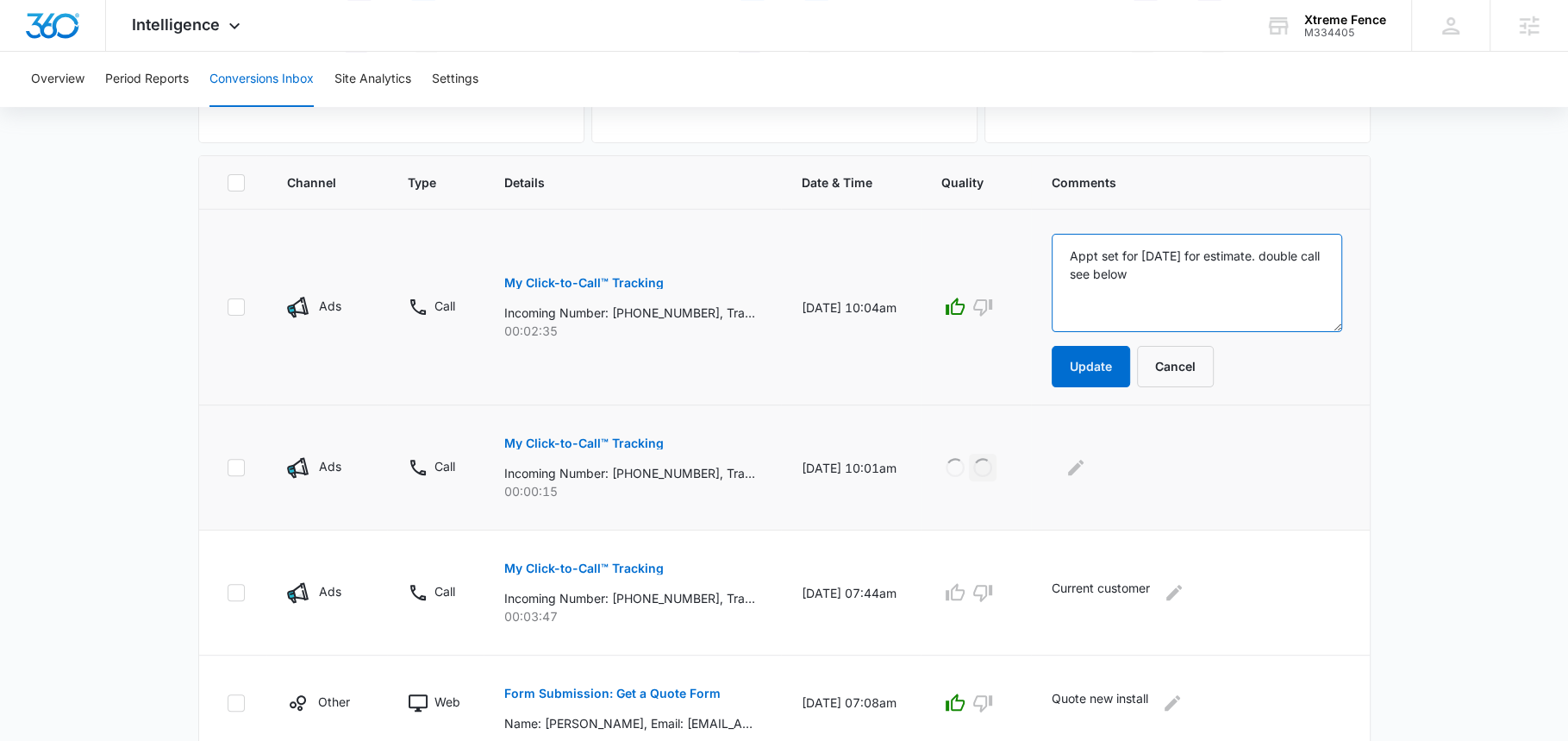
drag, startPoint x: 1270, startPoint y: 253, endPoint x: 1278, endPoint y: 308, distance: 55.6
click at [1278, 308] on textarea "Appt set for 9/20/25 for estimate. double call see below" at bounding box center [1196, 282] width 290 height 99
type textarea "Appt set for 9/20/25 for estimate"
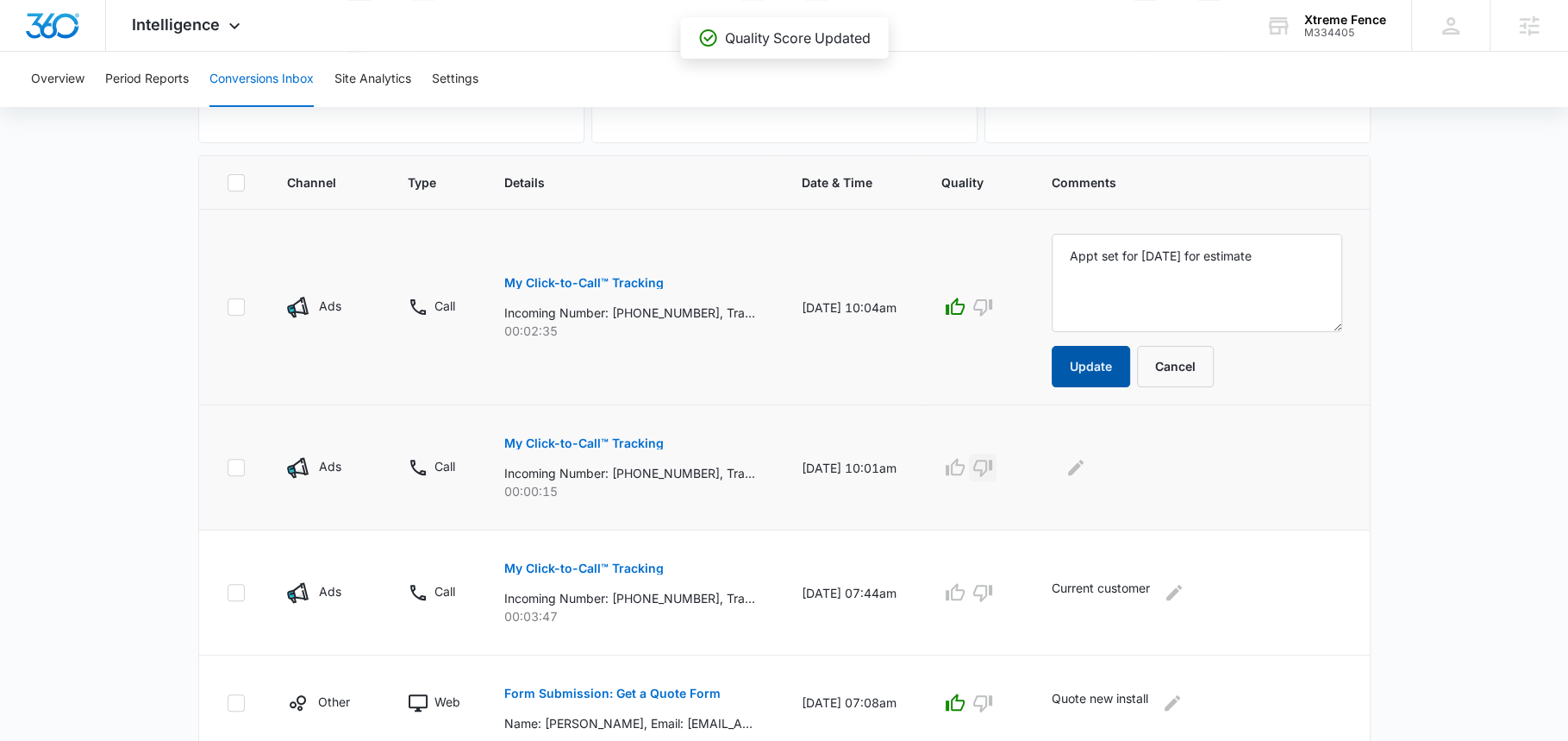
click at [1116, 360] on button "Update" at bounding box center [1091, 366] width 78 height 41
click at [1100, 354] on button "Update" at bounding box center [1091, 366] width 78 height 41
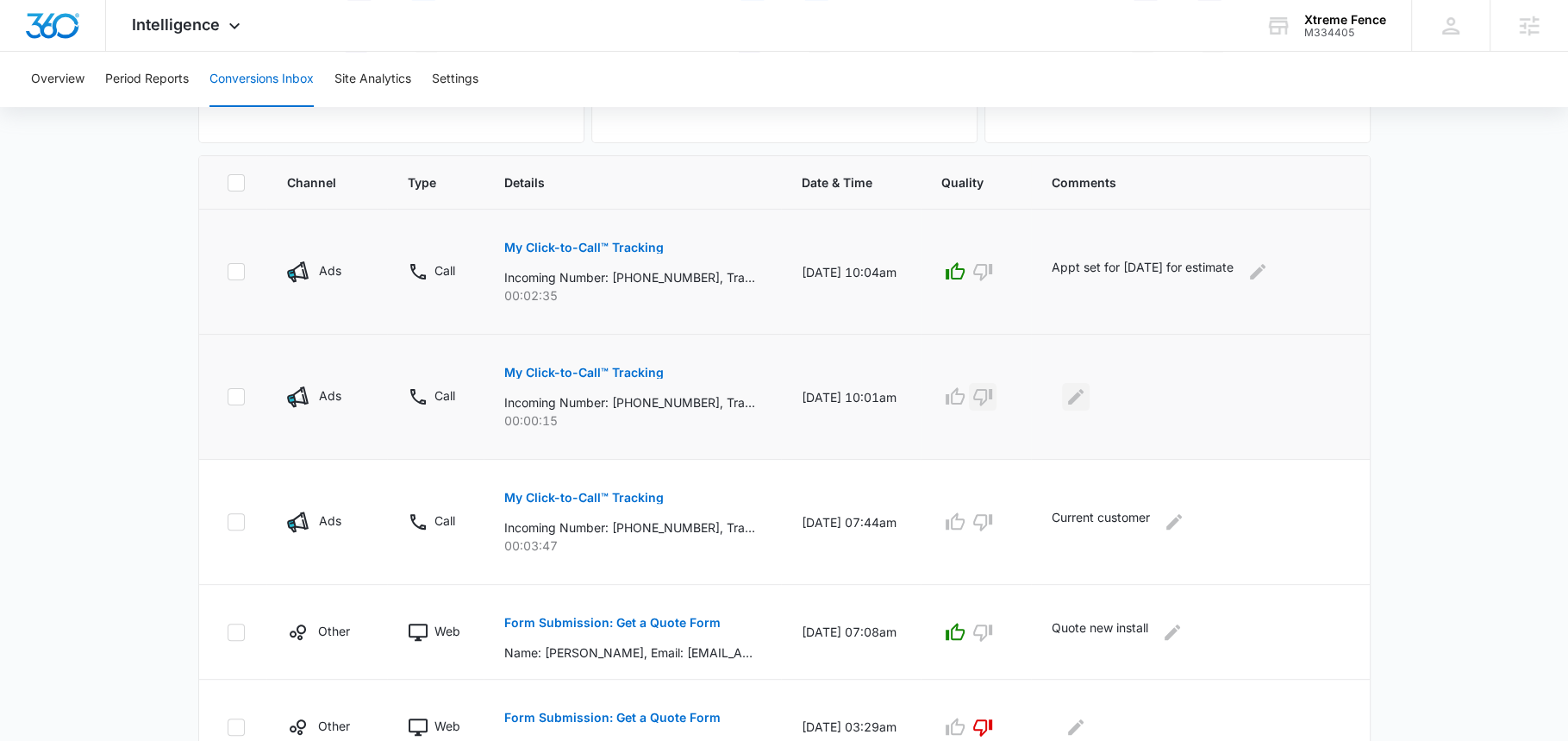
click at [1083, 390] on icon "Edit Comments" at bounding box center [1076, 396] width 16 height 16
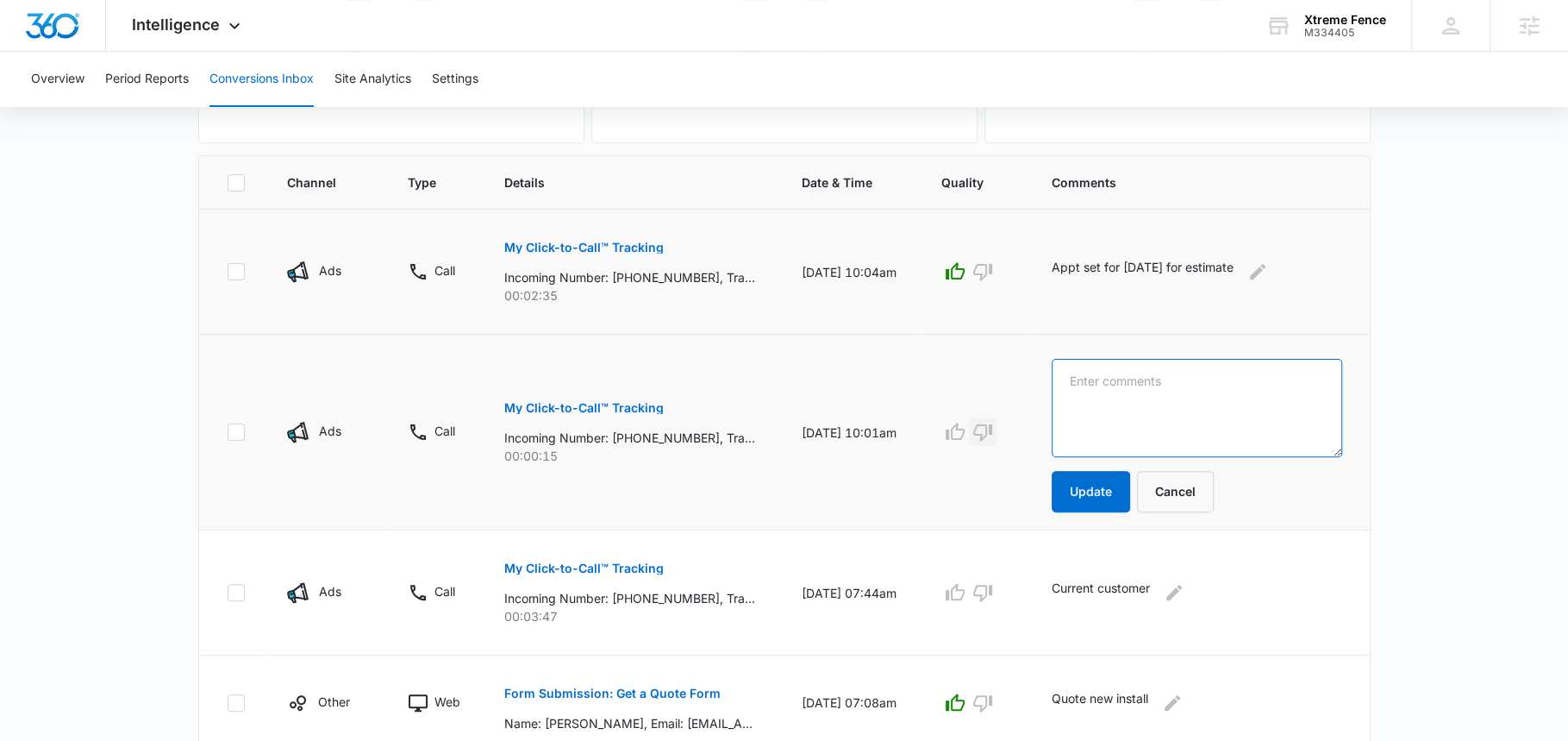
click at [1093, 390] on textarea at bounding box center [1196, 407] width 290 height 99
type textarea "d"
type textarea "same caller as above"
click at [1090, 500] on button "Update" at bounding box center [1091, 491] width 78 height 41
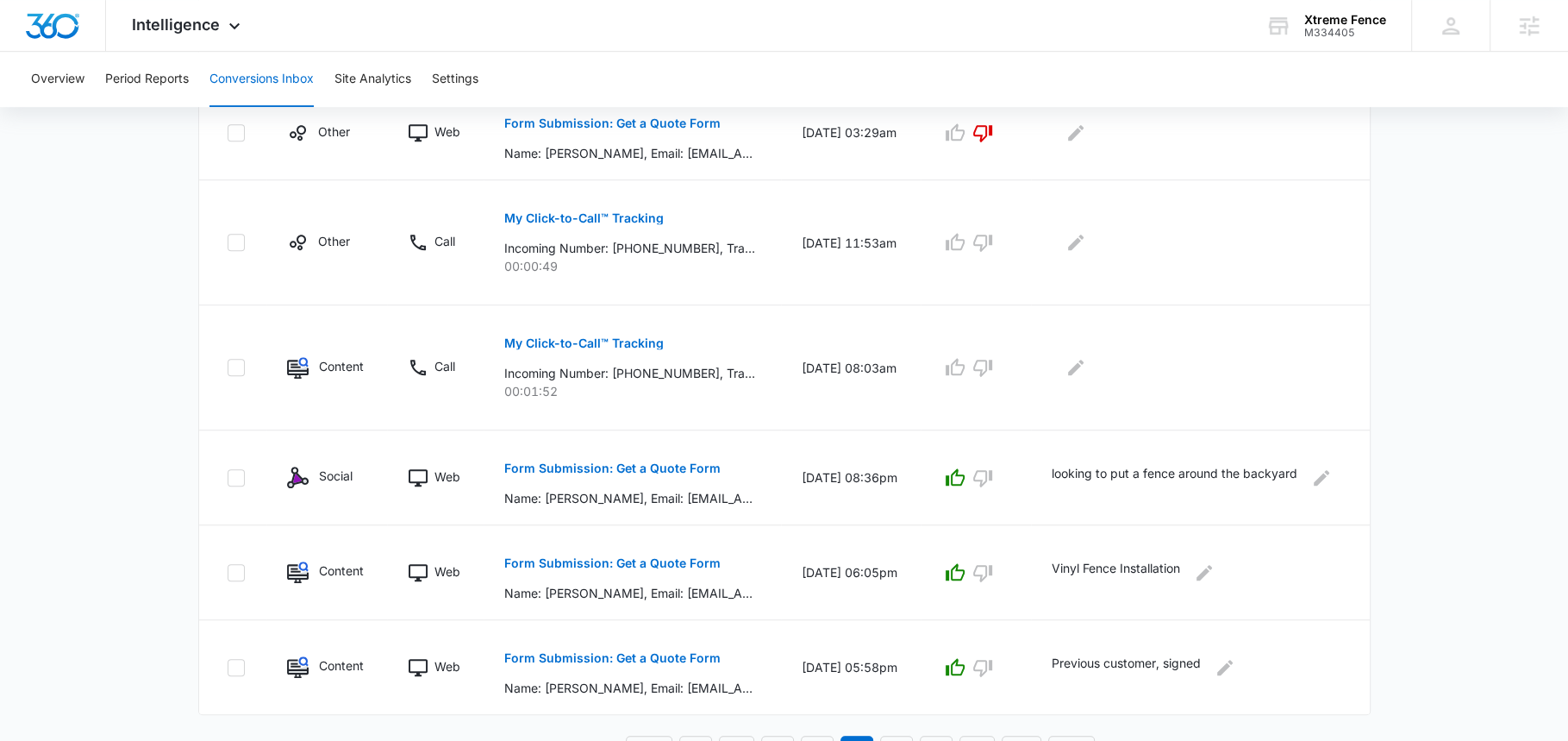
scroll to position [951, 0]
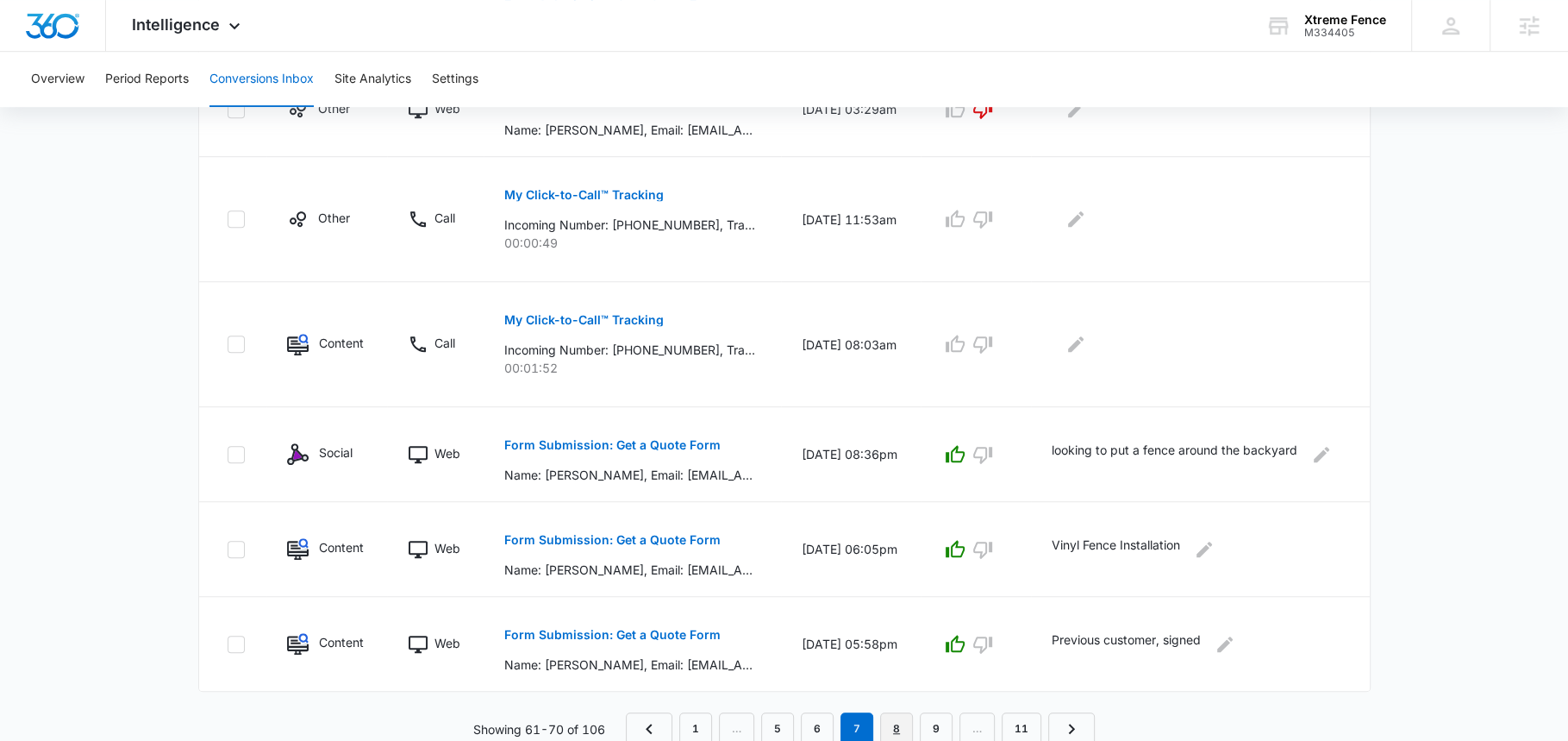
click at [900, 713] on link "8" at bounding box center [897, 729] width 33 height 33
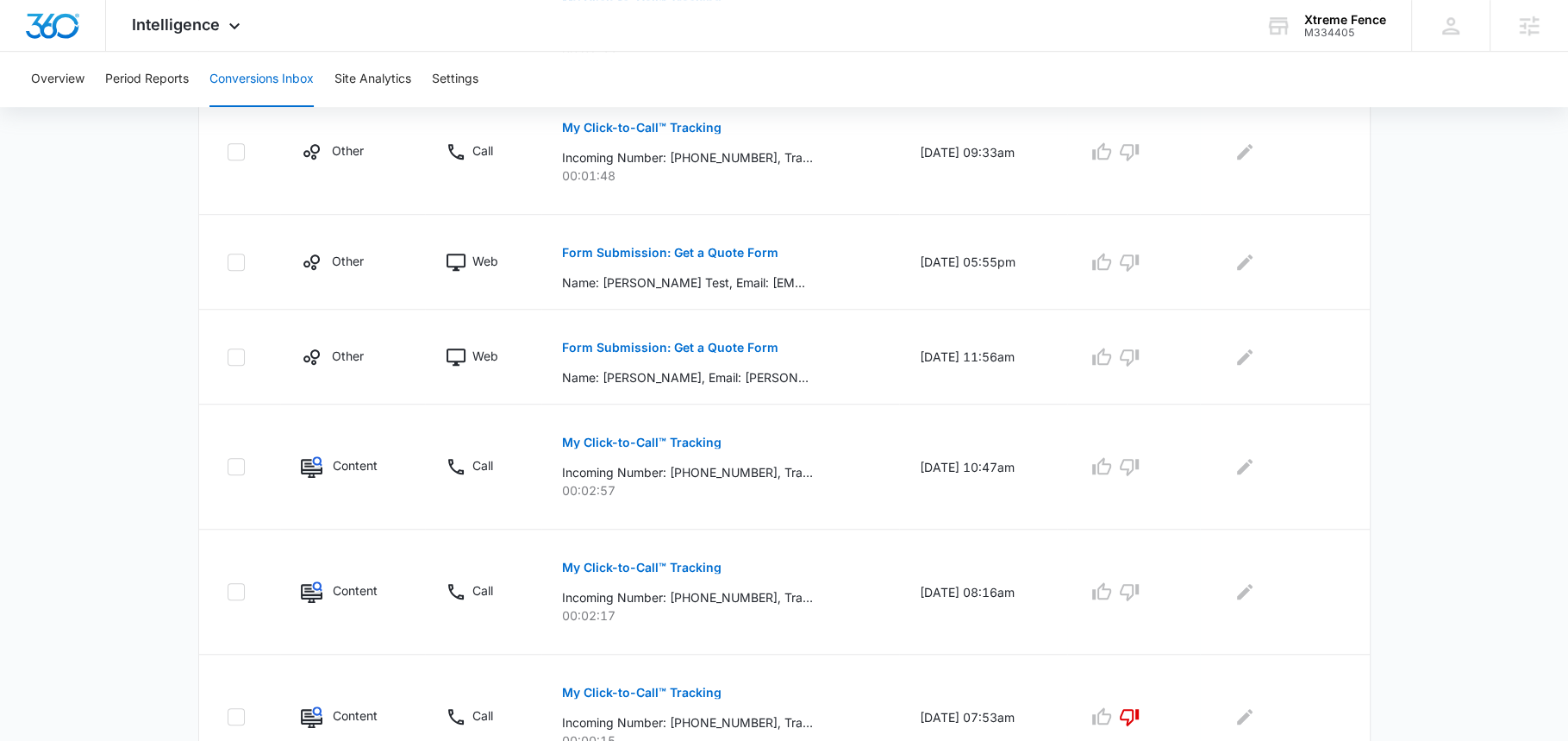
scroll to position [1011, 0]
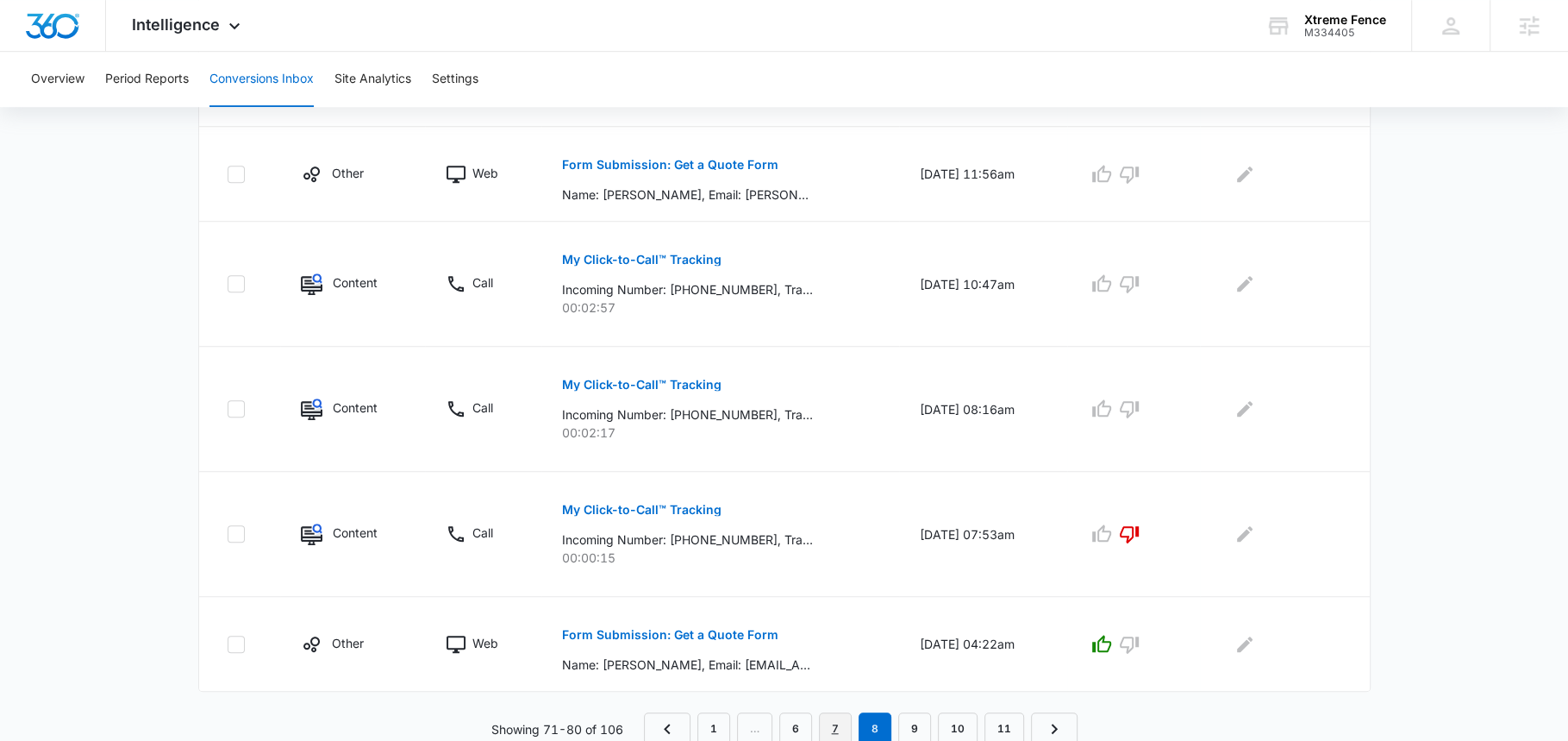
click at [833, 727] on link "7" at bounding box center [835, 729] width 33 height 33
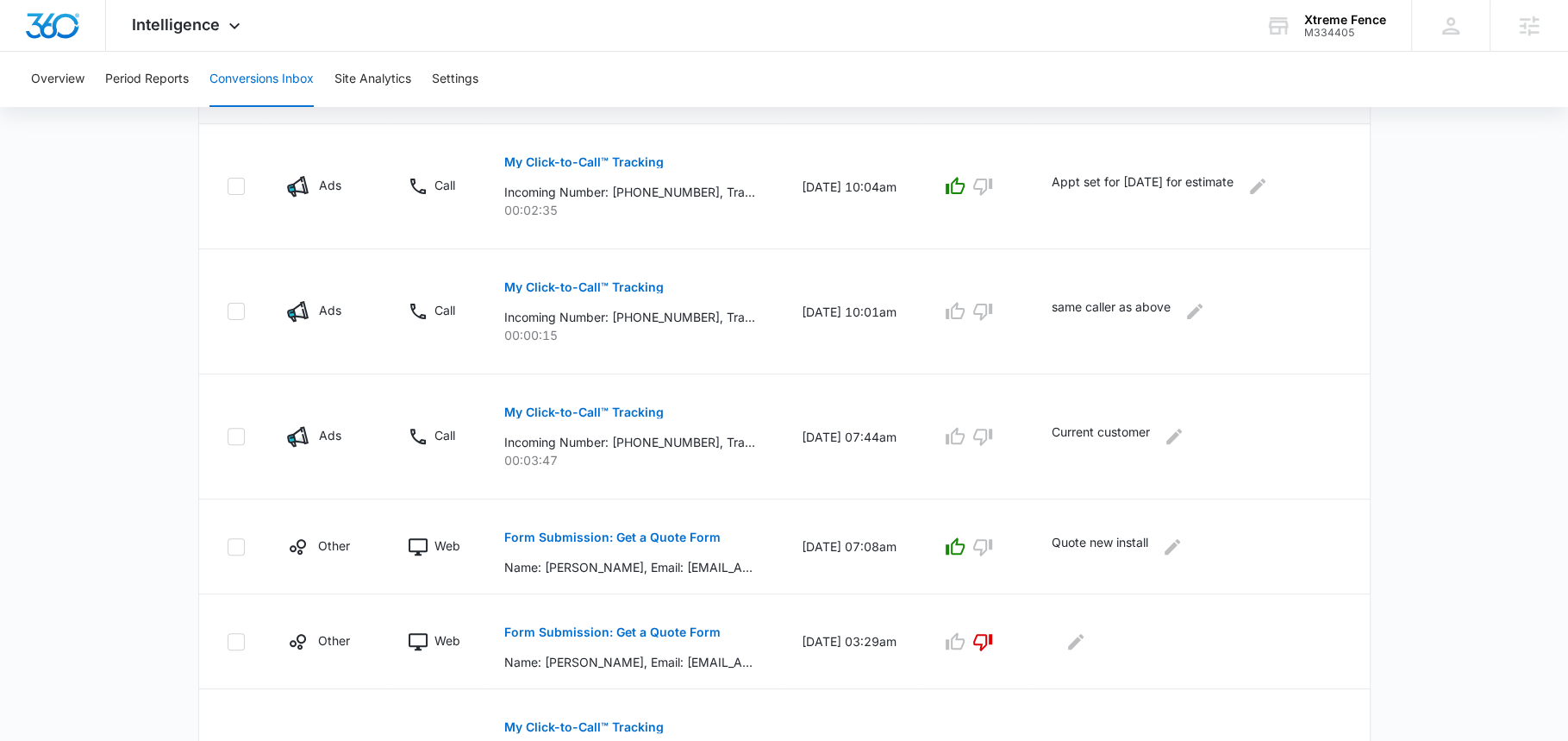
scroll to position [951, 0]
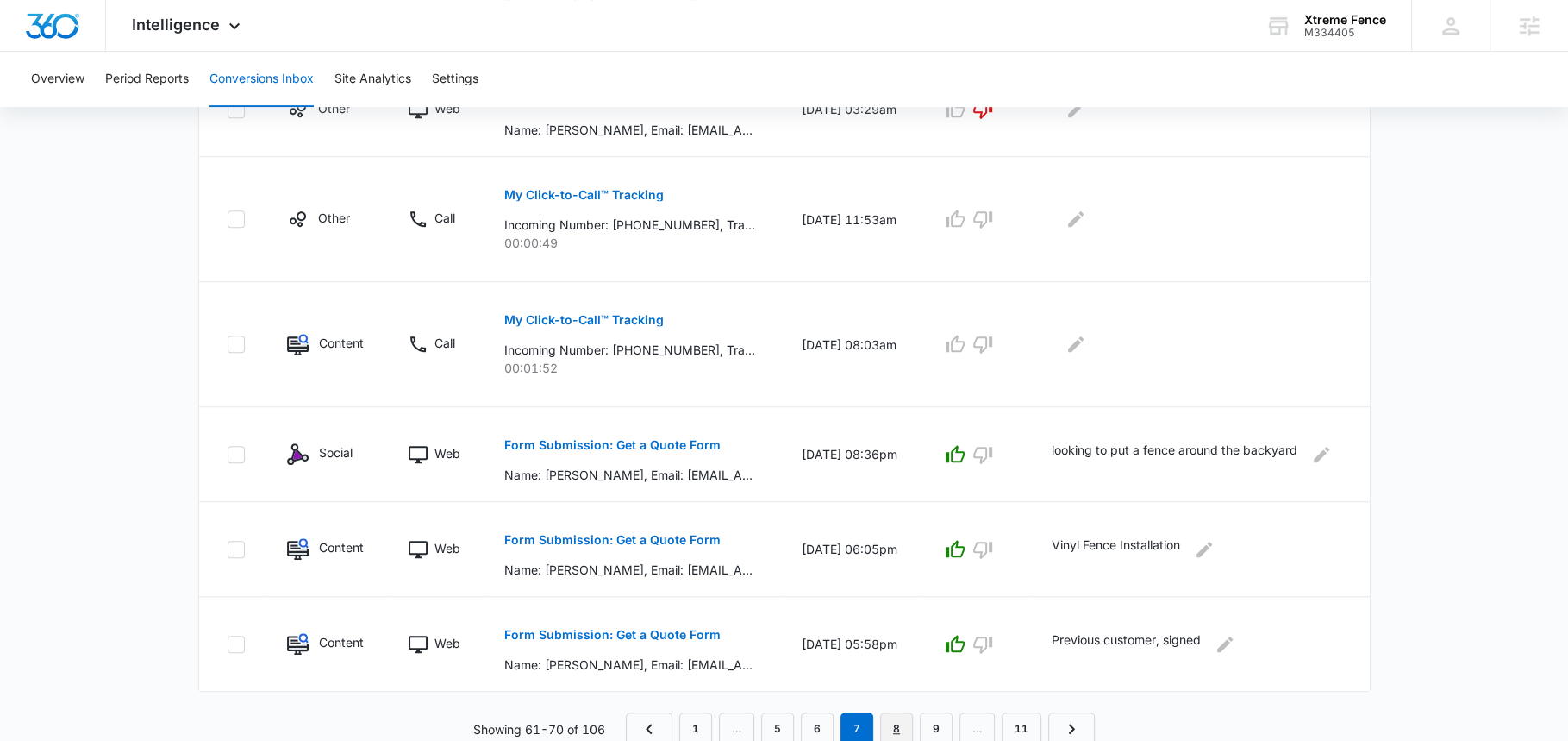
click at [892, 716] on link "8" at bounding box center [897, 729] width 33 height 33
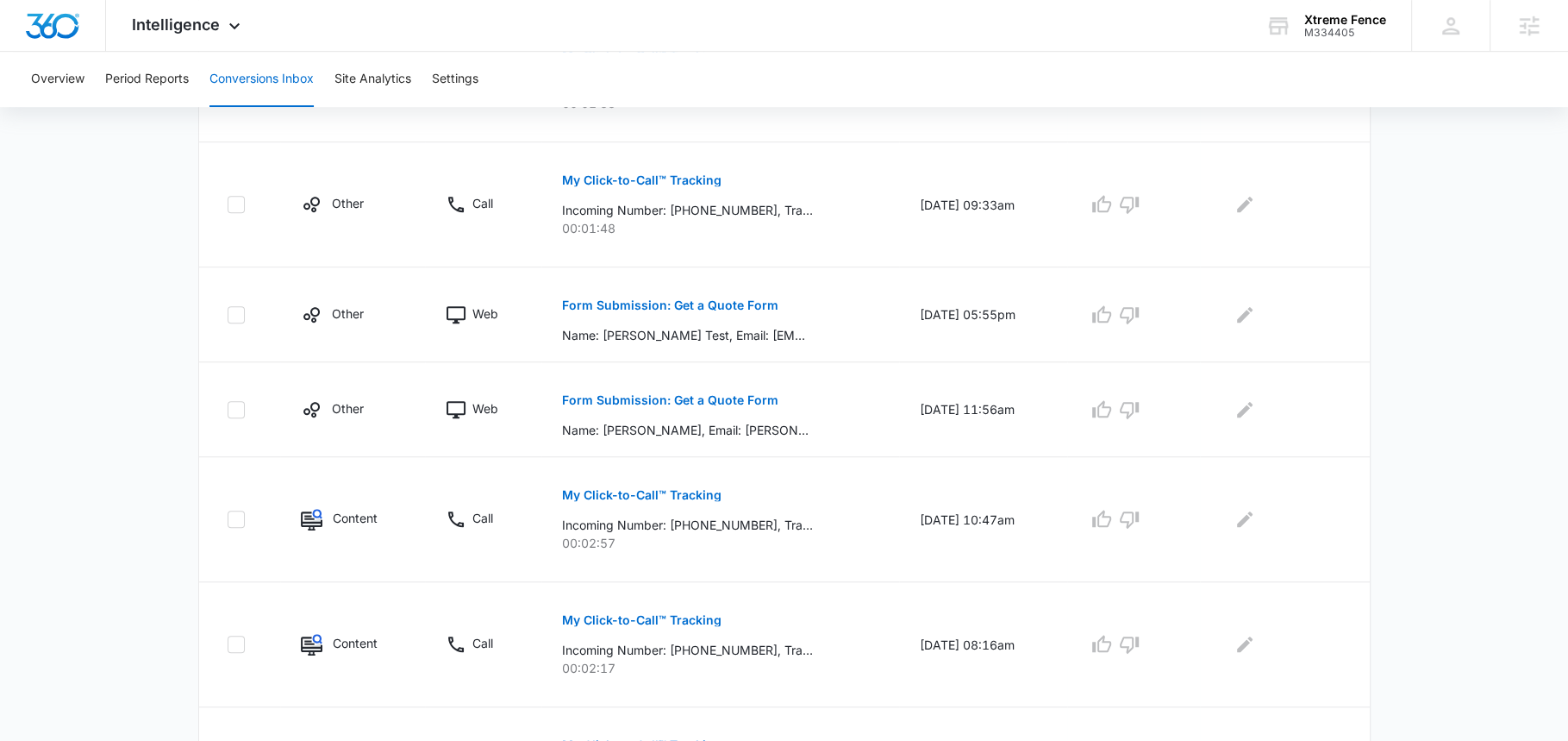
scroll to position [1011, 0]
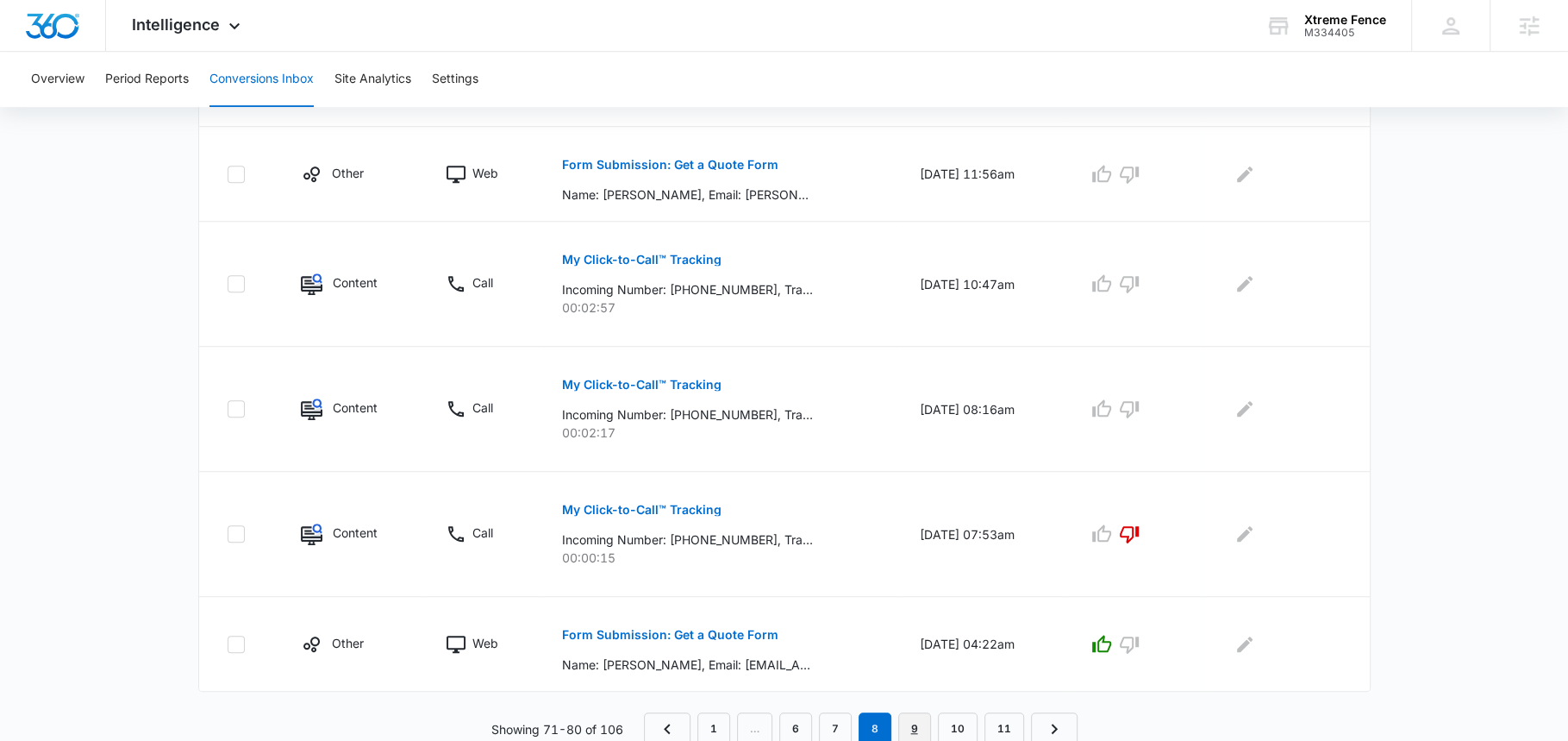
click at [917, 722] on link "9" at bounding box center [914, 729] width 33 height 33
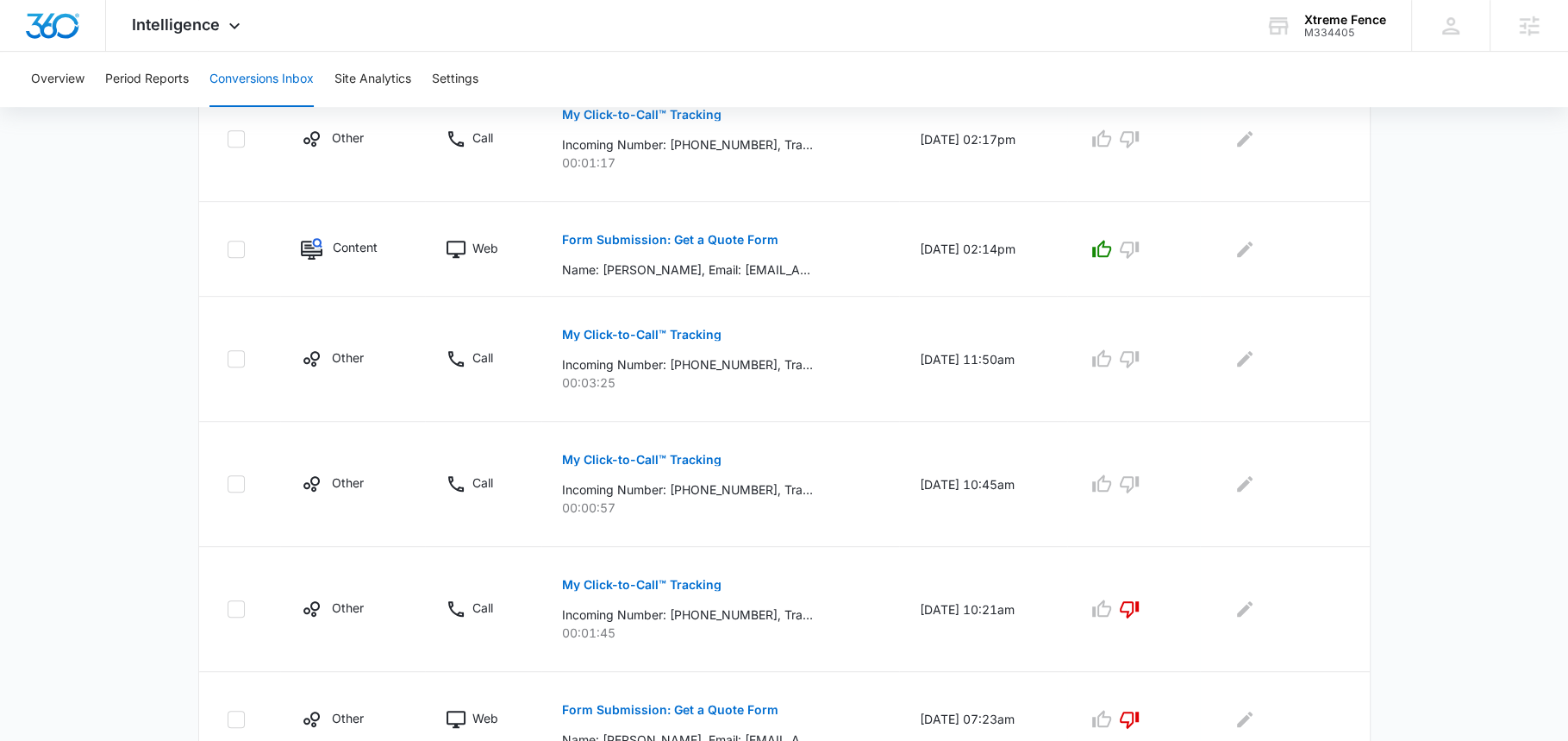
scroll to position [981, 0]
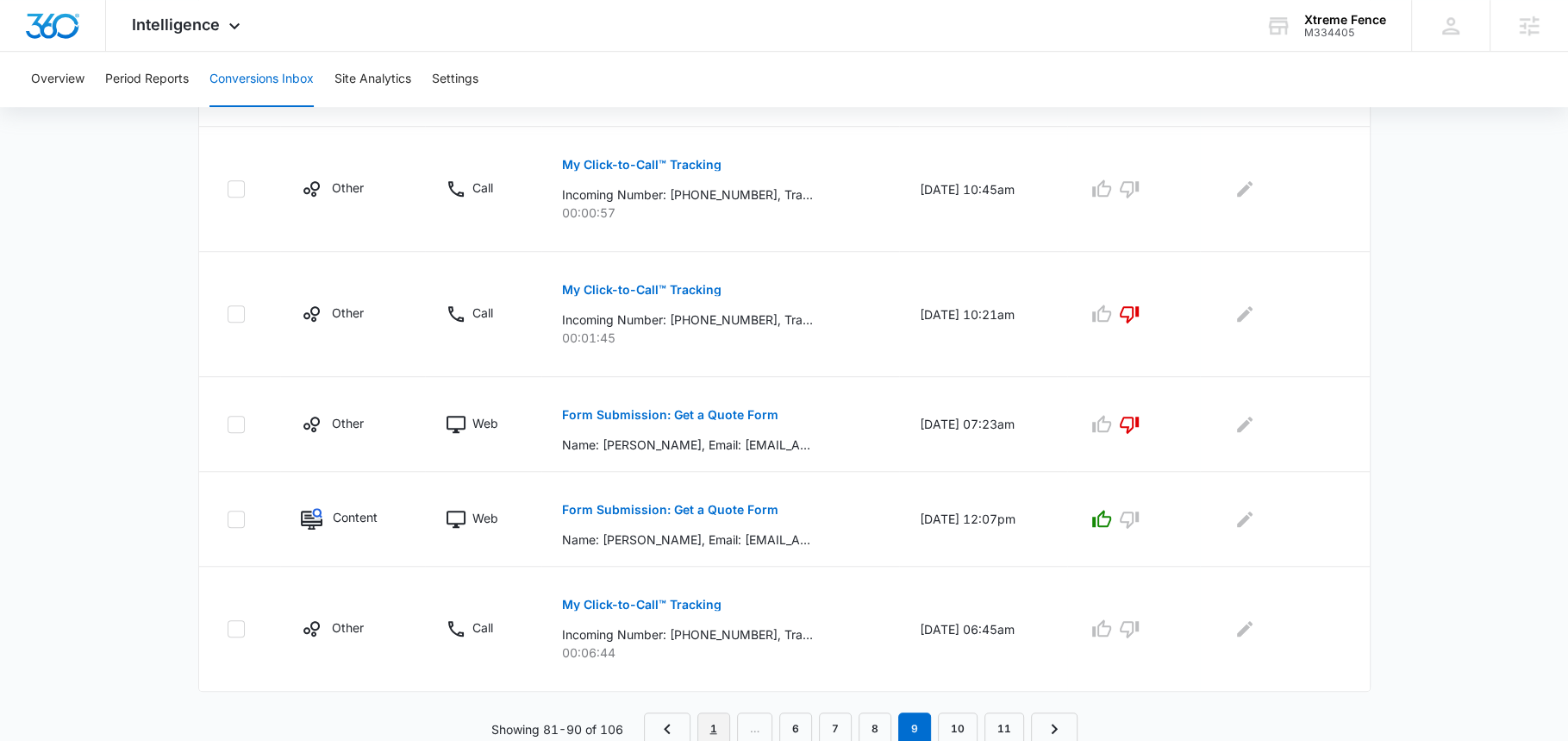
click at [718, 727] on link "1" at bounding box center [714, 729] width 33 height 33
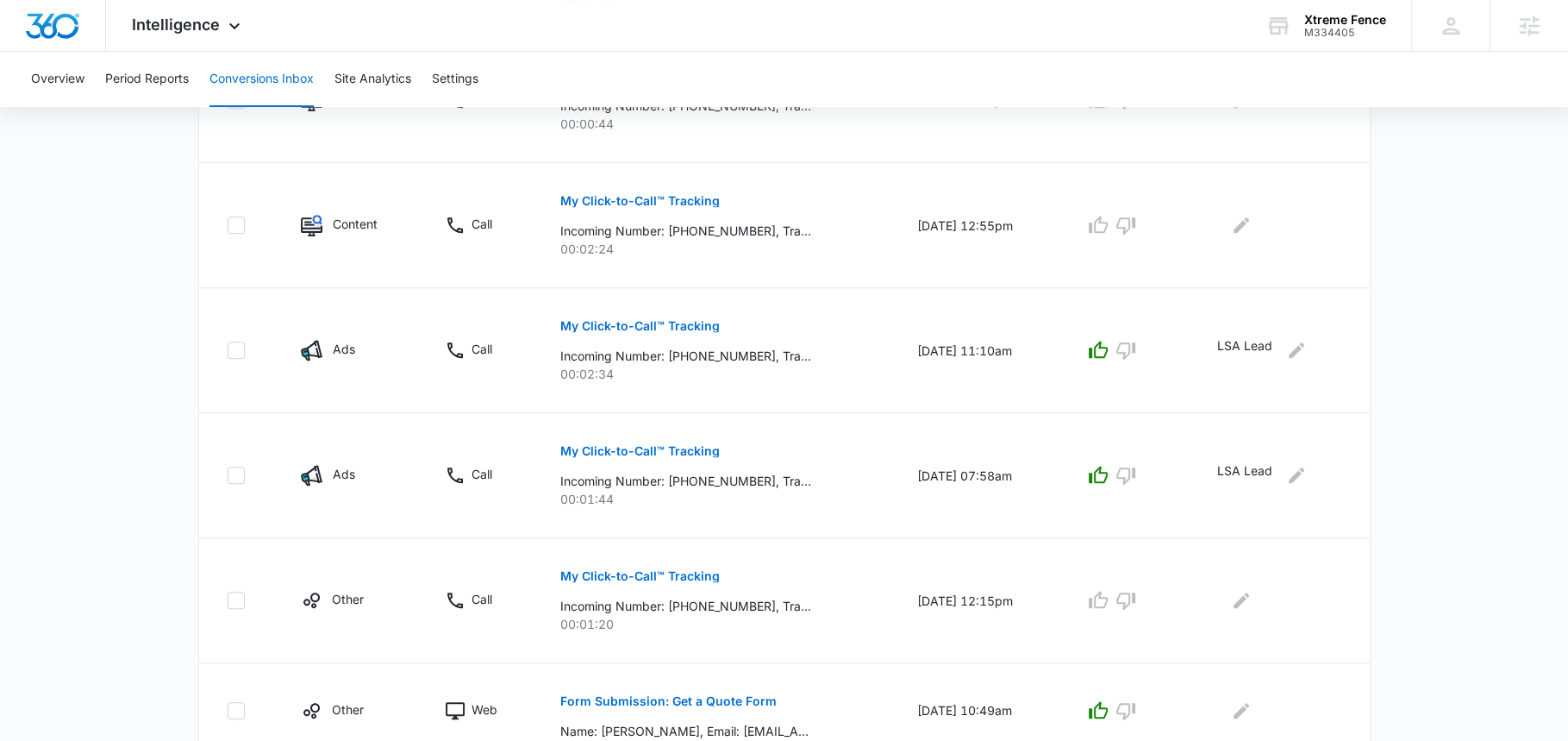
scroll to position [1072, 0]
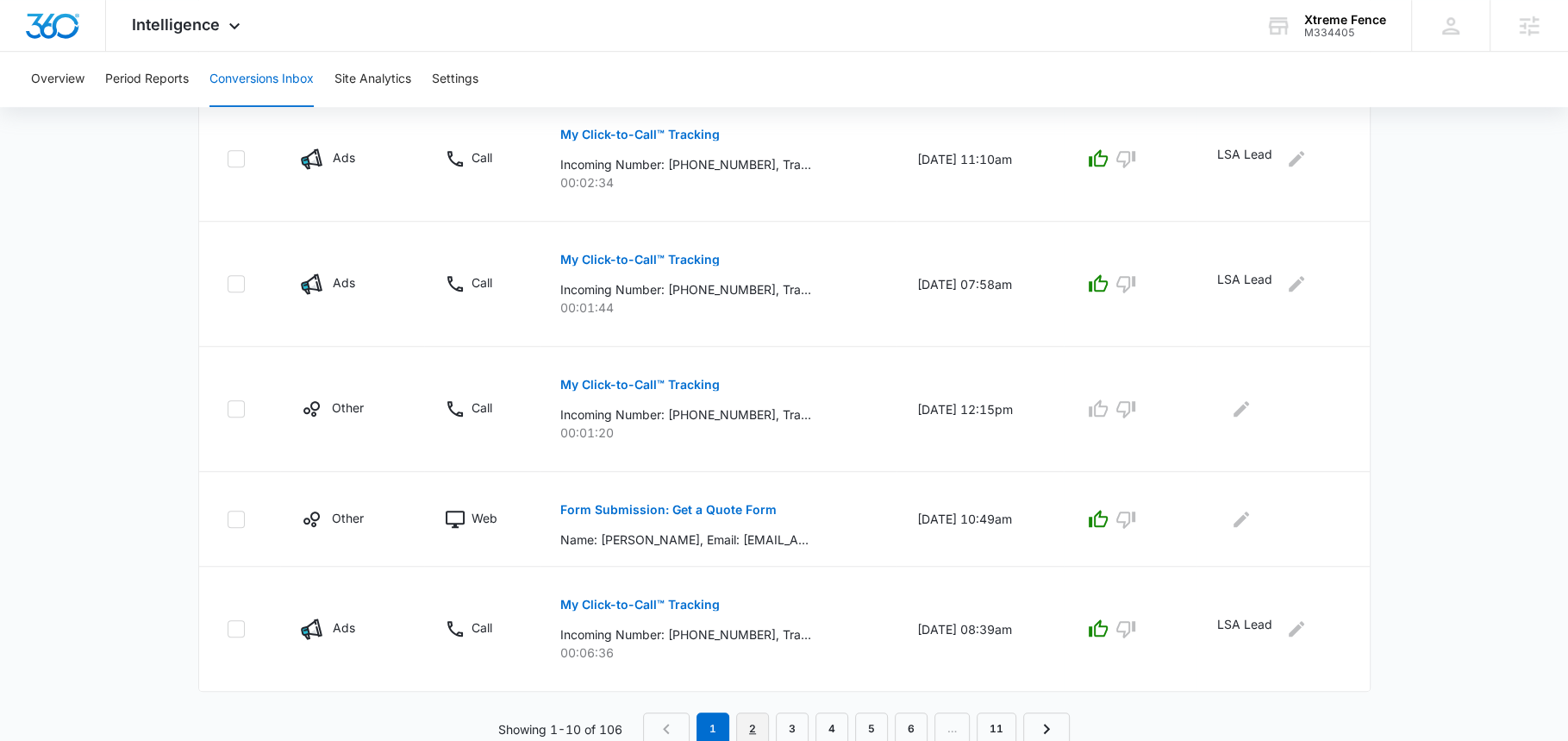
click at [752, 723] on link "2" at bounding box center [752, 729] width 33 height 33
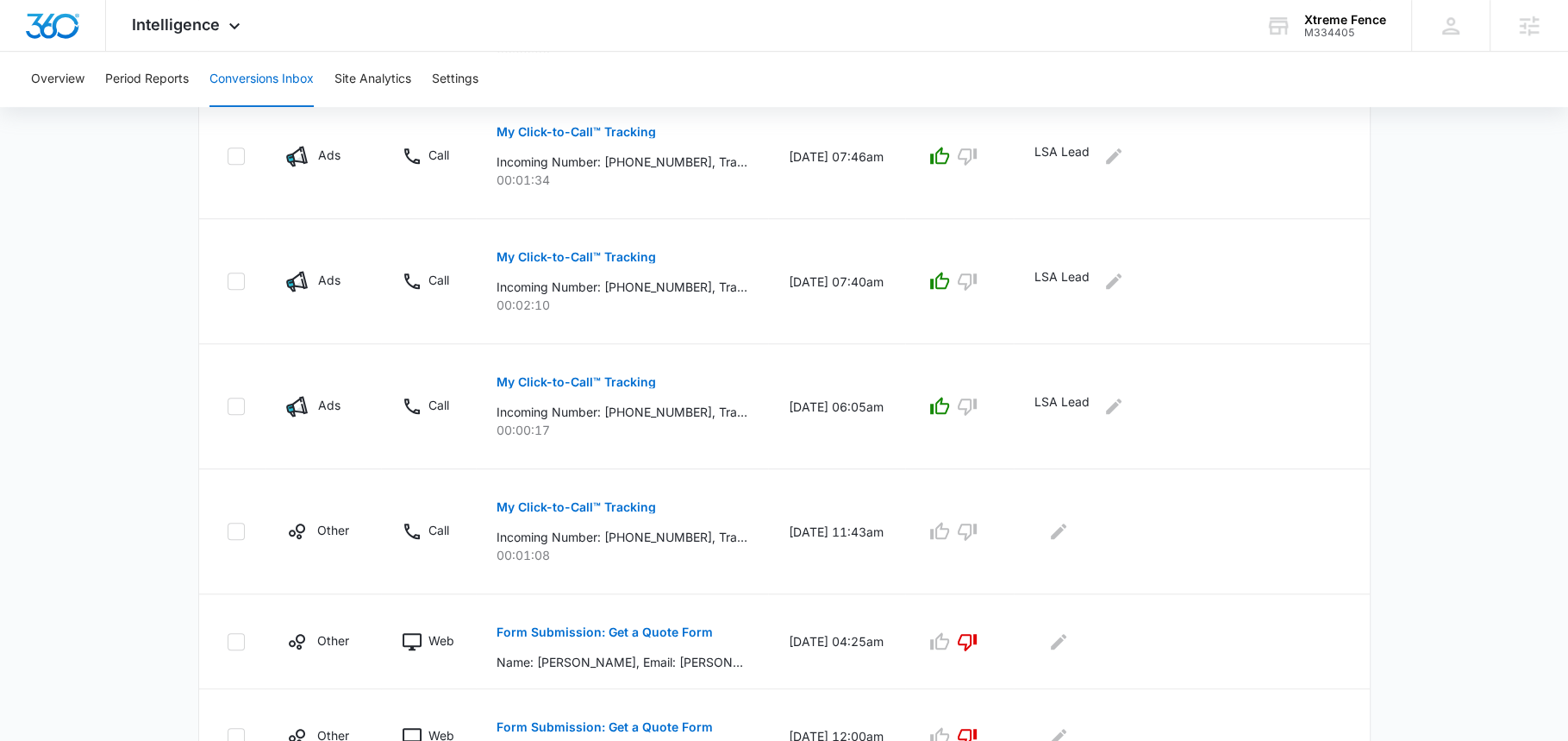
scroll to position [981, 0]
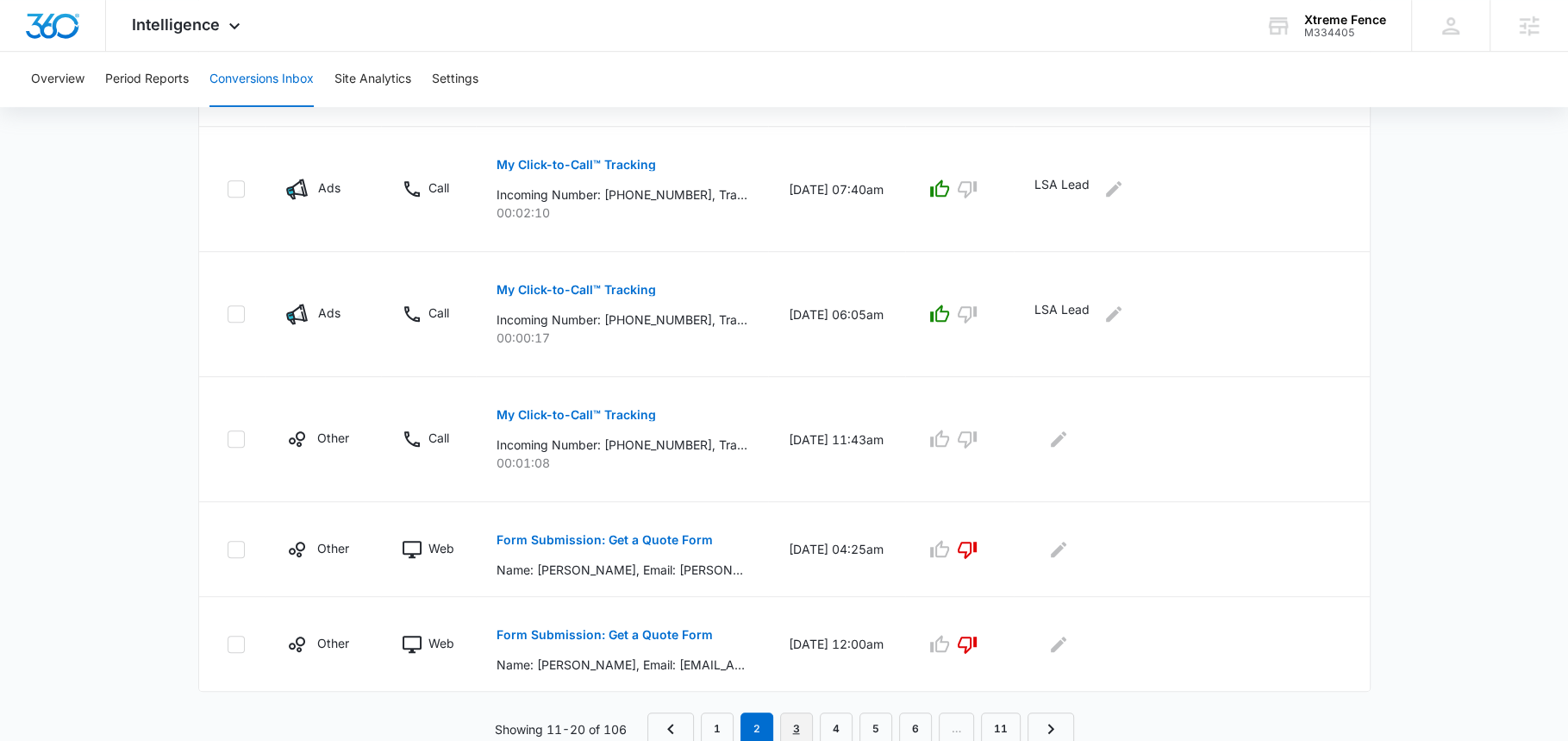
click at [802, 722] on link "3" at bounding box center [796, 729] width 33 height 33
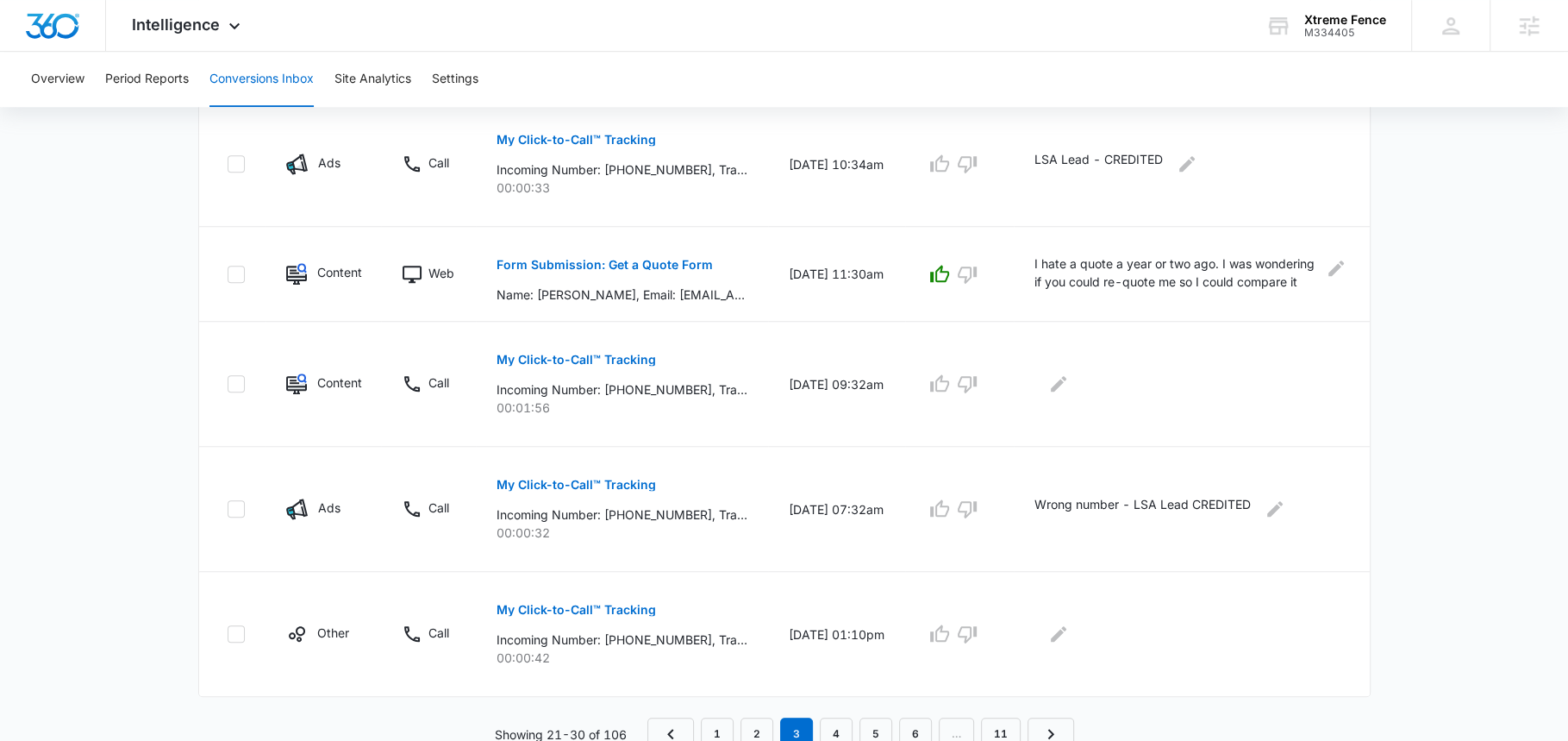
scroll to position [1042, 0]
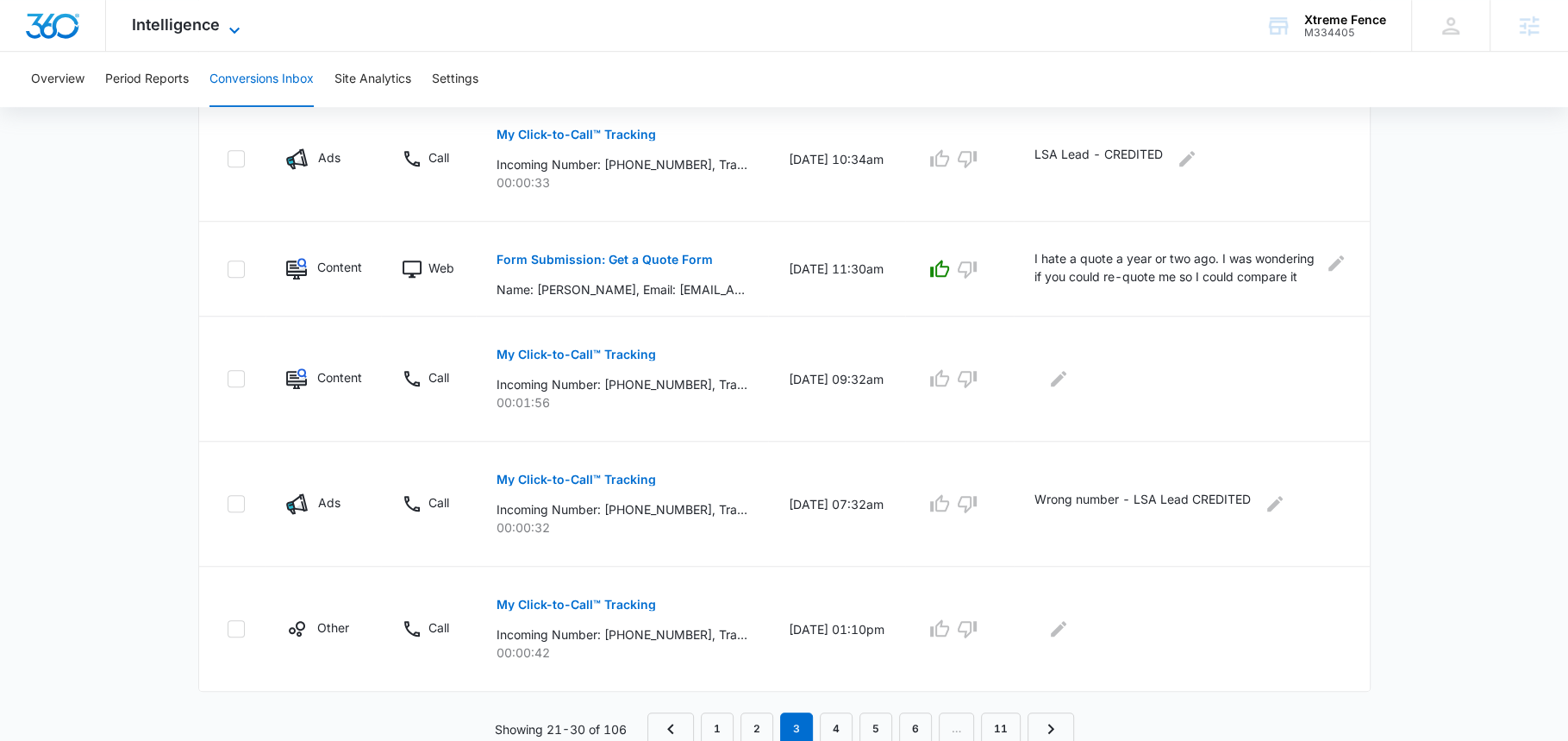
click at [163, 27] on span "Intelligence" at bounding box center [176, 24] width 88 height 19
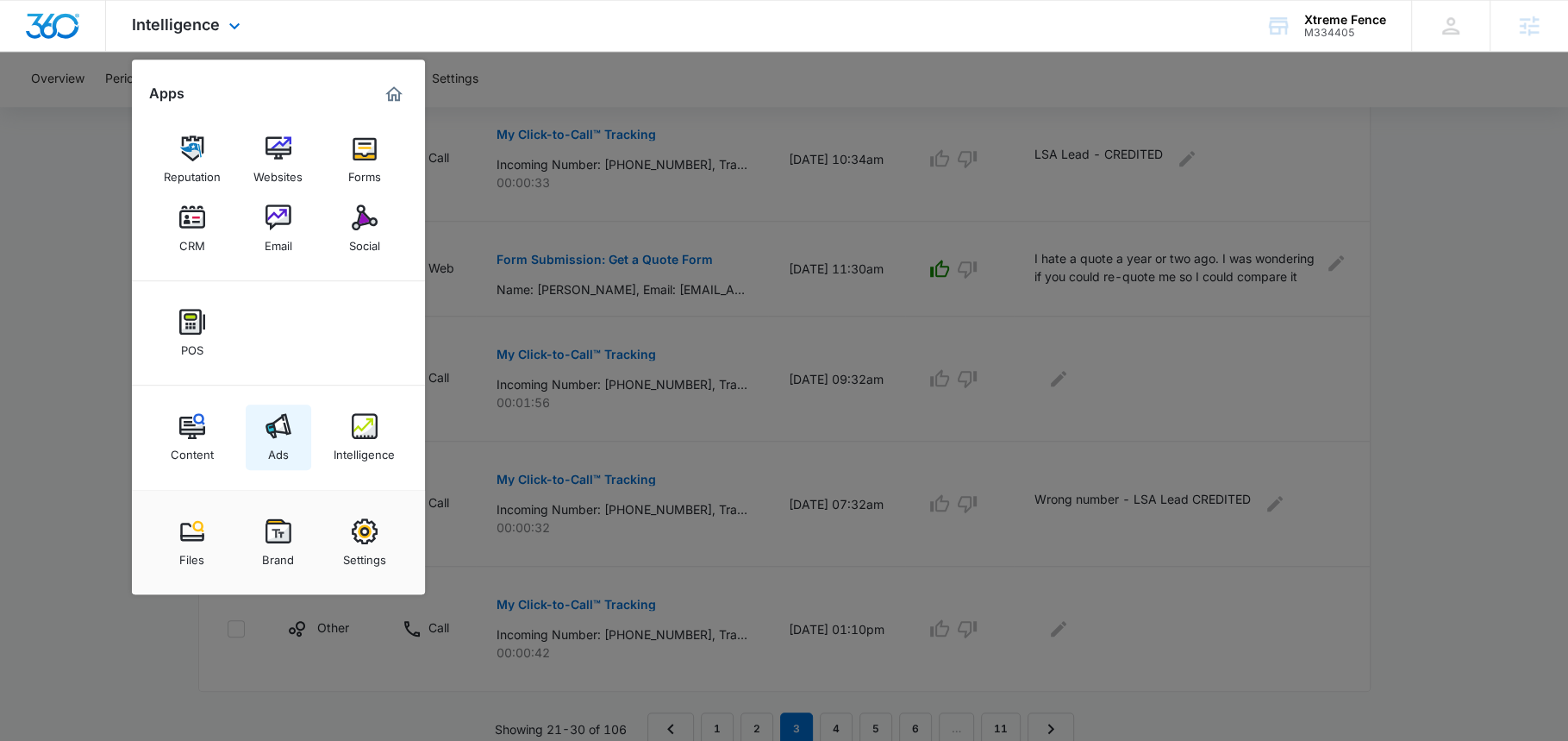
click at [277, 432] on img at bounding box center [278, 426] width 26 height 26
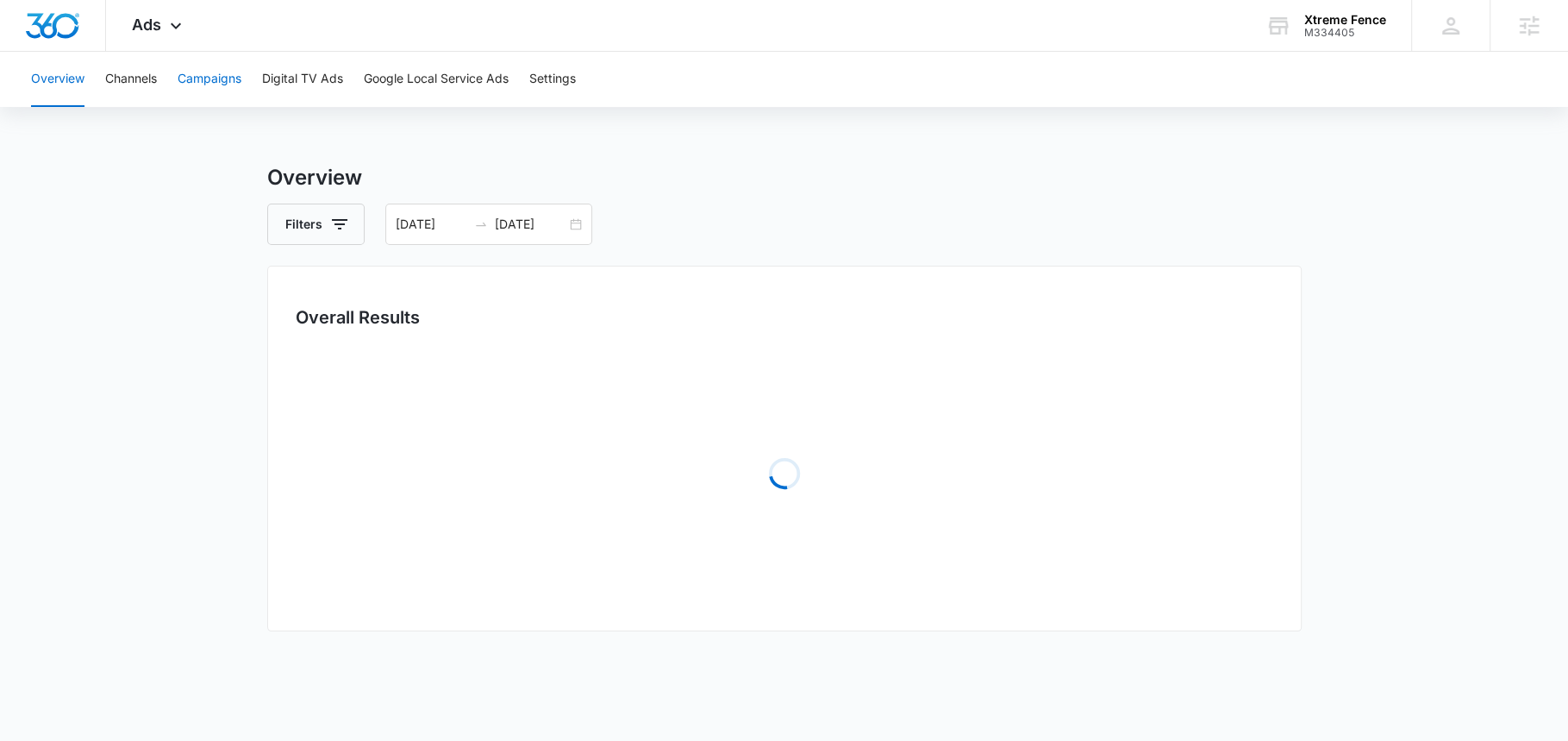
click at [215, 73] on button "Campaigns" at bounding box center [209, 79] width 63 height 56
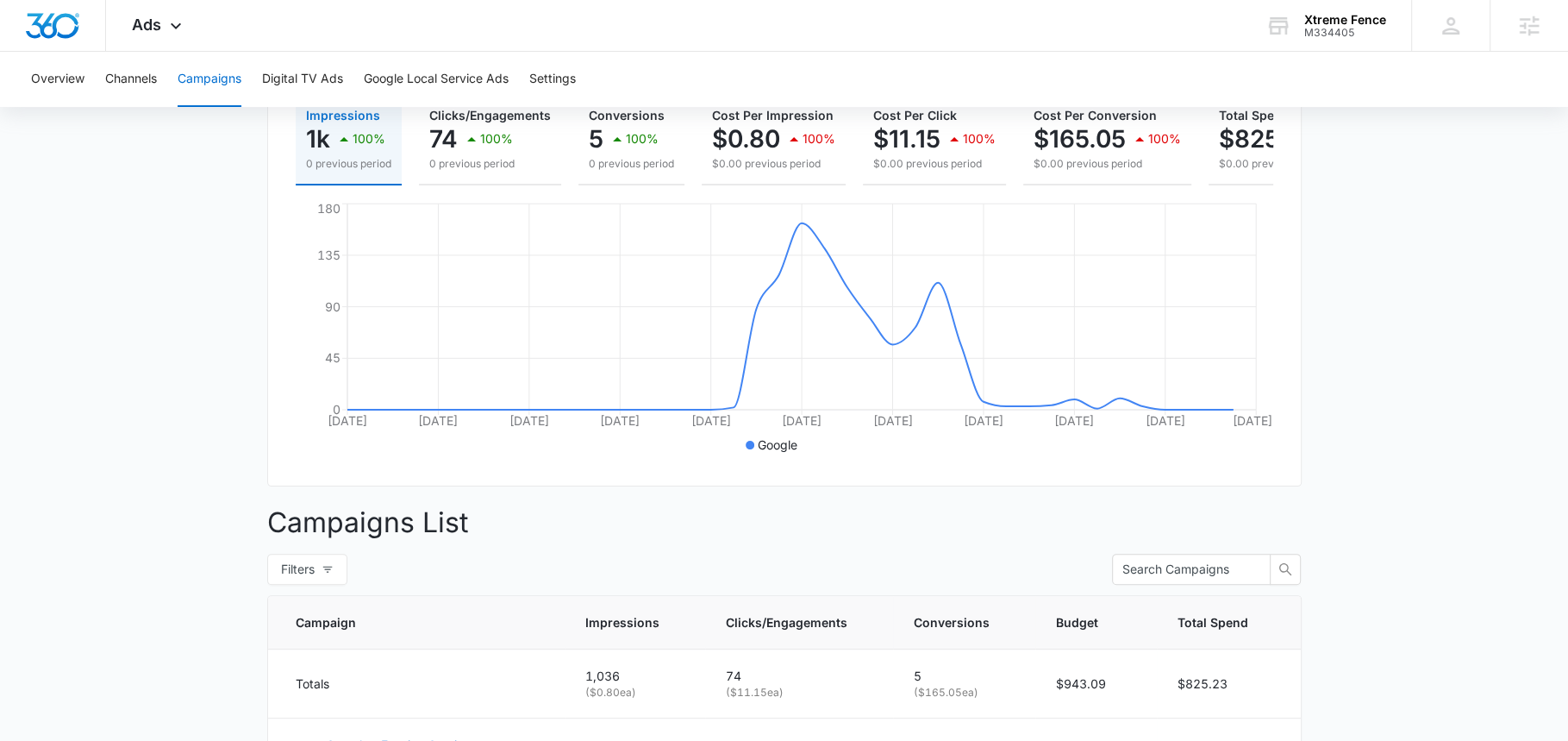
scroll to position [100, 0]
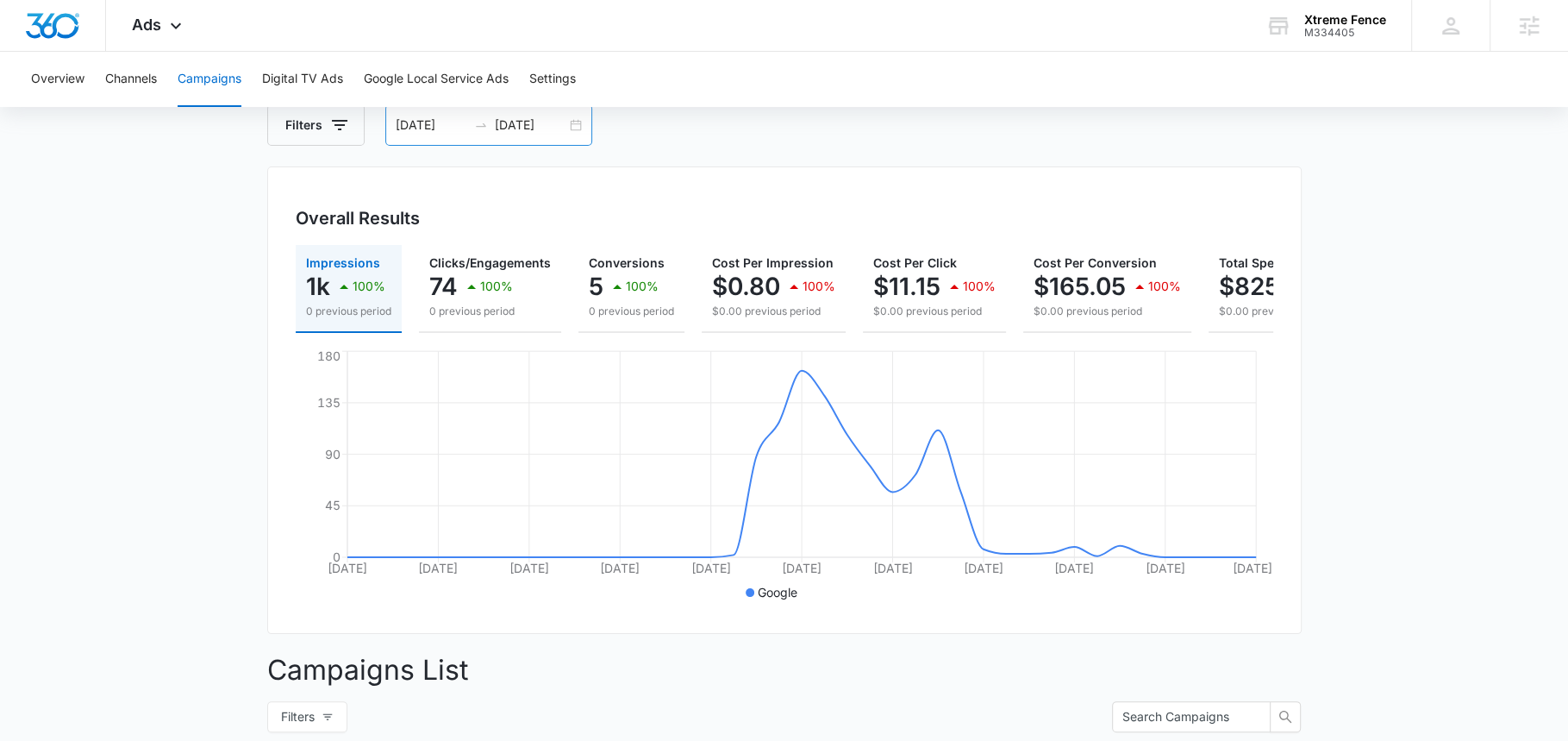
click at [531, 137] on div "08/01/2025 09/10/2025" at bounding box center [489, 125] width 207 height 41
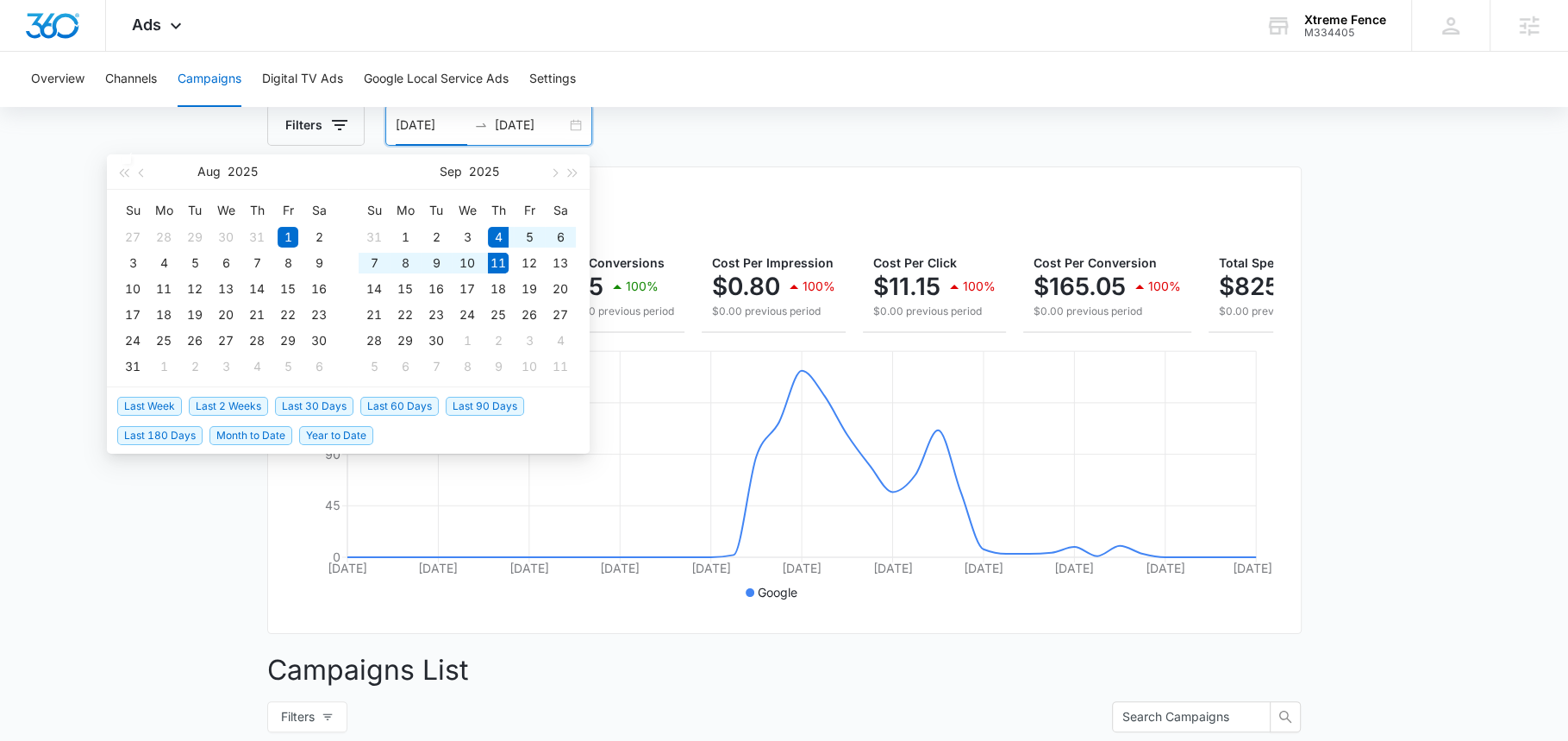
click at [174, 402] on span "Last Week" at bounding box center [149, 405] width 64 height 19
type input "09/04/2025"
type input "09/11/2025"
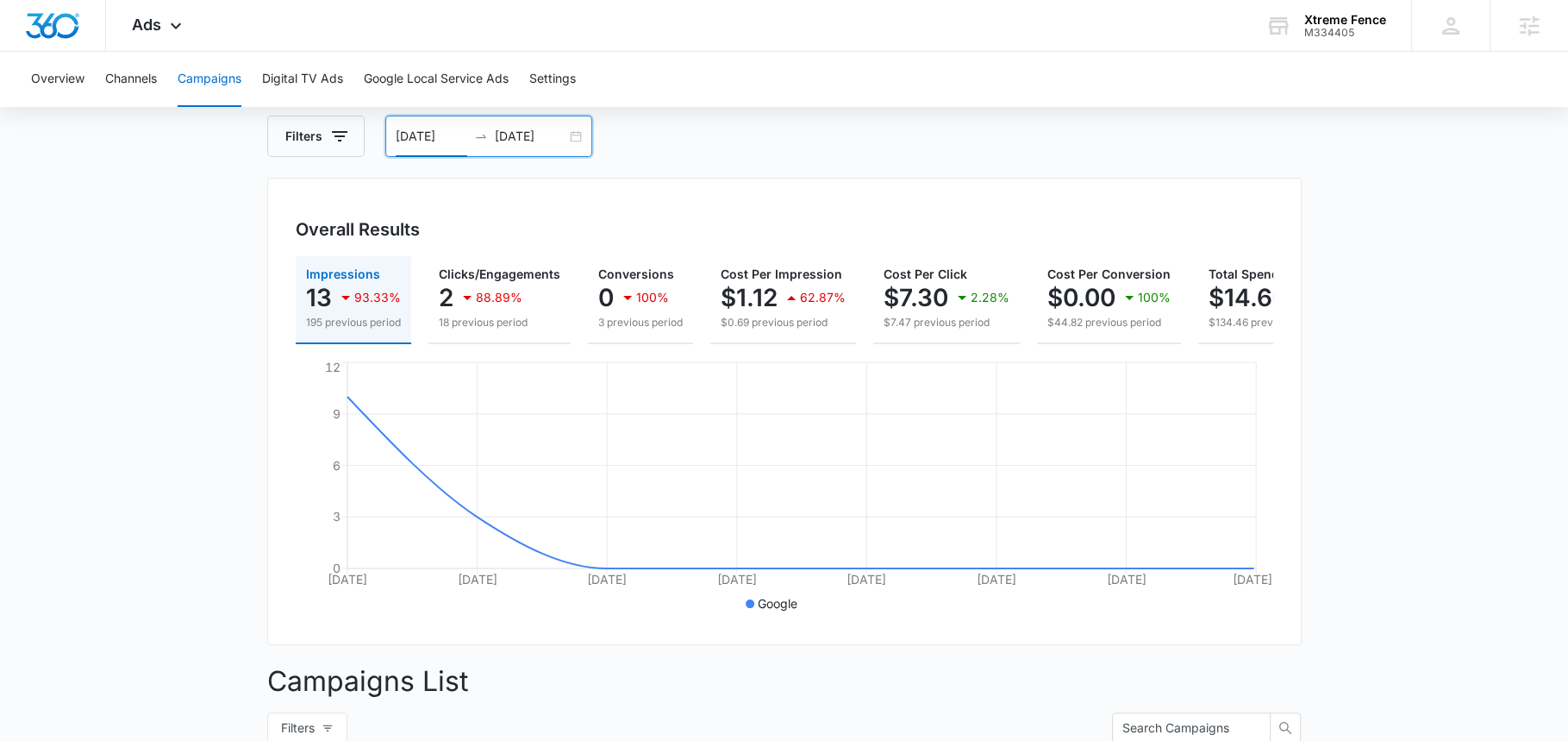
scroll to position [55, 0]
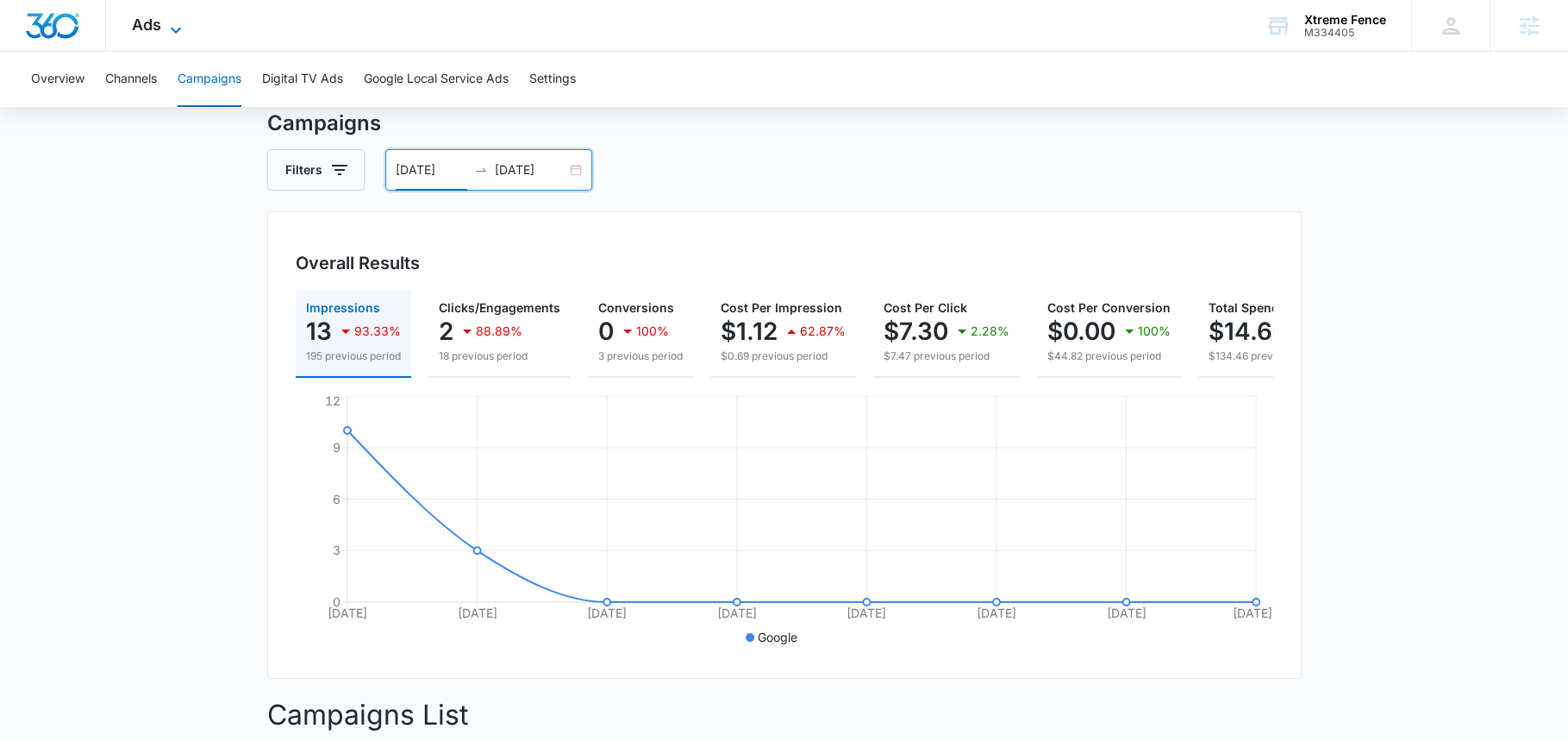
click at [166, 32] on icon at bounding box center [176, 29] width 20 height 21
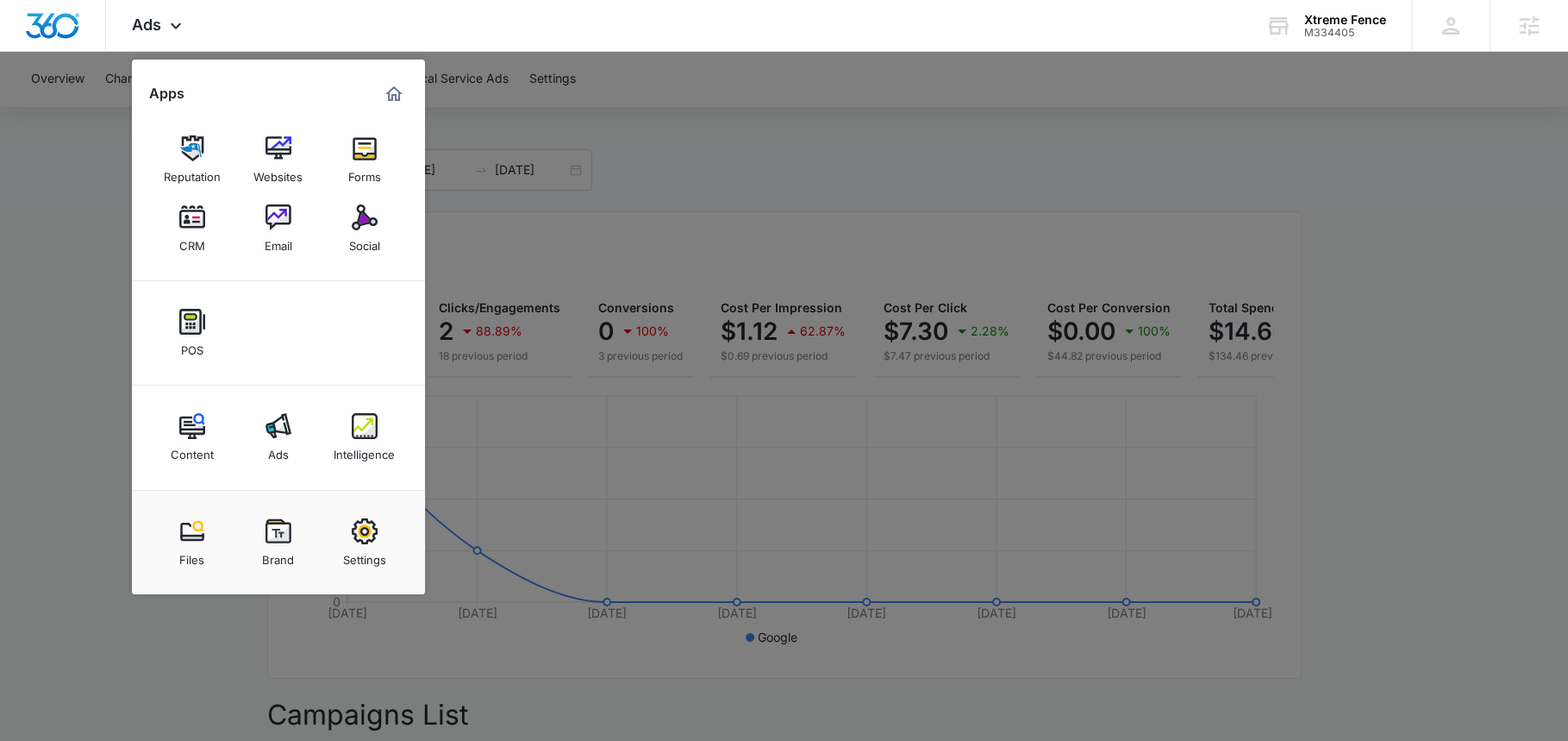
click at [443, 77] on div at bounding box center [784, 370] width 1568 height 741
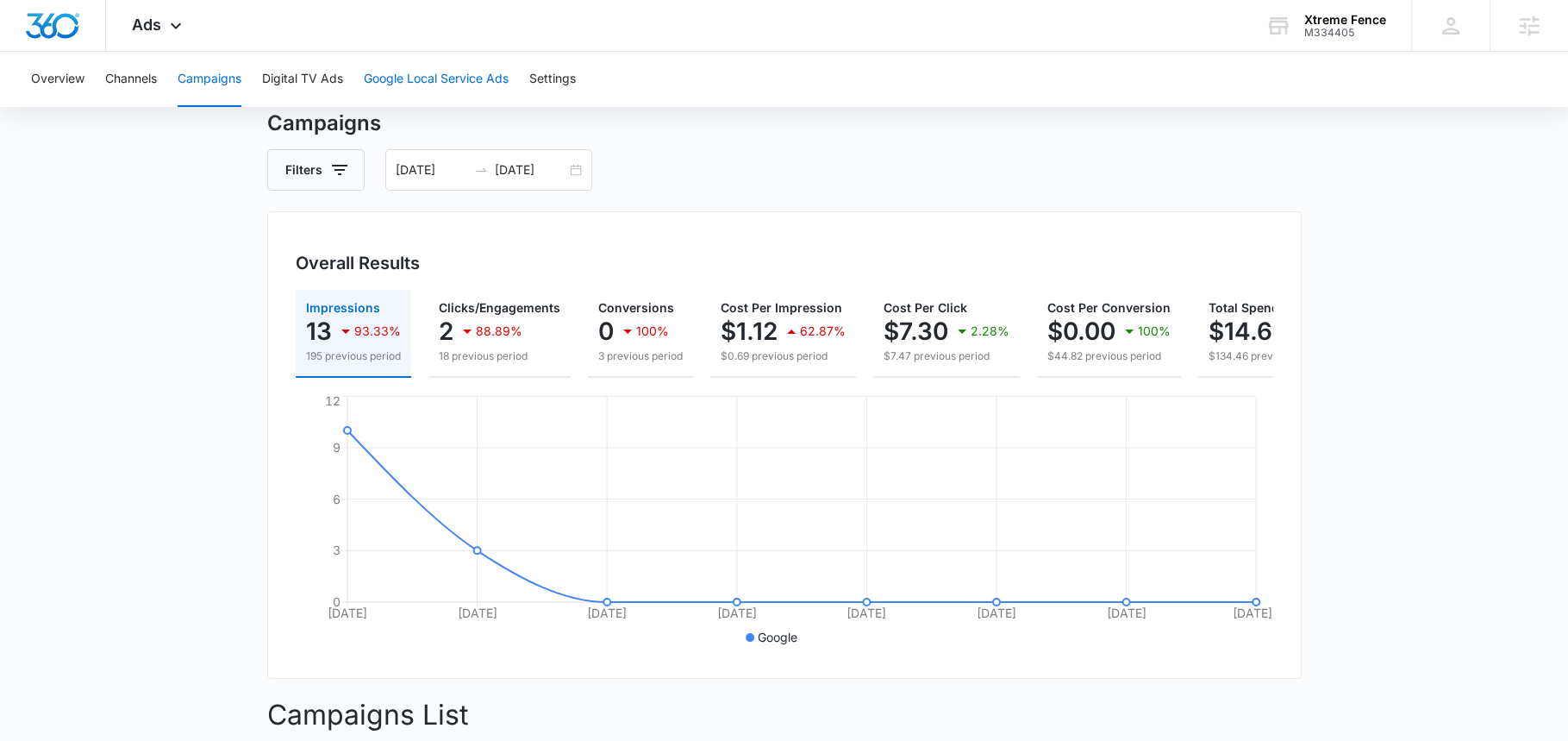
click at [452, 77] on button "Google Local Service Ads" at bounding box center [436, 79] width 144 height 56
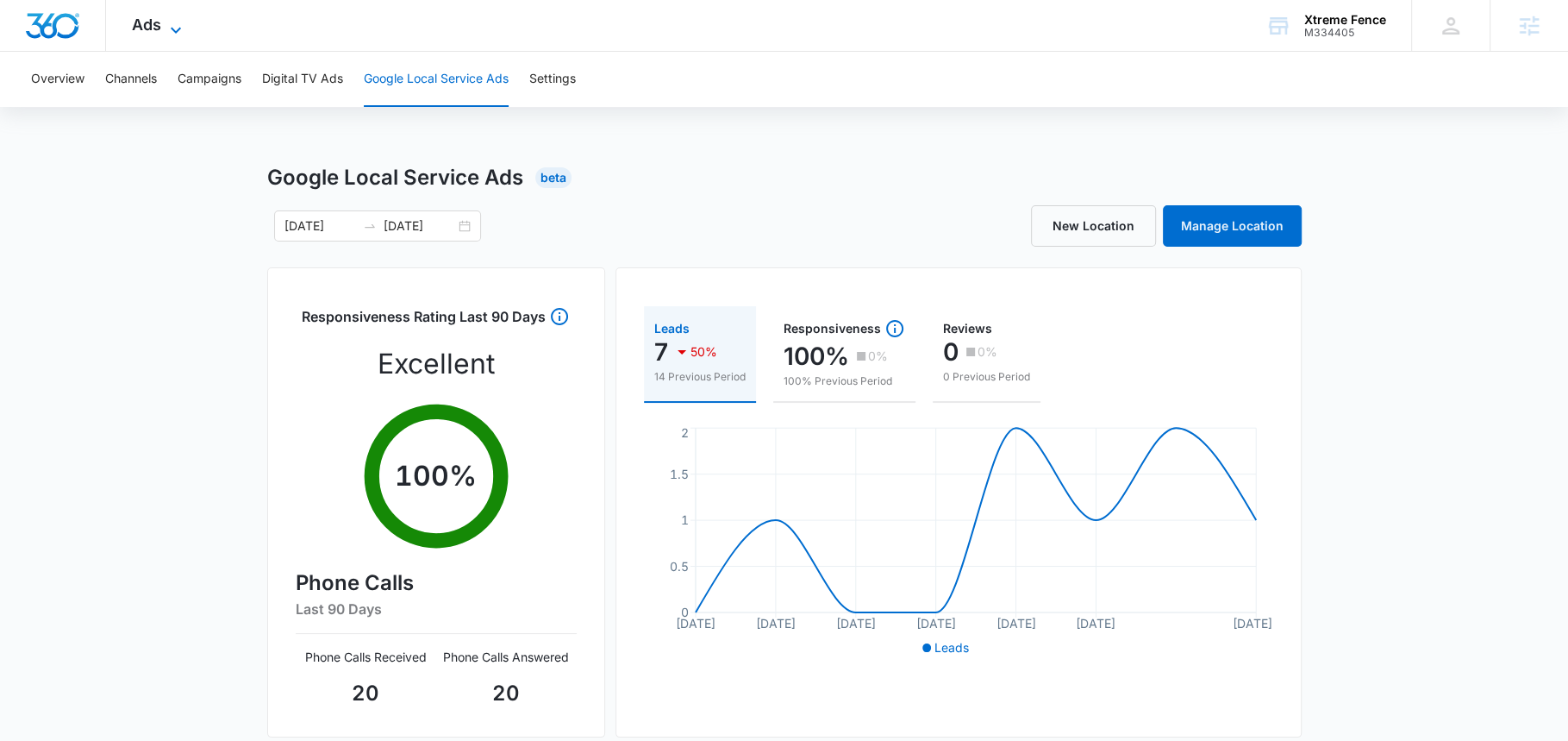
click at [166, 24] on icon at bounding box center [176, 29] width 20 height 21
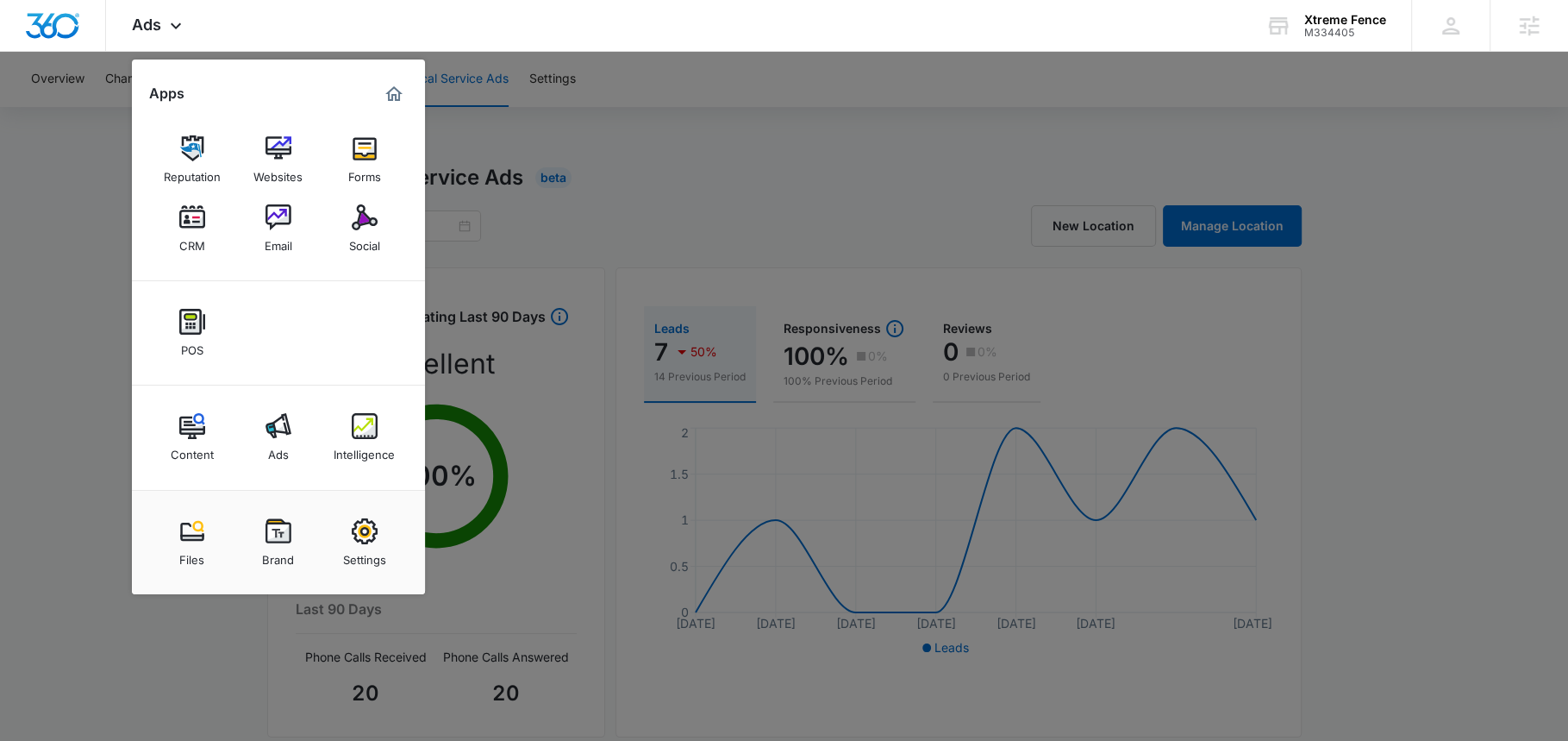
click at [363, 430] on img at bounding box center [364, 426] width 26 height 26
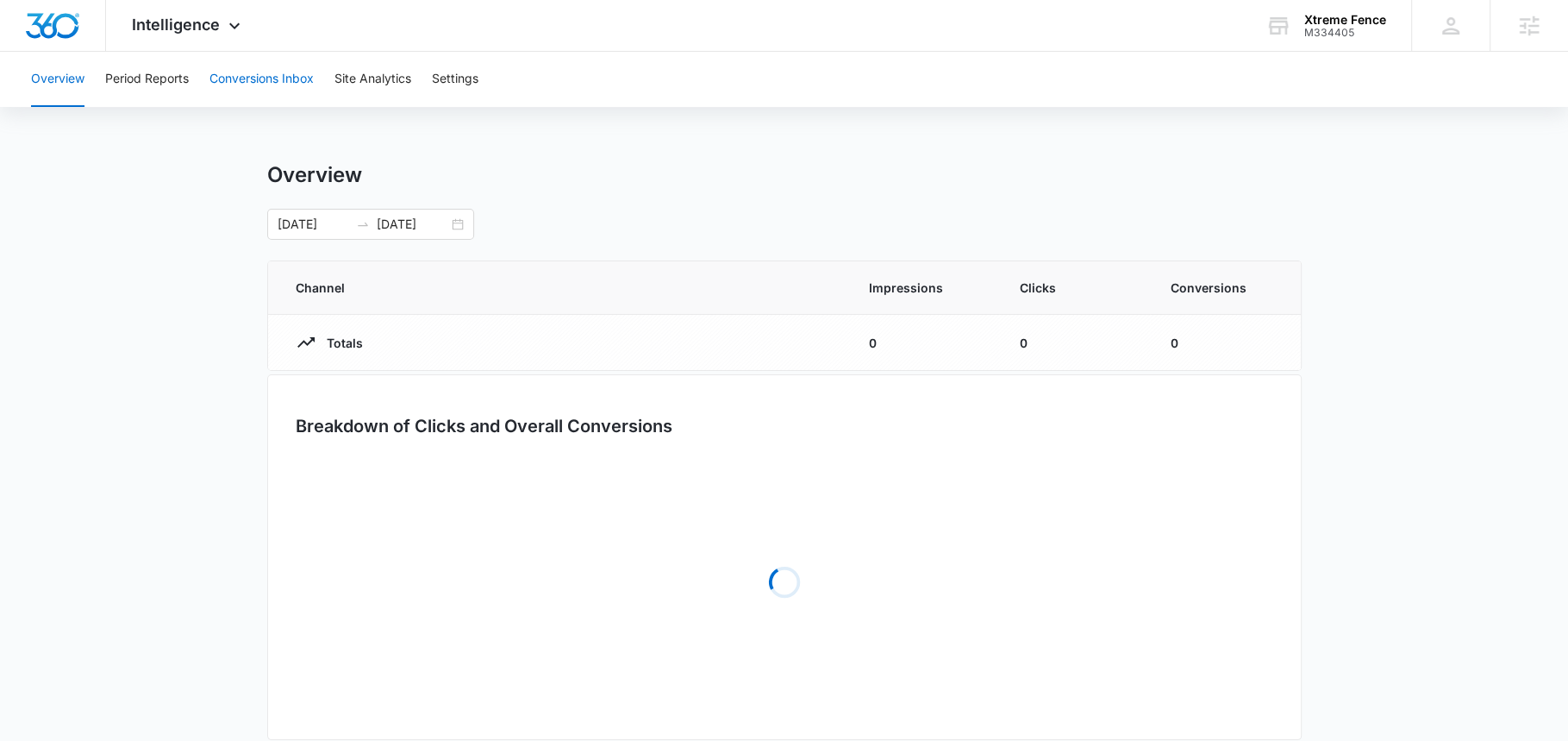
click at [259, 97] on button "Conversions Inbox" at bounding box center [261, 79] width 104 height 56
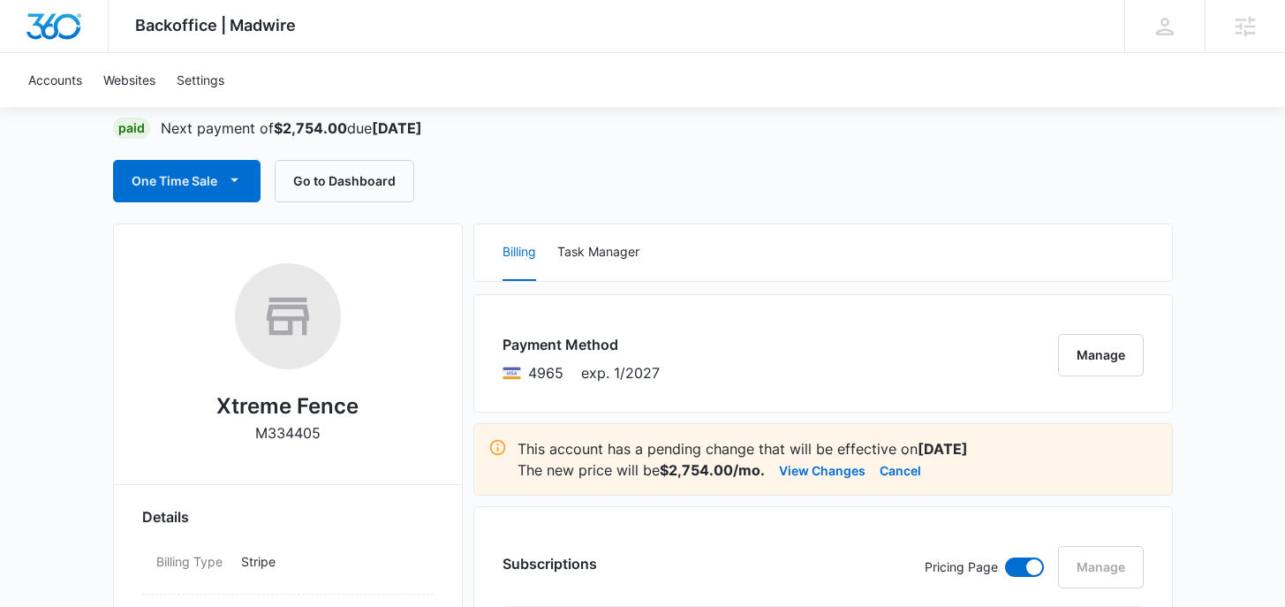
scroll to position [123, 0]
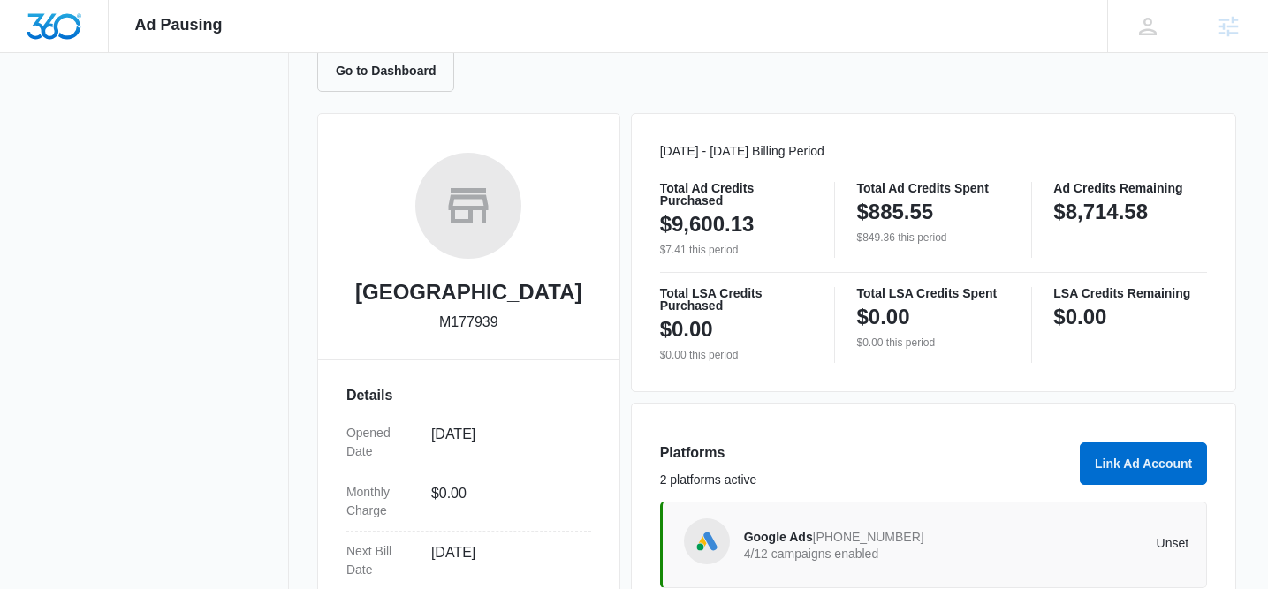
scroll to position [506, 0]
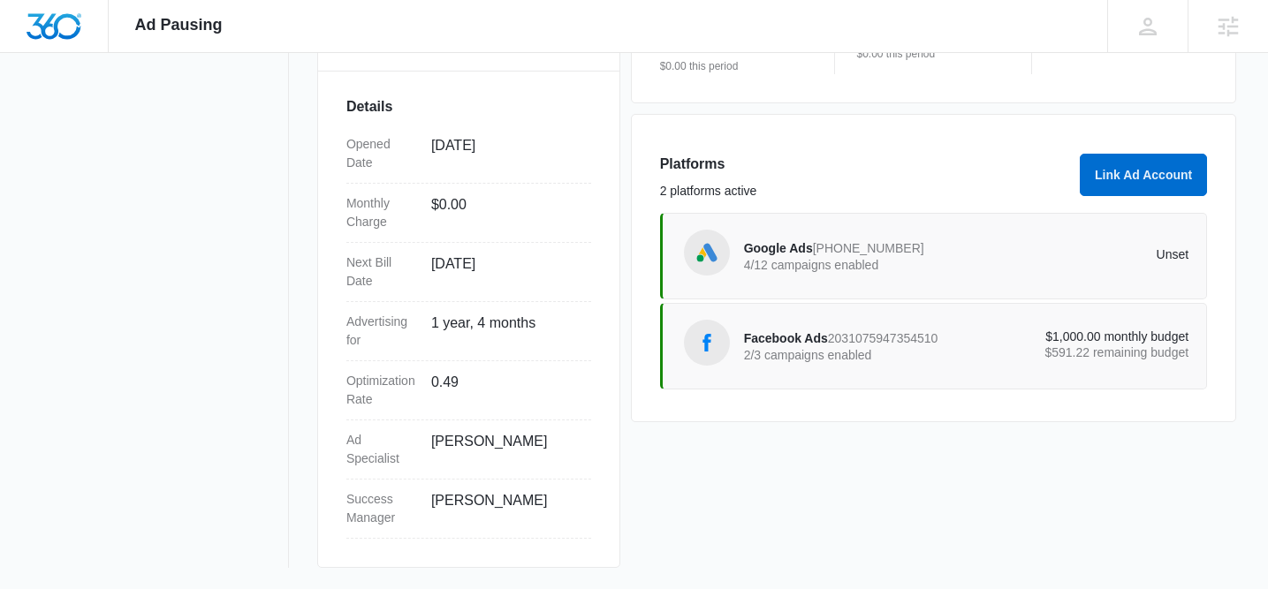
click at [836, 331] on span "2031075947354510" at bounding box center [883, 338] width 110 height 14
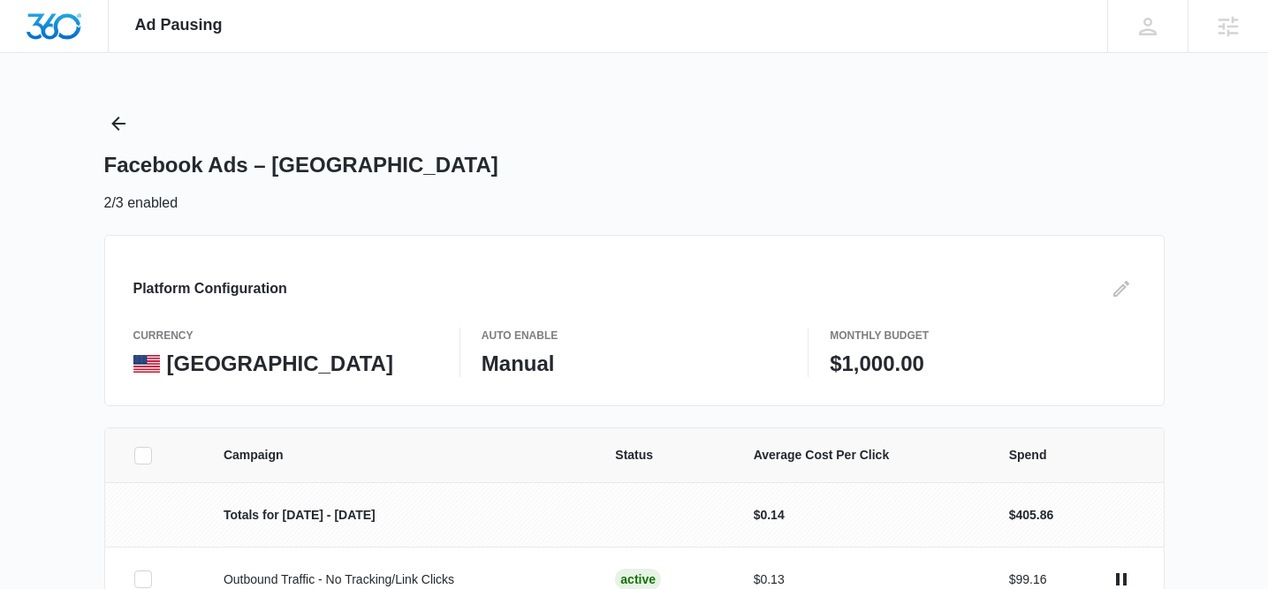
scroll to position [234, 0]
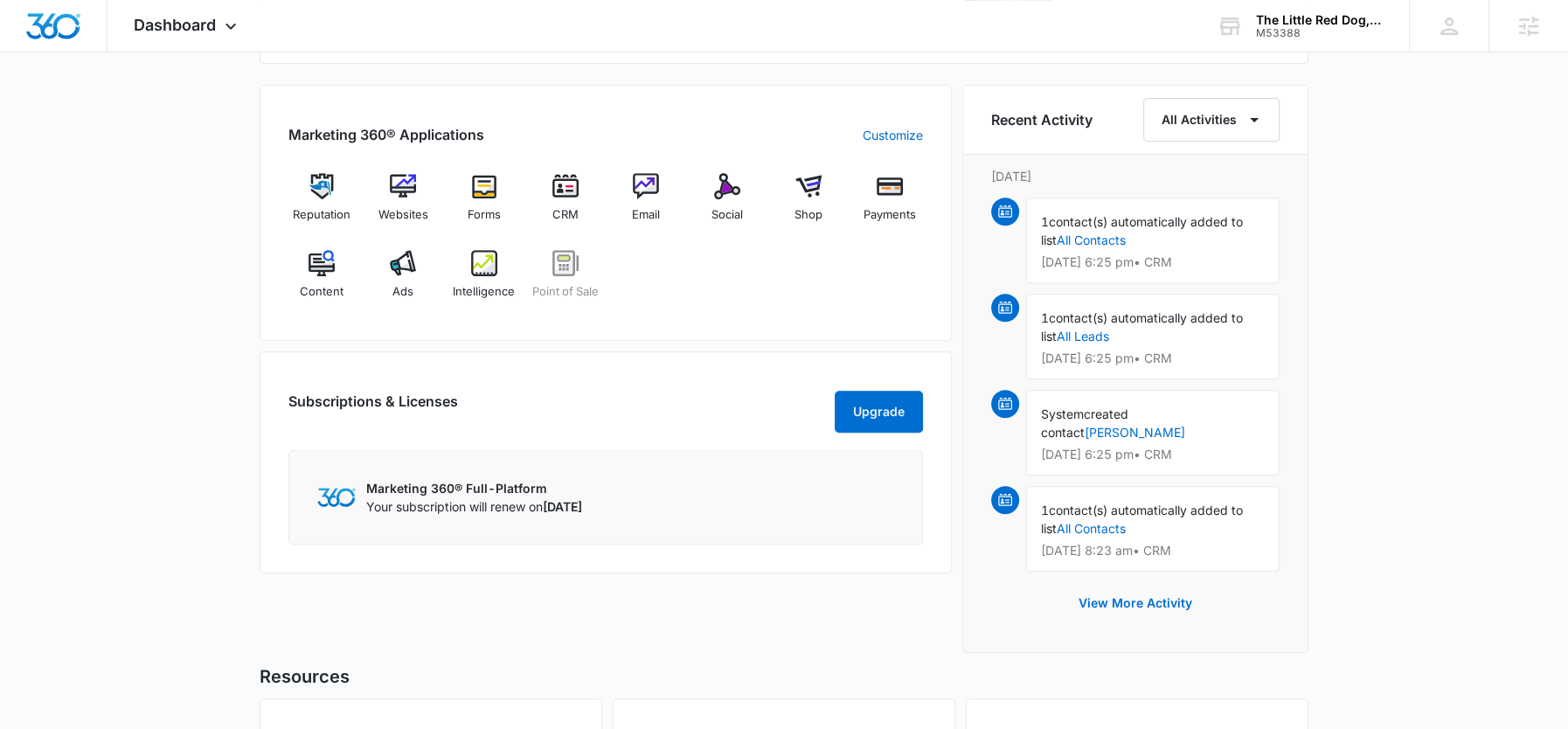
scroll to position [693, 0]
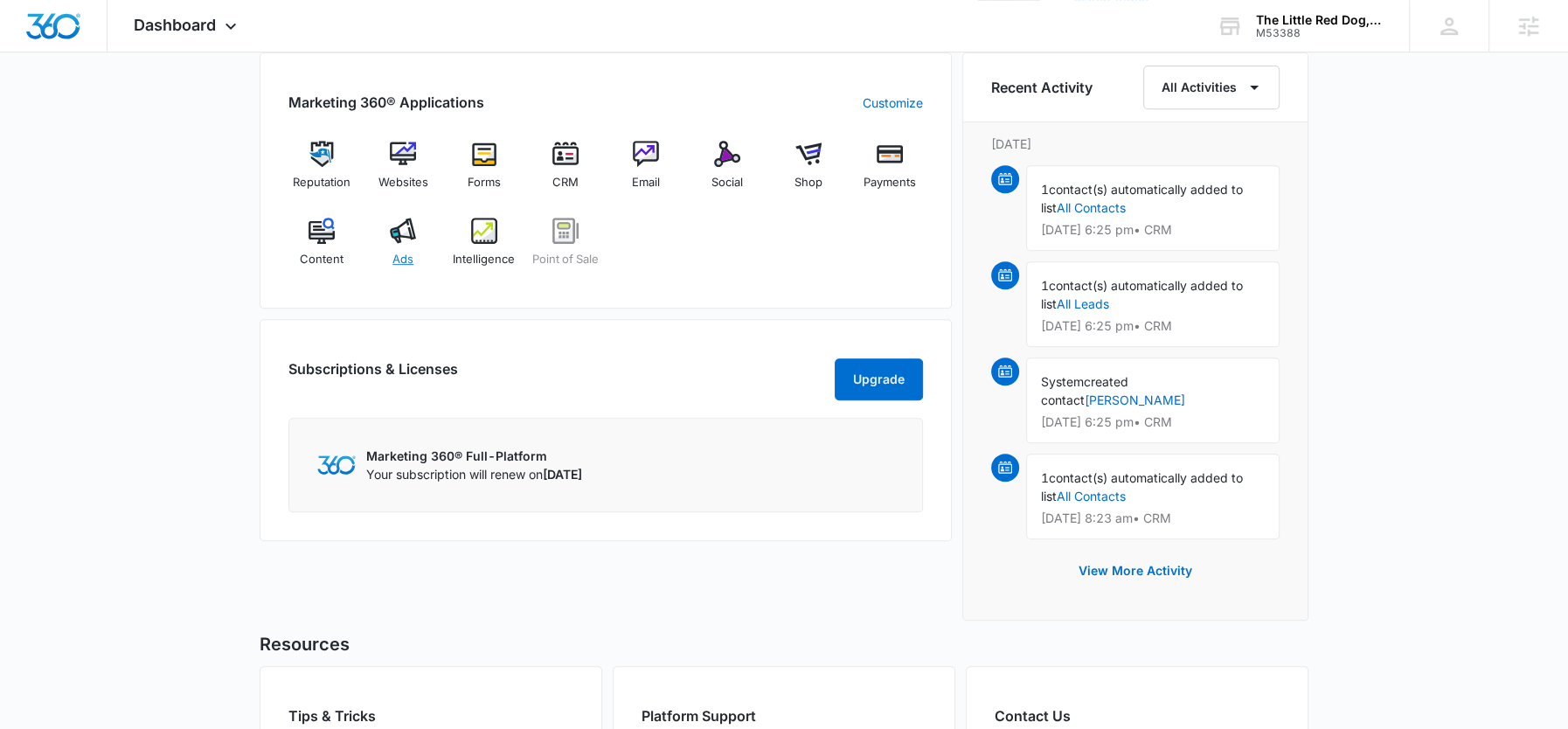
click at [408, 240] on img at bounding box center [403, 230] width 27 height 27
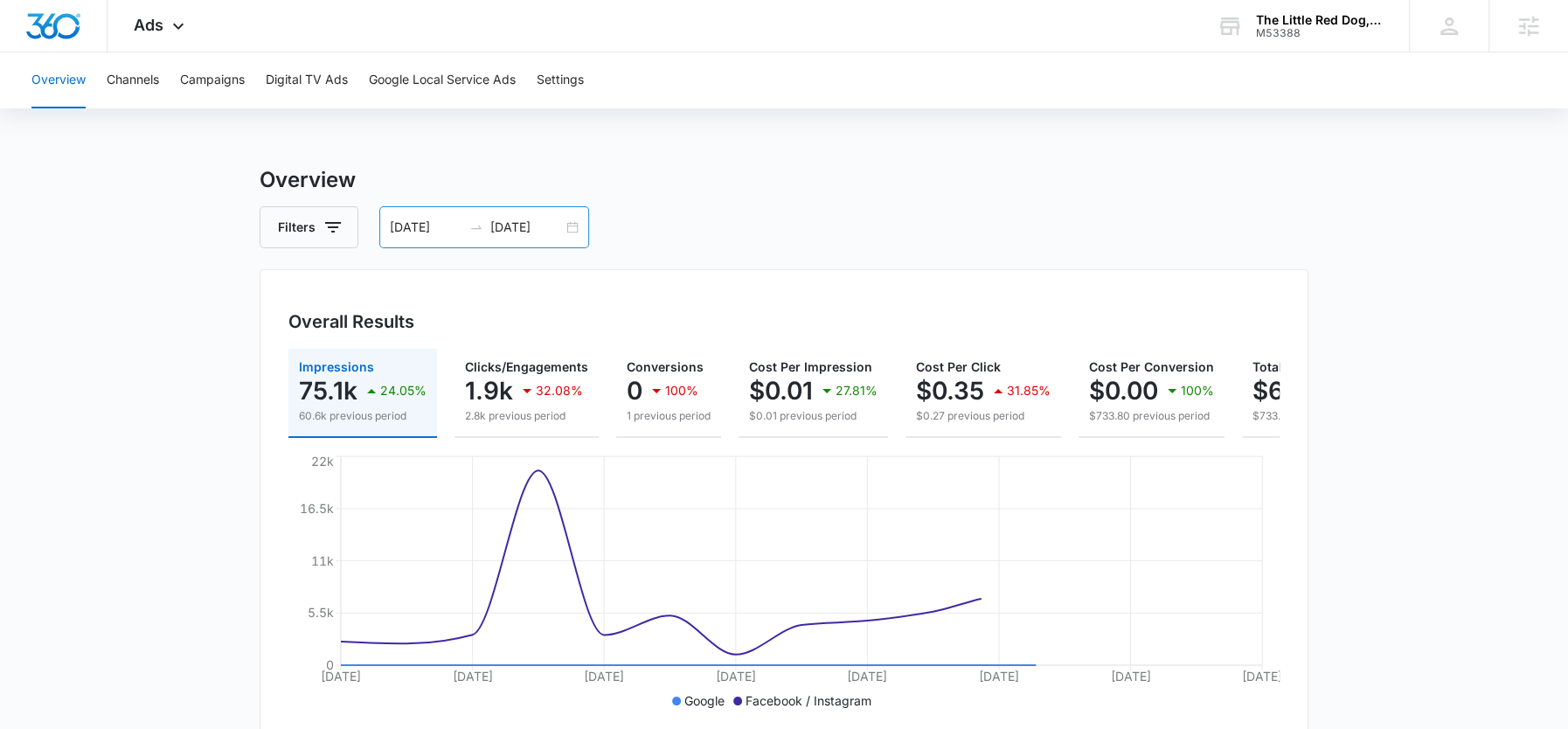
click at [499, 227] on input "[DATE]" at bounding box center [526, 227] width 72 height 19
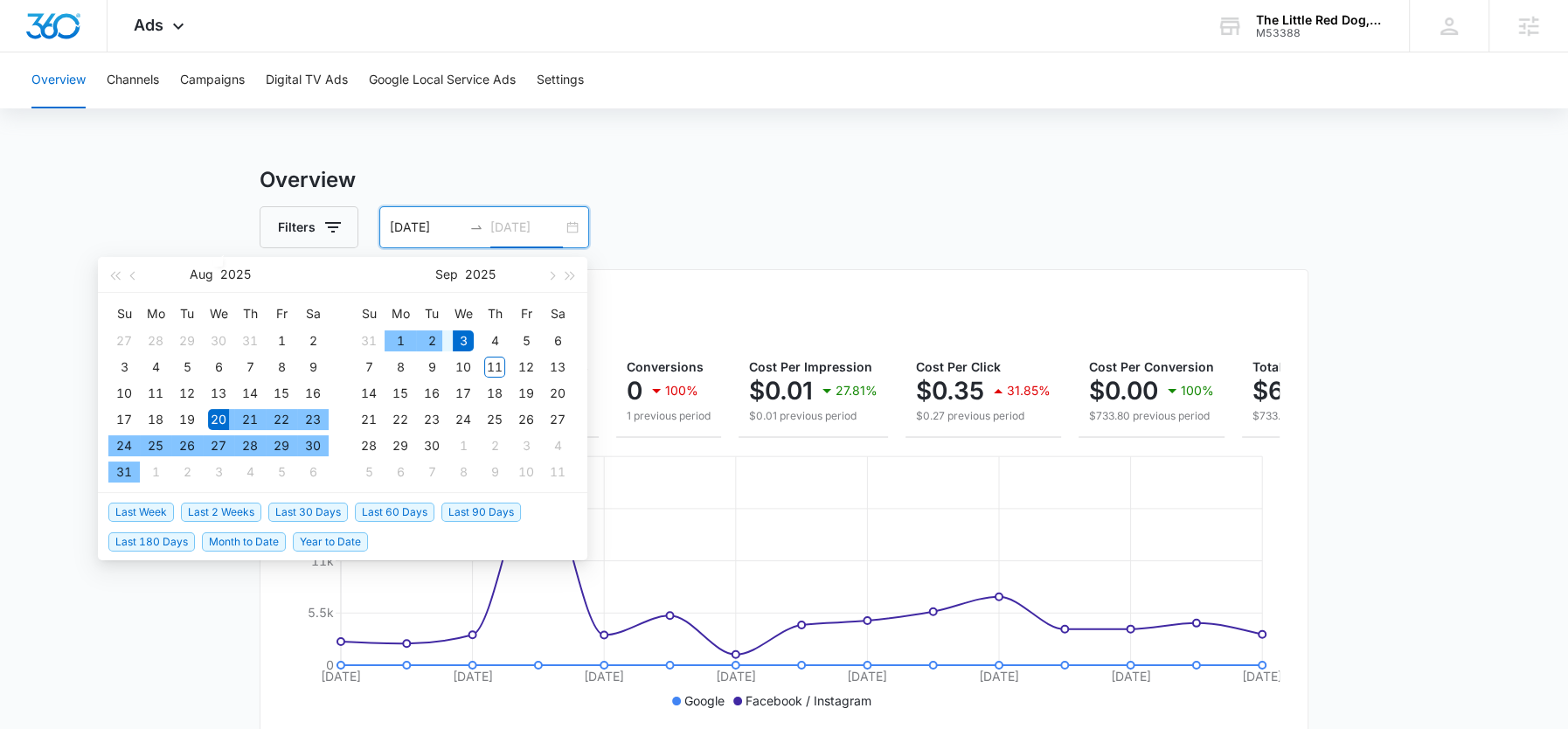
type input "[DATE]"
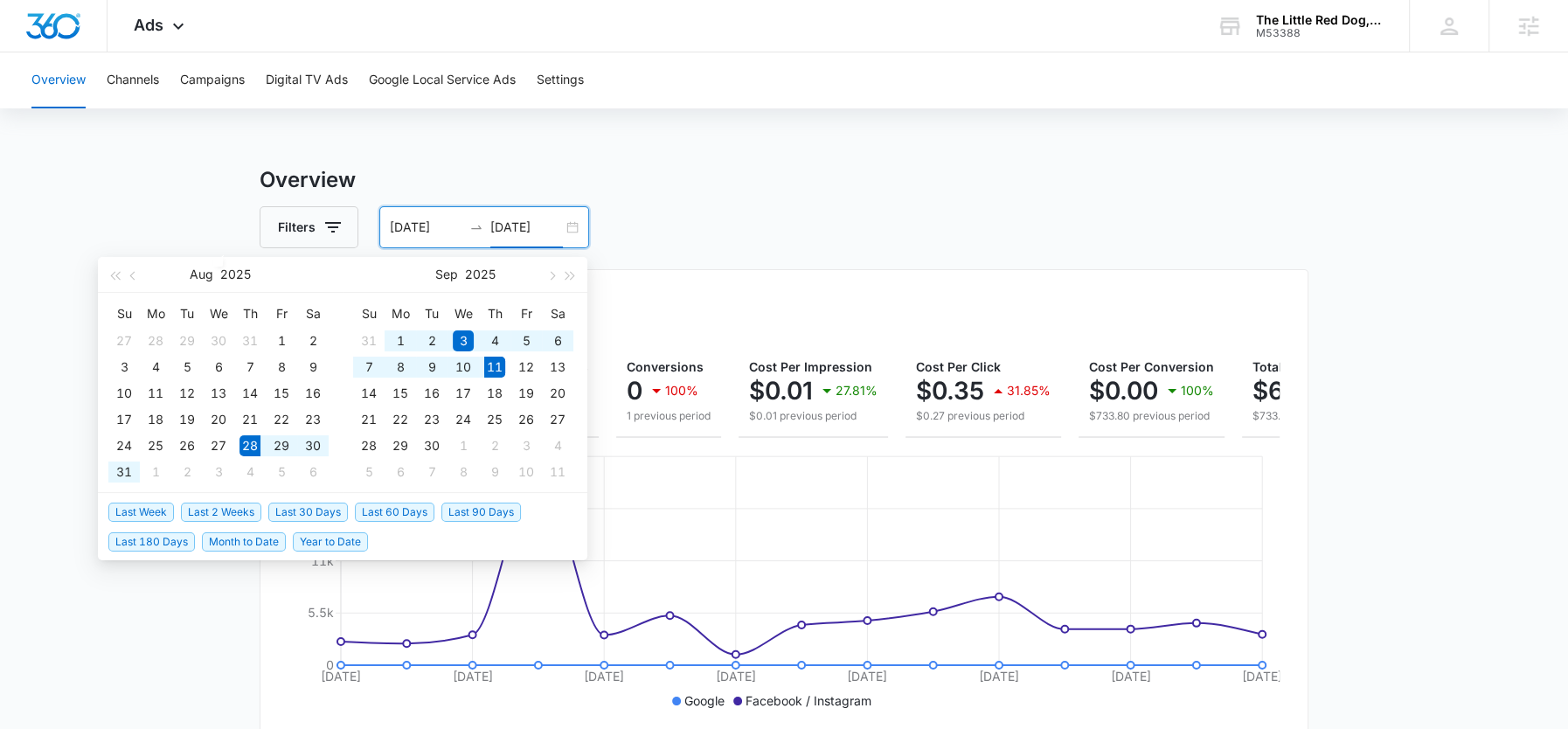
click at [211, 512] on span "Last 2 Weeks" at bounding box center [221, 511] width 80 height 19
type input "[DATE]"
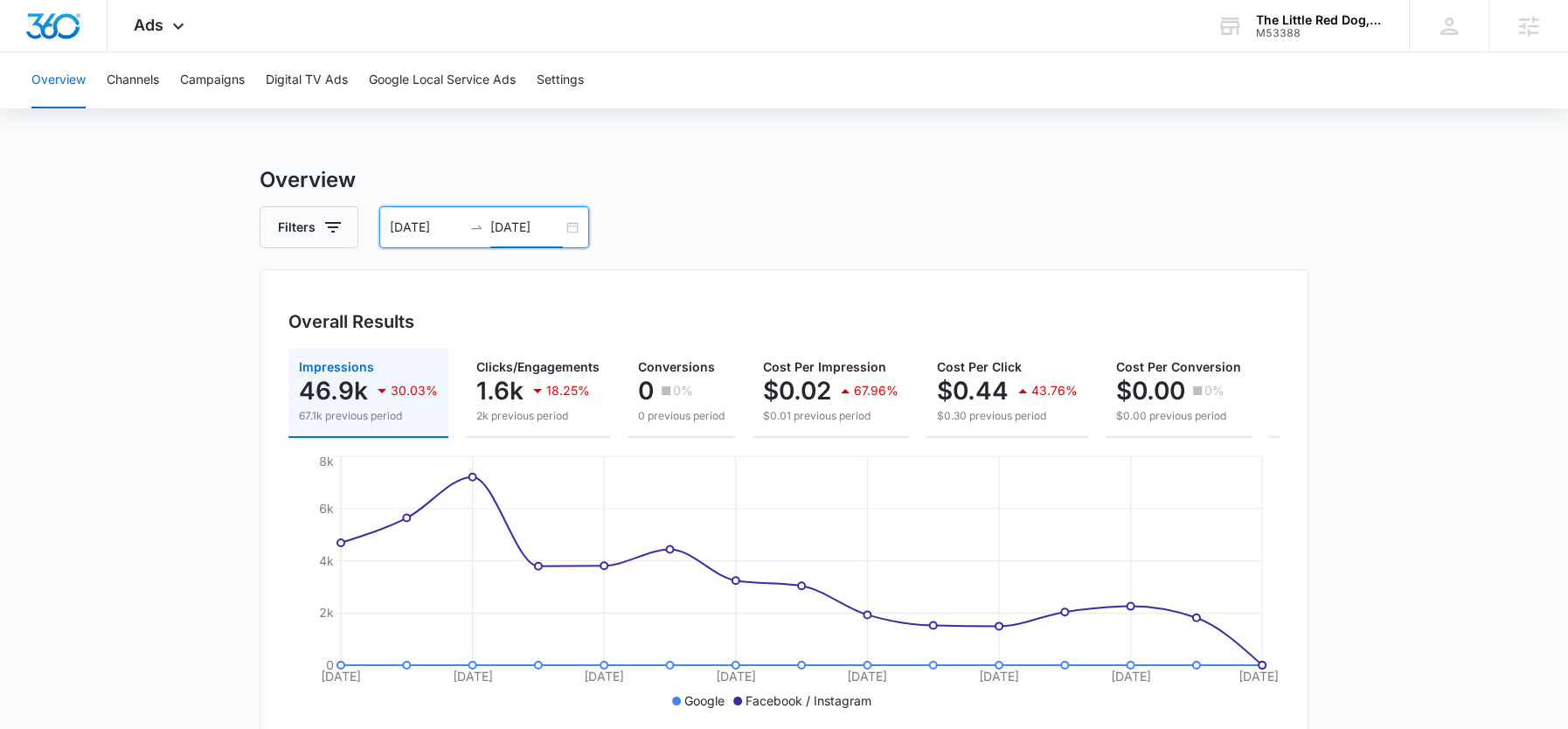
click at [521, 232] on input "[DATE]" at bounding box center [526, 227] width 72 height 19
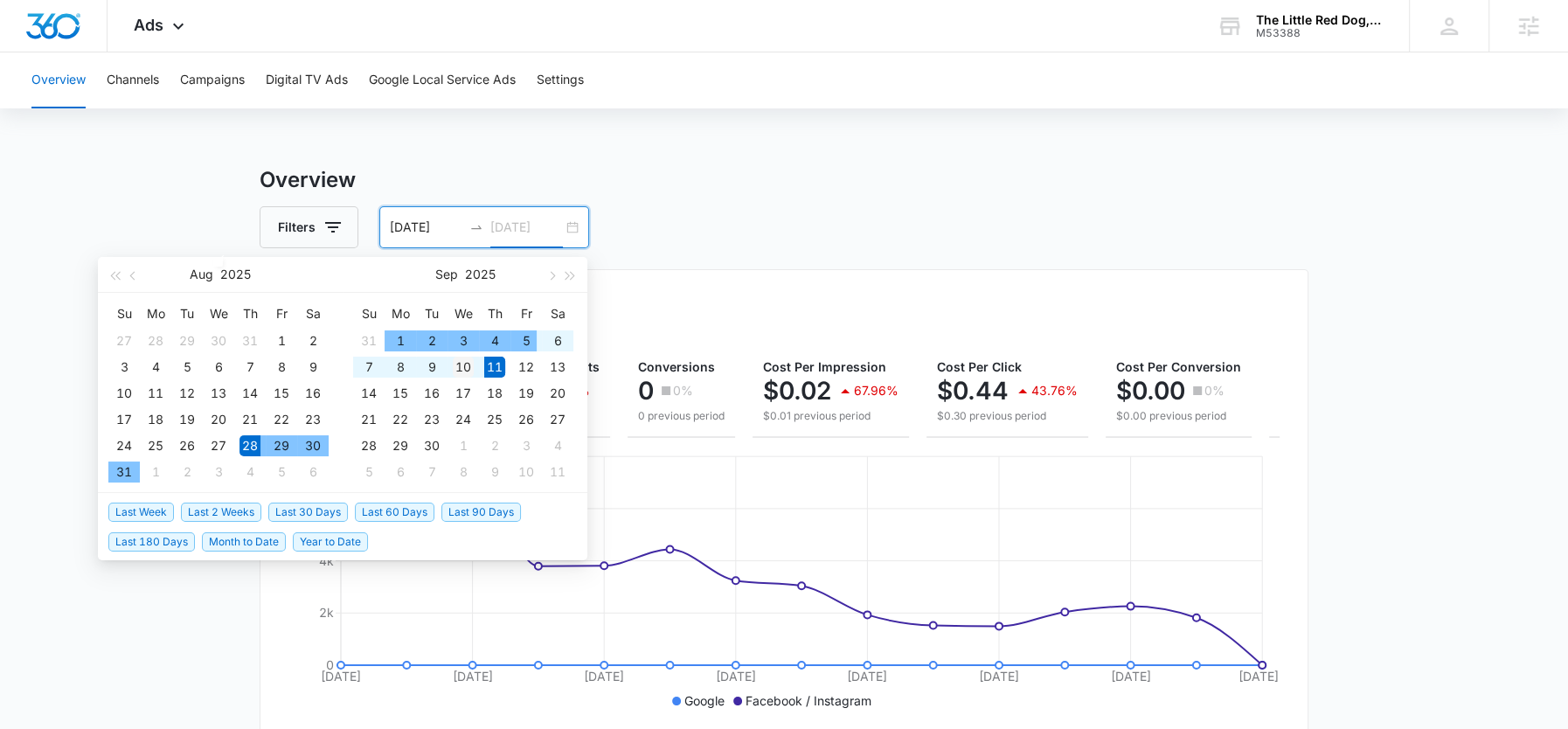
type input "[DATE]"
click at [461, 363] on div "10" at bounding box center [463, 366] width 21 height 21
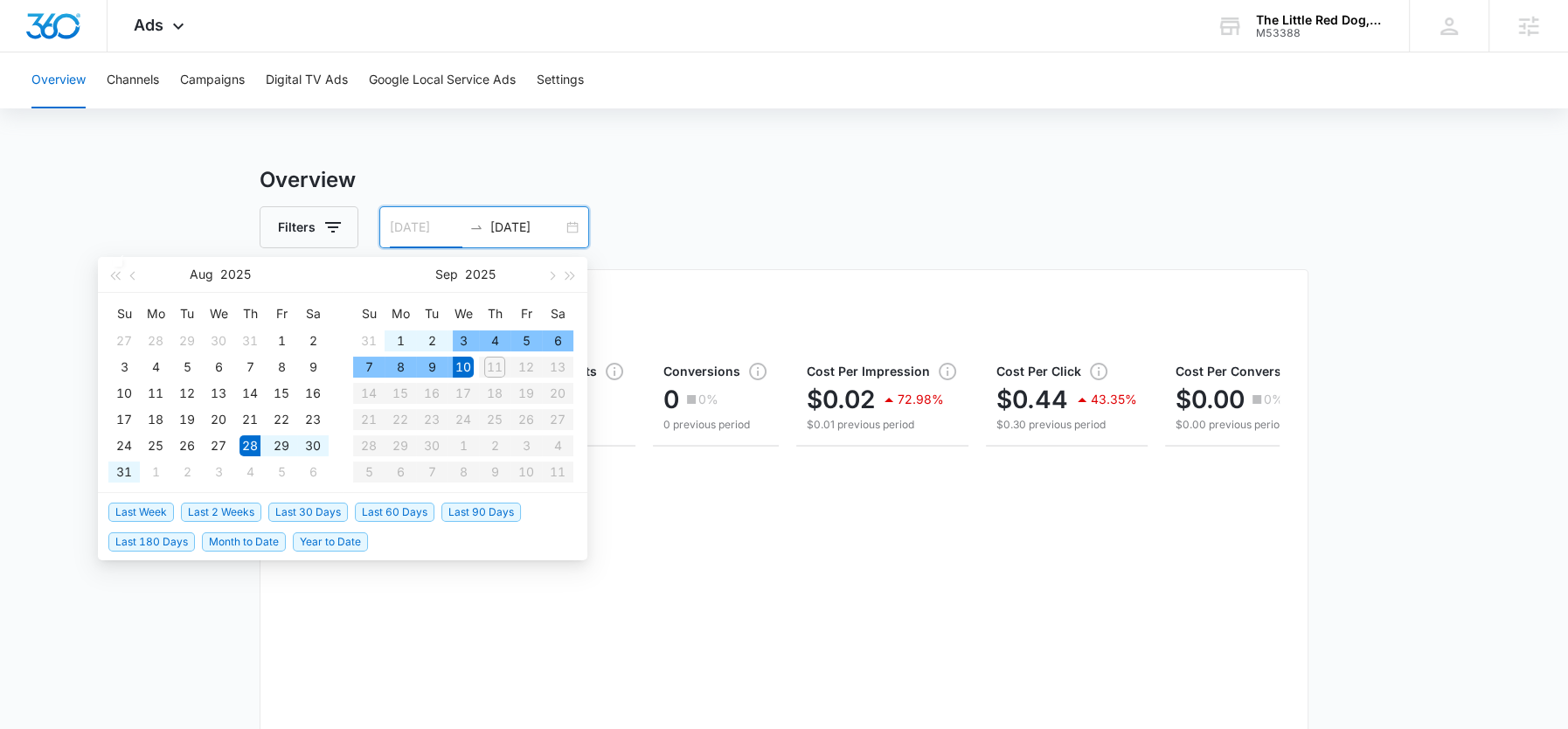
type input "[DATE]"
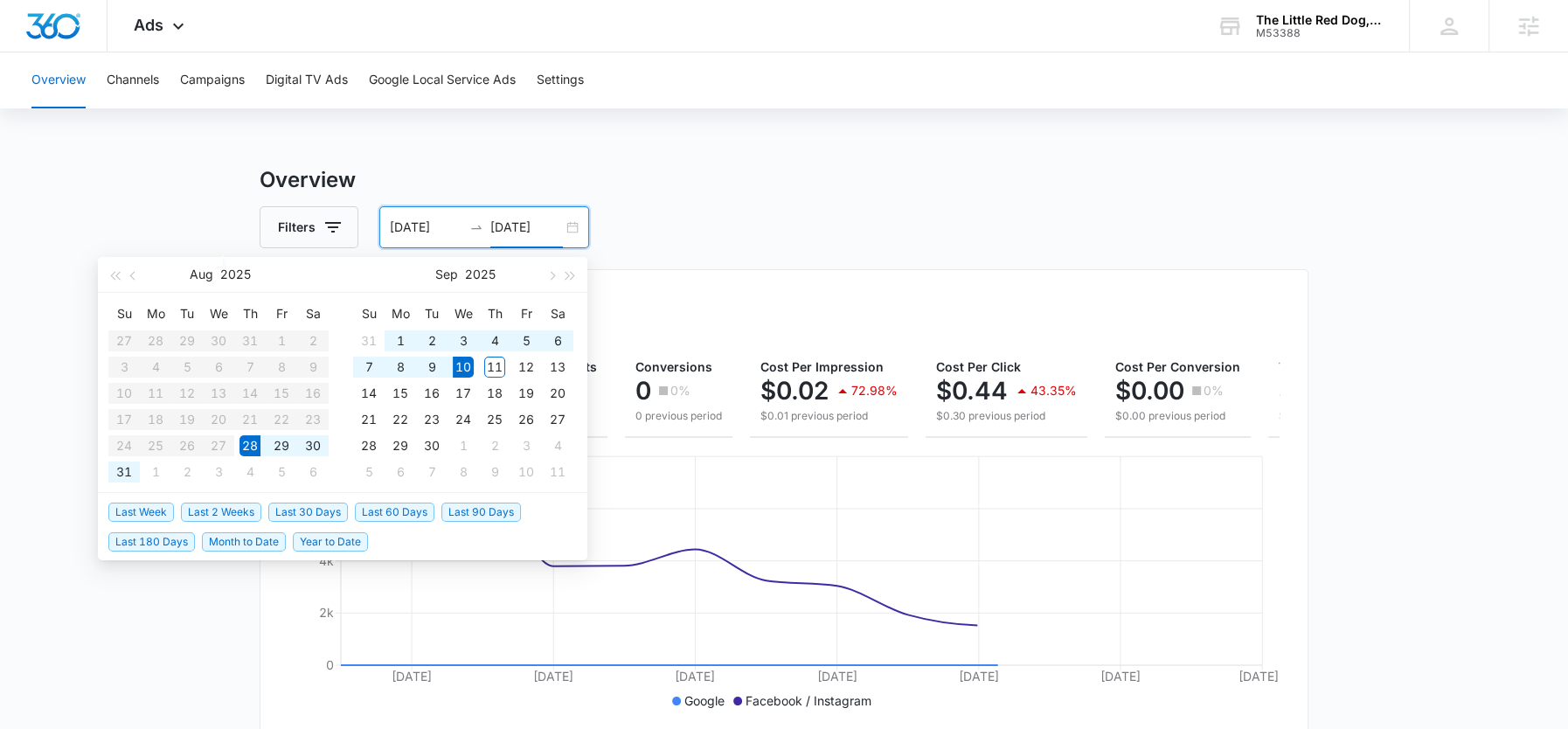
click at [512, 226] on input "[DATE]" at bounding box center [526, 227] width 72 height 19
type input "[DATE]"
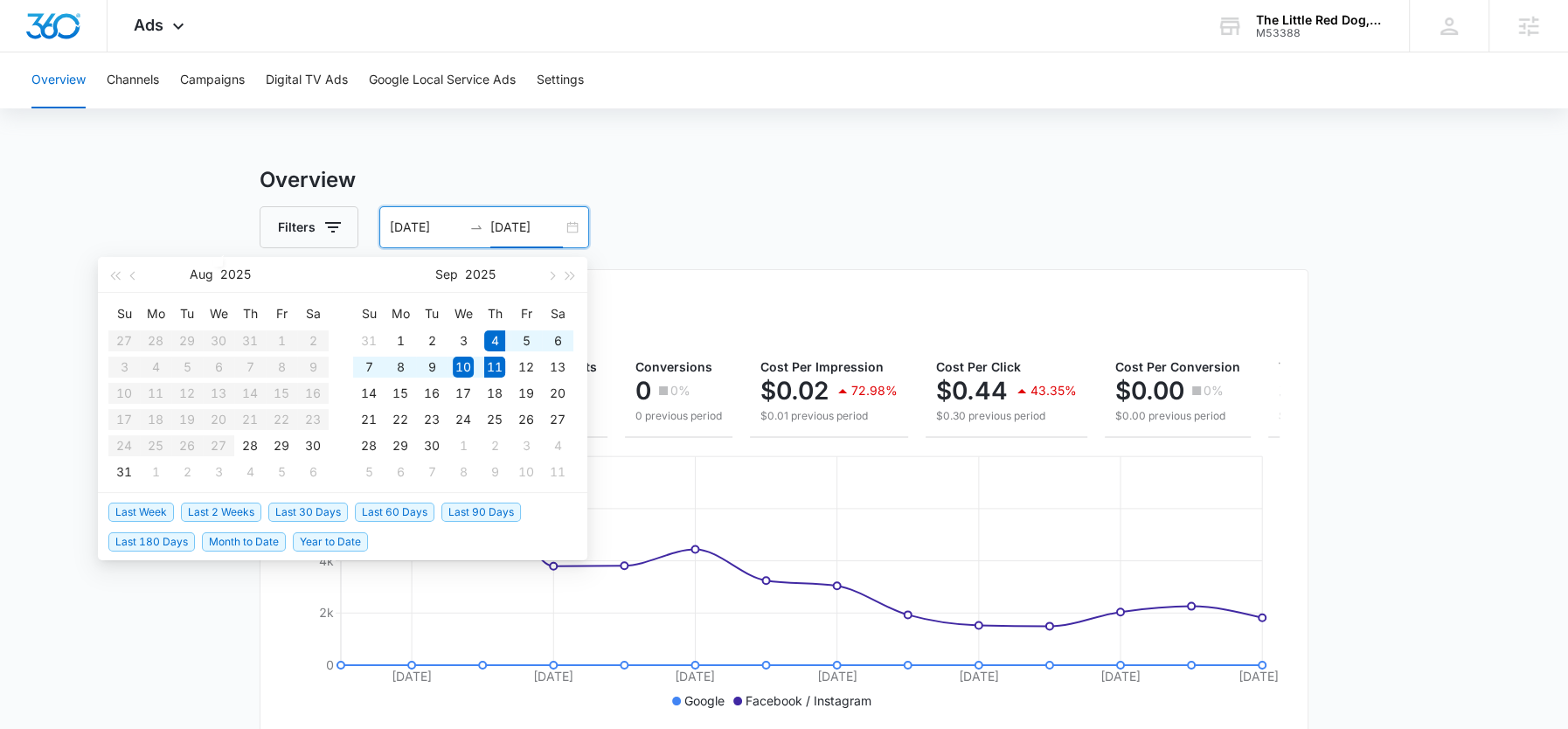
click at [151, 510] on span "Last Week" at bounding box center [141, 511] width 65 height 19
type input "[DATE]"
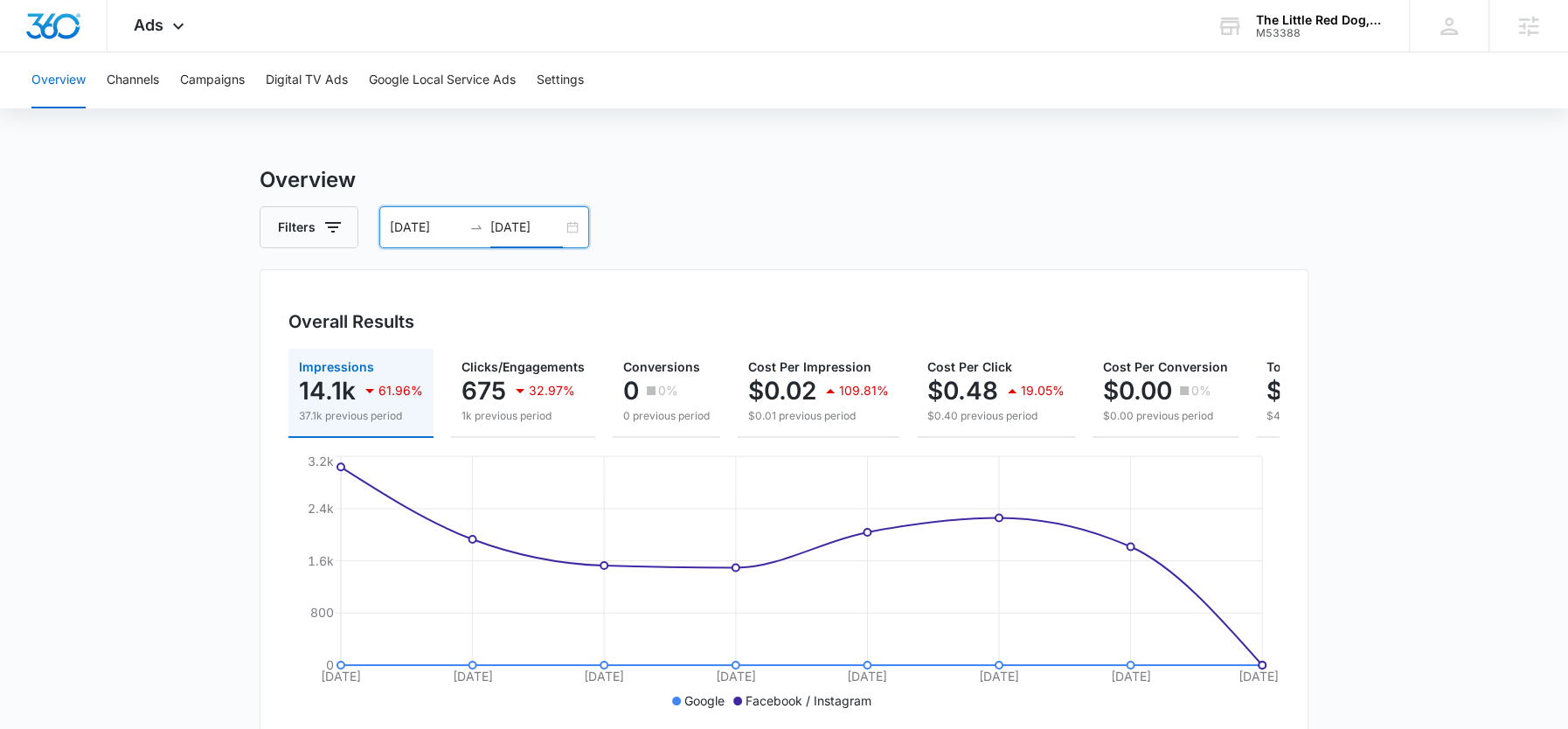
click at [538, 234] on input "[DATE]" at bounding box center [526, 227] width 72 height 19
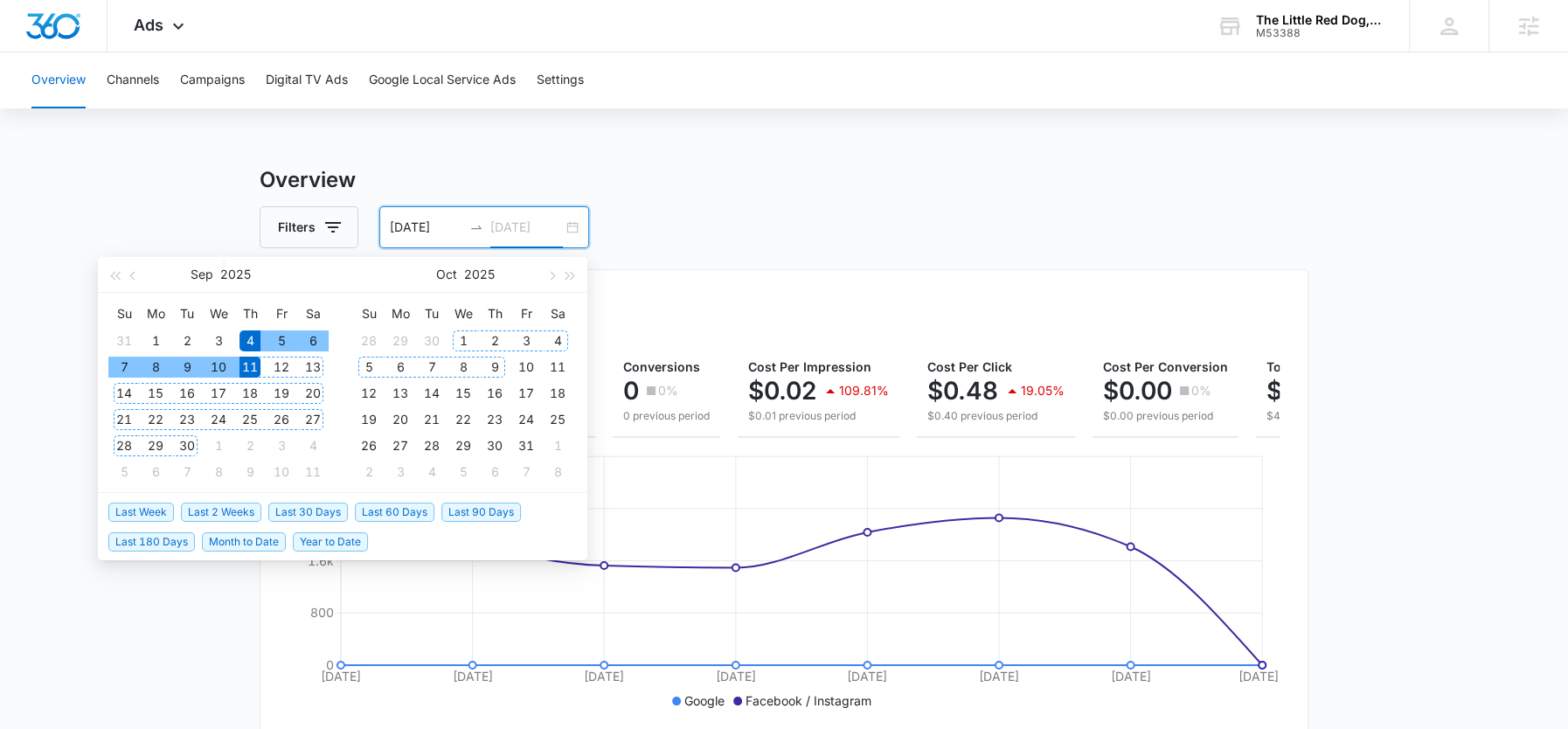
type input "[DATE]"
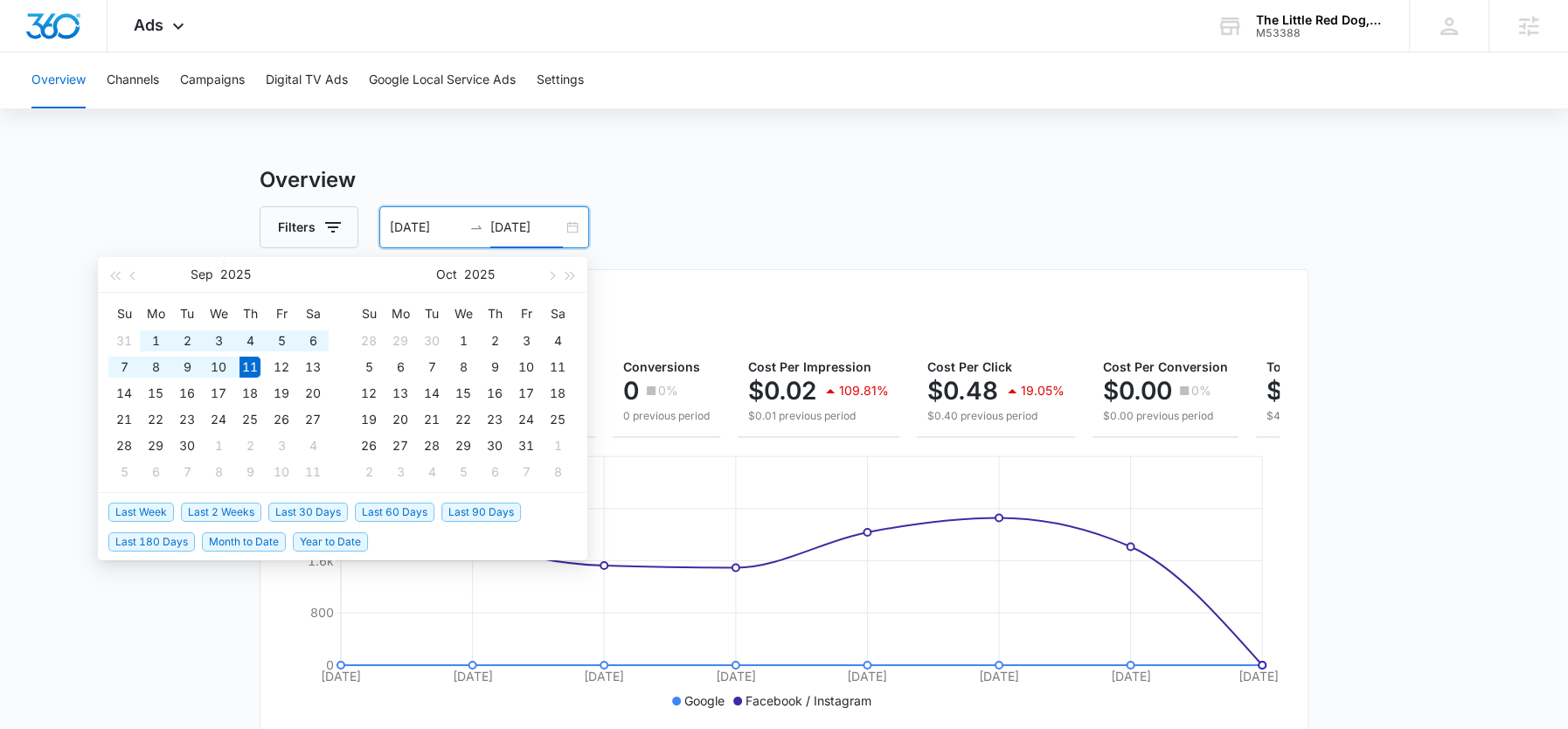
click at [223, 505] on span "Last 2 Weeks" at bounding box center [221, 511] width 80 height 19
type input "[DATE]"
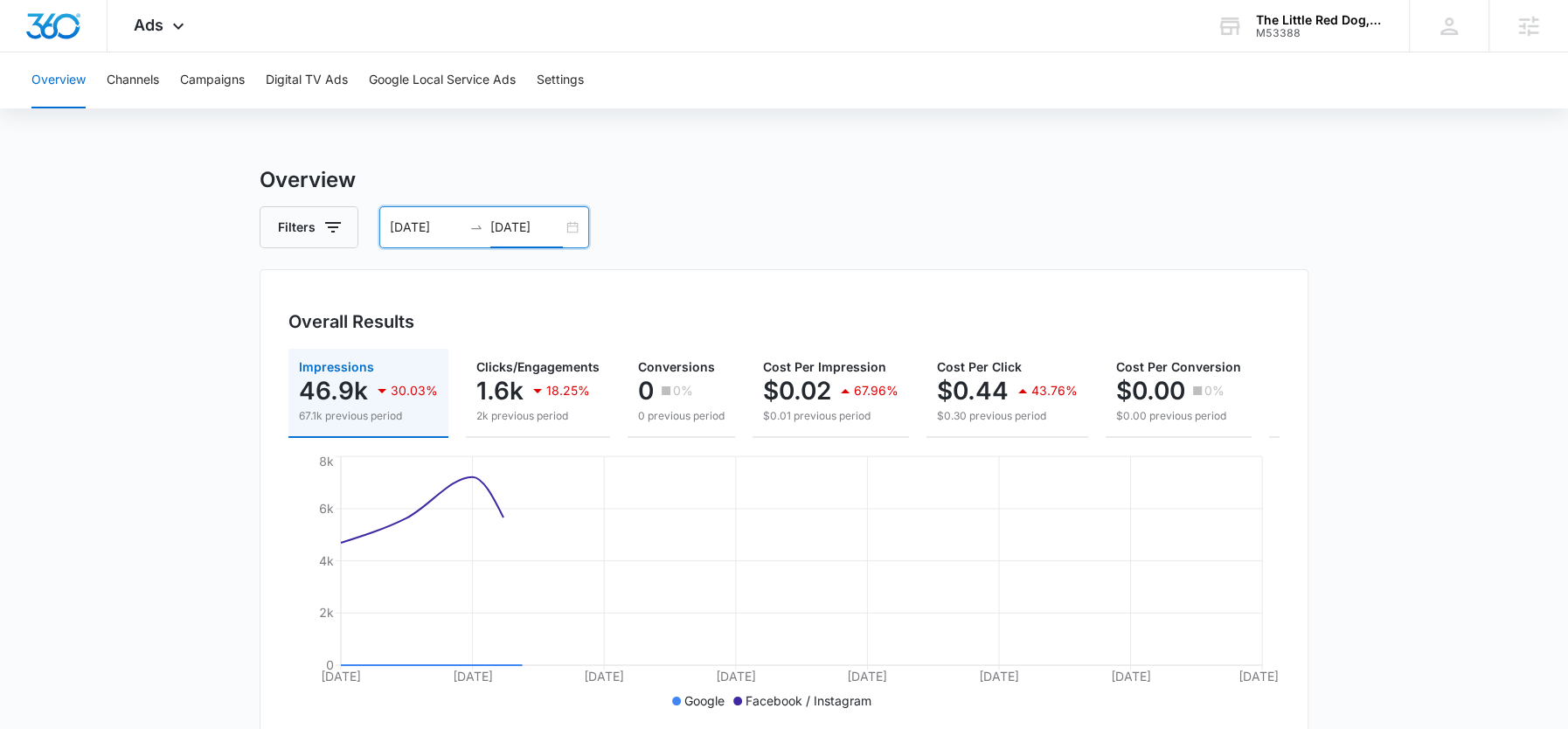
click at [506, 228] on input "[DATE]" at bounding box center [526, 227] width 72 height 19
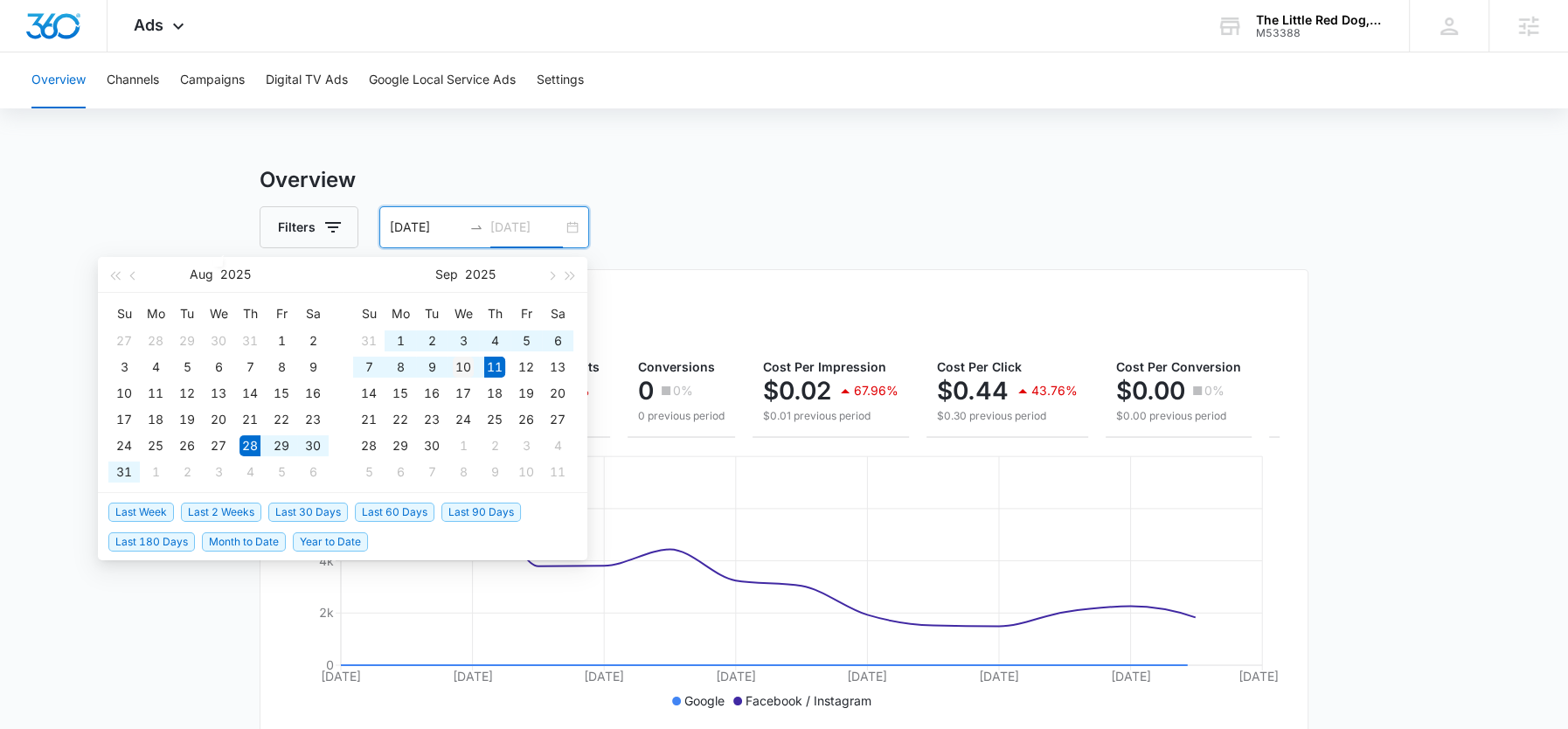
type input "[DATE]"
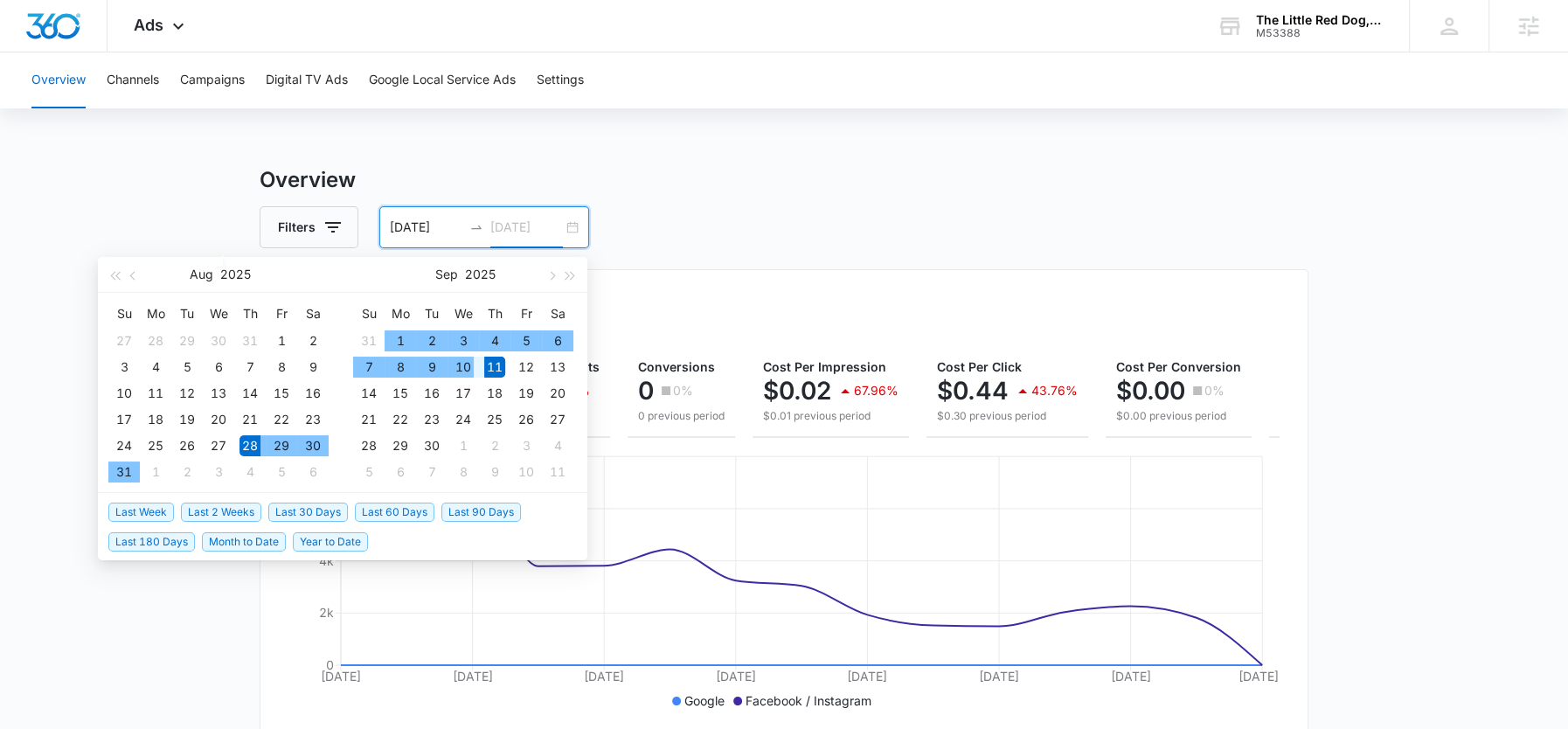
click at [464, 363] on div "10" at bounding box center [463, 366] width 21 height 21
type input "08/28/2025"
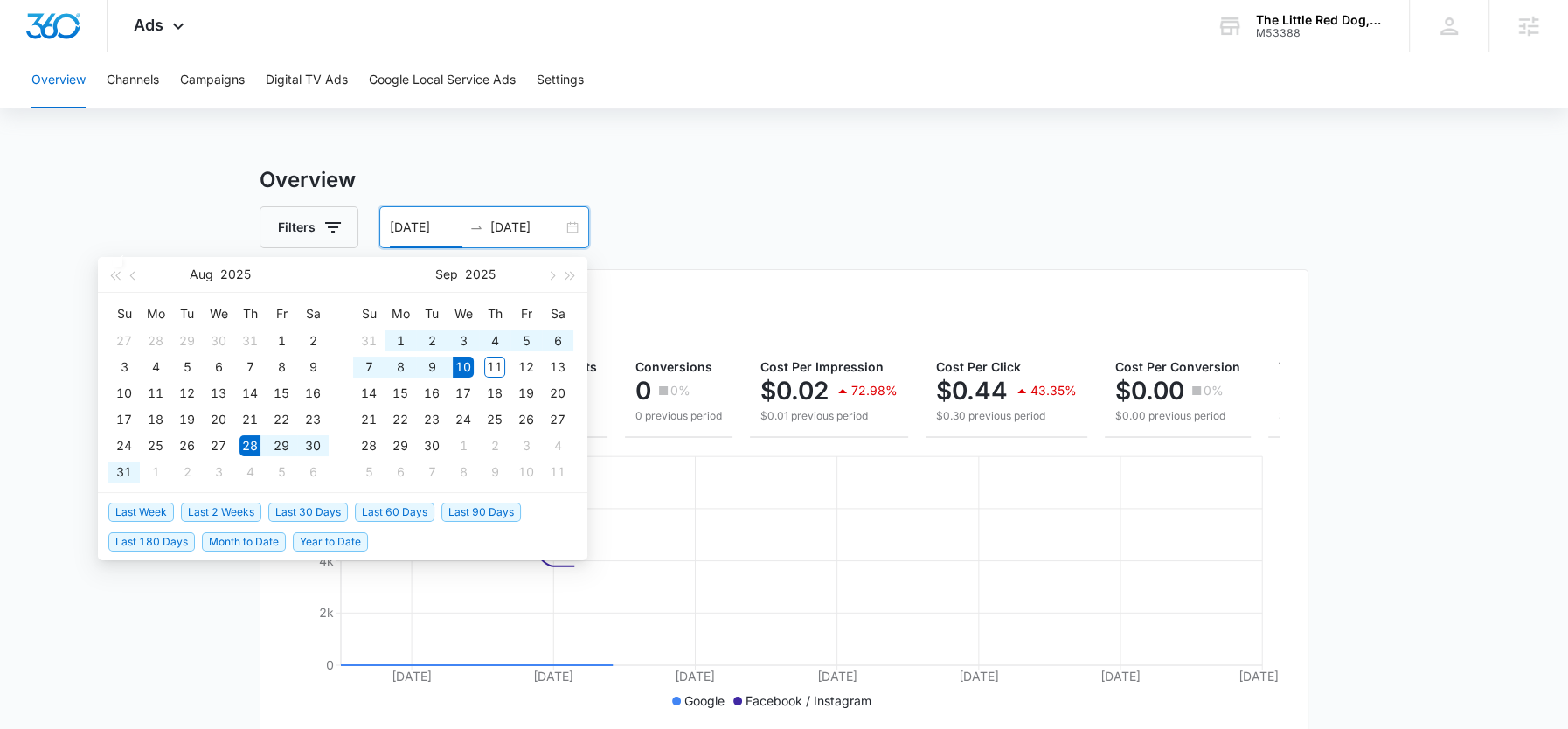
click at [649, 165] on h3 "Overview" at bounding box center [784, 180] width 1049 height 32
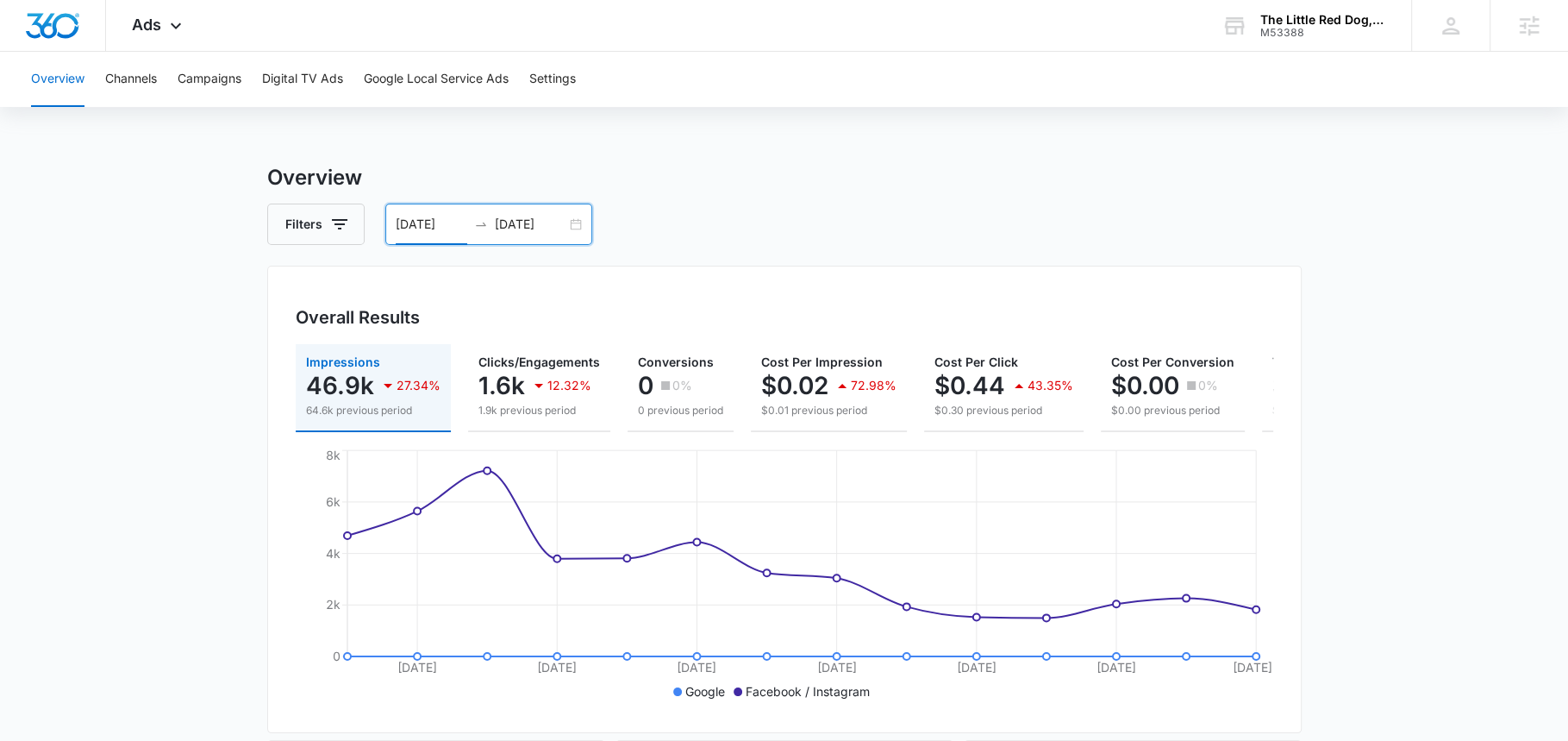
click at [537, 211] on div "08/28/2025 09/10/2025" at bounding box center [489, 224] width 207 height 41
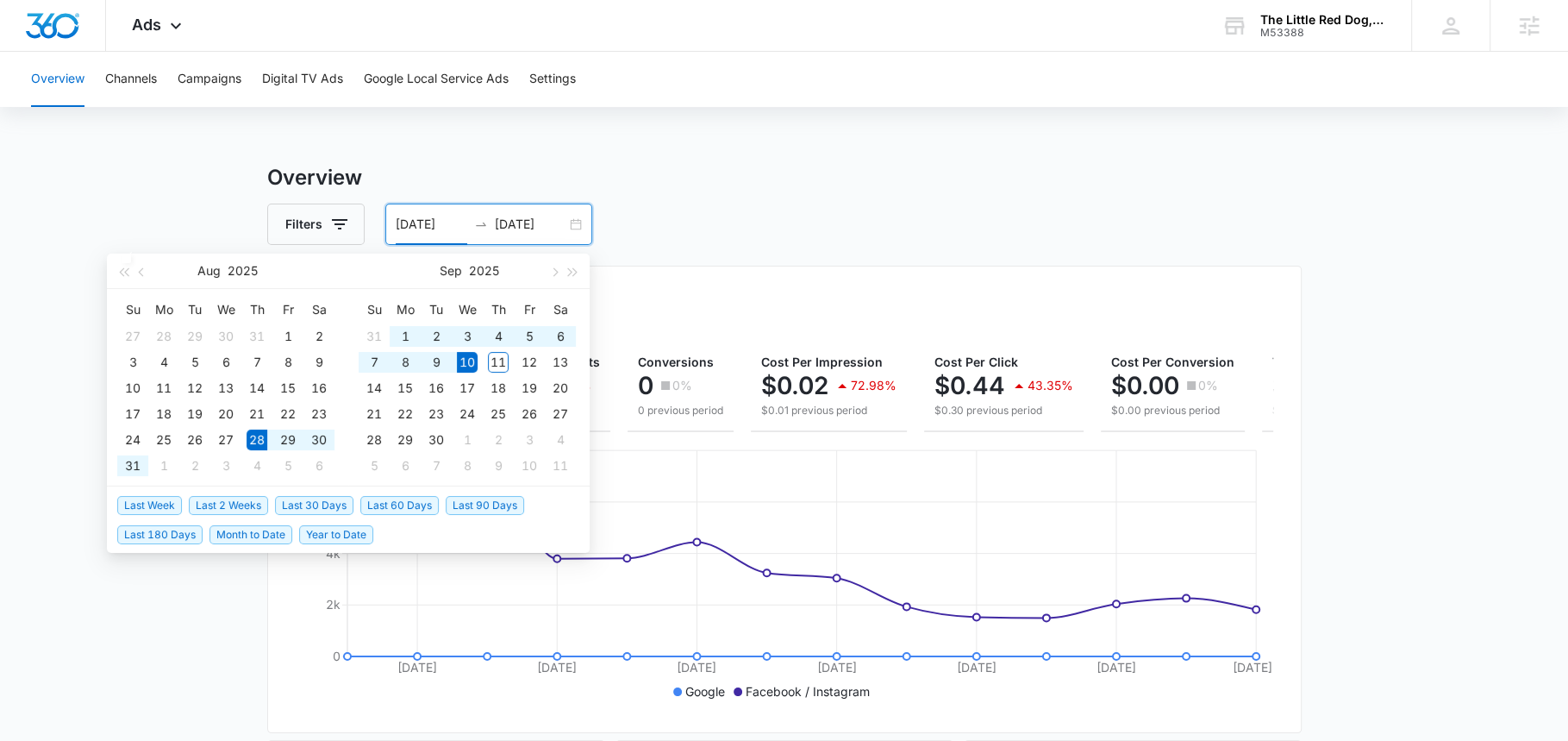
click at [529, 229] on input "[DATE]" at bounding box center [530, 224] width 71 height 19
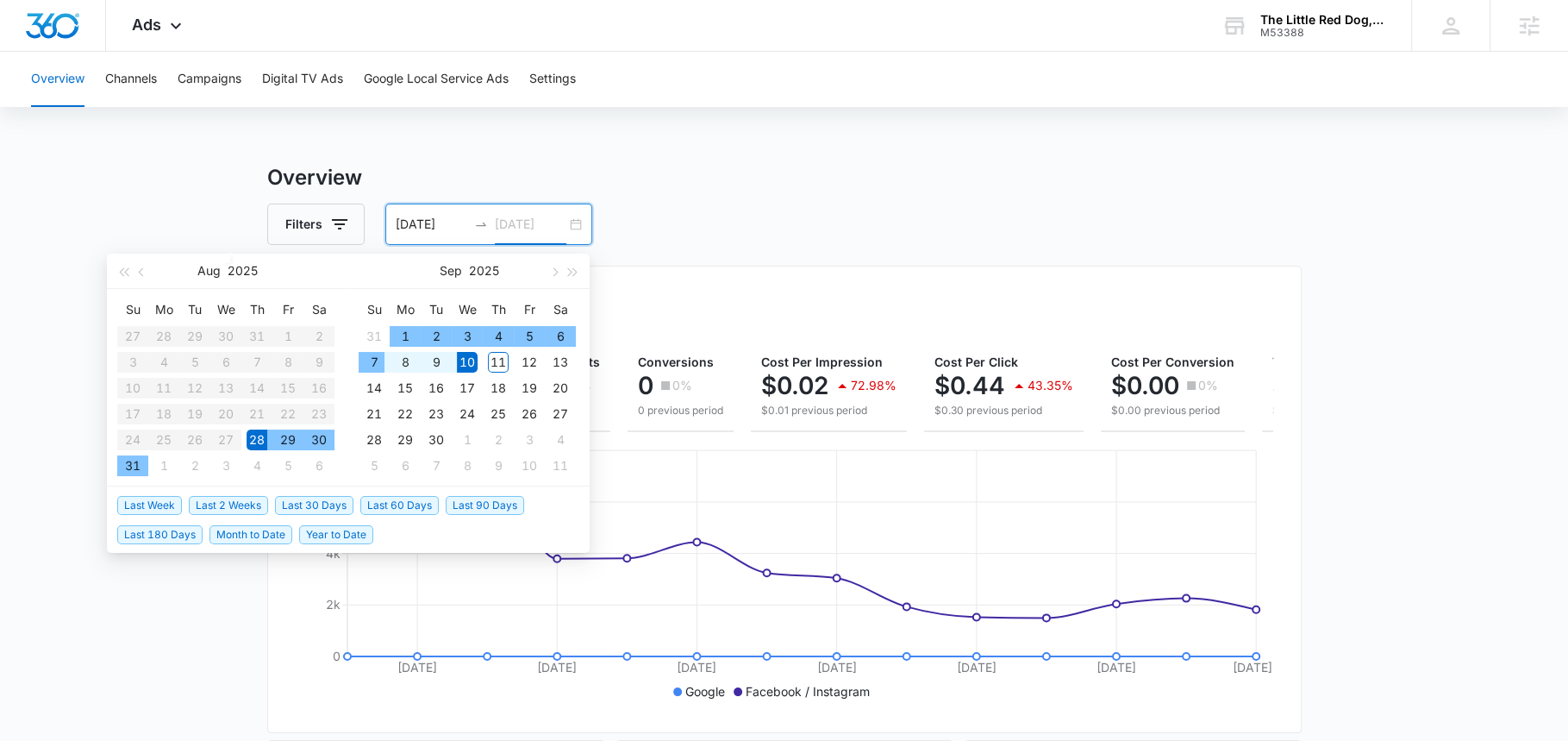
type input "[DATE]"
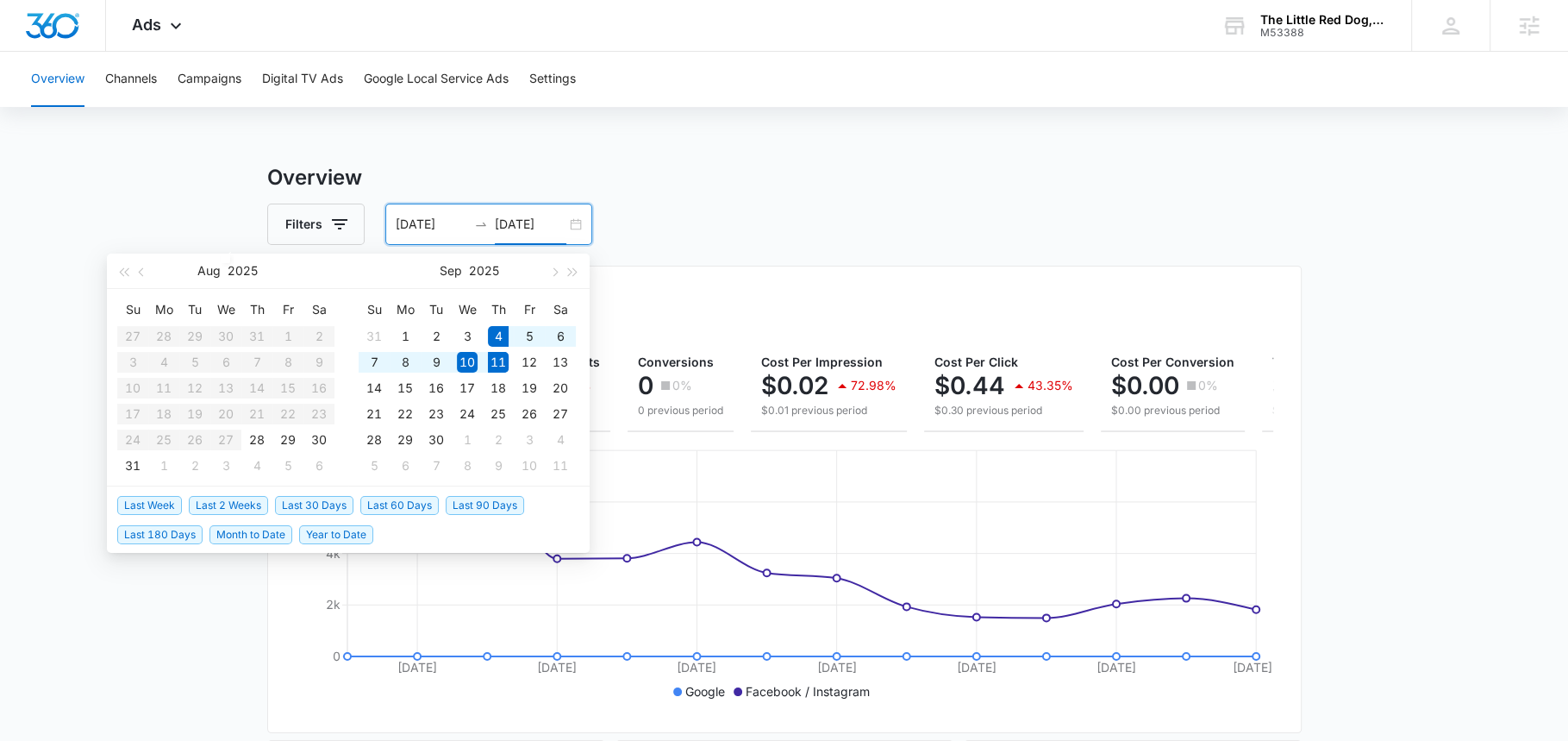
click at [163, 509] on span "Last Week" at bounding box center [149, 505] width 64 height 19
type input "[DATE]"
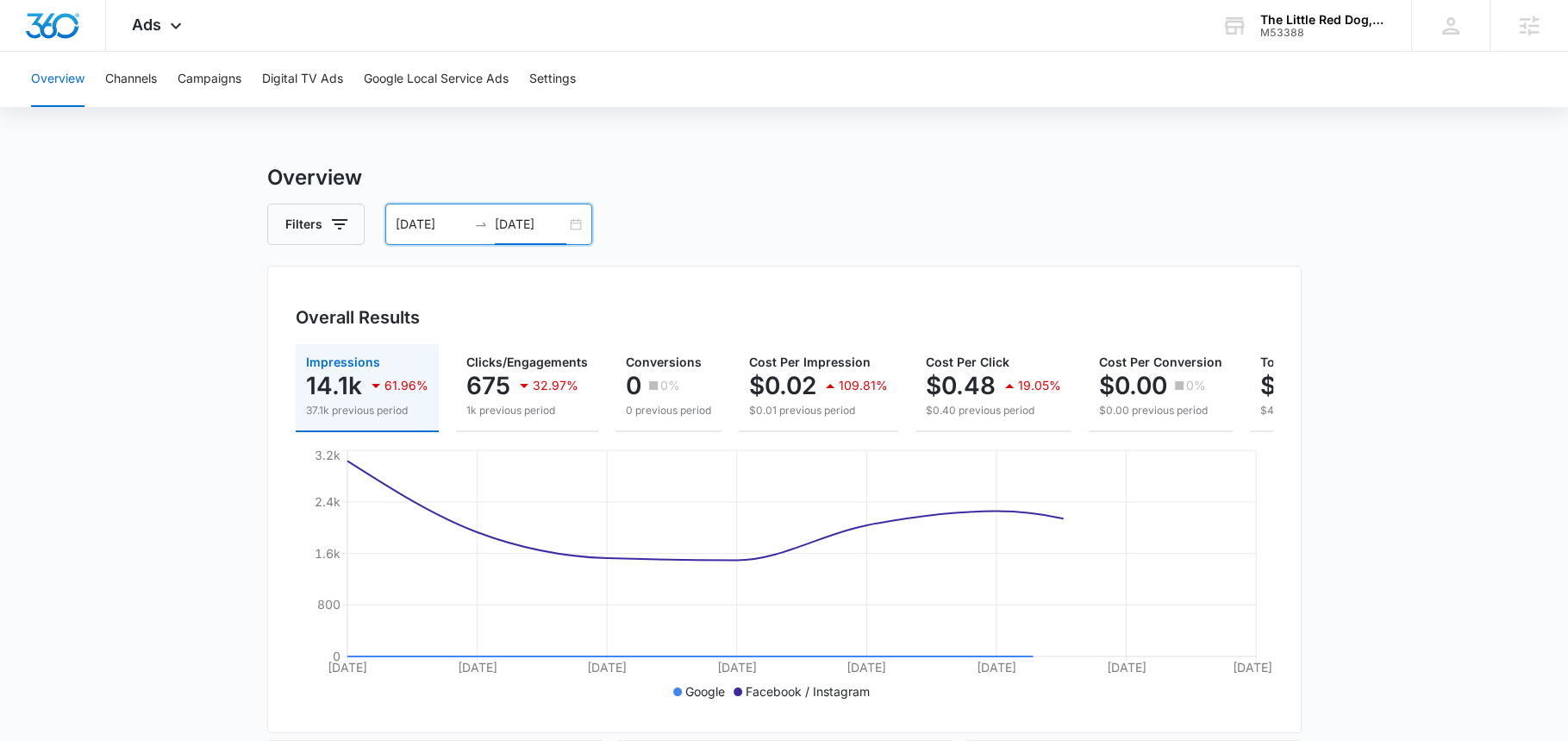
click at [541, 224] on input "[DATE]" at bounding box center [530, 224] width 71 height 19
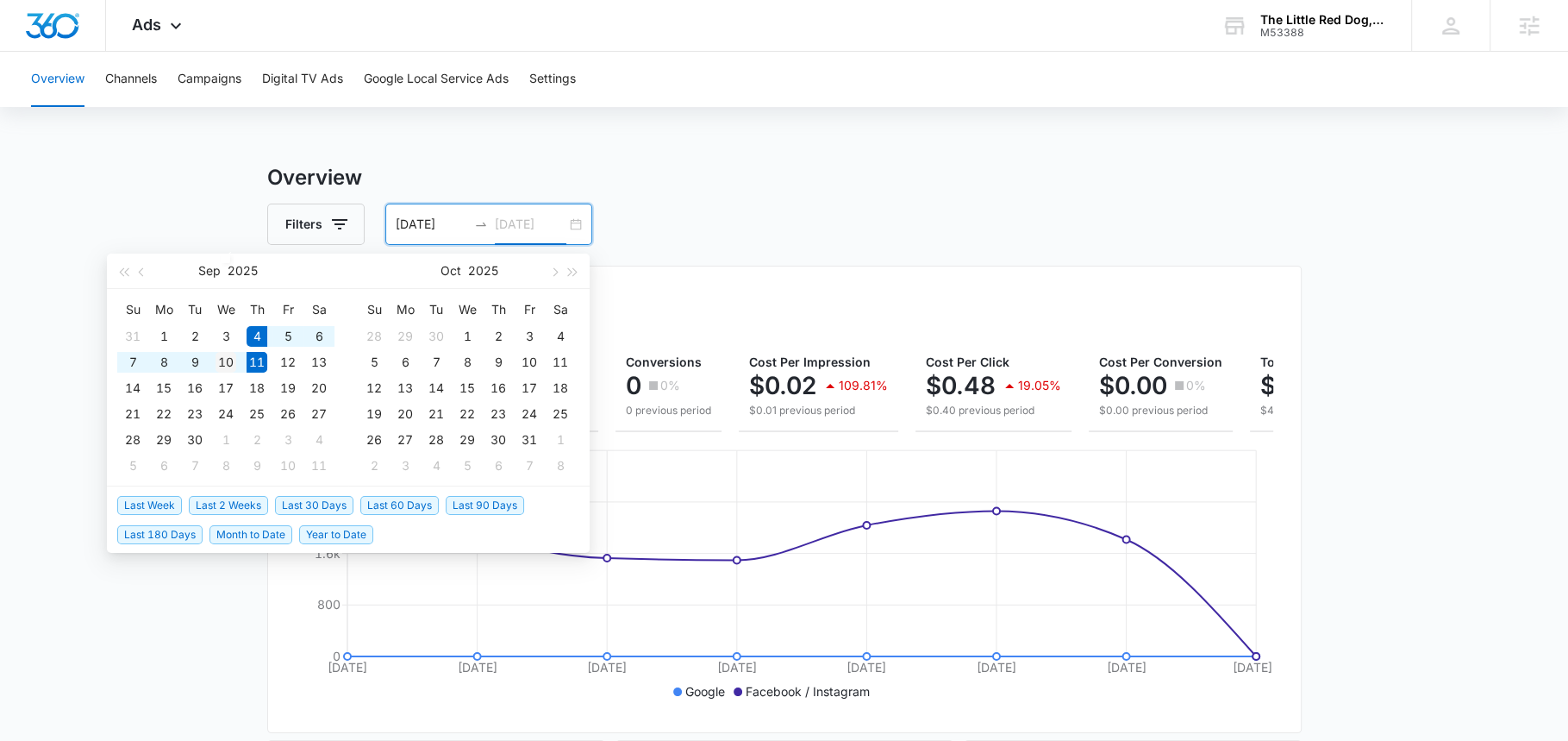
type input "[DATE]"
click at [225, 358] on div "10" at bounding box center [225, 361] width 20 height 21
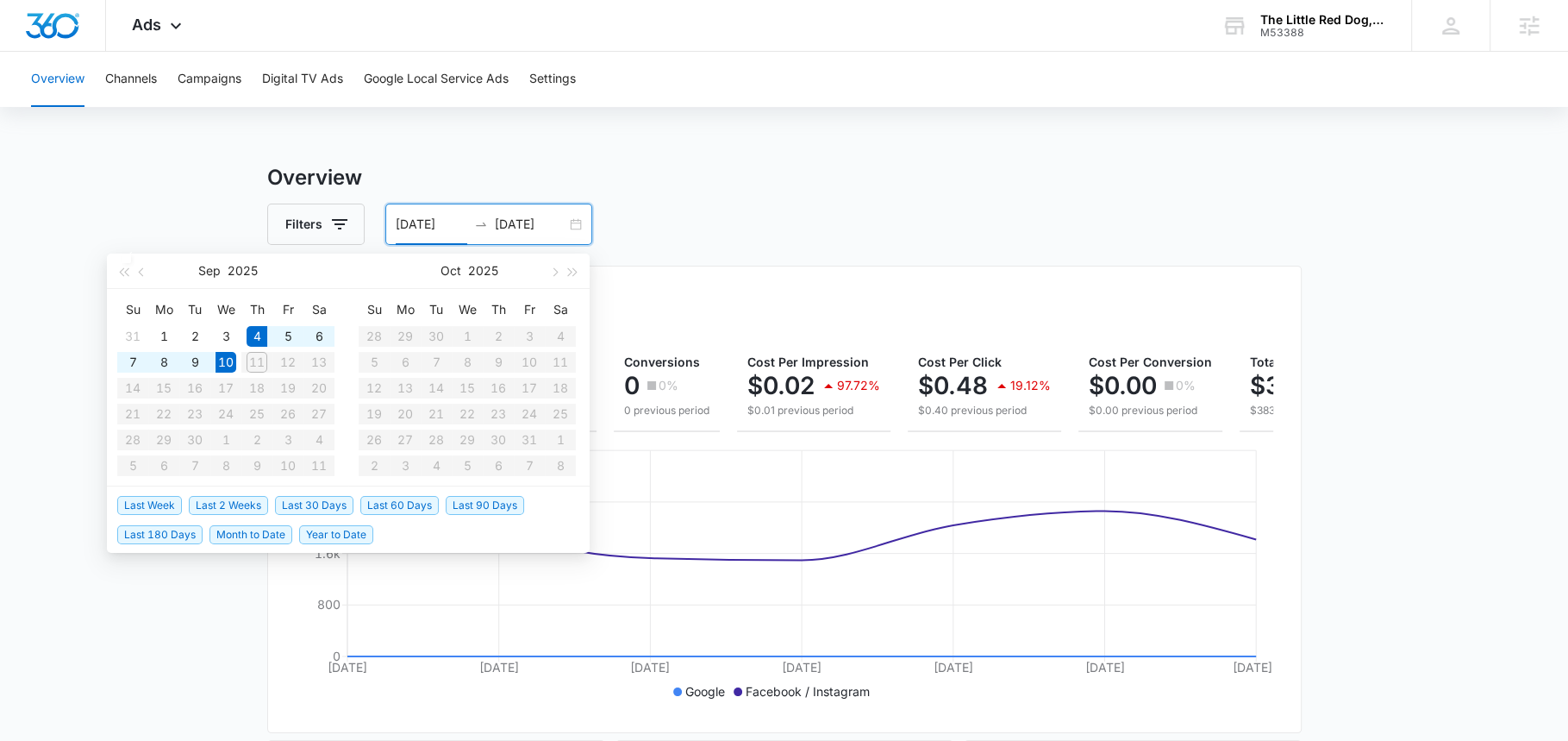
click at [392, 231] on div "09/04/2025 09/10/2025" at bounding box center [489, 224] width 207 height 41
type input "[DATE]"
click at [229, 338] on div "3" at bounding box center [225, 336] width 20 height 21
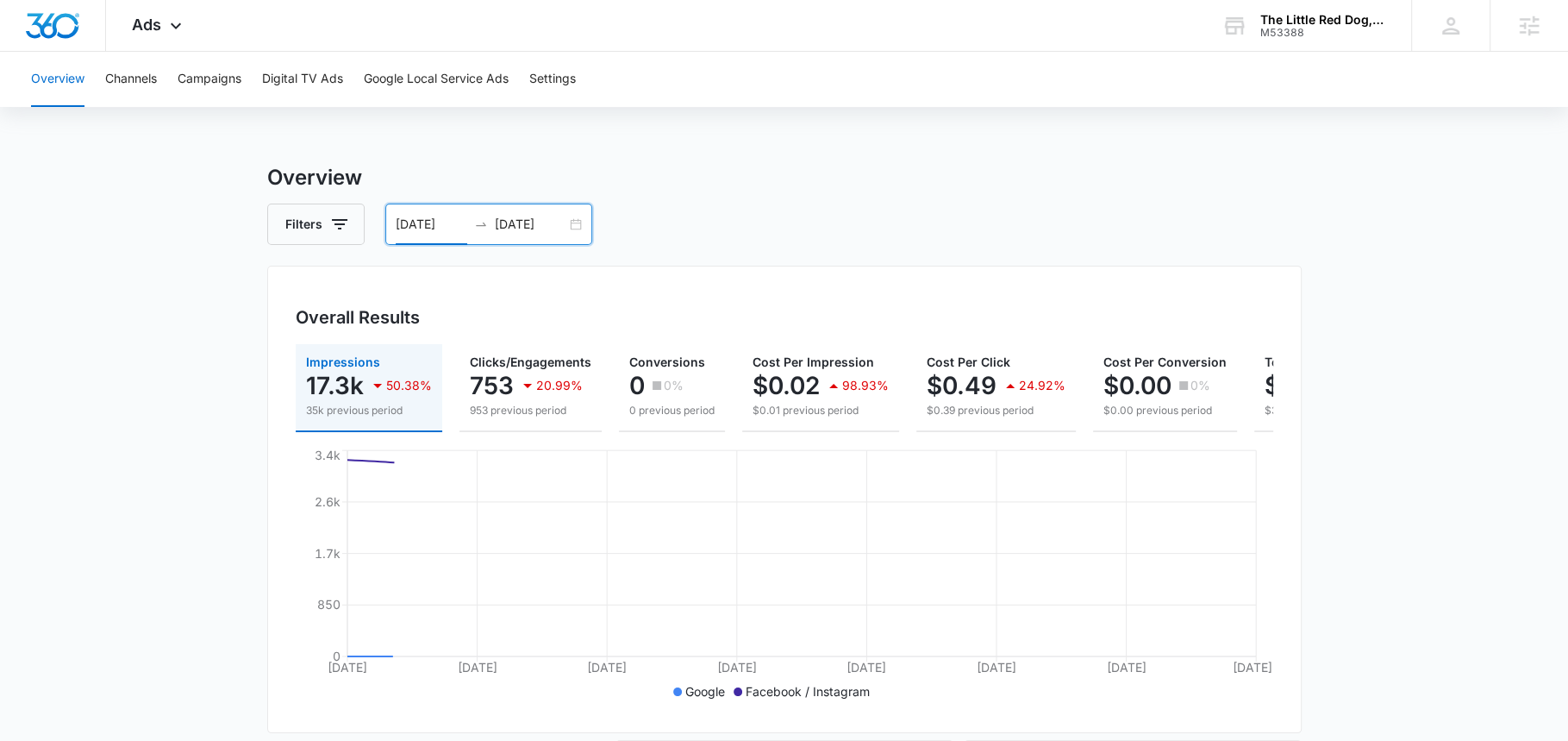
click at [678, 172] on h3 "Overview" at bounding box center [784, 178] width 1034 height 31
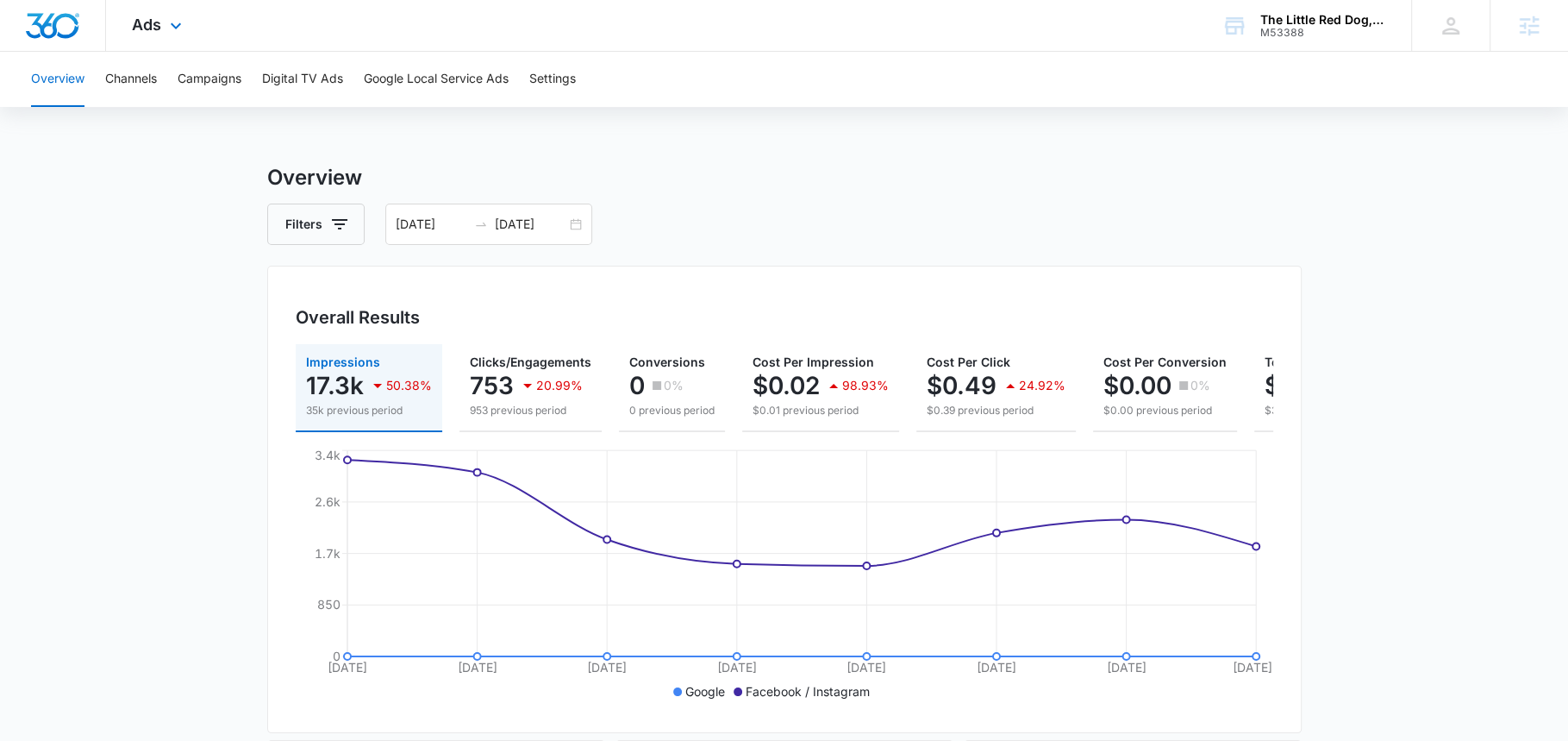
click at [200, 35] on div "Ads Apps Reputation Websites Forms CRM Email Social Shop Payments POS Content A…" at bounding box center [159, 25] width 106 height 51
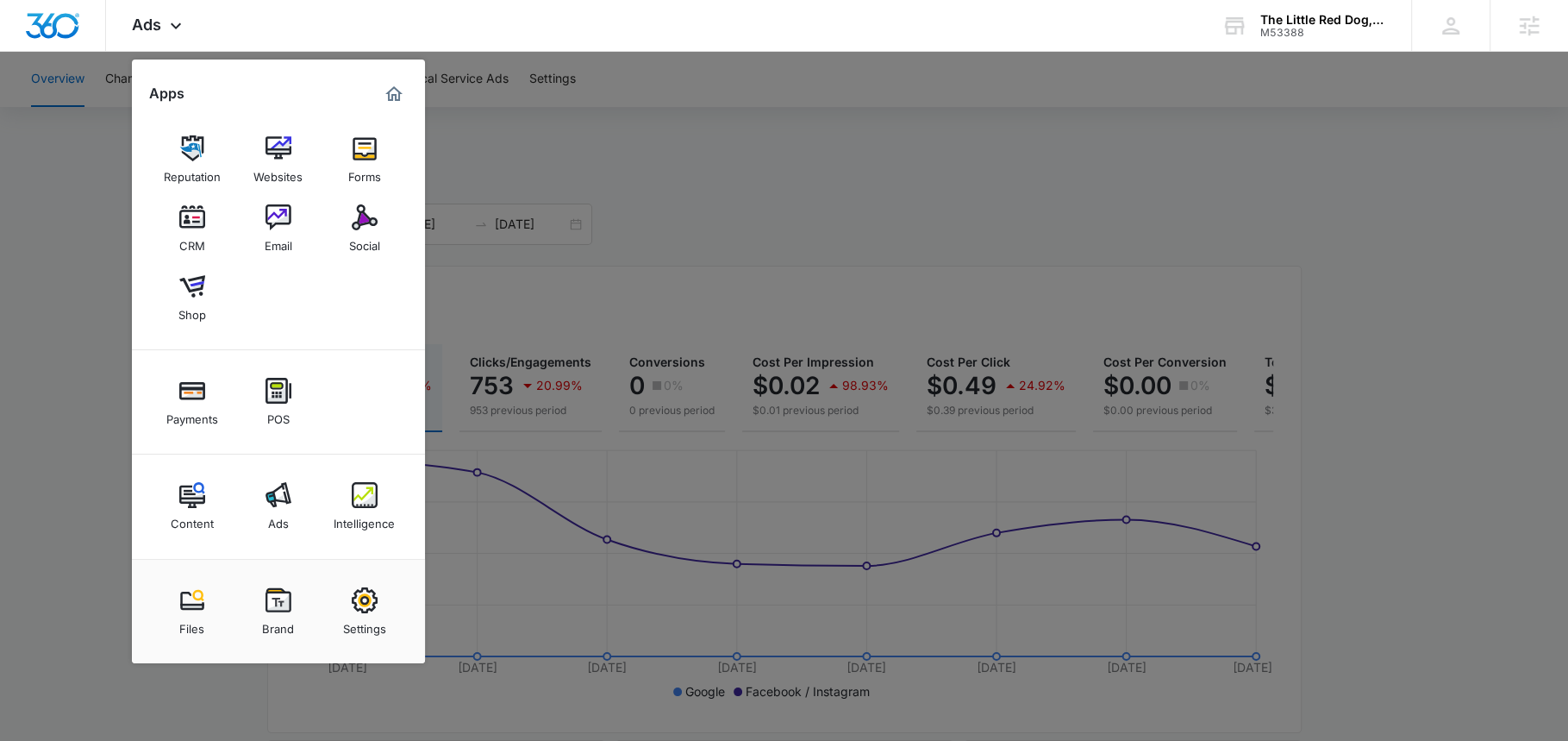
click at [361, 493] on img at bounding box center [364, 495] width 26 height 26
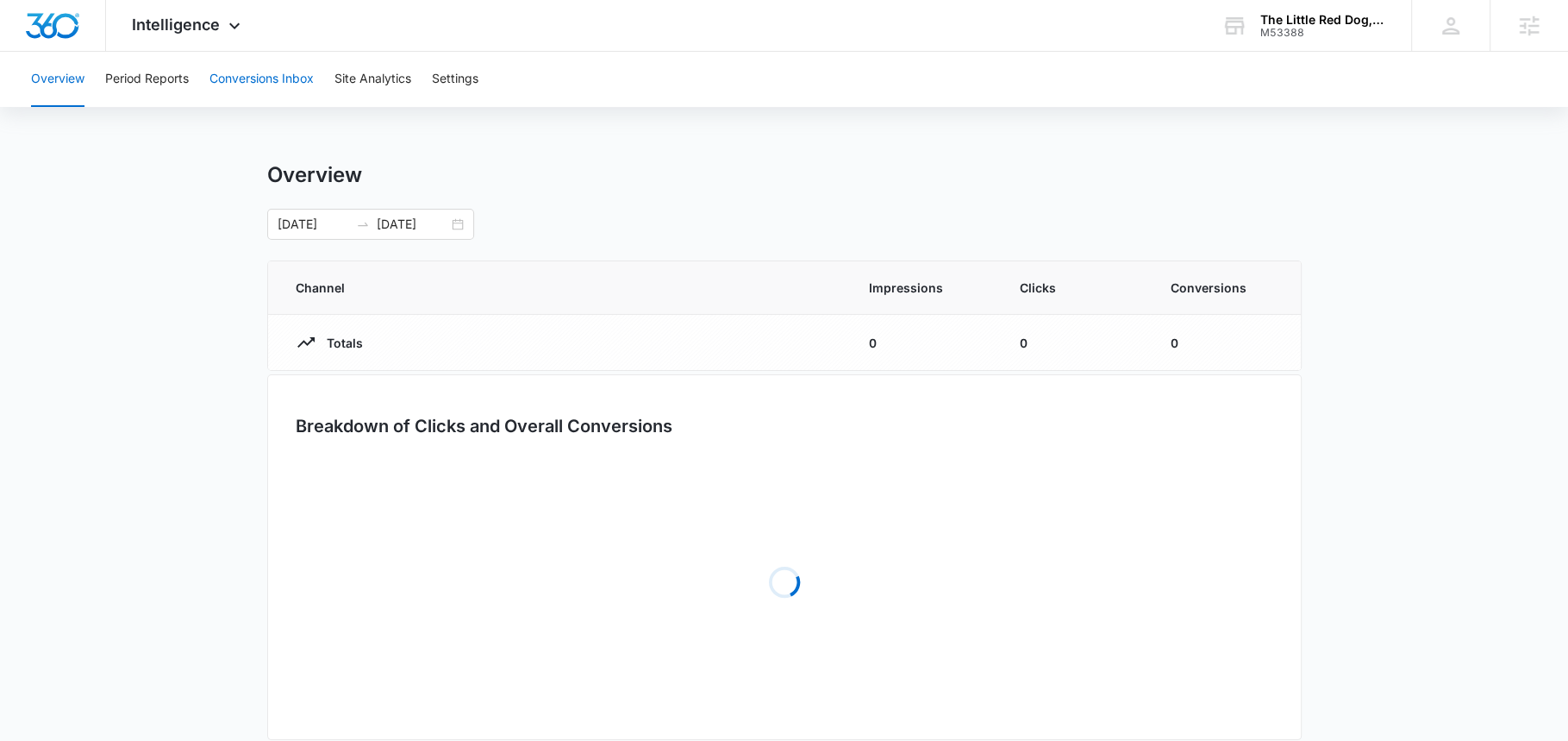
click at [279, 78] on button "Conversions Inbox" at bounding box center [261, 79] width 104 height 56
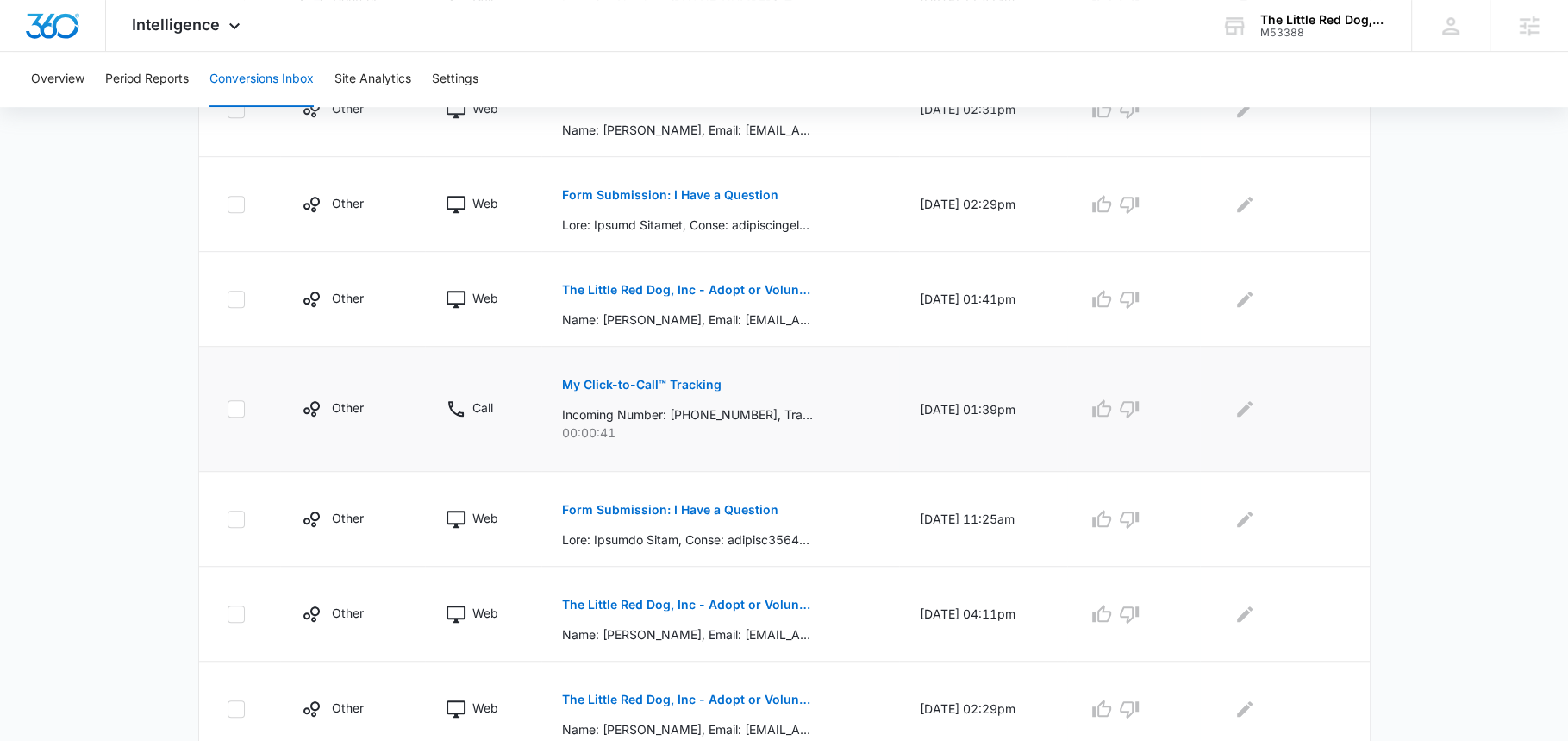
scroll to position [795, 0]
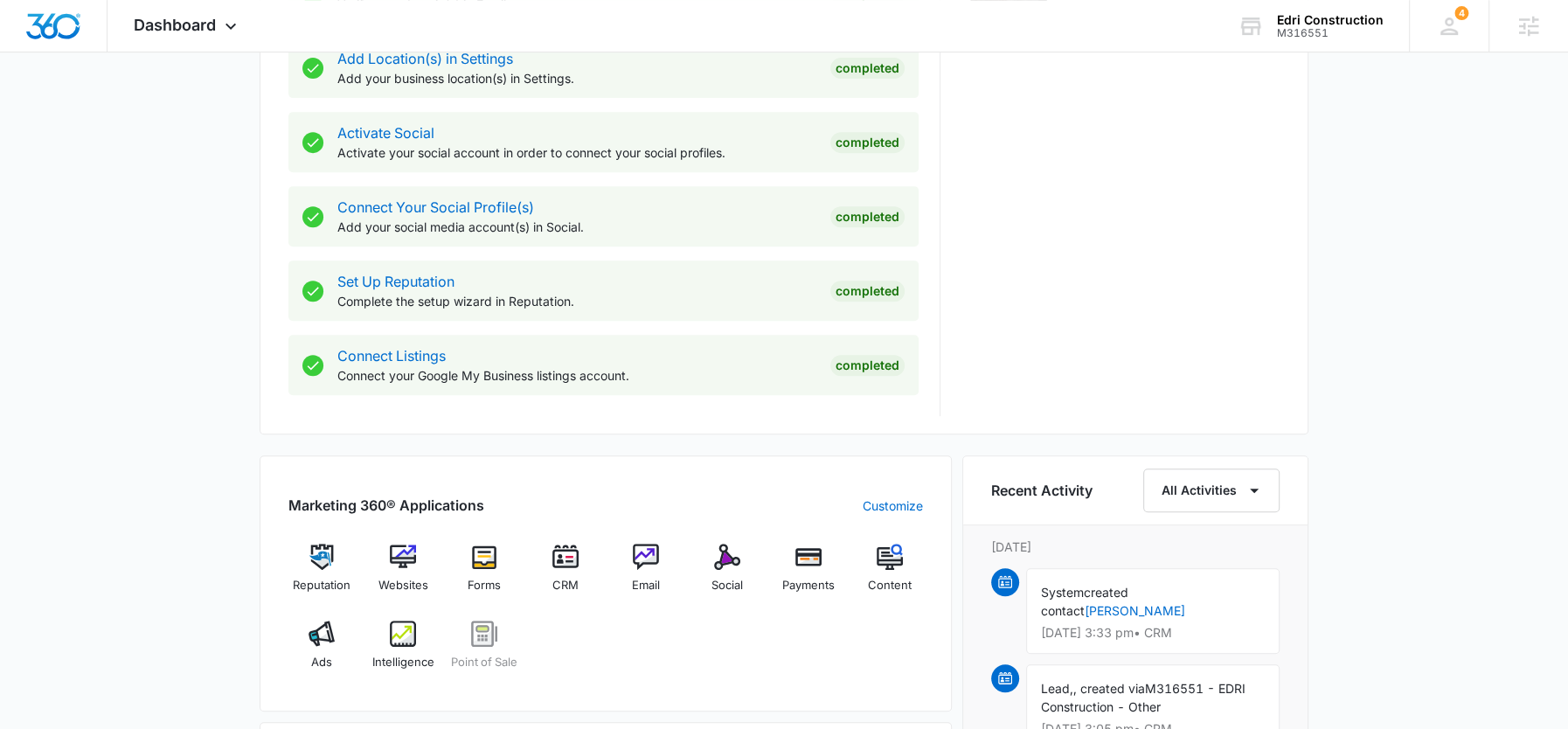
scroll to position [732, 0]
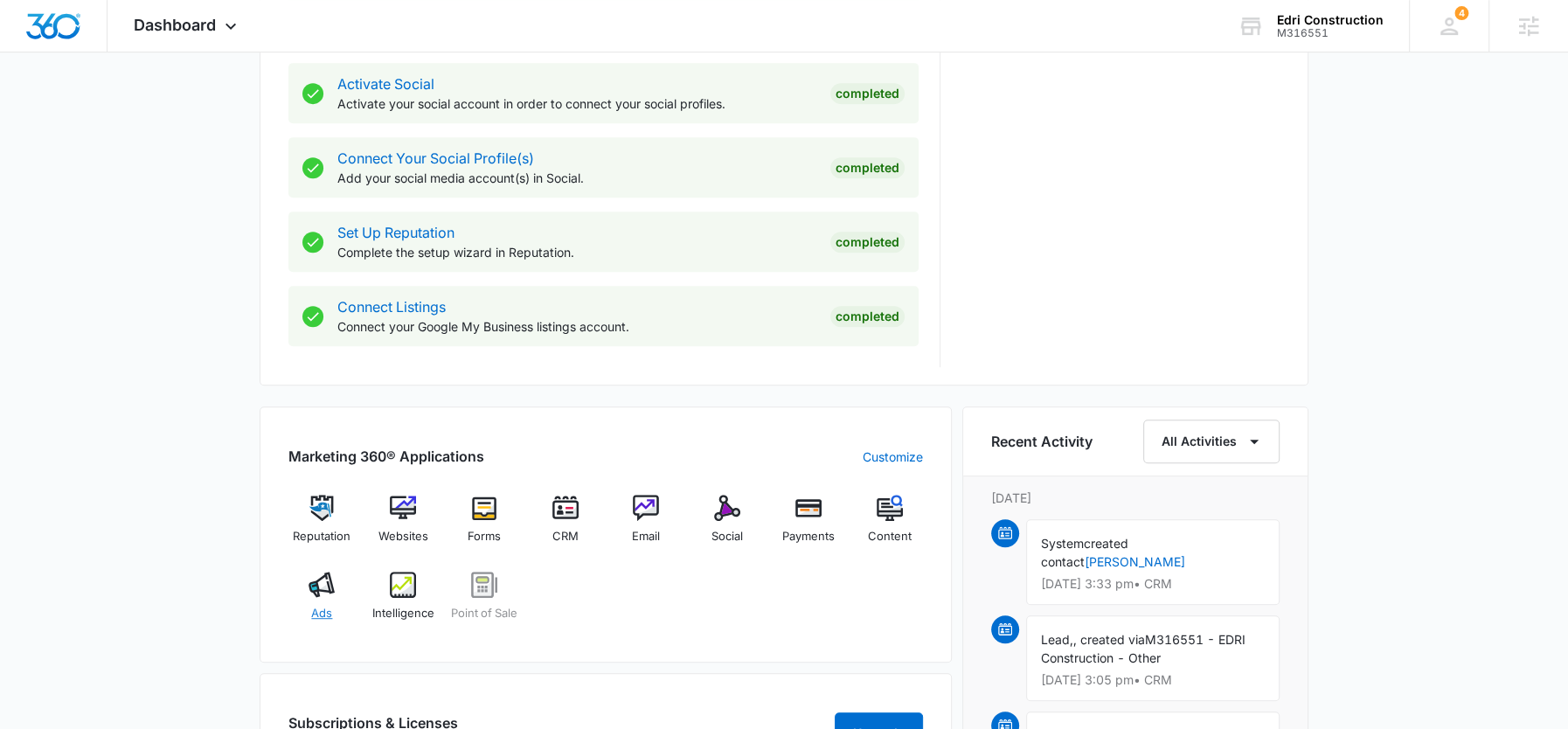
click at [317, 600] on div "Ads" at bounding box center [323, 603] width 67 height 63
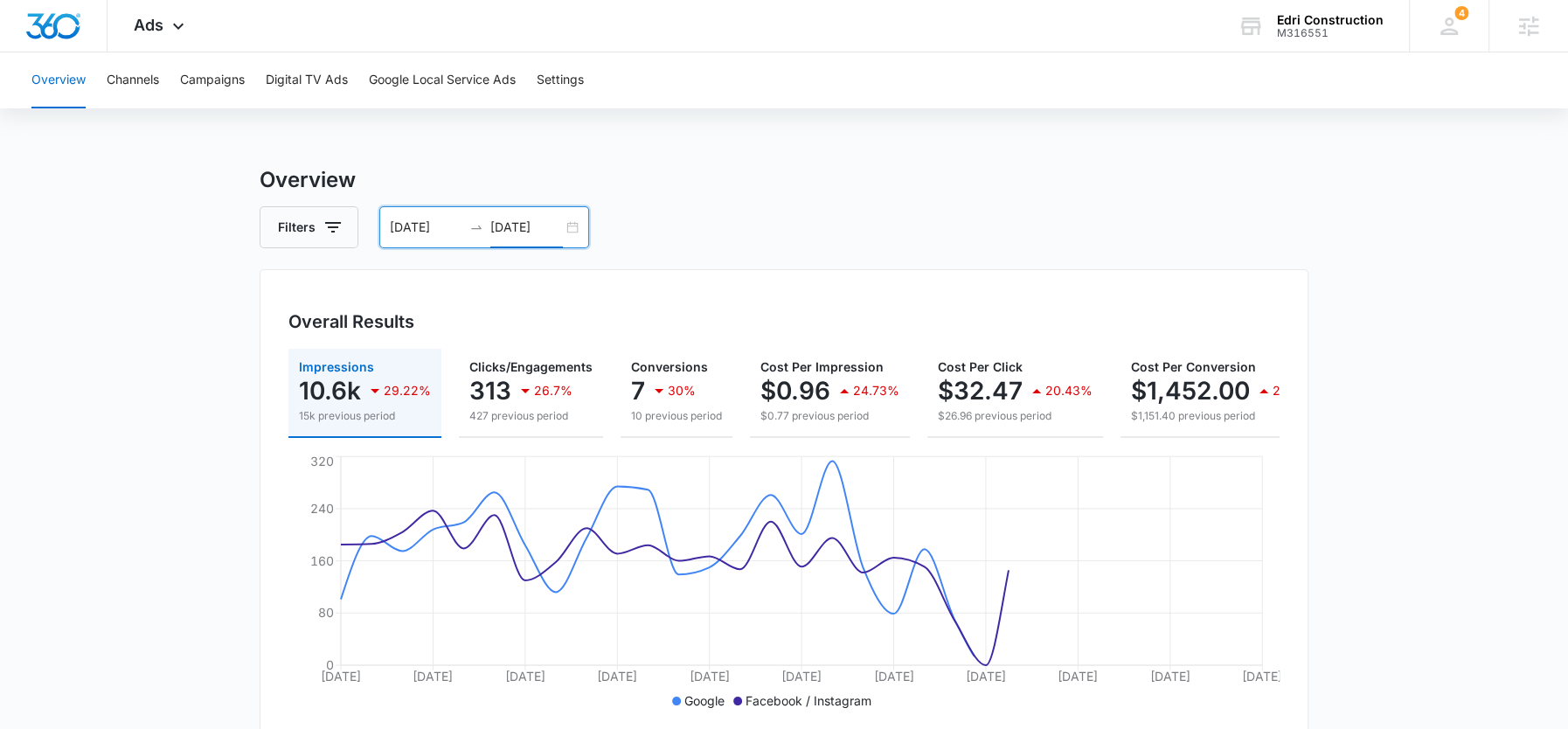
click at [521, 225] on input "[DATE]" at bounding box center [526, 227] width 72 height 19
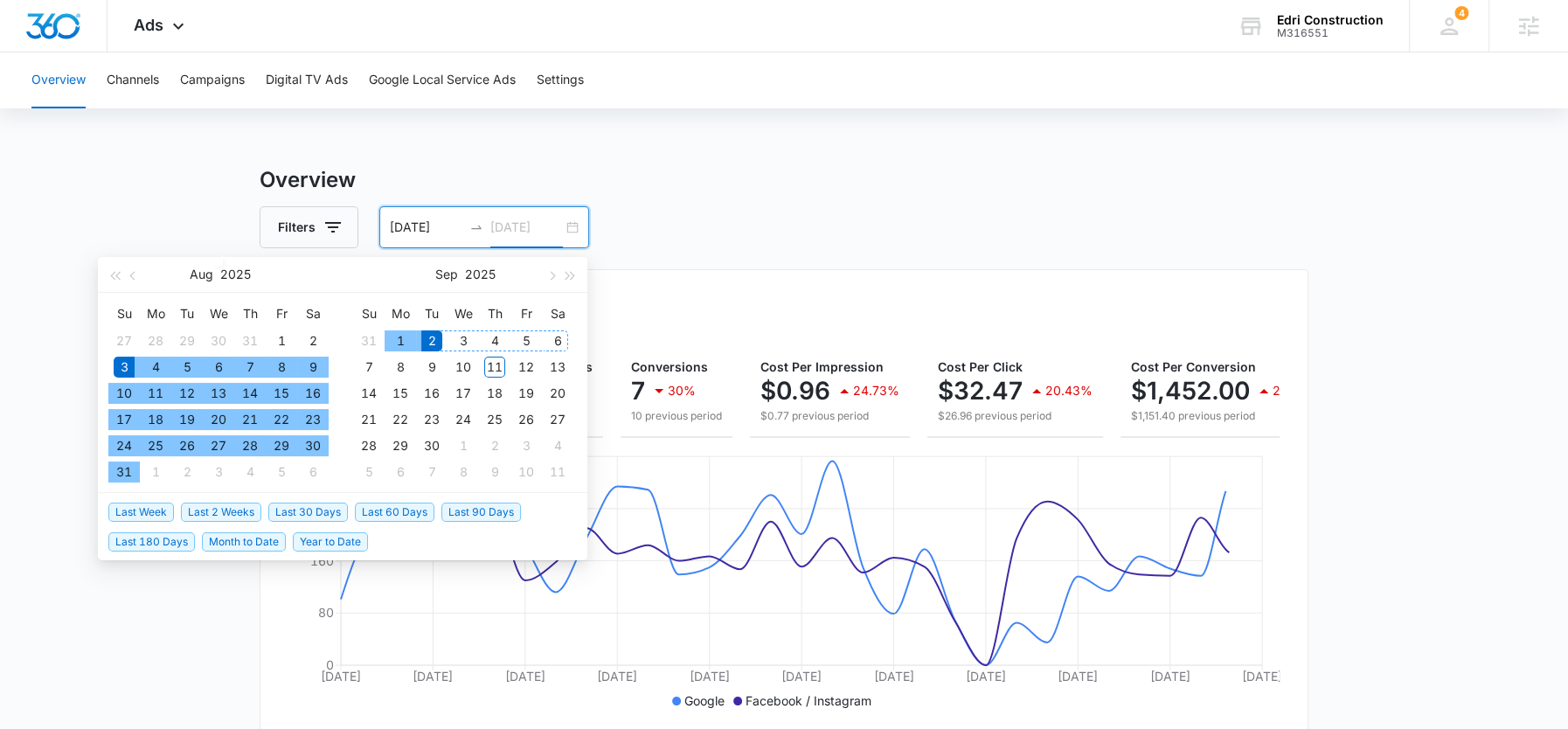
type input "[DATE]"
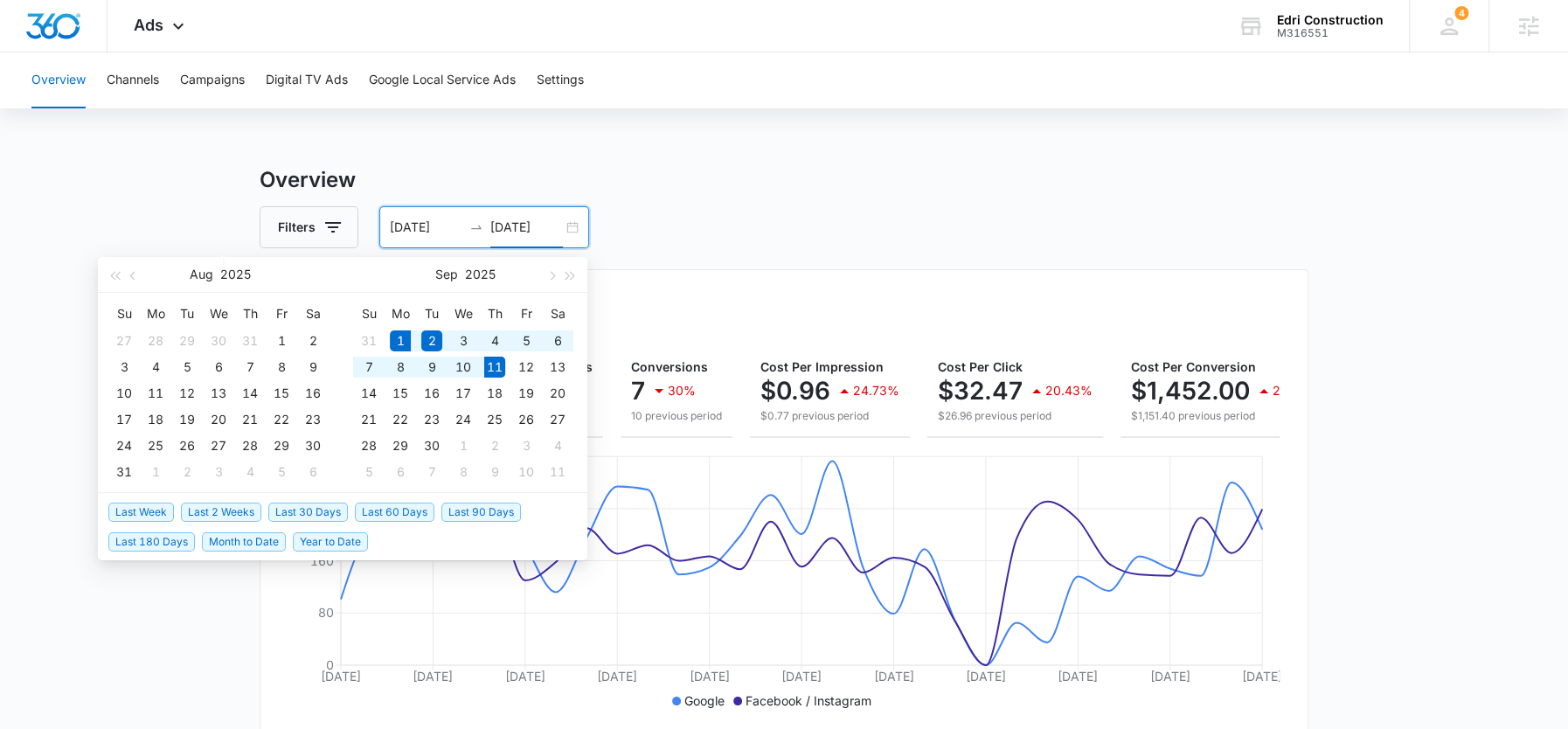
click at [227, 533] on span "Month to Date" at bounding box center [243, 541] width 84 height 19
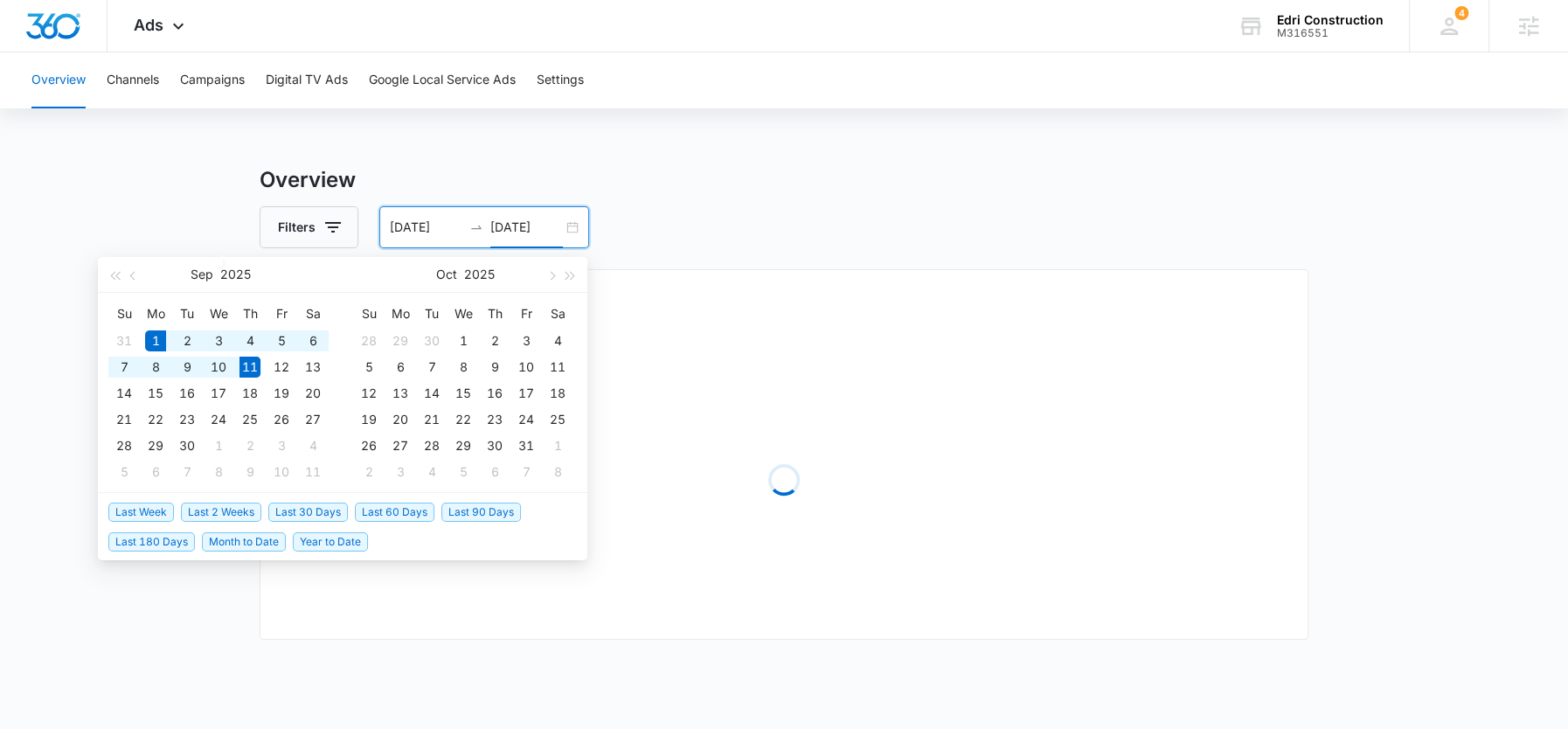
type input "[DATE]"
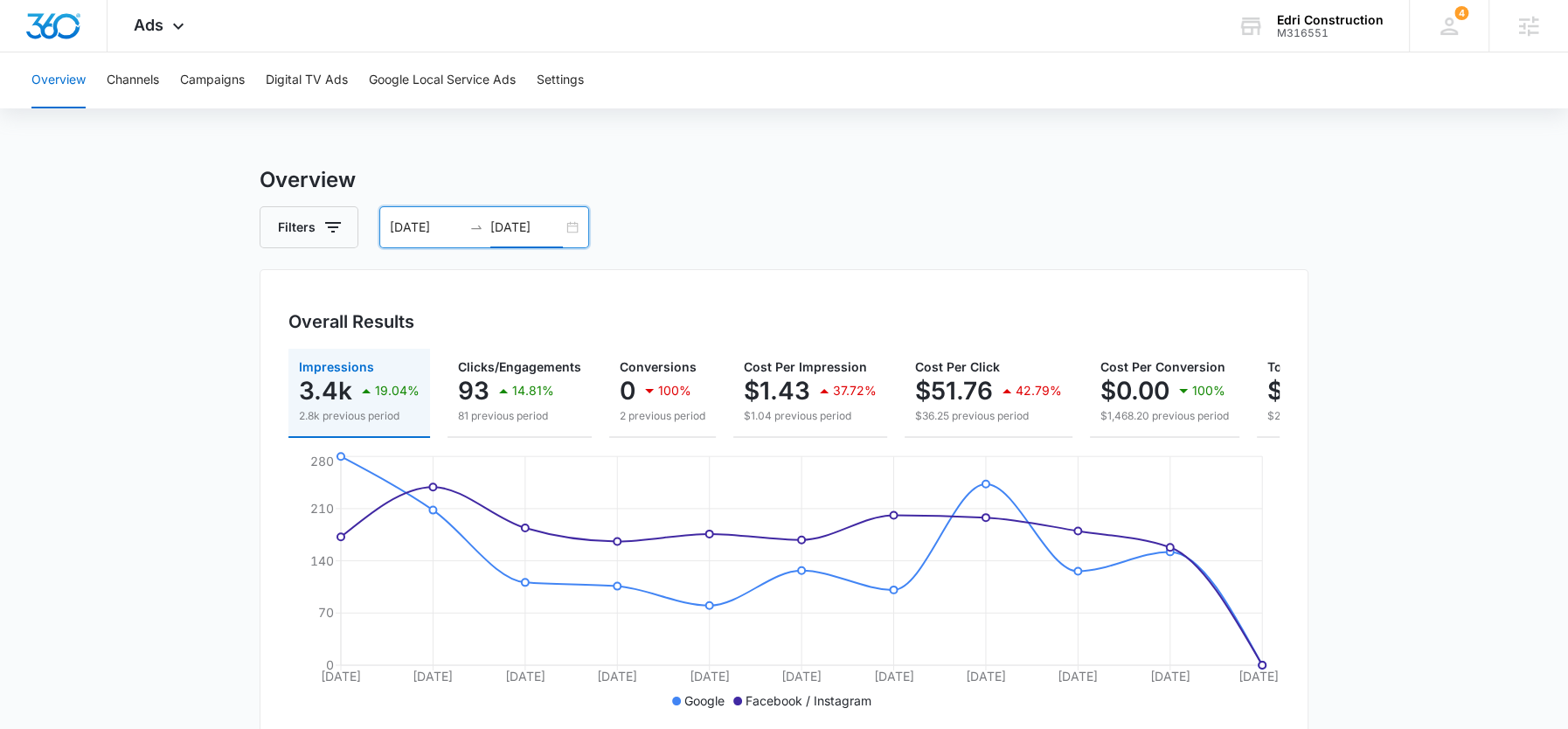
scroll to position [20, 0]
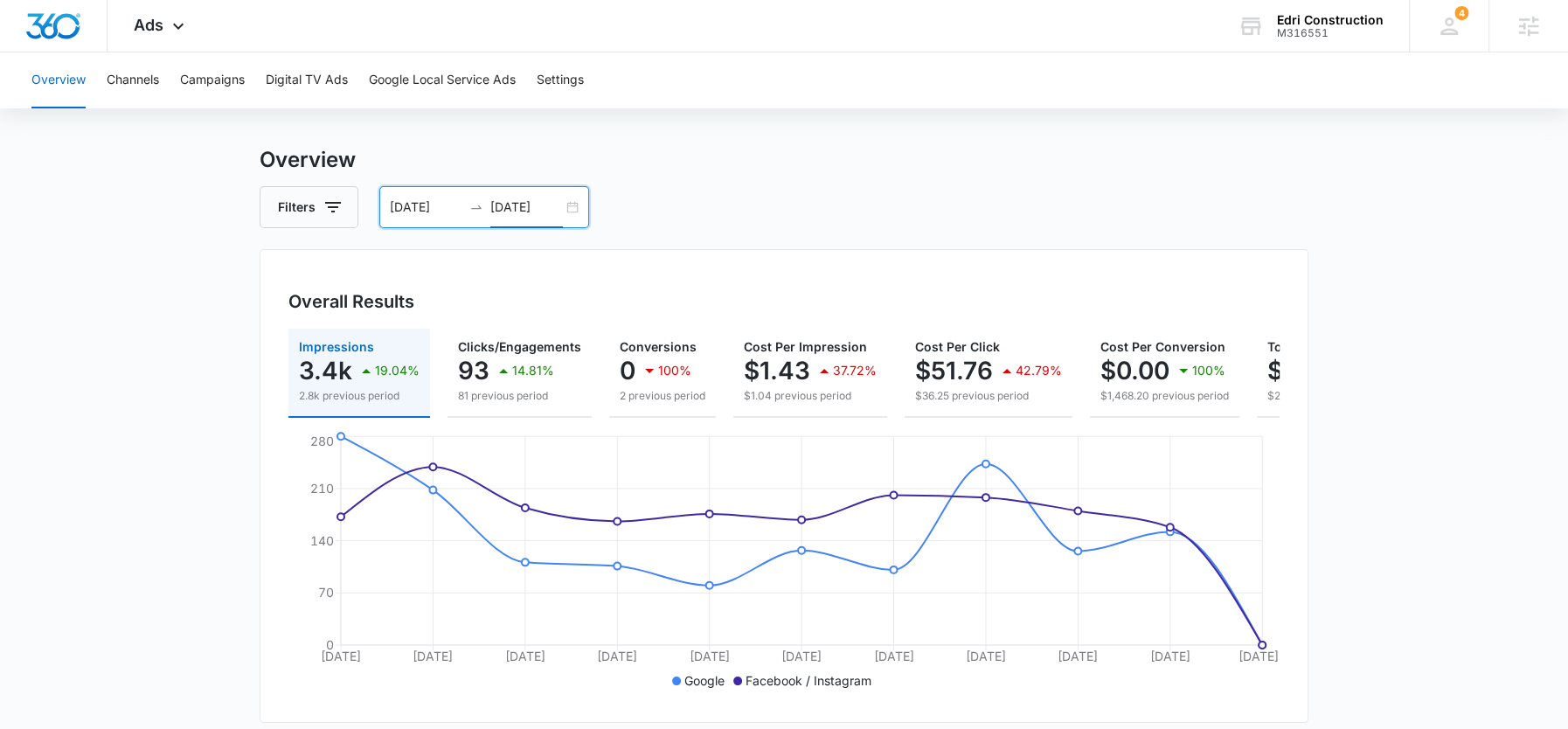
click at [507, 196] on div "[DATE] [DATE]" at bounding box center [484, 207] width 210 height 42
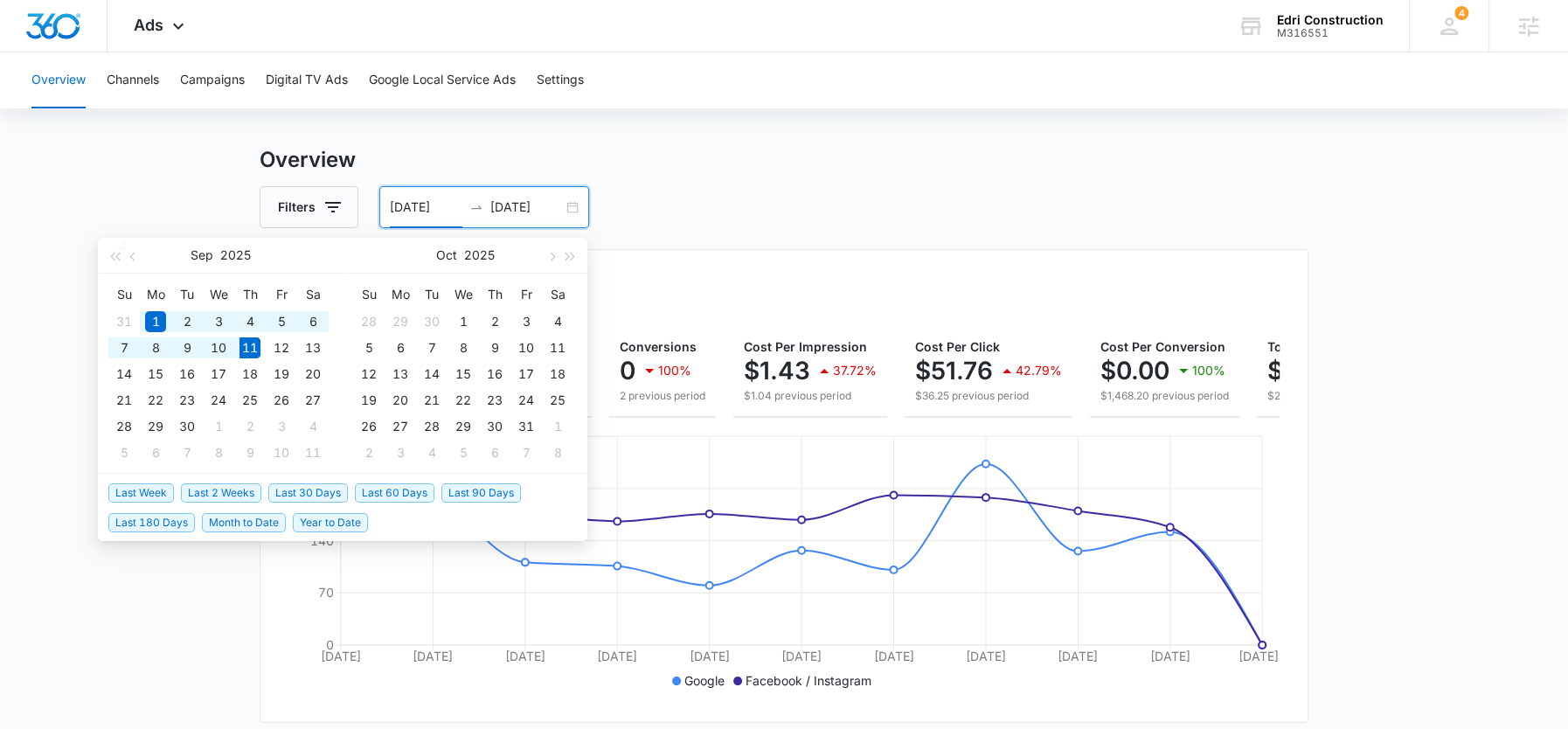
click at [280, 494] on span "Last 30 Days" at bounding box center [308, 493] width 79 height 19
type input "[DATE]"
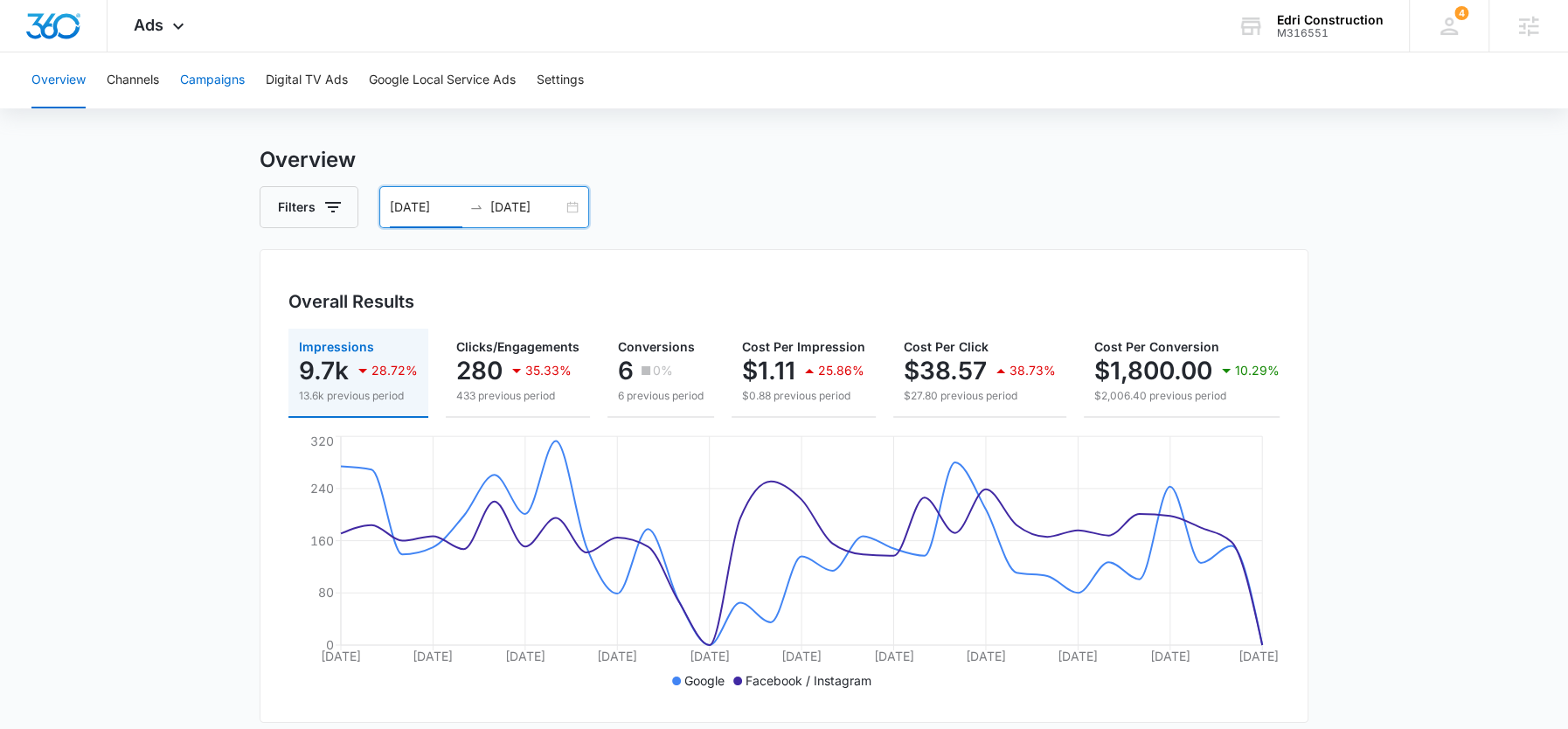
click at [210, 83] on button "Campaigns" at bounding box center [212, 80] width 64 height 56
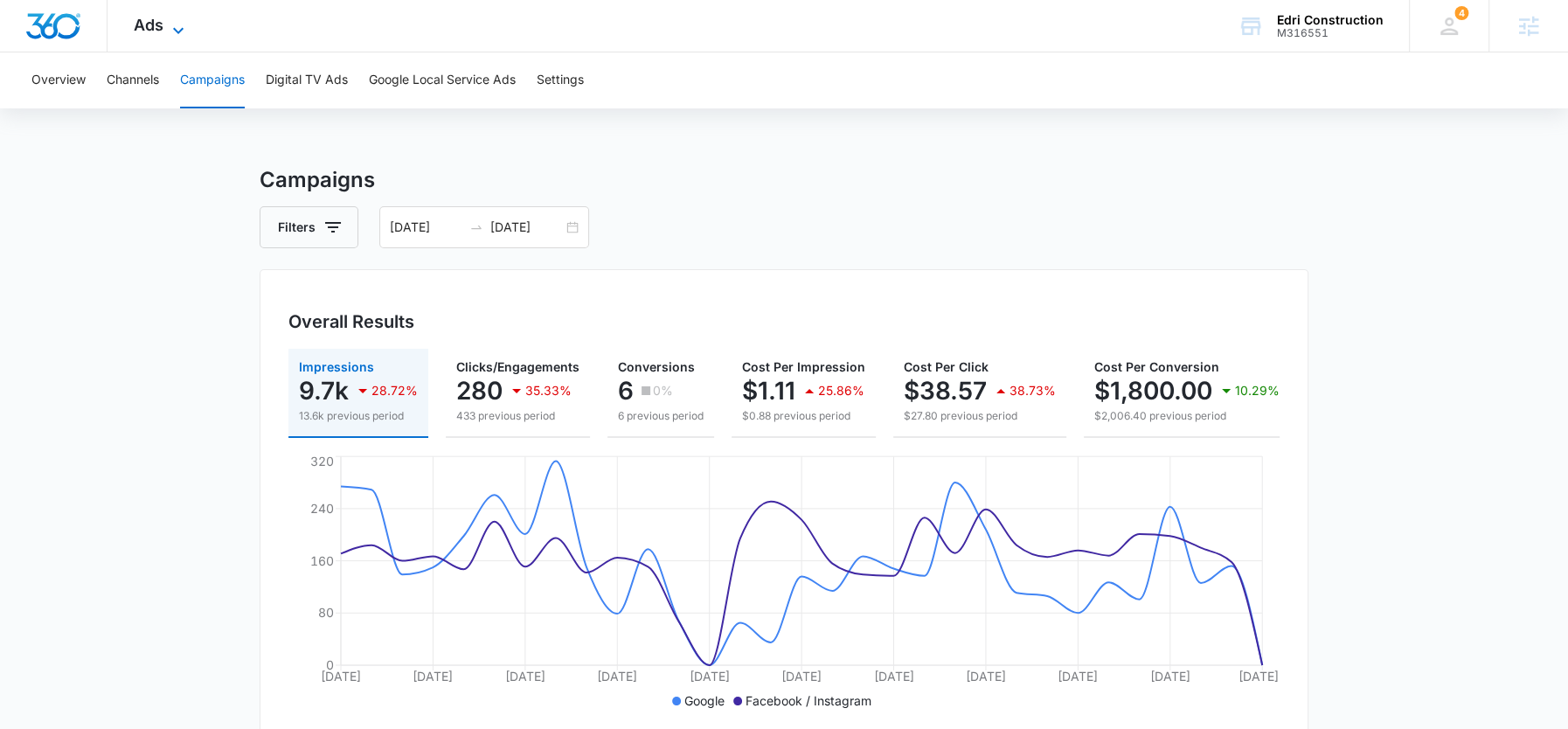
click at [177, 29] on icon at bounding box center [178, 30] width 21 height 21
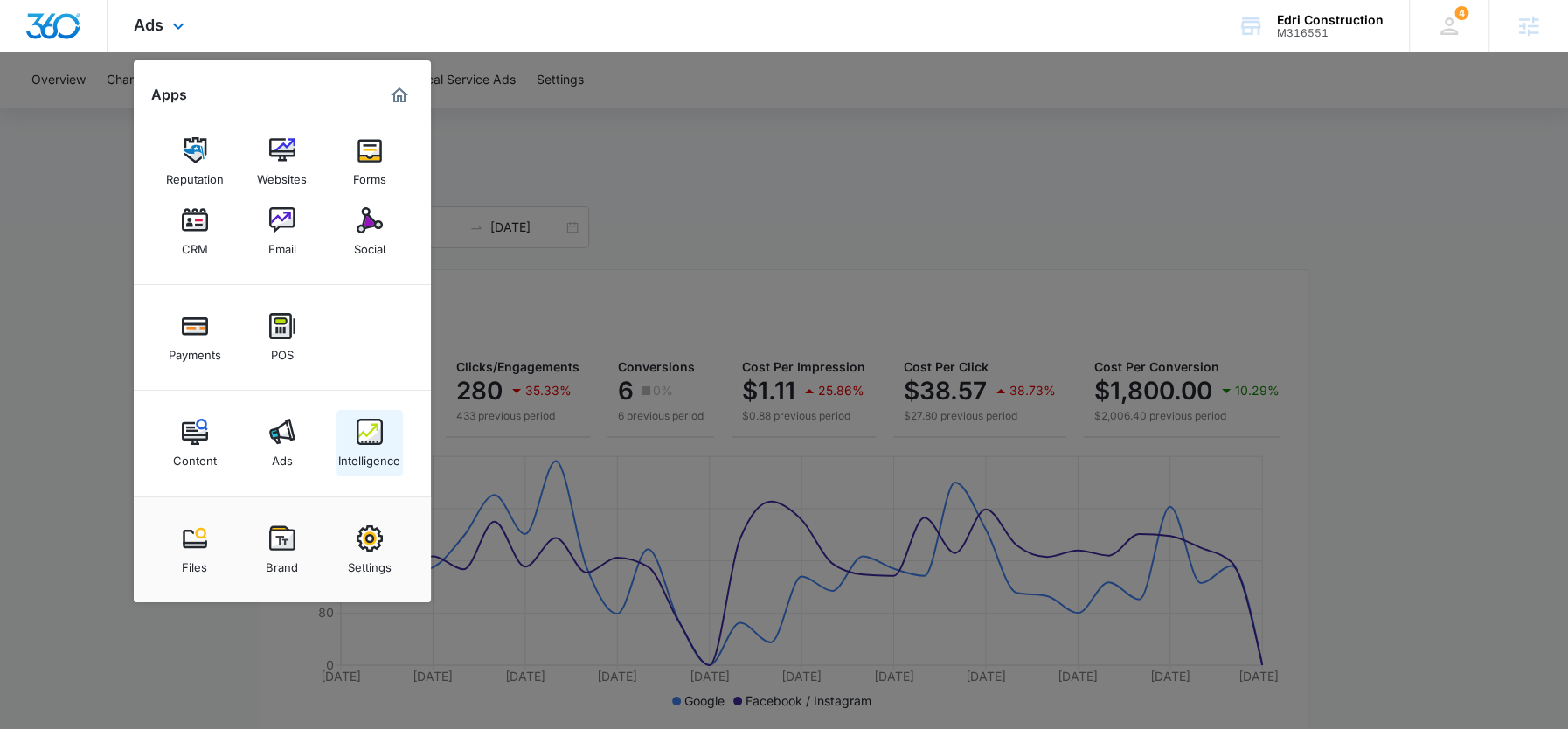
click at [363, 439] on img at bounding box center [369, 431] width 27 height 27
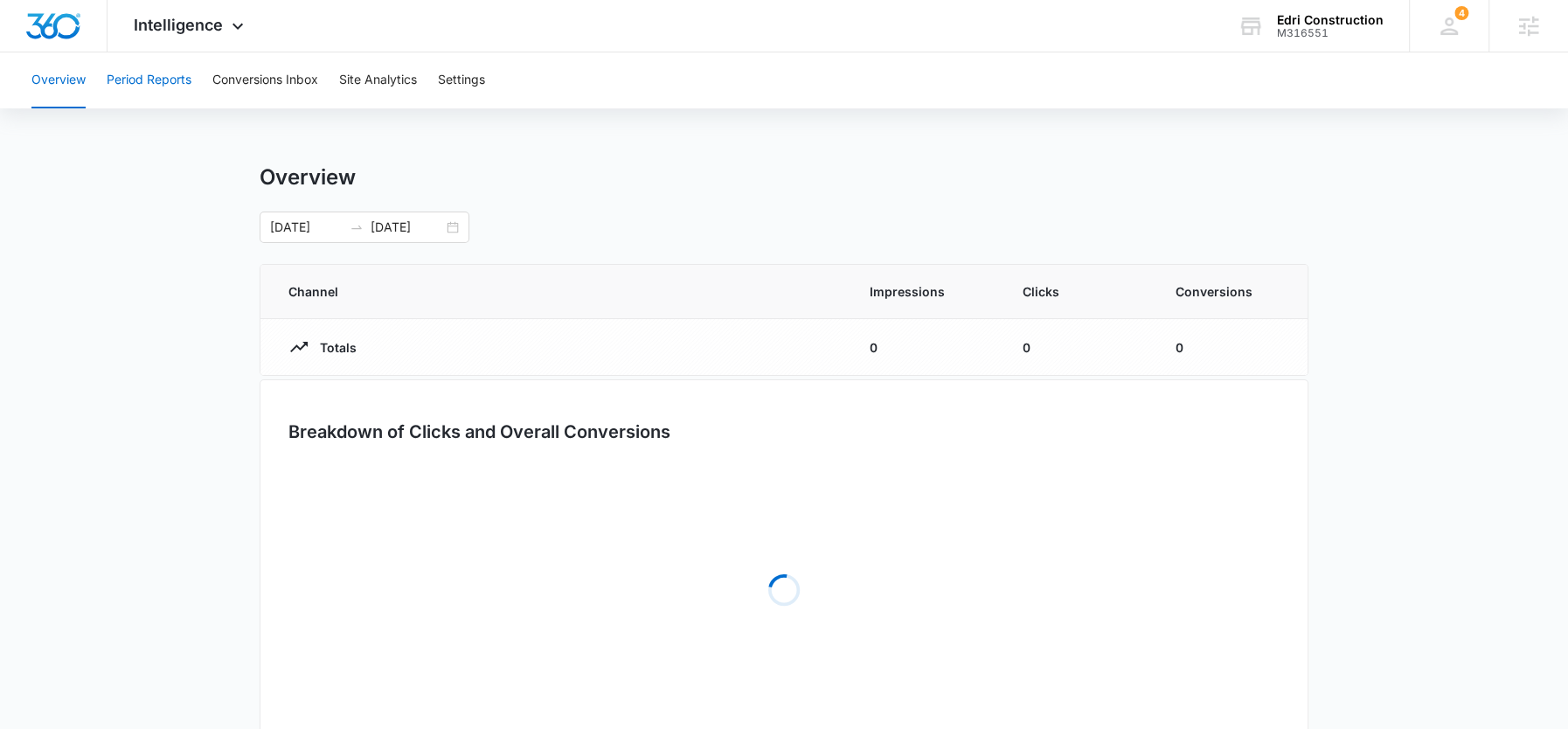
click at [149, 74] on button "Period Reports" at bounding box center [149, 80] width 85 height 56
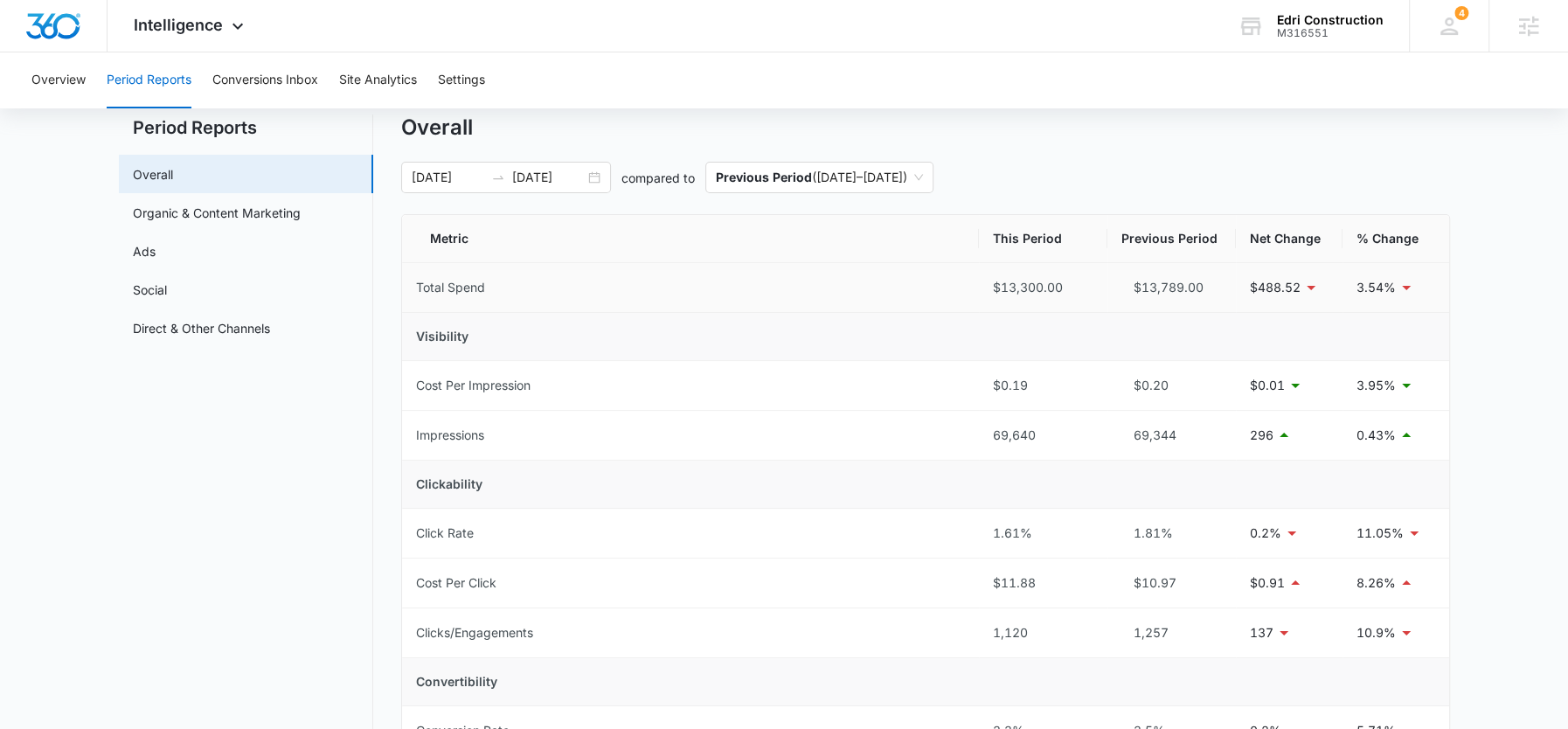
scroll to position [54, 0]
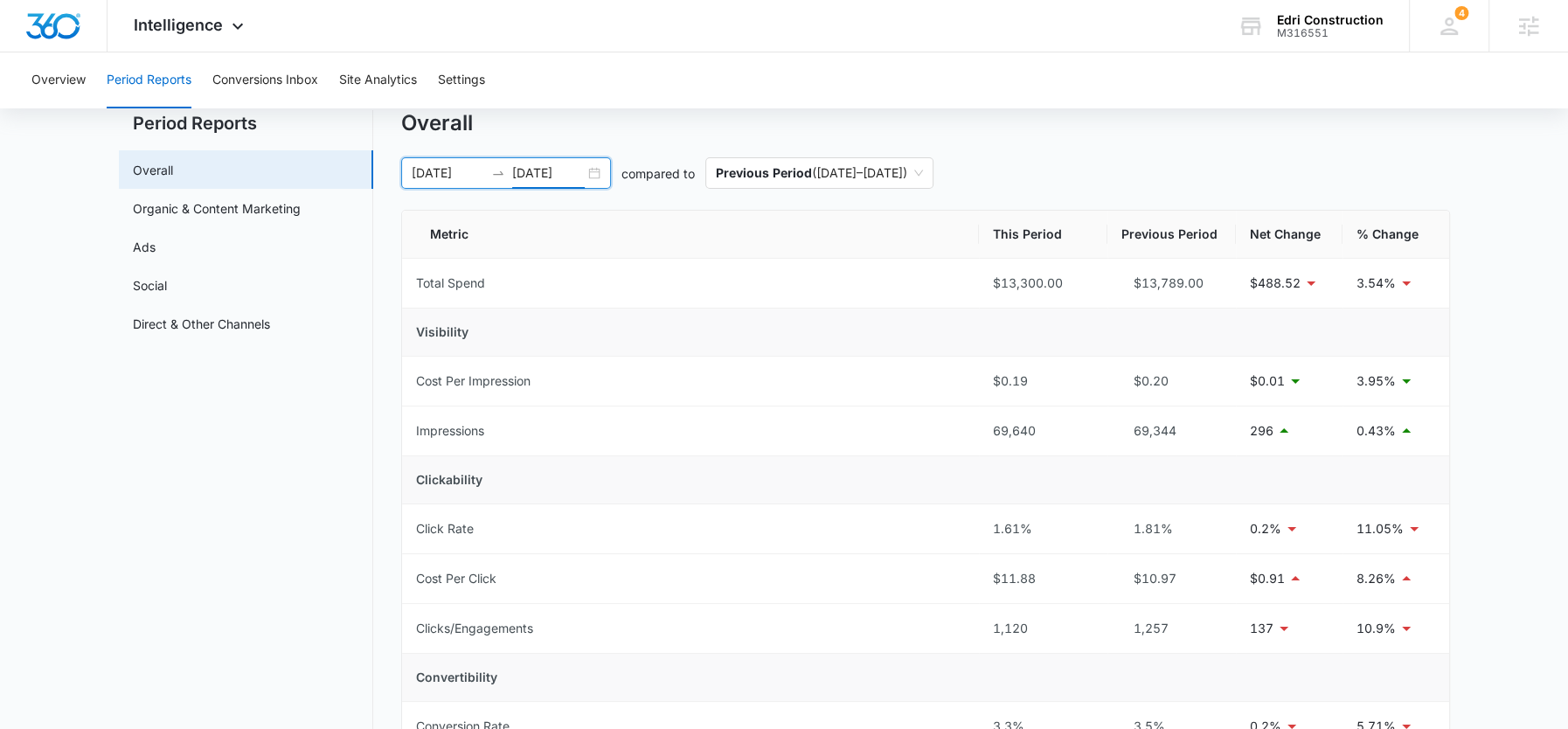
click at [547, 176] on input "[DATE]" at bounding box center [548, 172] width 72 height 19
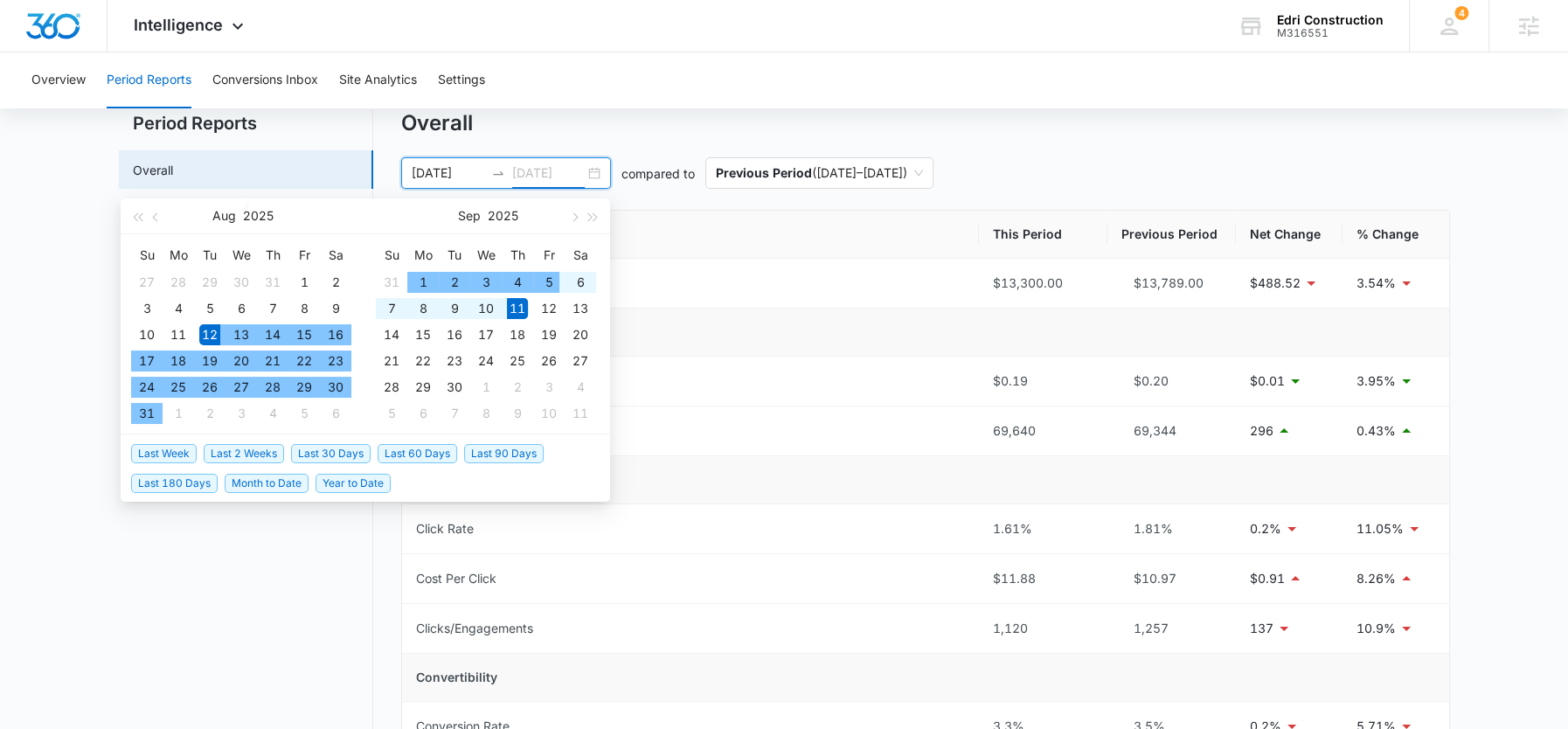
type input "[DATE]"
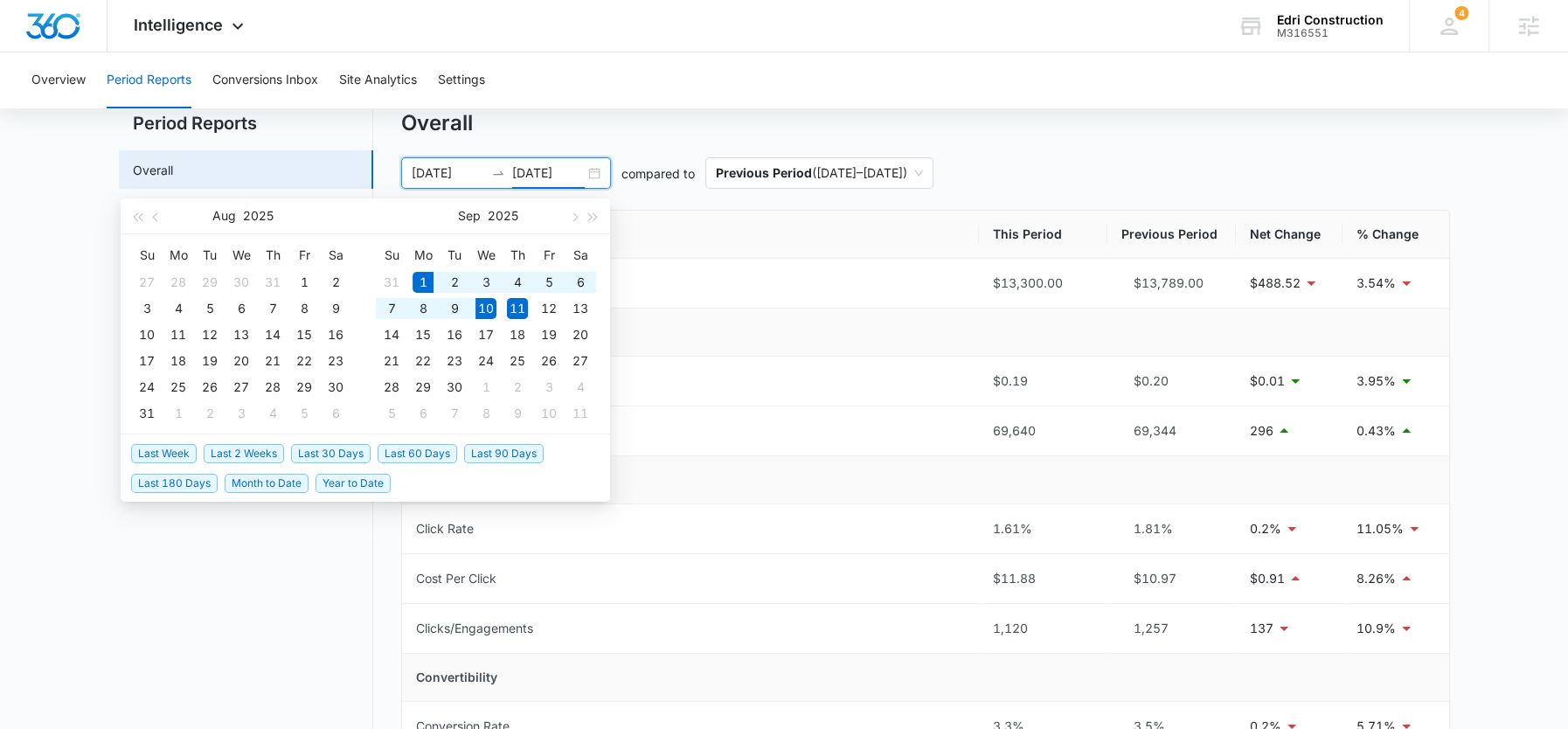
click at [261, 483] on span "Month to Date" at bounding box center [266, 483] width 84 height 19
type input "[DATE]"
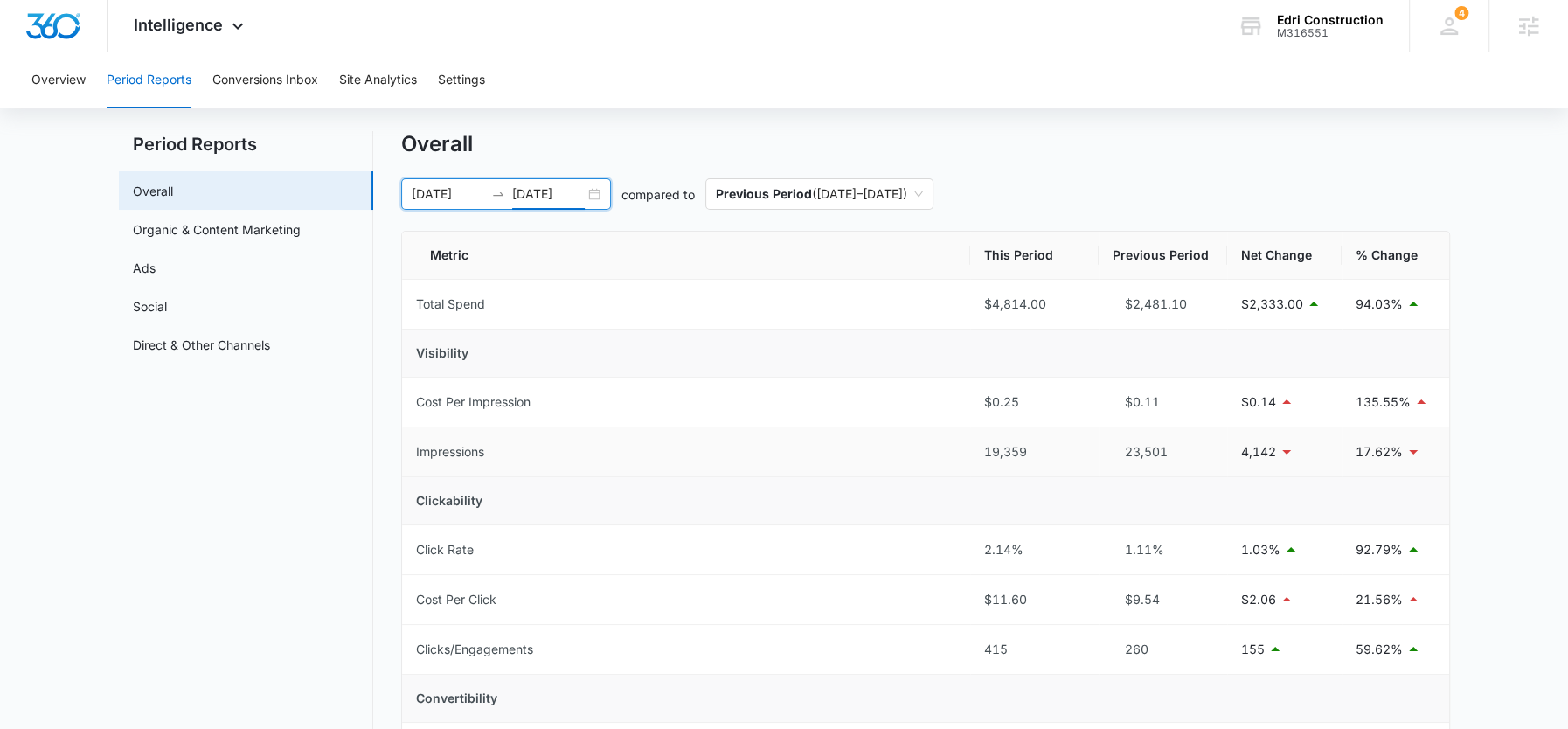
scroll to position [0, 0]
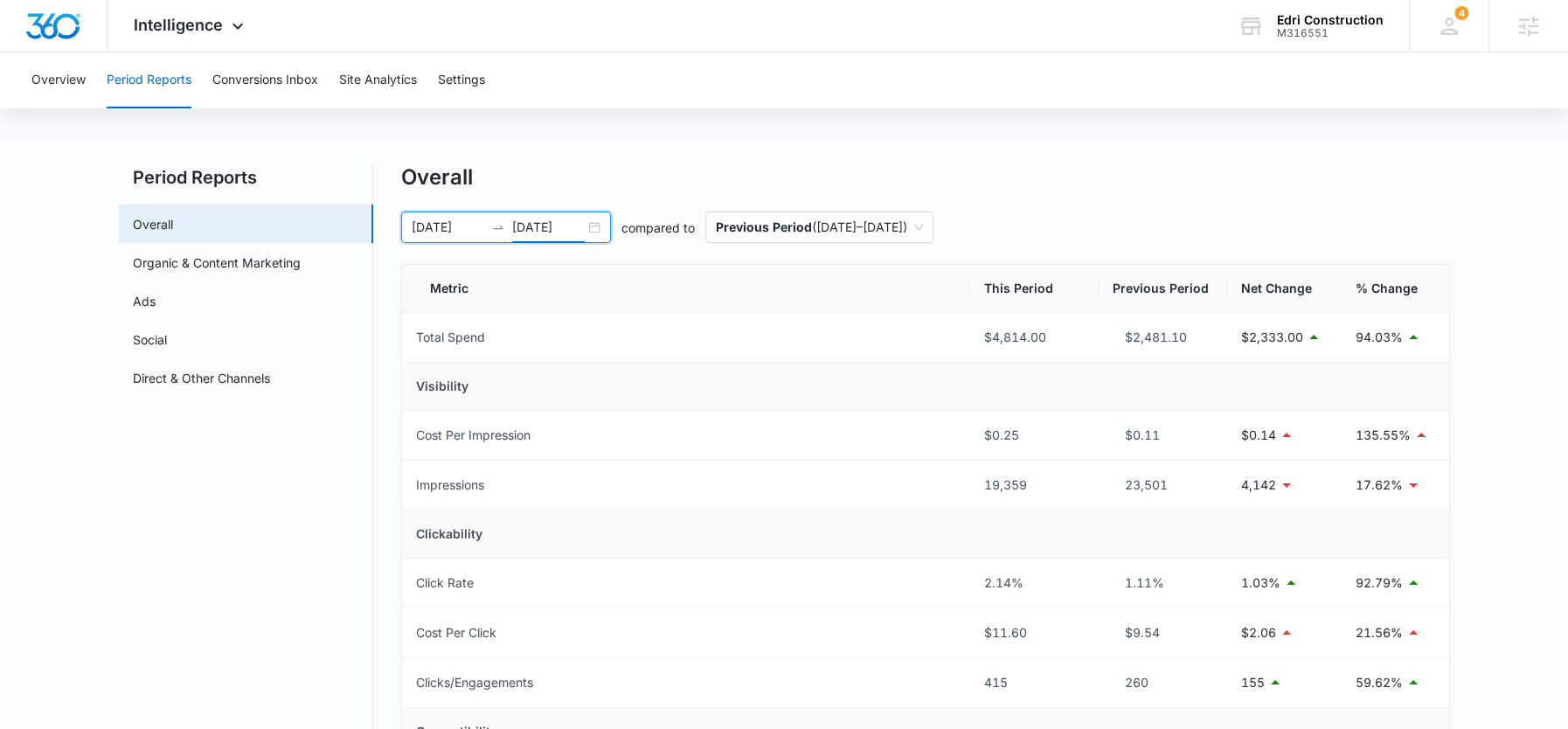
click at [555, 229] on input "[DATE]" at bounding box center [548, 227] width 72 height 19
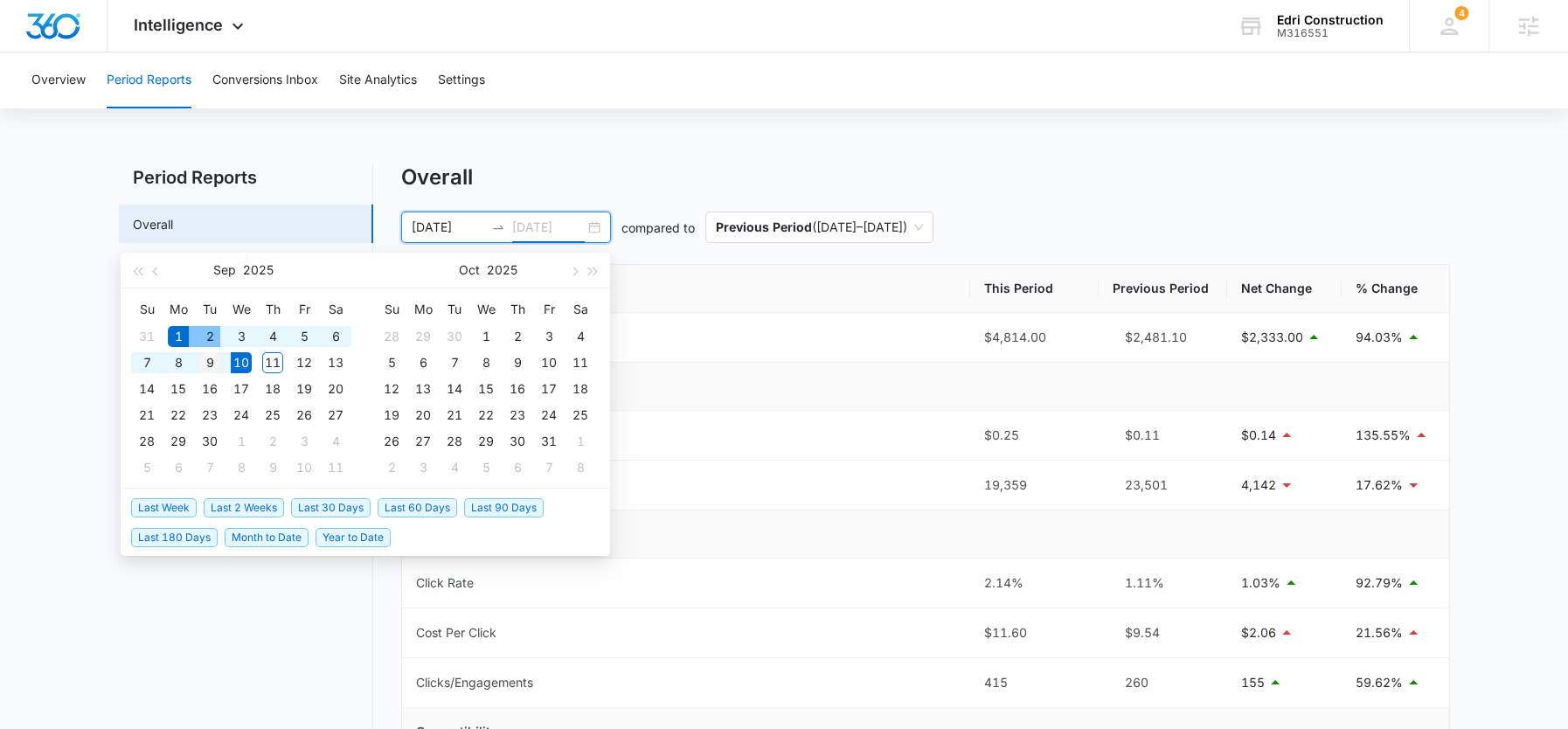
type input "[DATE]"
click at [203, 363] on div "9" at bounding box center [209, 362] width 21 height 21
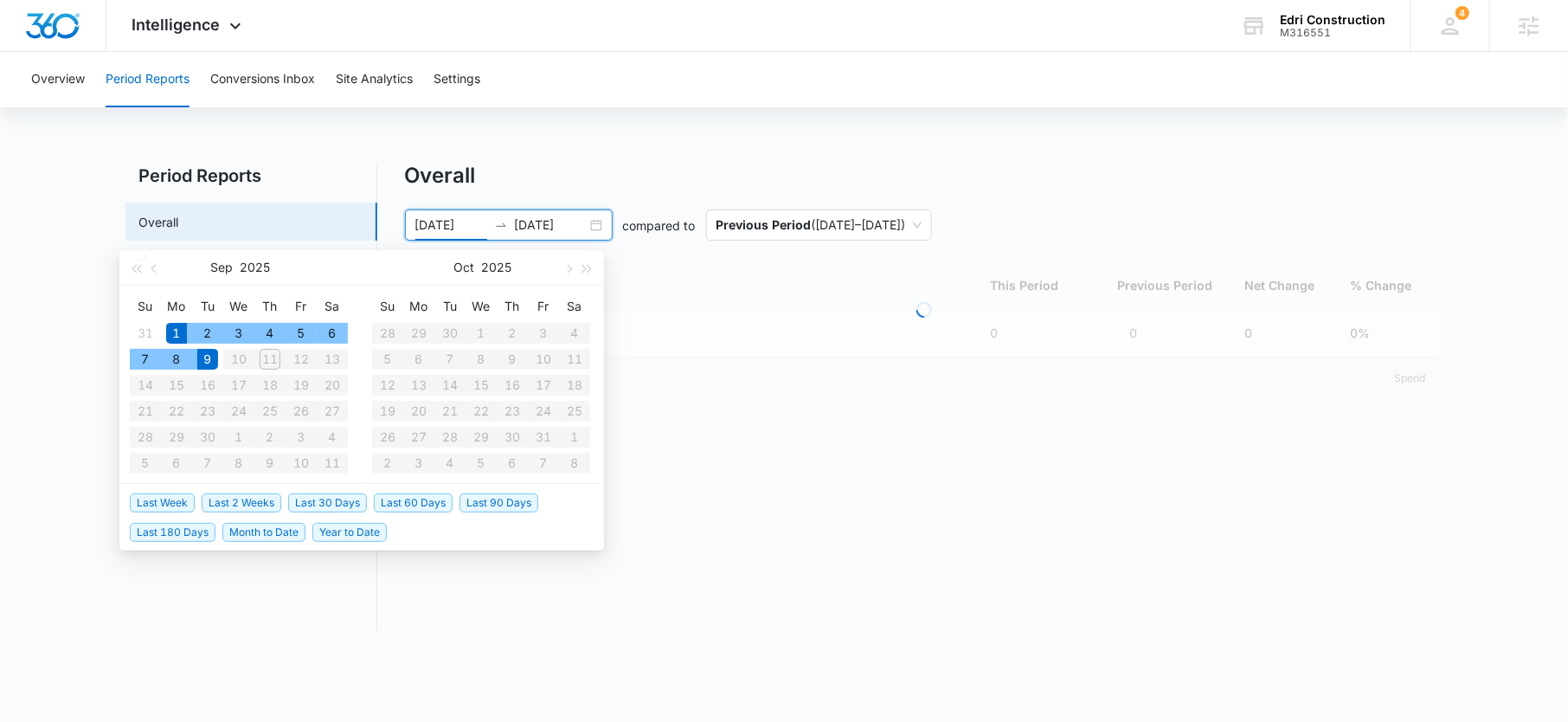
type input "[DATE]"
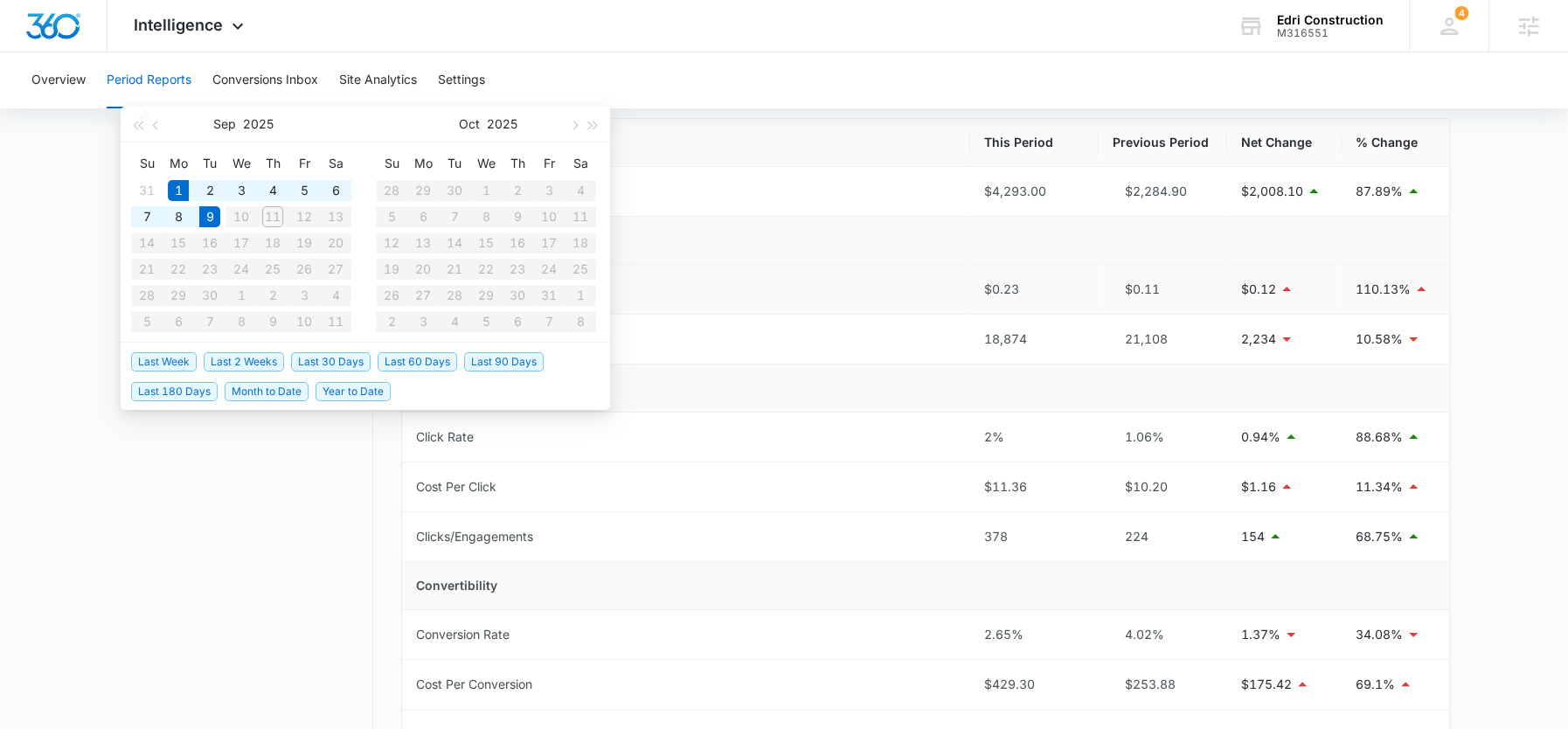
scroll to position [11, 0]
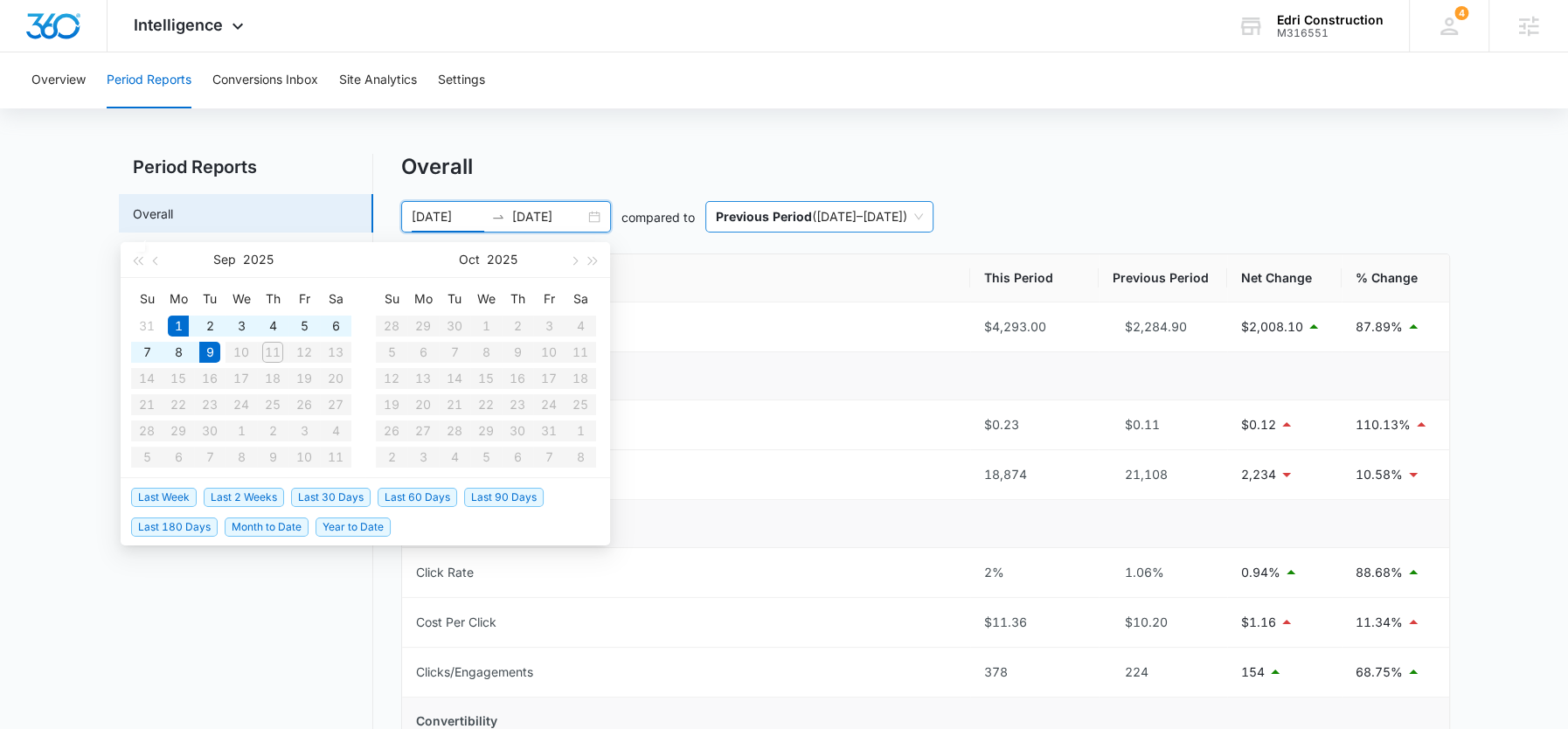
click at [897, 214] on span "Previous Period ( [DATE] – [DATE] )" at bounding box center [818, 217] width 207 height 30
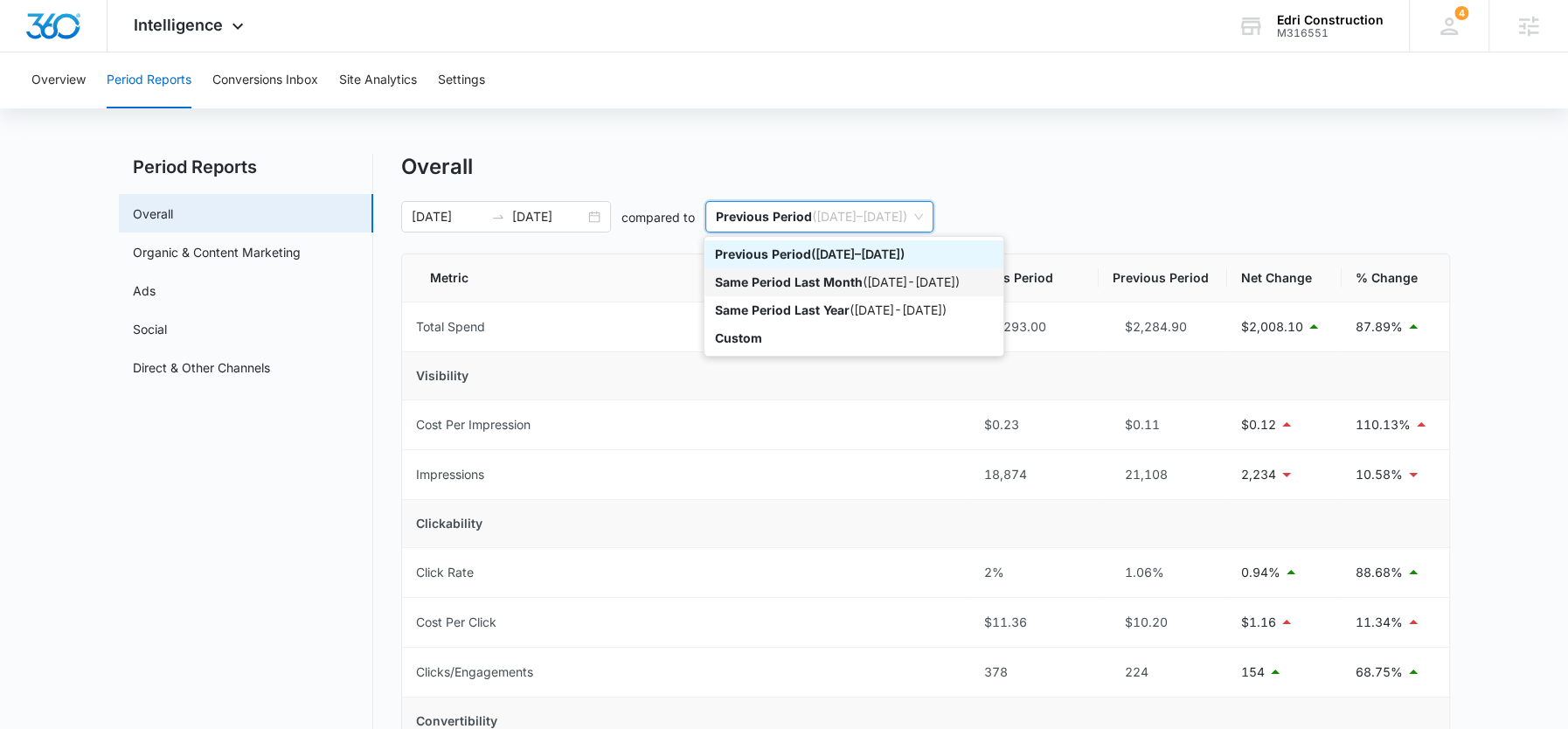
click at [857, 281] on p "Same Period Last Month" at bounding box center [788, 281] width 147 height 15
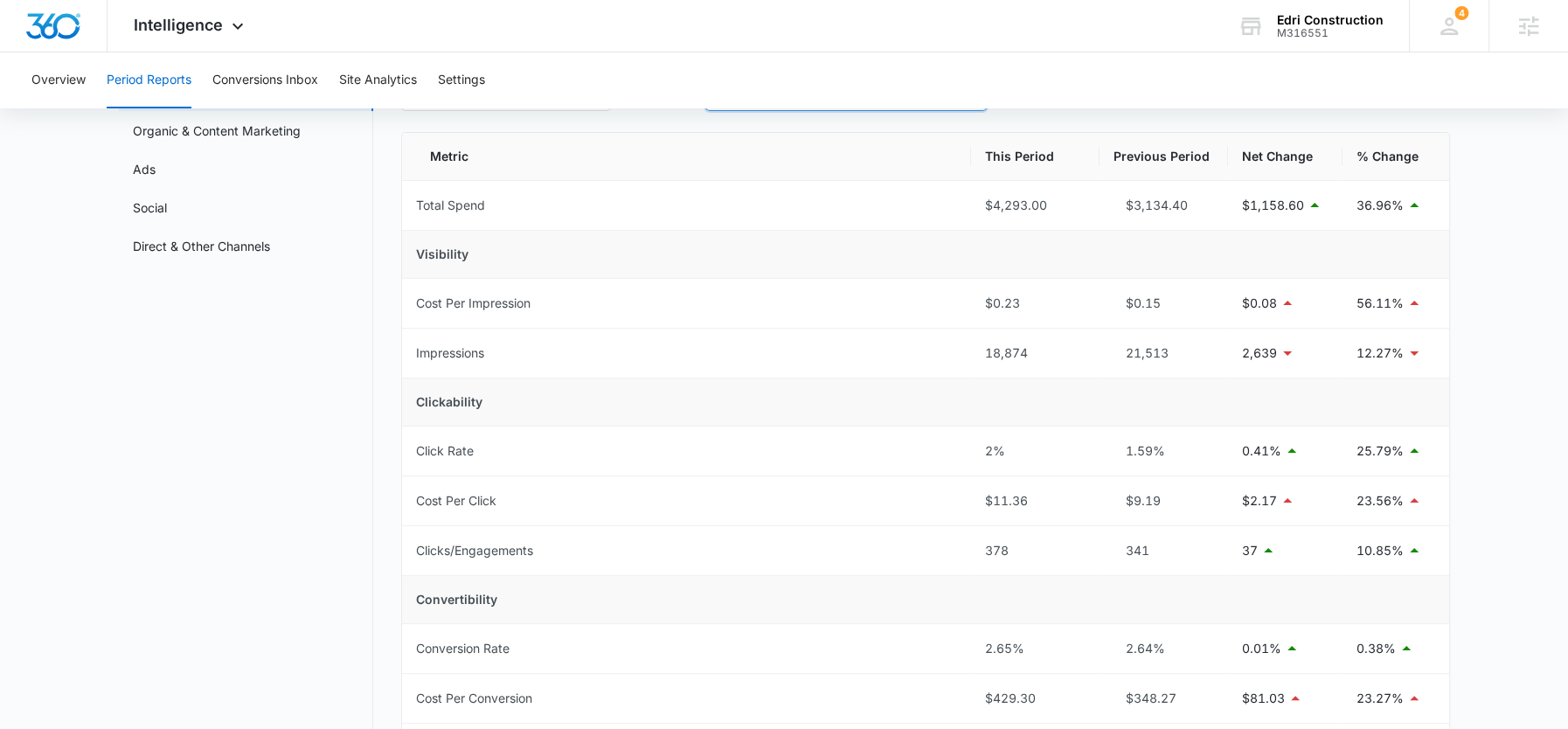
scroll to position [0, 0]
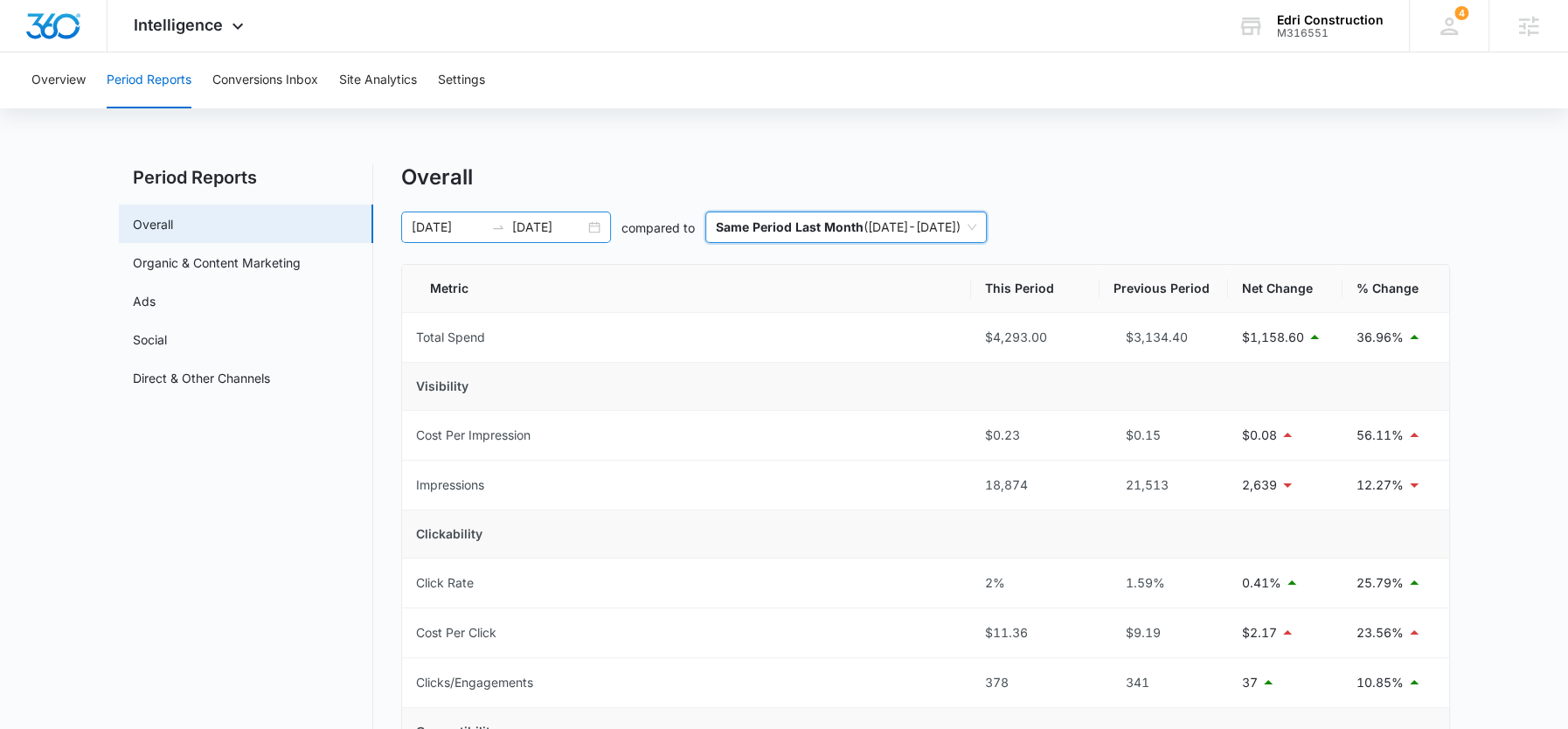
click at [546, 233] on input "[DATE]" at bounding box center [548, 227] width 72 height 19
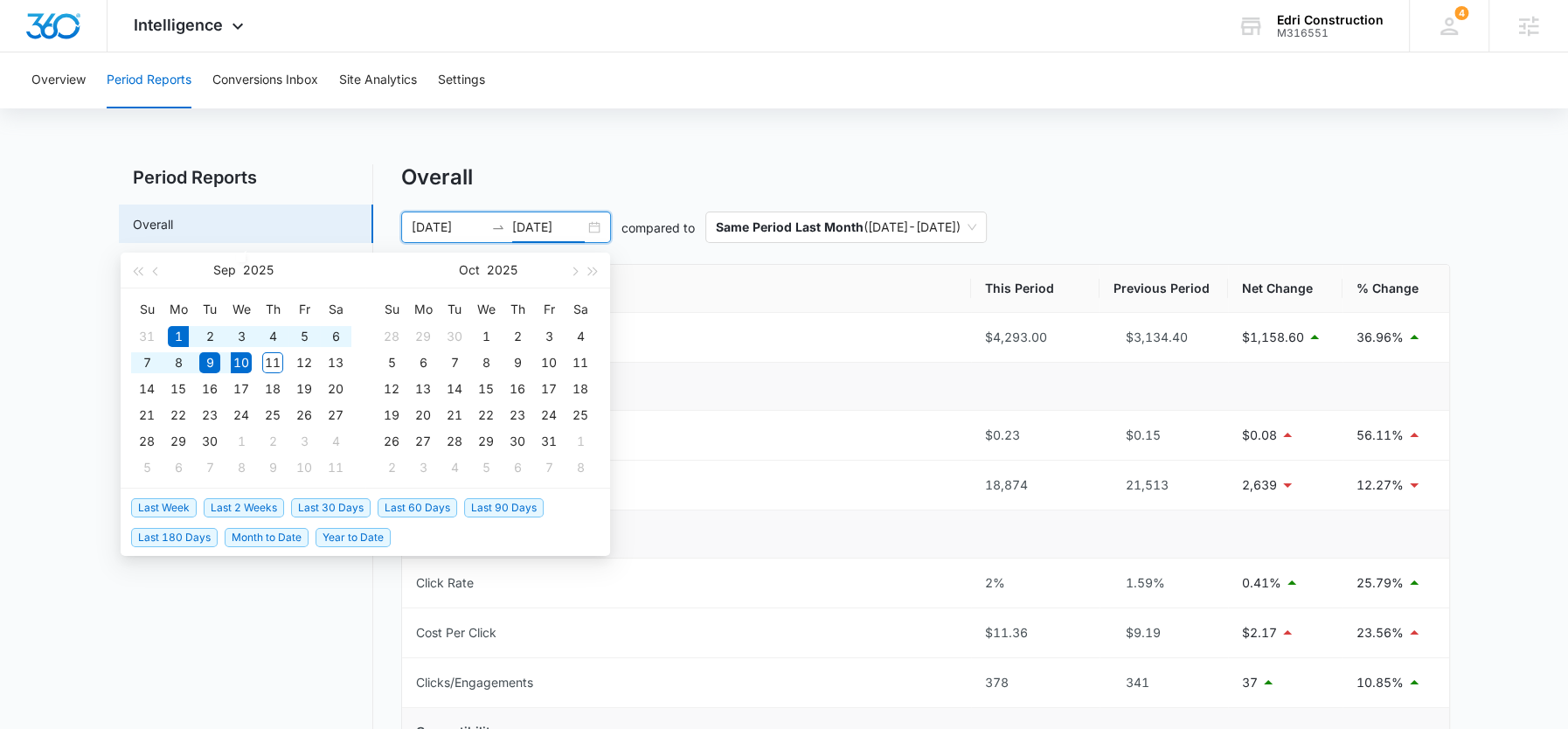
click at [278, 536] on span "Month to Date" at bounding box center [266, 537] width 84 height 19
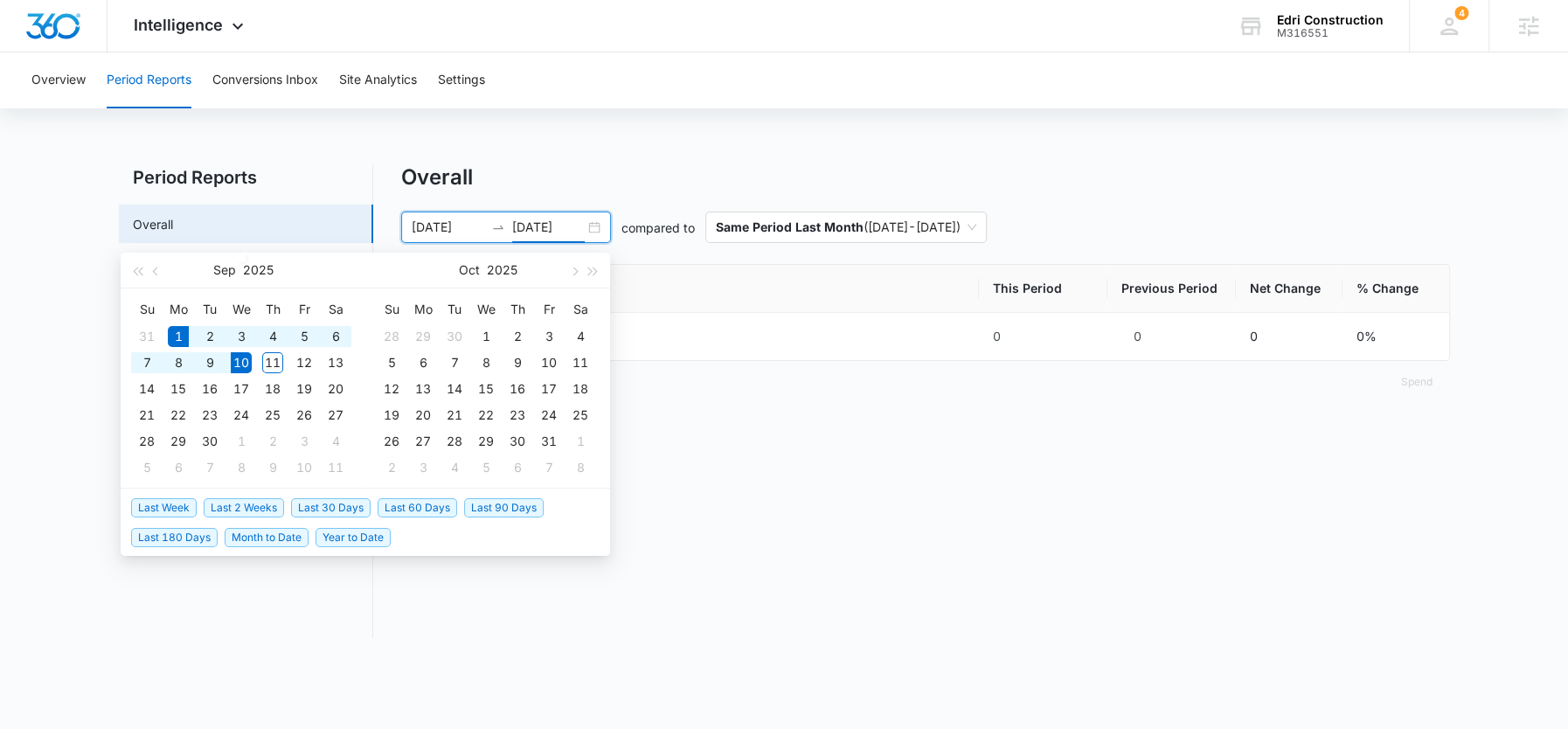
type input "[DATE]"
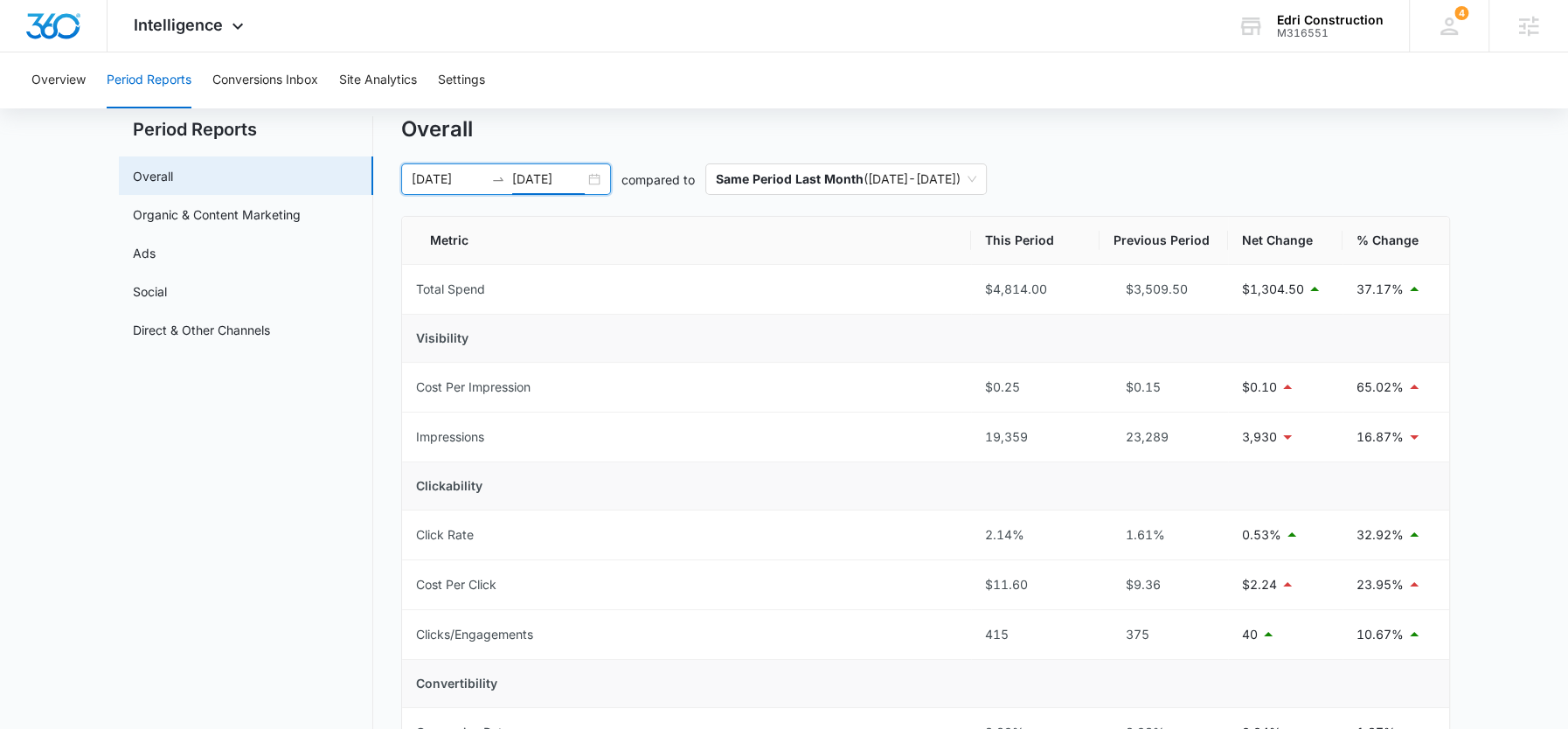
scroll to position [44, 0]
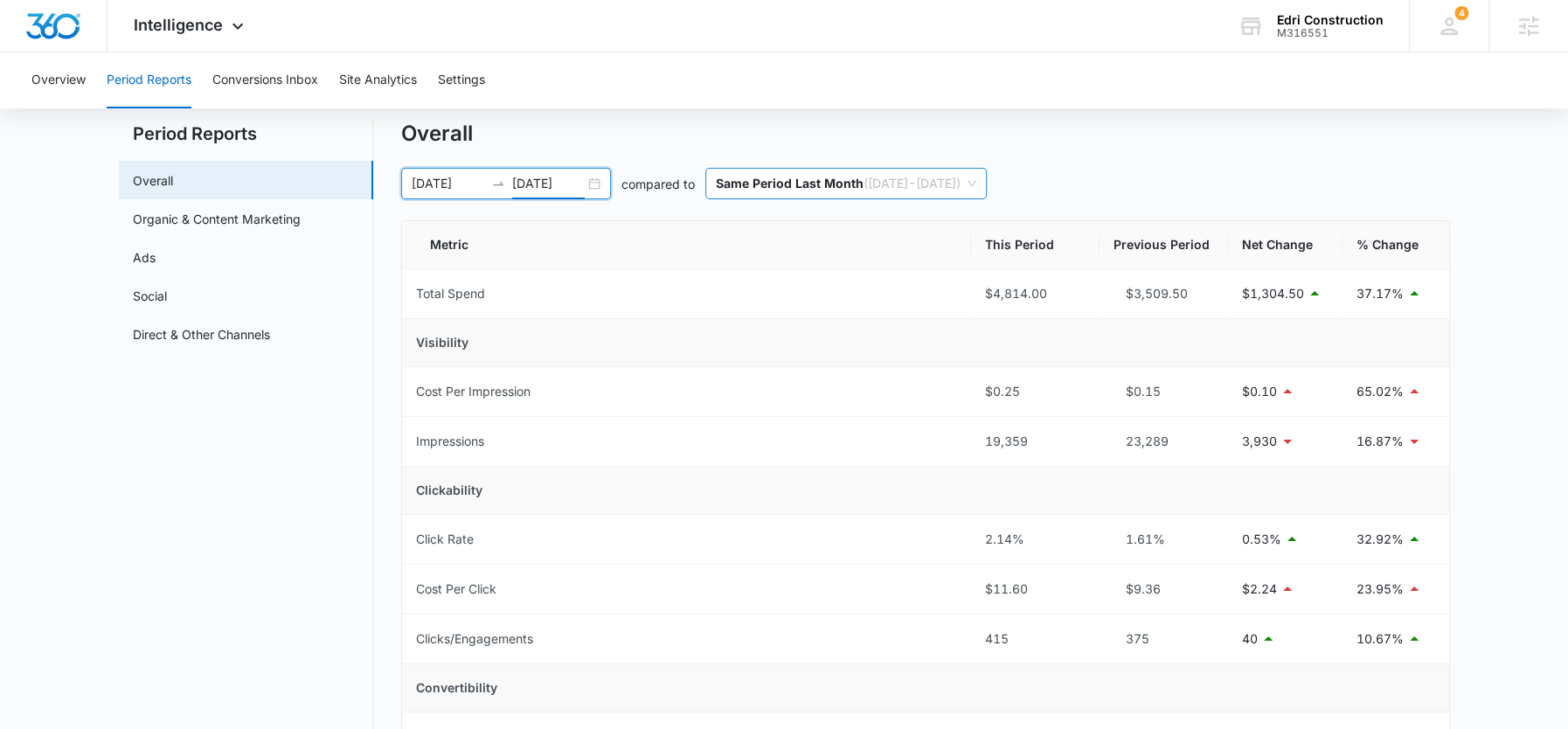
click at [887, 188] on span "Same Period Last Month ( [DATE] - [DATE] )" at bounding box center [845, 183] width 260 height 30
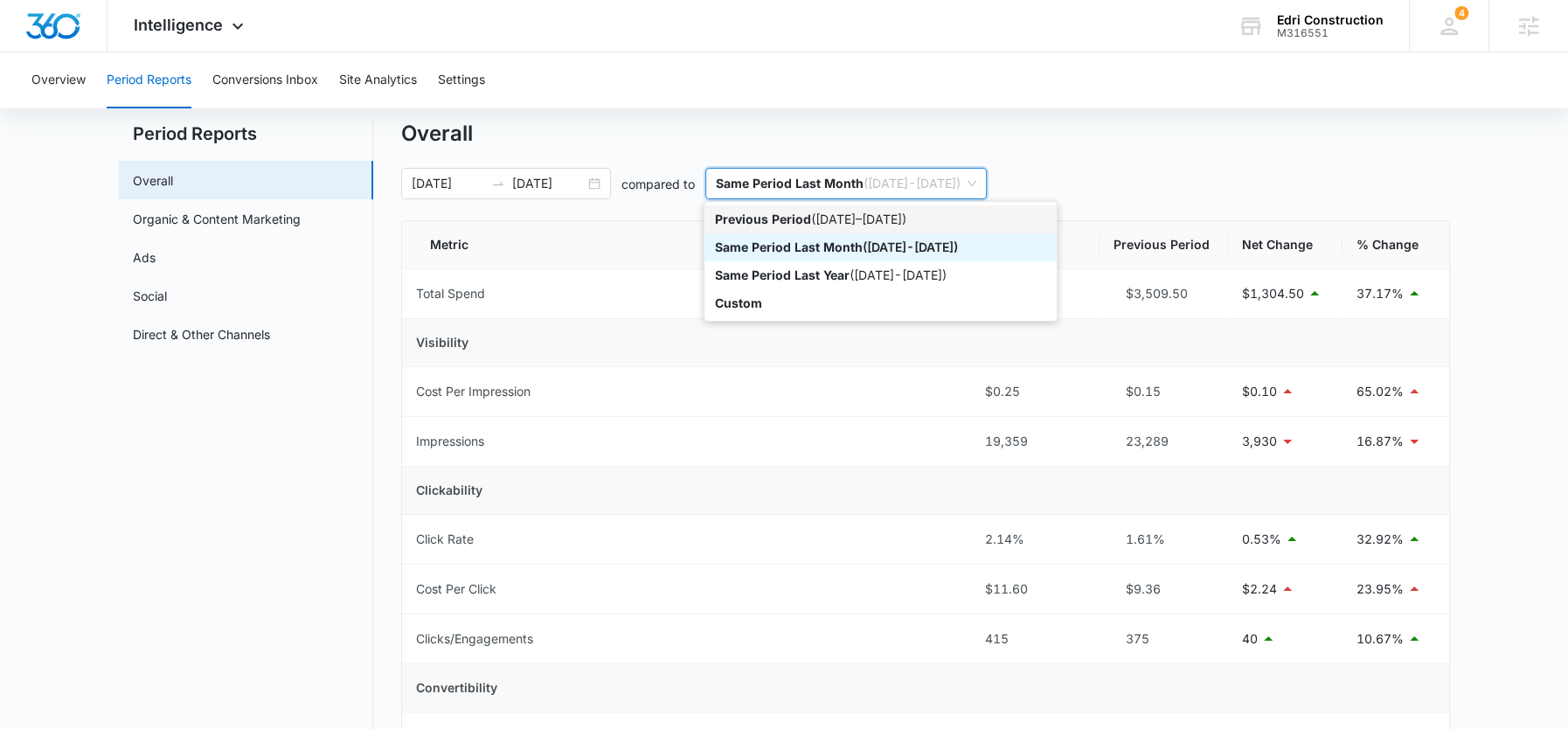
click at [836, 225] on div "Previous Period ( [DATE] – [DATE] )" at bounding box center [880, 219] width 331 height 19
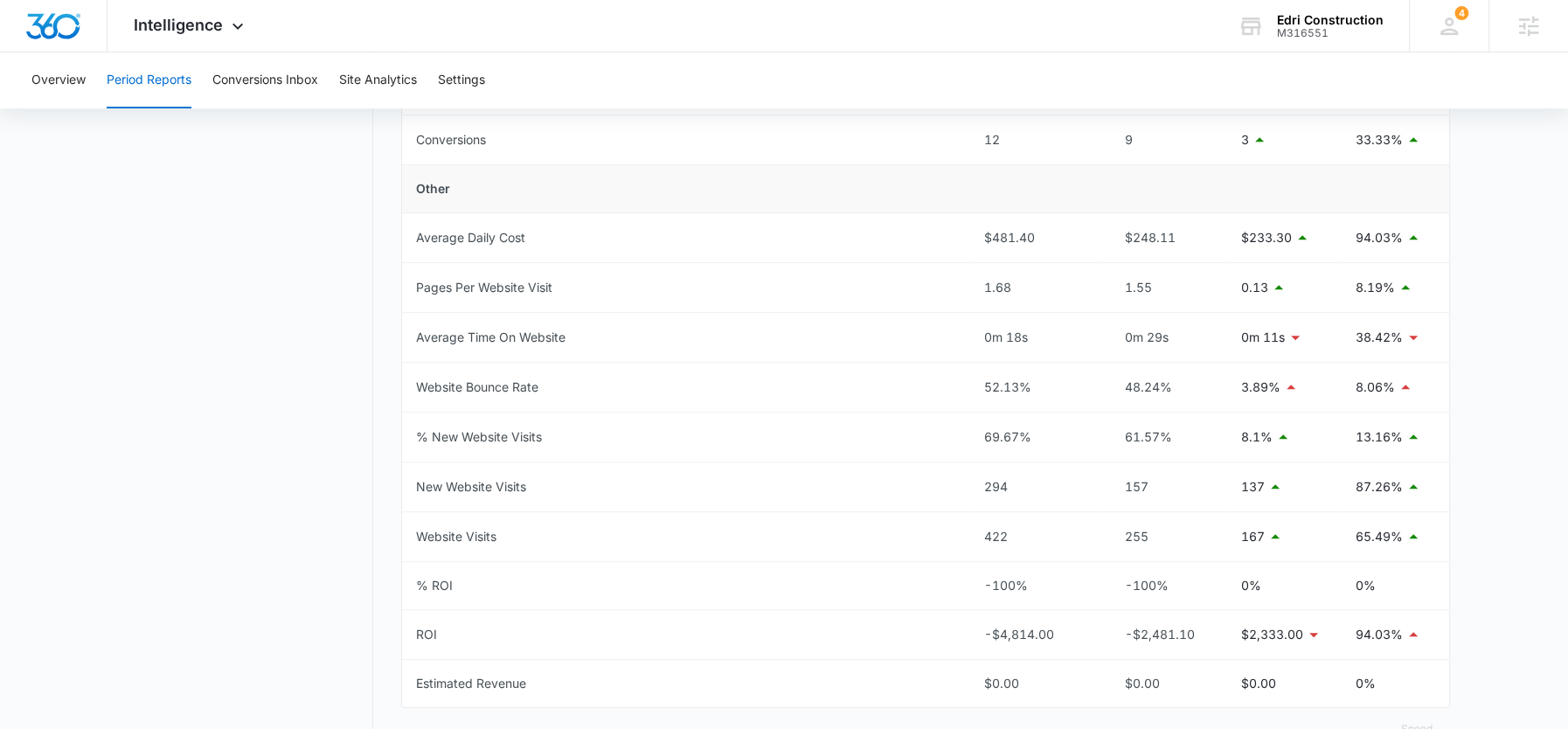
scroll to position [743, 0]
click at [287, 72] on button "Conversions Inbox" at bounding box center [265, 80] width 106 height 56
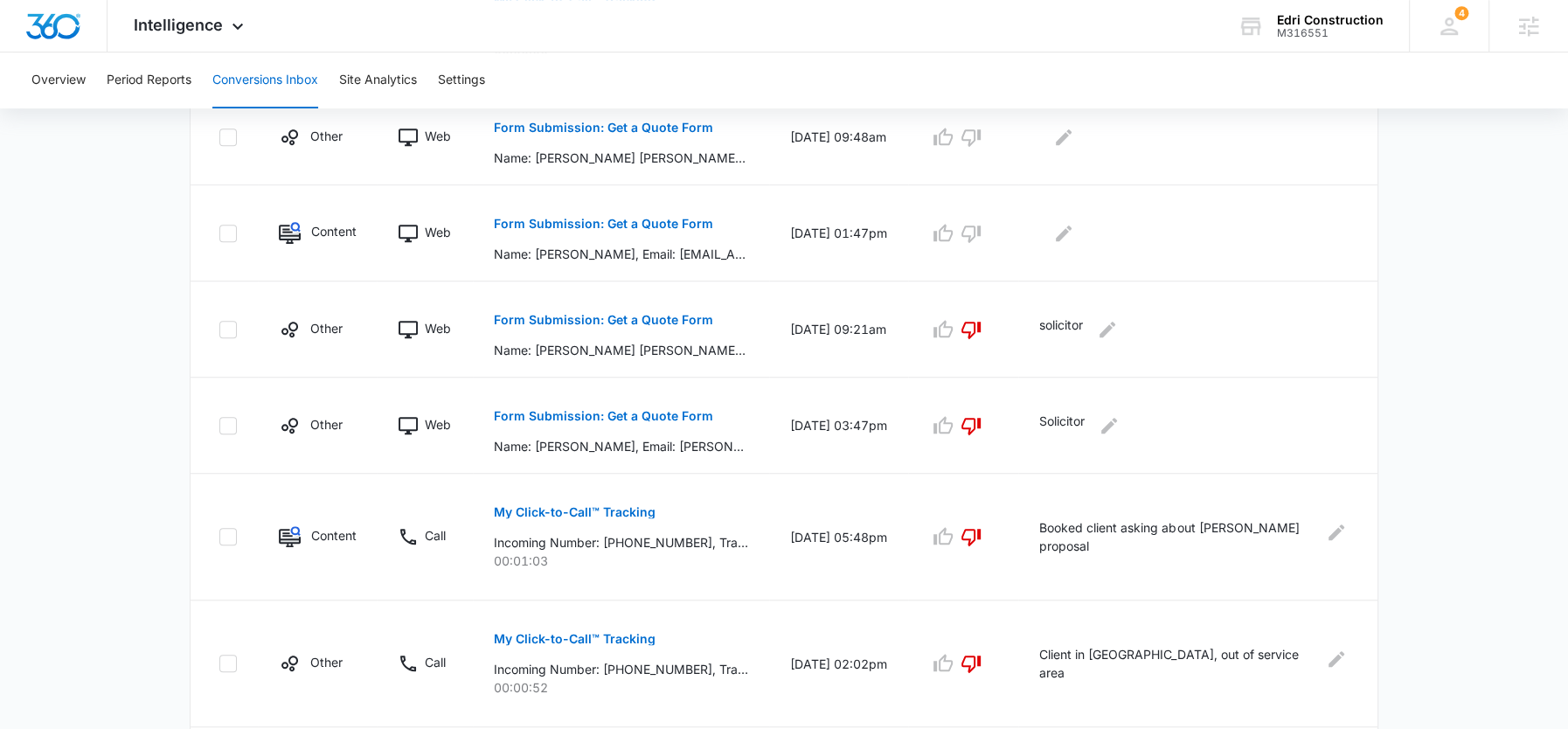
scroll to position [956, 0]
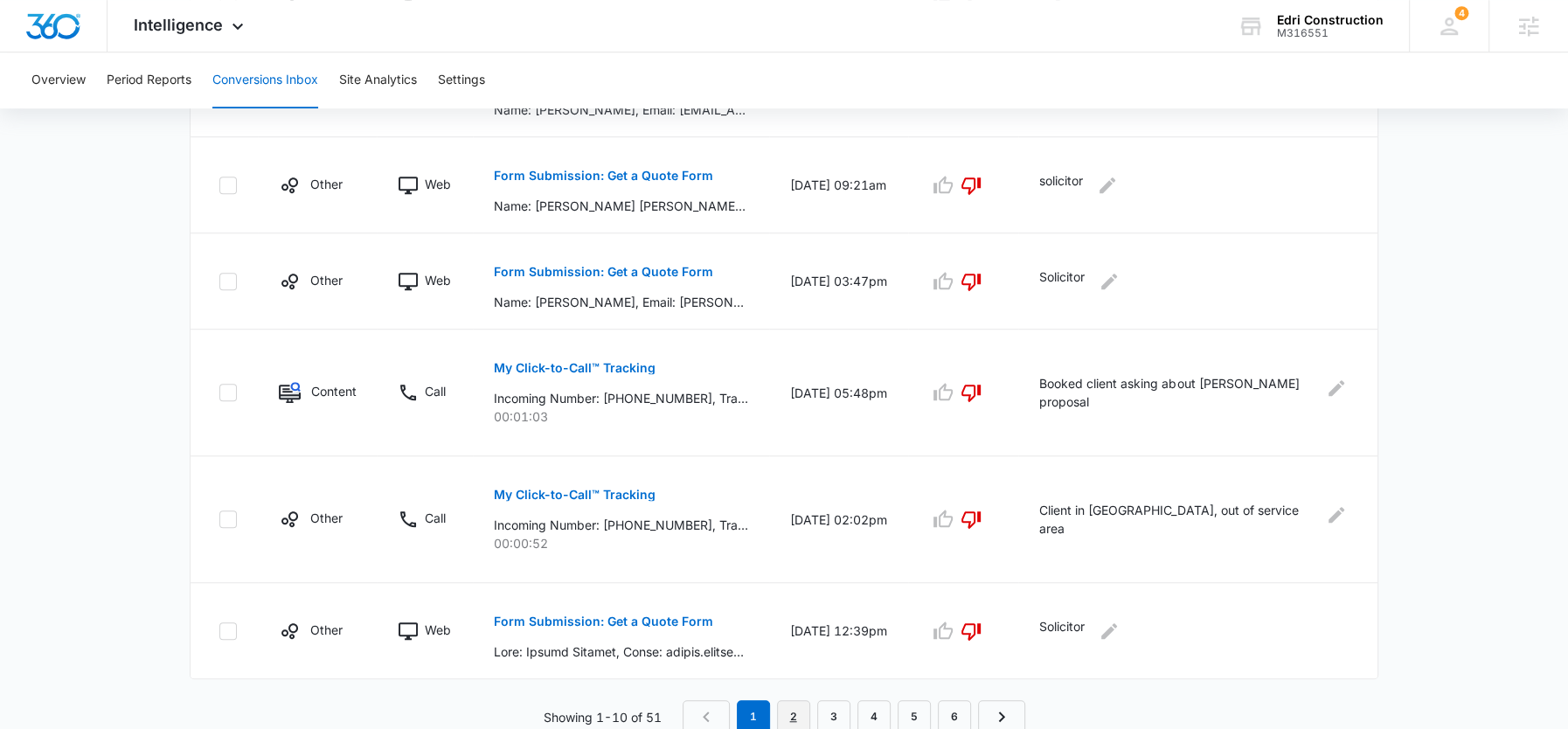
click at [795, 700] on link "2" at bounding box center [793, 717] width 34 height 34
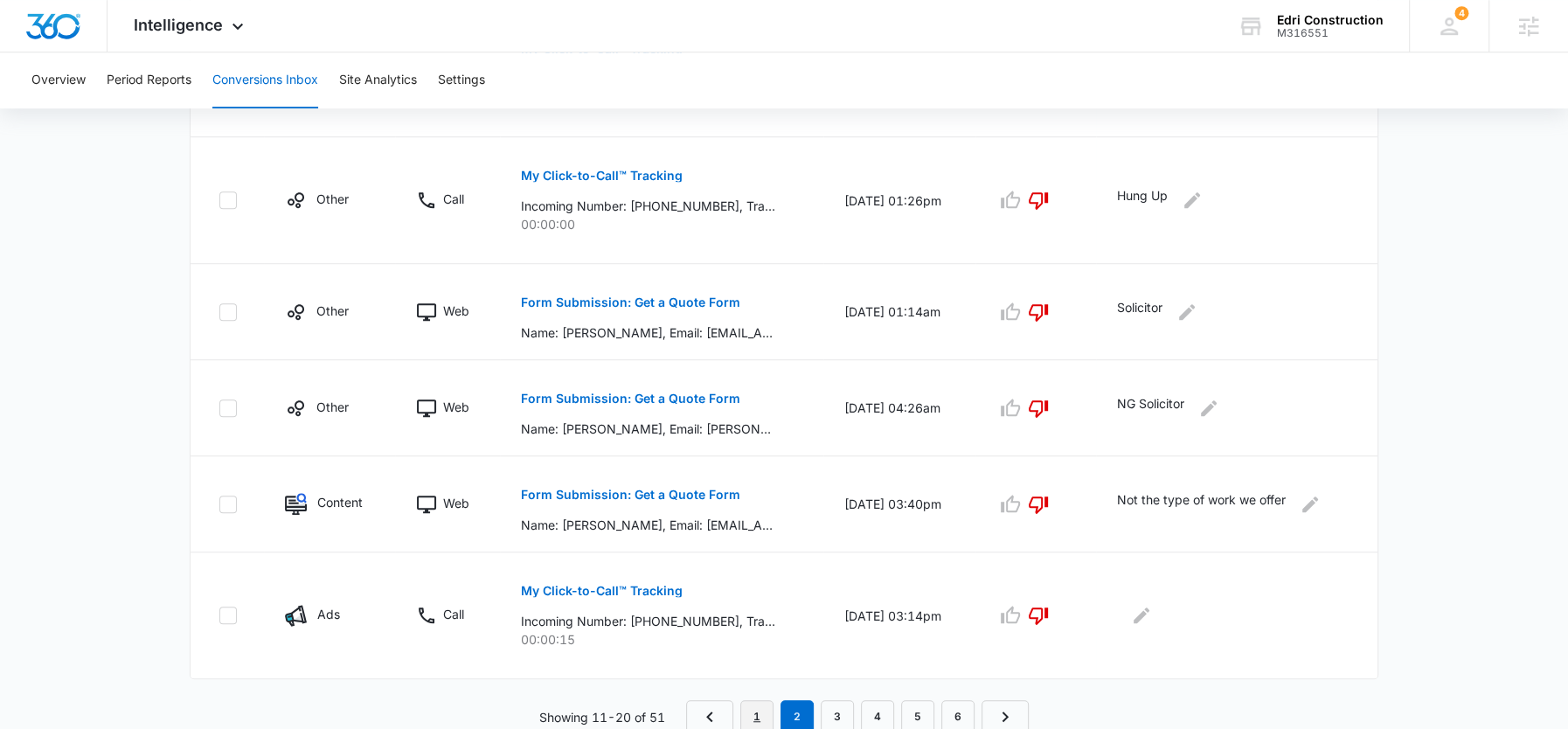
click at [761, 712] on link "1" at bounding box center [757, 717] width 34 height 34
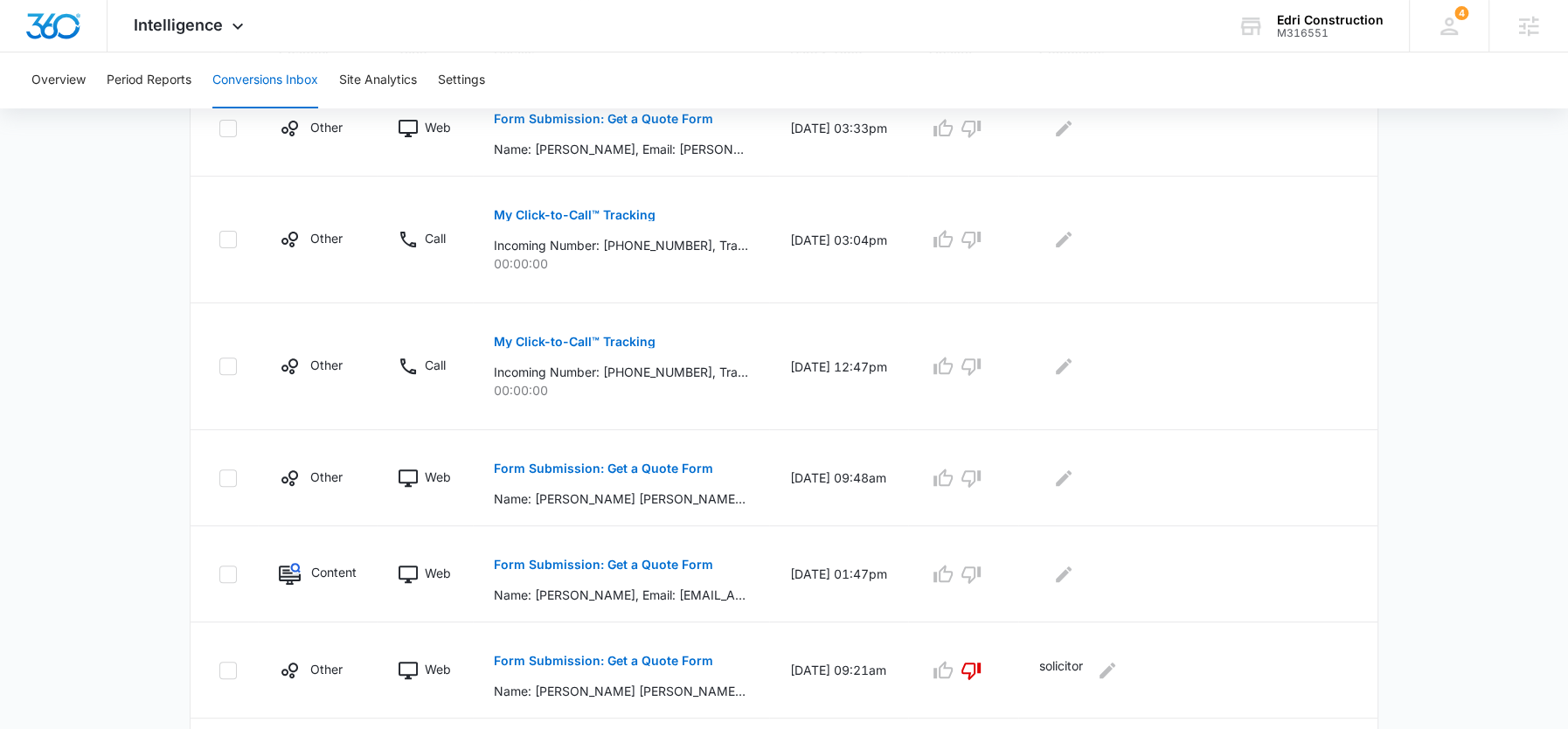
scroll to position [468, 0]
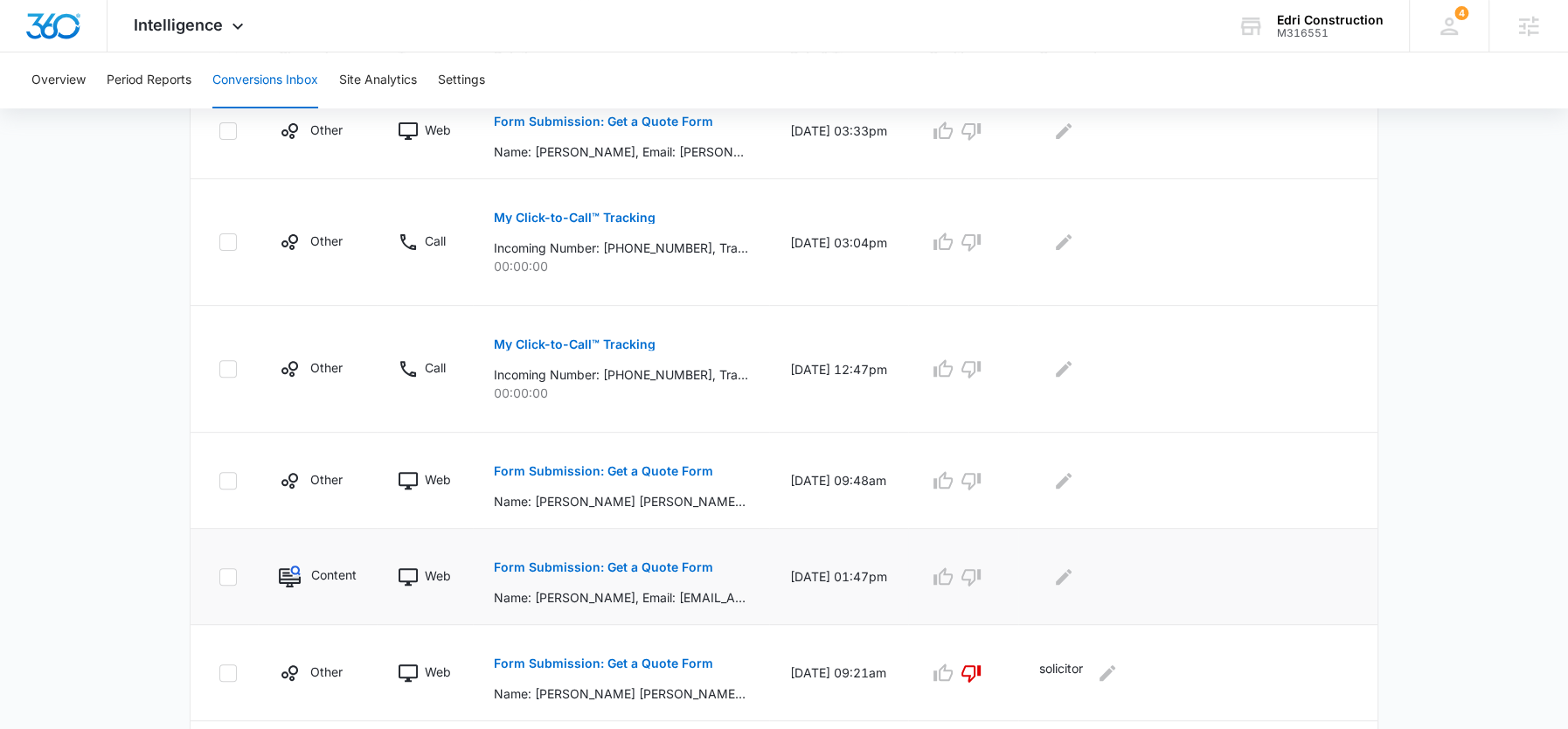
click at [656, 563] on p "Form Submission: Get a Quote Form" at bounding box center [603, 567] width 220 height 12
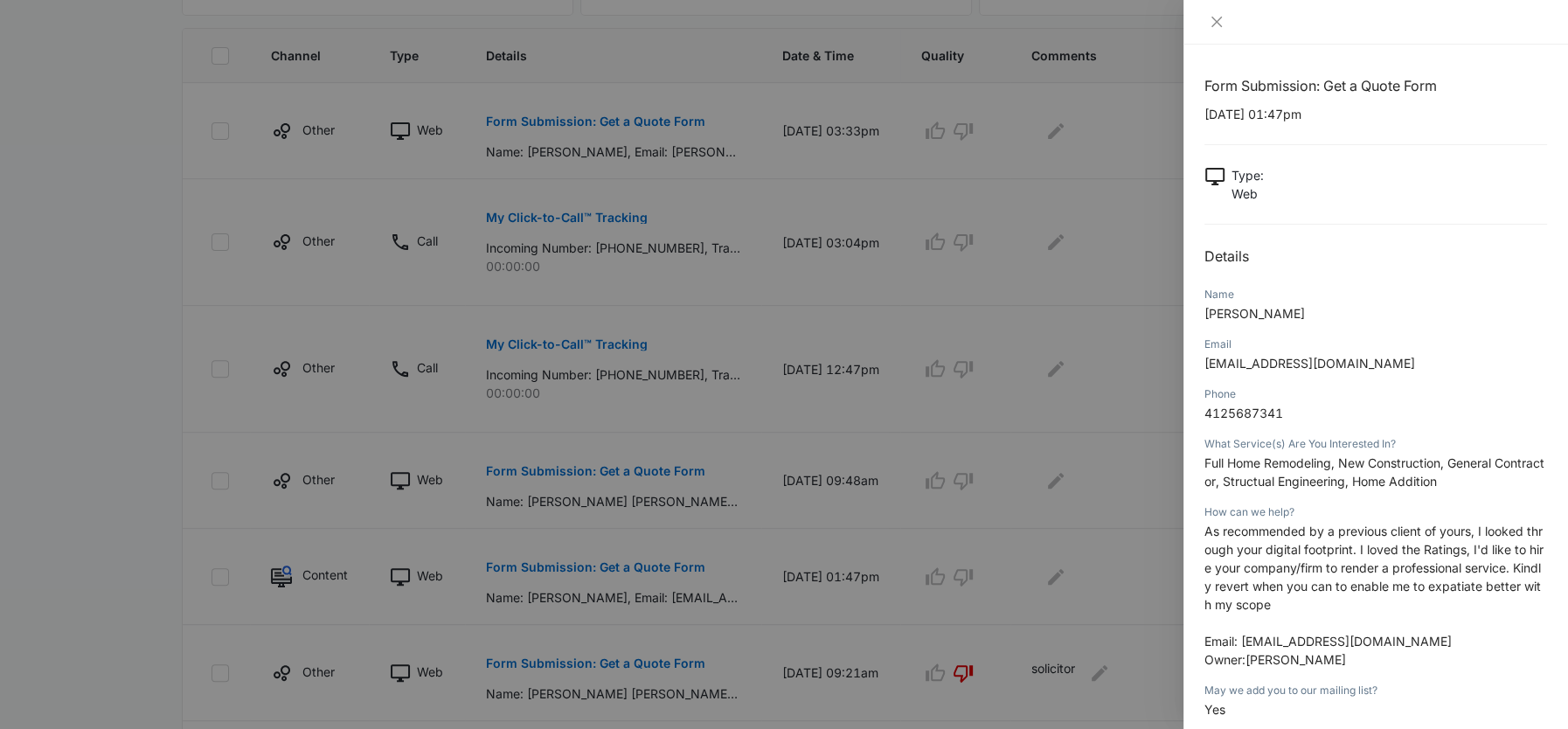
click at [975, 523] on div at bounding box center [784, 364] width 1568 height 729
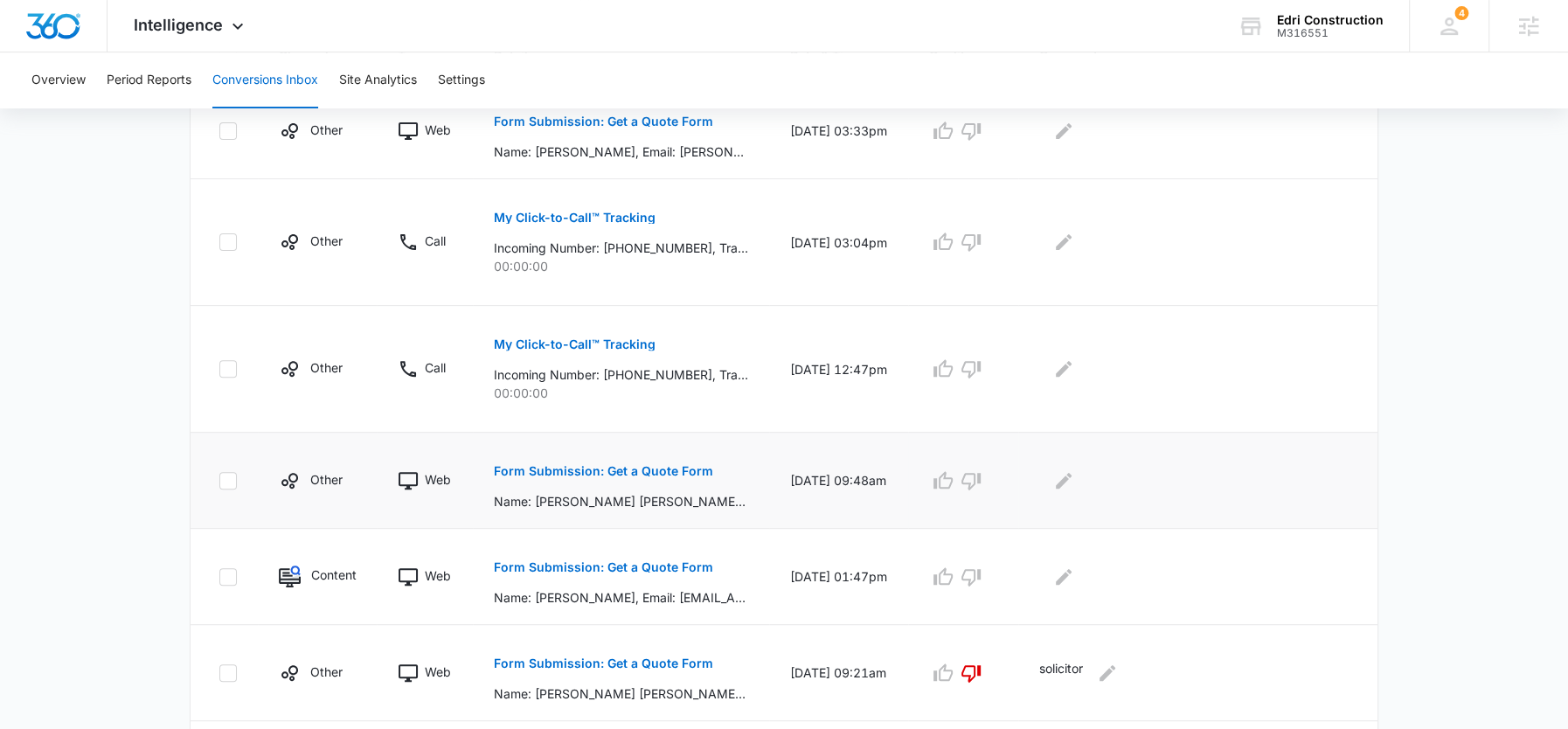
click at [632, 460] on button "Form Submission: Get a Quote Form" at bounding box center [603, 471] width 220 height 42
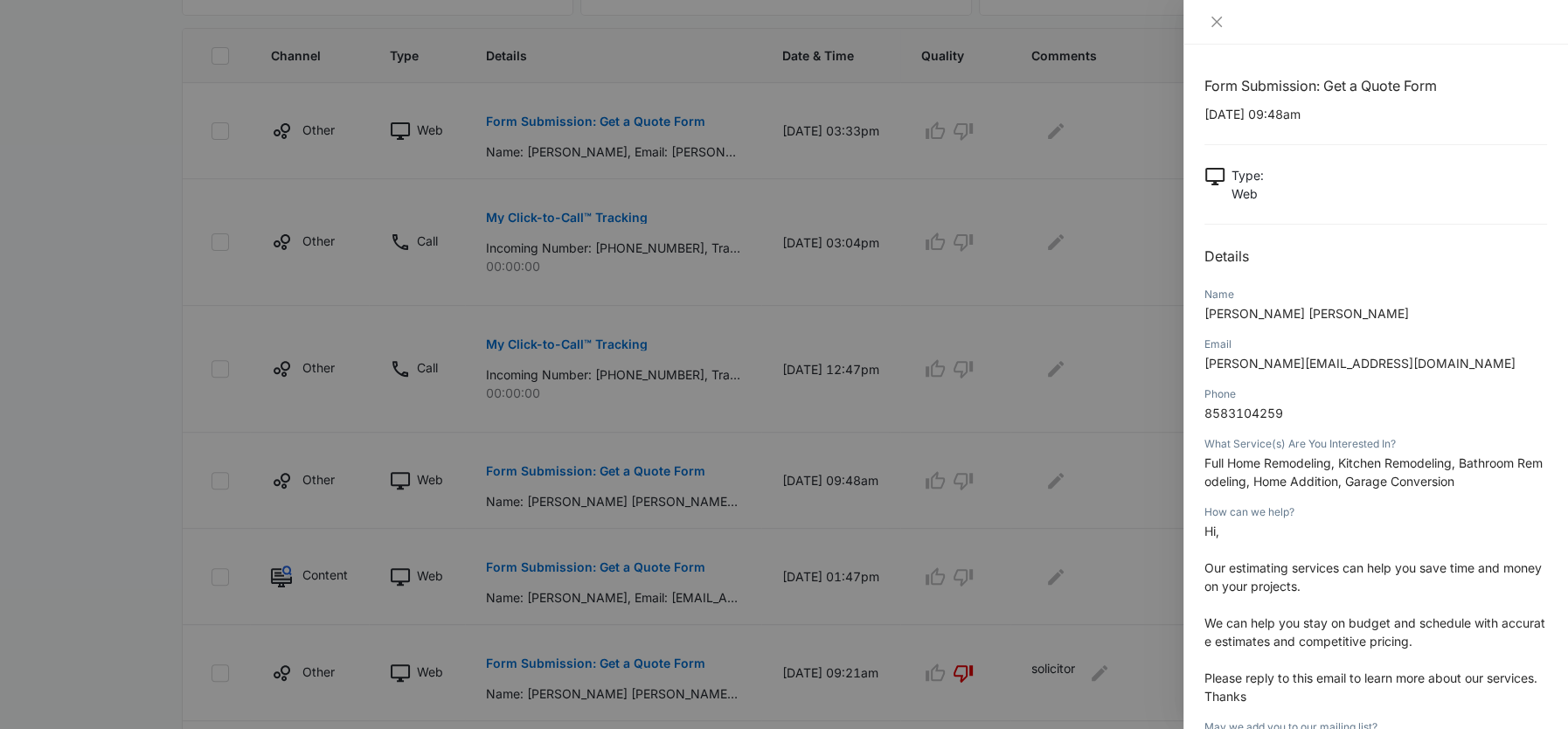
click at [982, 464] on div at bounding box center [784, 364] width 1568 height 729
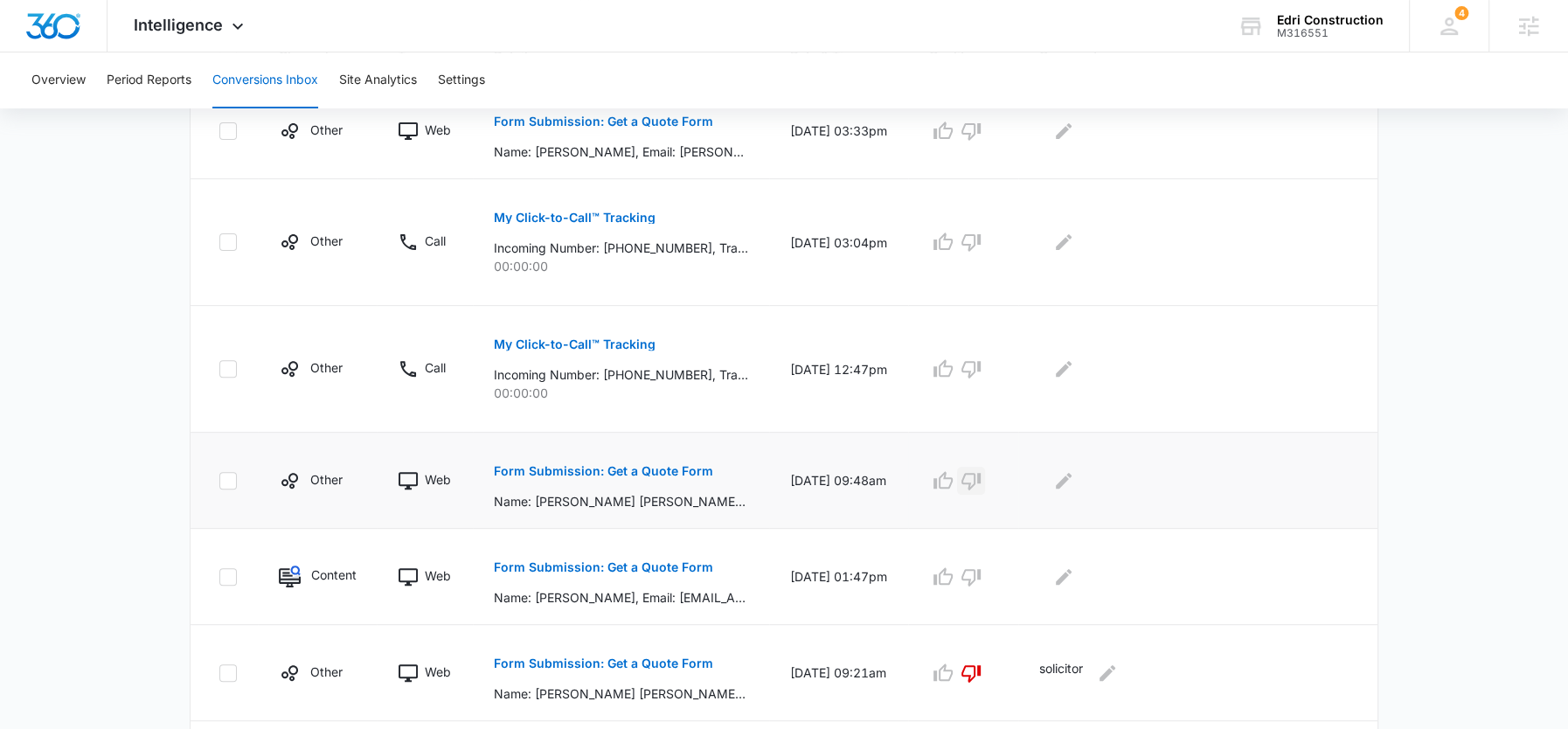
click at [981, 475] on icon "button" at bounding box center [970, 480] width 21 height 21
click at [981, 365] on icon "button" at bounding box center [970, 368] width 21 height 21
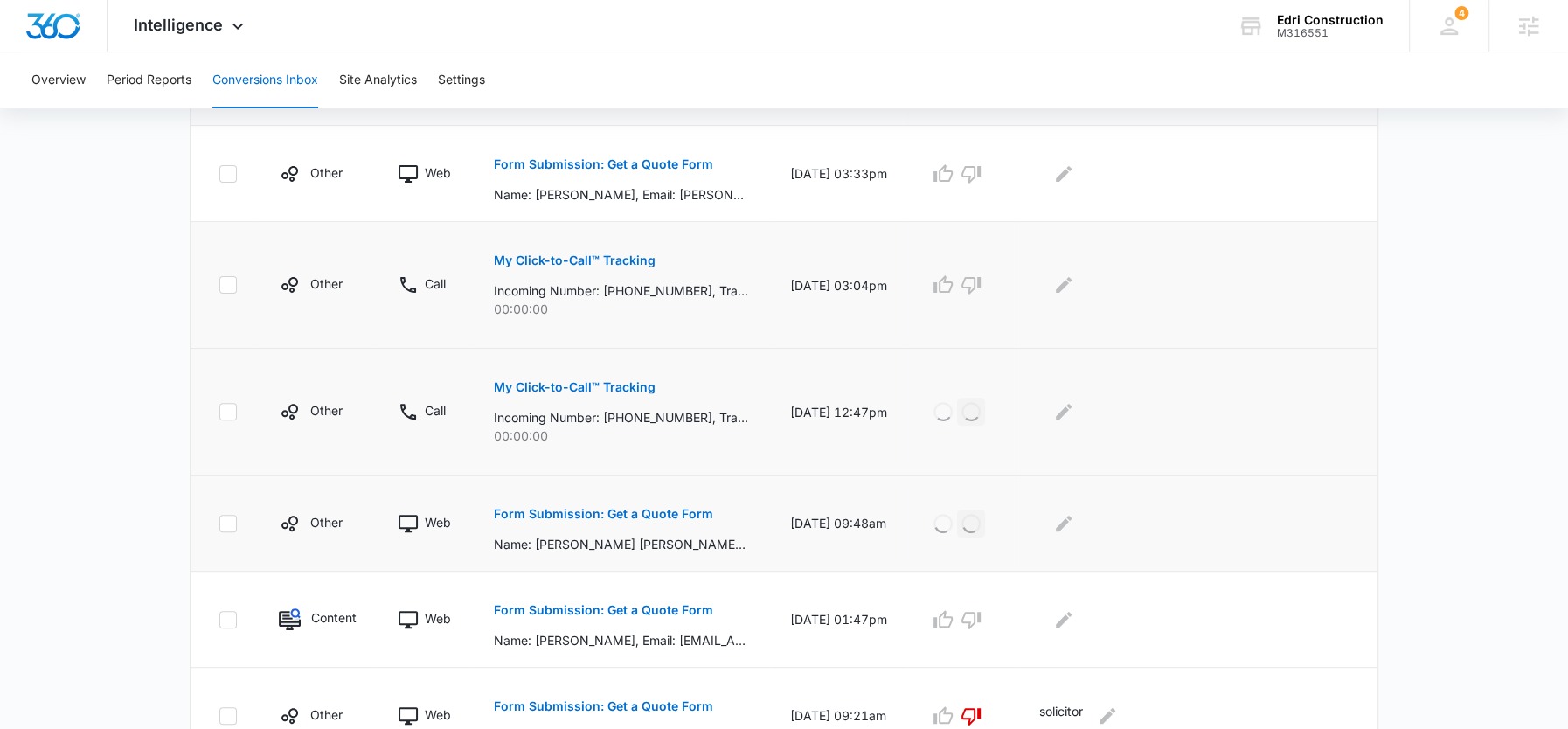
scroll to position [408, 0]
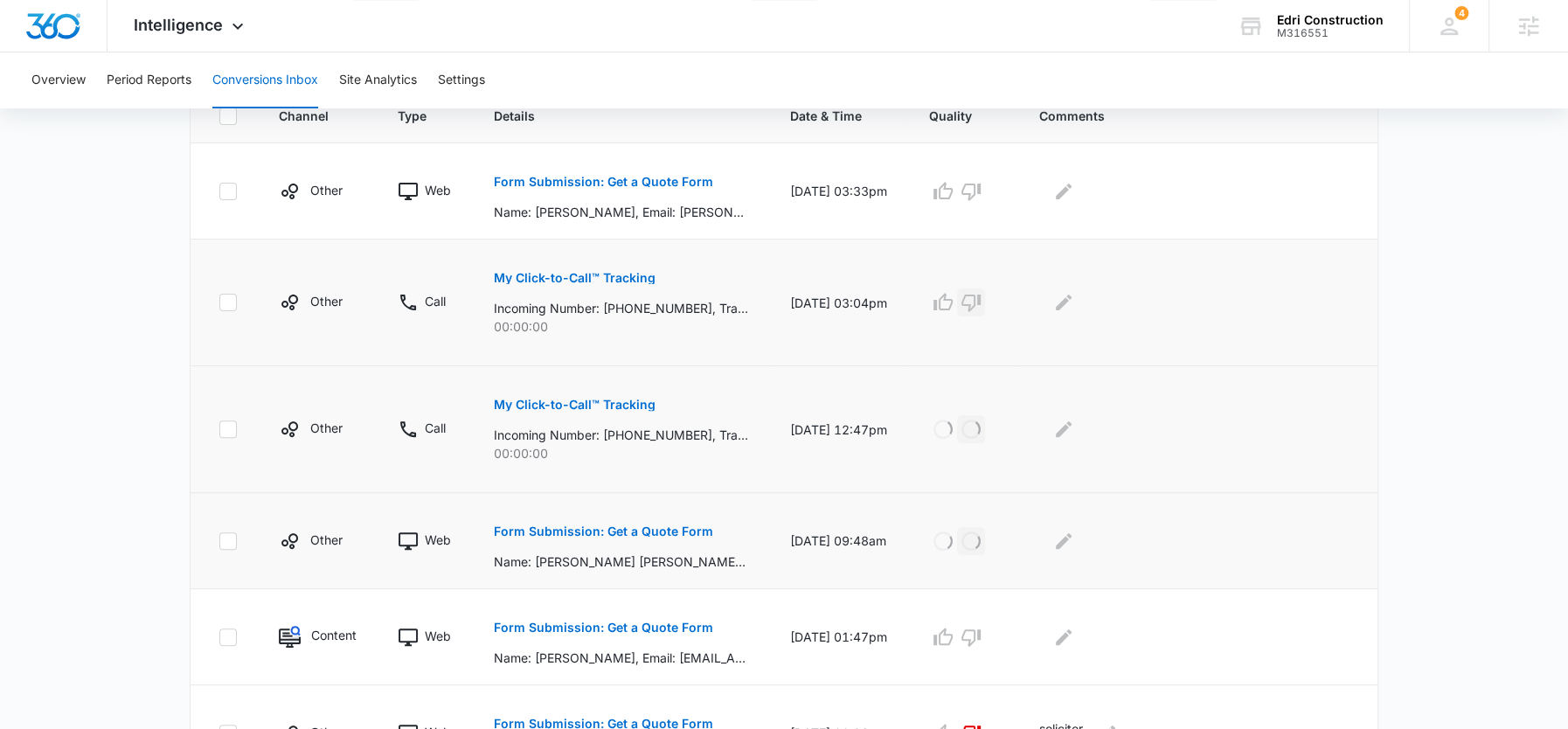
click at [980, 301] on icon "button" at bounding box center [970, 304] width 19 height 18
click at [633, 178] on p "Form Submission: Get a Quote Form" at bounding box center [603, 182] width 220 height 12
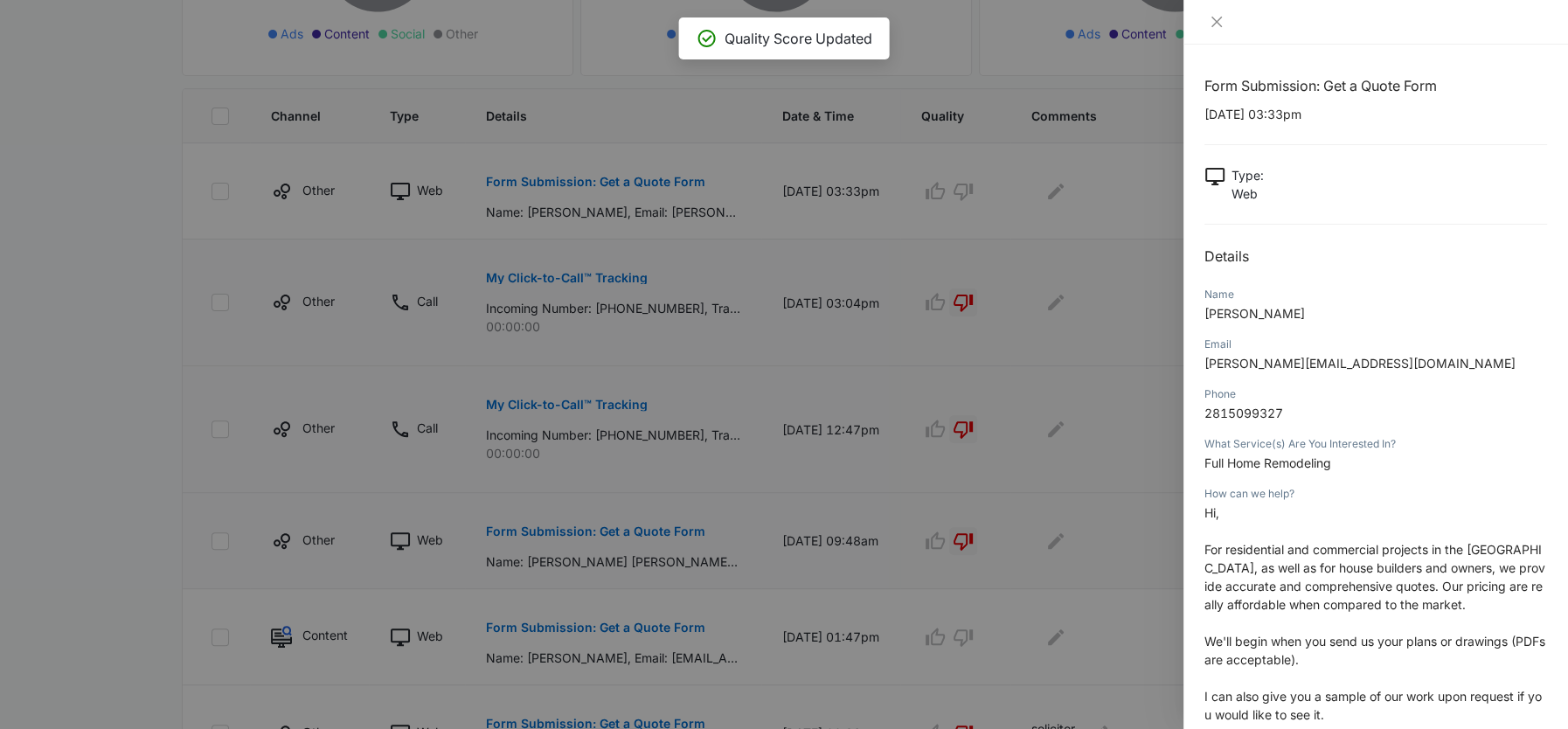
click at [990, 368] on div at bounding box center [784, 364] width 1568 height 729
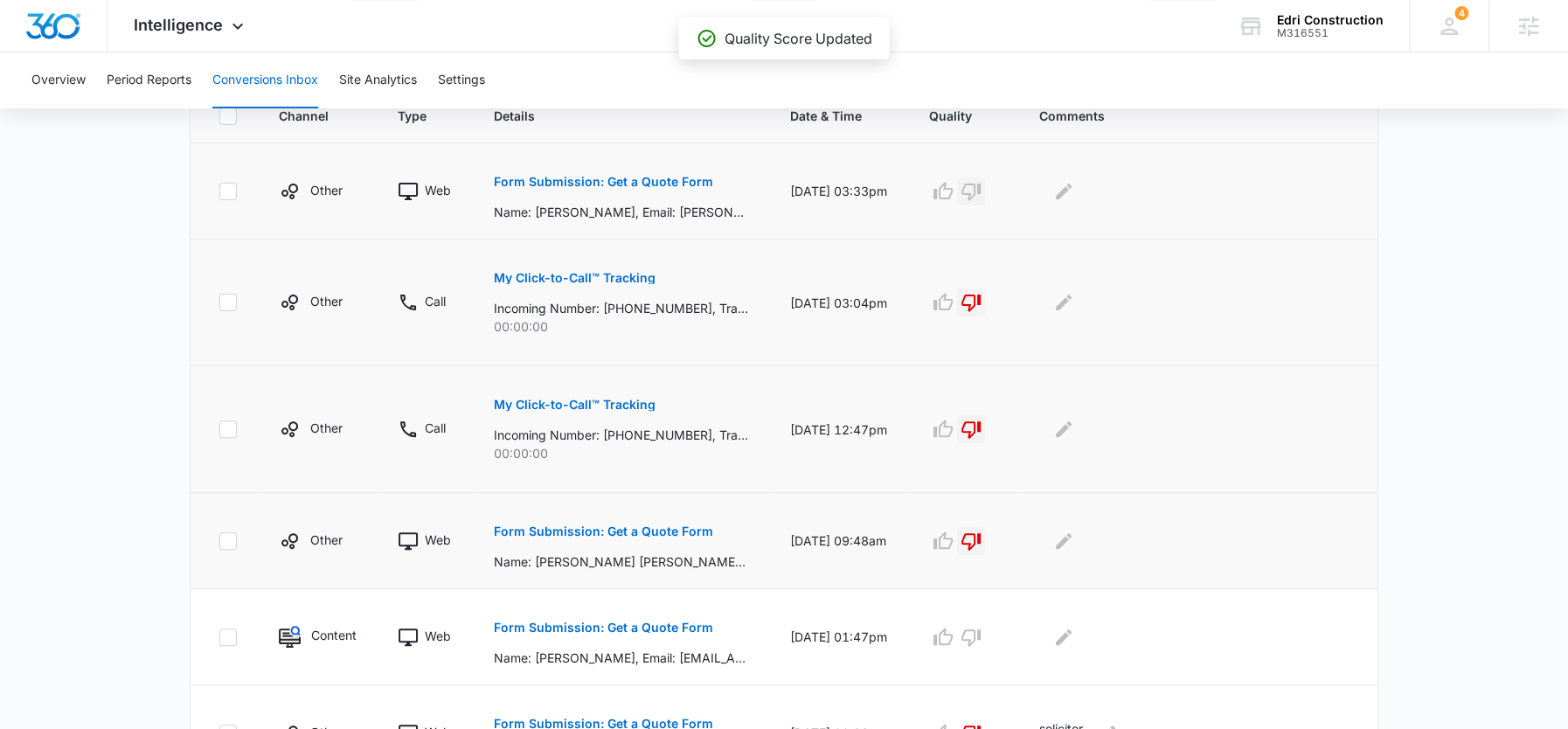
click at [980, 184] on icon "button" at bounding box center [970, 193] width 19 height 18
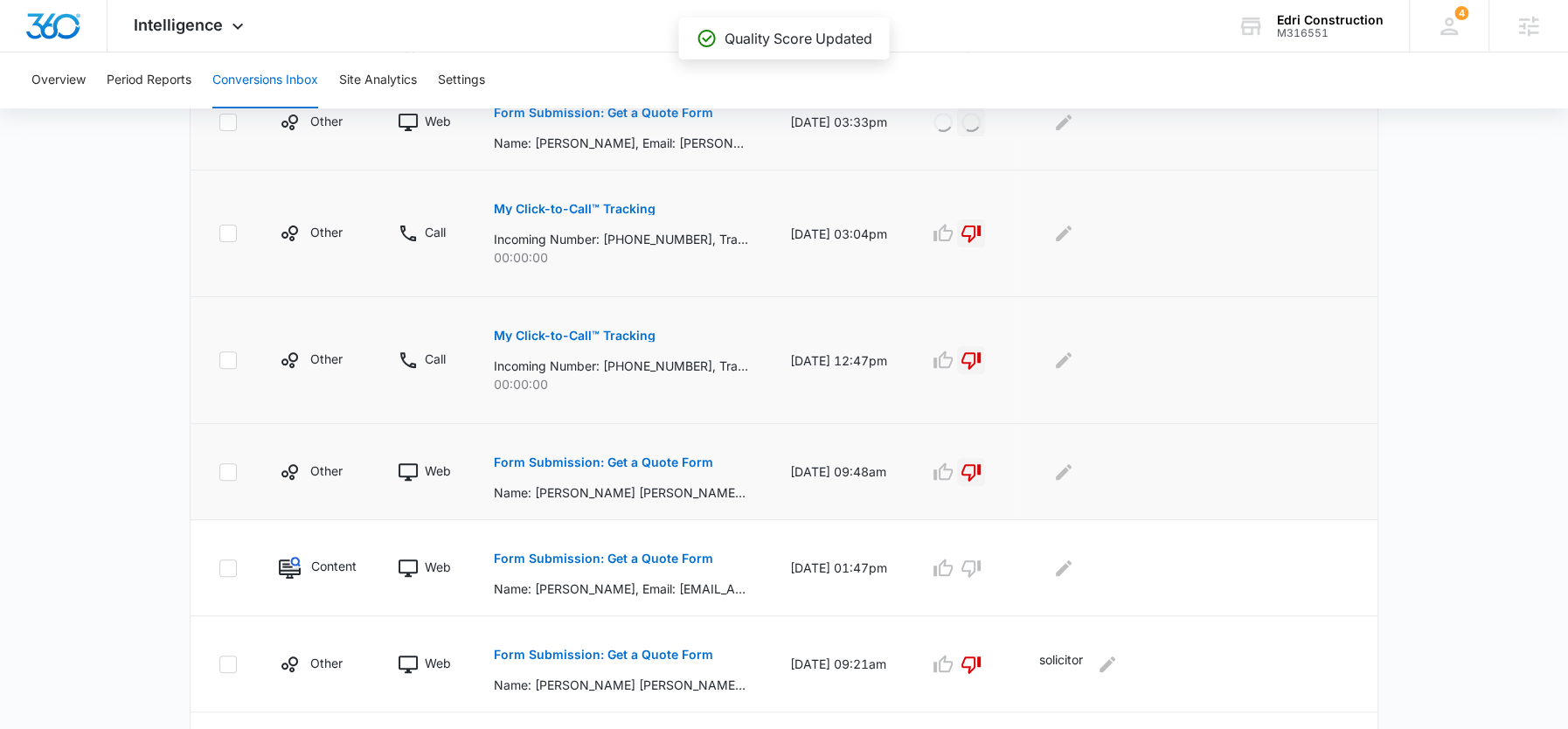
scroll to position [478, 0]
click at [648, 557] on p "Form Submission: Get a Quote Form" at bounding box center [603, 557] width 220 height 12
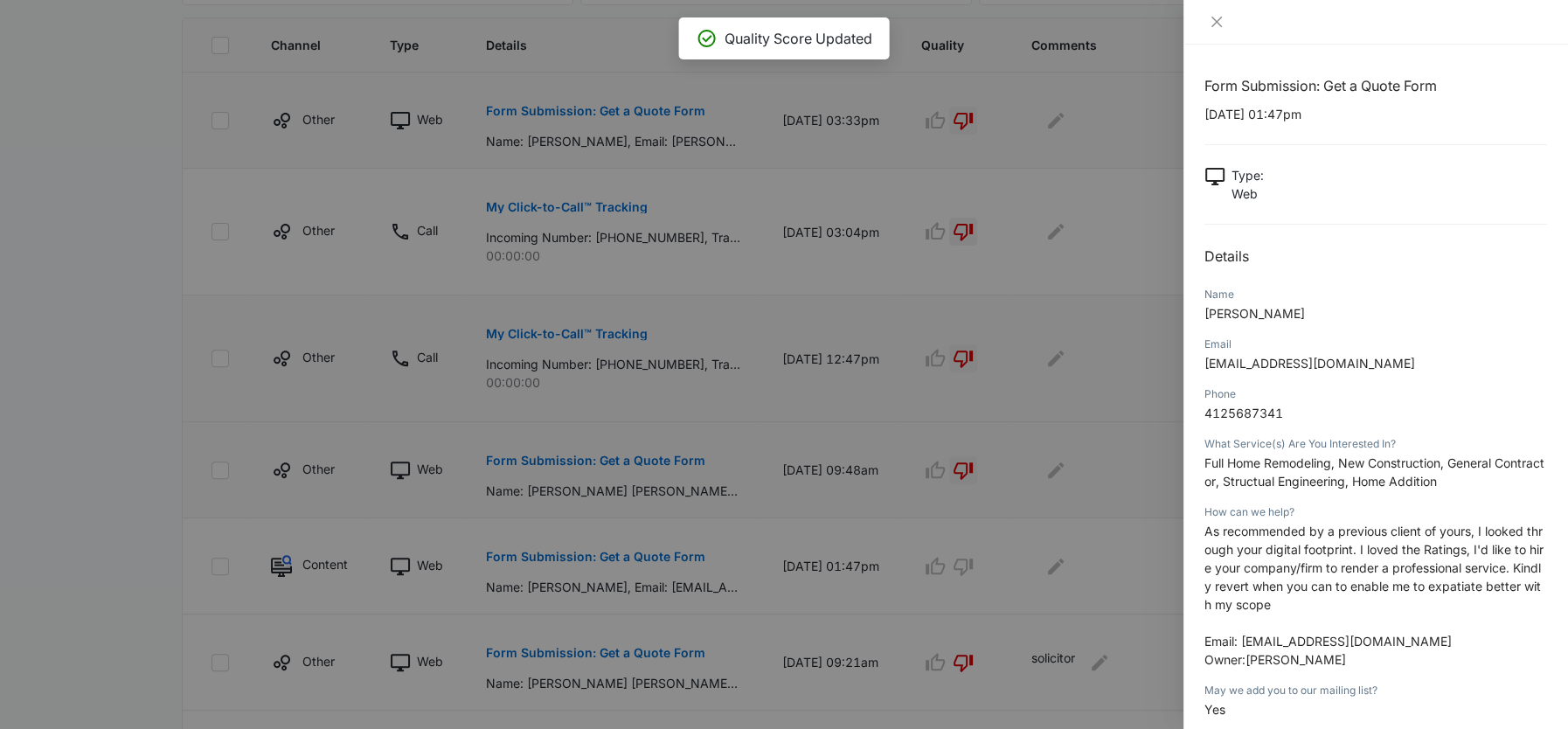
click at [1266, 565] on span "As recommended by a previous client of yours, I looked through your digital foo…" at bounding box center [1373, 567] width 339 height 88
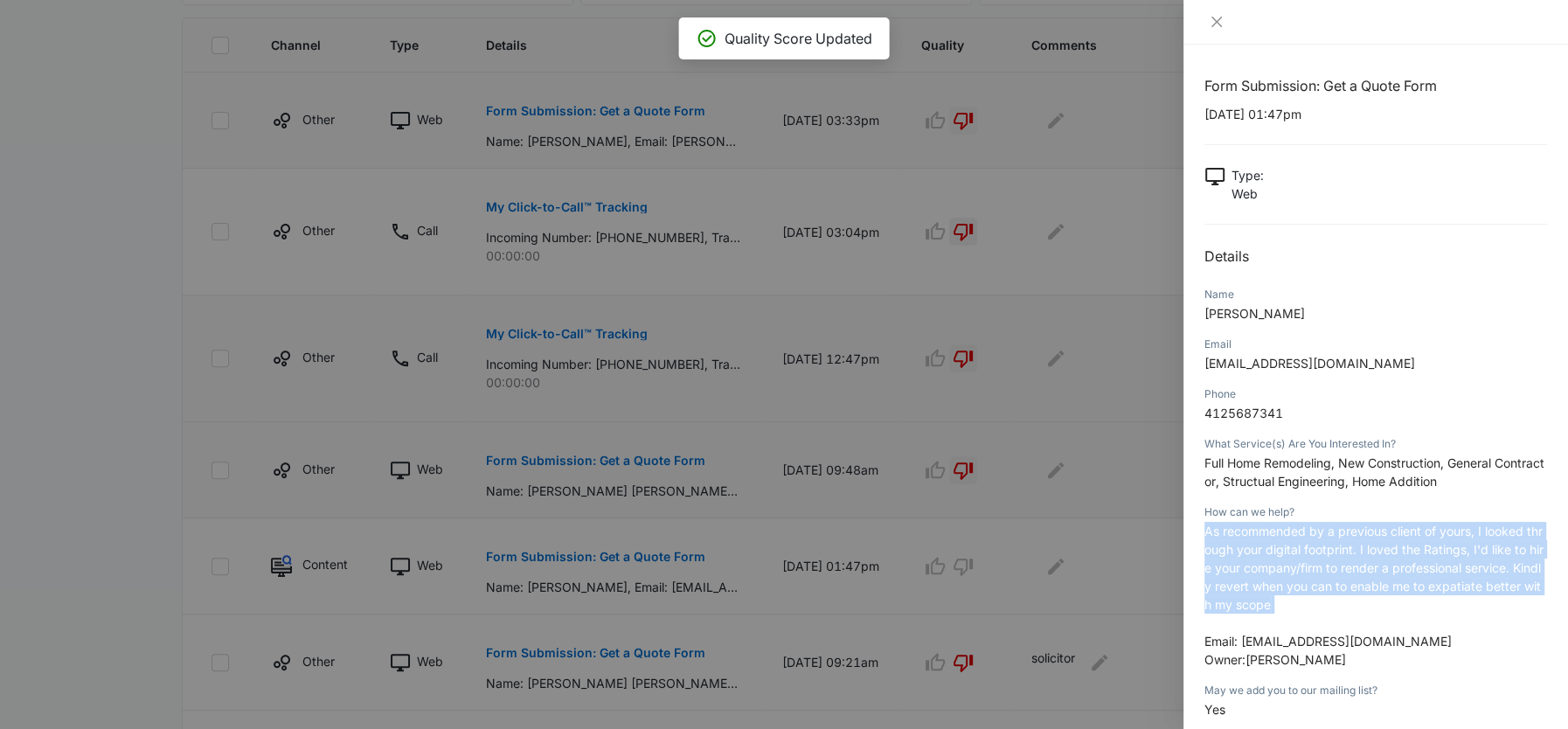
click at [1266, 565] on span "As recommended by a previous client of yours, I looked through your digital foo…" at bounding box center [1373, 567] width 339 height 88
copy span "As recommended by a previous client of yours, I looked through your digital foo…"
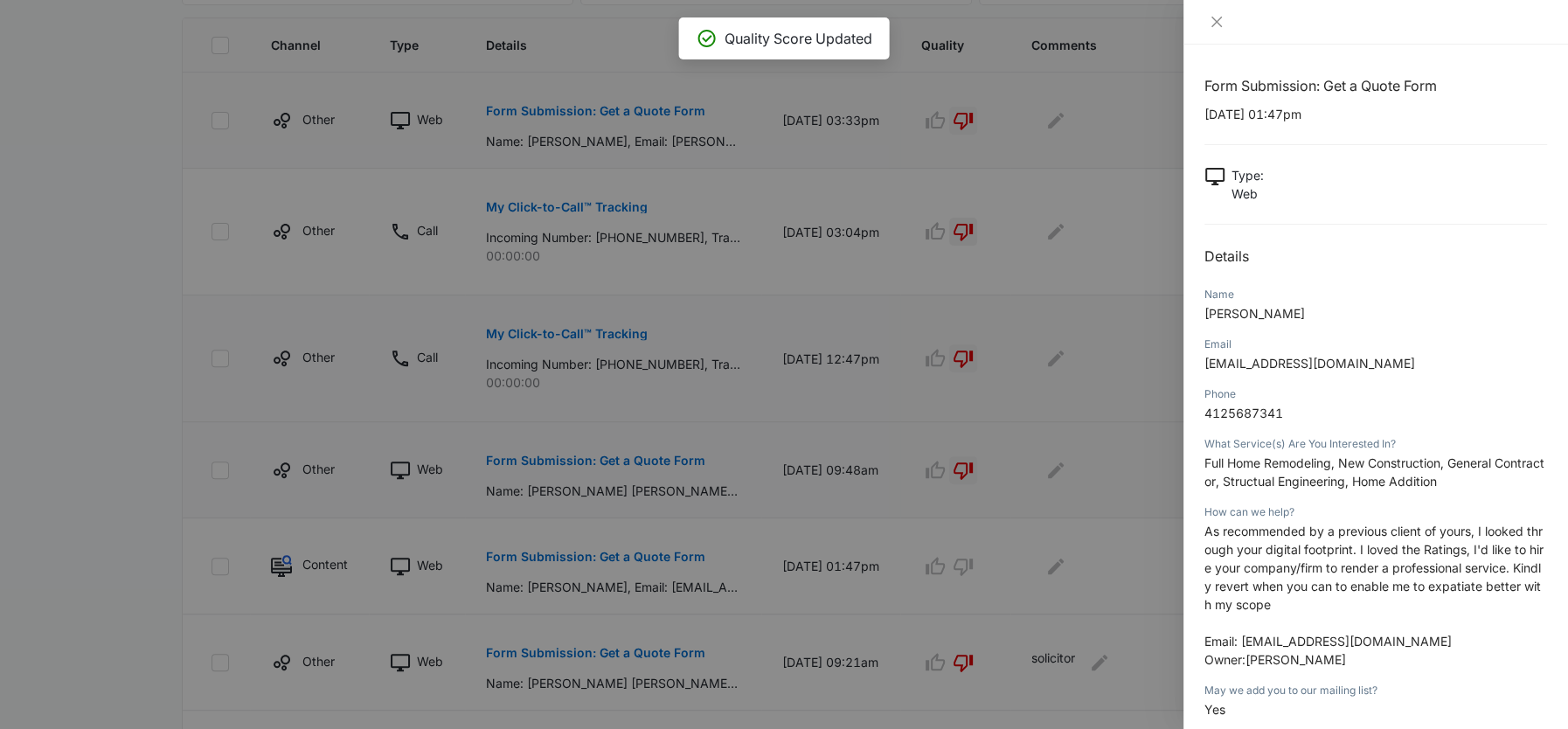
click at [980, 548] on div at bounding box center [784, 364] width 1568 height 729
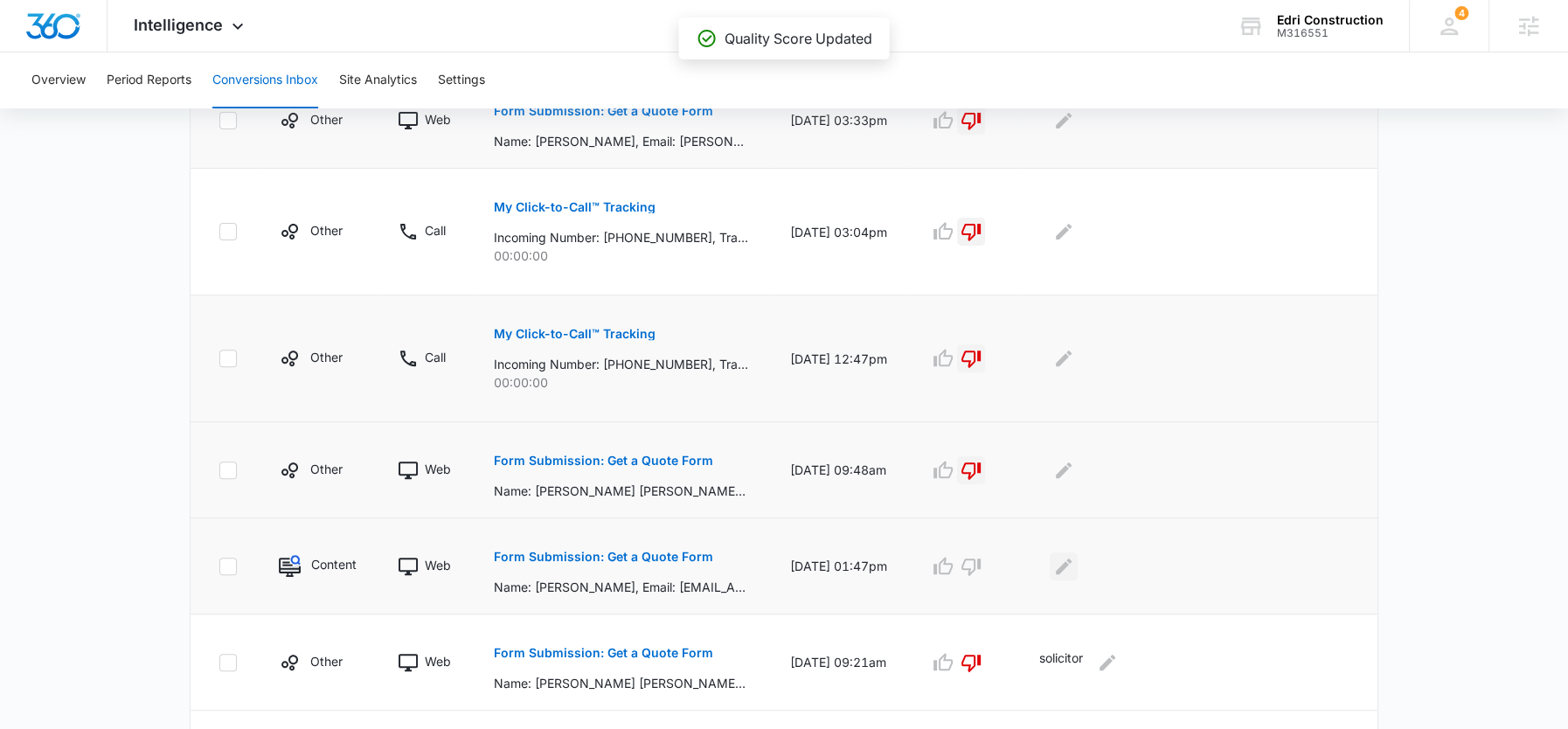
click at [1077, 559] on button "Edit Comments" at bounding box center [1063, 566] width 28 height 28
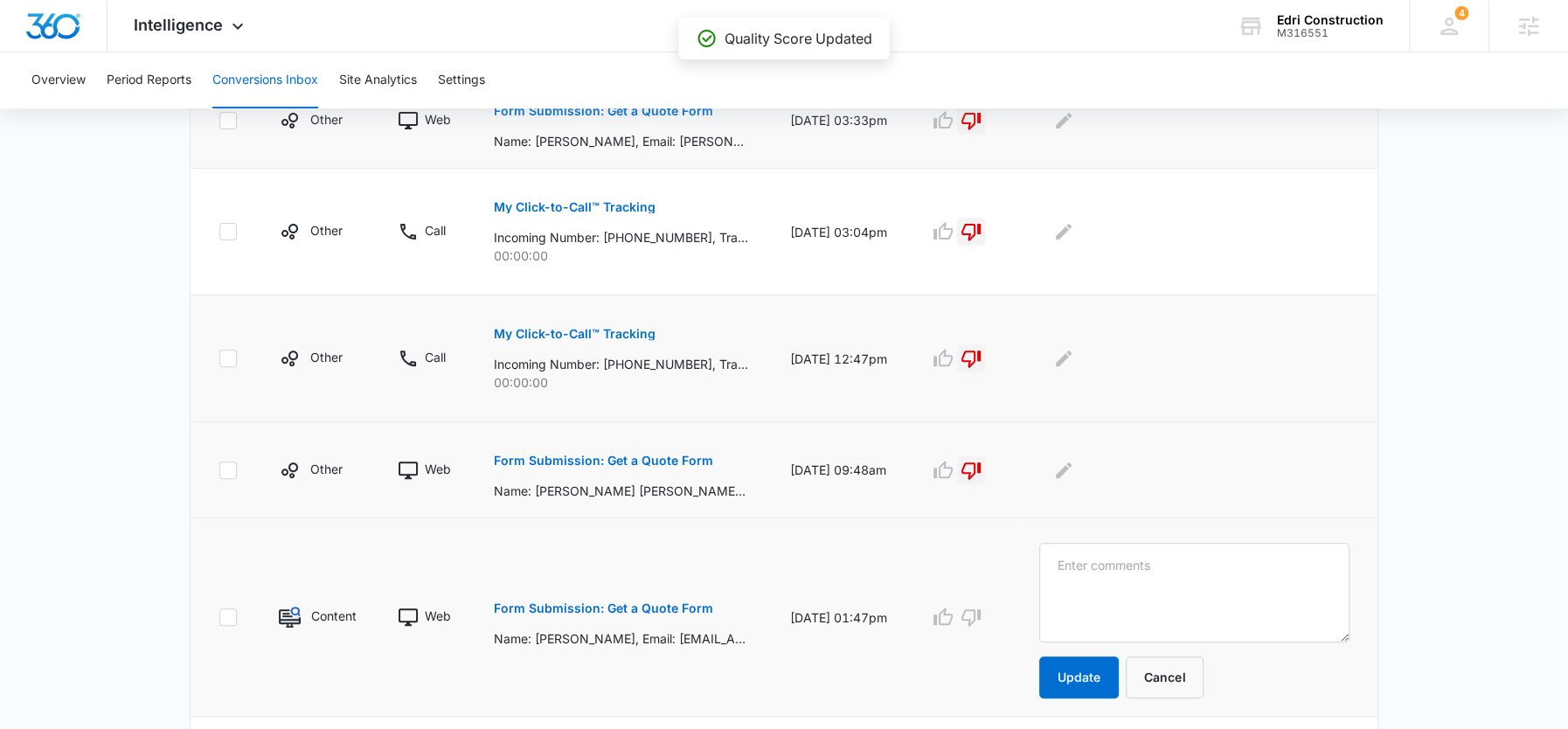
click at [1103, 559] on textarea at bounding box center [1194, 592] width 311 height 100
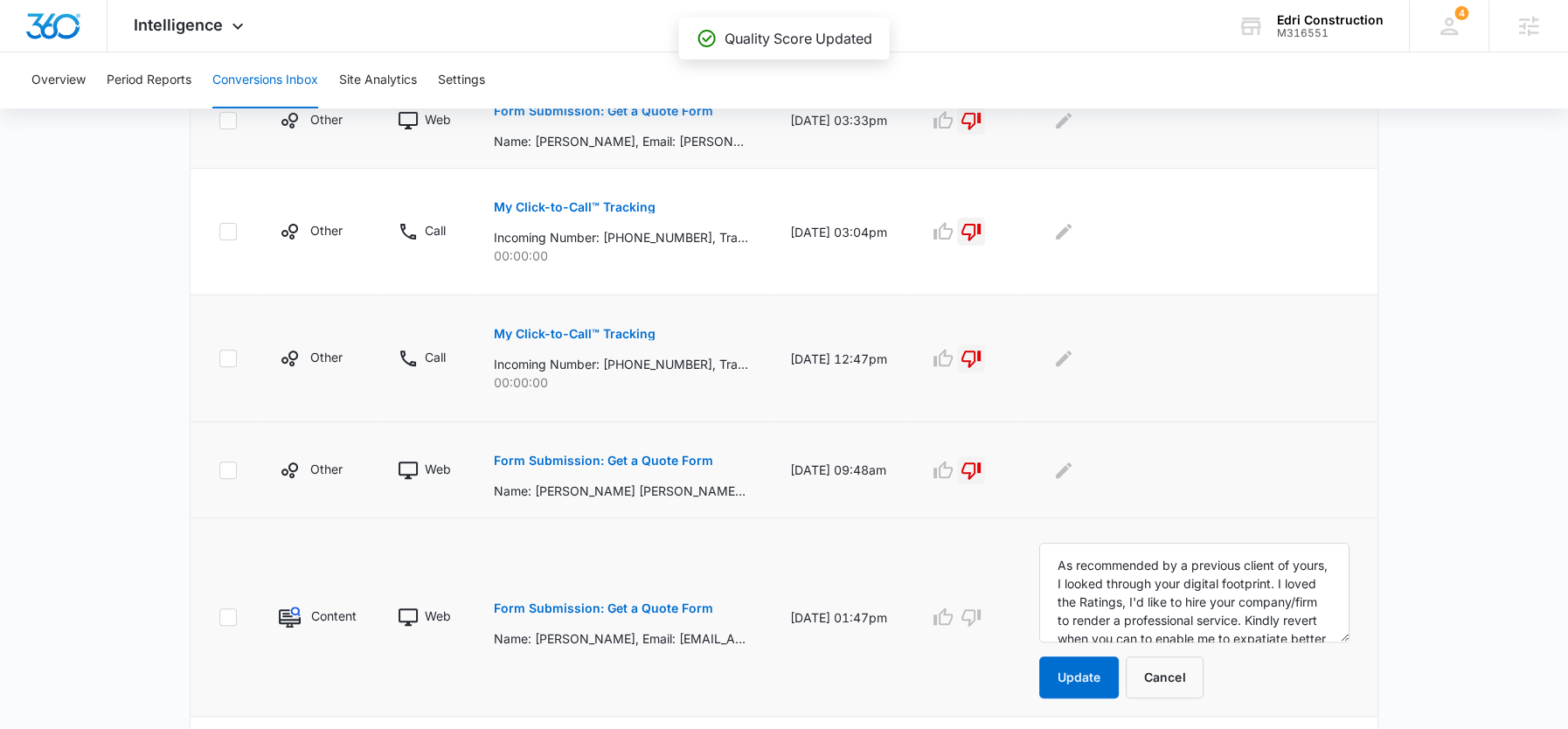
scroll to position [59, 0]
type textarea "As recommended by a previous client of yours, I looked through your digital foo…"
click at [1093, 648] on form "As recommended by a previous client of yours, I looked through your digital foo…" at bounding box center [1194, 620] width 311 height 155
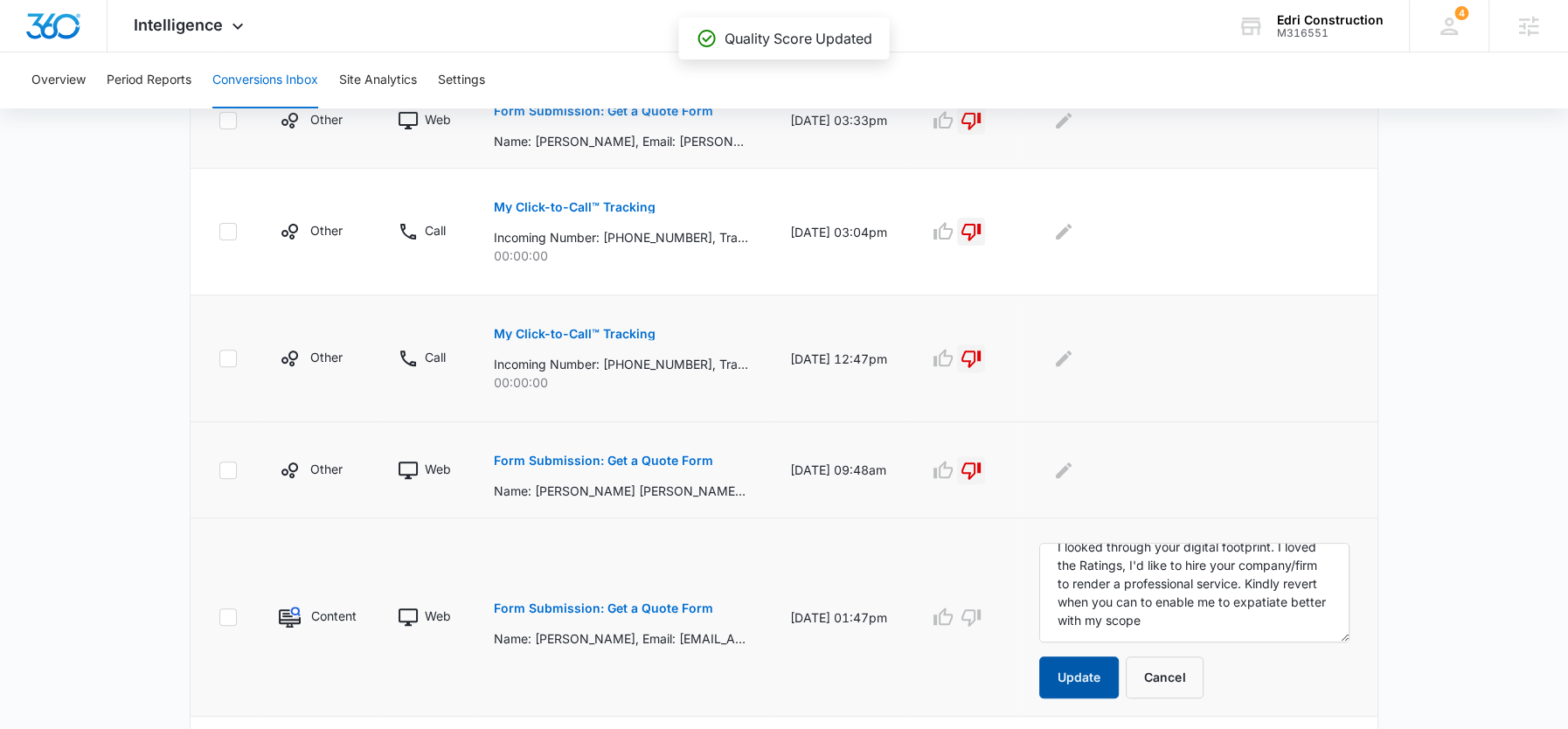
click at [1086, 656] on button "Update" at bounding box center [1078, 677] width 79 height 42
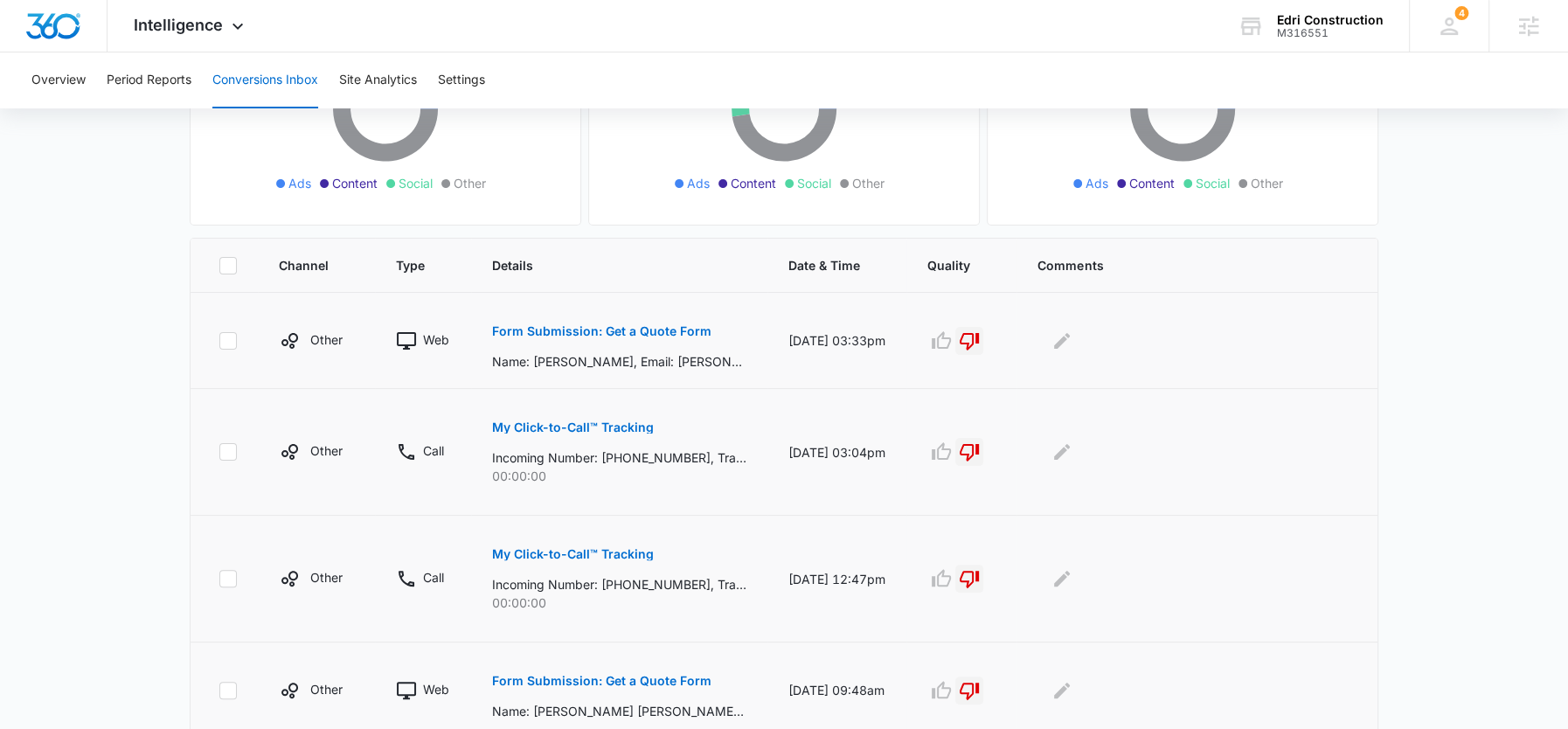
scroll to position [0, 0]
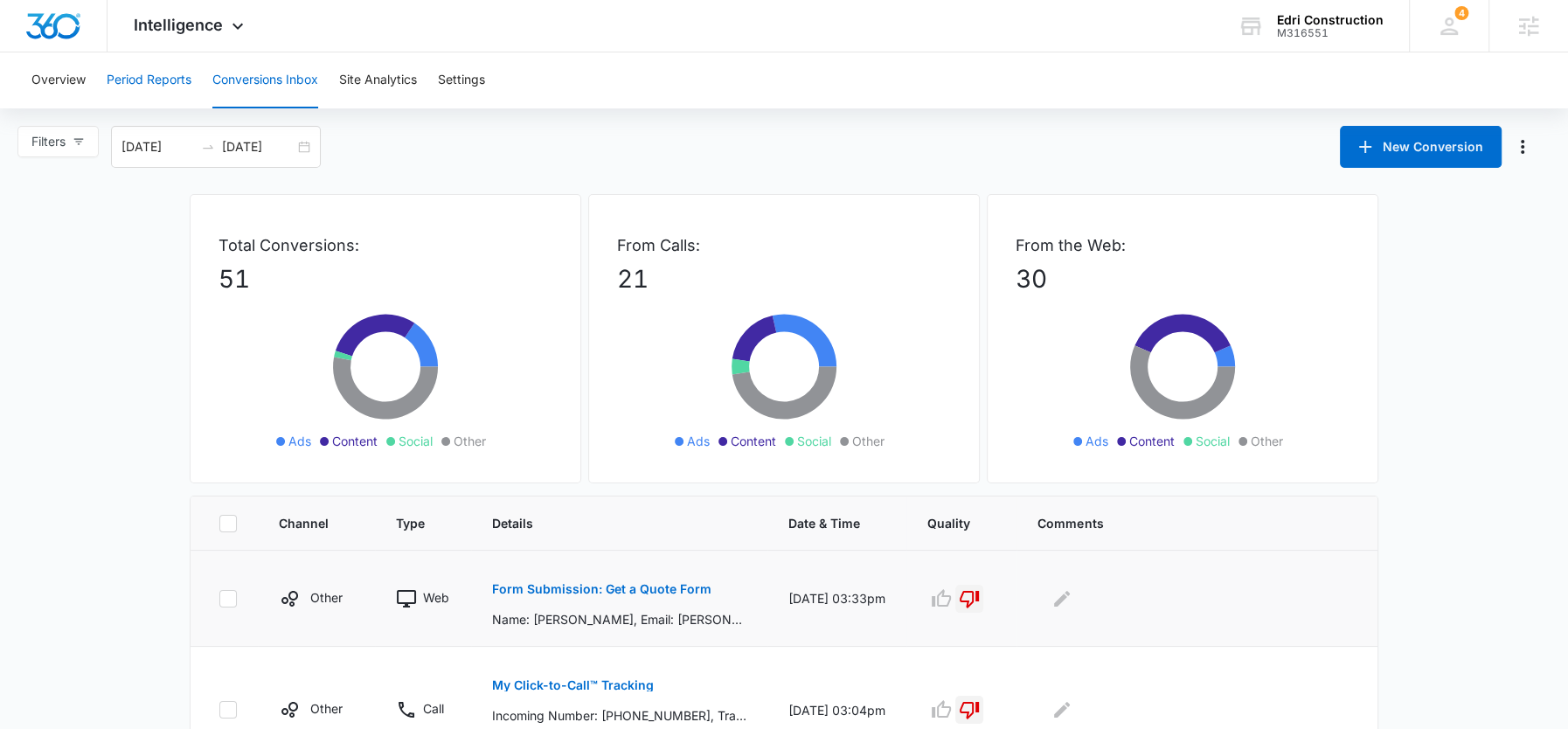
click at [142, 93] on button "Period Reports" at bounding box center [149, 80] width 85 height 56
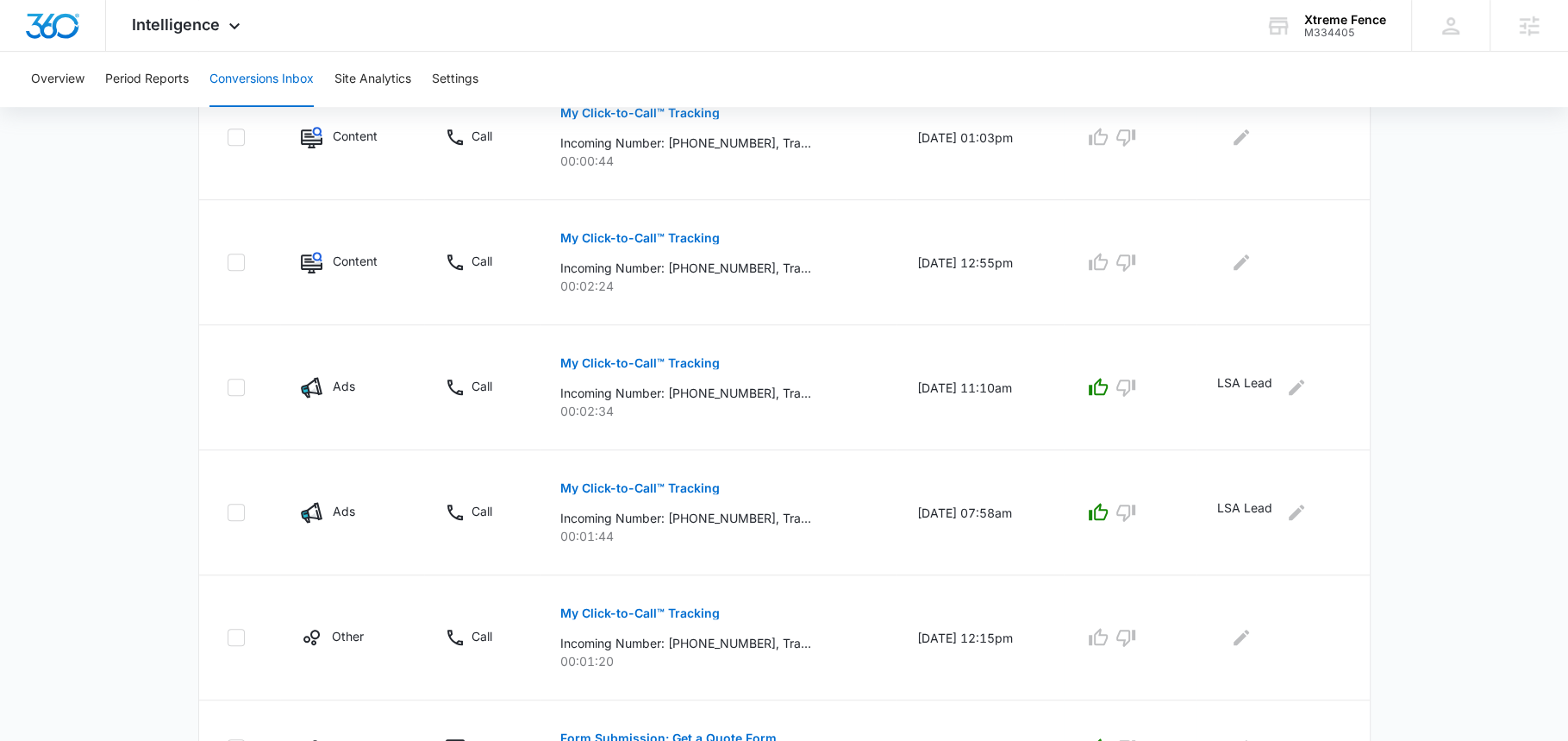
scroll to position [1072, 0]
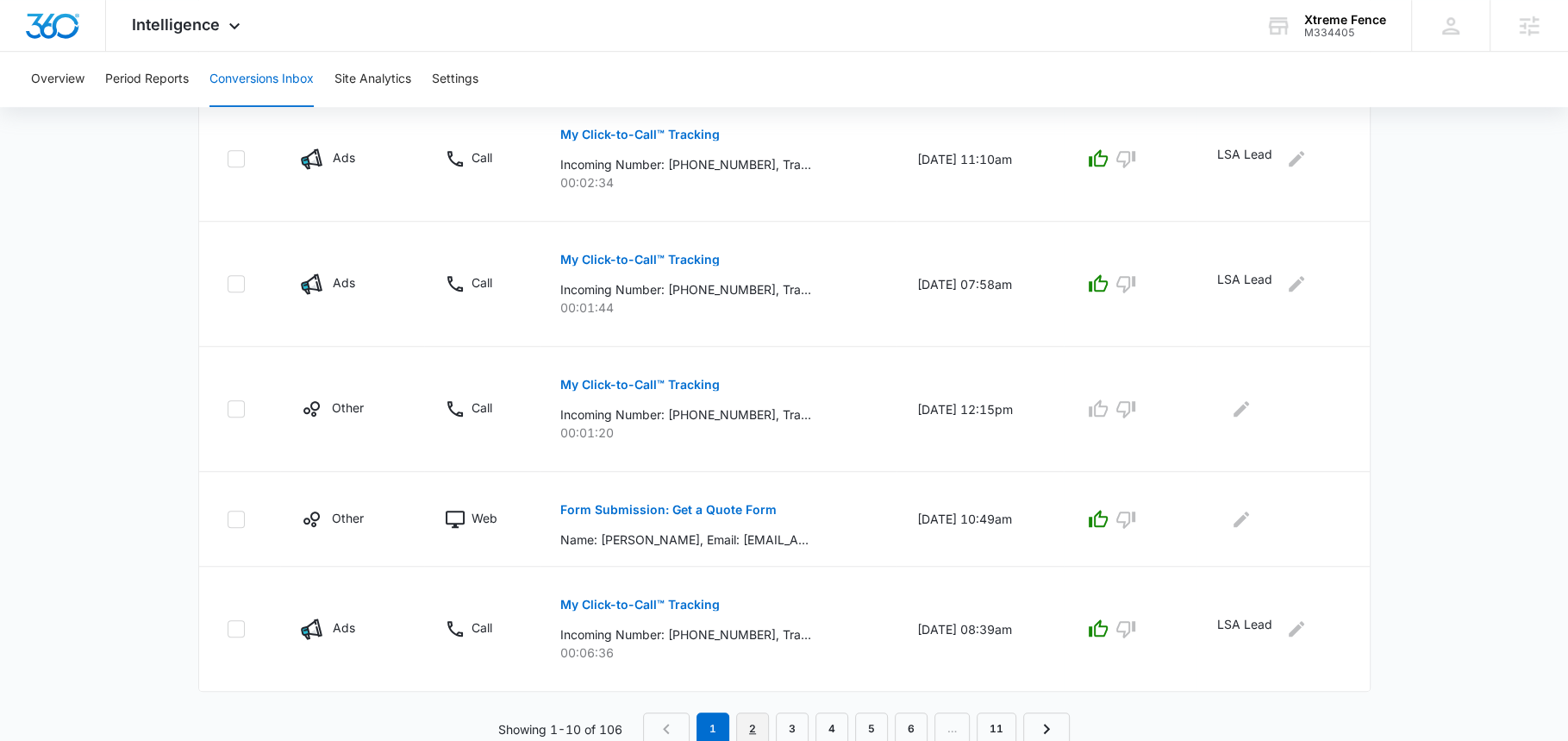
click at [750, 727] on link "2" at bounding box center [752, 729] width 33 height 33
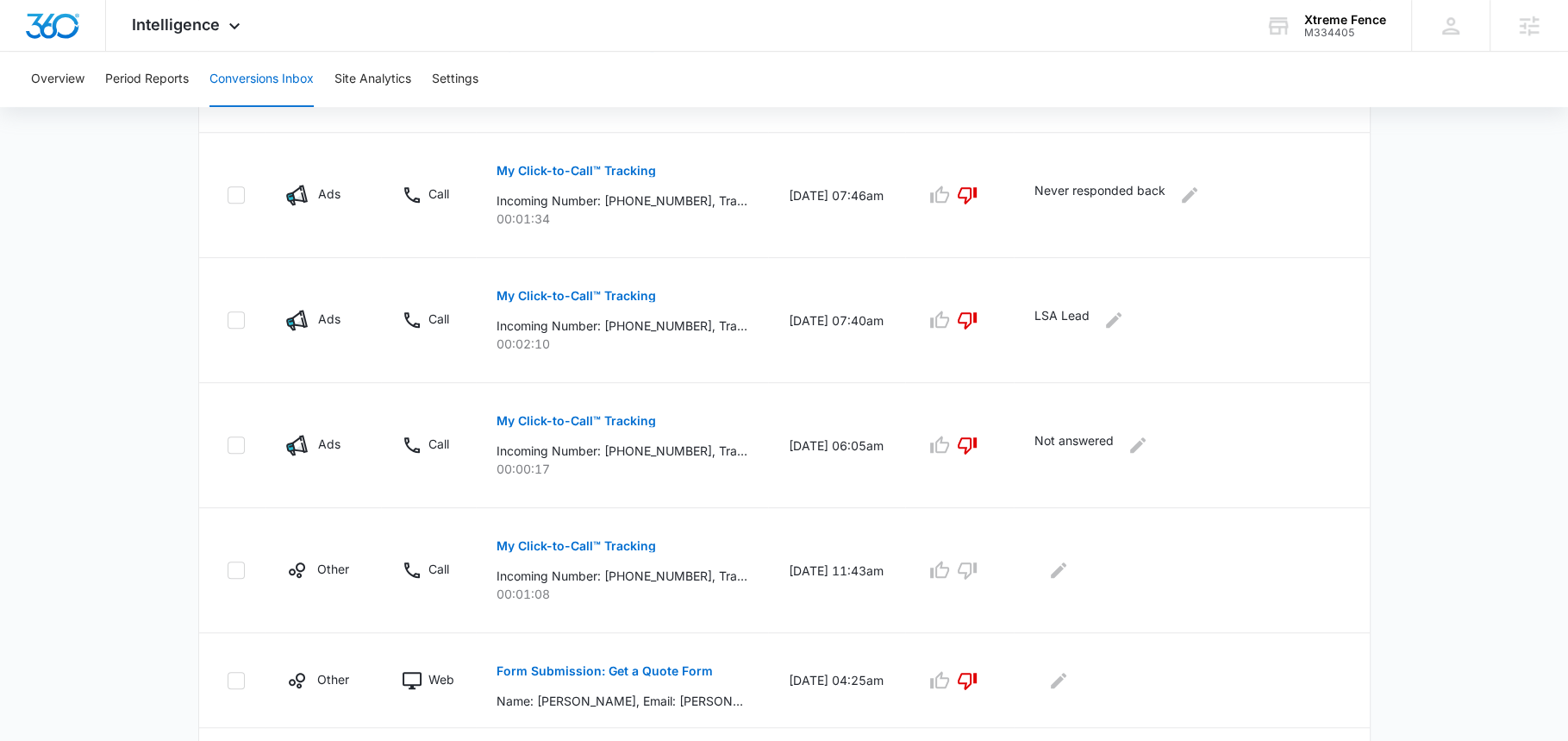
scroll to position [981, 0]
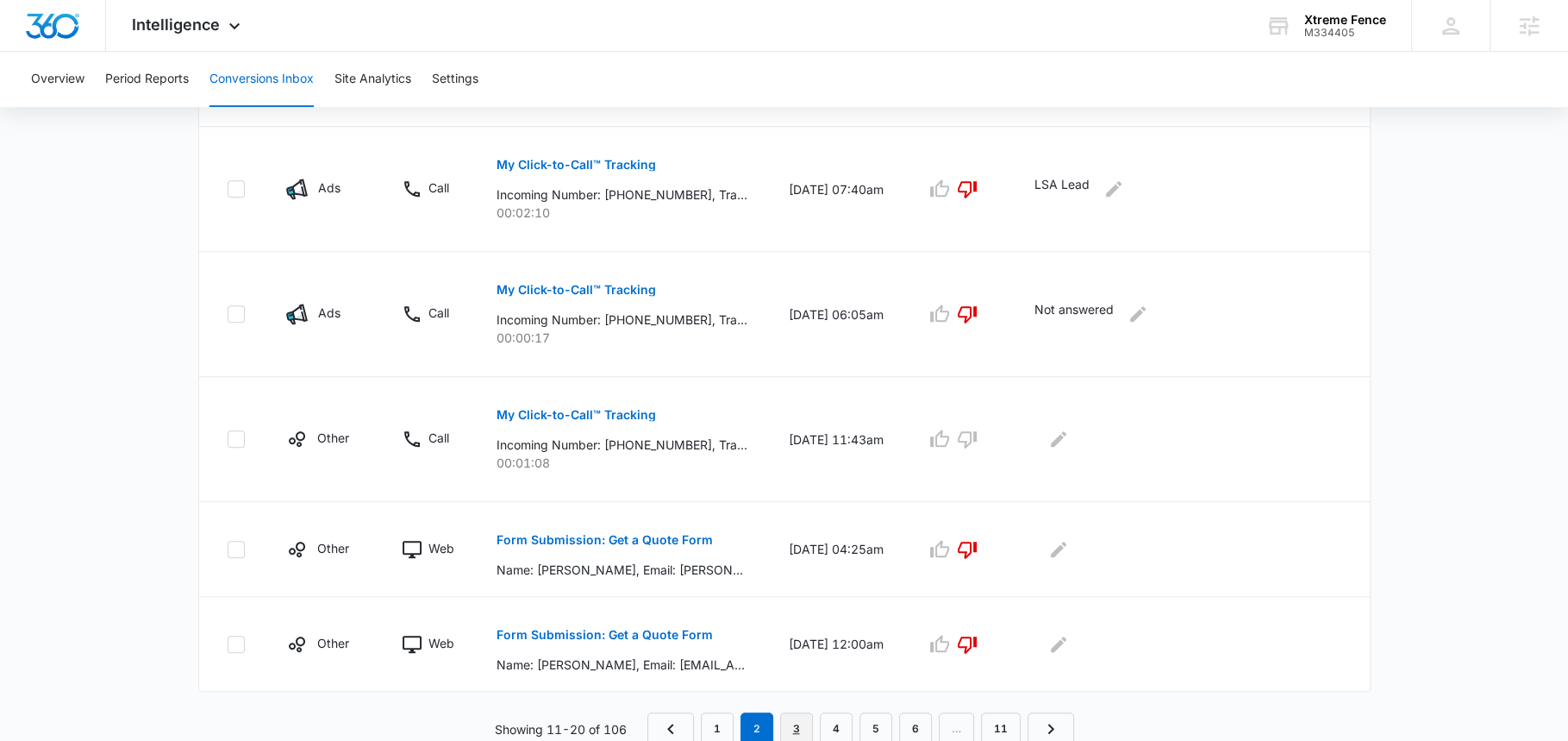
click at [785, 720] on link "3" at bounding box center [796, 729] width 33 height 33
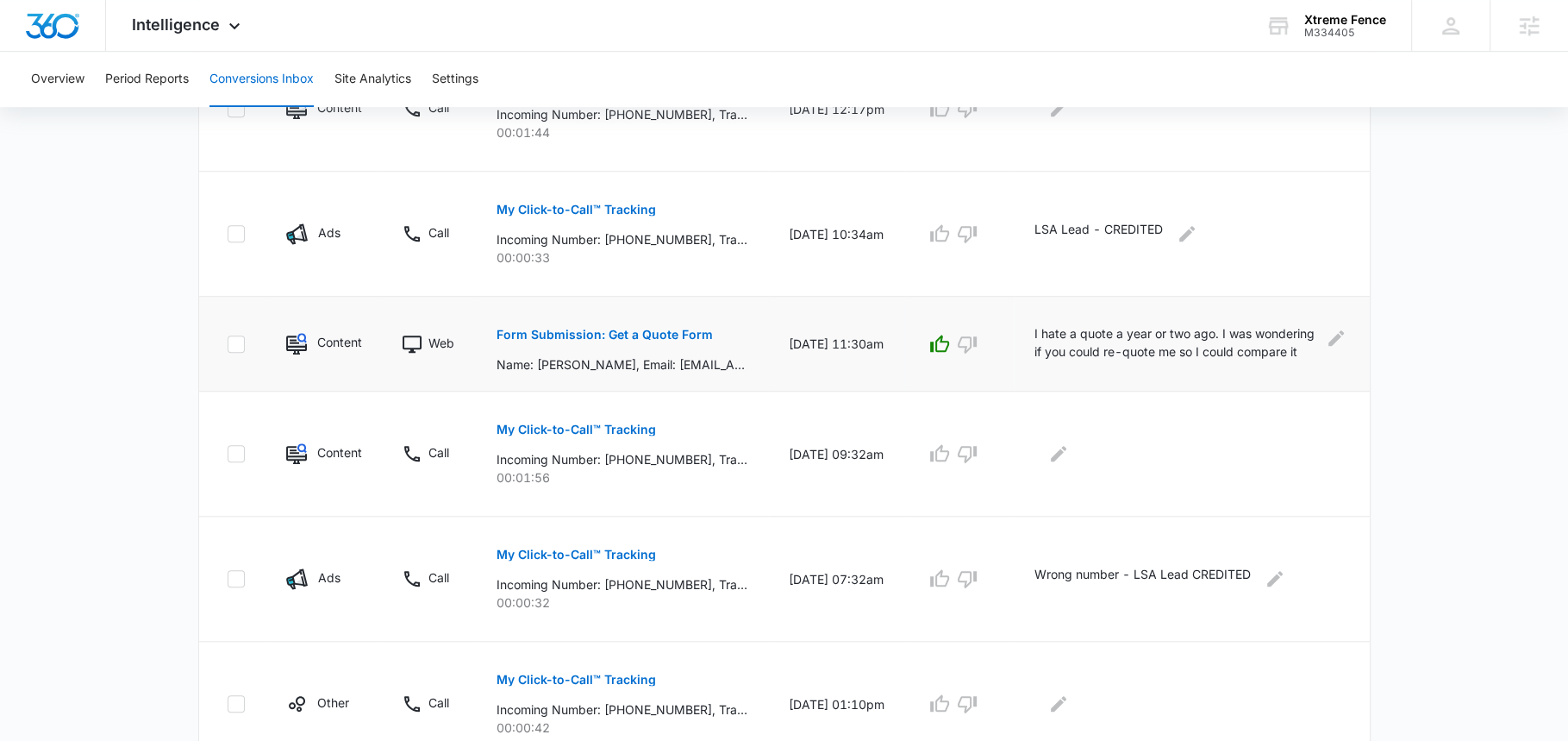
scroll to position [1042, 0]
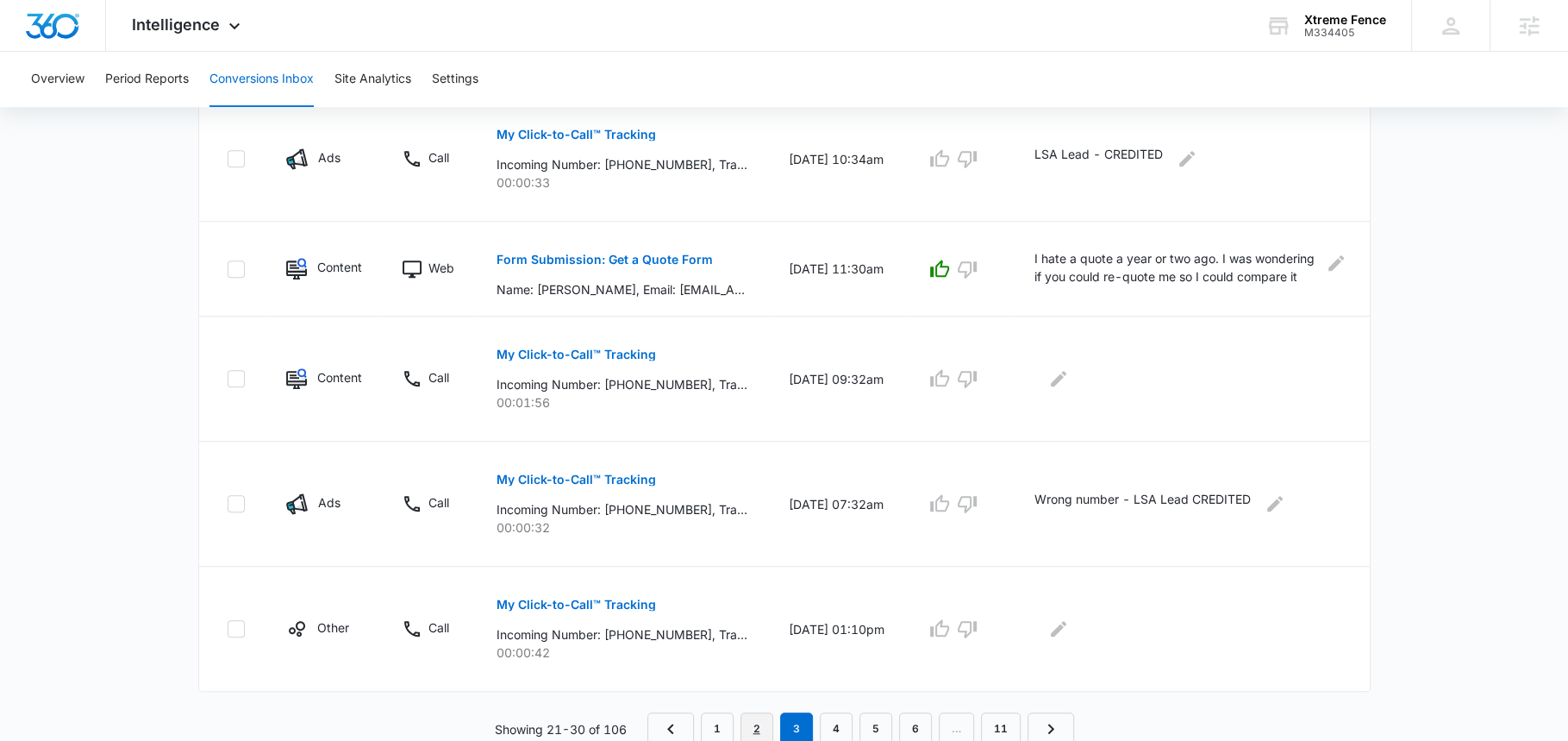
click at [764, 716] on link "2" at bounding box center [757, 729] width 33 height 33
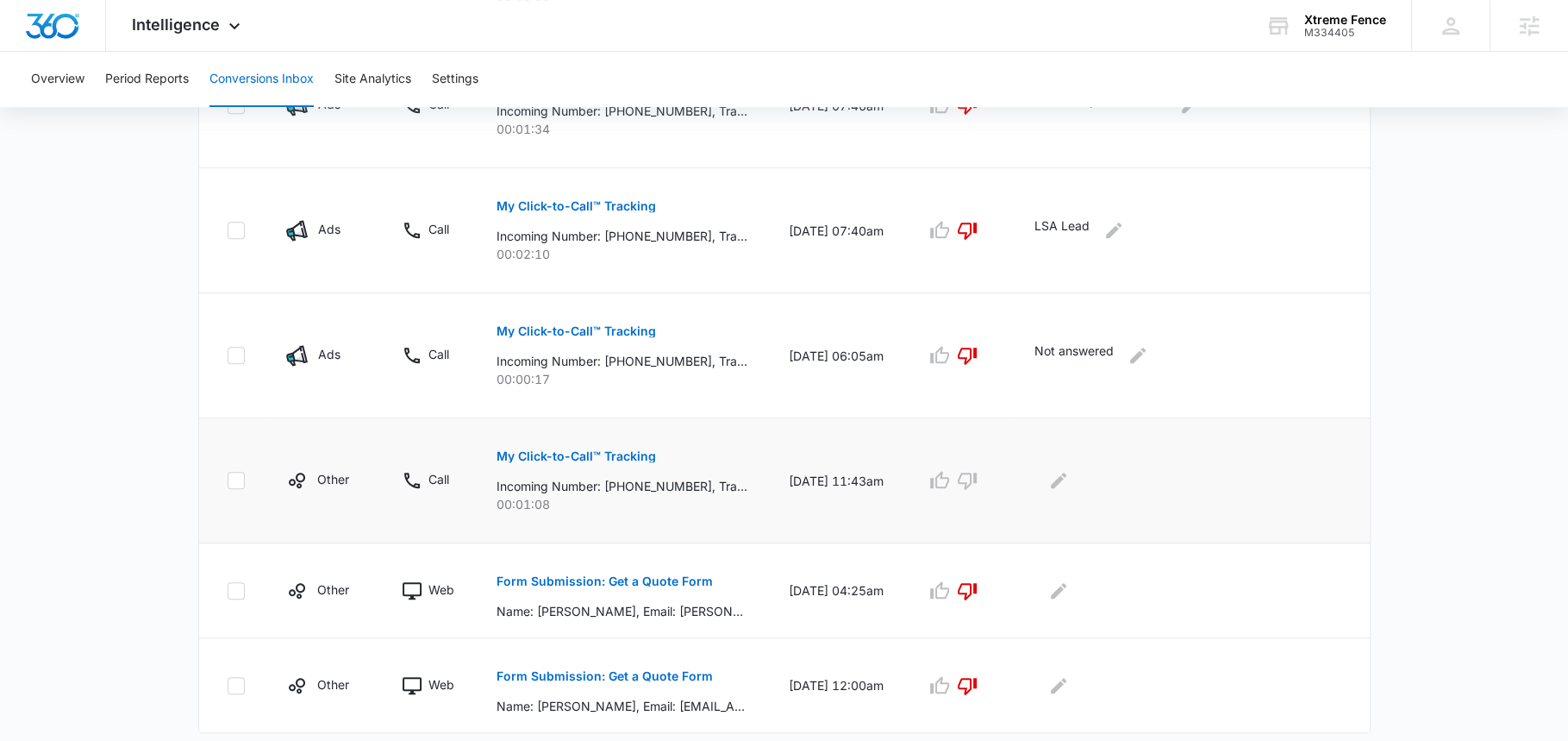
scroll to position [981, 0]
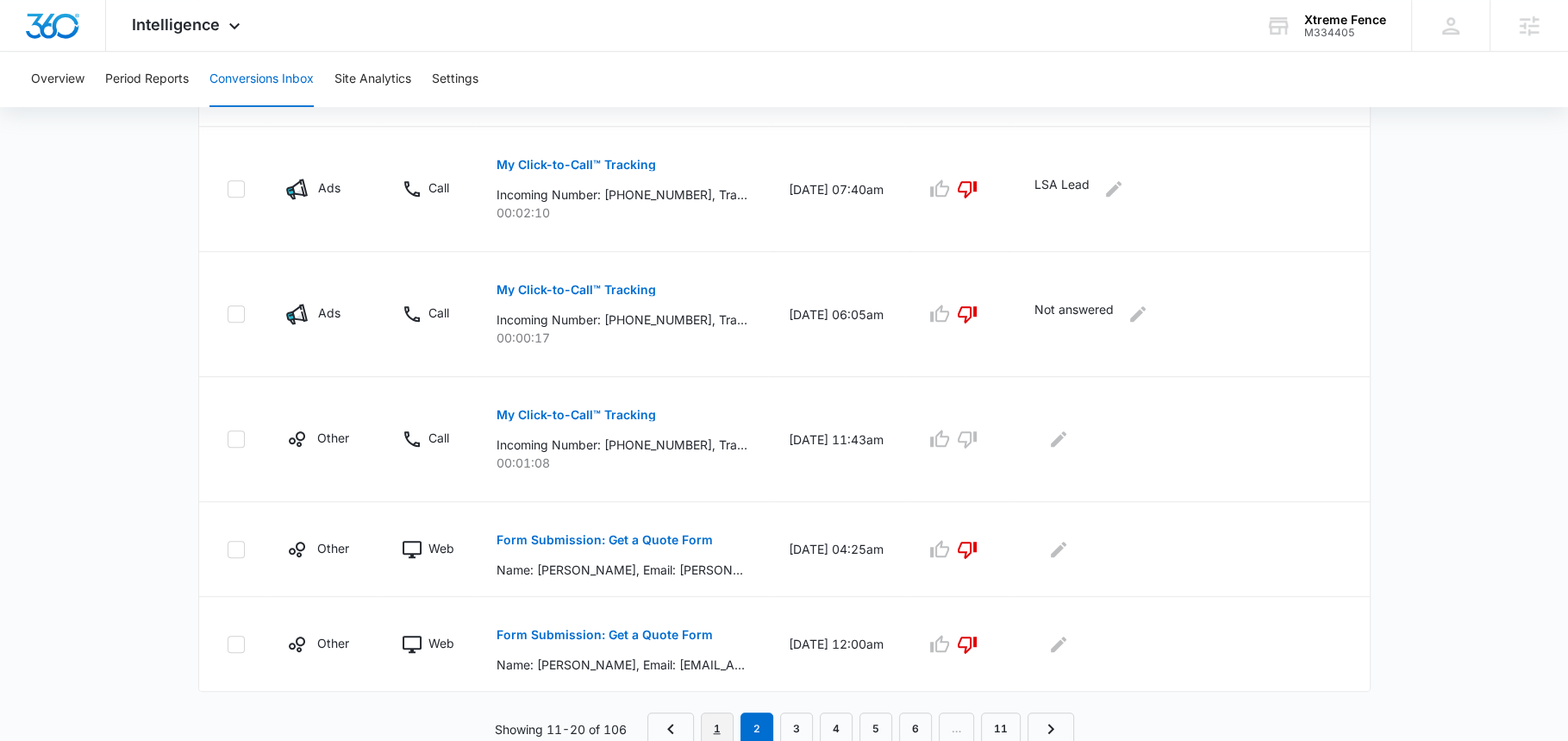
click at [719, 726] on link "1" at bounding box center [717, 729] width 33 height 33
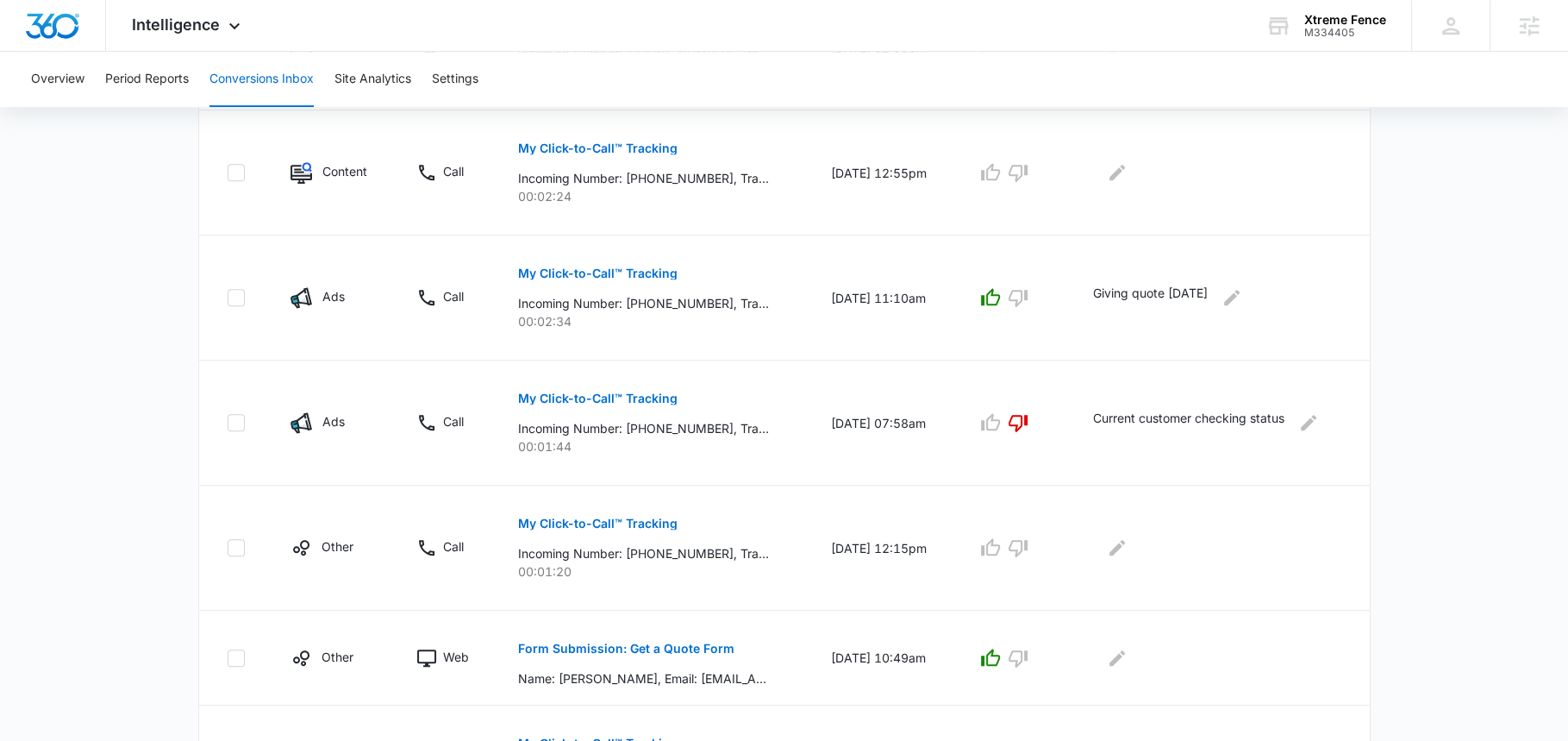
scroll to position [1072, 0]
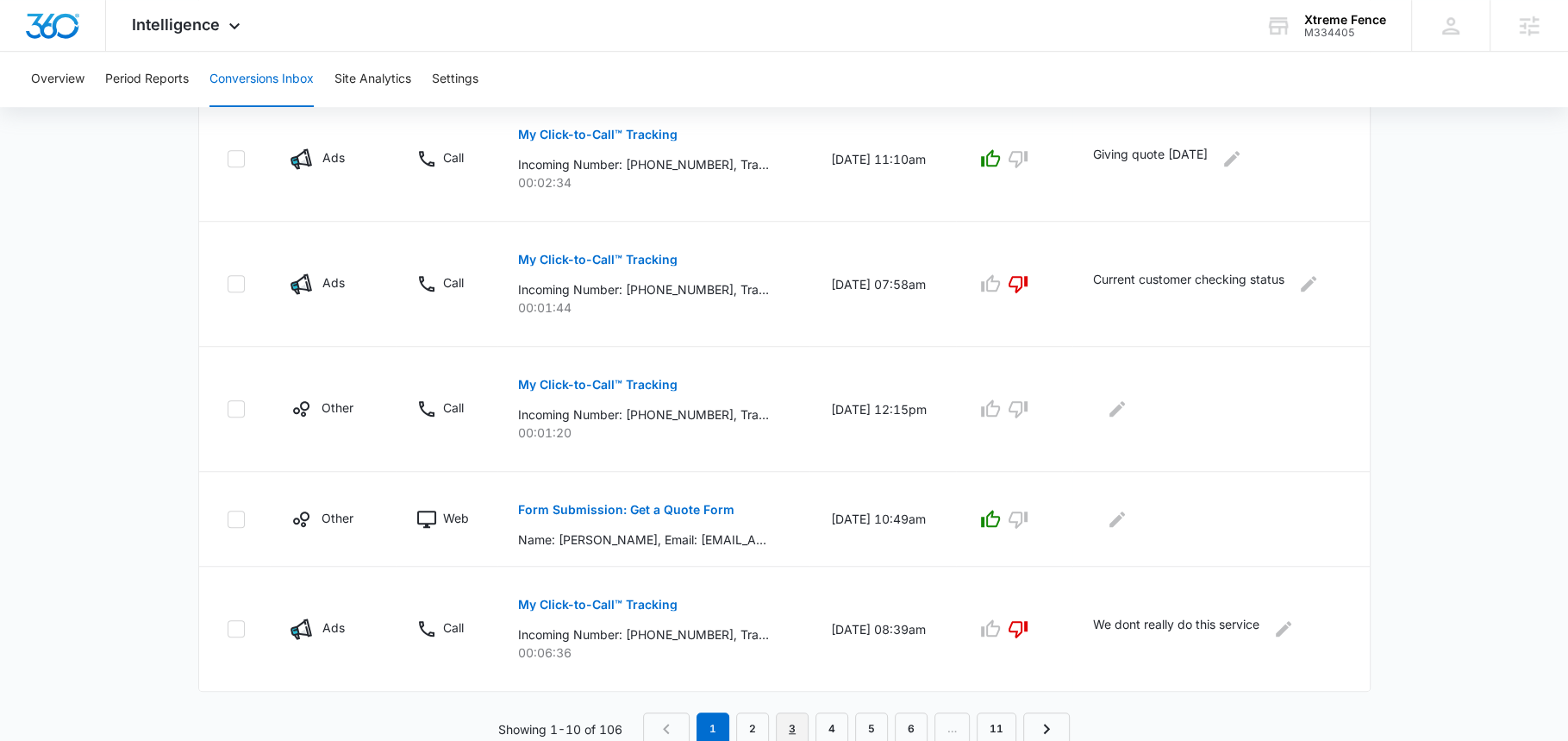
click at [799, 714] on link "3" at bounding box center [792, 729] width 33 height 33
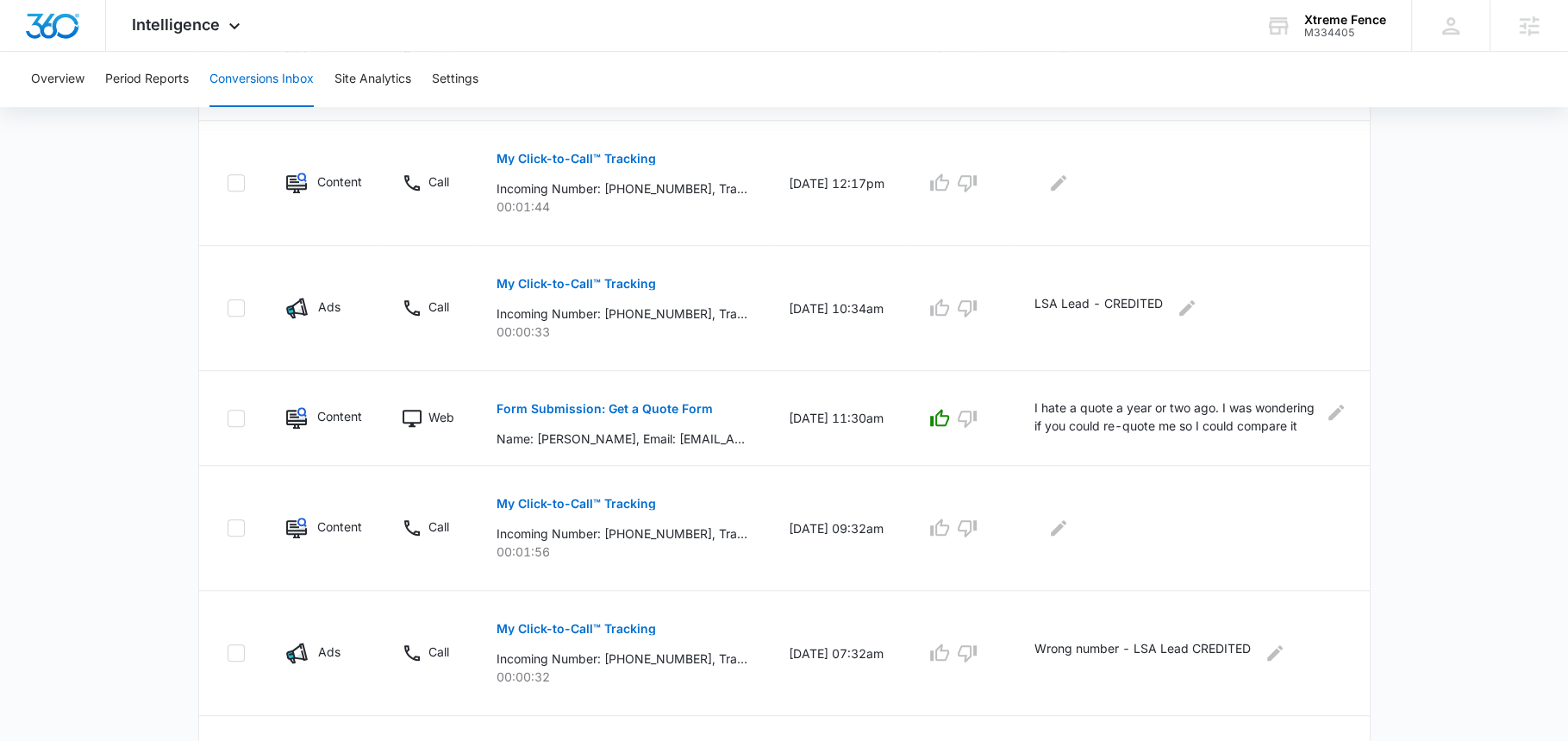
scroll to position [1042, 0]
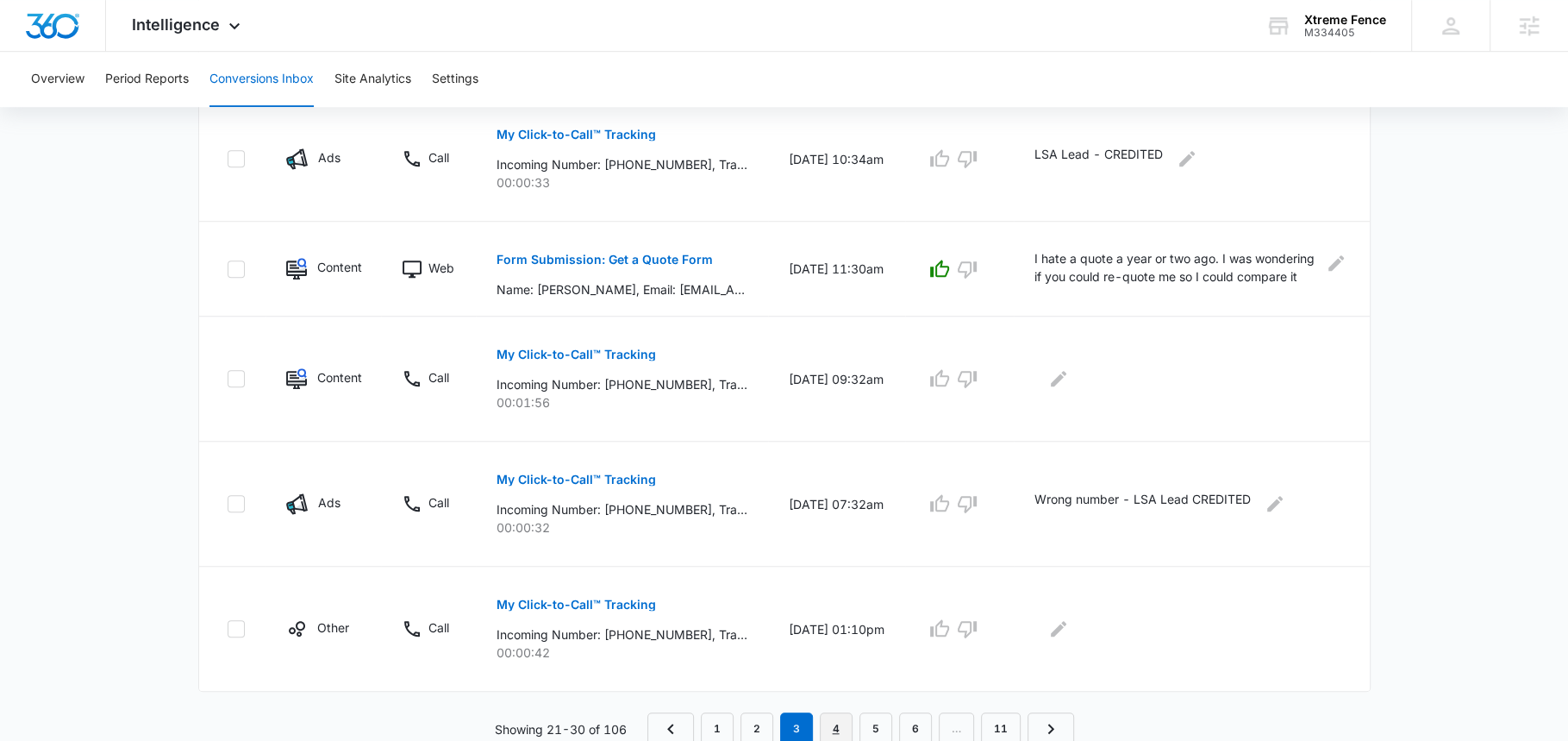
click at [824, 719] on link "4" at bounding box center [836, 729] width 33 height 33
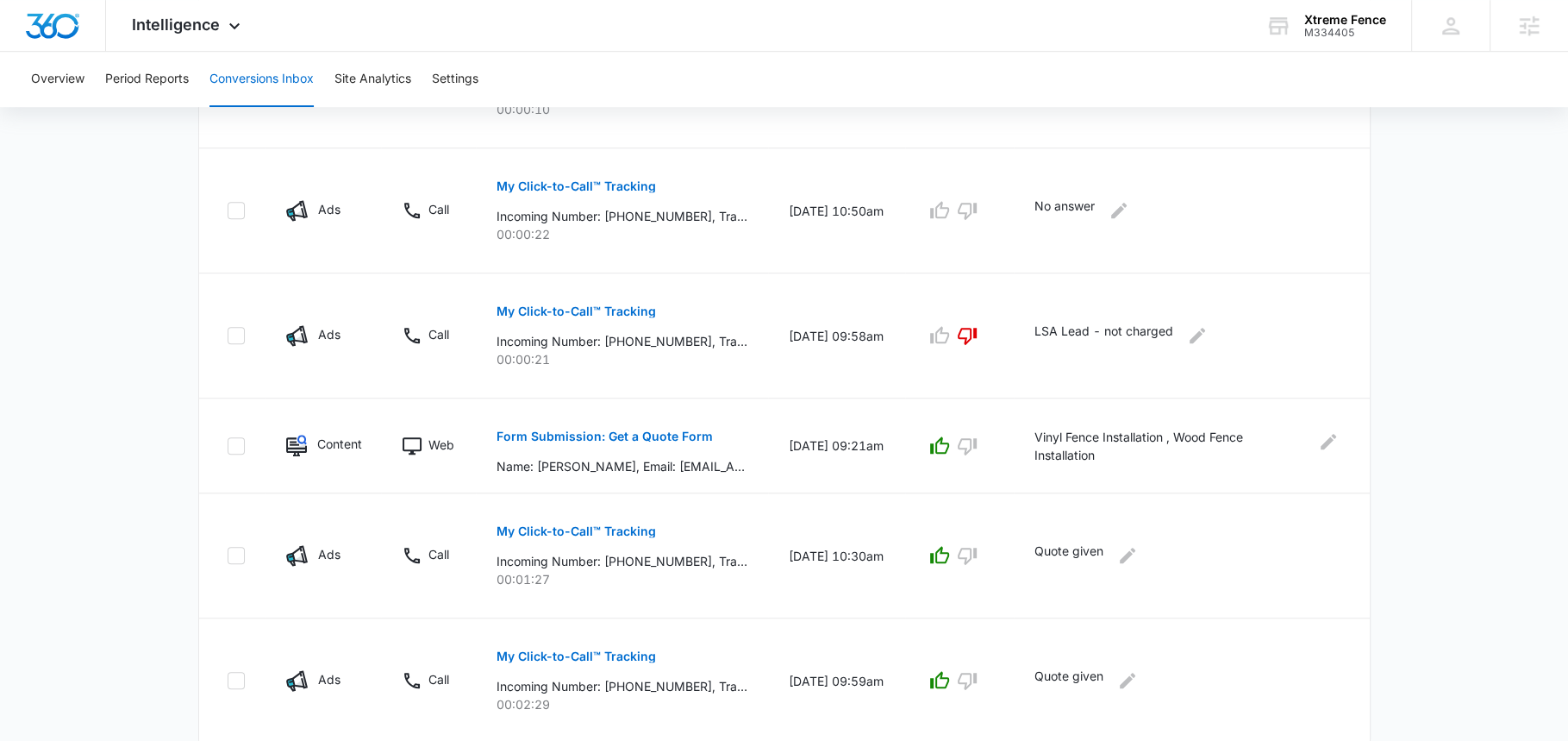
scroll to position [1011, 0]
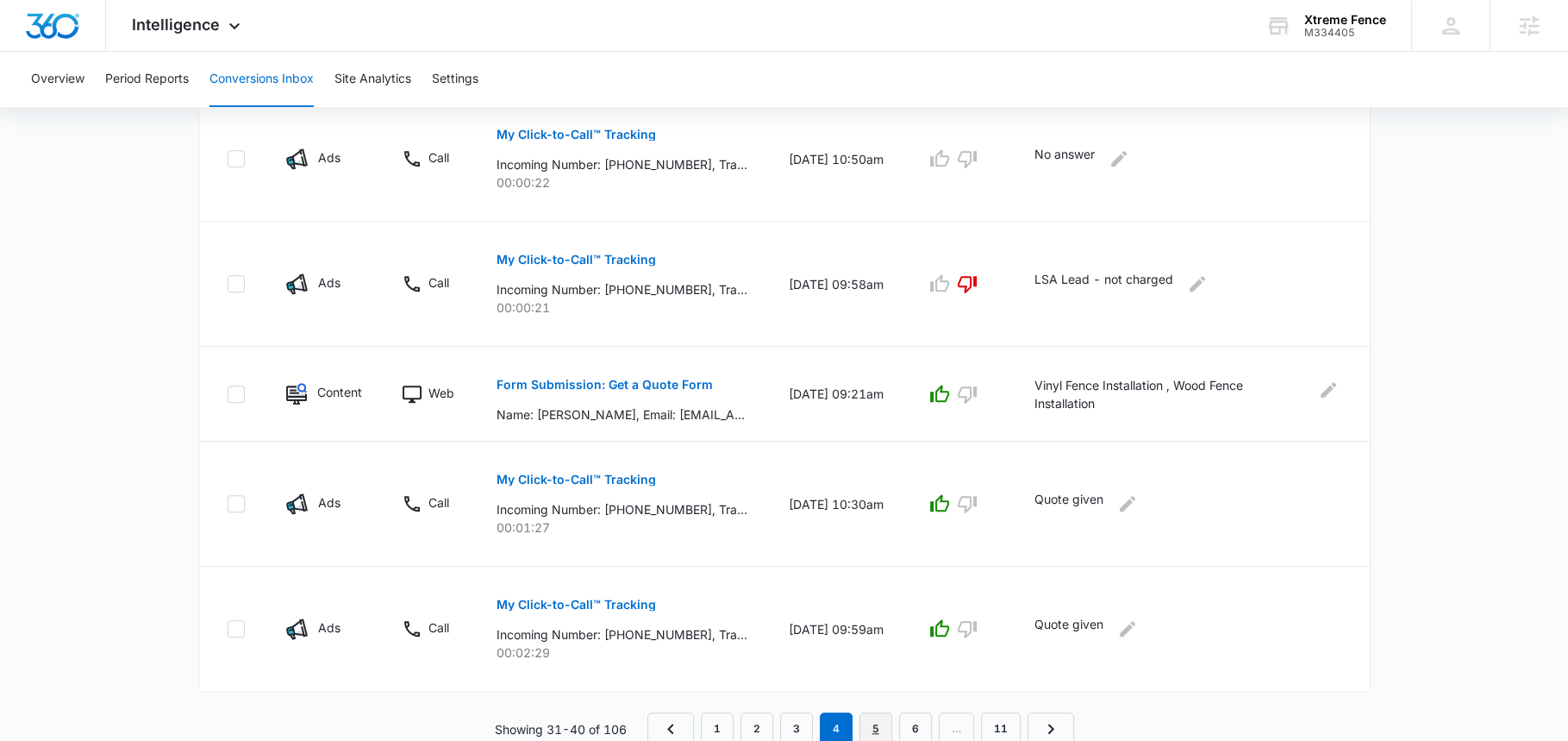
click at [868, 728] on link "5" at bounding box center [876, 729] width 33 height 33
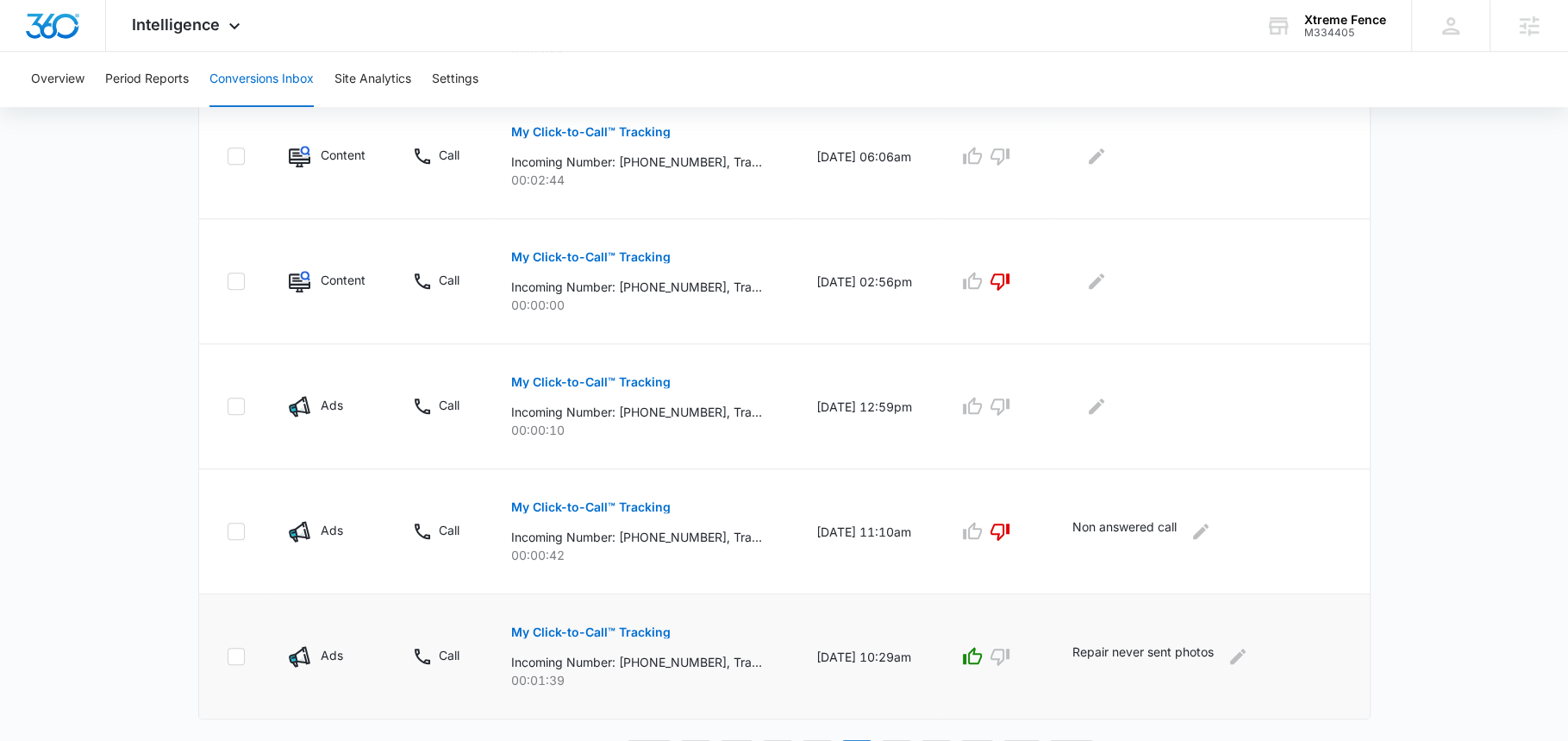
scroll to position [1101, 0]
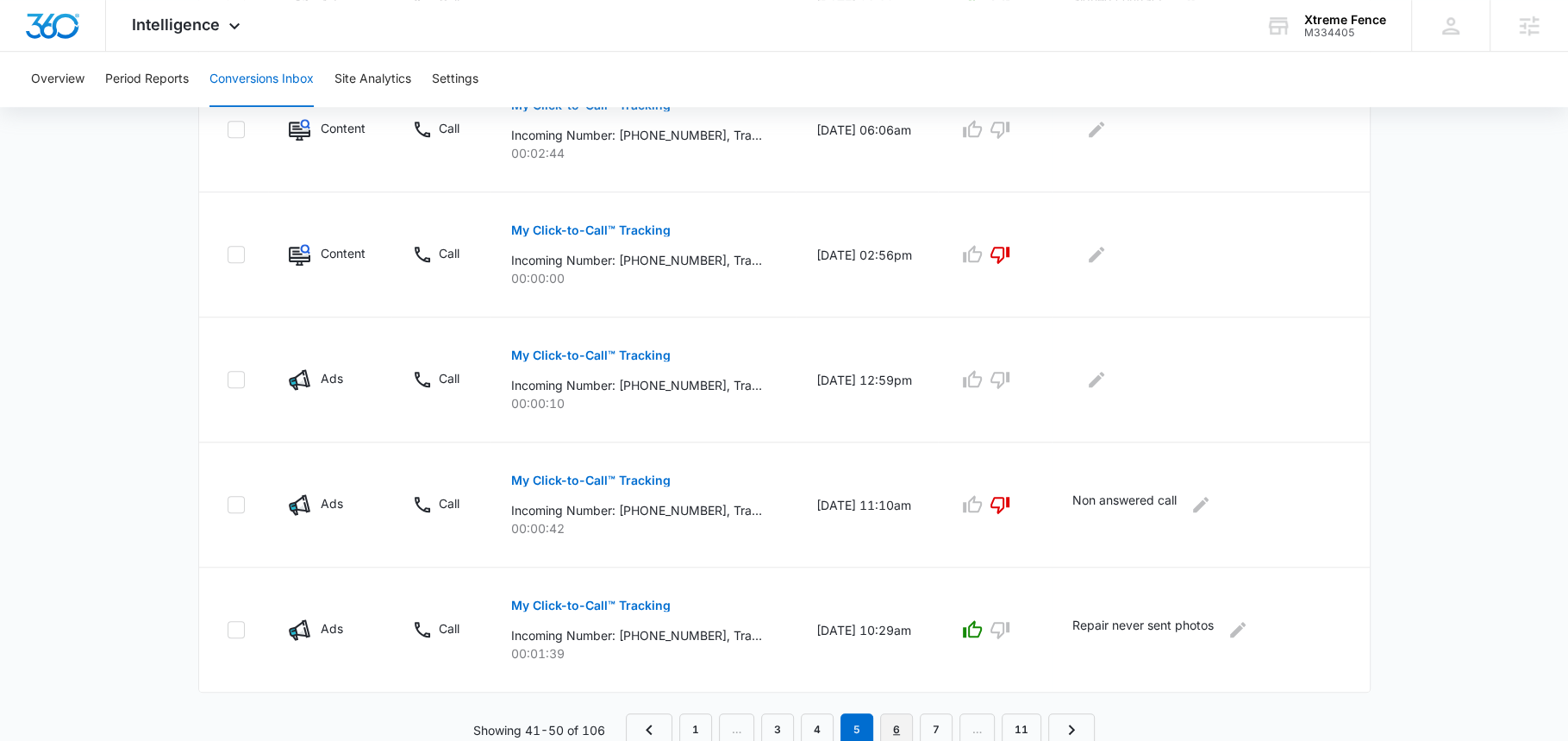
click at [896, 714] on link "6" at bounding box center [897, 730] width 33 height 33
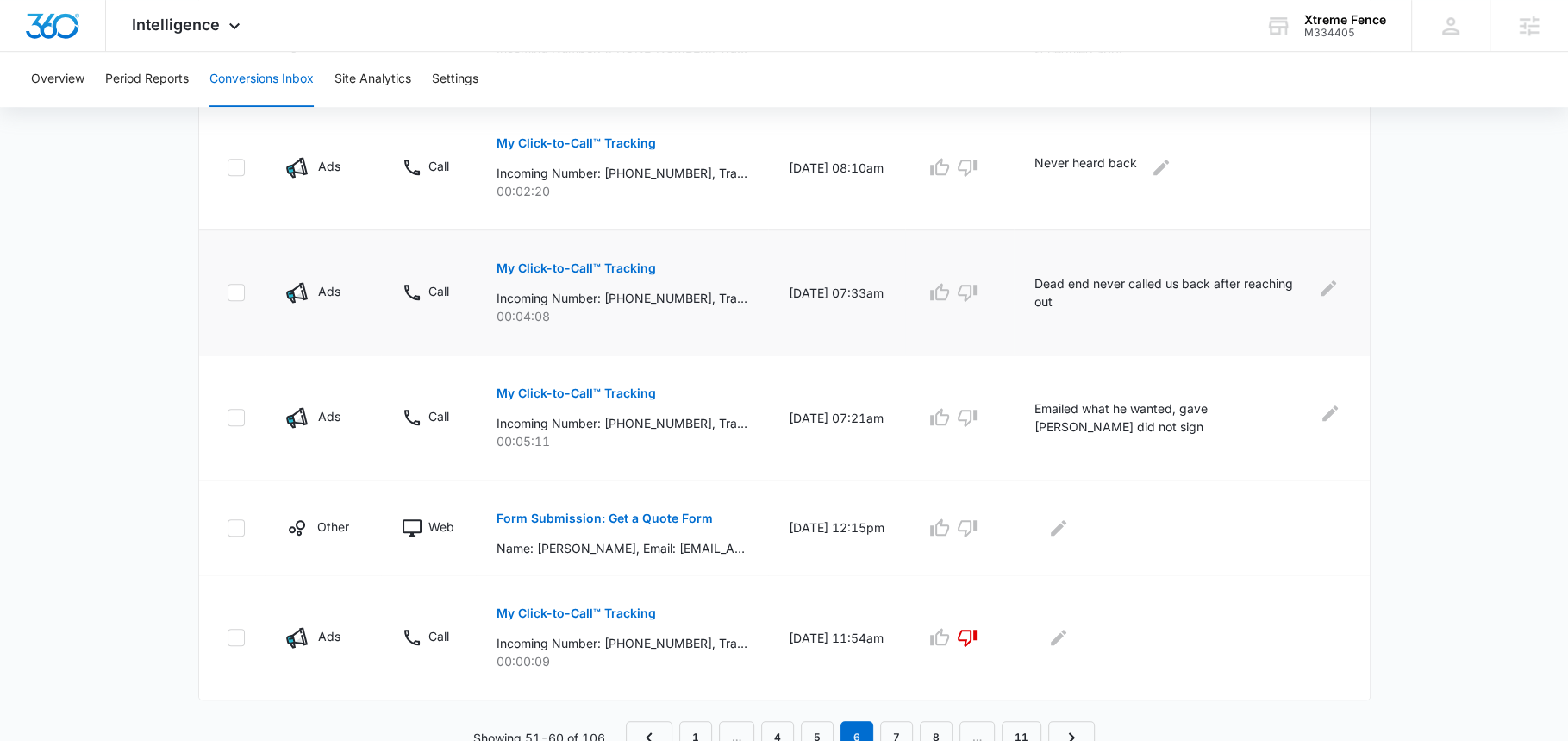
scroll to position [1011, 0]
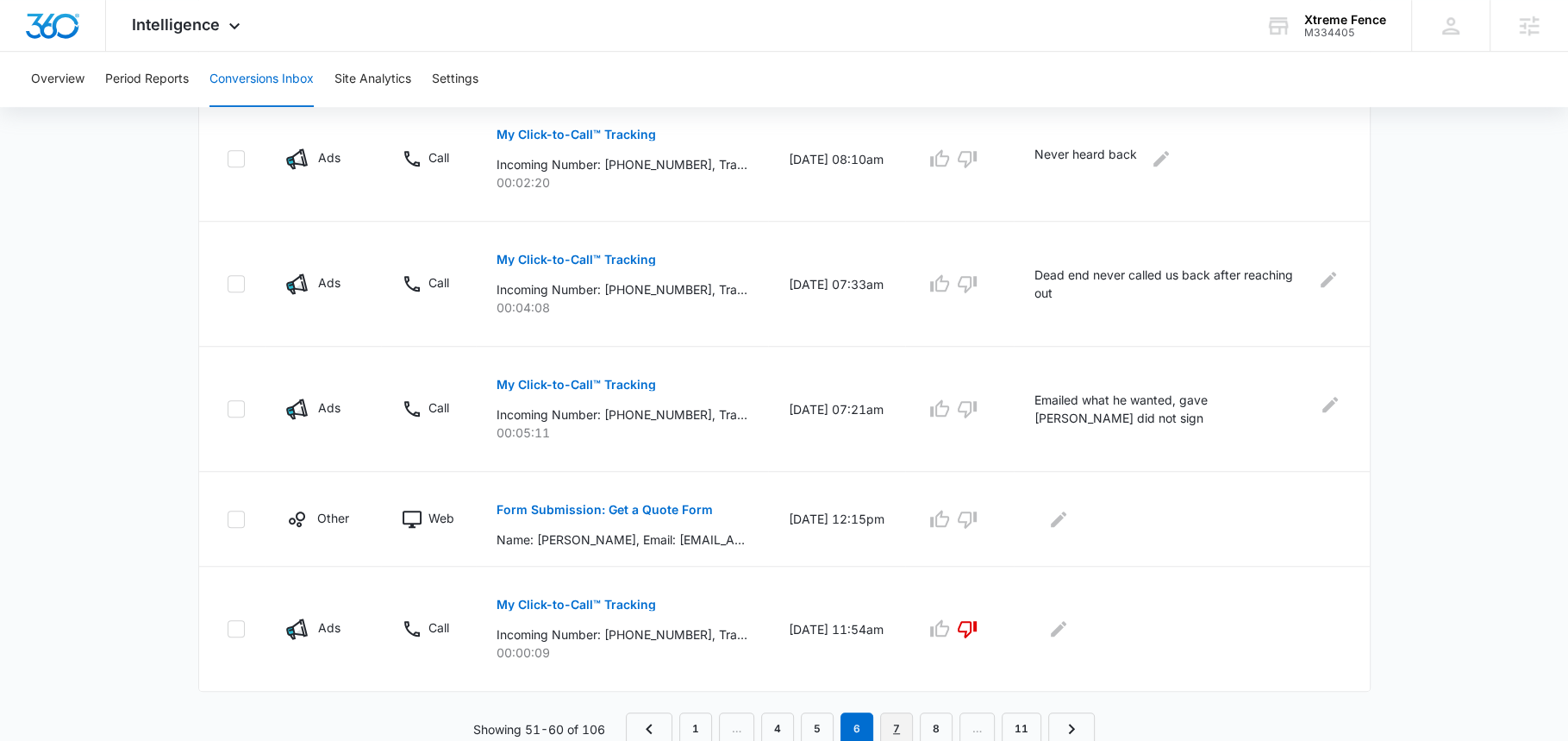
click at [900, 722] on link "7" at bounding box center [897, 729] width 33 height 33
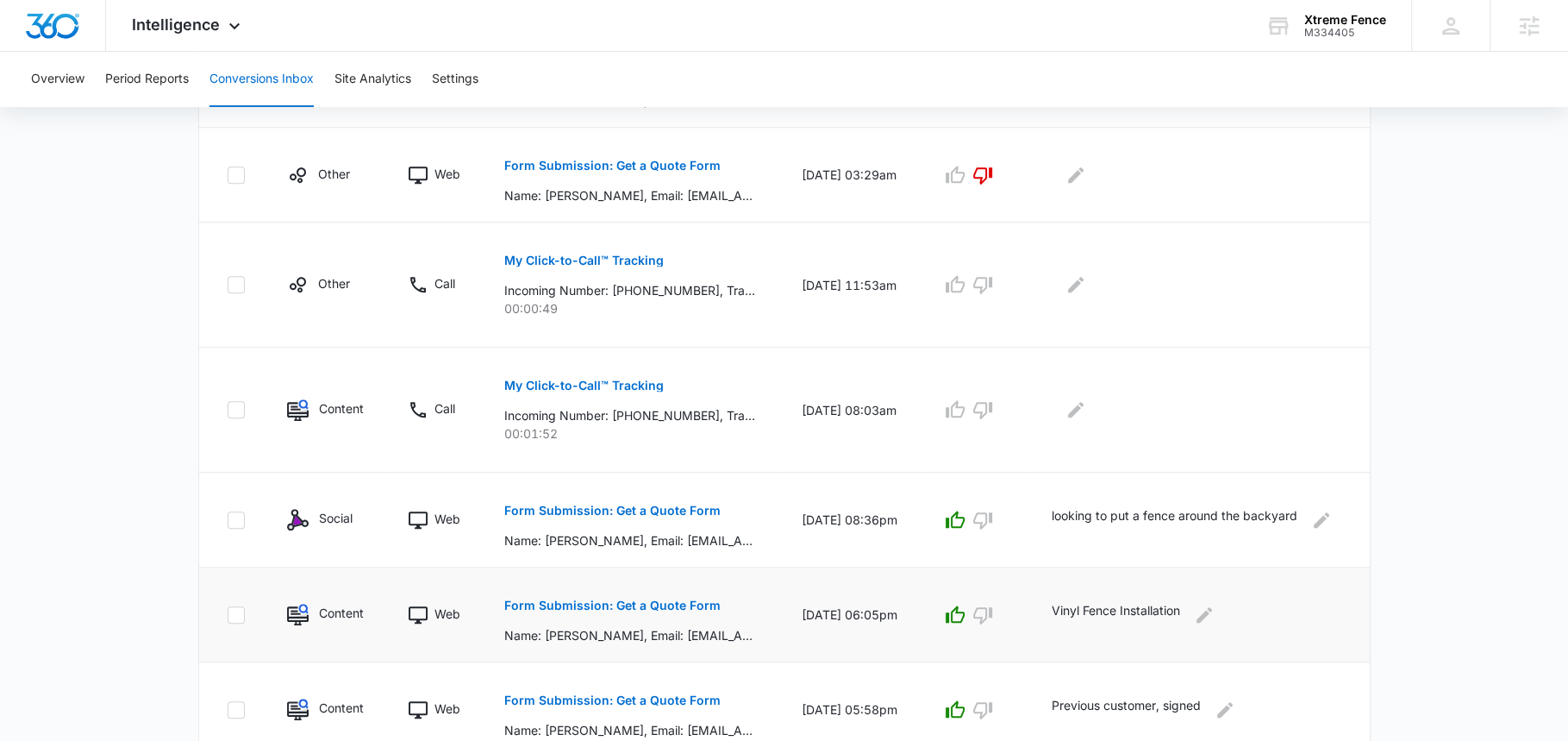
scroll to position [951, 0]
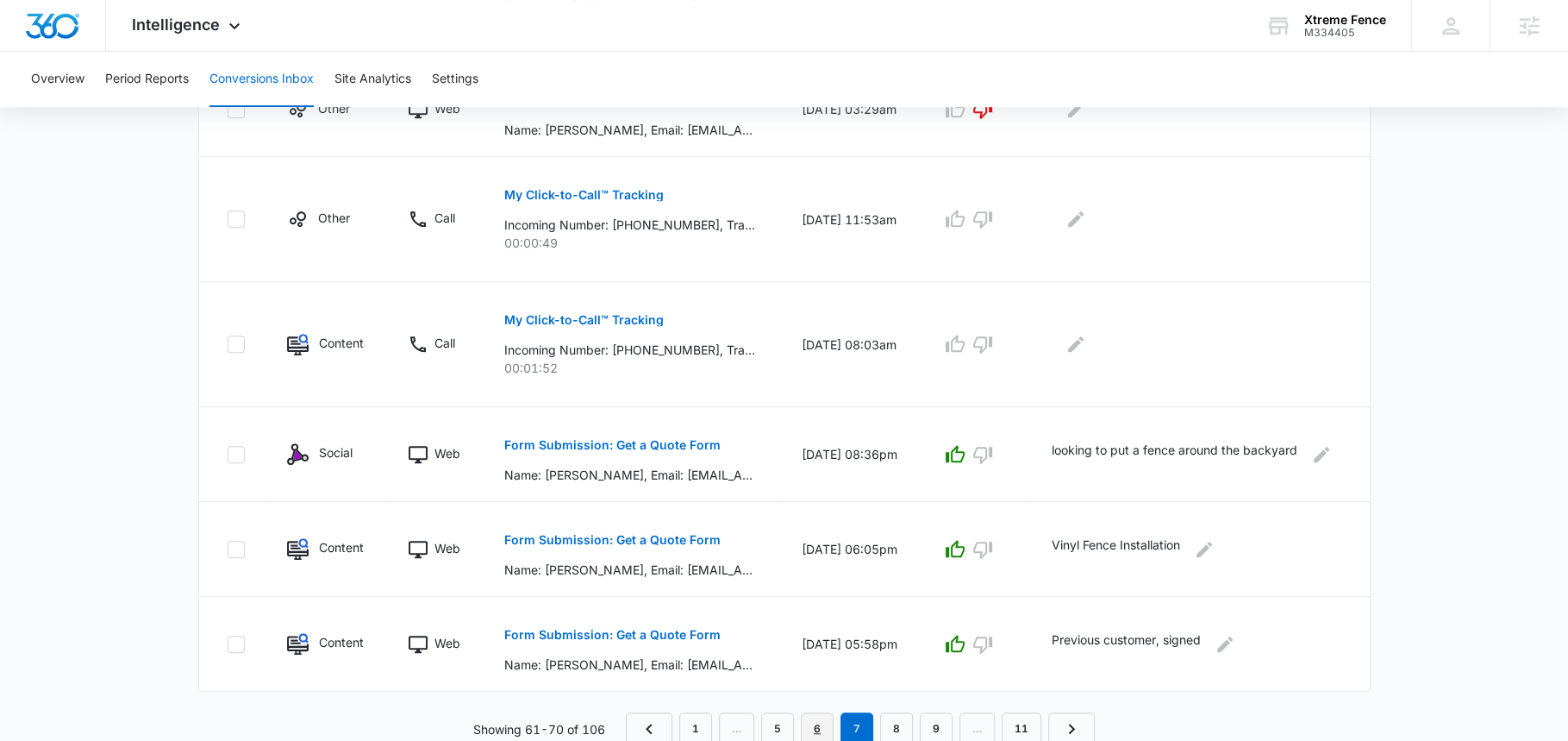
click at [821, 717] on link "6" at bounding box center [818, 729] width 33 height 33
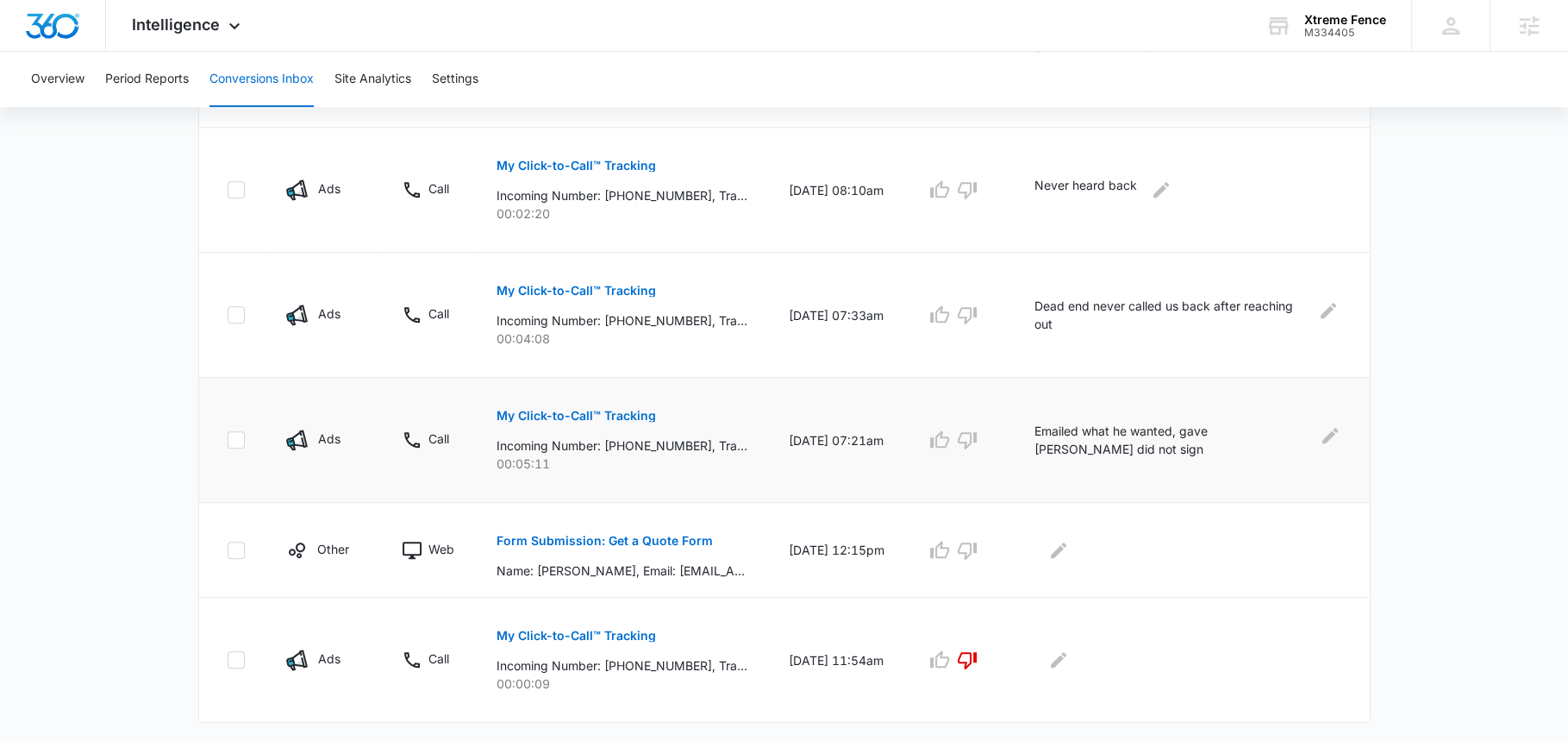
scroll to position [1011, 0]
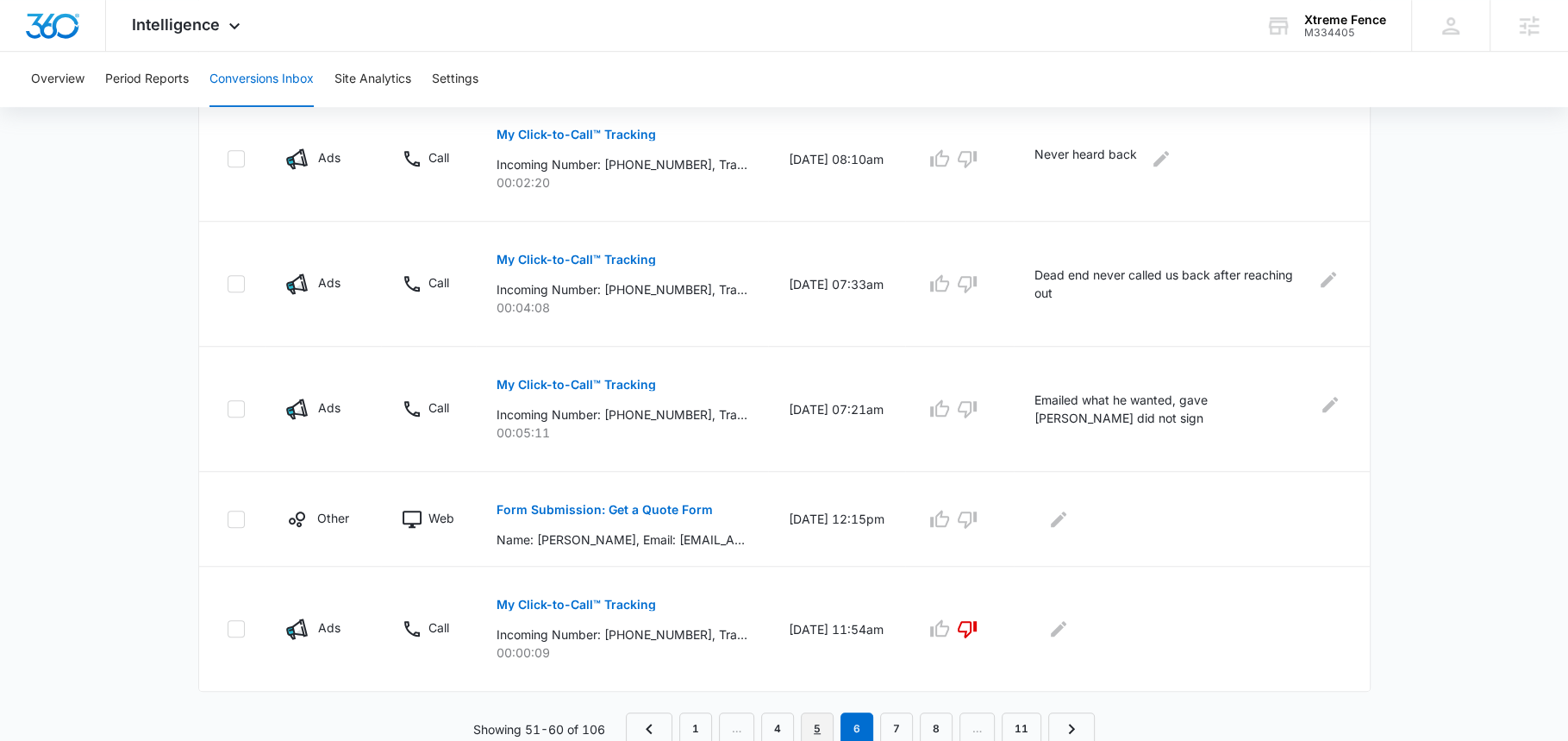
click at [822, 719] on link "5" at bounding box center [818, 729] width 33 height 33
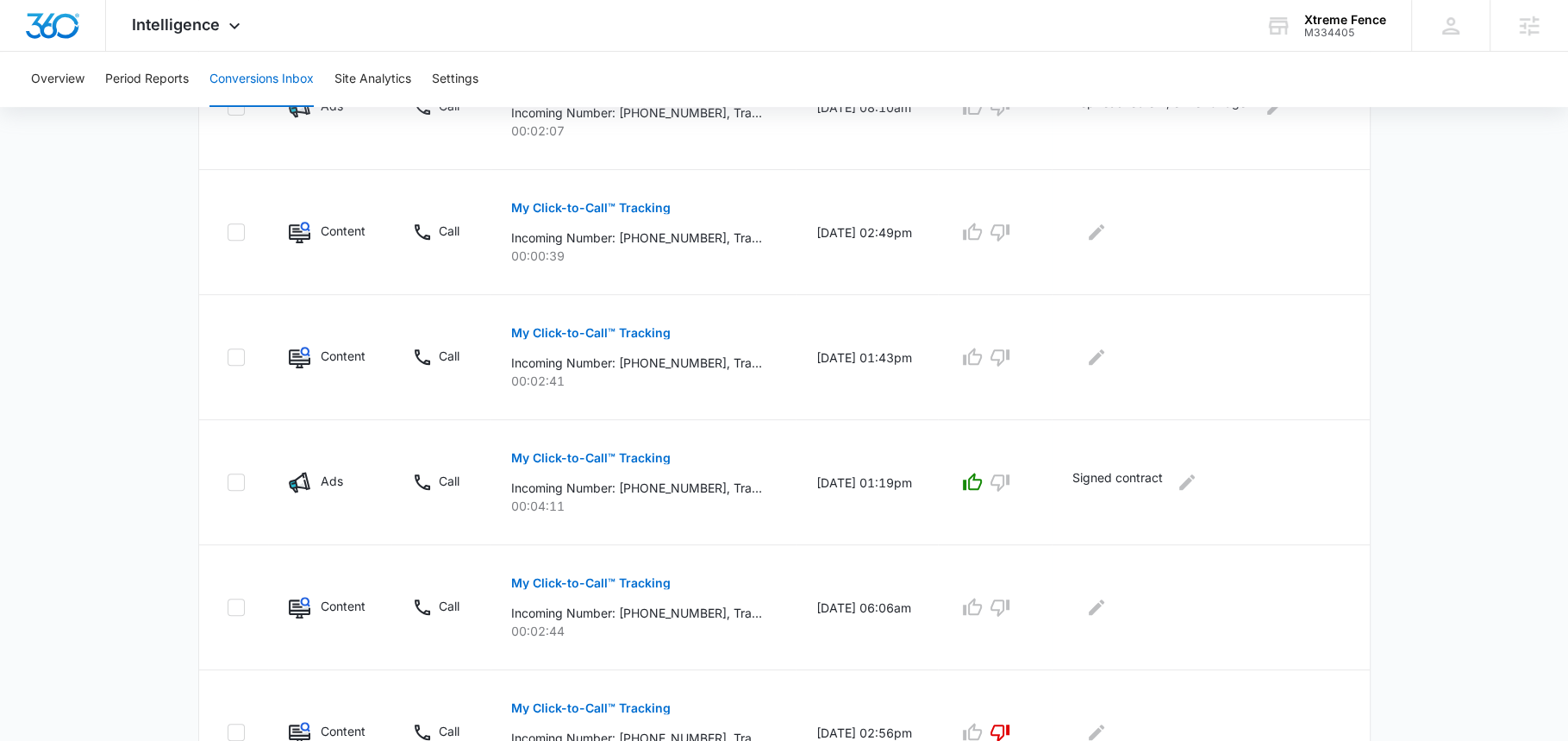
scroll to position [1102, 0]
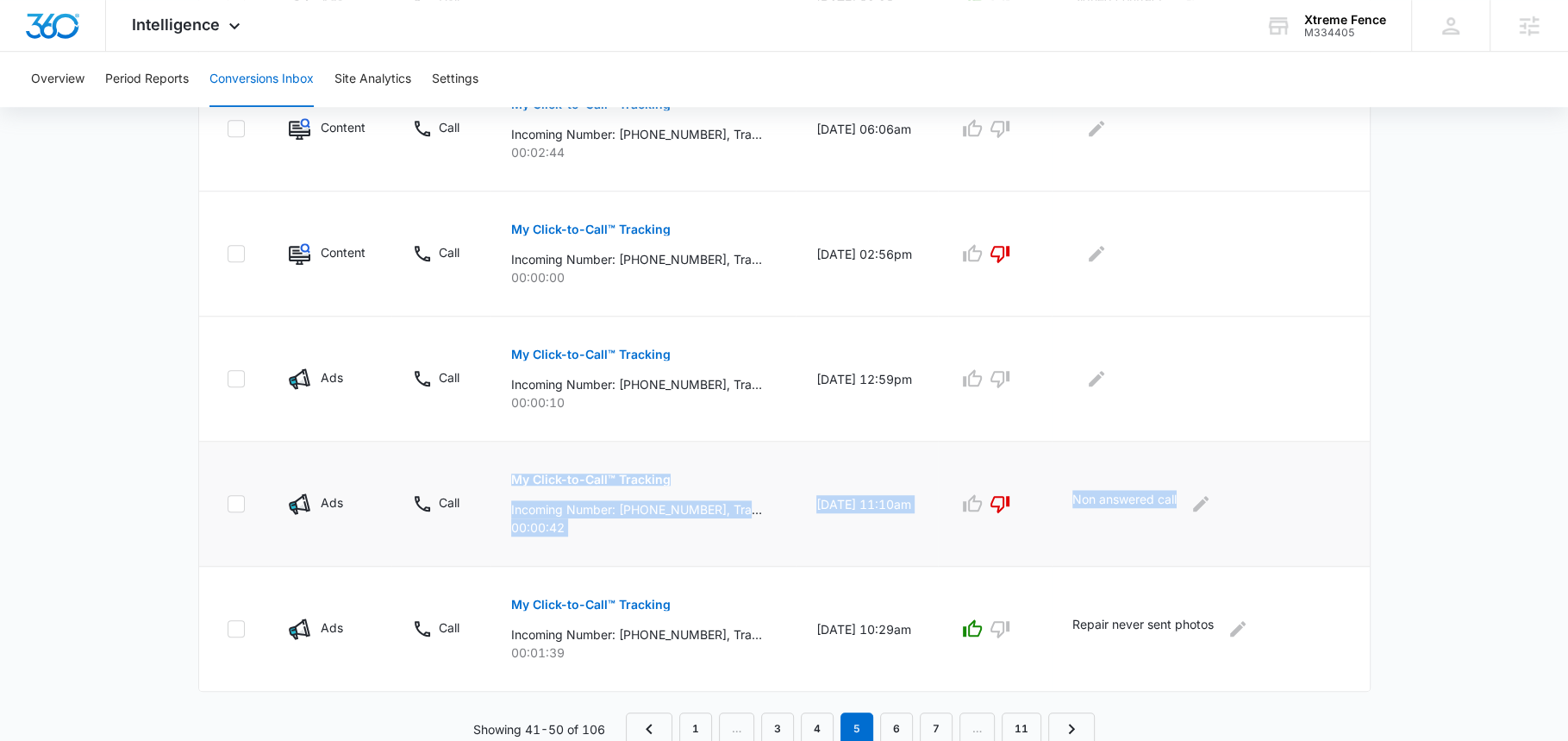
drag, startPoint x: 1251, startPoint y: 491, endPoint x: 499, endPoint y: 475, distance: 752.2
click at [499, 475] on tr "Ads Call My Click-to-Call™ Tracking Incoming Number: [PHONE_NUMBER], Tracking N…" at bounding box center [784, 504] width 1171 height 125
click at [820, 721] on link "4" at bounding box center [818, 729] width 33 height 33
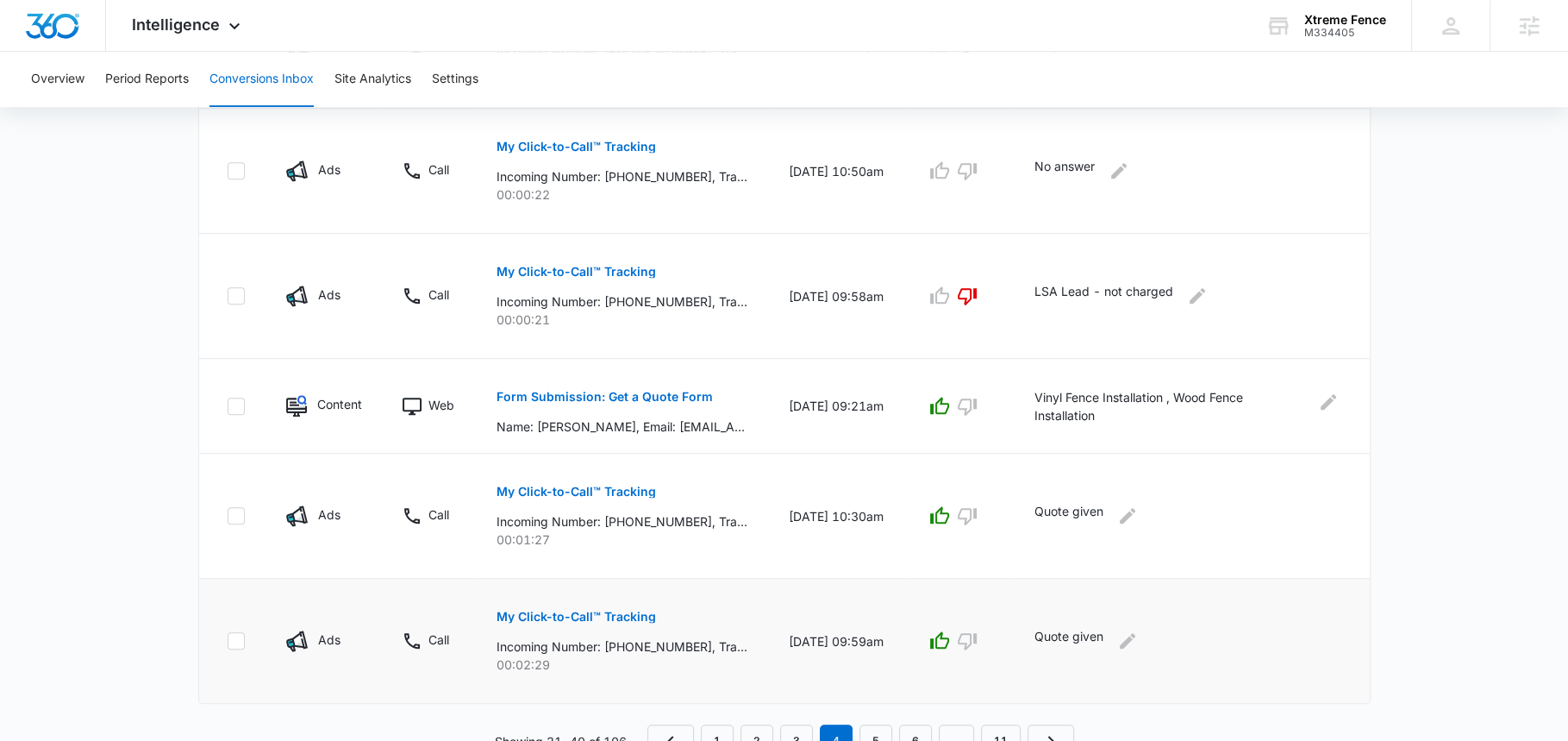
scroll to position [1011, 0]
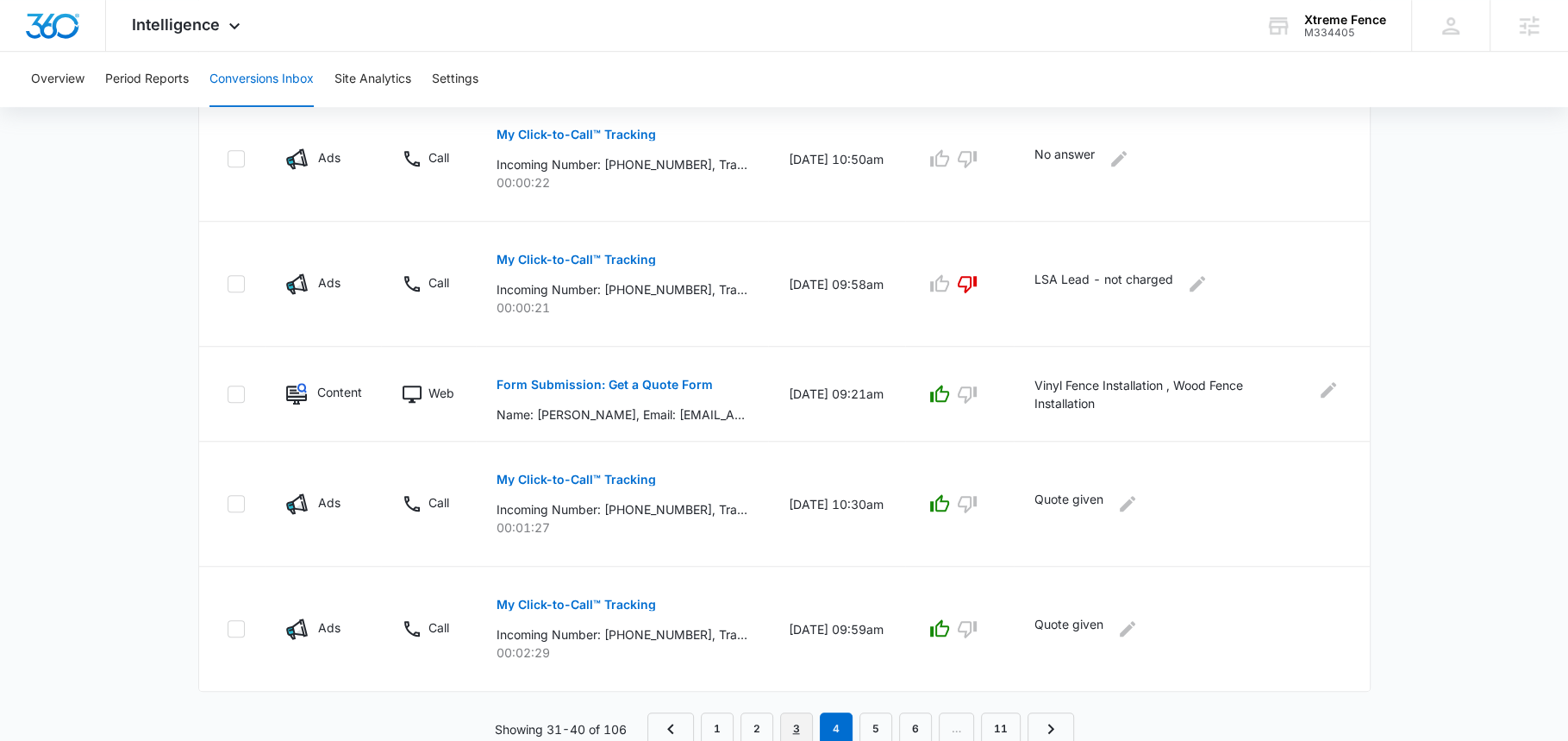
click at [799, 717] on link "3" at bounding box center [796, 729] width 33 height 33
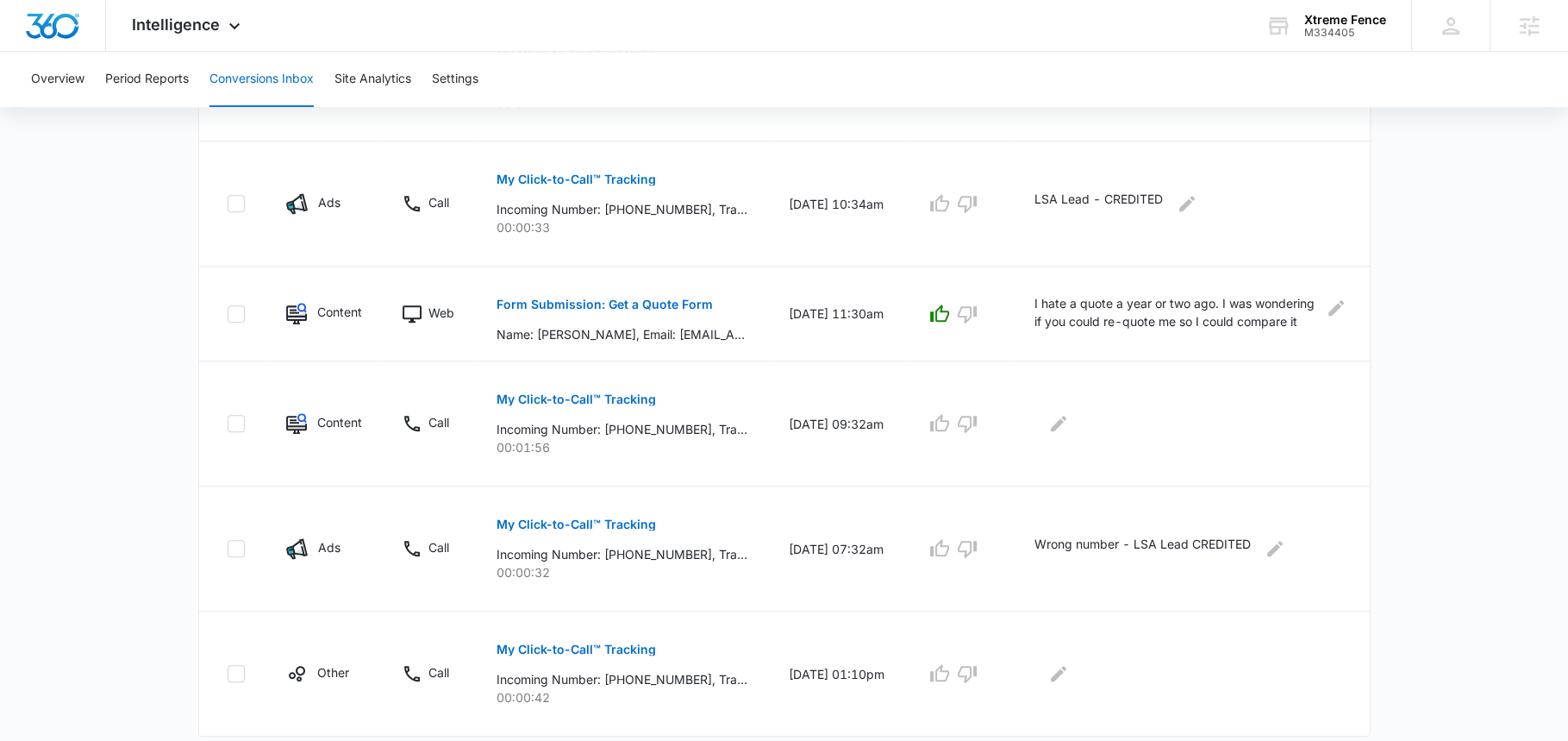
scroll to position [1042, 0]
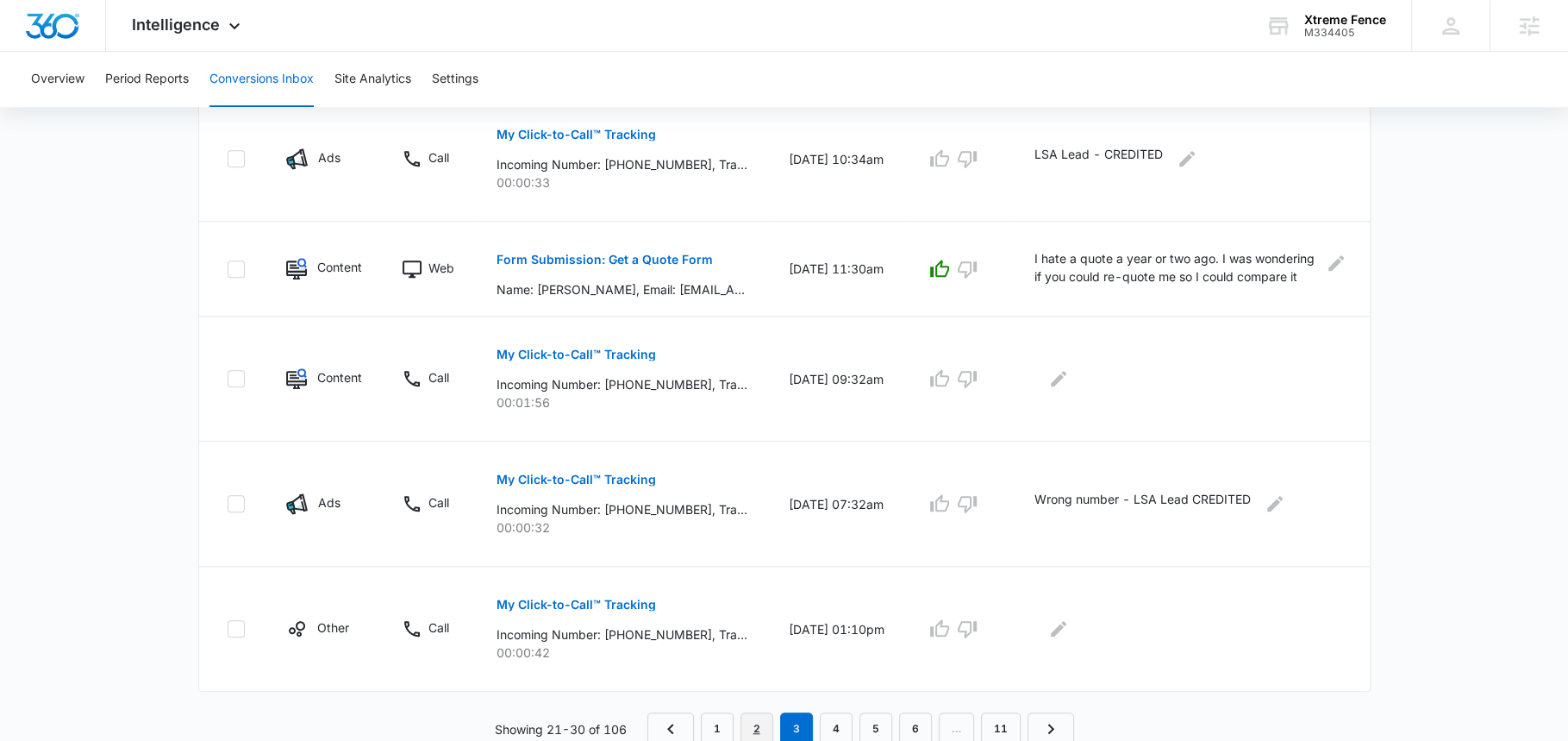
click at [760, 717] on link "2" at bounding box center [757, 729] width 33 height 33
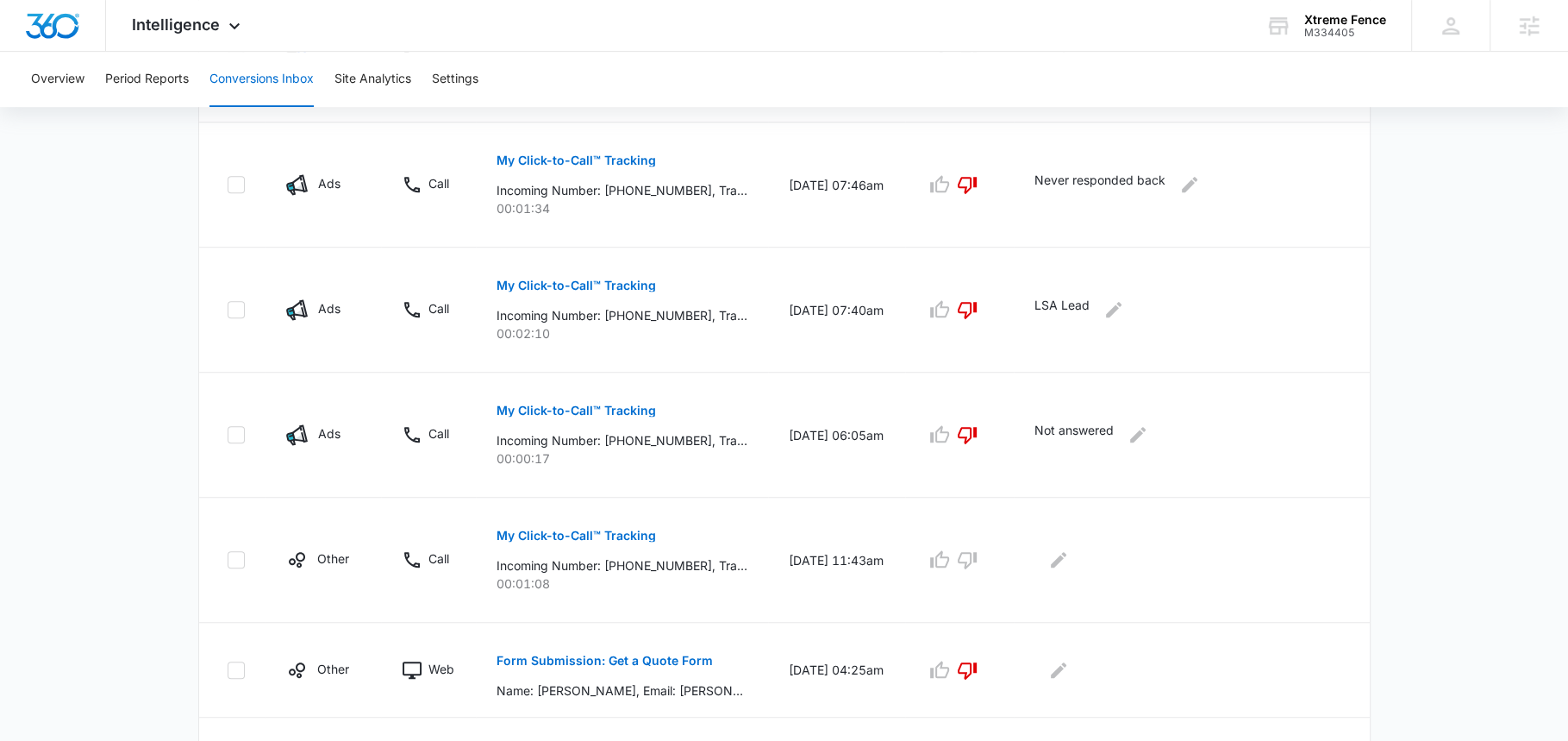
scroll to position [981, 0]
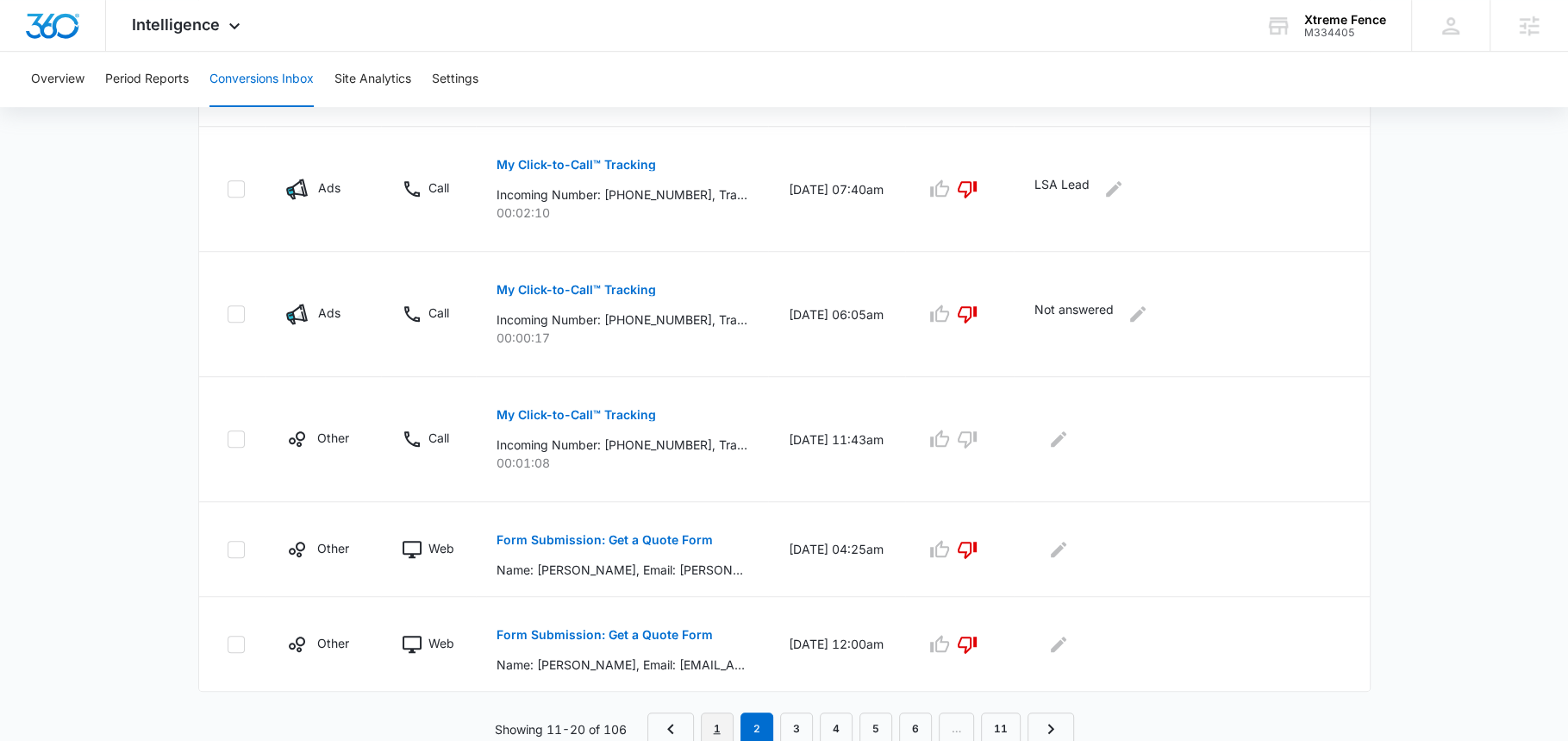
click at [718, 716] on link "1" at bounding box center [717, 729] width 33 height 33
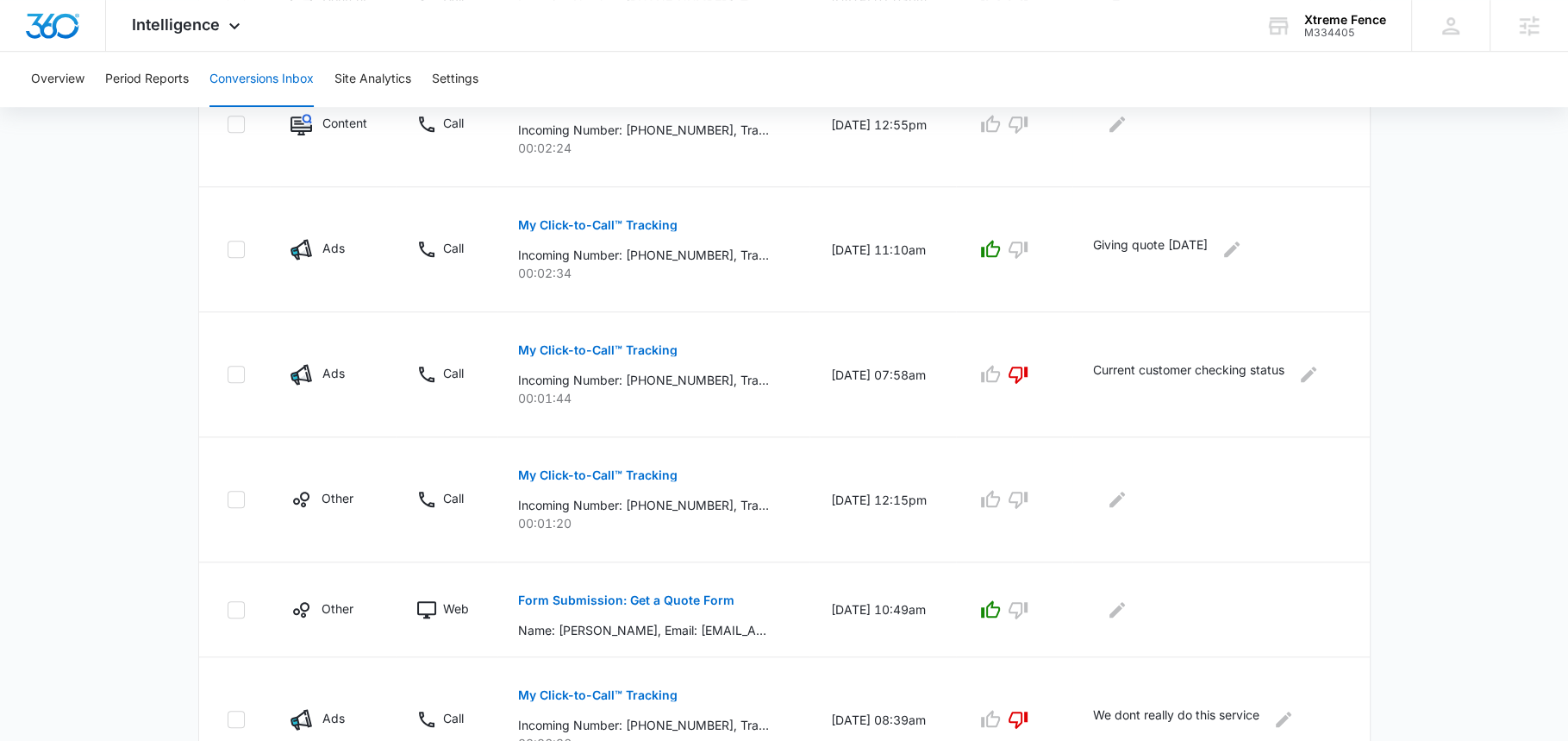
scroll to position [1072, 0]
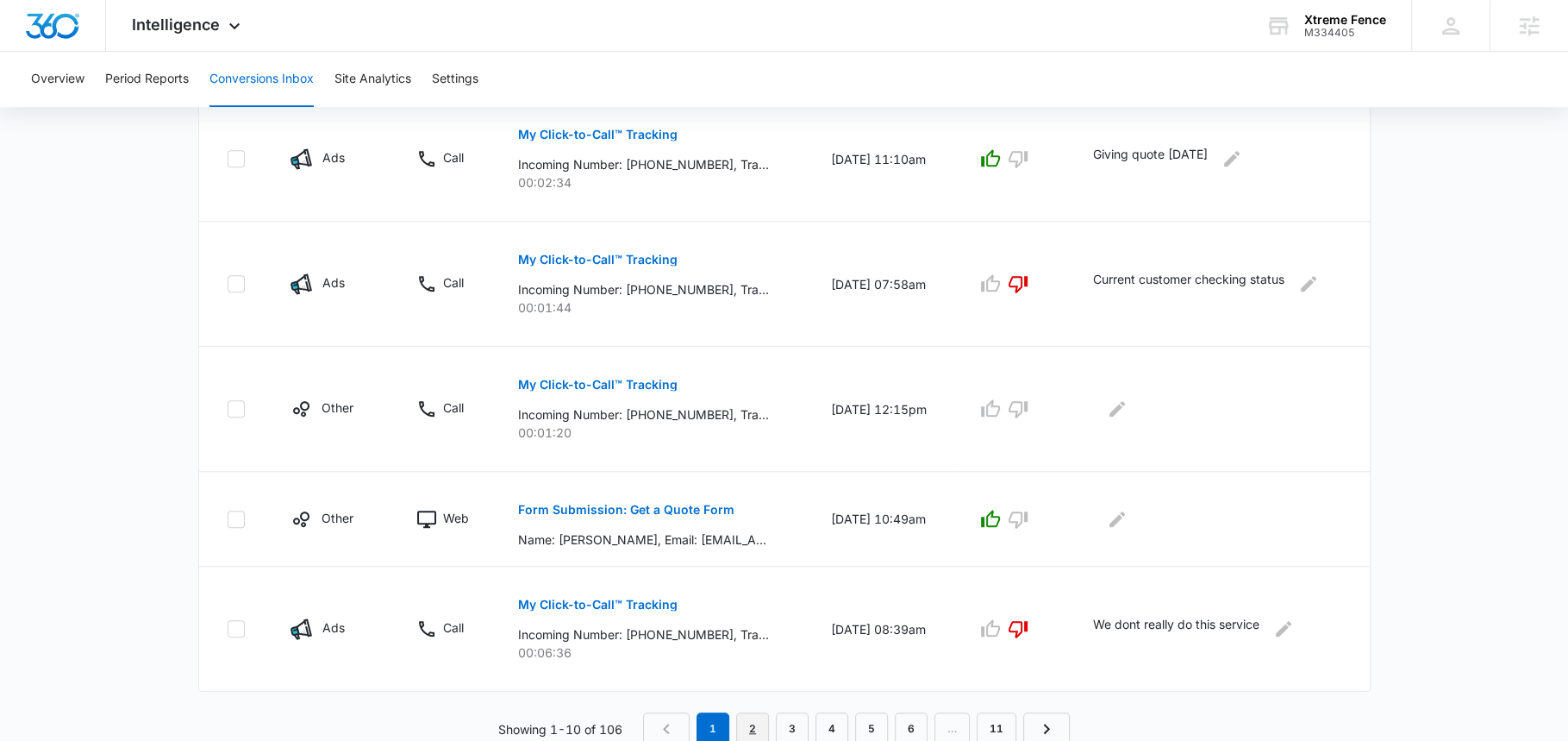
click at [754, 721] on link "2" at bounding box center [752, 729] width 33 height 33
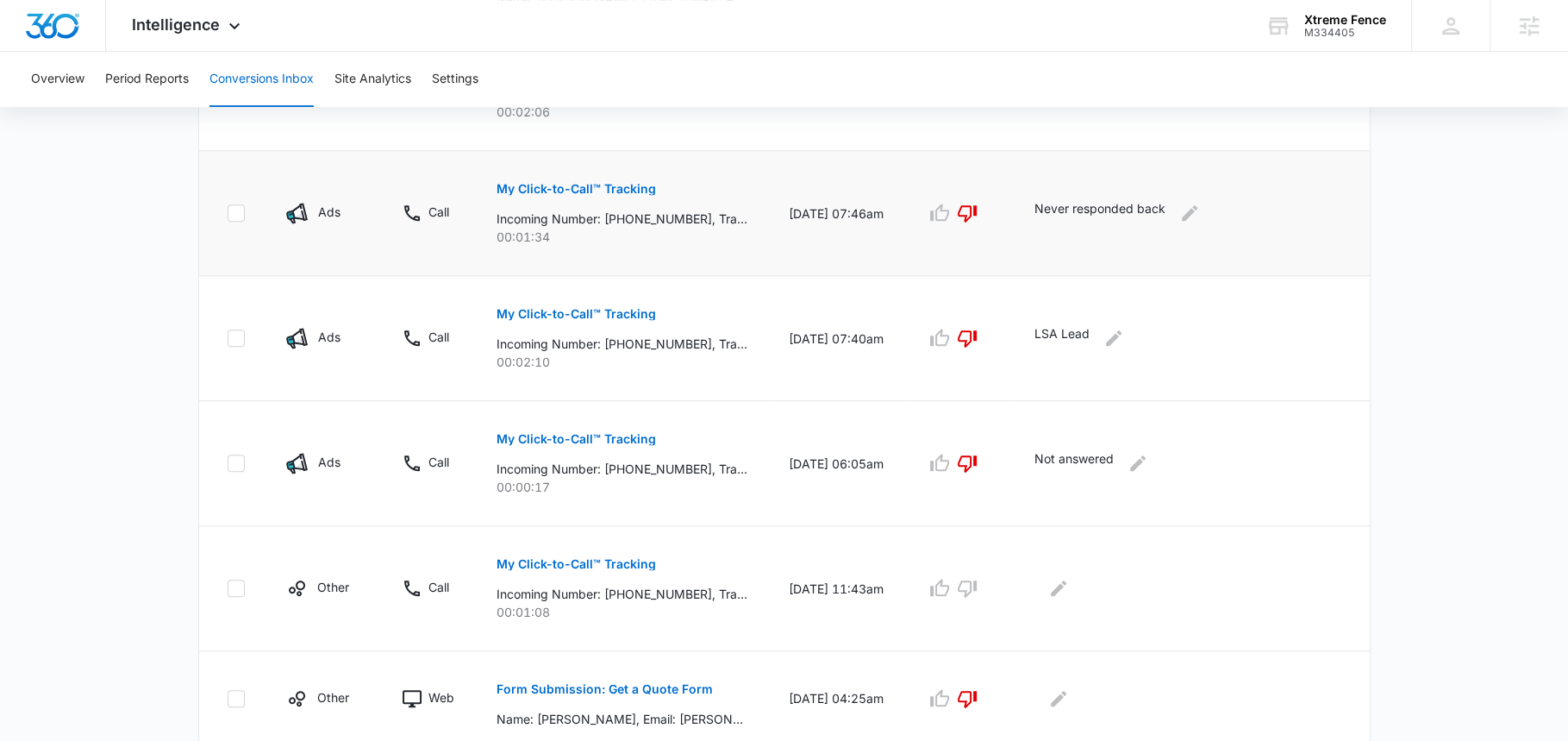
scroll to position [981, 0]
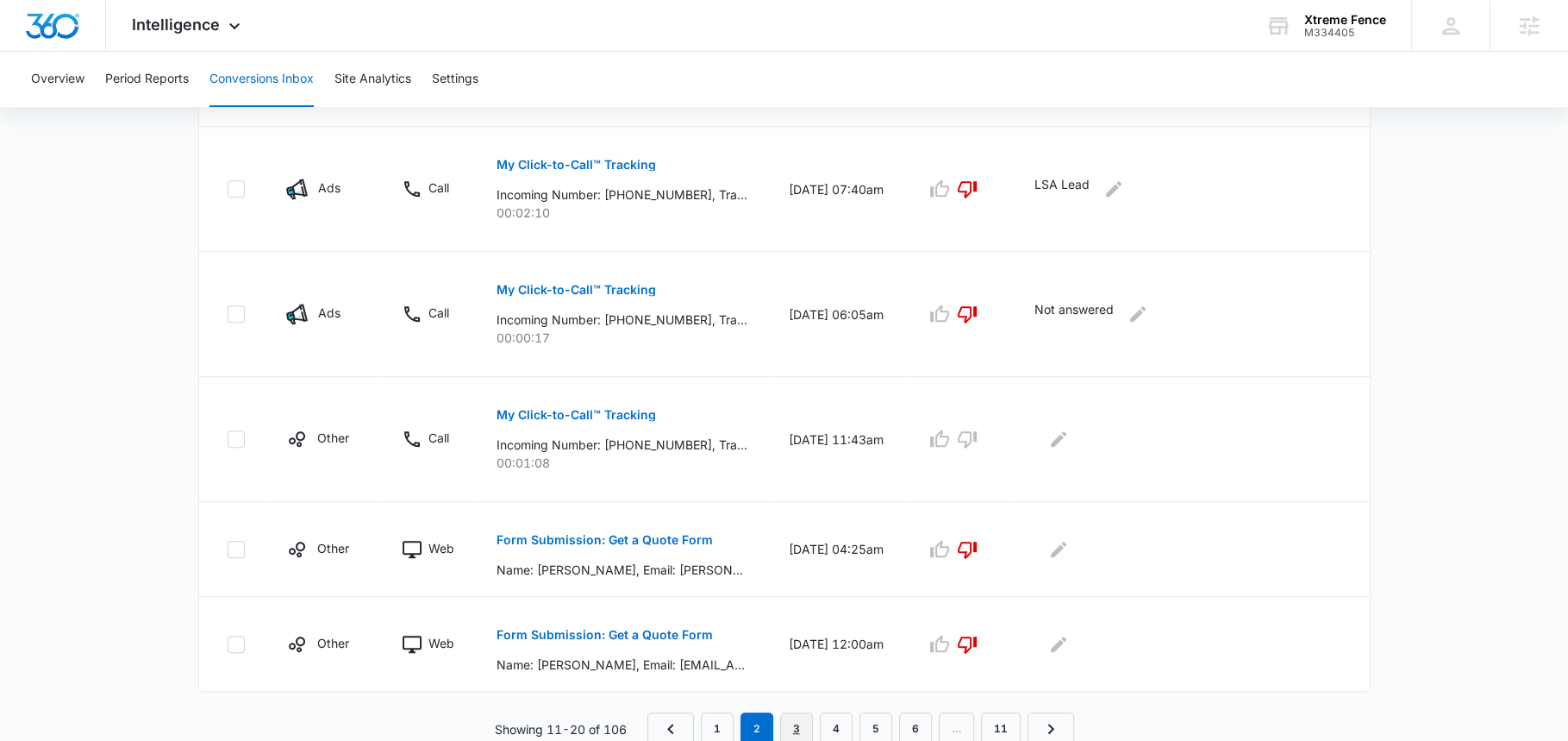
click at [795, 724] on link "3" at bounding box center [796, 729] width 33 height 33
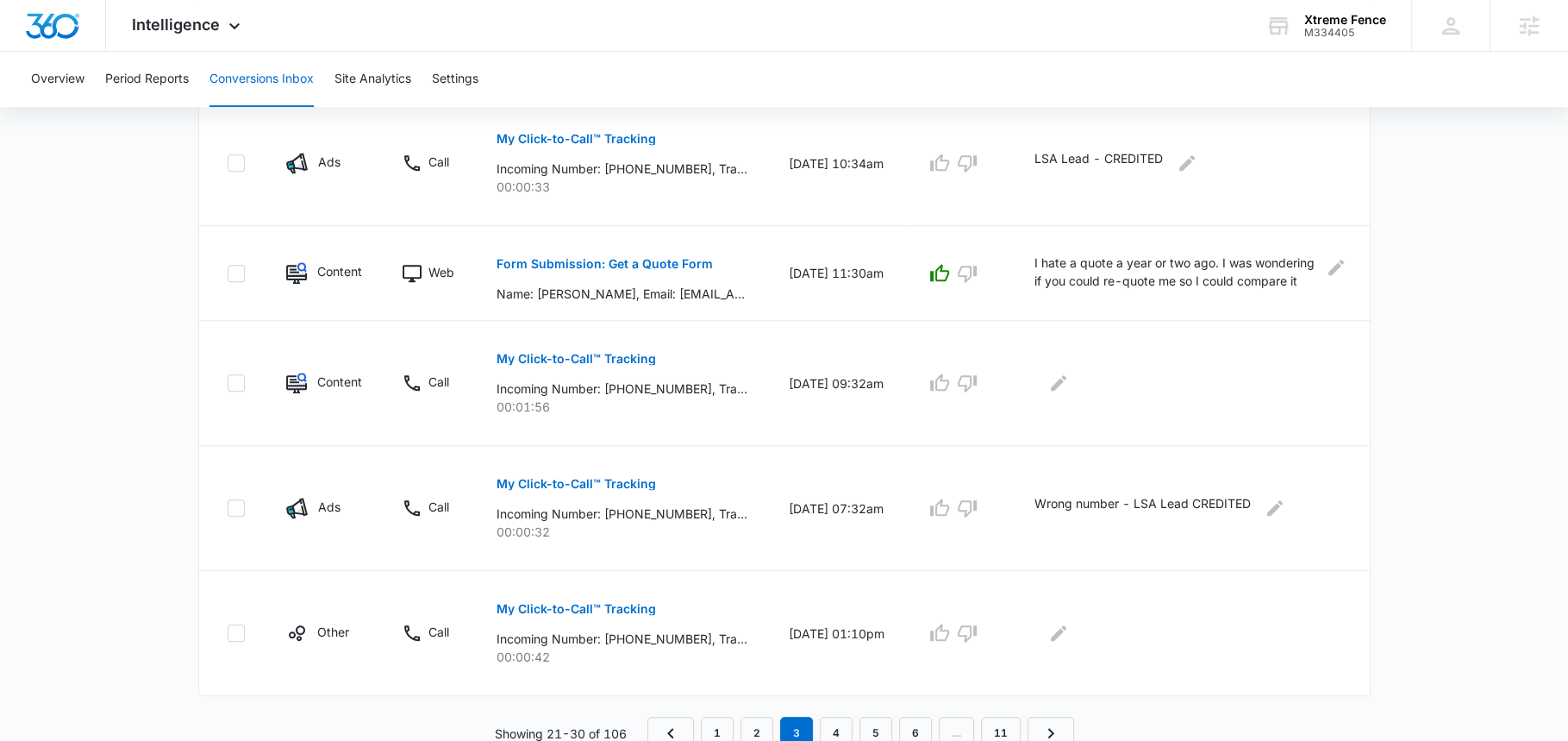
scroll to position [1042, 0]
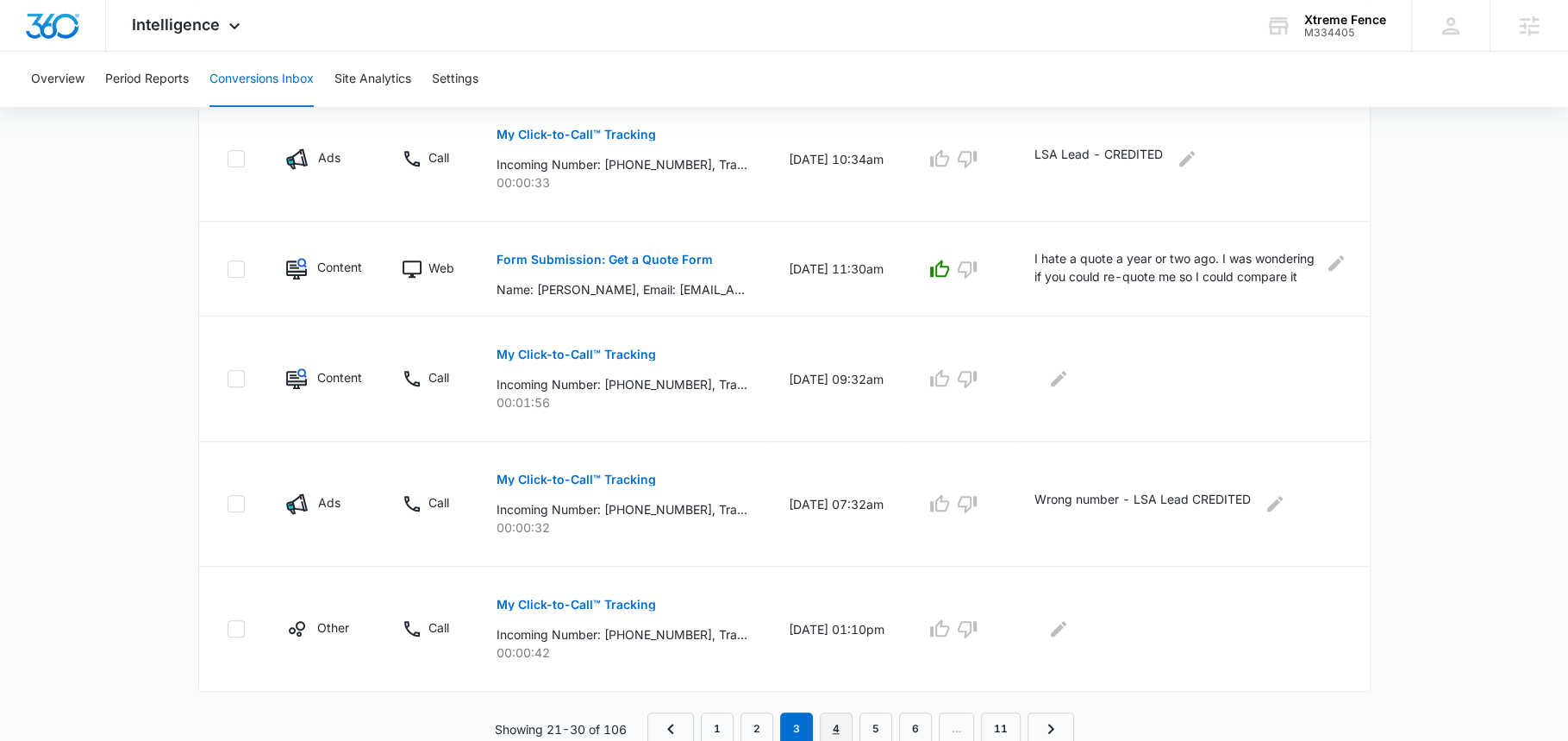
click at [830, 727] on link "4" at bounding box center [836, 729] width 33 height 33
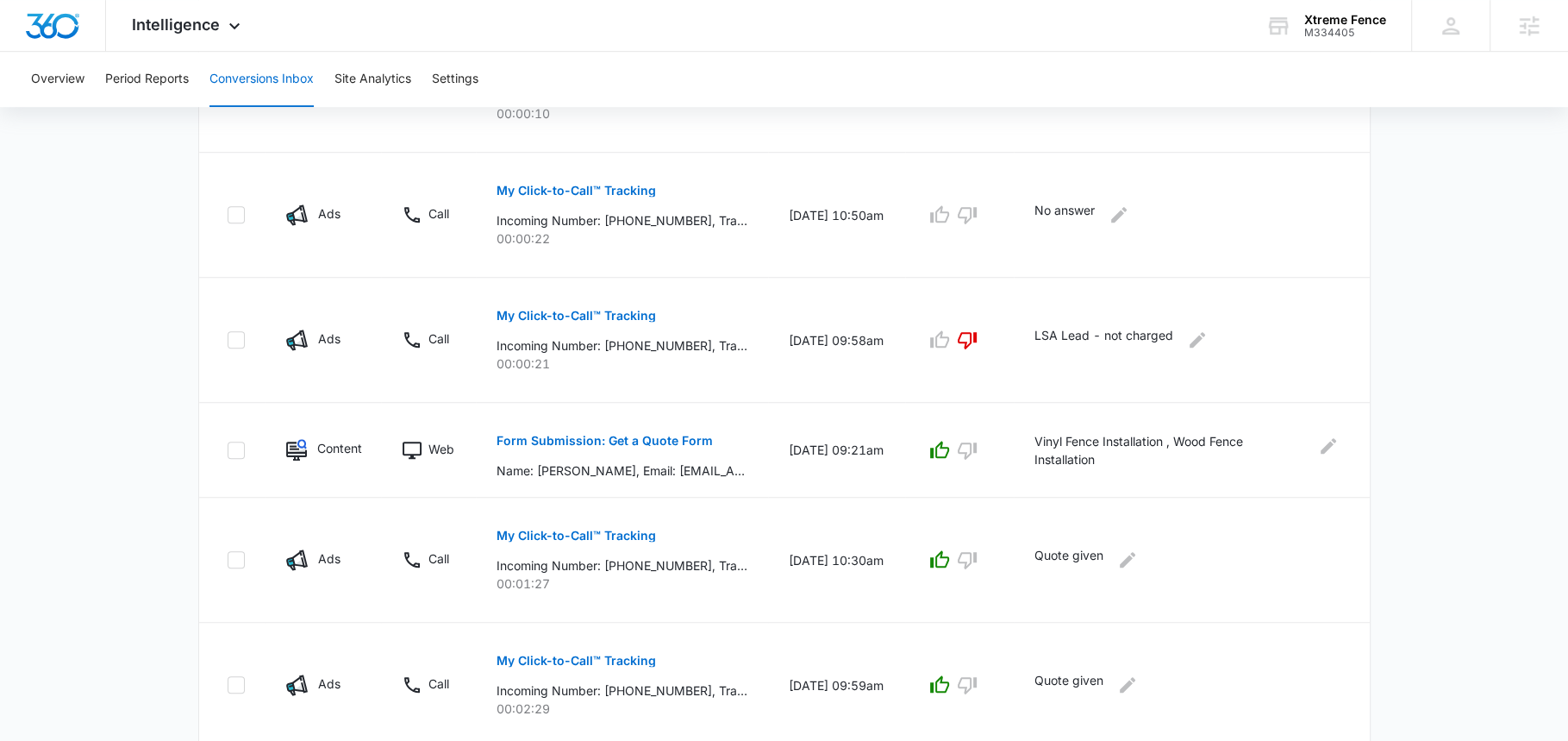
scroll to position [1011, 0]
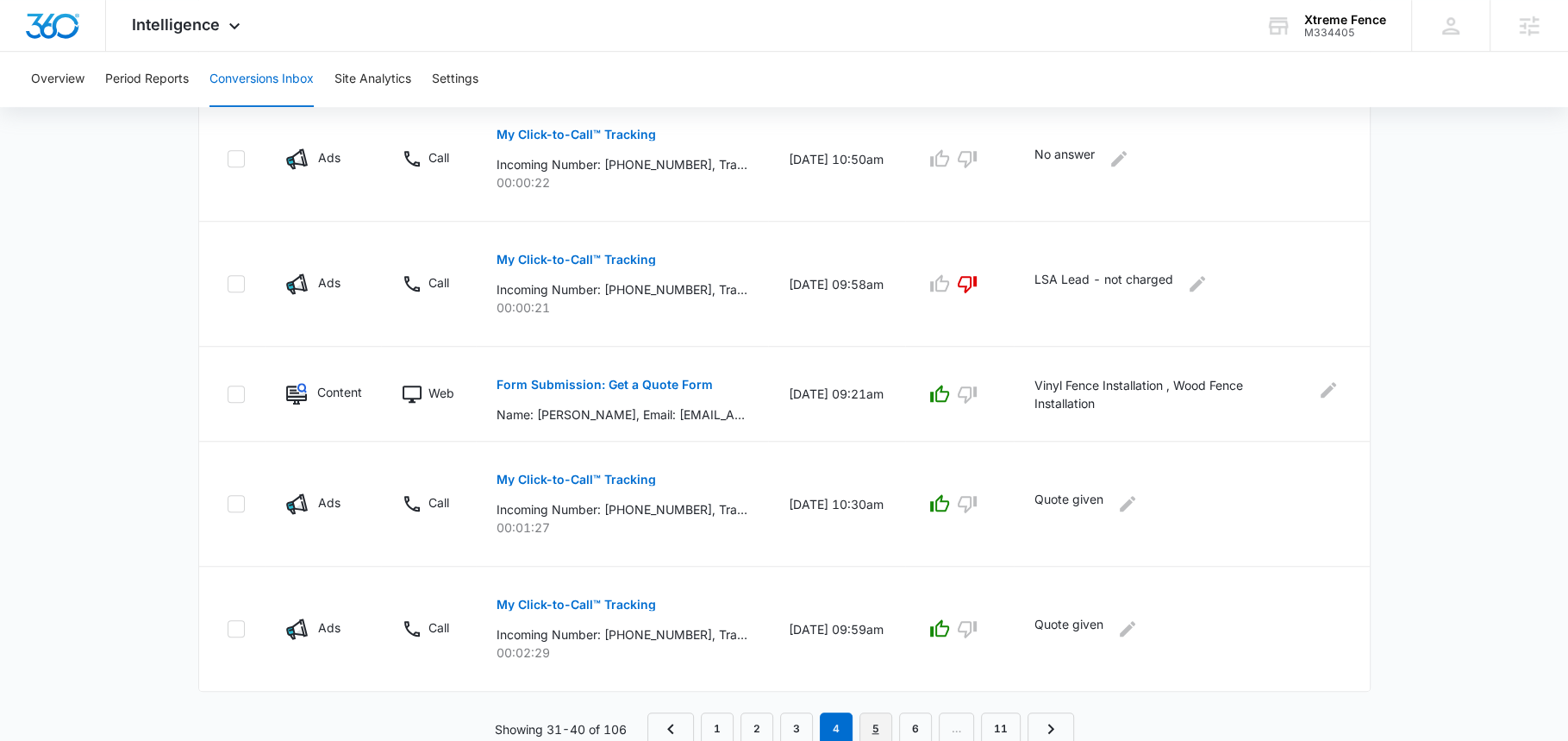
click at [882, 732] on link "5" at bounding box center [876, 729] width 33 height 33
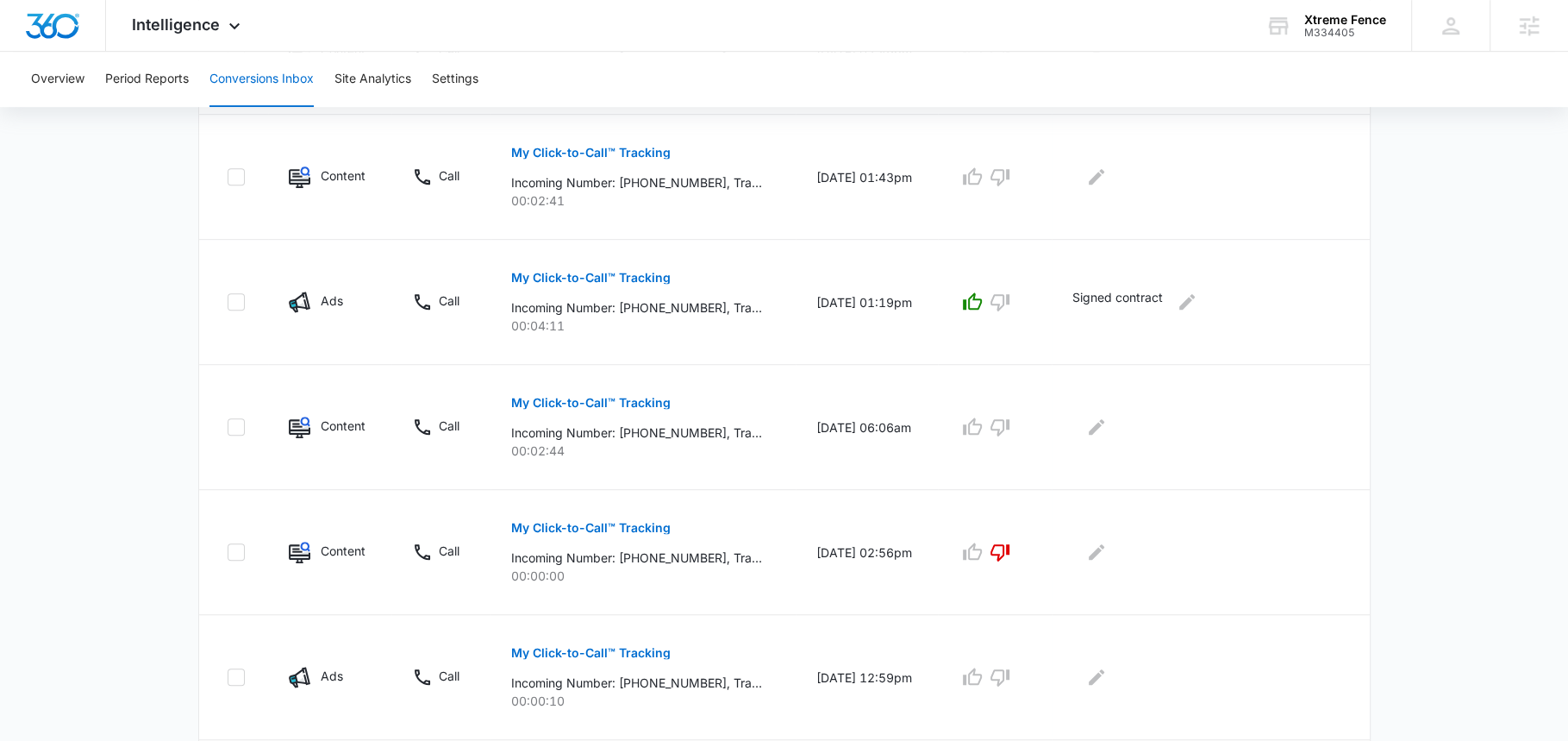
scroll to position [808, 0]
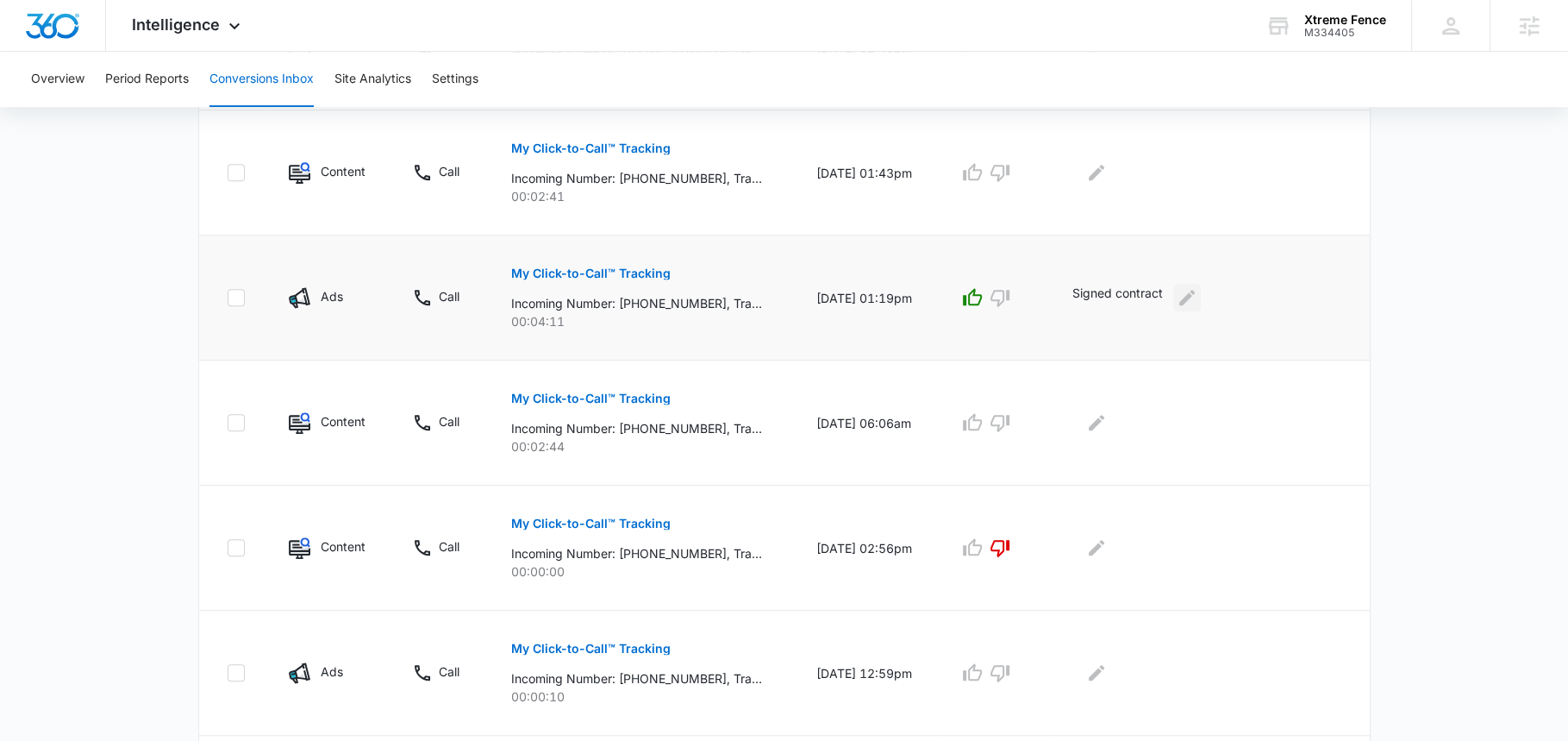
click at [1193, 296] on icon "Edit Comments" at bounding box center [1186, 298] width 16 height 16
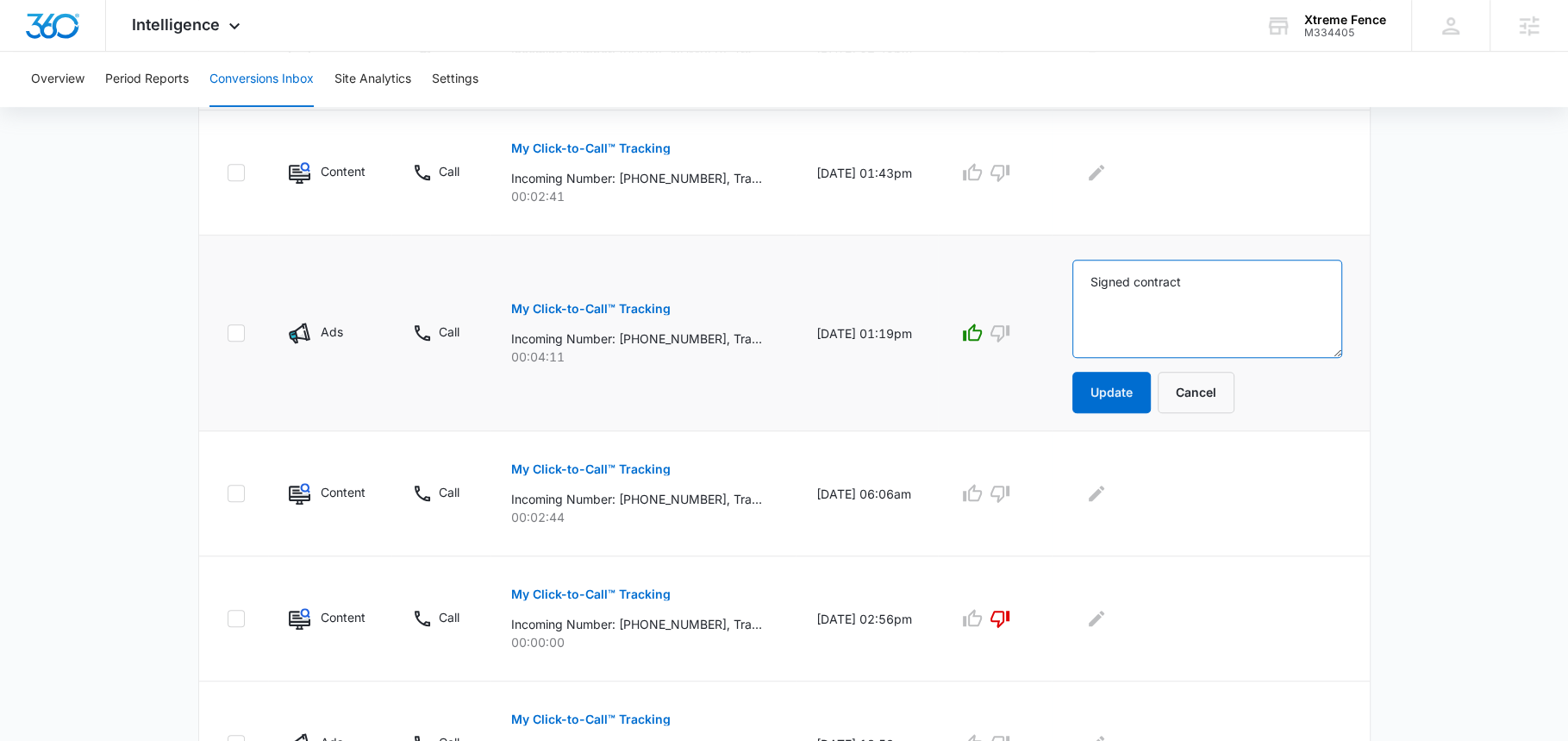
click at [1237, 283] on textarea "Signed contract" at bounding box center [1207, 309] width 269 height 99
drag, startPoint x: 702, startPoint y: 334, endPoint x: 626, endPoint y: 331, distance: 76.1
click at [626, 331] on p "Incoming Number: [PHONE_NUMBER], Tracking Number: [PHONE_NUMBER], Ring To: [PHO…" at bounding box center [636, 338] width 251 height 19
click at [1226, 282] on textarea "Signed contract" at bounding box center [1207, 309] width 269 height 99
type textarea "Signed contract -- was a previous customer though -- $750 job"
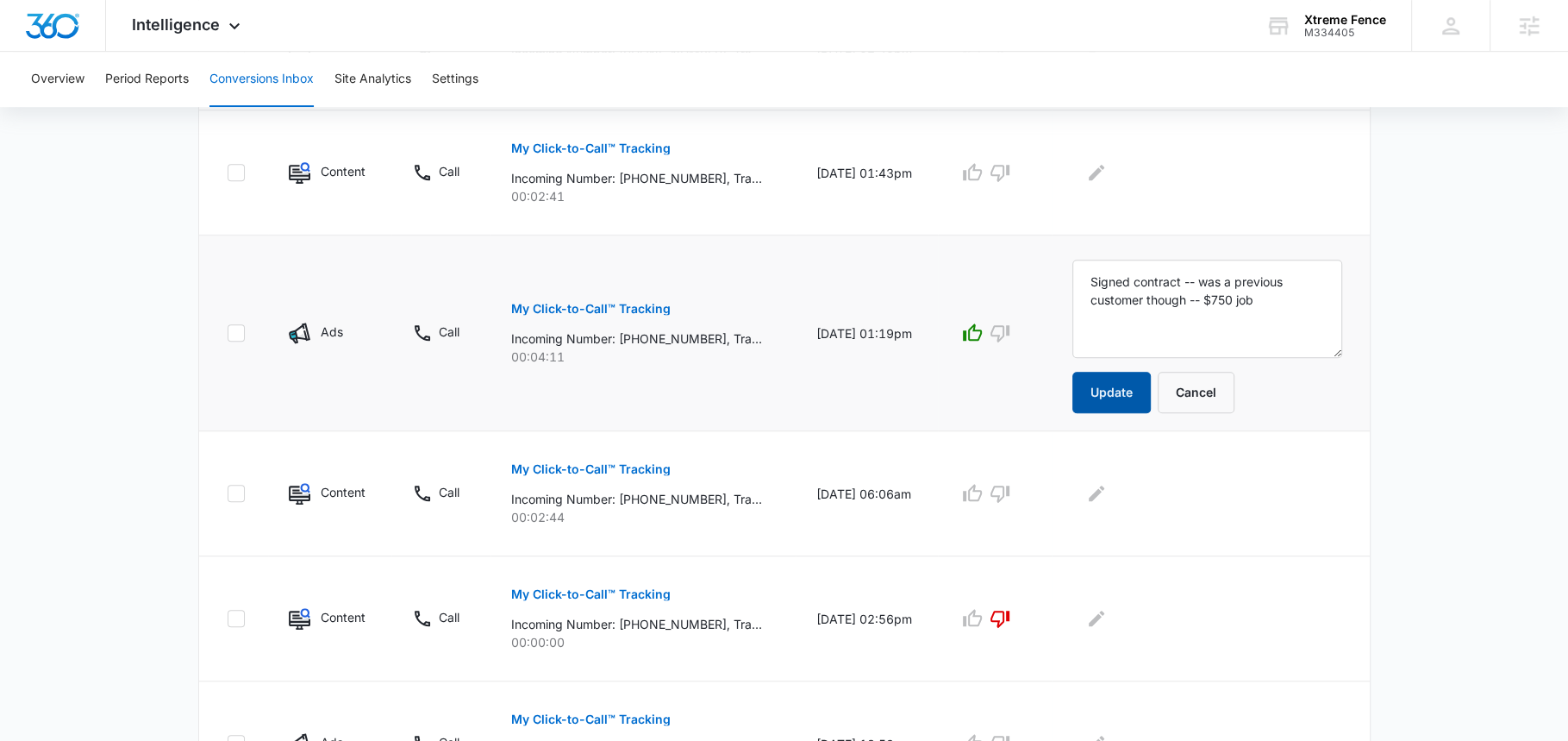
click at [1112, 391] on button "Update" at bounding box center [1111, 392] width 78 height 41
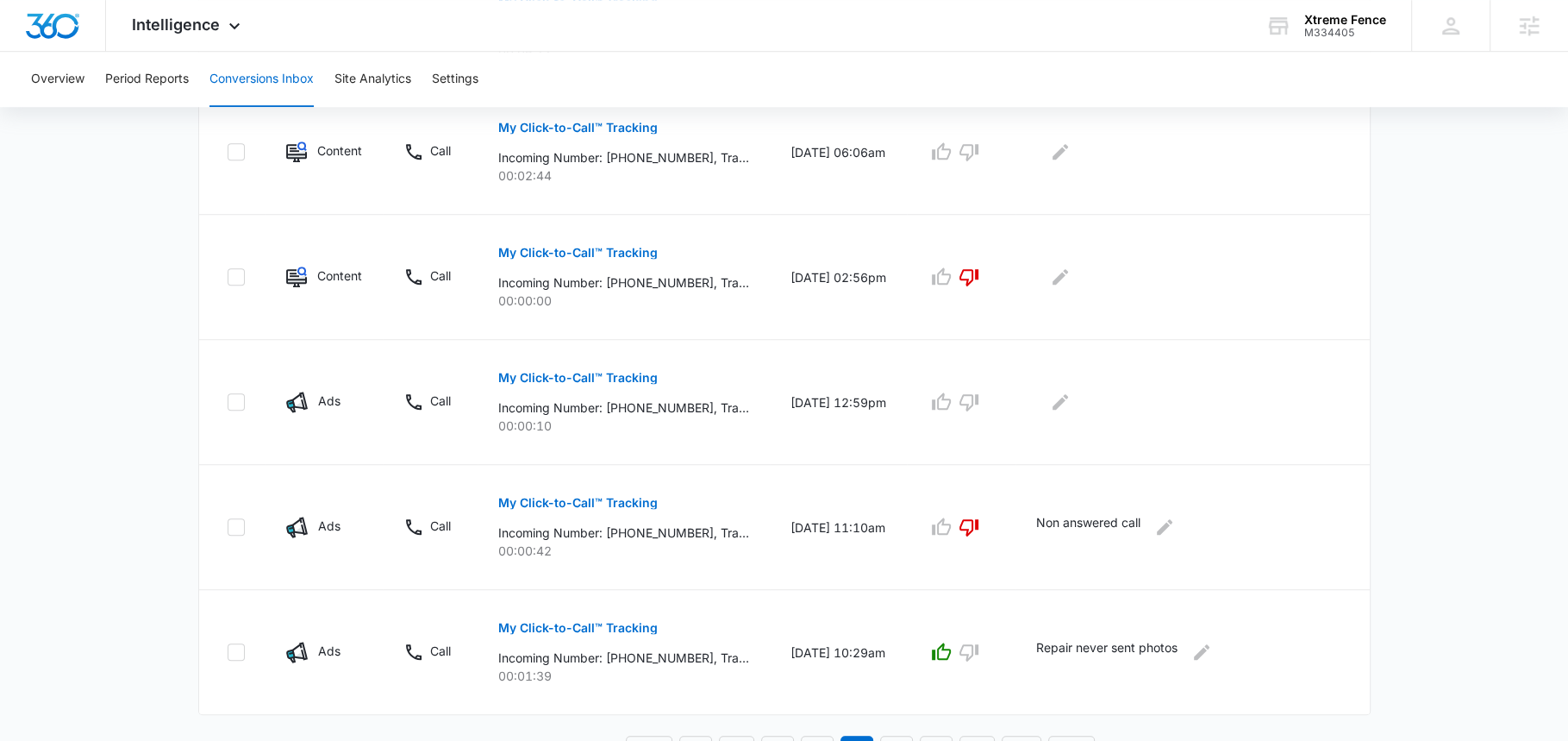
scroll to position [1102, 0]
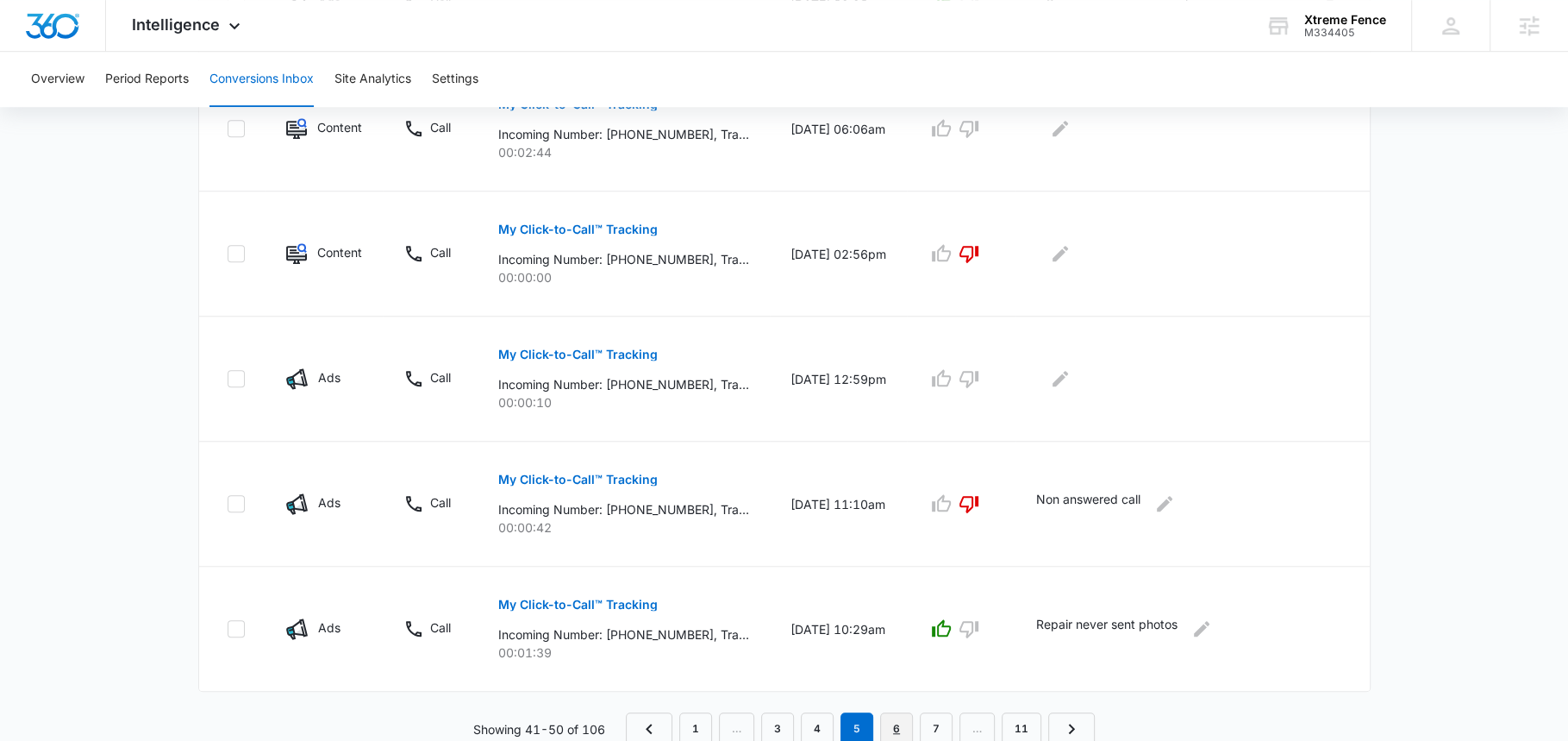
click at [903, 717] on link "6" at bounding box center [897, 729] width 33 height 33
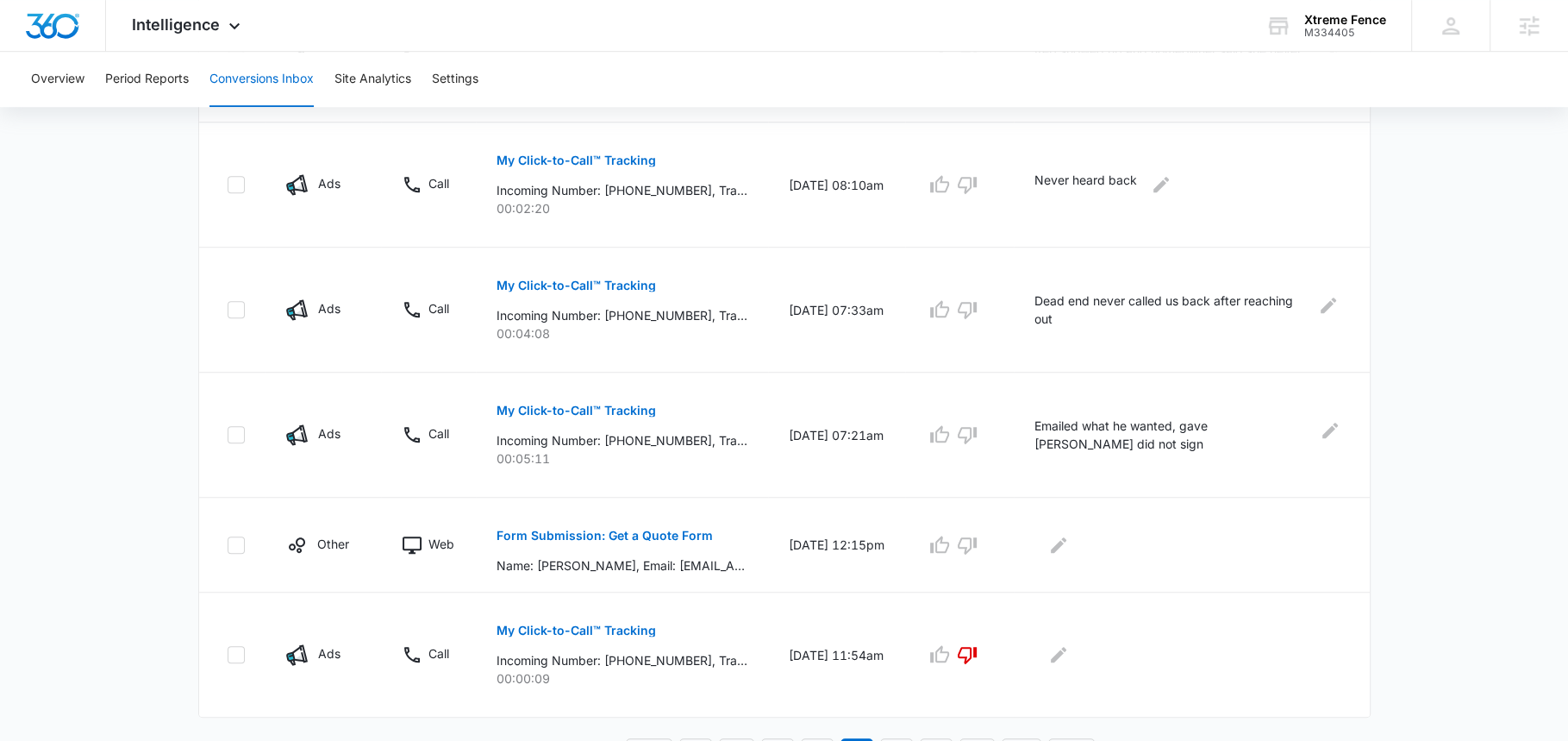
scroll to position [1011, 0]
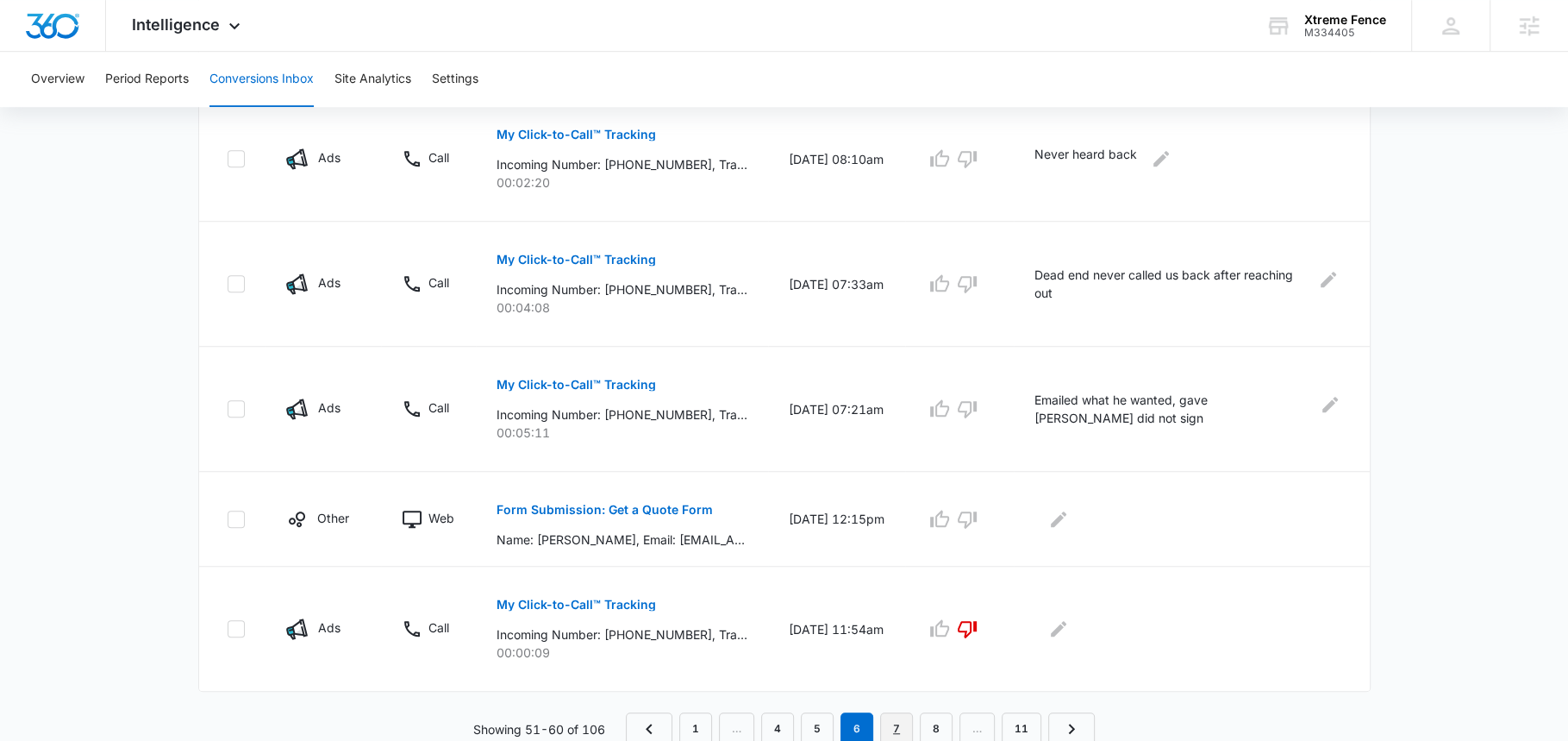
click at [904, 727] on link "7" at bounding box center [897, 729] width 33 height 33
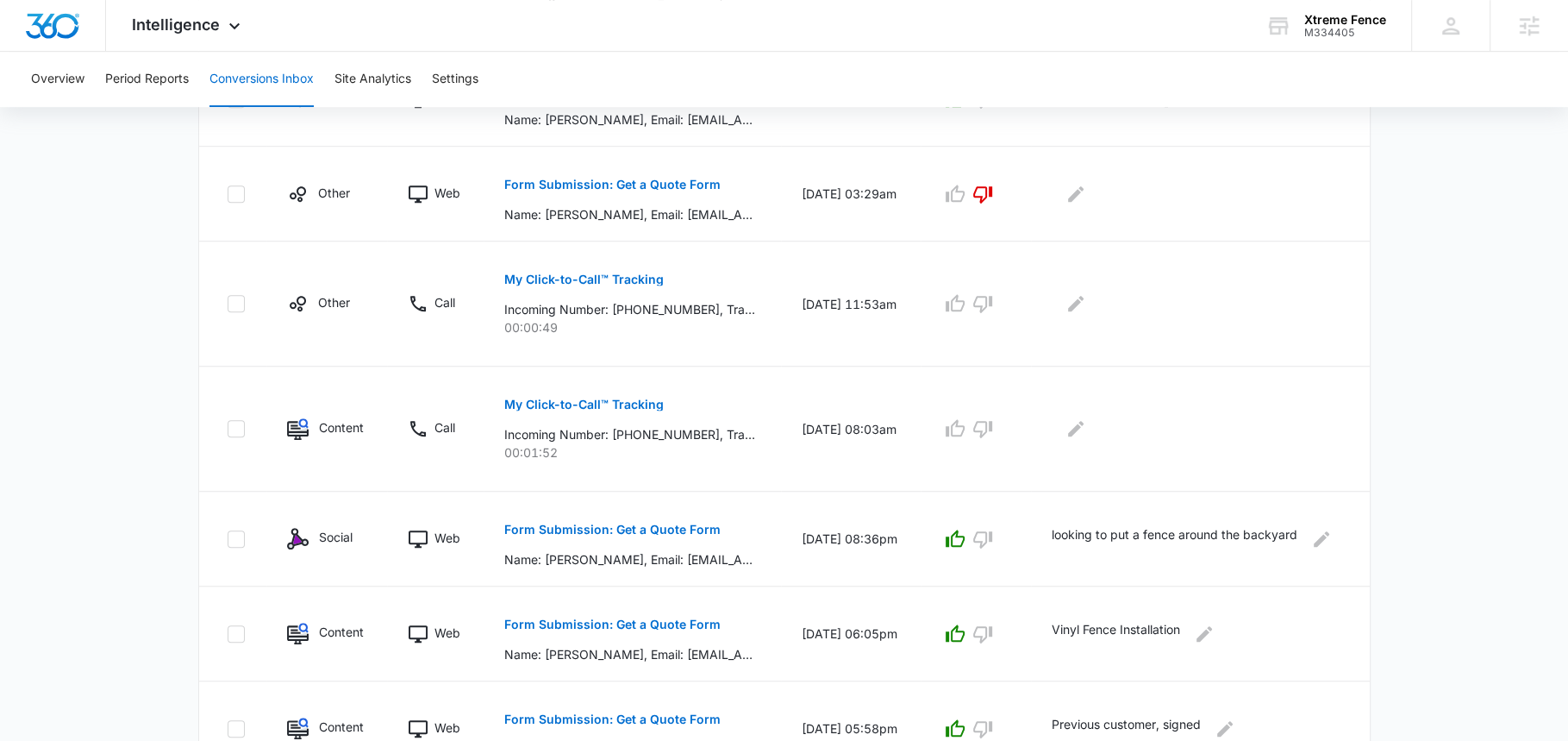
scroll to position [951, 0]
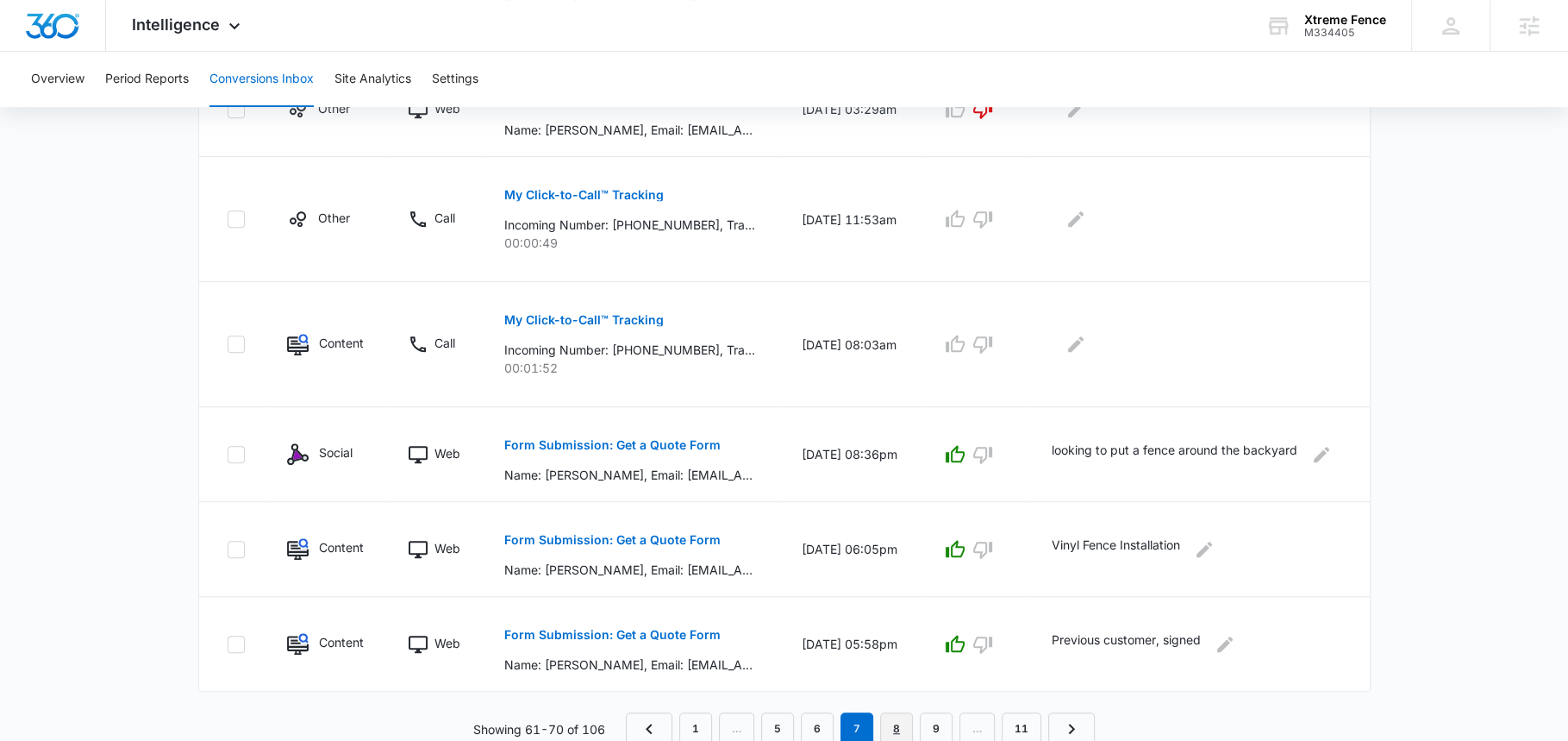
click at [889, 717] on link "8" at bounding box center [897, 729] width 33 height 33
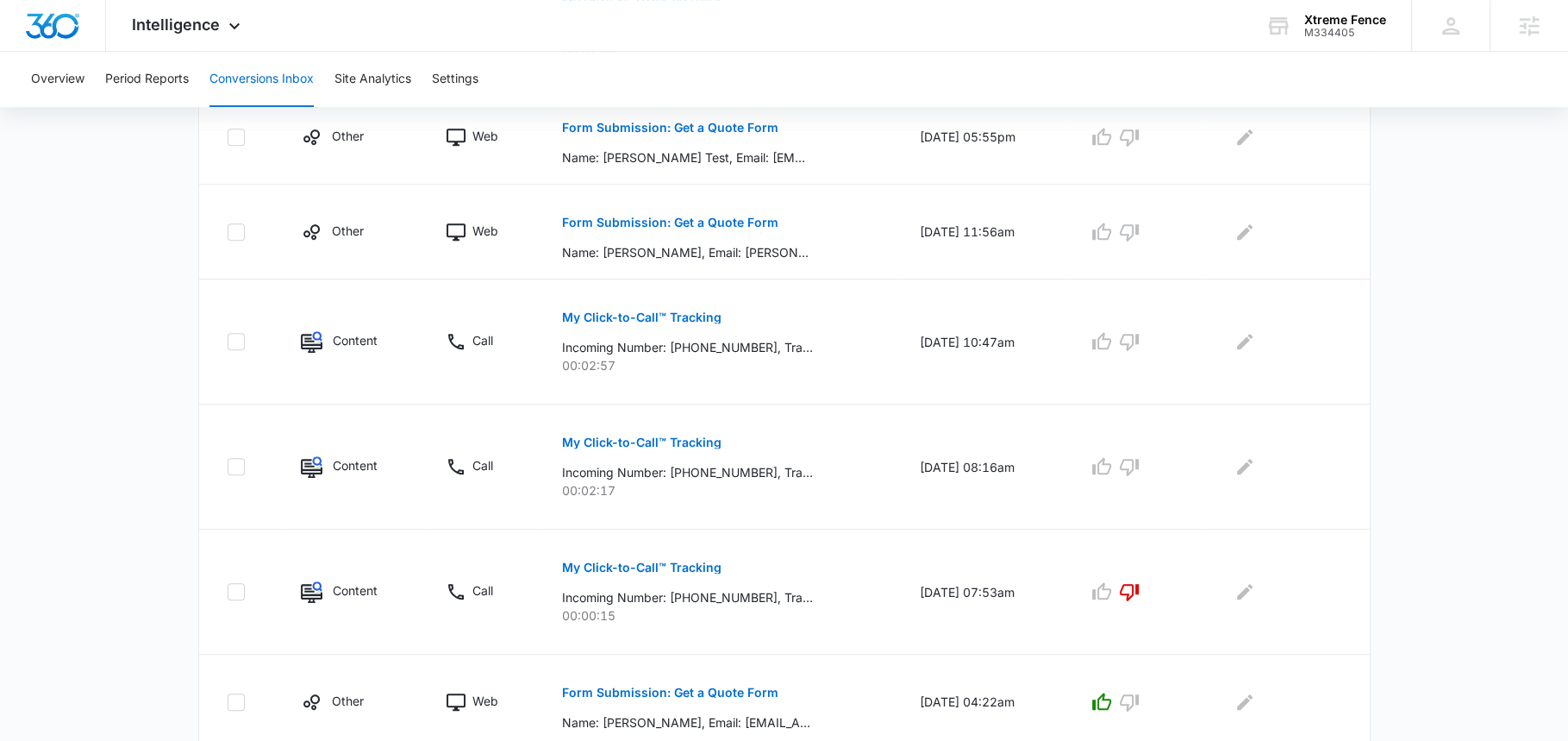
scroll to position [1011, 0]
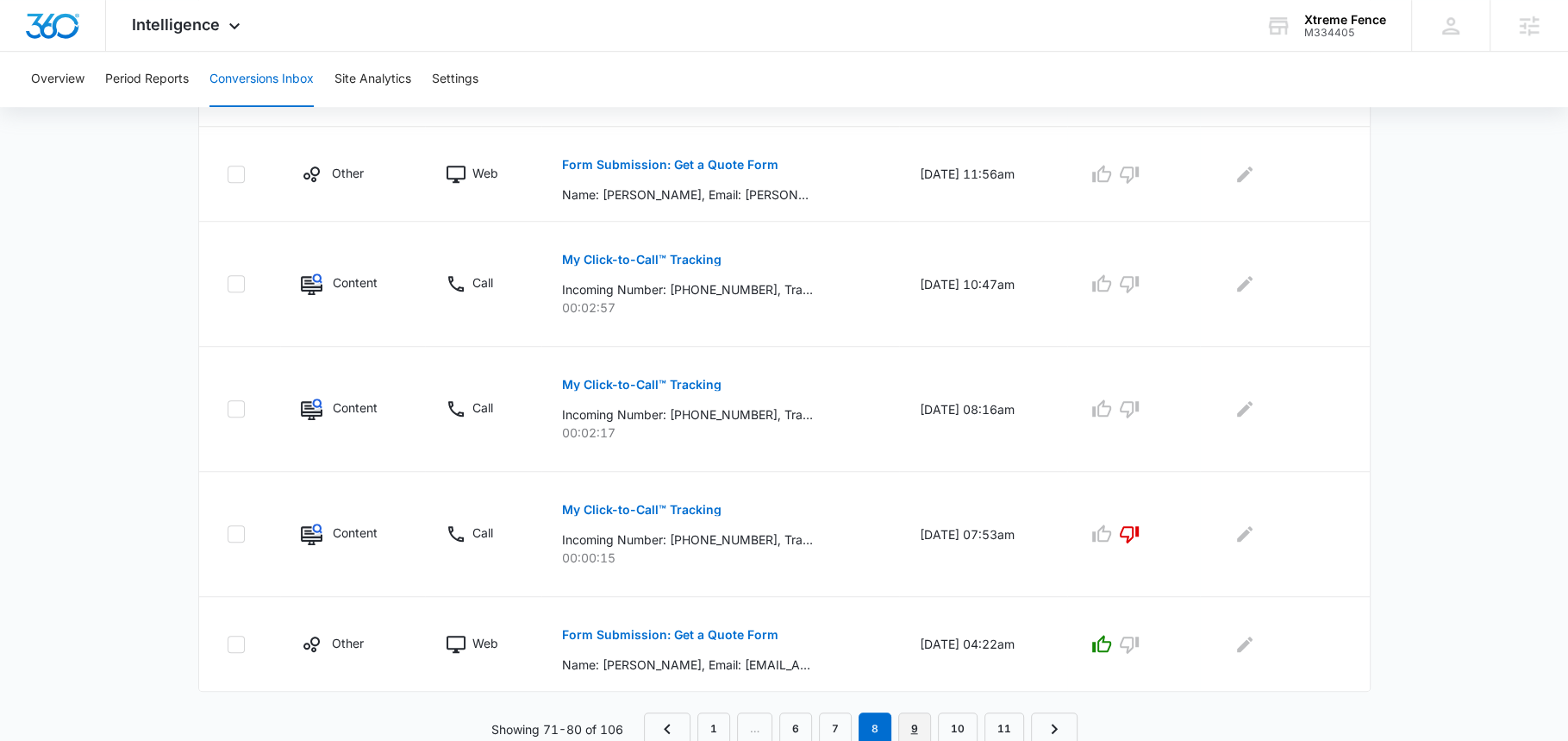
click at [913, 714] on link "9" at bounding box center [914, 729] width 33 height 33
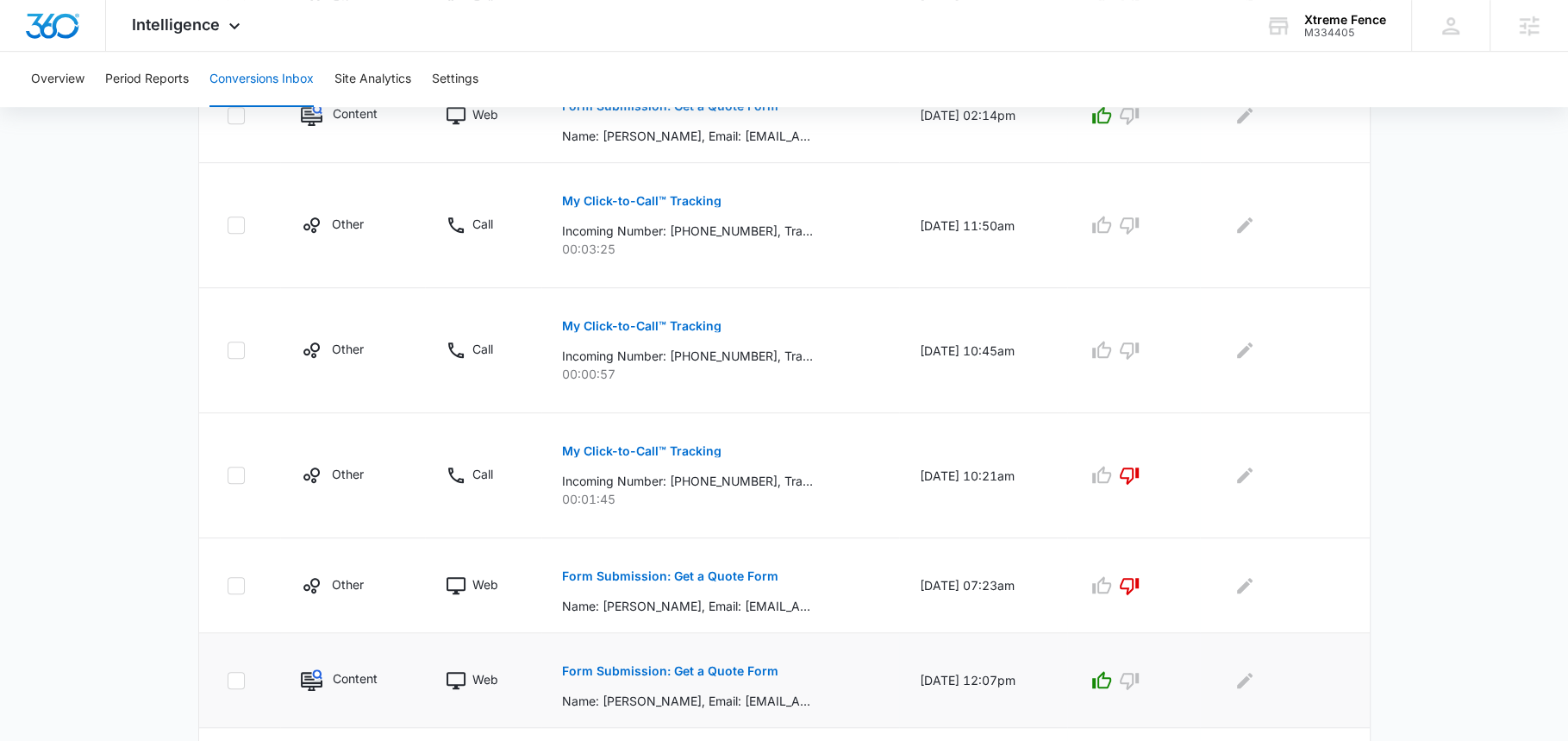
scroll to position [981, 0]
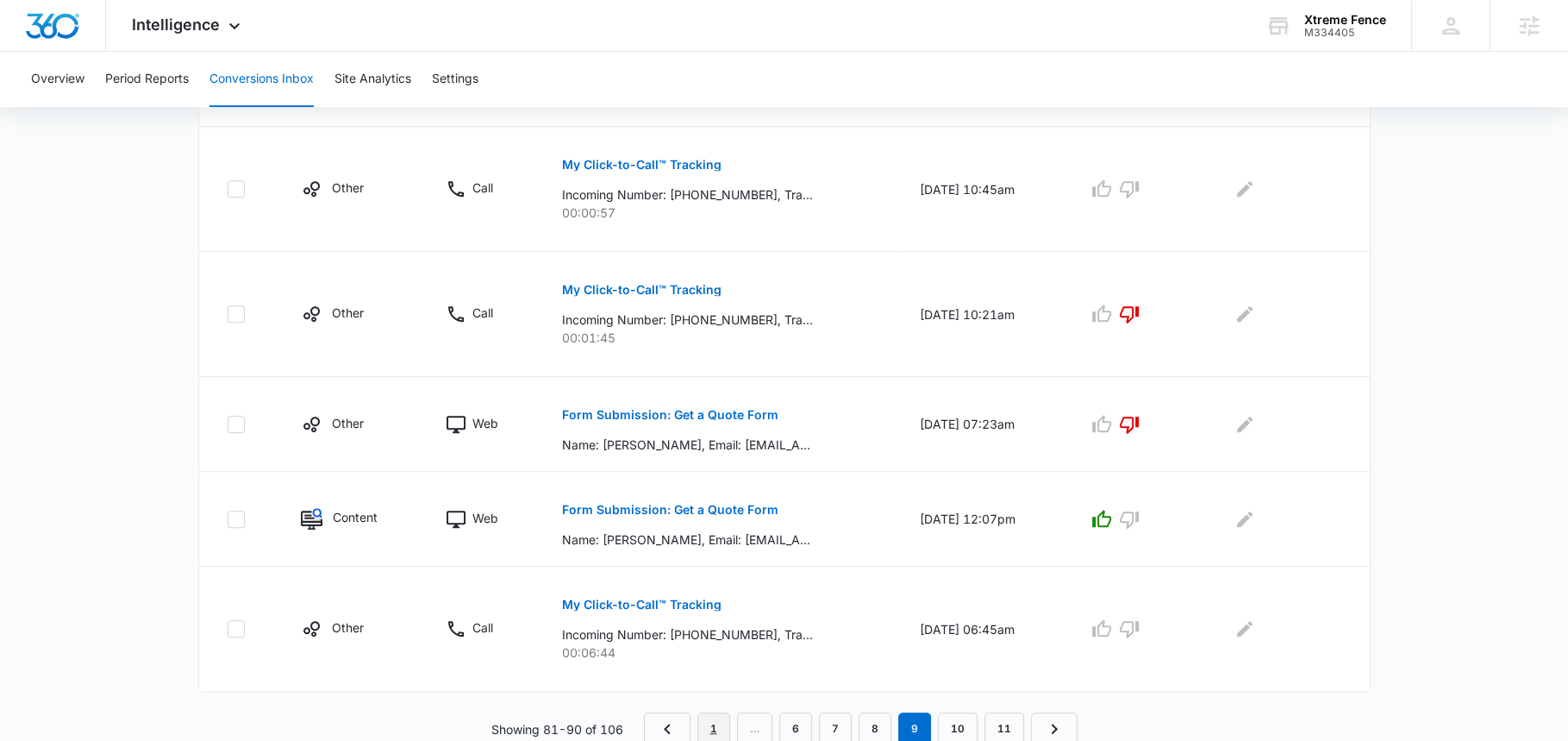
click at [722, 716] on link "1" at bounding box center [714, 729] width 33 height 33
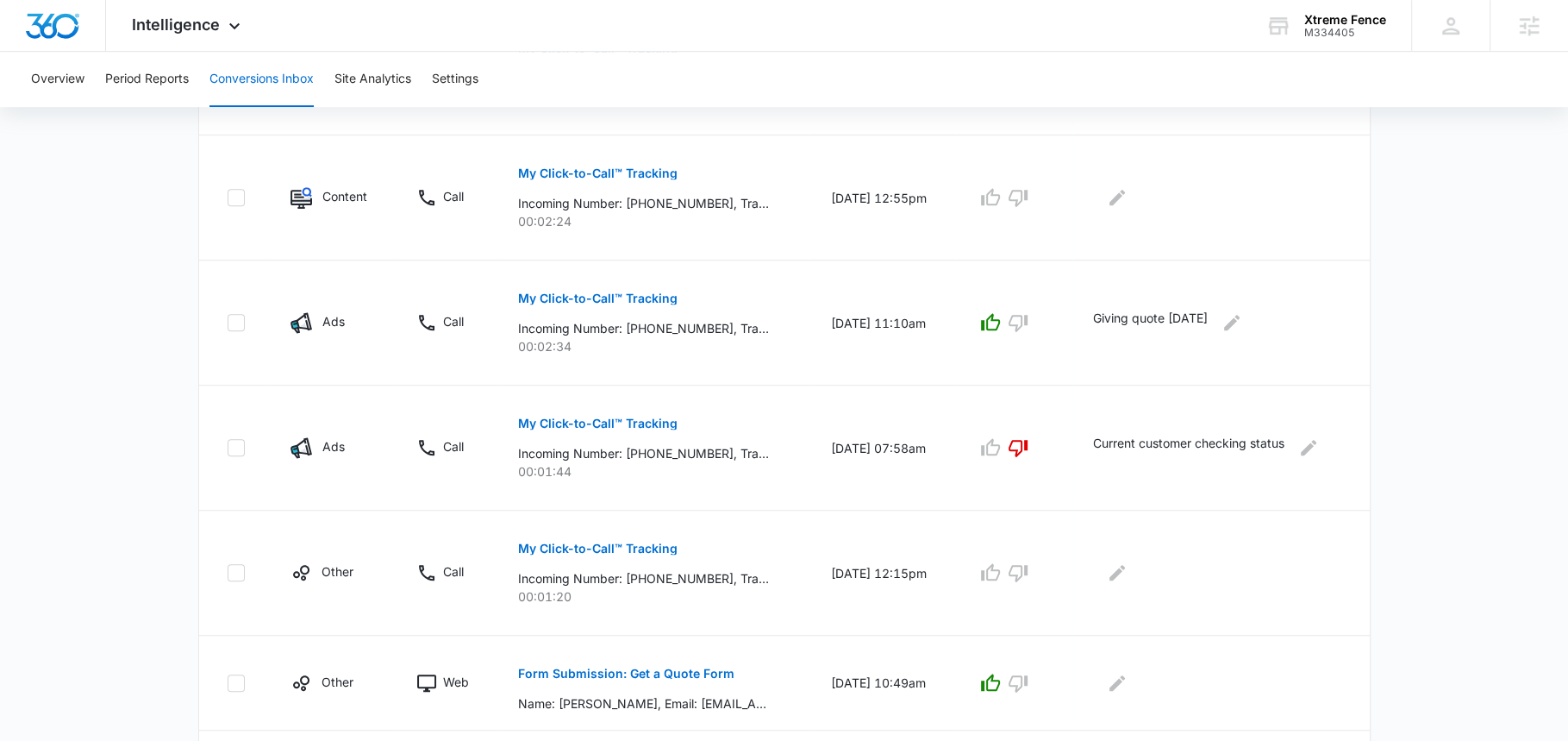
scroll to position [912, 0]
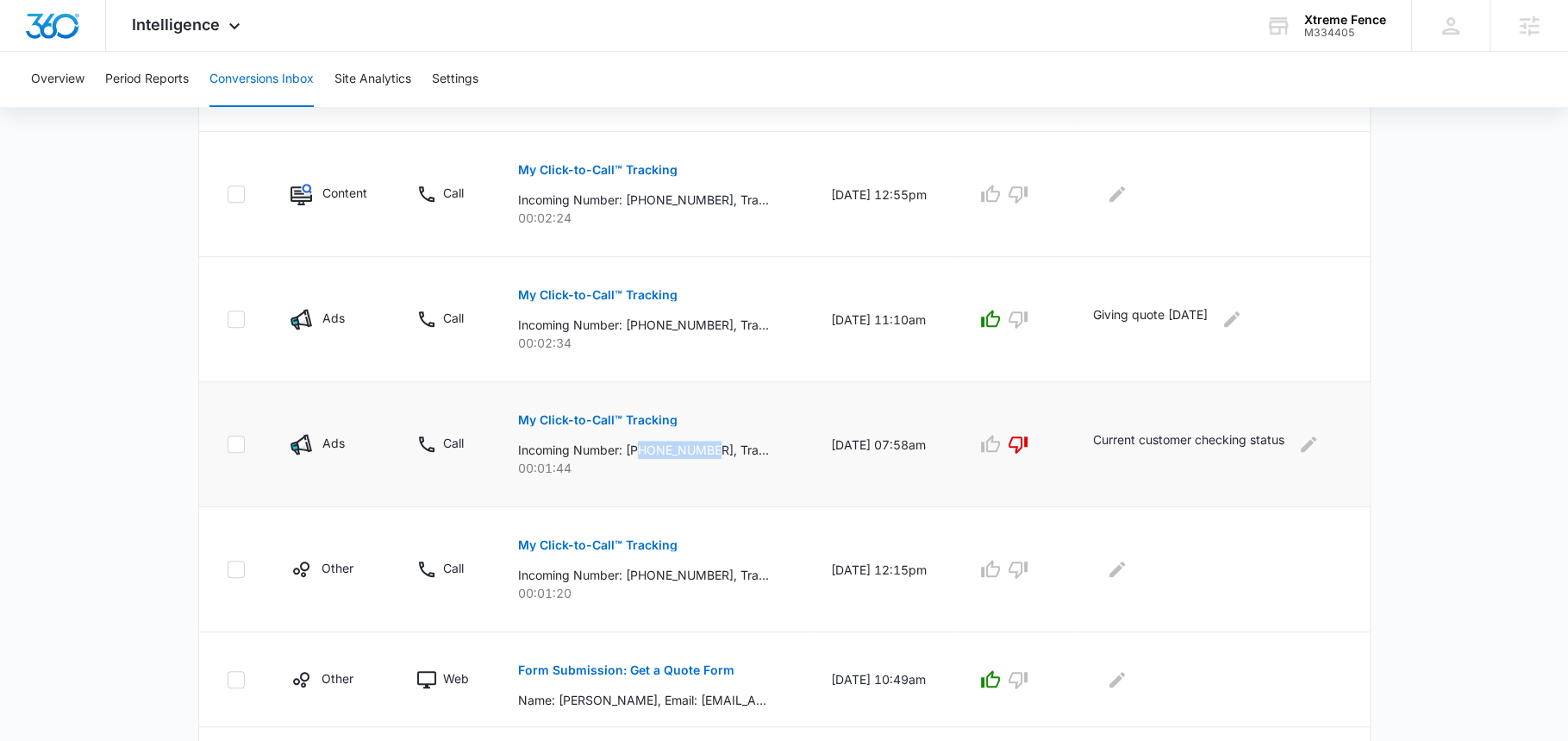
drag, startPoint x: 632, startPoint y: 448, endPoint x: 711, endPoint y: 447, distance: 79.0
click at [711, 447] on p "Incoming Number: +19548215888, Tracking Number: +19543722073, Ring To: +1954851…" at bounding box center [643, 449] width 251 height 19
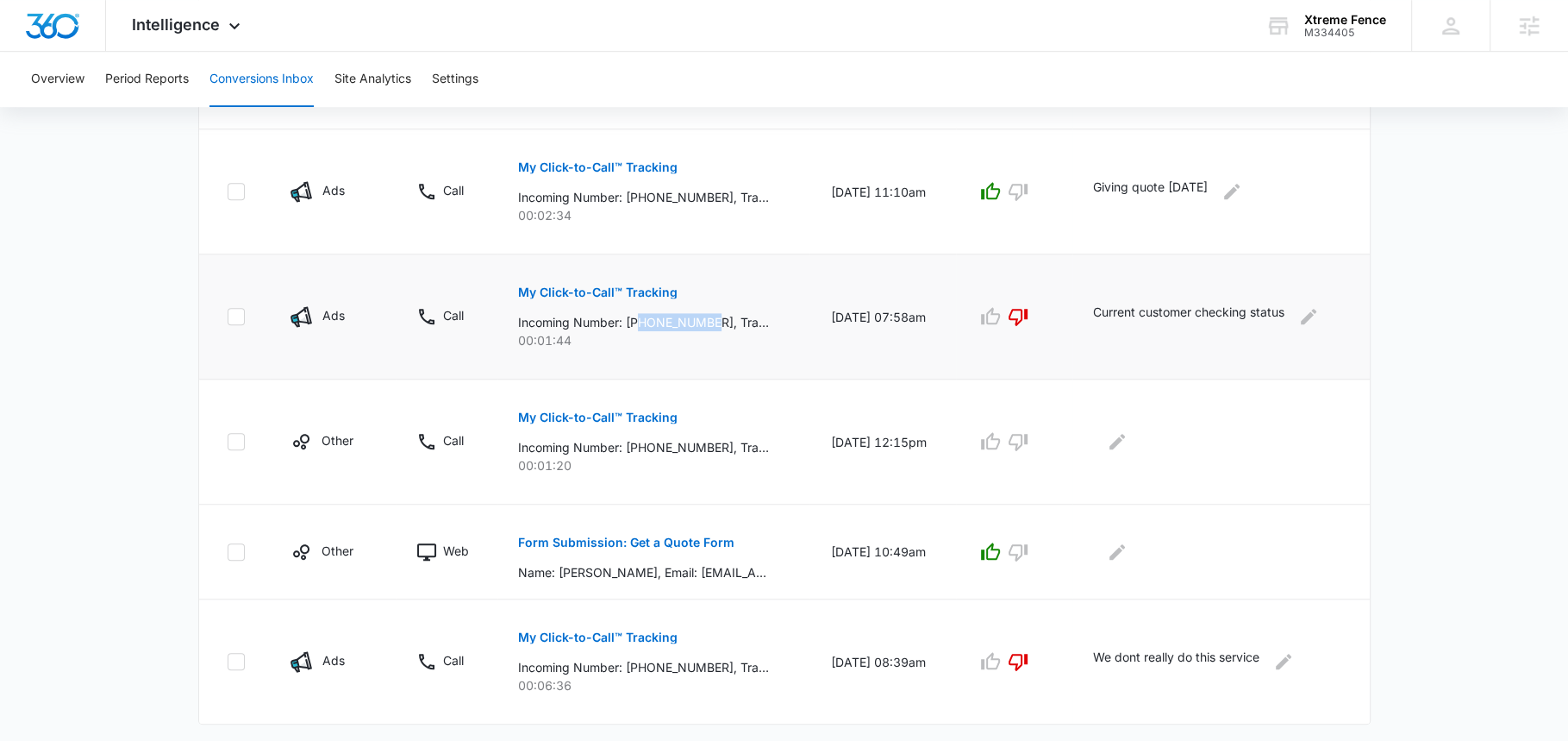
scroll to position [1072, 0]
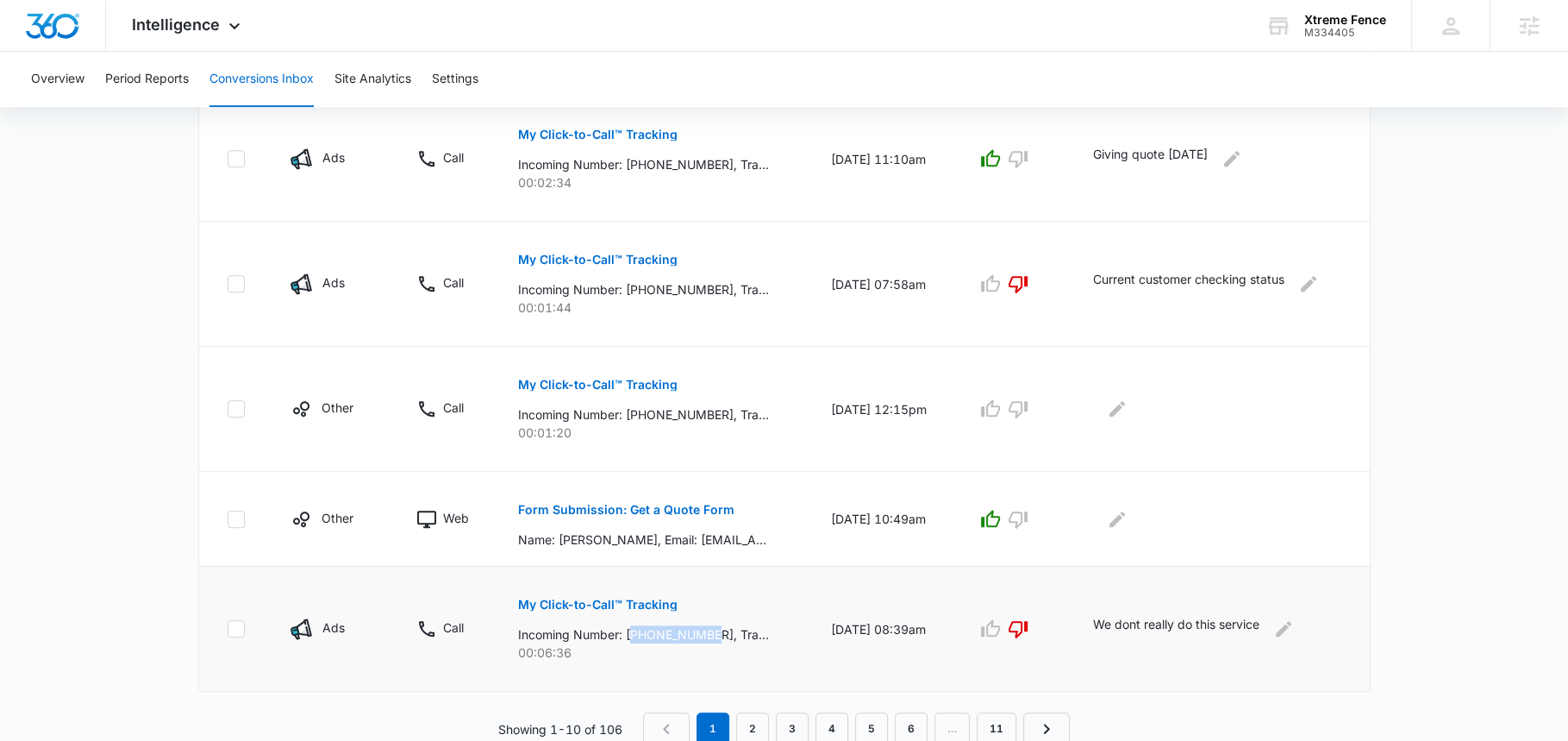
drag, startPoint x: 709, startPoint y: 630, endPoint x: 628, endPoint y: 629, distance: 81.0
click at [628, 629] on p "Incoming Number: +19548306541, Tracking Number: +19543722073, Ring To: +1954851…" at bounding box center [643, 634] width 251 height 19
click at [750, 720] on link "2" at bounding box center [752, 729] width 33 height 33
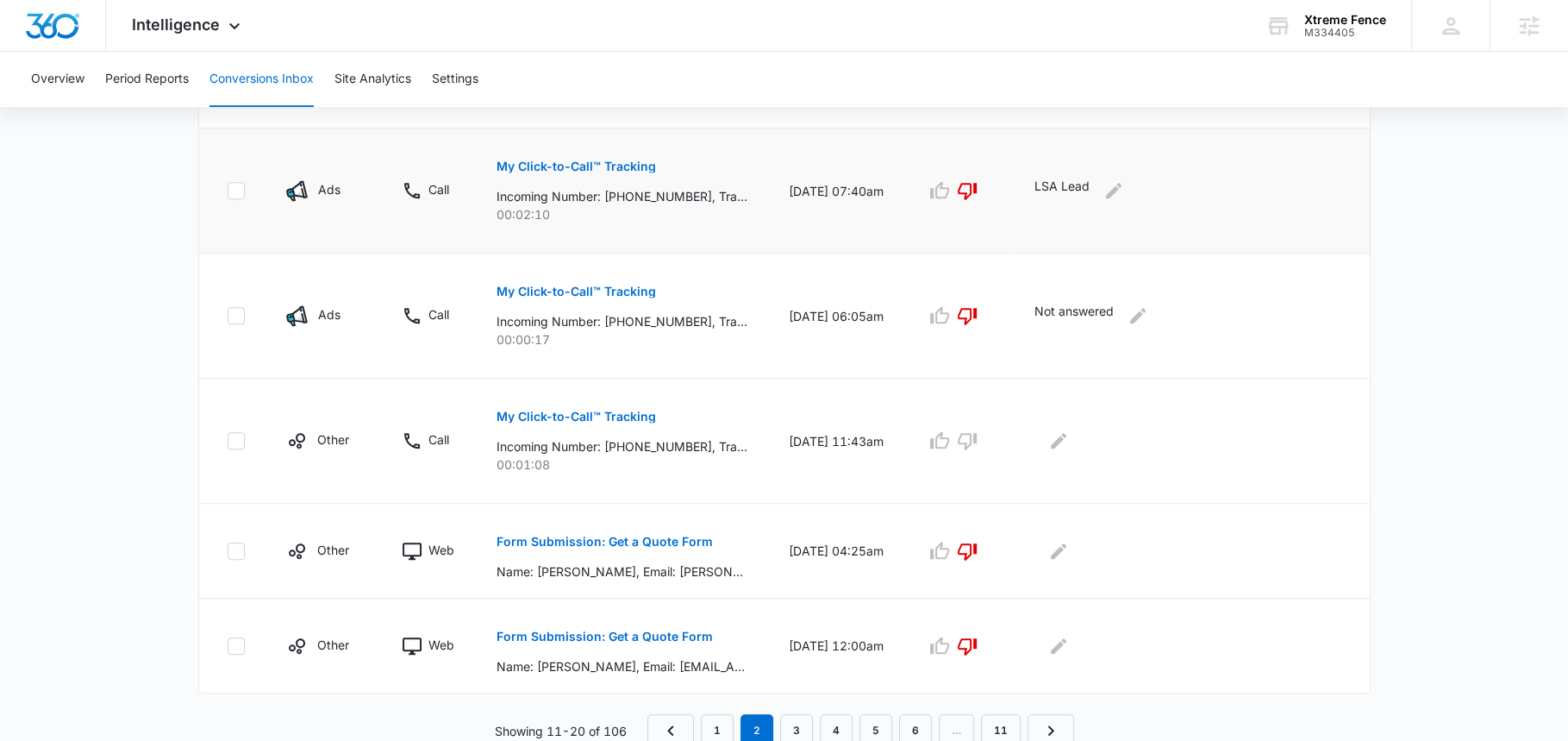
scroll to position [981, 0]
click at [616, 169] on button "My Click-to-Call™ Tracking" at bounding box center [576, 165] width 159 height 41
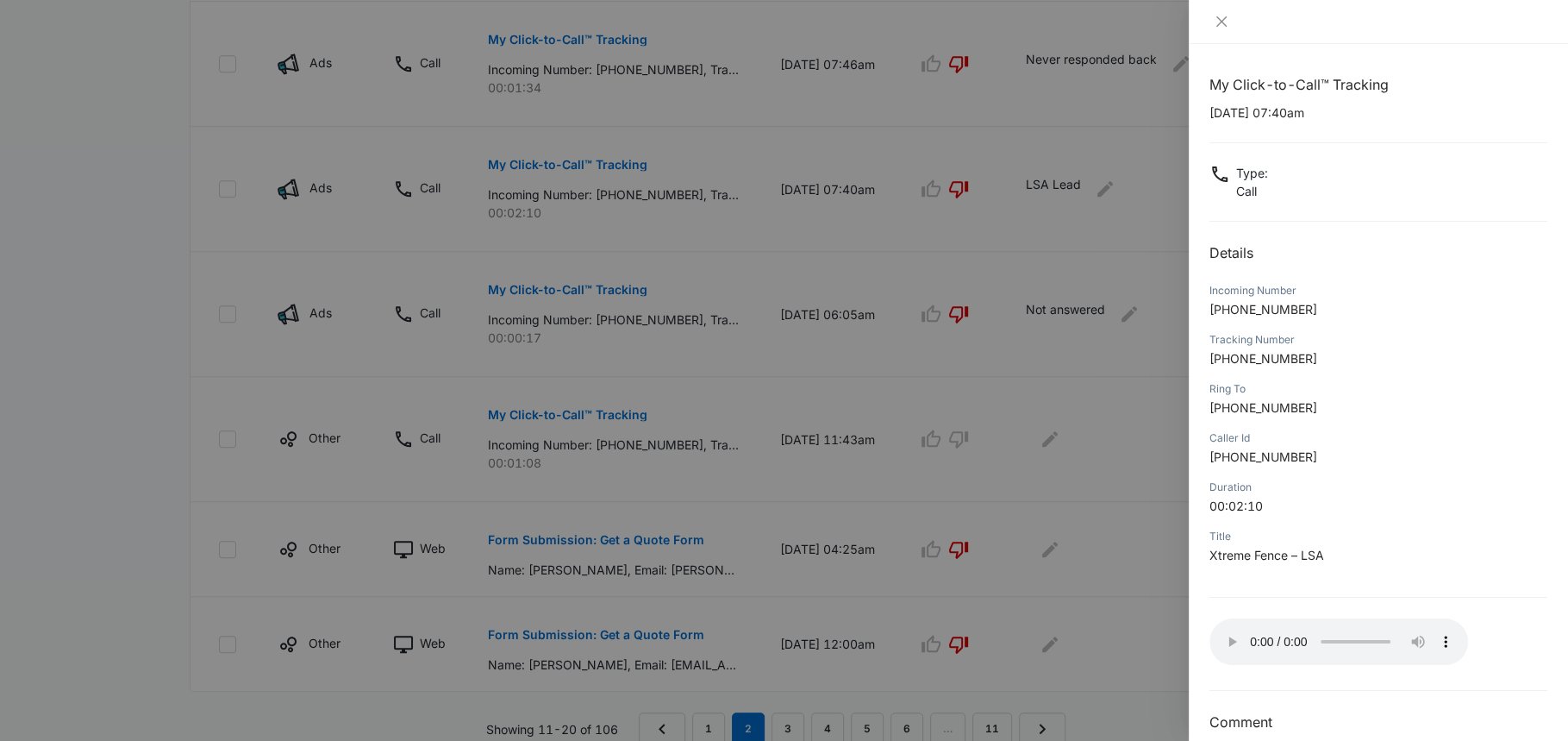
click at [1033, 188] on div at bounding box center [784, 370] width 1568 height 741
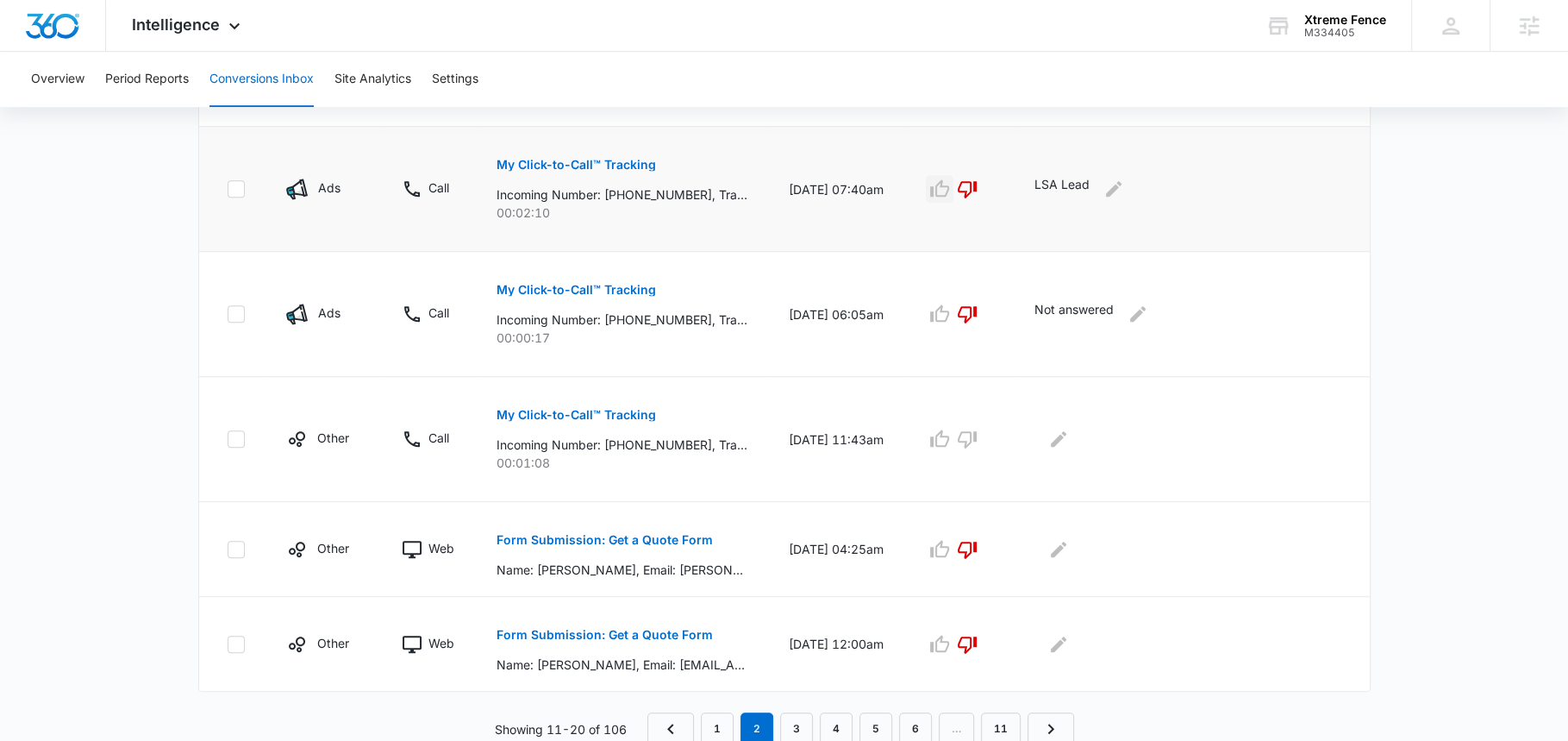
click at [932, 186] on icon "button" at bounding box center [939, 188] width 19 height 18
click at [1120, 175] on button "Edit Comments" at bounding box center [1113, 188] width 27 height 27
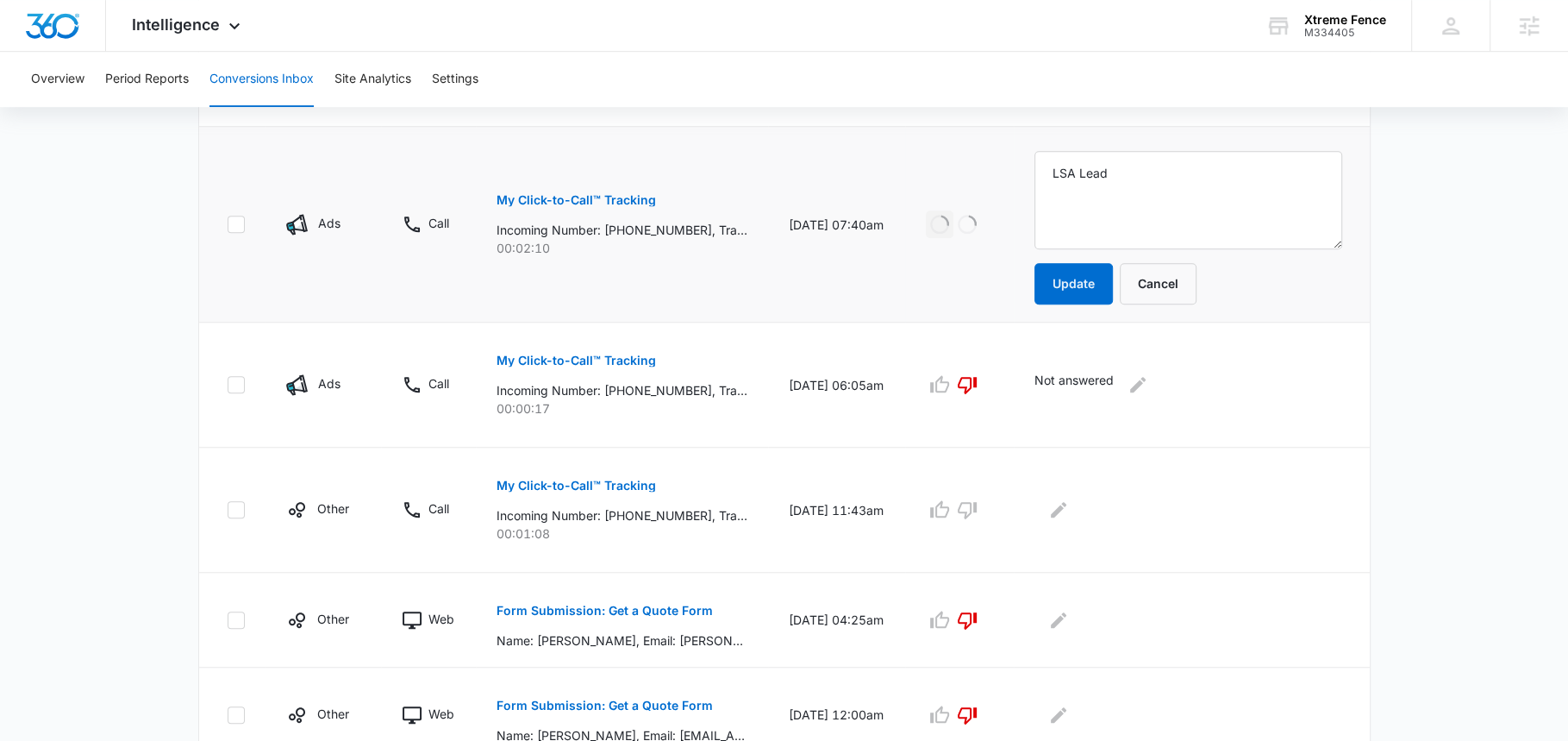
click at [1120, 181] on textarea "LSA Lead" at bounding box center [1187, 200] width 307 height 99
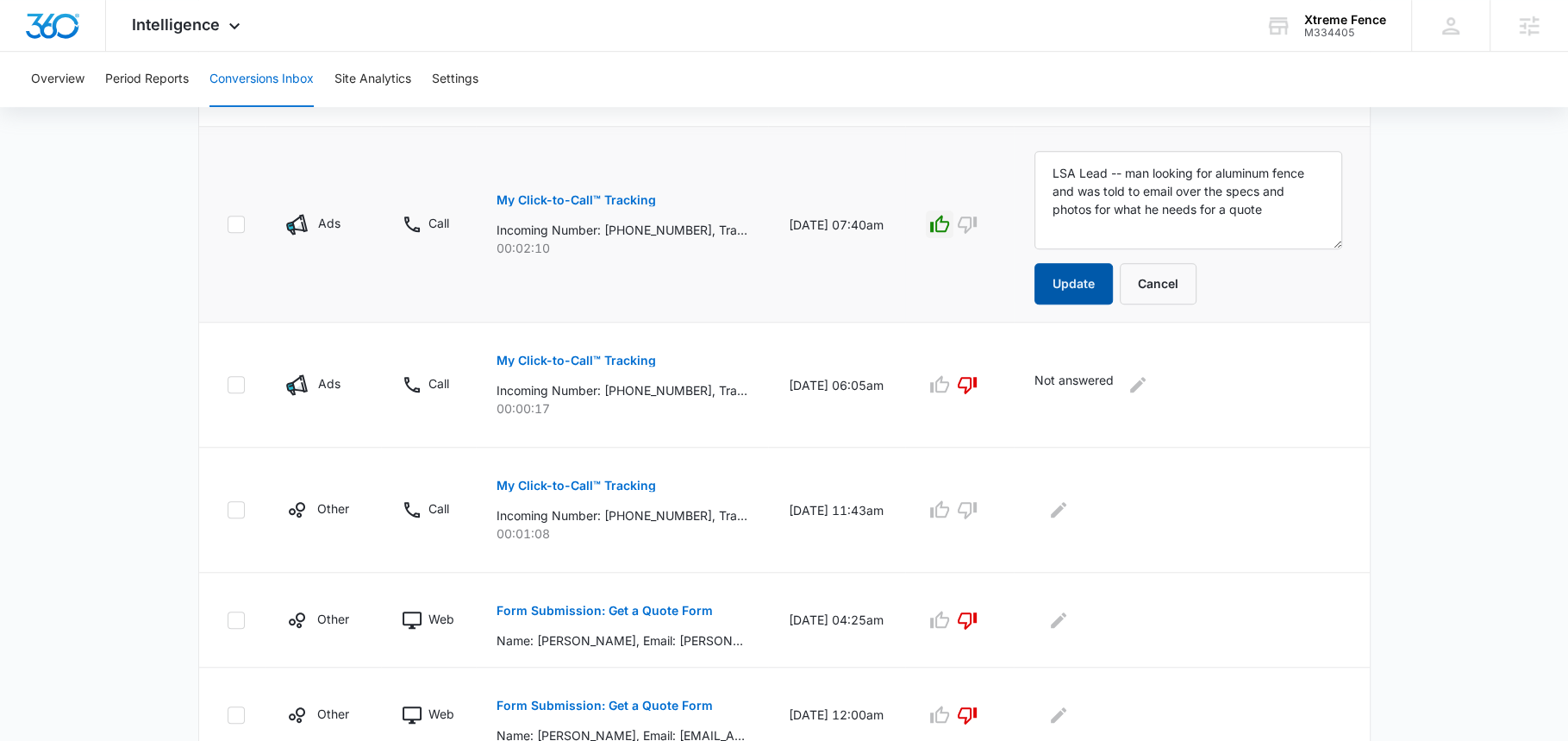
type textarea "LSA Lead -- man looking for aluminum fence and was told to email over the specs…"
click at [1063, 272] on button "Update" at bounding box center [1073, 283] width 78 height 41
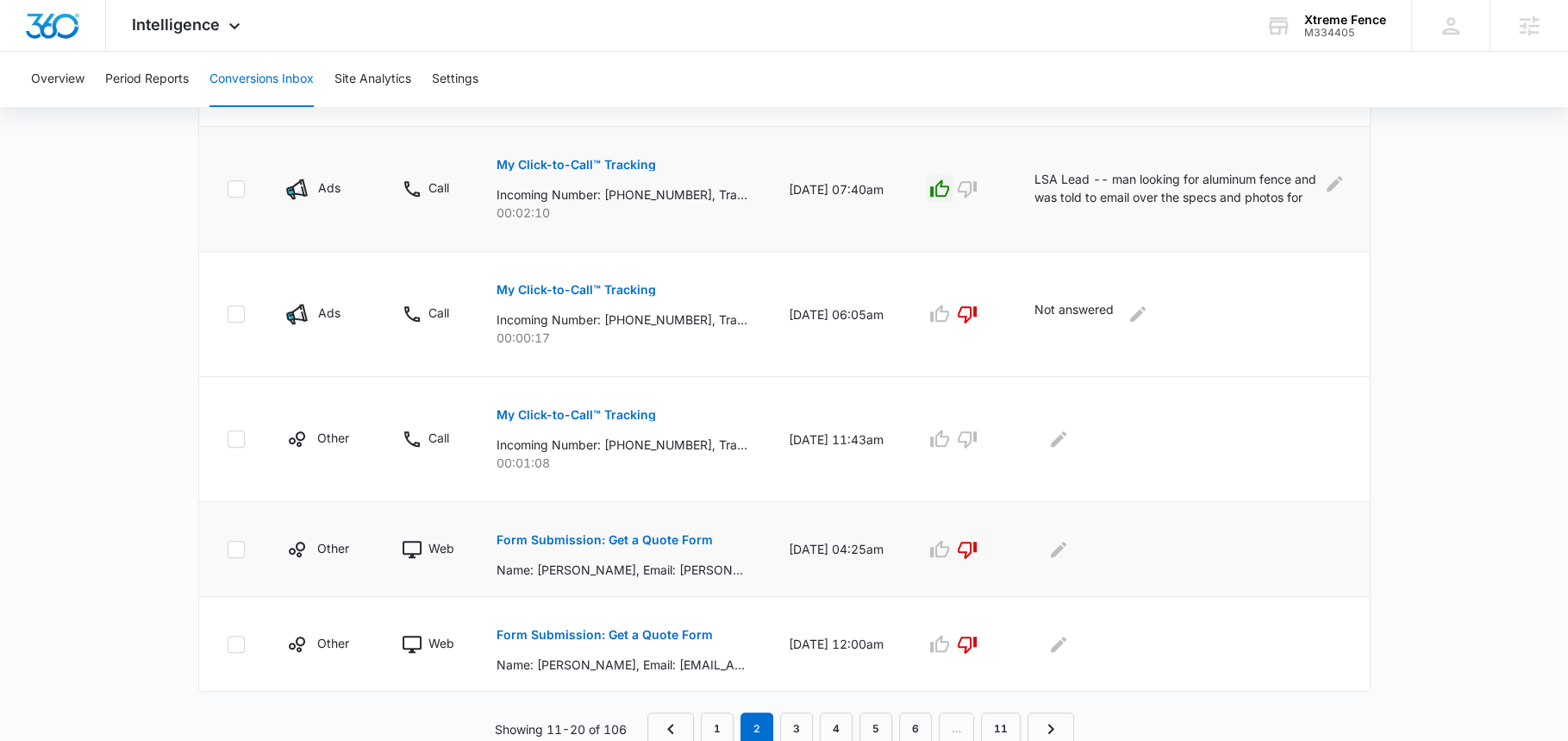
click at [637, 538] on p "Form Submission: Get a Quote Form" at bounding box center [605, 540] width 217 height 12
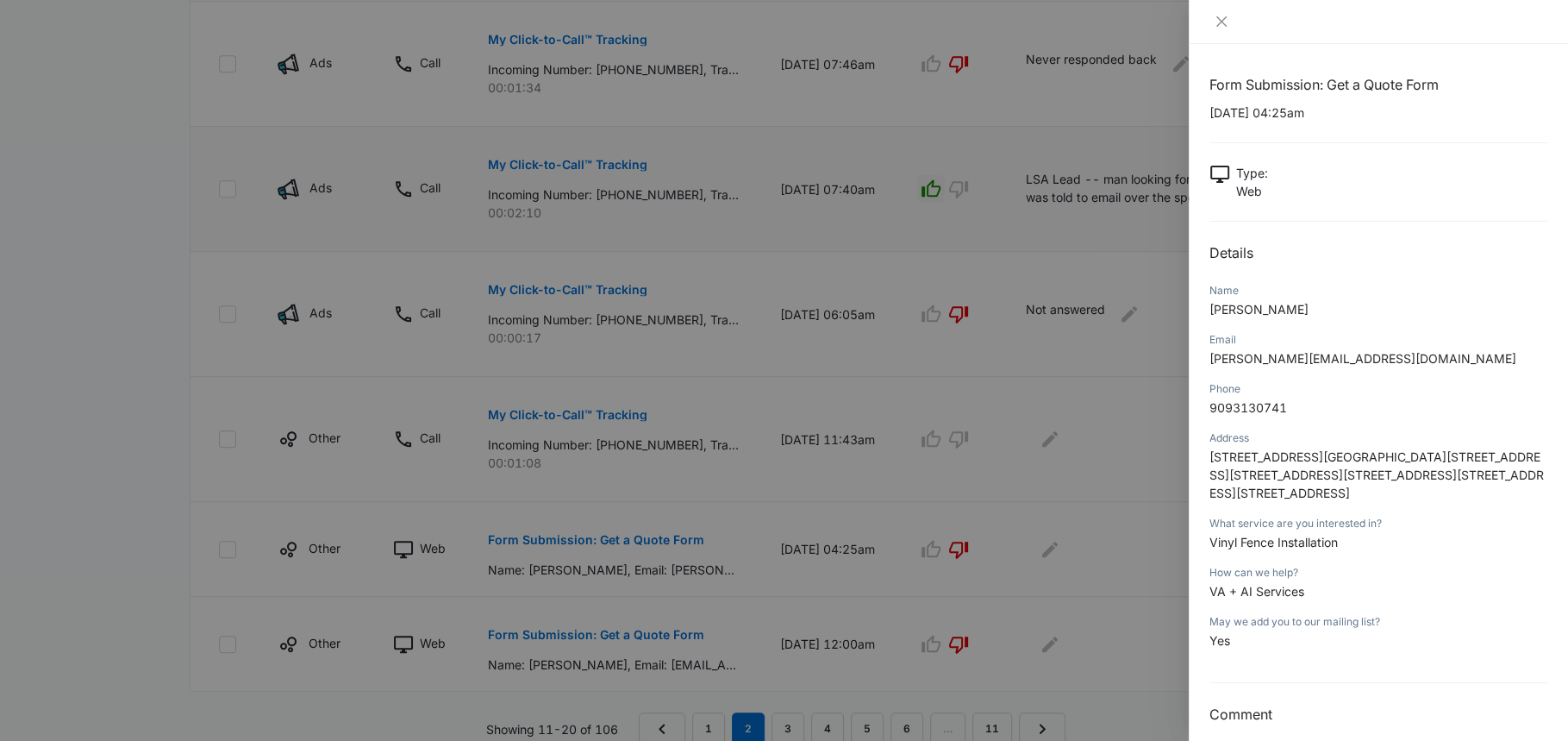
click at [807, 483] on div at bounding box center [784, 370] width 1568 height 741
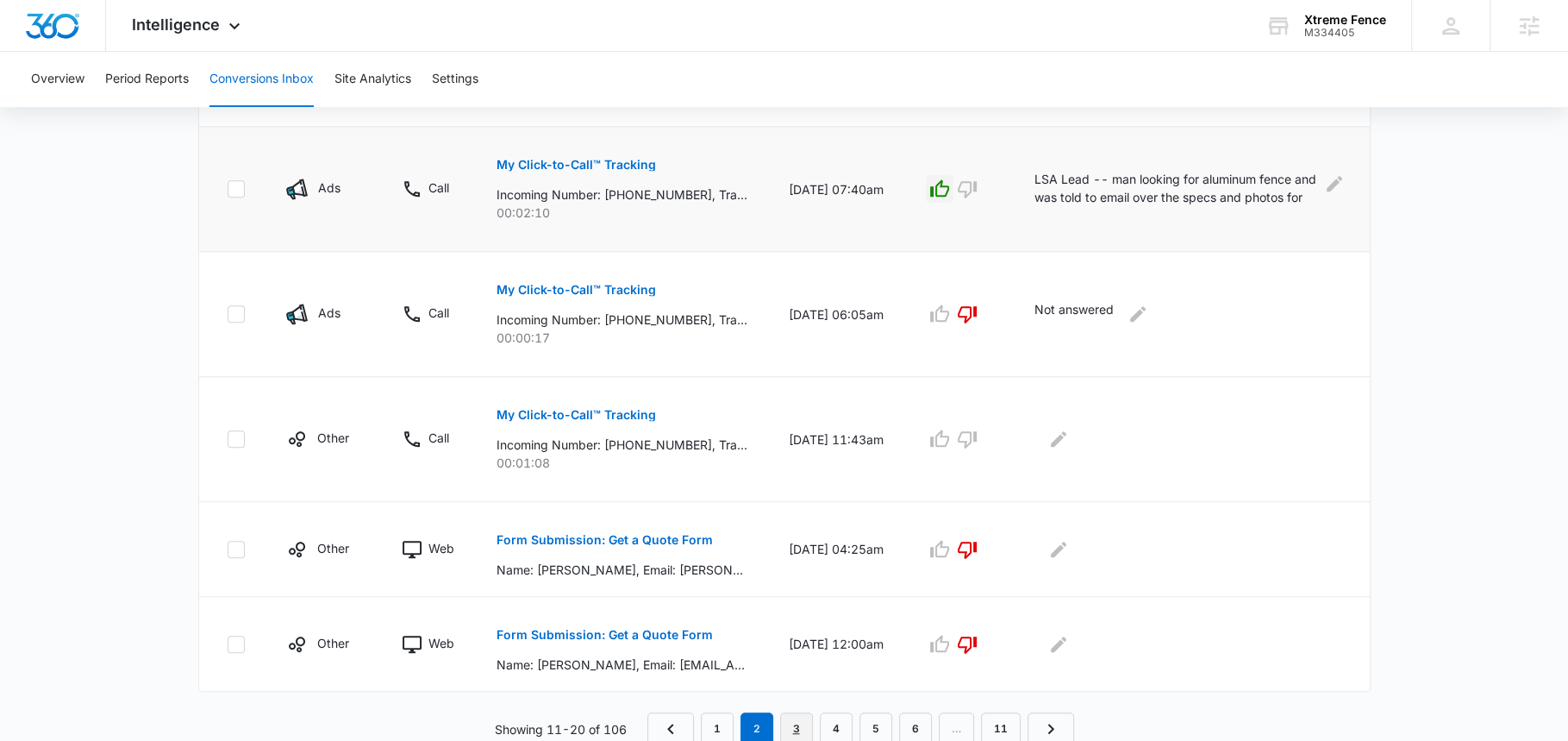
click at [801, 721] on link "3" at bounding box center [796, 729] width 33 height 33
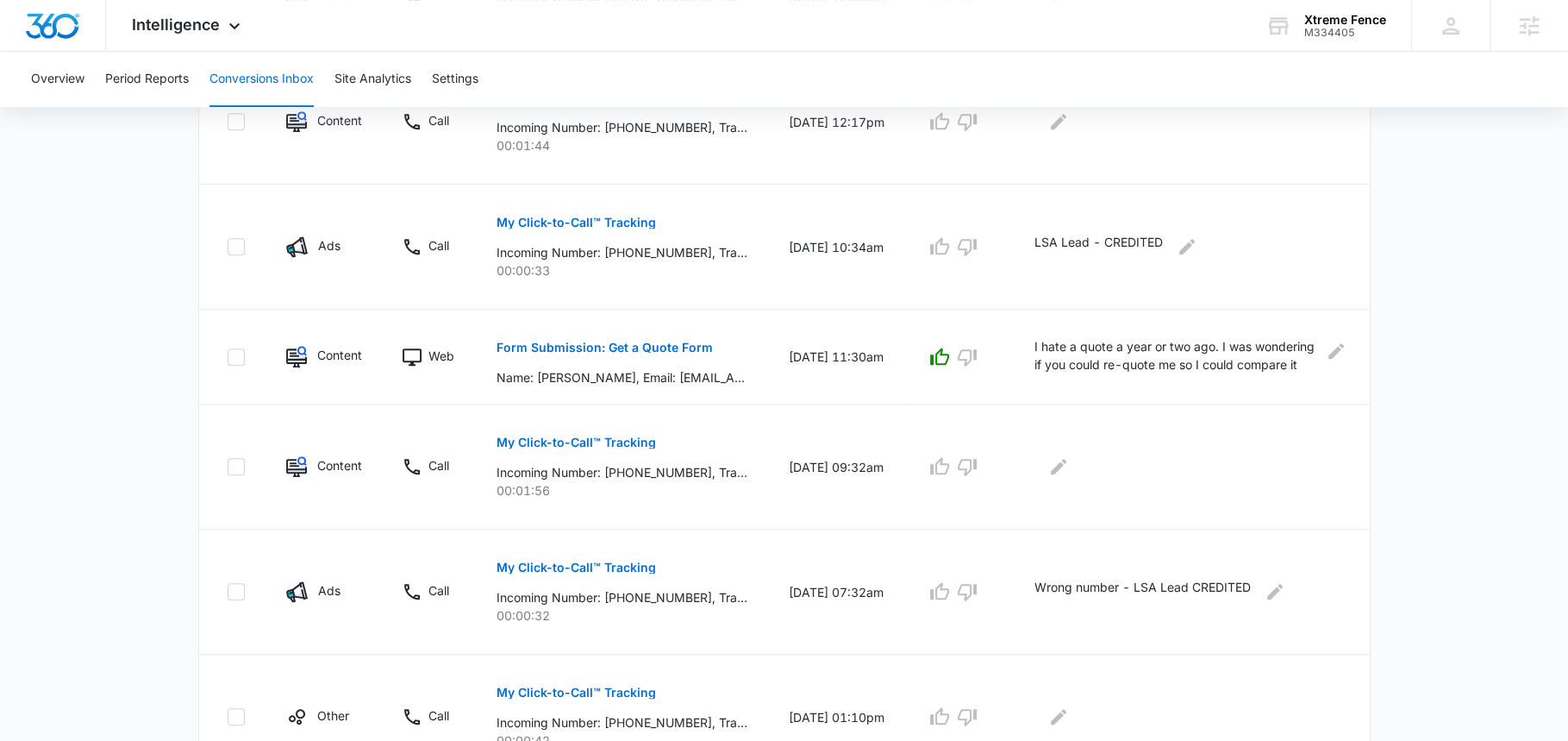
scroll to position [1042, 0]
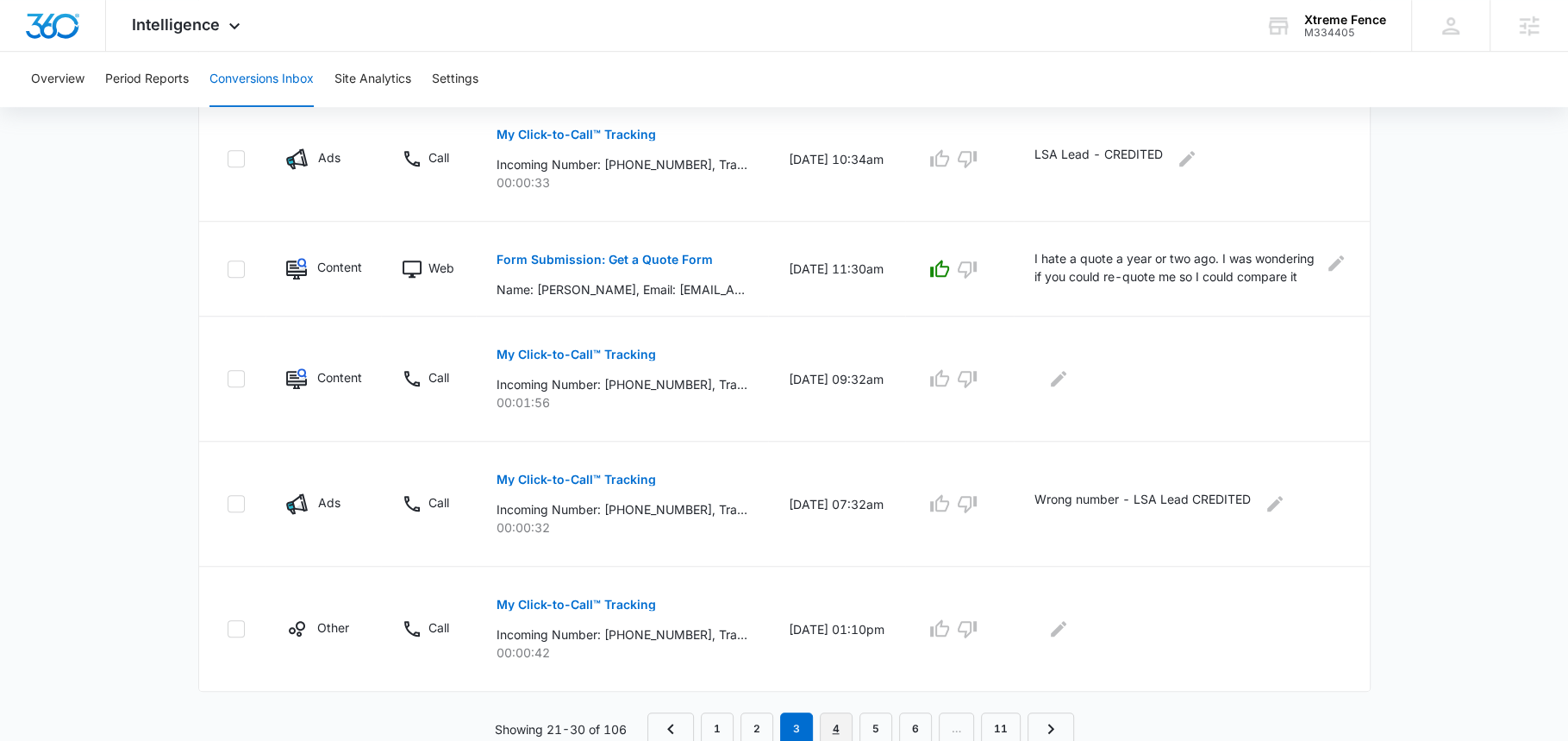
click at [837, 724] on link "4" at bounding box center [836, 729] width 33 height 33
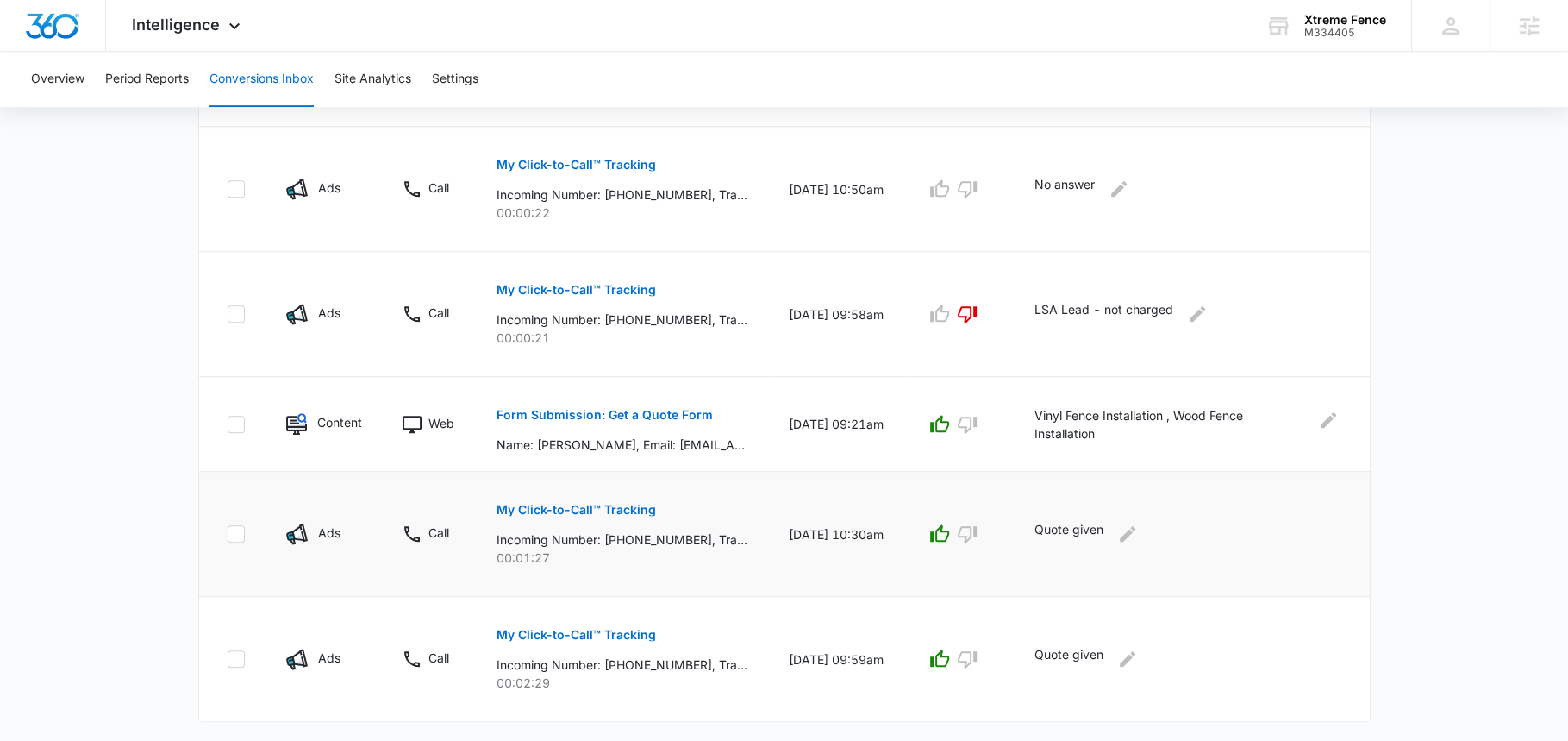
scroll to position [1011, 0]
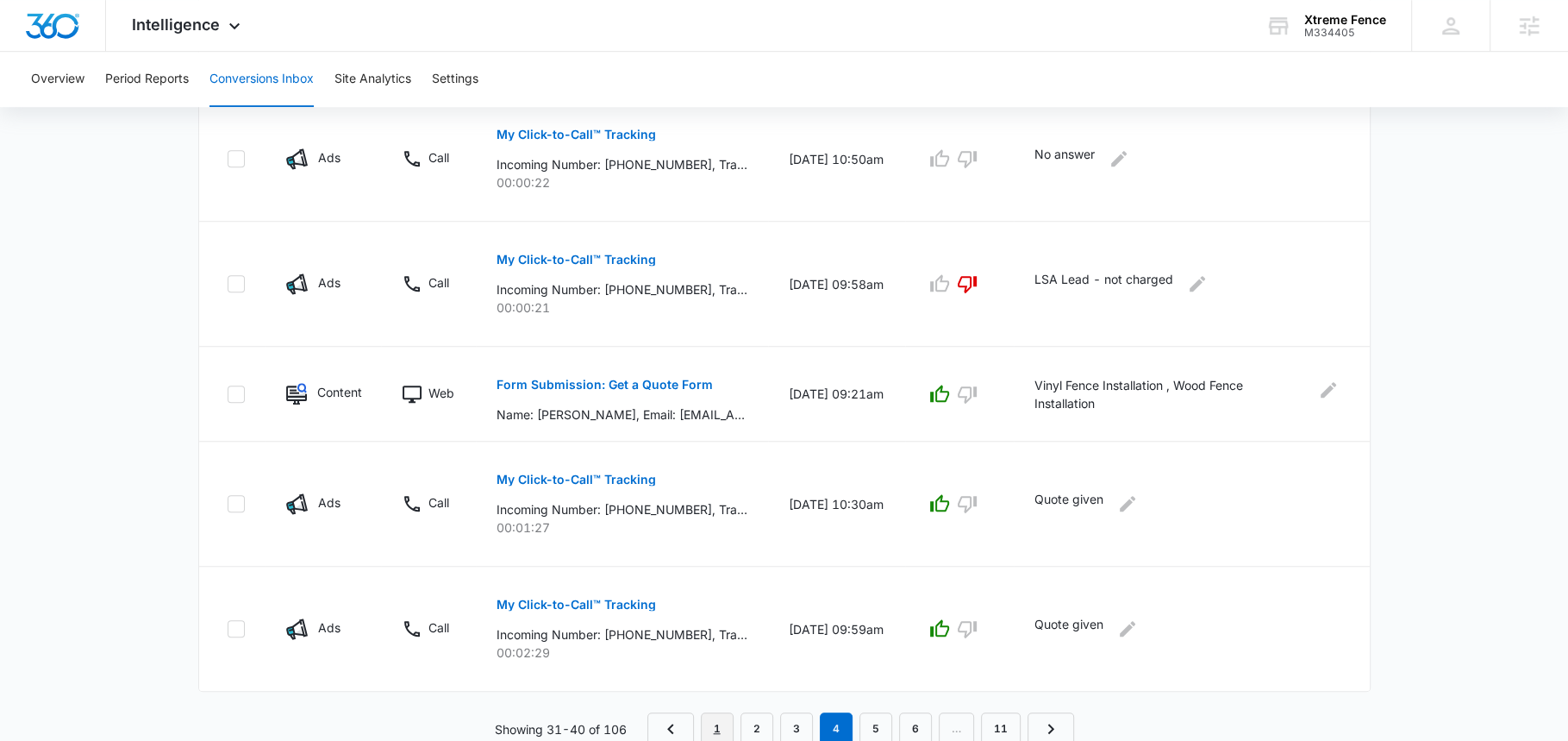
click at [720, 729] on link "1" at bounding box center [717, 729] width 33 height 33
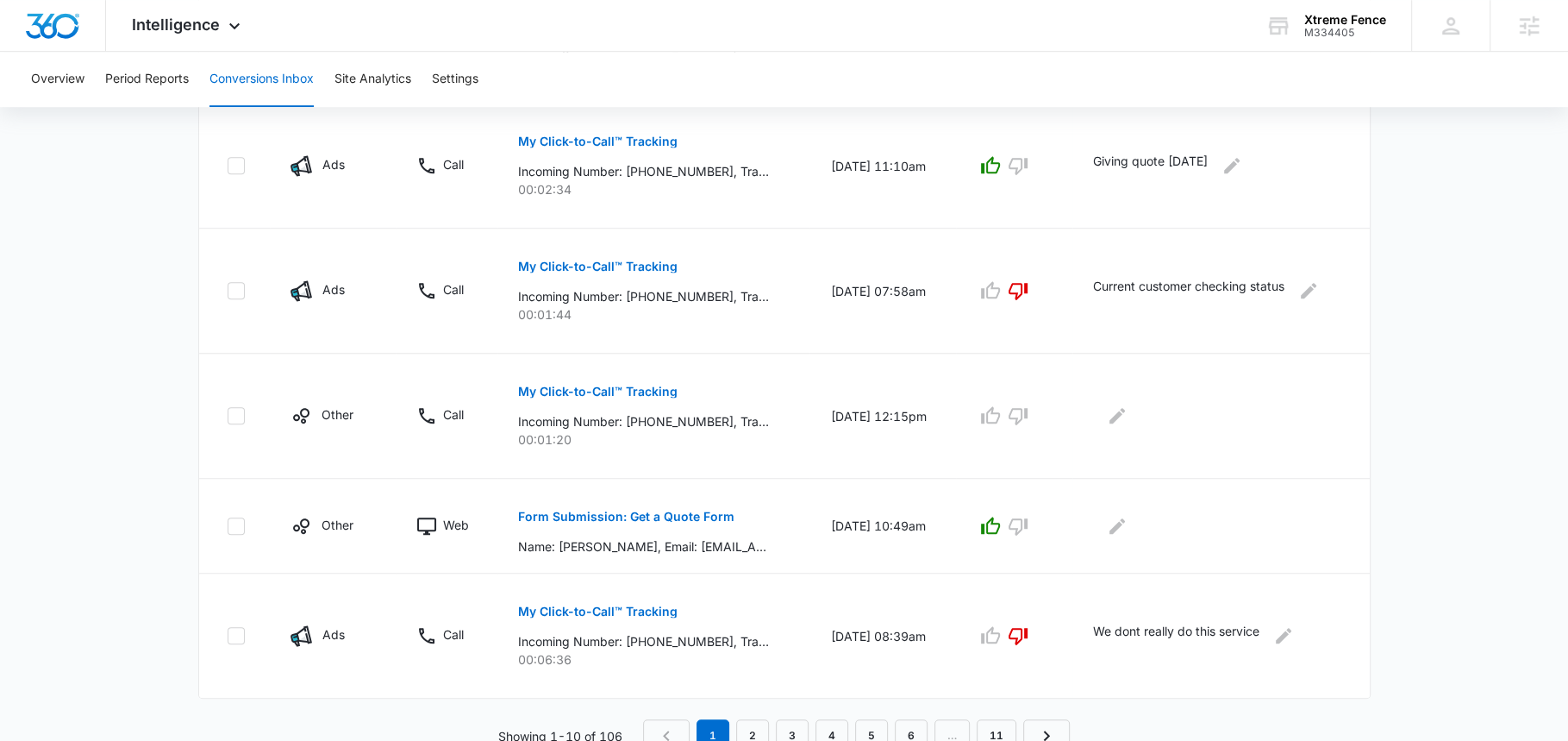
scroll to position [1072, 0]
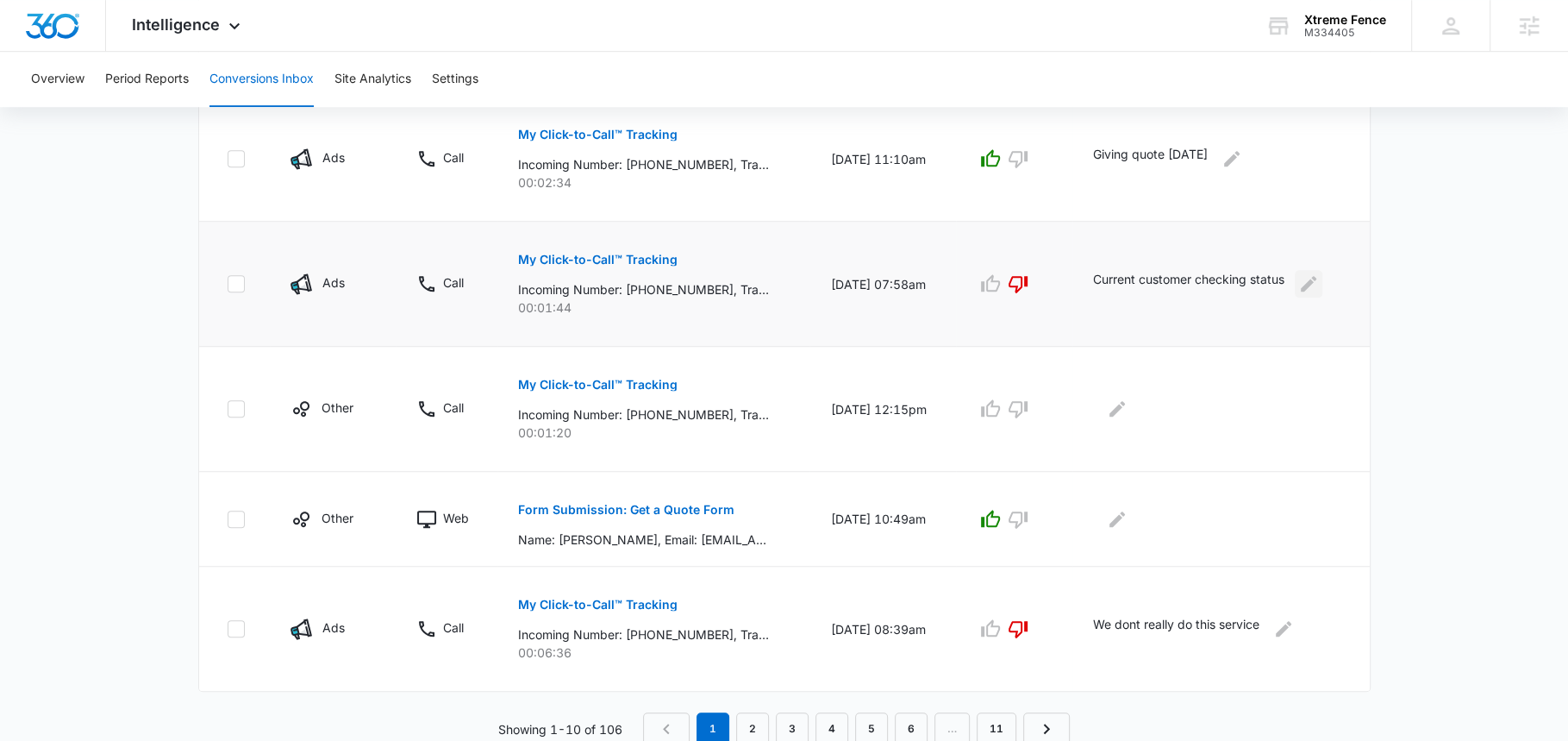
click at [1311, 282] on icon "Edit Comments" at bounding box center [1308, 284] width 16 height 16
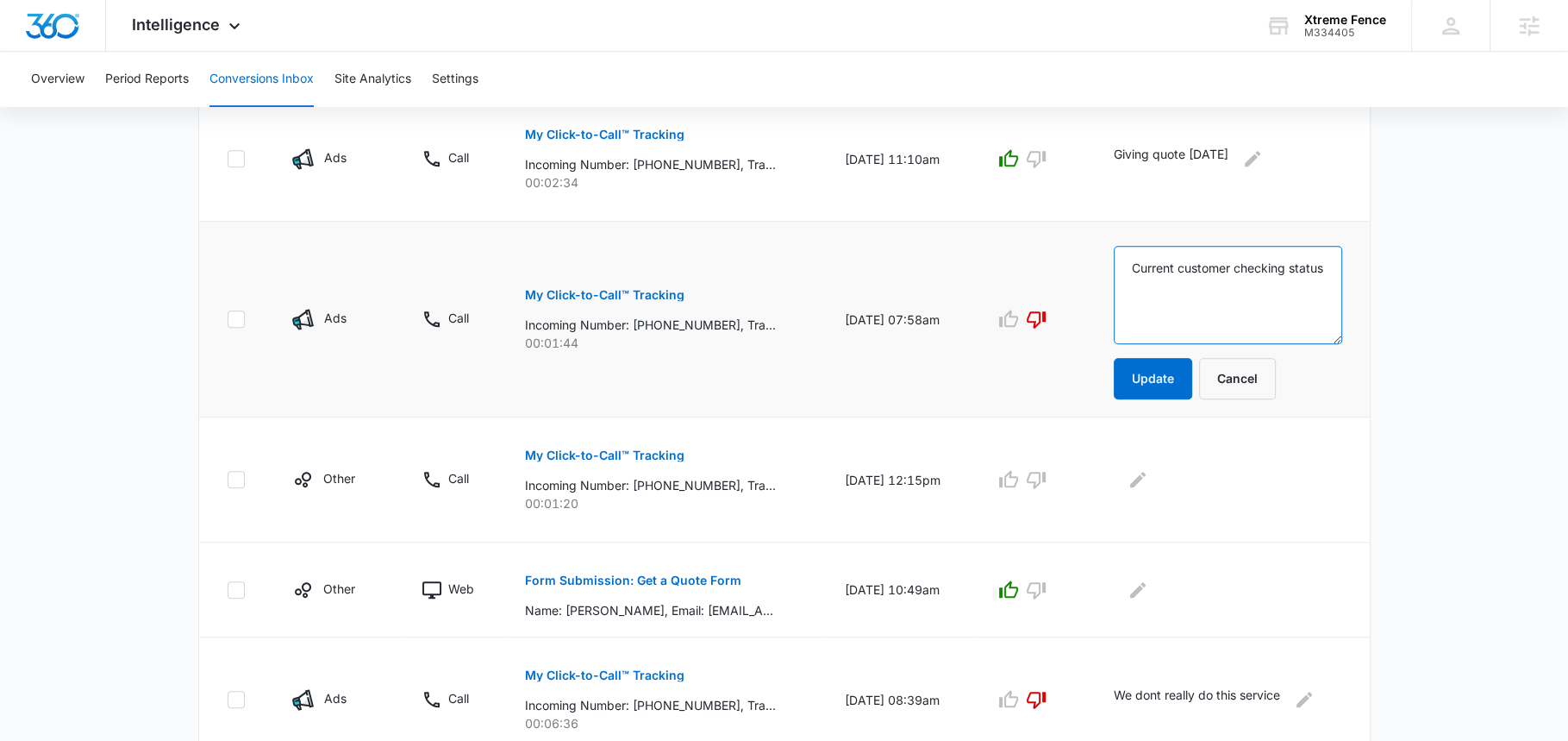
click at [1324, 282] on textarea "Current customer checking status" at bounding box center [1227, 295] width 228 height 99
type textarea "Current customer checking status - CREDITED"
click at [1151, 361] on button "Update" at bounding box center [1152, 379] width 78 height 41
click at [1159, 375] on button "Update" at bounding box center [1152, 379] width 78 height 41
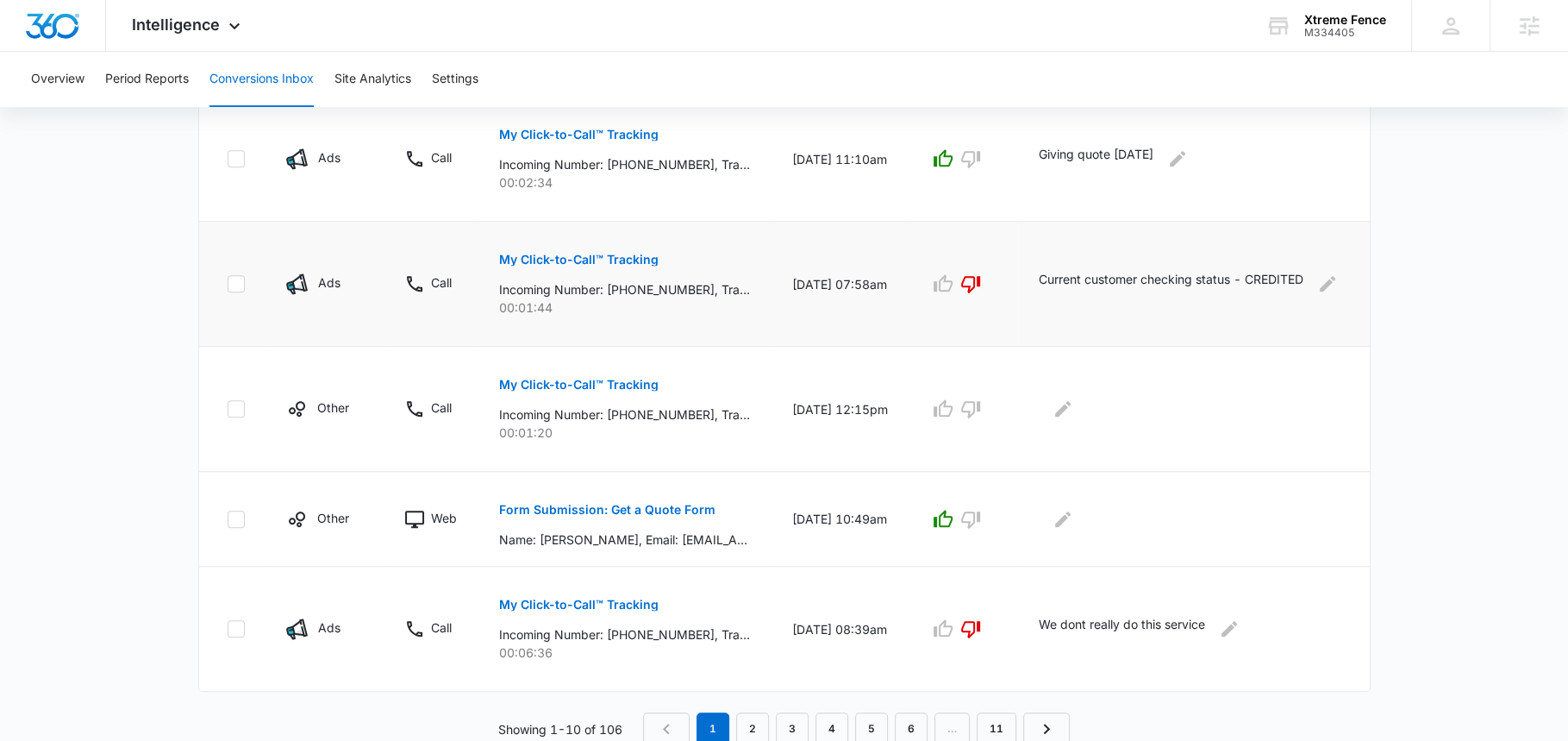
scroll to position [492, 0]
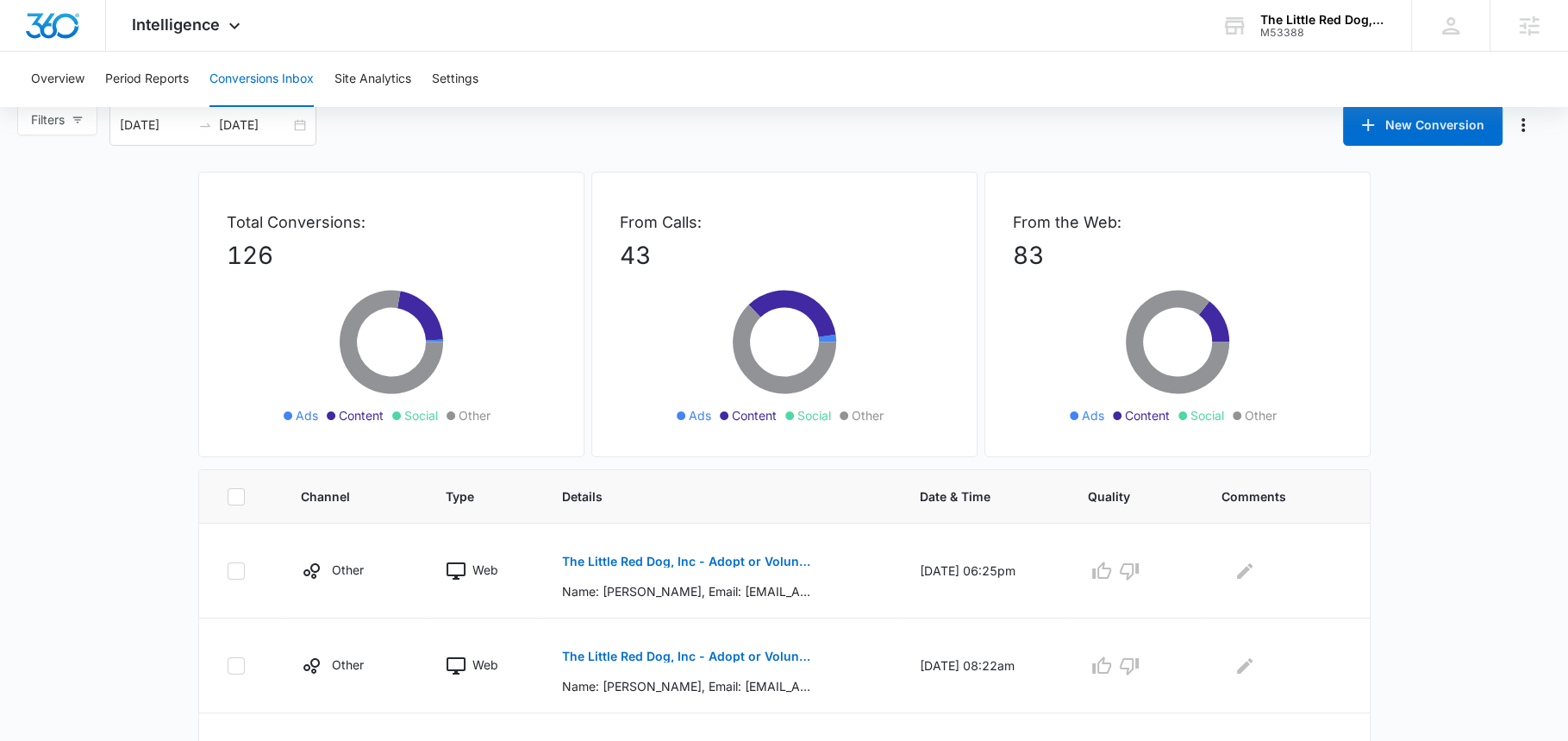
scroll to position [11, 0]
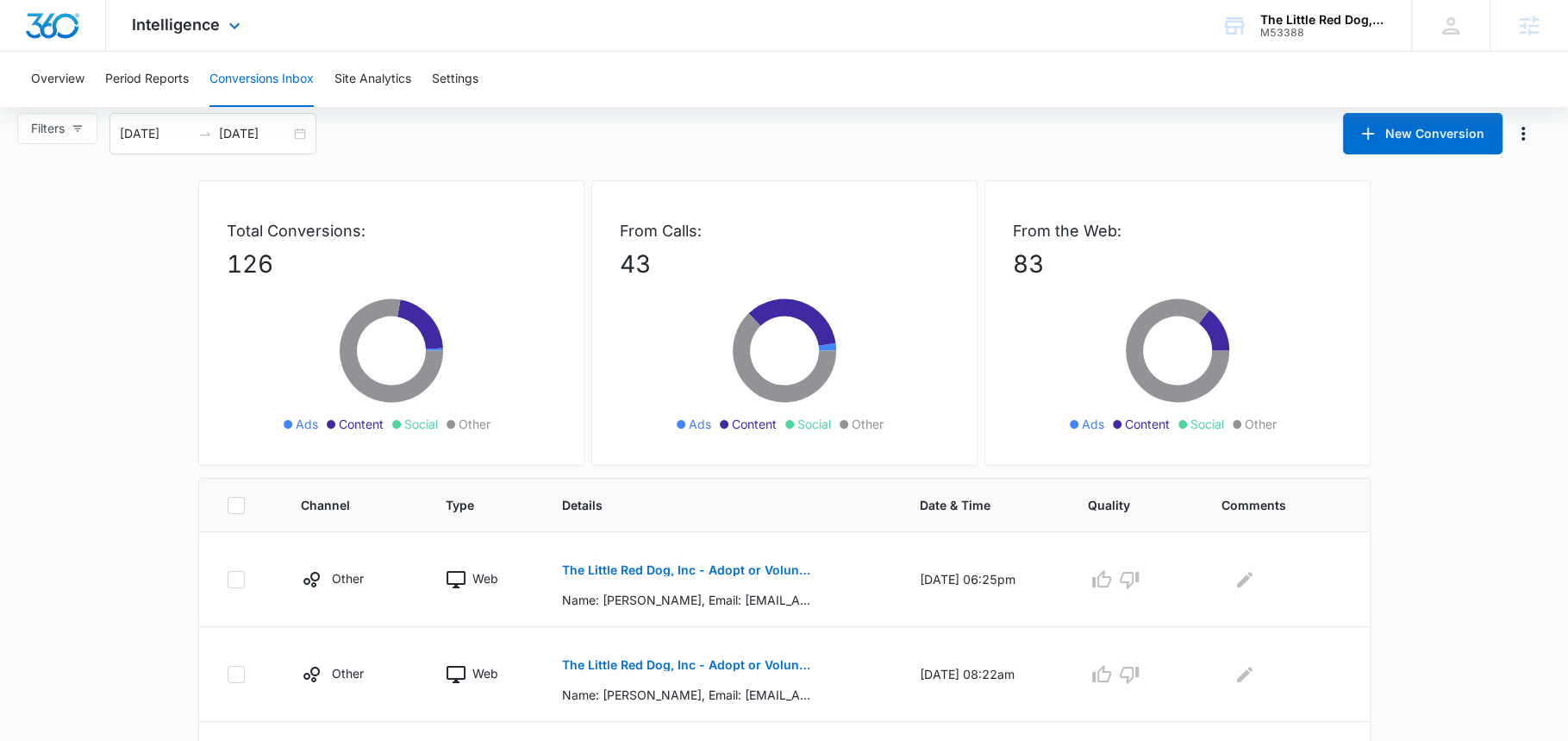
click at [177, 38] on div "Intelligence Apps Reputation Websites Forms CRM Email Social Shop Payments POS …" at bounding box center [188, 25] width 165 height 51
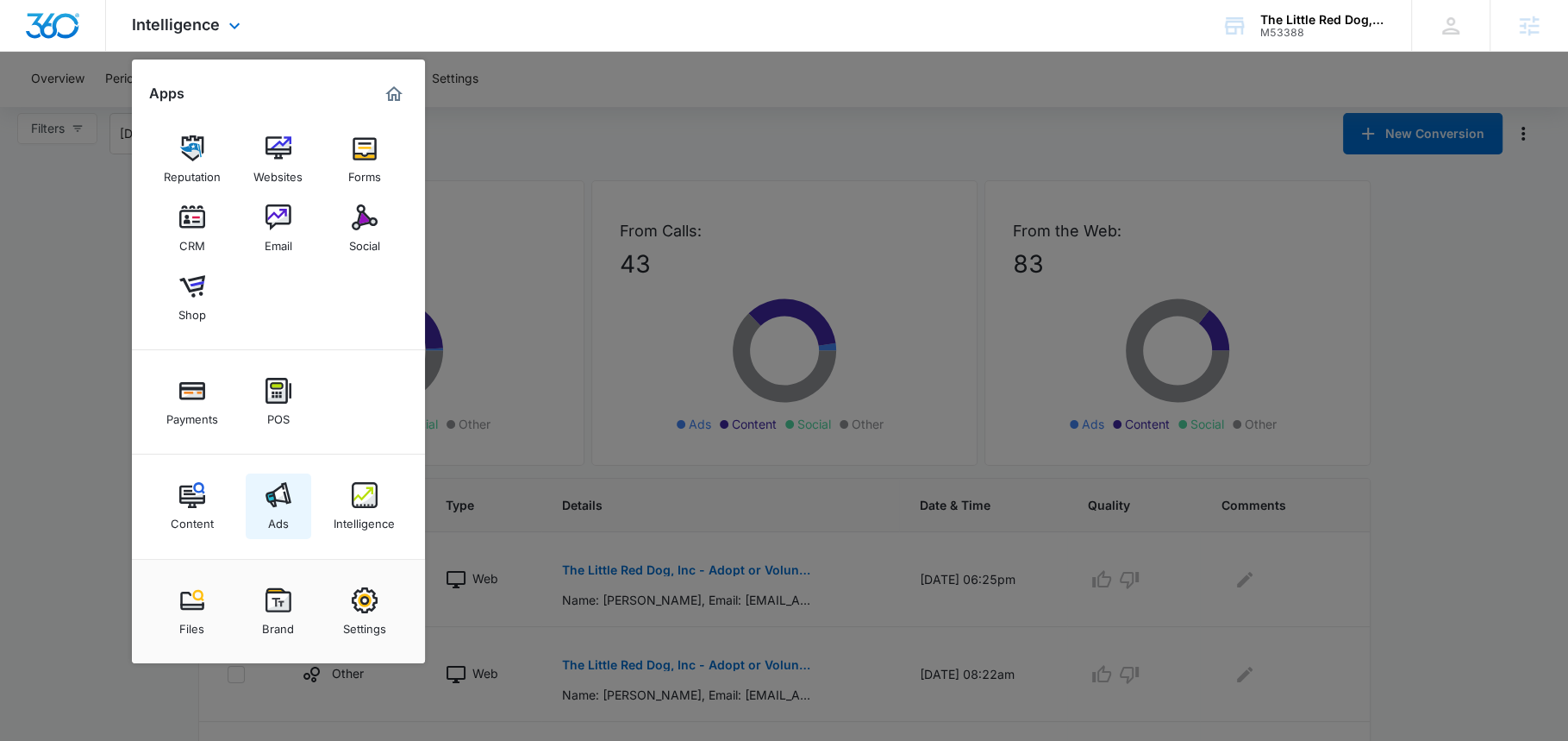
click at [269, 489] on img at bounding box center [278, 495] width 26 height 26
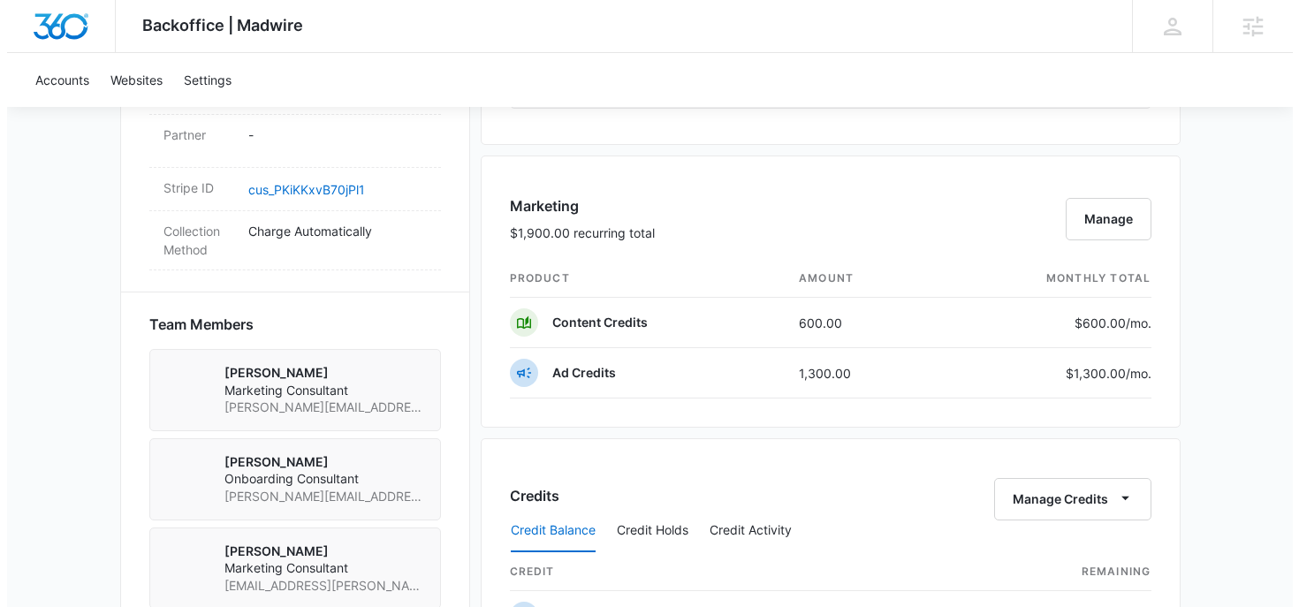
scroll to position [1079, 0]
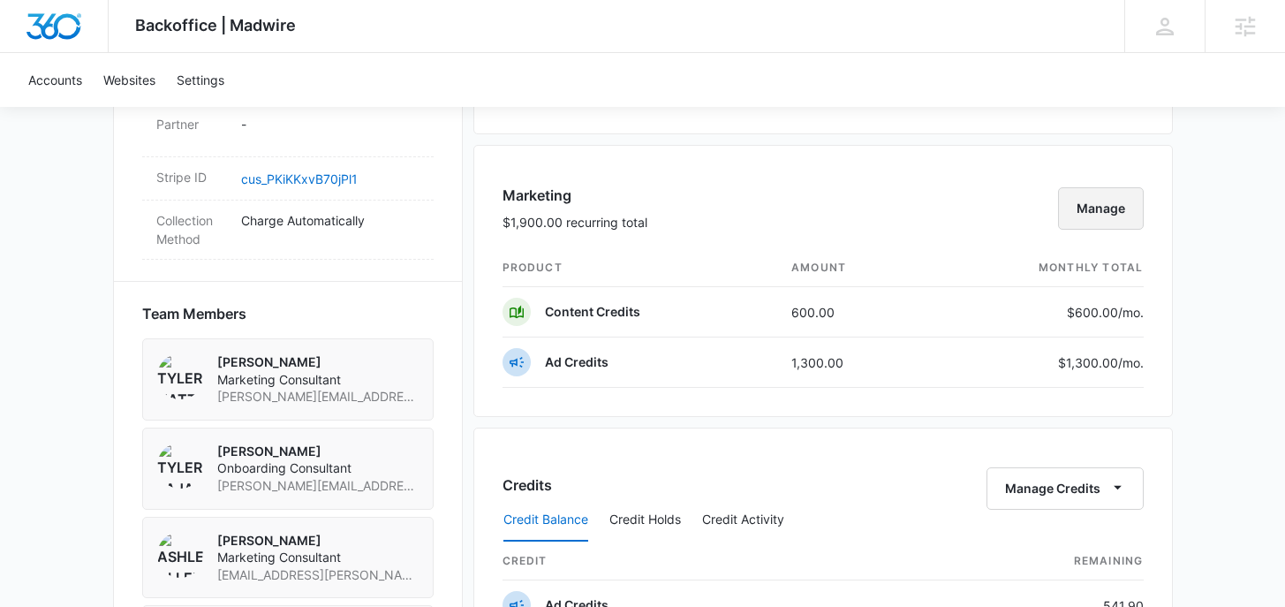
click at [1075, 212] on button "Manage" at bounding box center [1101, 208] width 86 height 42
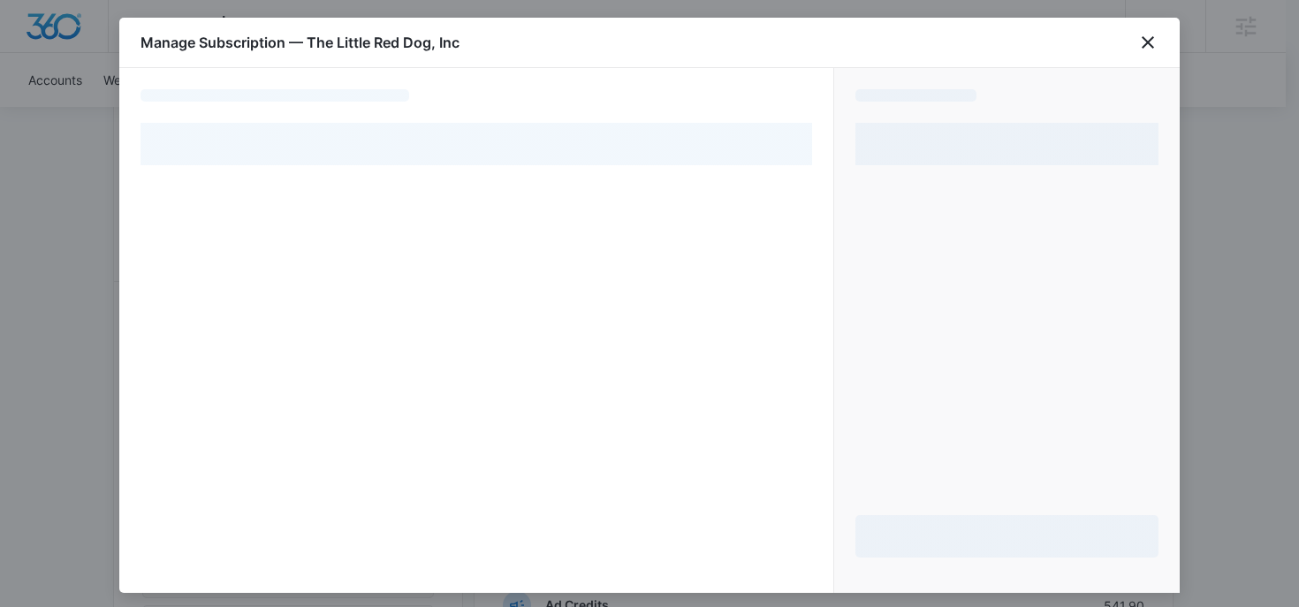
select select "pm_1QxcJrA4n8RTgNjUVbEDrghk"
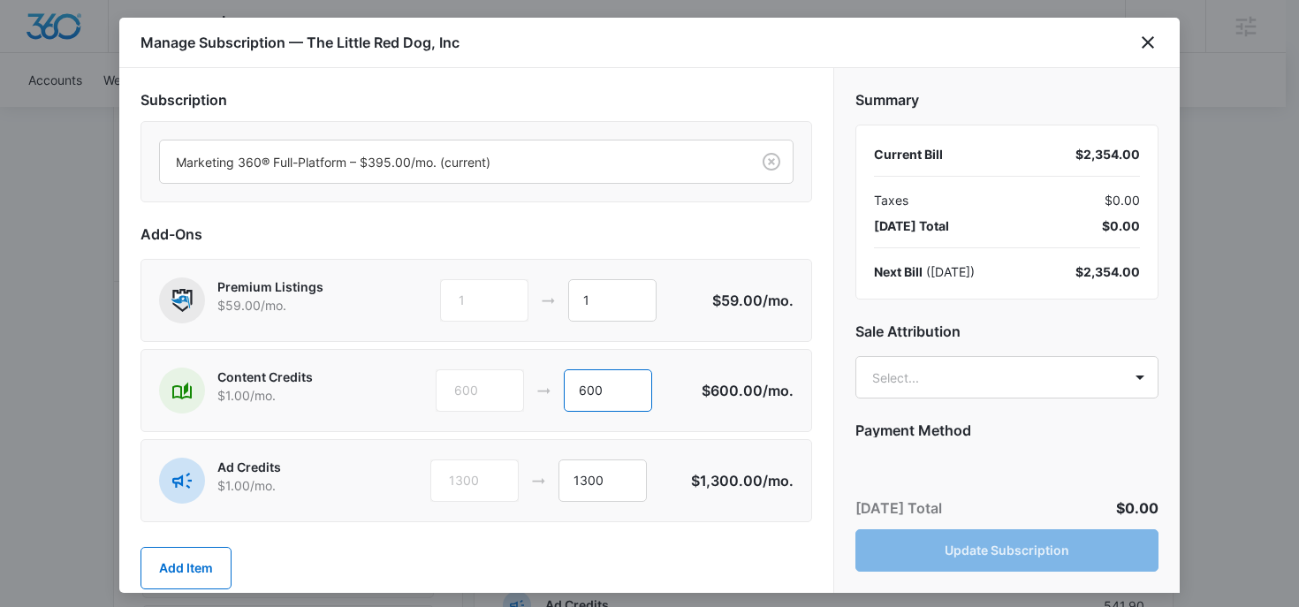
click at [578, 386] on input "600" at bounding box center [608, 390] width 88 height 42
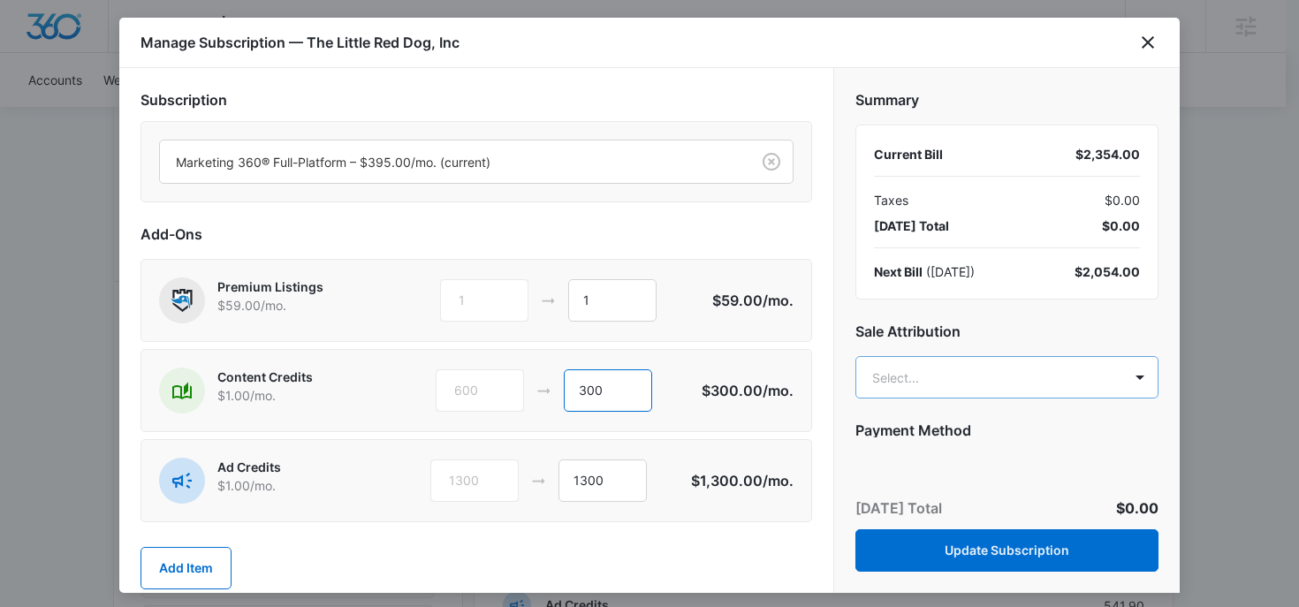
type input "300"
click at [912, 394] on body "Backoffice | Madwire Apps Settings RM [PERSON_NAME] [PERSON_NAME][EMAIL_ADDRESS…" at bounding box center [649, 181] width 1299 height 2521
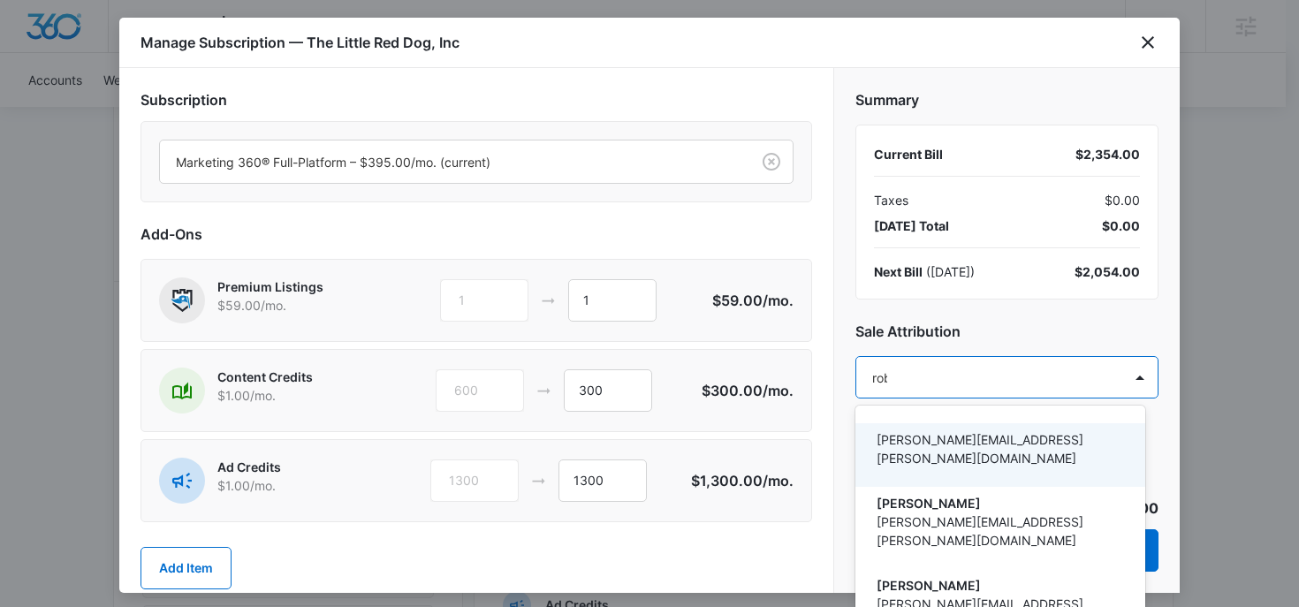
type input "[PERSON_NAME]"
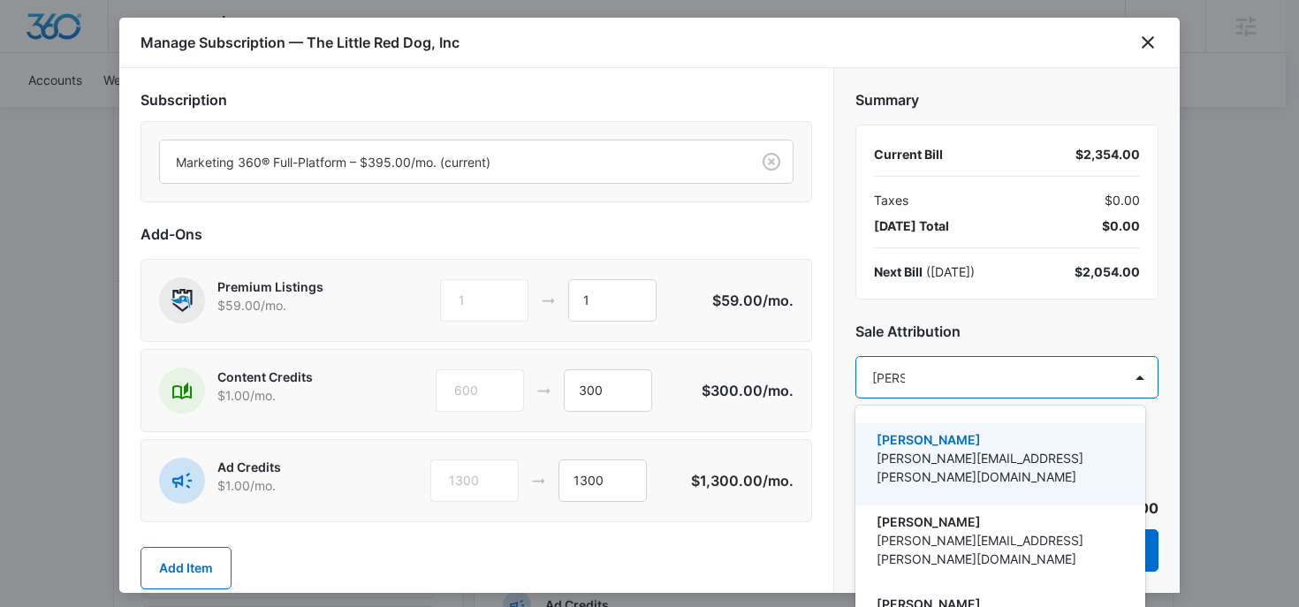
click at [966, 447] on p "[PERSON_NAME]" at bounding box center [998, 439] width 244 height 19
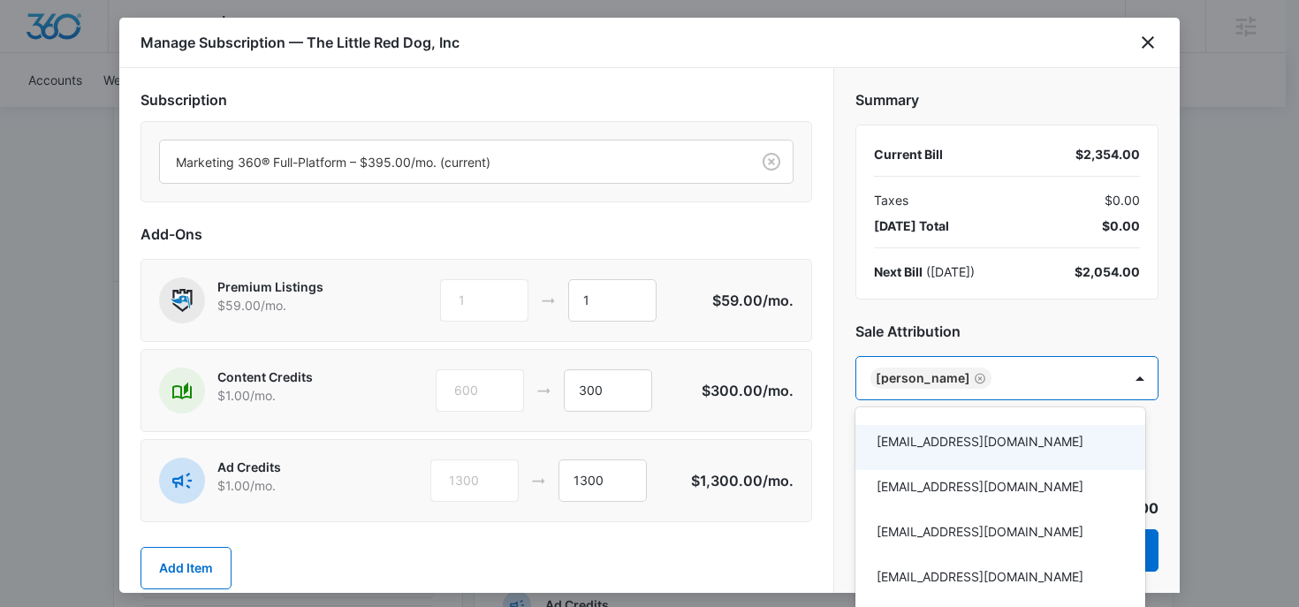
click at [1003, 327] on div at bounding box center [649, 303] width 1299 height 607
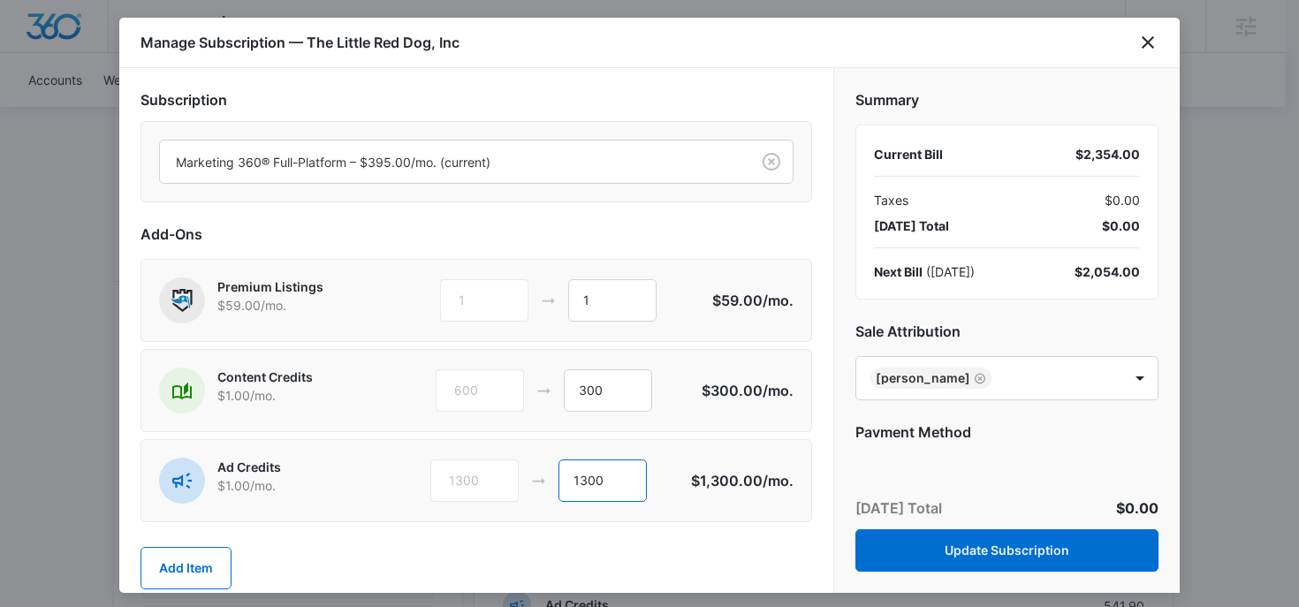
click at [582, 478] on input "1300" at bounding box center [602, 480] width 88 height 42
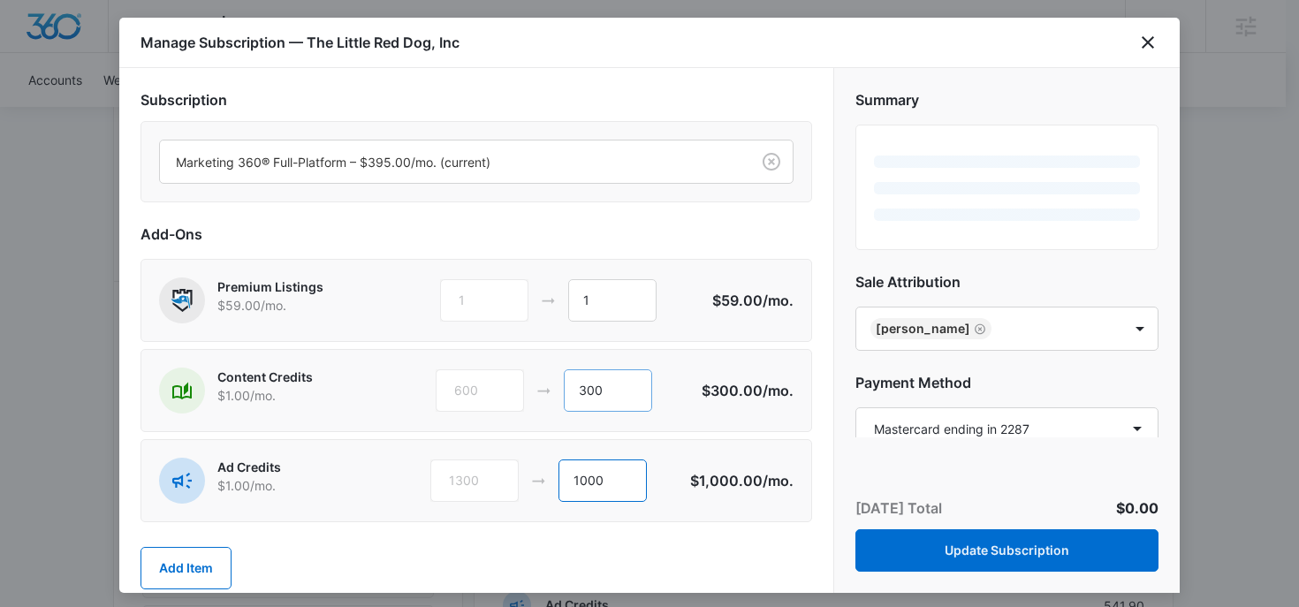
type input "1000"
click at [580, 397] on input "300" at bounding box center [608, 390] width 88 height 42
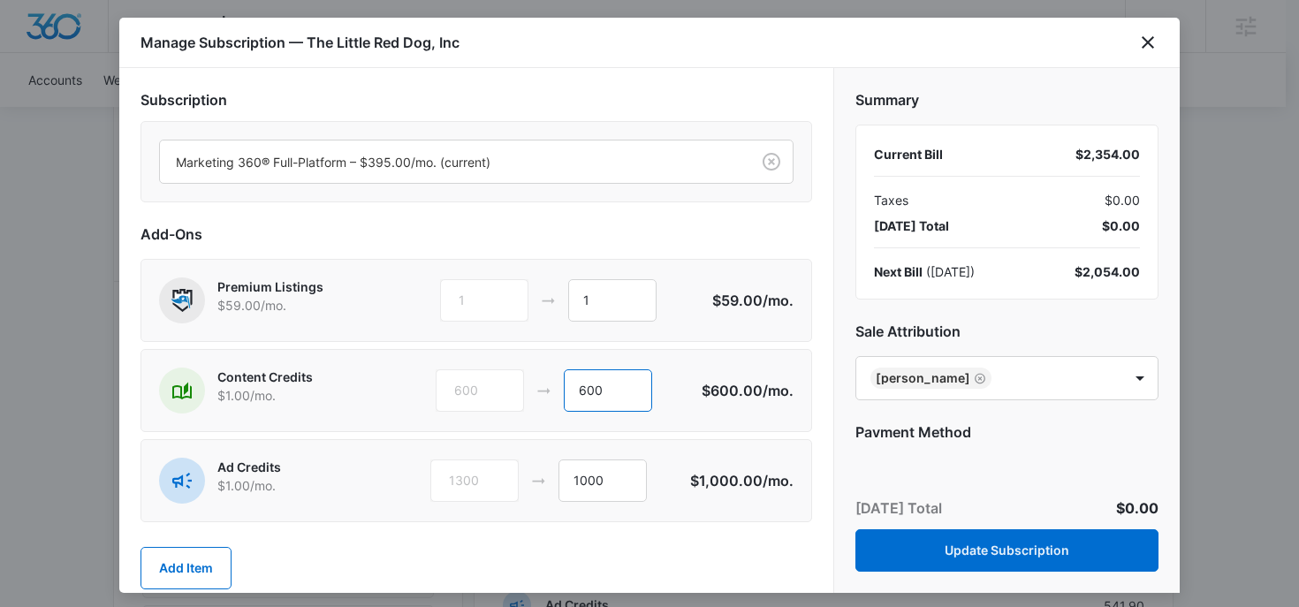
type input "600"
click at [1000, 322] on h2 "Sale Attribution" at bounding box center [1006, 331] width 303 height 21
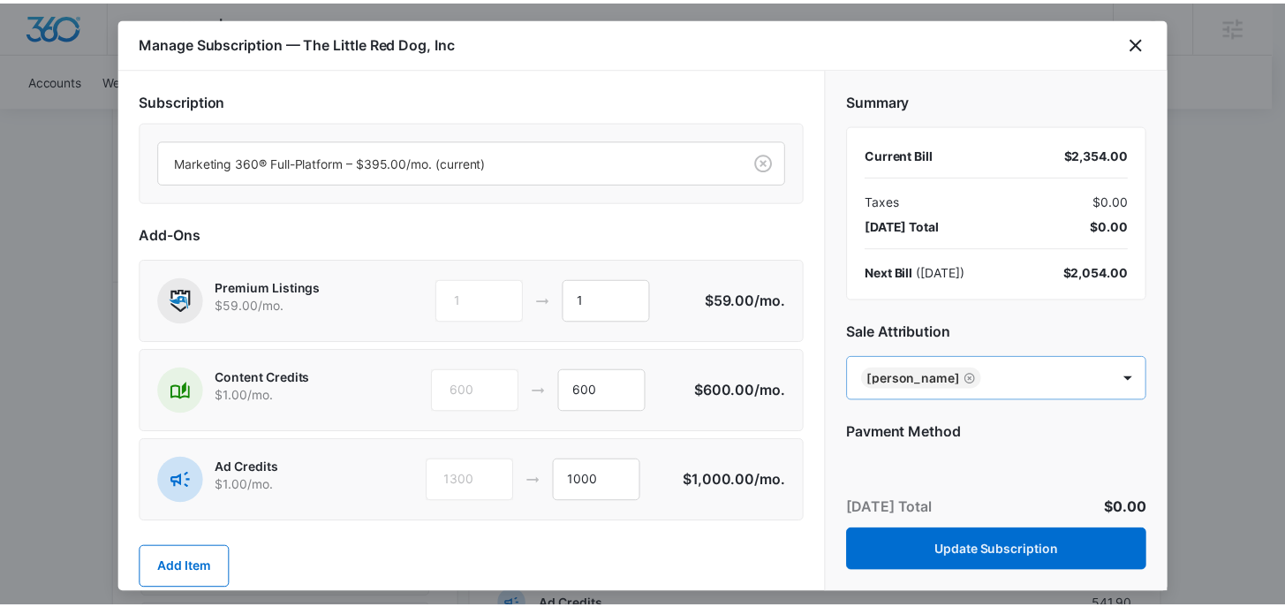
scroll to position [126, 0]
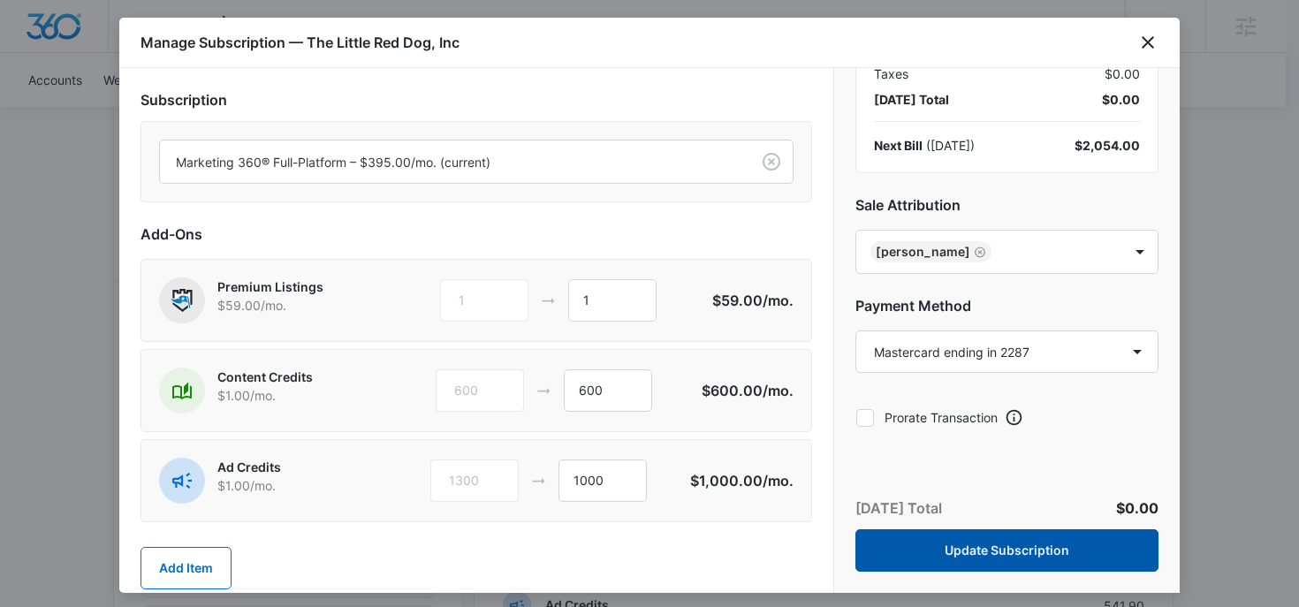
click at [1013, 546] on button "Update Subscription" at bounding box center [1006, 550] width 303 height 42
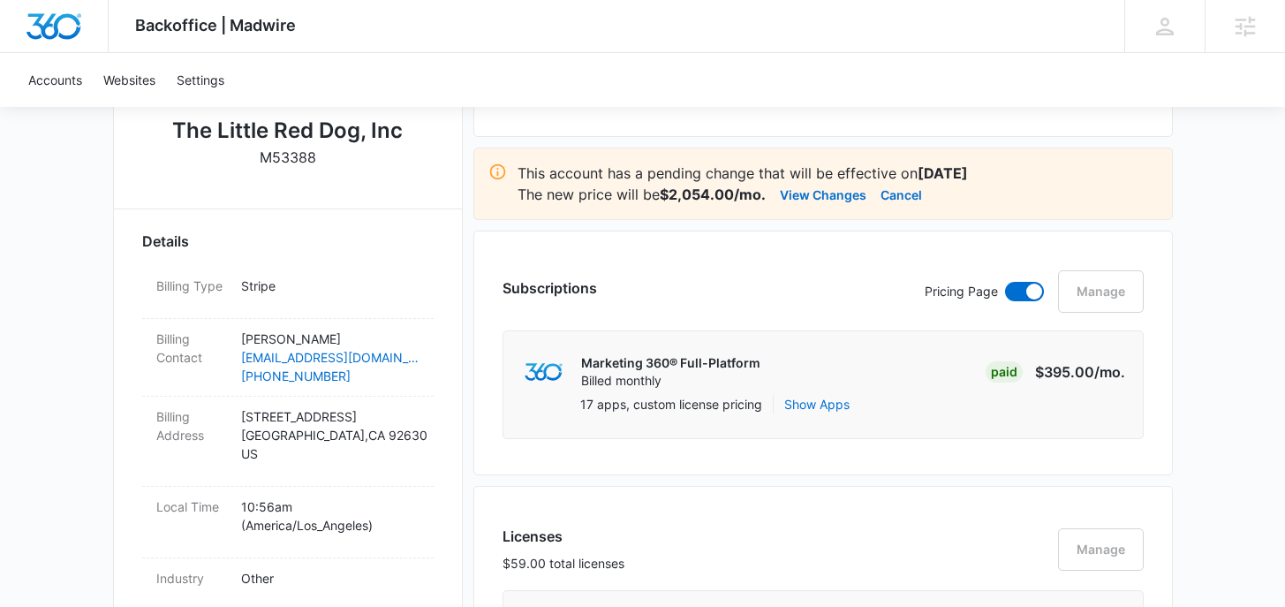
scroll to position [192, 0]
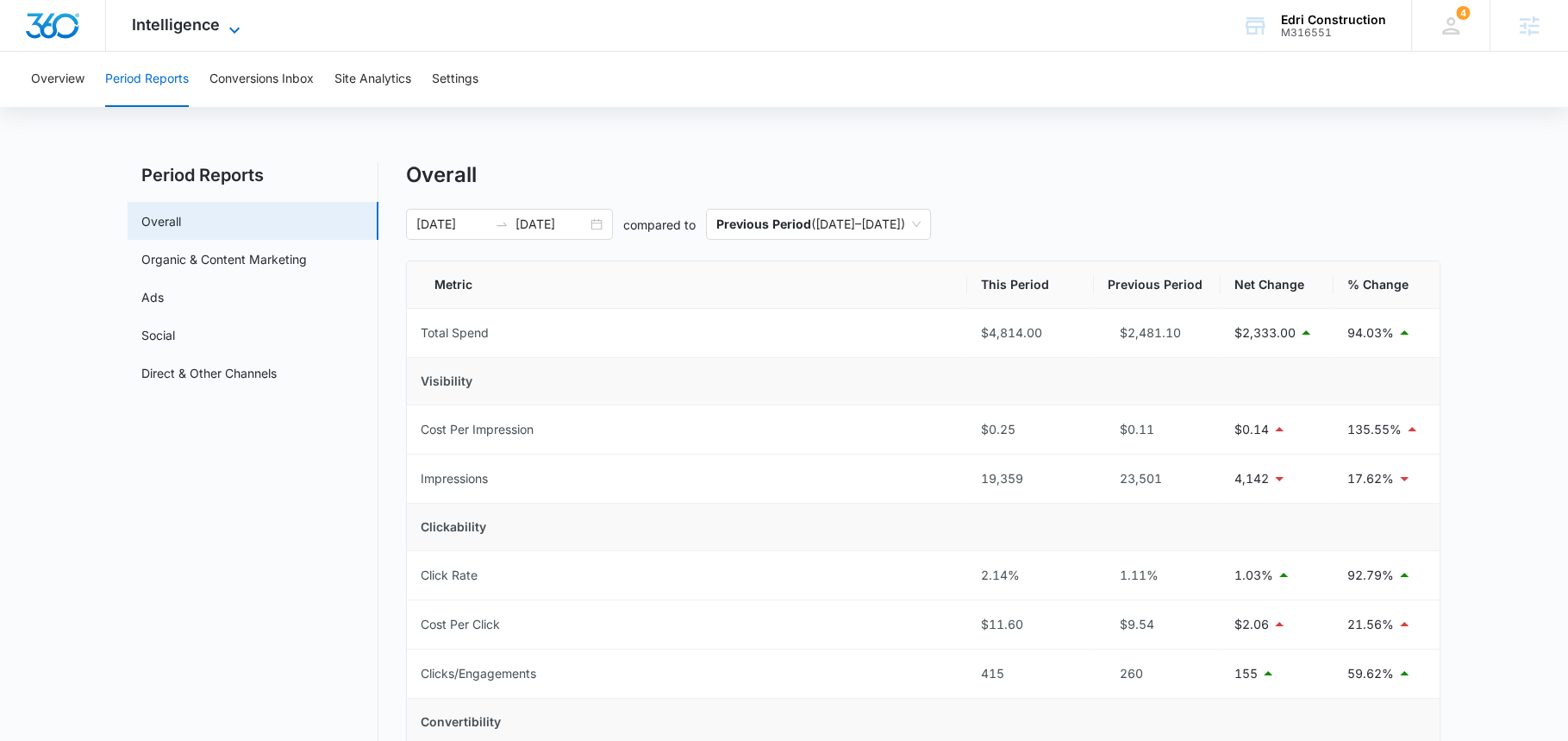
click at [183, 27] on span "Intelligence" at bounding box center [176, 24] width 88 height 19
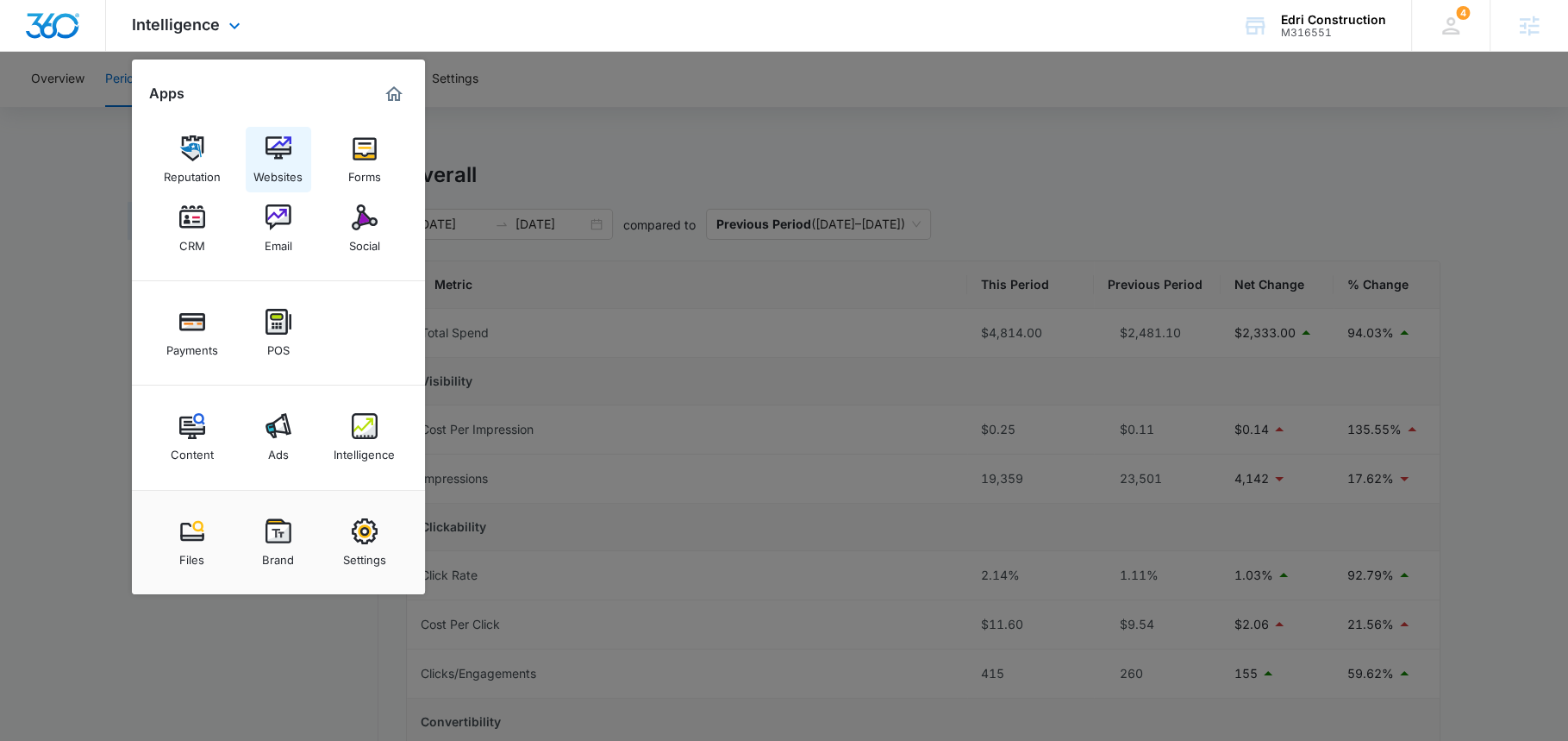
click at [274, 166] on div "Websites" at bounding box center [278, 172] width 49 height 22
